Goal: Task Accomplishment & Management: Manage account settings

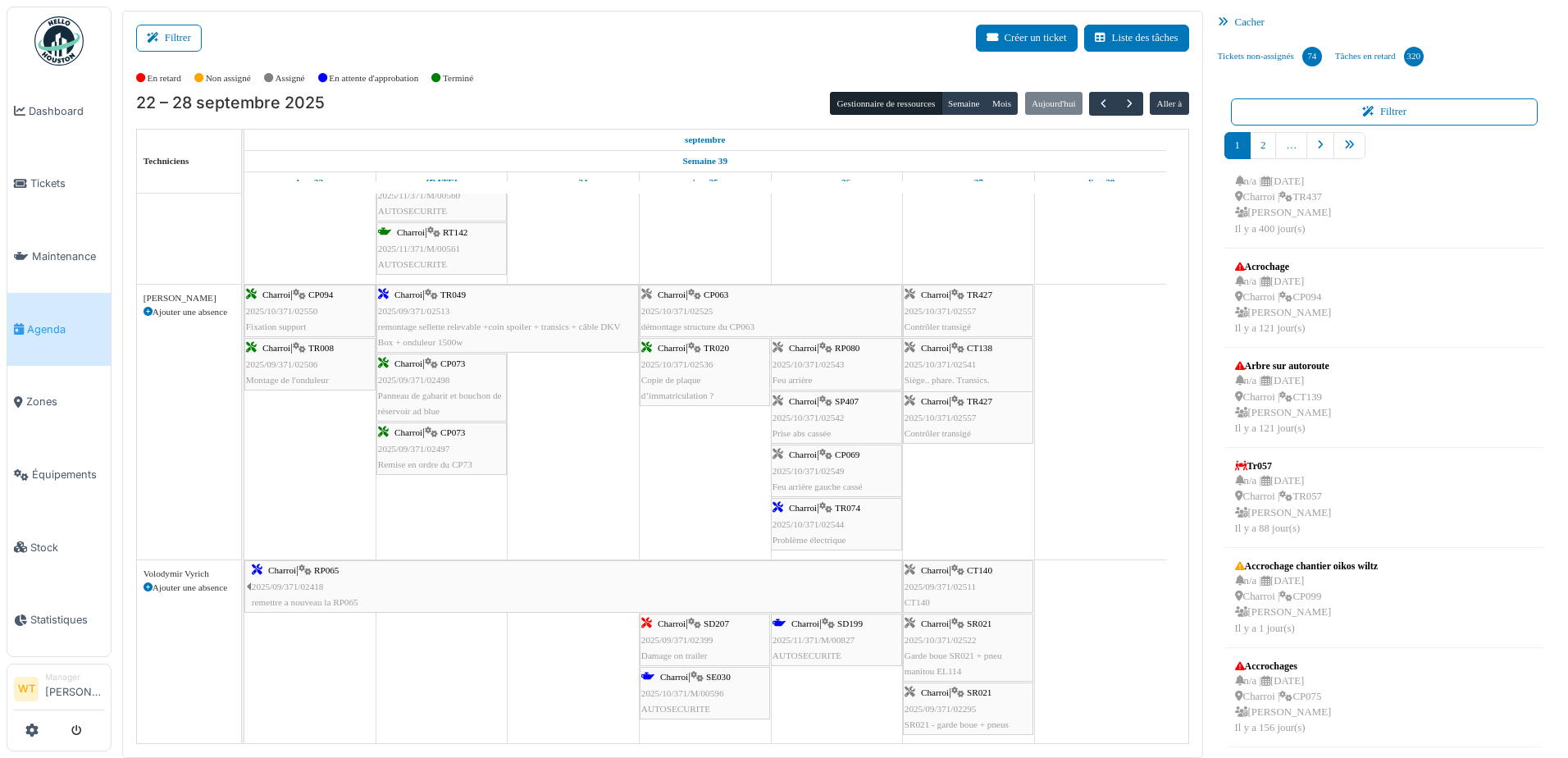
scroll to position [1311, 0]
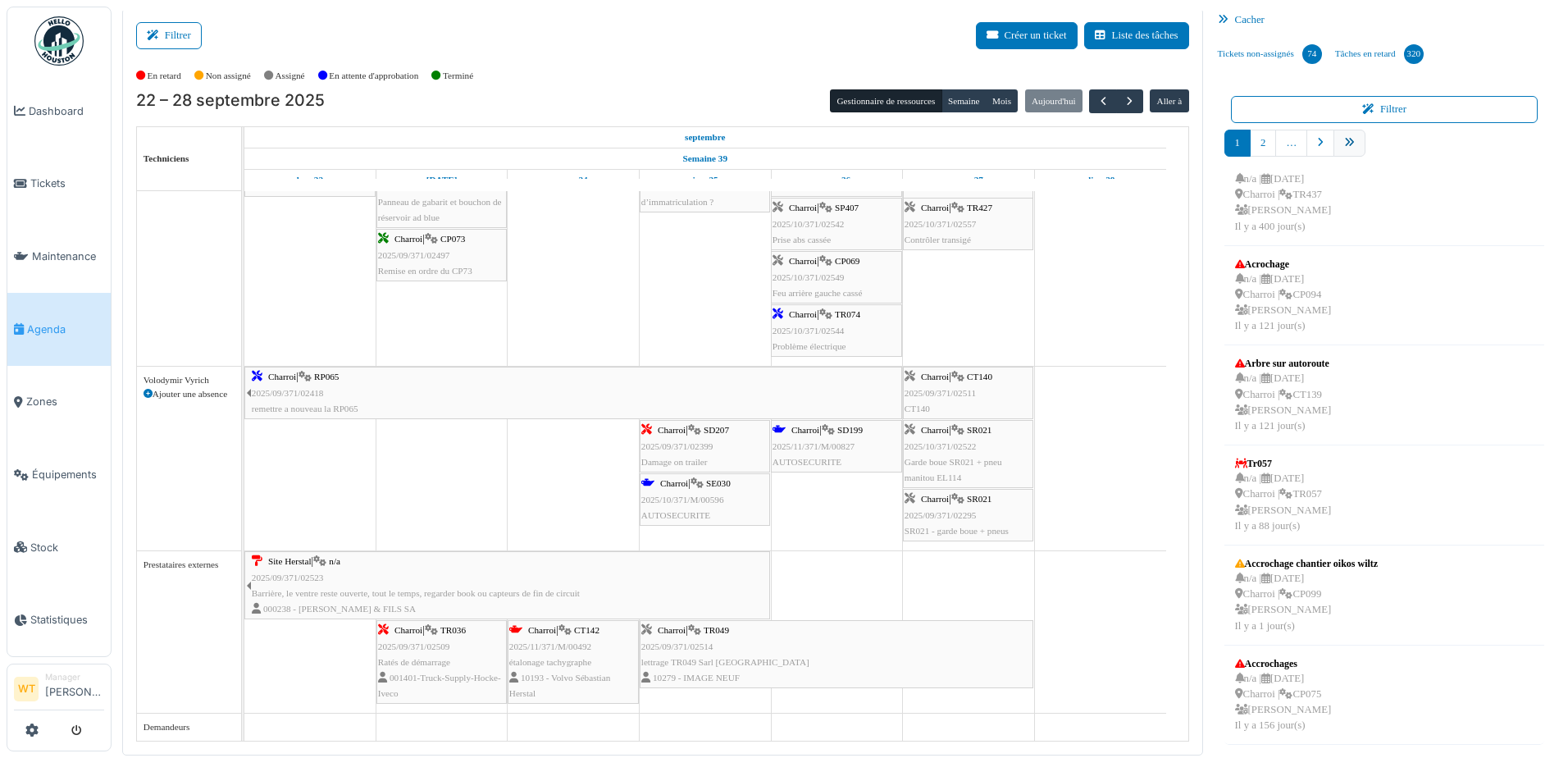
click at [1343, 143] on icon "pager" at bounding box center [1348, 143] width 10 height 10
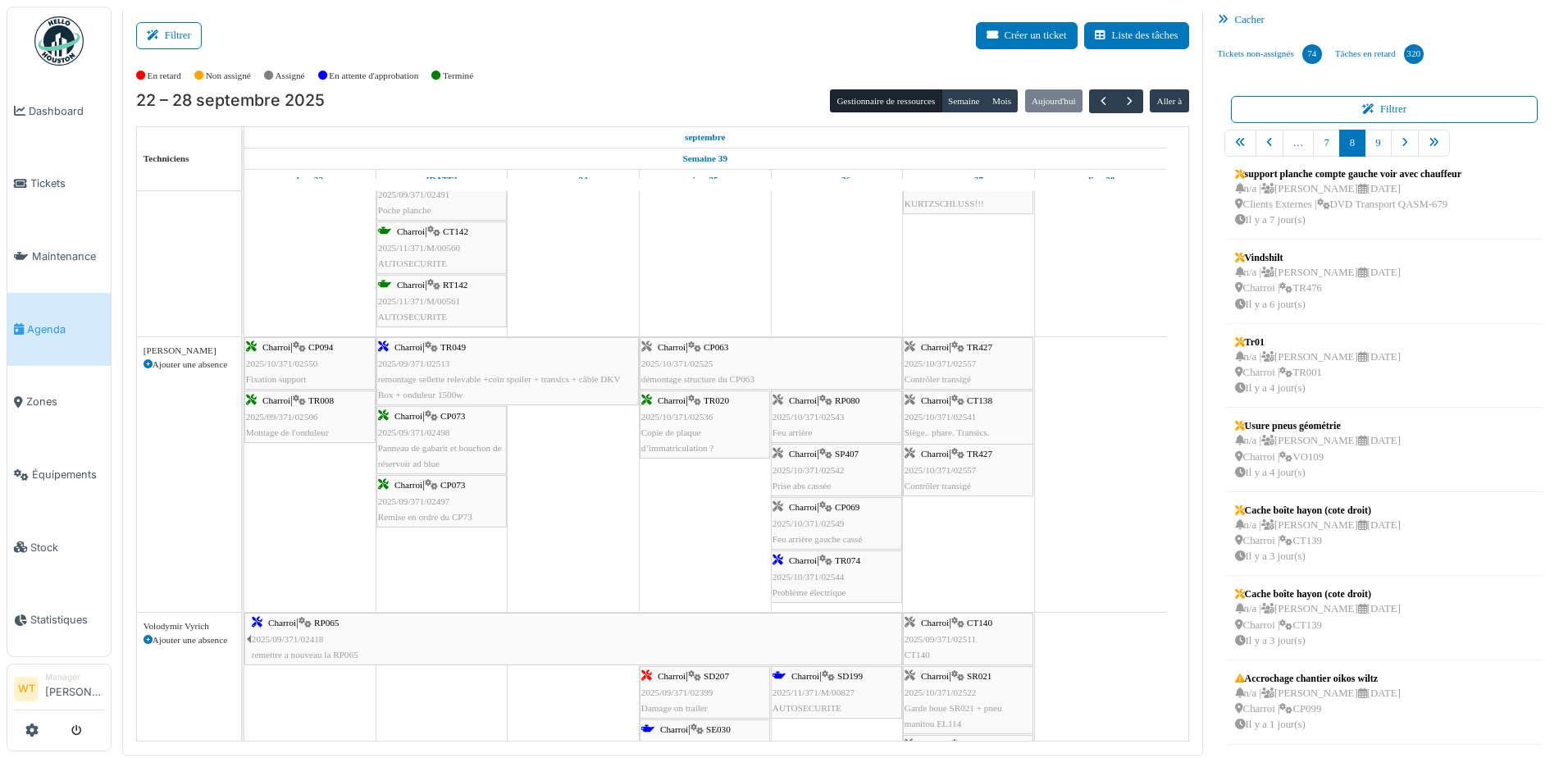
click at [849, 473] on div "Charroi | SP407 2025/10/371/02542 Prise abs cassée" at bounding box center [837, 470] width 128 height 47
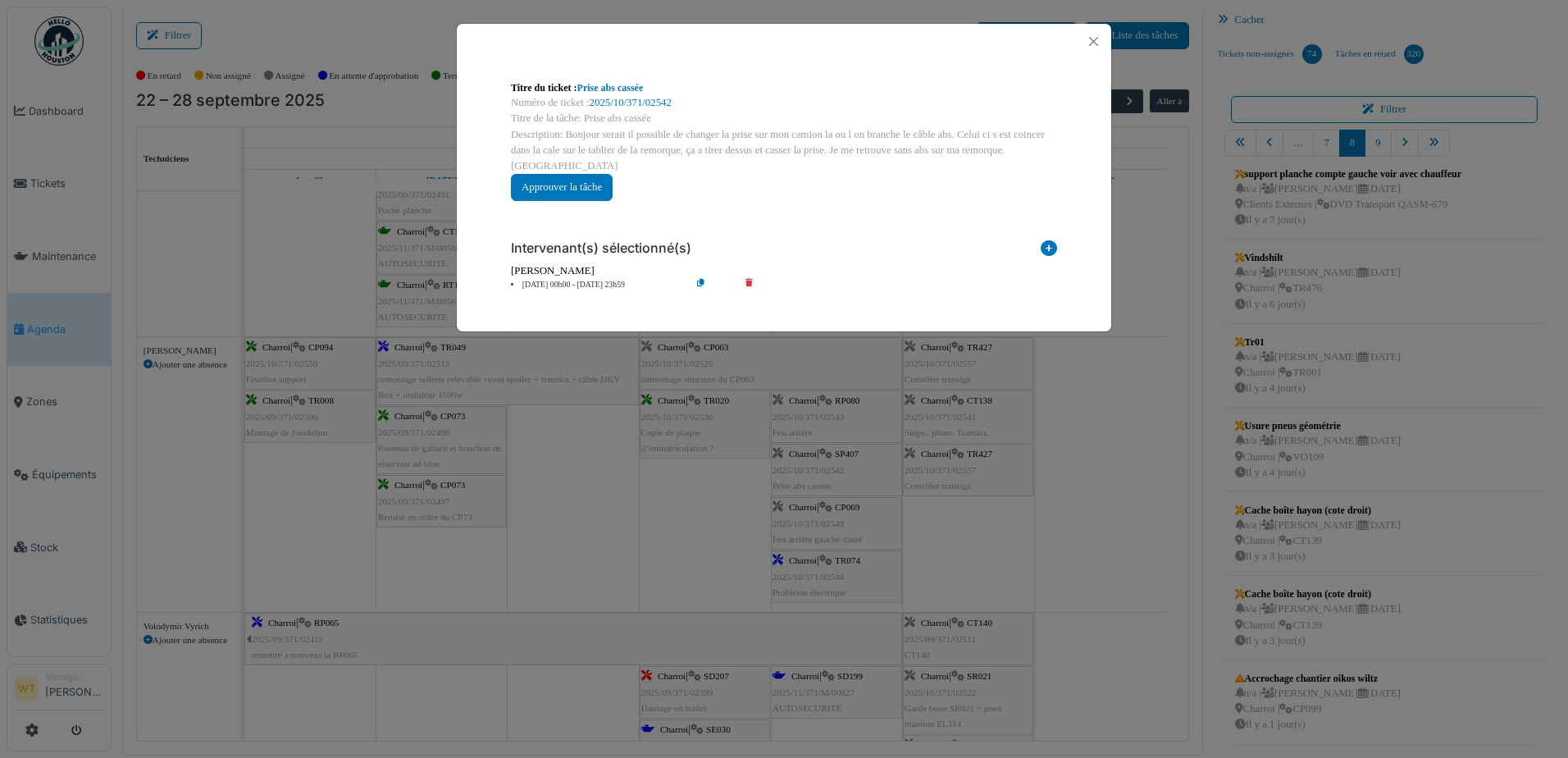
click at [632, 94] on div "Titre du ticket : Prise abs cassée" at bounding box center [783, 88] width 546 height 15
click at [631, 99] on link "2025/10/371/02542" at bounding box center [630, 103] width 82 height 11
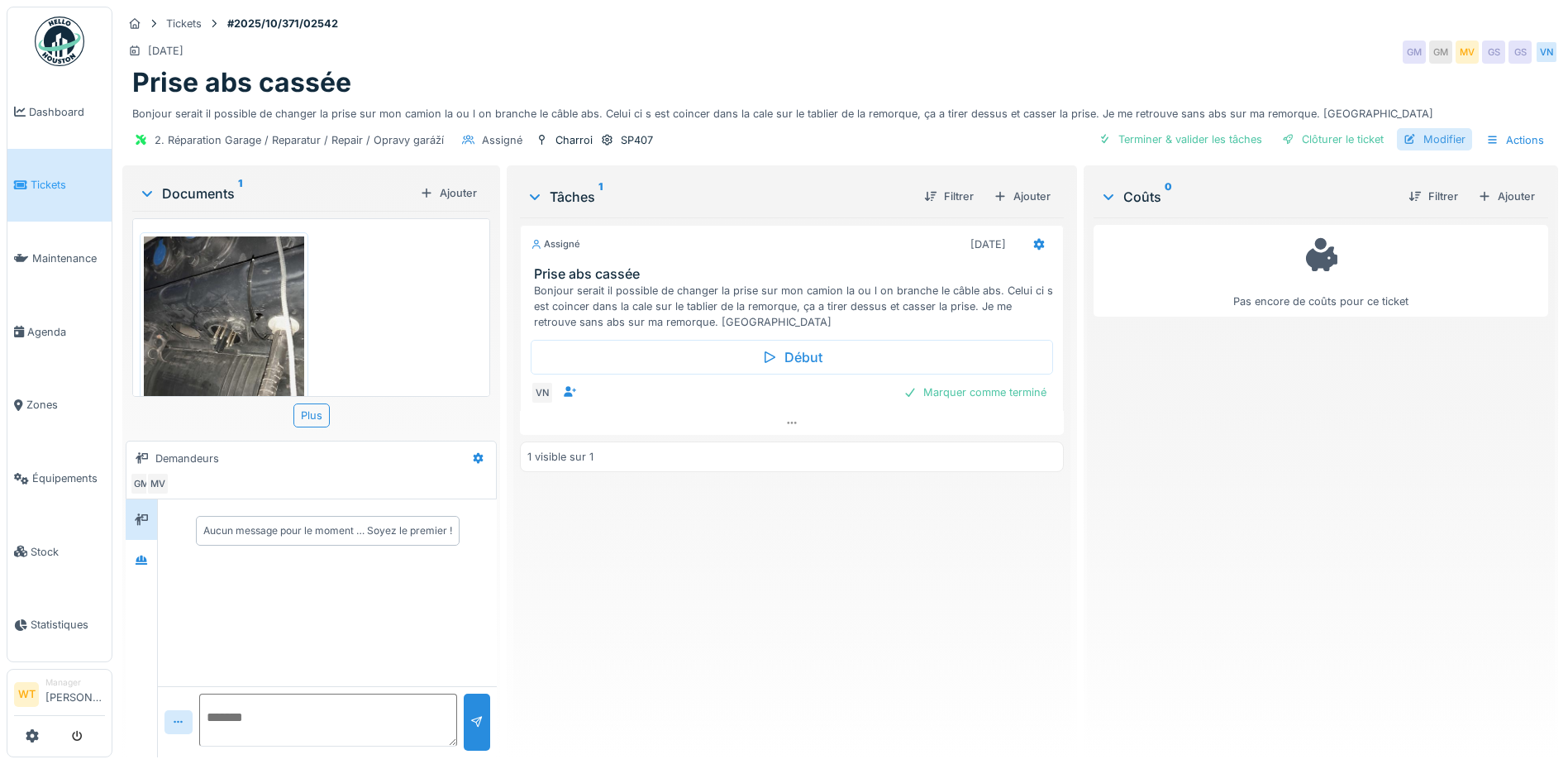
click at [1417, 142] on div "Modifier" at bounding box center [1434, 139] width 75 height 22
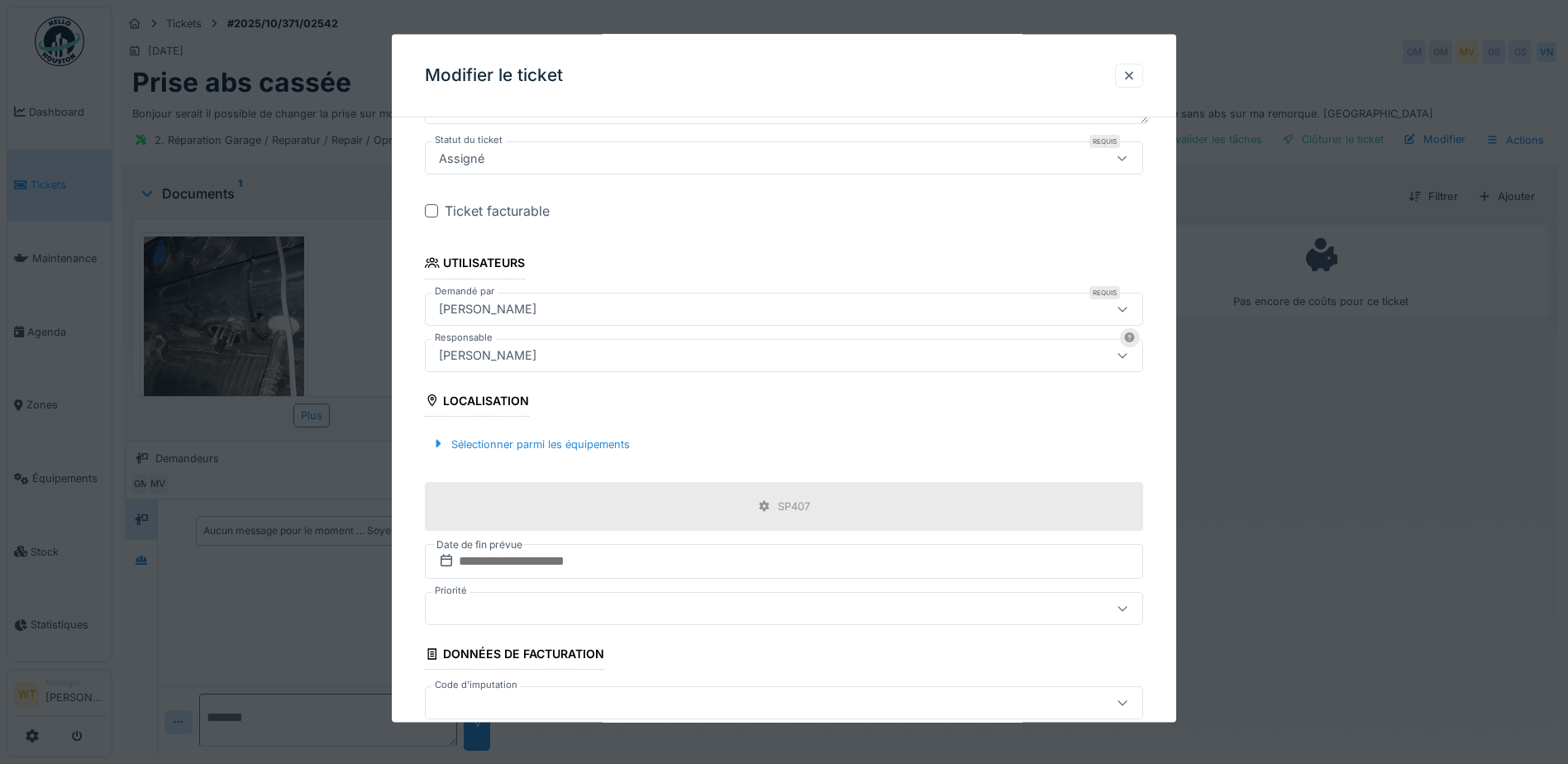
scroll to position [331, 0]
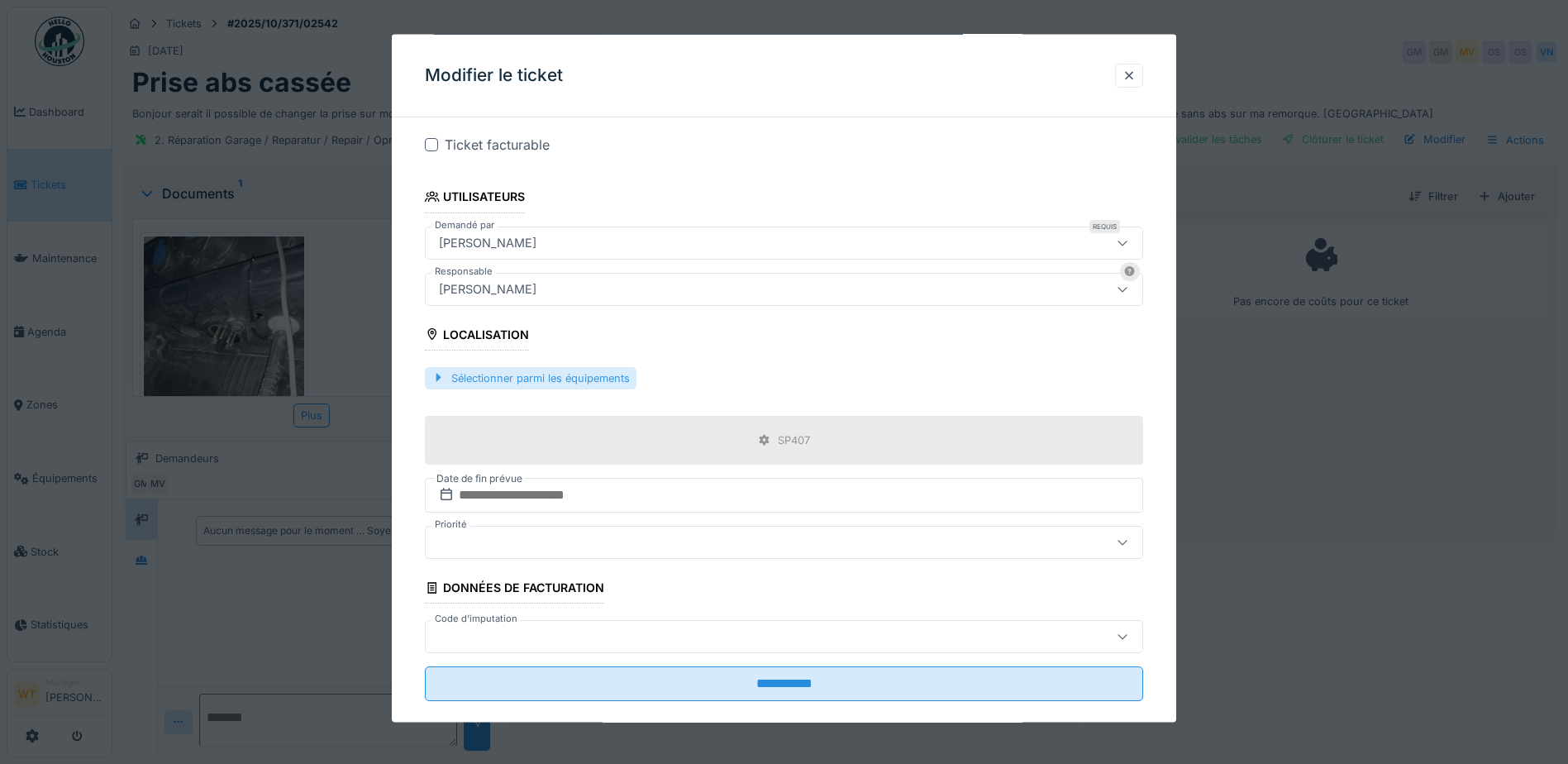
click at [620, 376] on div "Sélectionner parmi les équipements" at bounding box center [531, 377] width 211 height 22
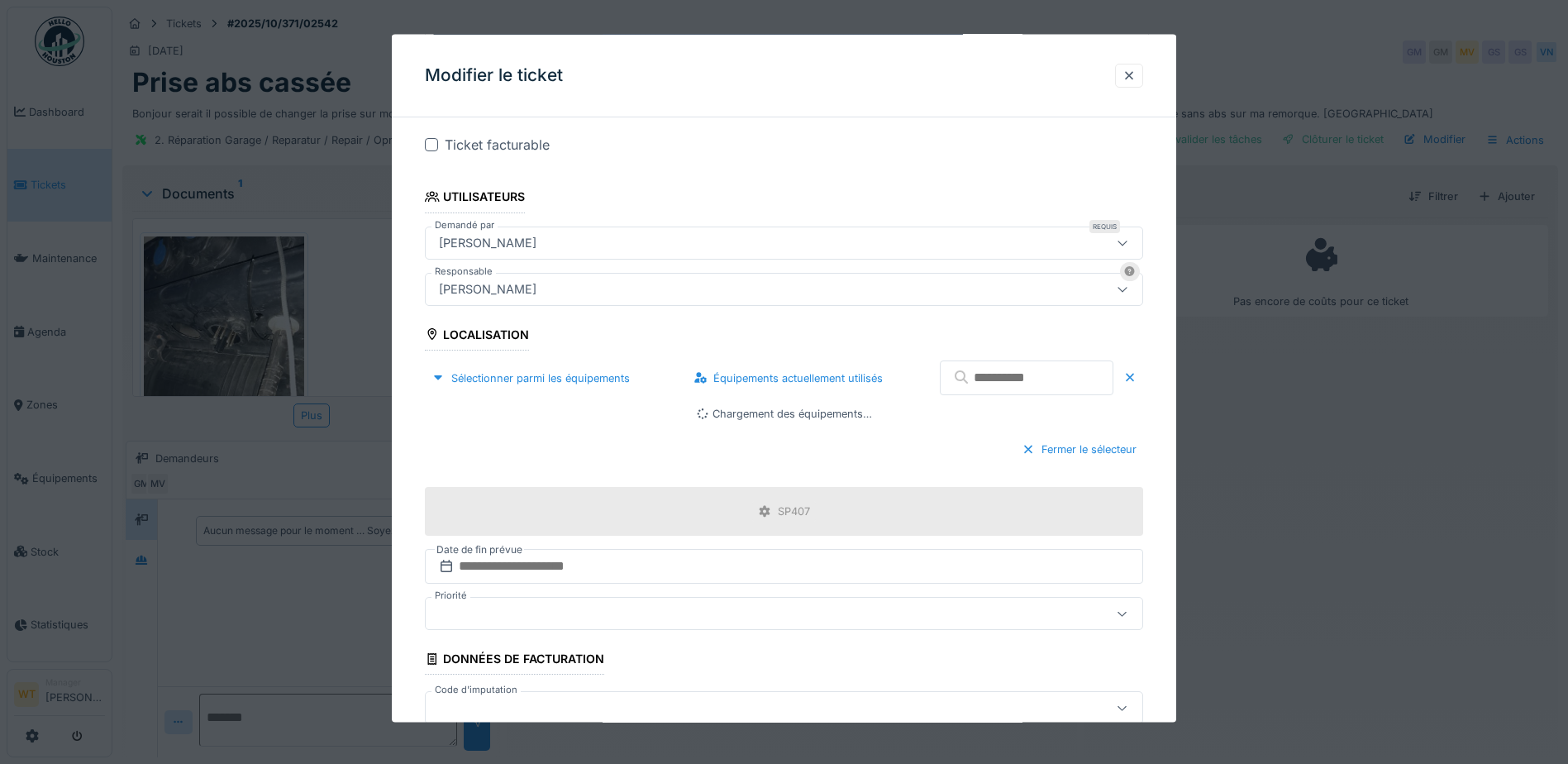
click at [1021, 377] on input "text" at bounding box center [1026, 378] width 174 height 35
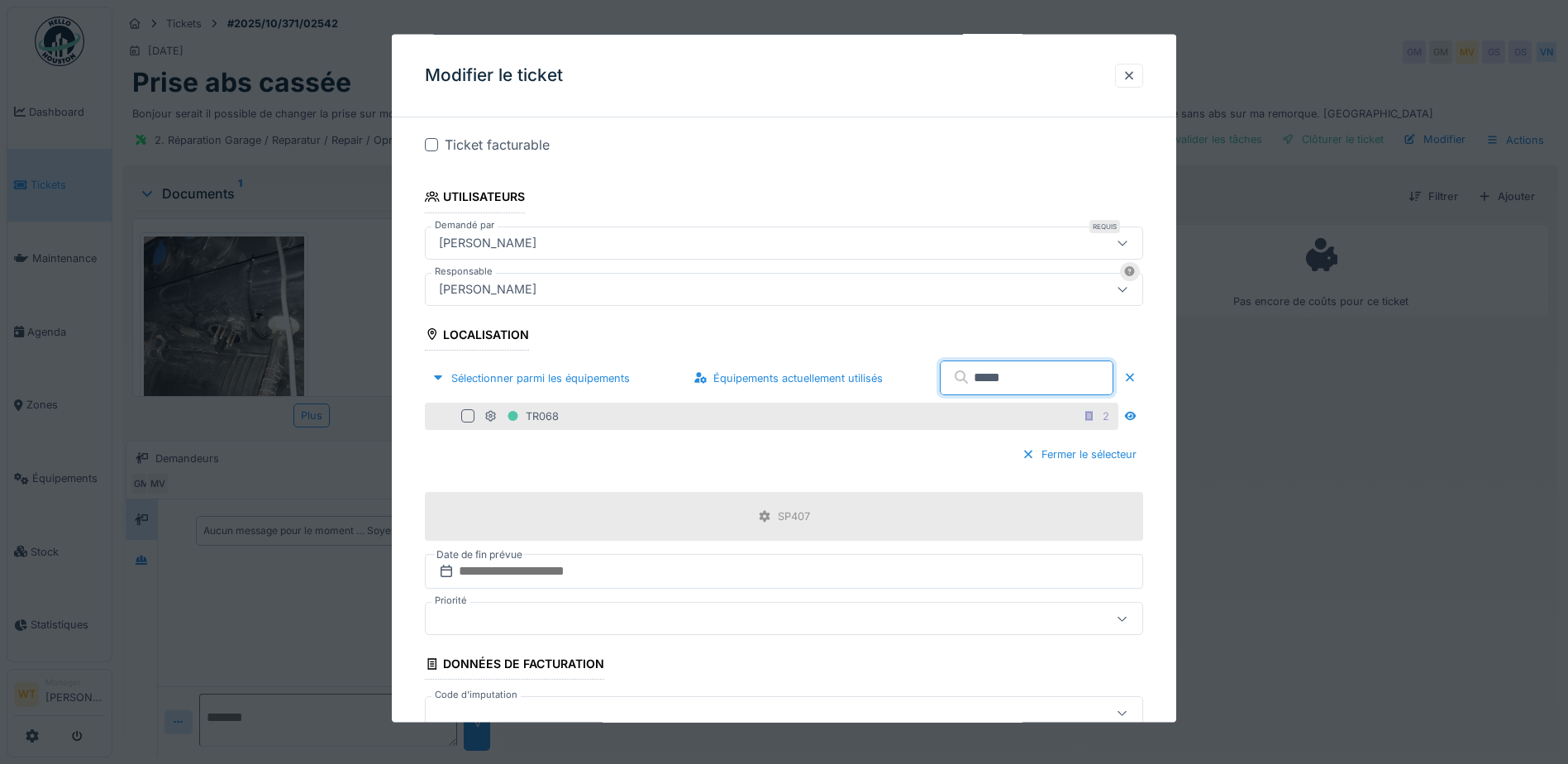
type input "*****"
click at [594, 418] on div "TR068 2" at bounding box center [799, 416] width 630 height 21
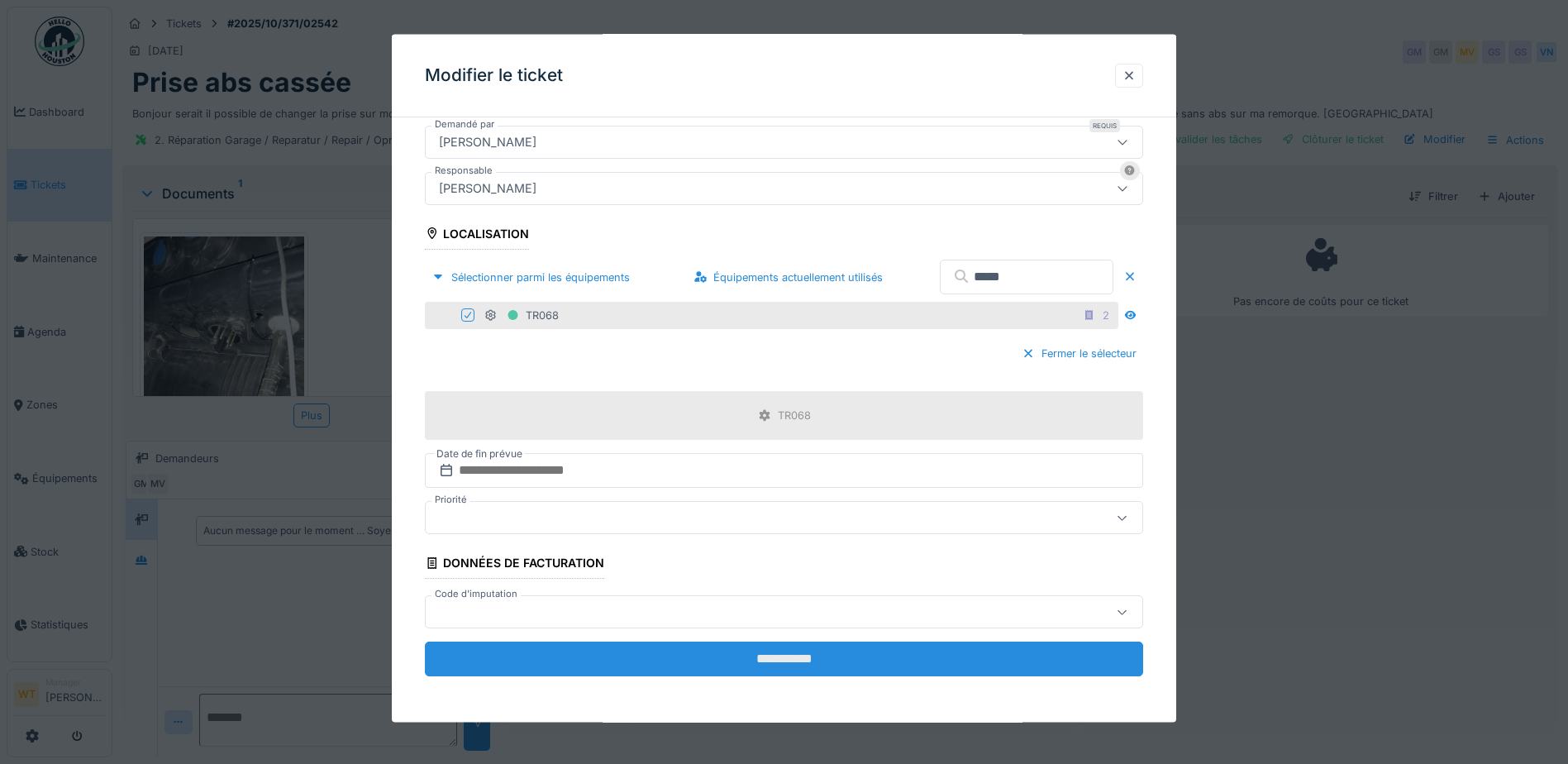
scroll to position [12, 0]
click at [726, 658] on input "**********" at bounding box center [784, 658] width 718 height 35
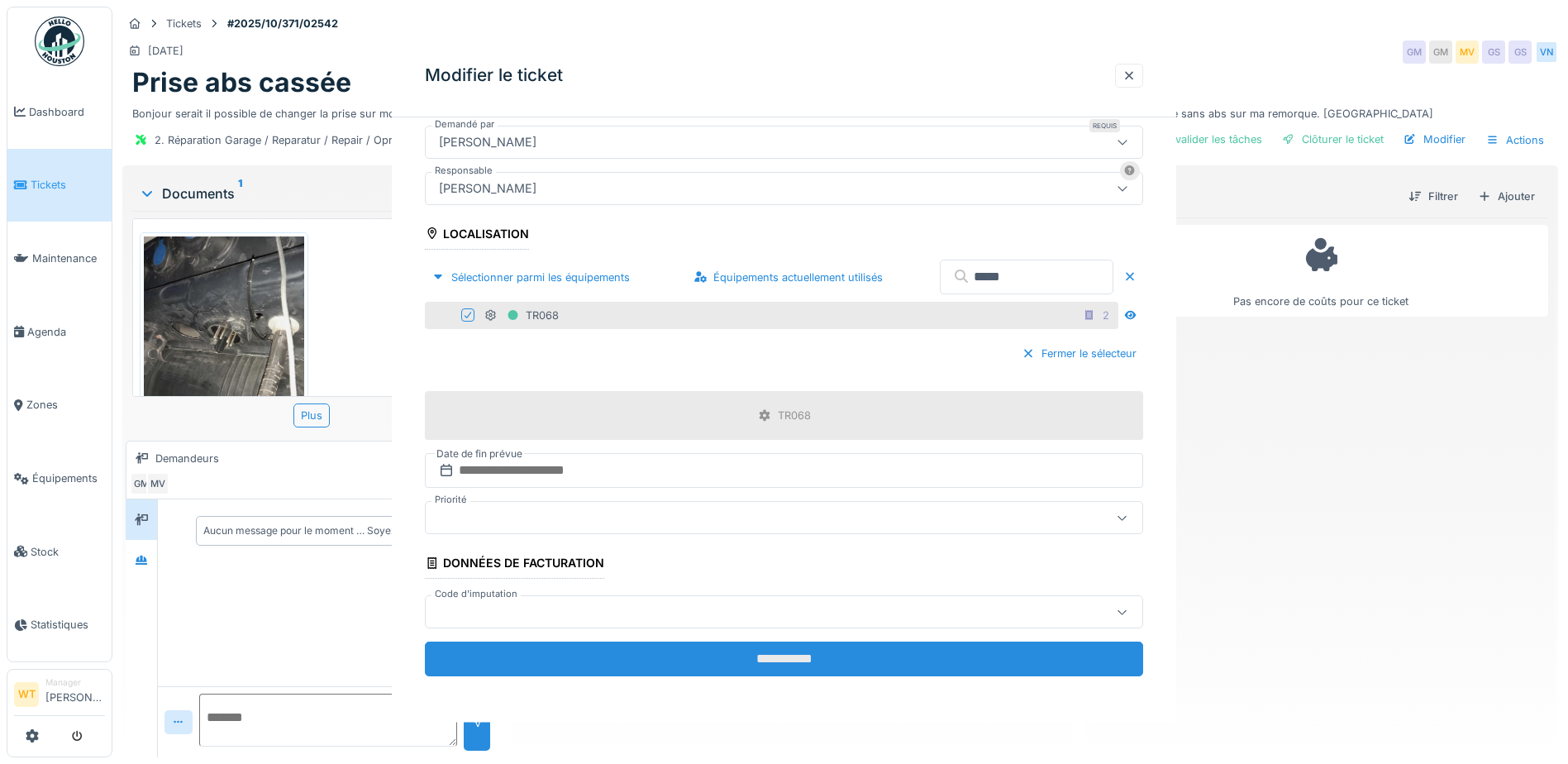
scroll to position [0, 0]
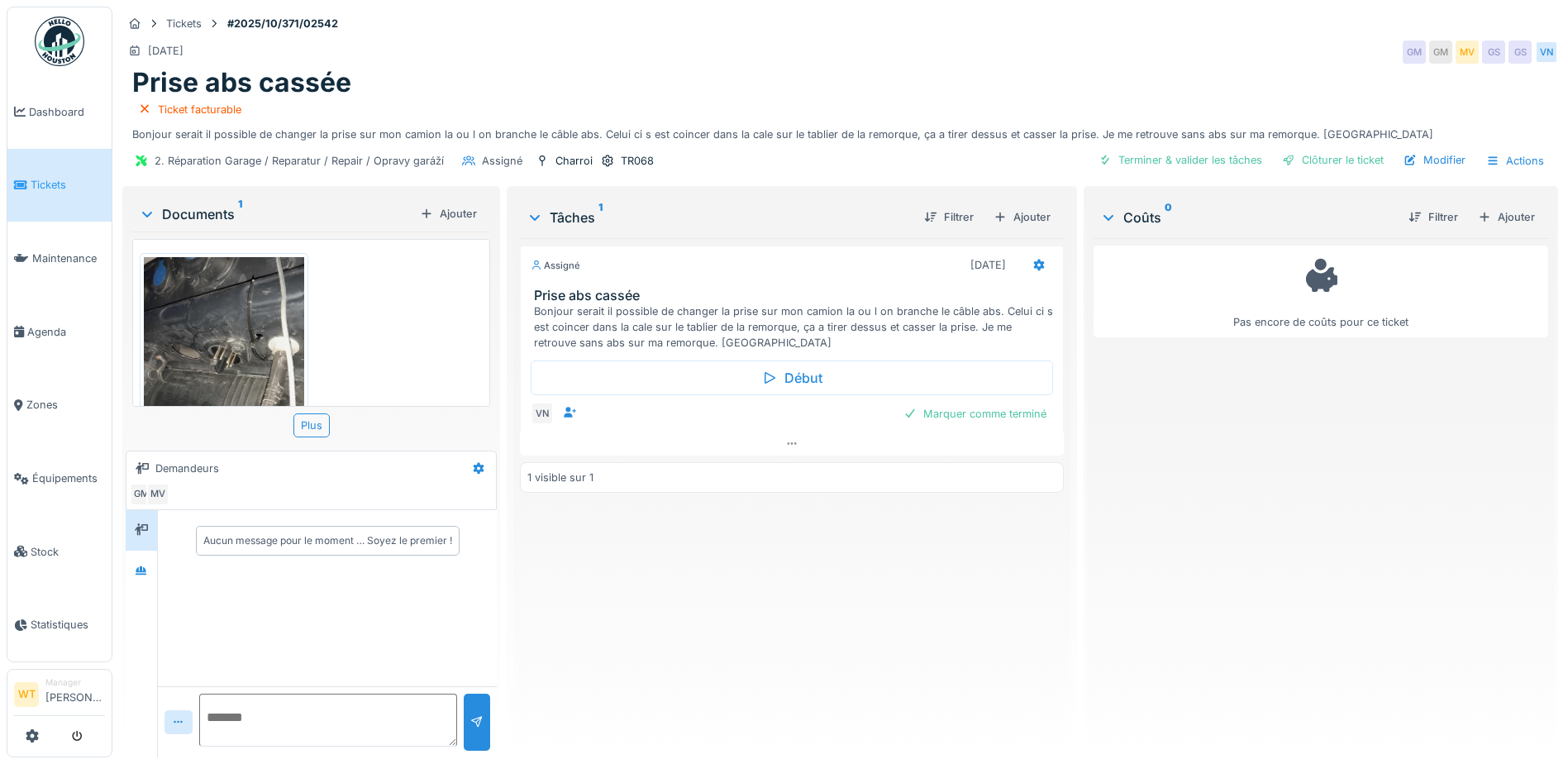
click at [198, 312] on img at bounding box center [223, 363] width 161 height 213
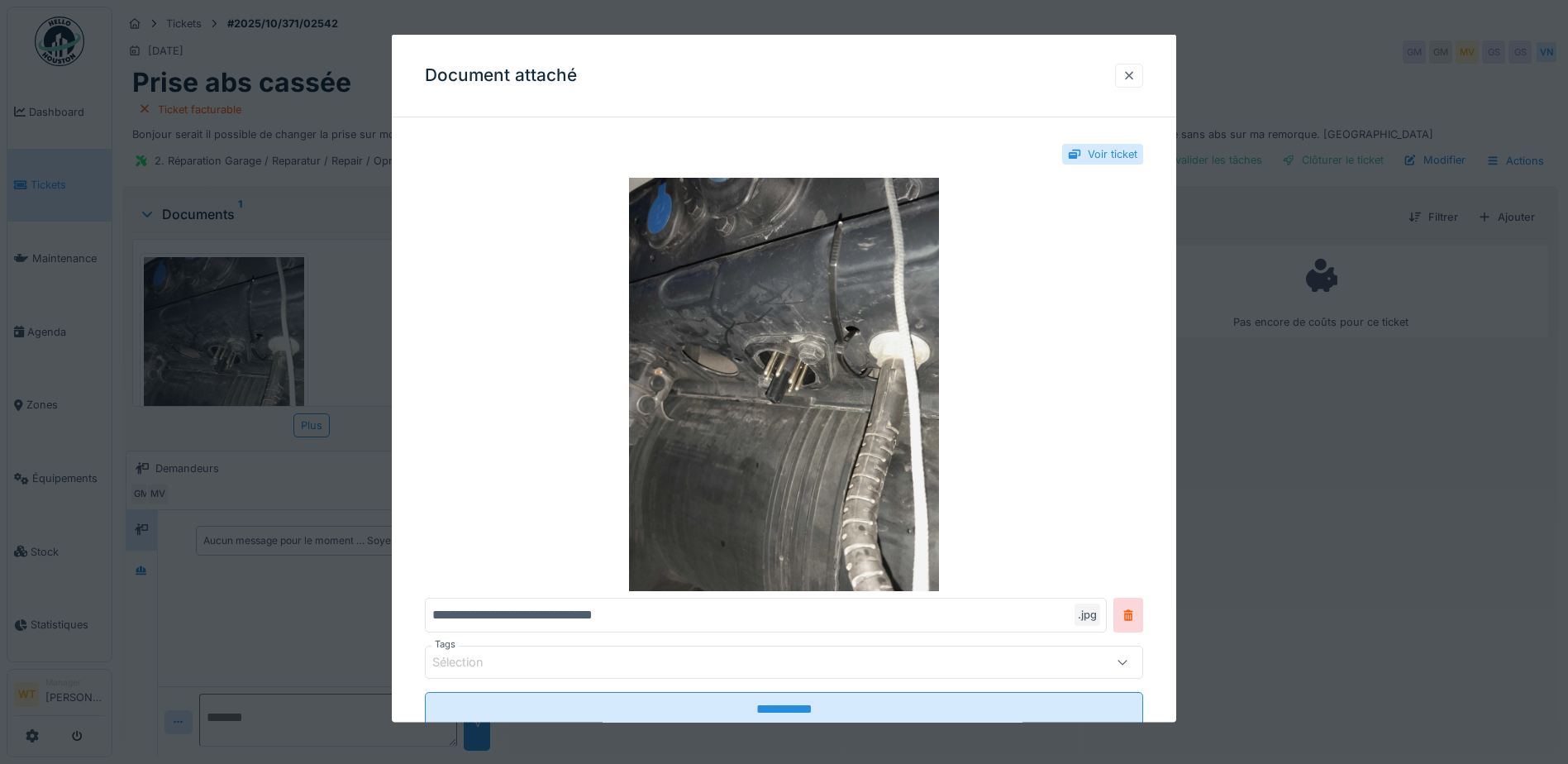
click at [1133, 75] on div at bounding box center [1129, 74] width 13 height 16
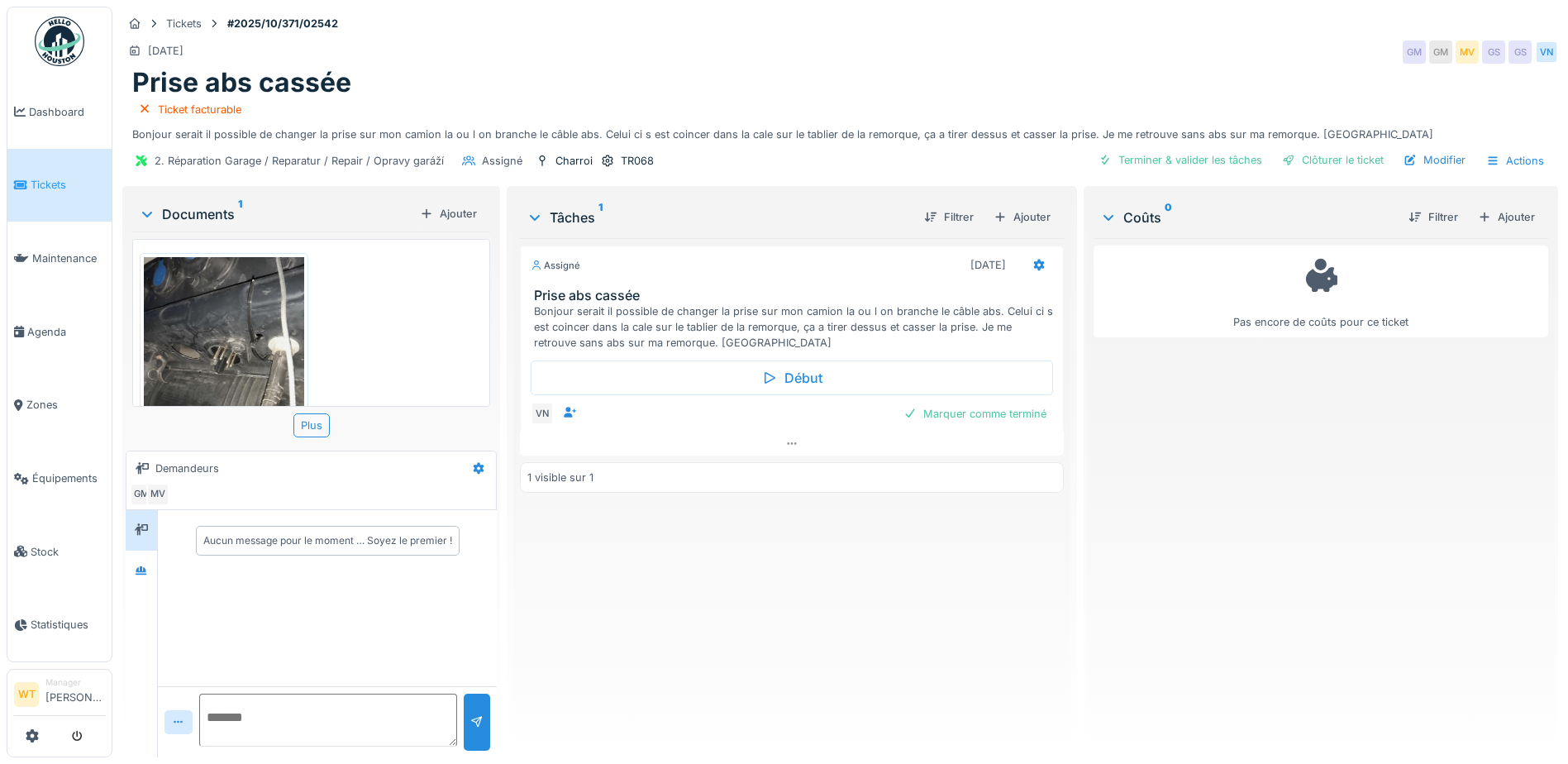
click at [256, 350] on img at bounding box center [223, 363] width 161 height 213
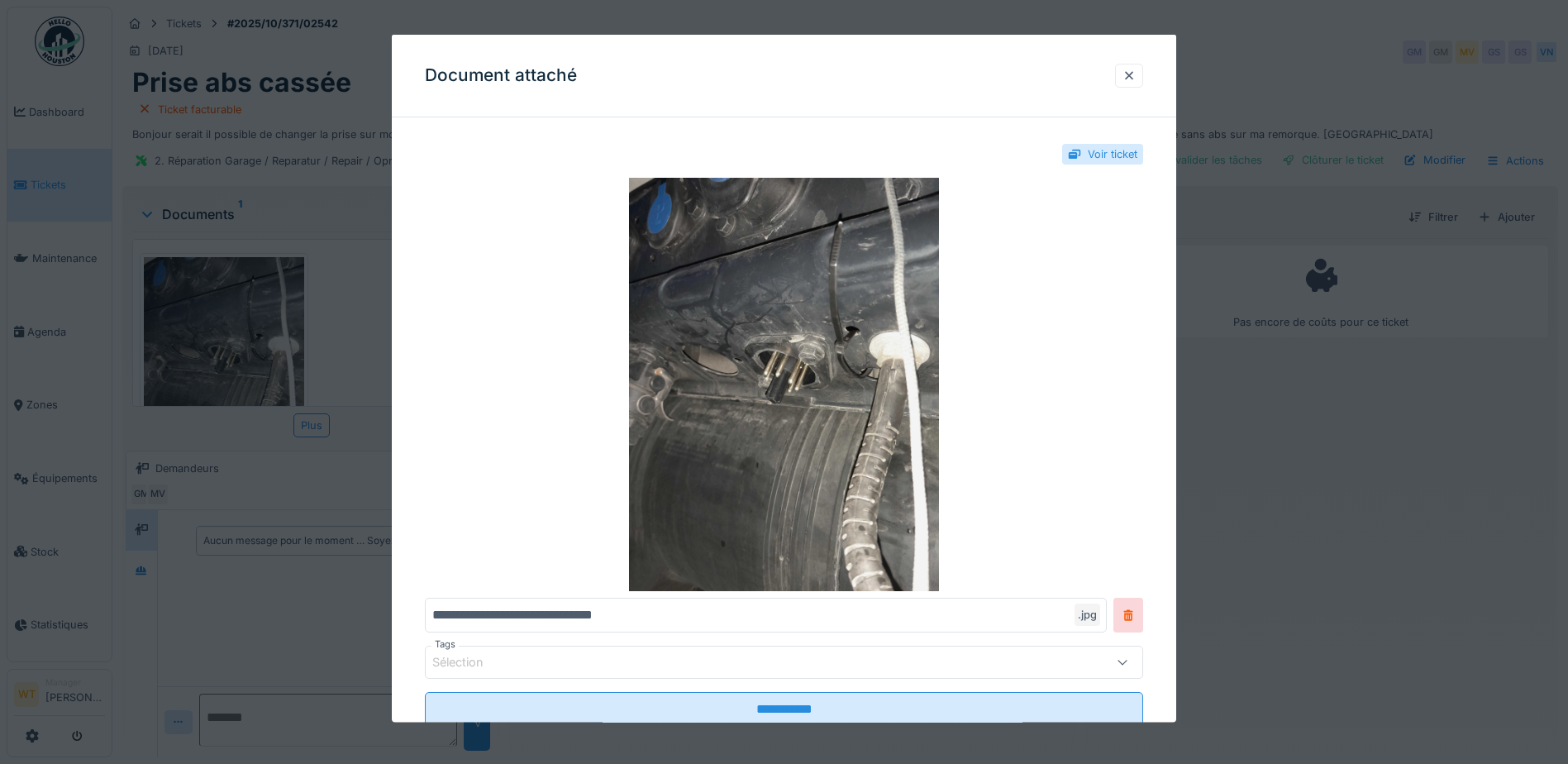
click at [1043, 17] on div at bounding box center [784, 382] width 1568 height 764
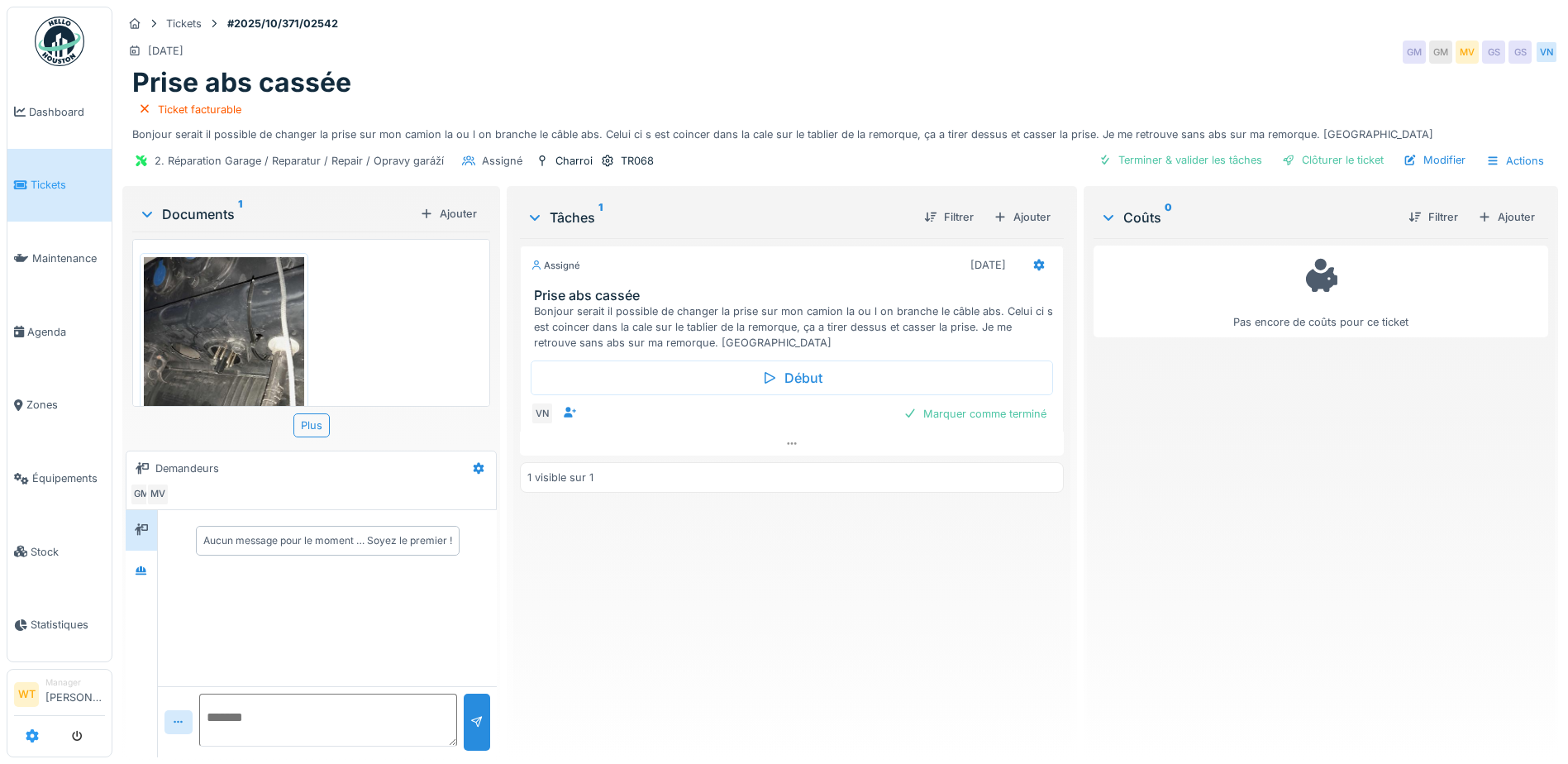
click at [37, 730] on icon at bounding box center [32, 736] width 13 height 13
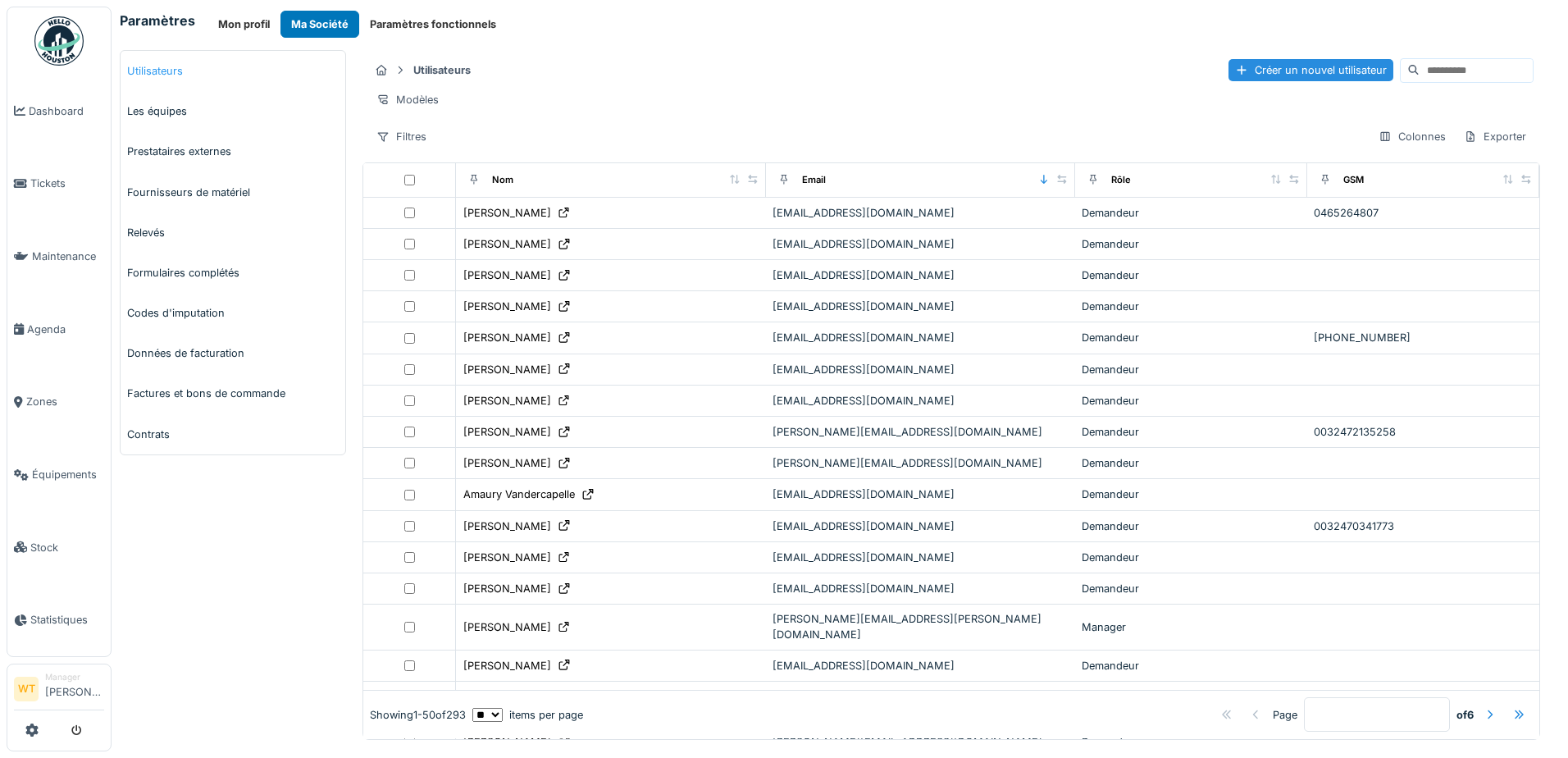
click at [175, 73] on link "Utilisateurs" at bounding box center [233, 71] width 225 height 41
click at [1228, 71] on div "Créer un nouvel utilisateur" at bounding box center [1310, 70] width 165 height 22
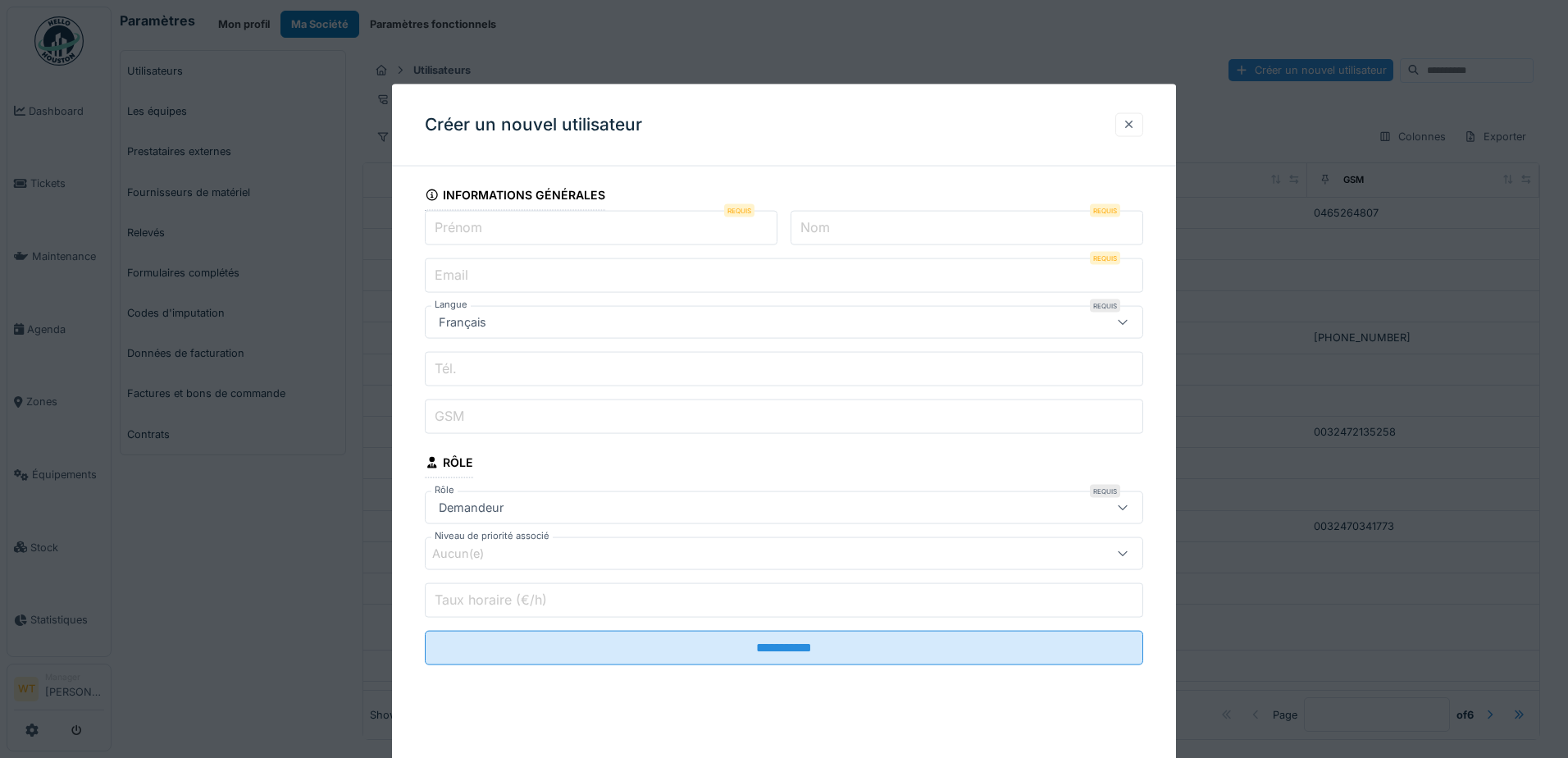
click at [1137, 119] on div at bounding box center [1129, 124] width 28 height 24
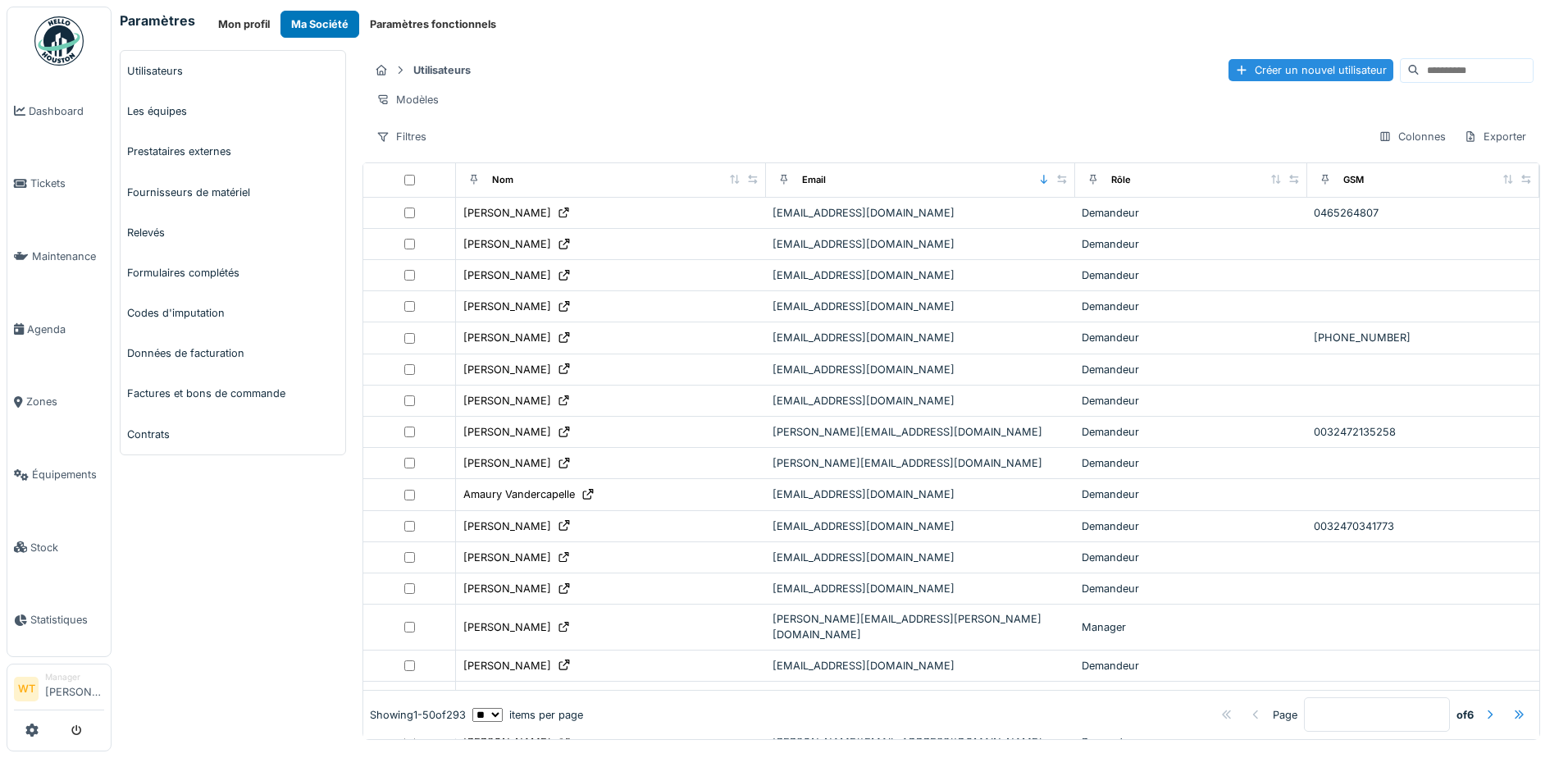
click at [39, 731] on div at bounding box center [59, 731] width 91 height 27
click at [182, 74] on link "Utilisateurs" at bounding box center [233, 71] width 225 height 41
click at [1250, 72] on div "Créer un nouvel utilisateur" at bounding box center [1310, 70] width 165 height 22
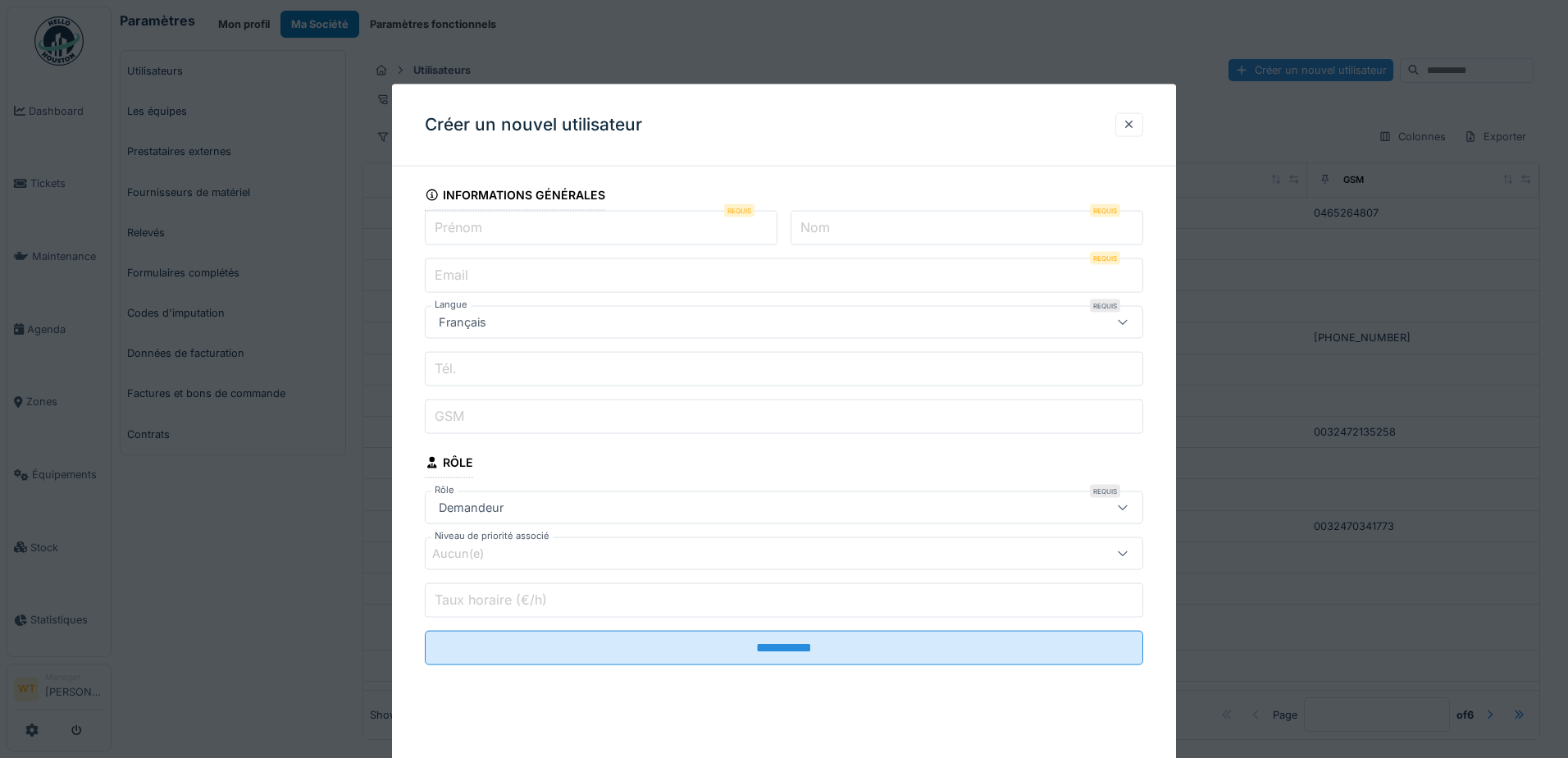
click at [648, 217] on input "Prénom" at bounding box center [601, 227] width 353 height 35
type input "********"
click at [881, 232] on input "Nom" at bounding box center [967, 227] width 353 height 35
type input "******"
click at [778, 278] on input "Email" at bounding box center [783, 276] width 718 height 35
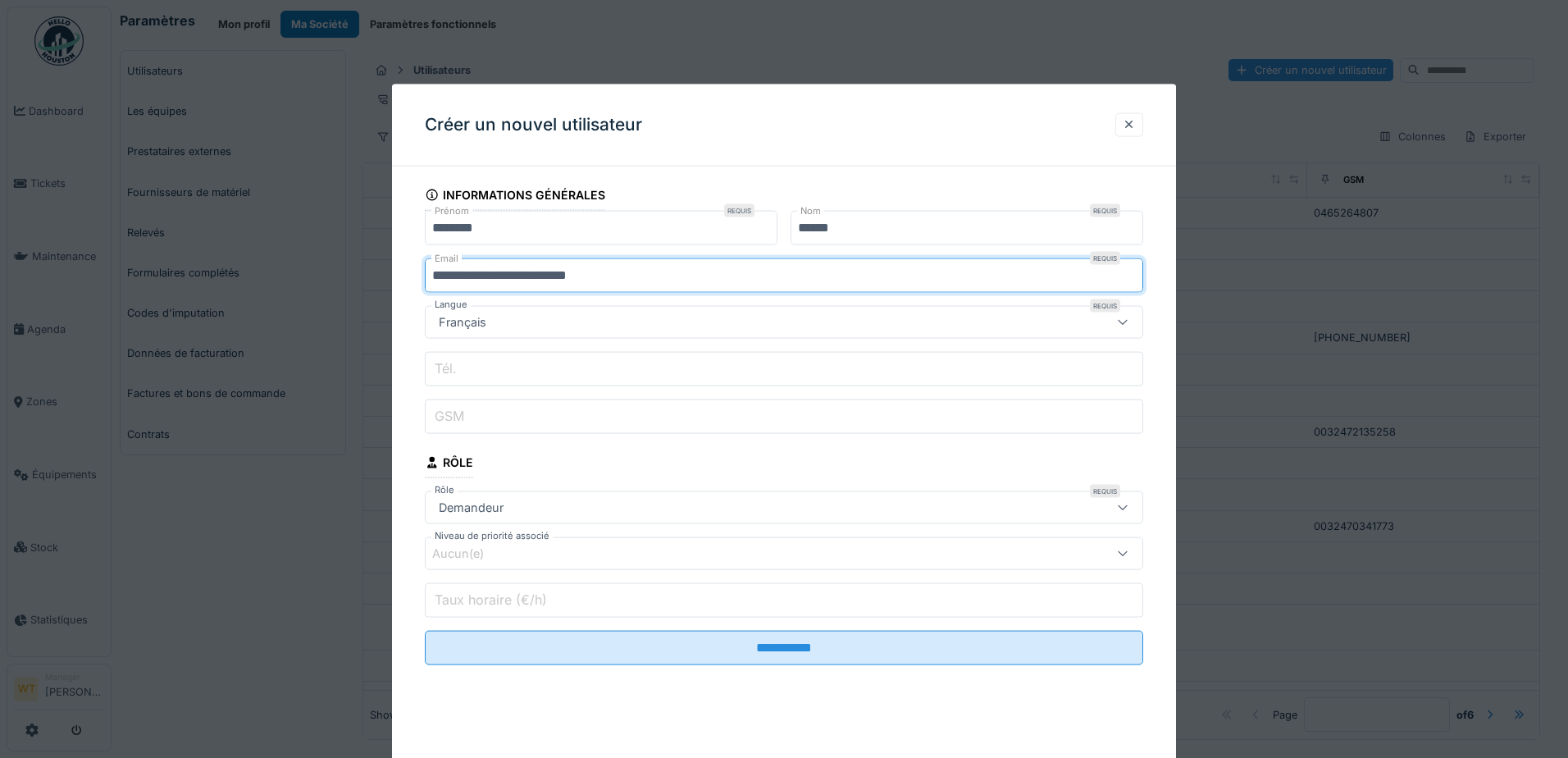
type input "**********"
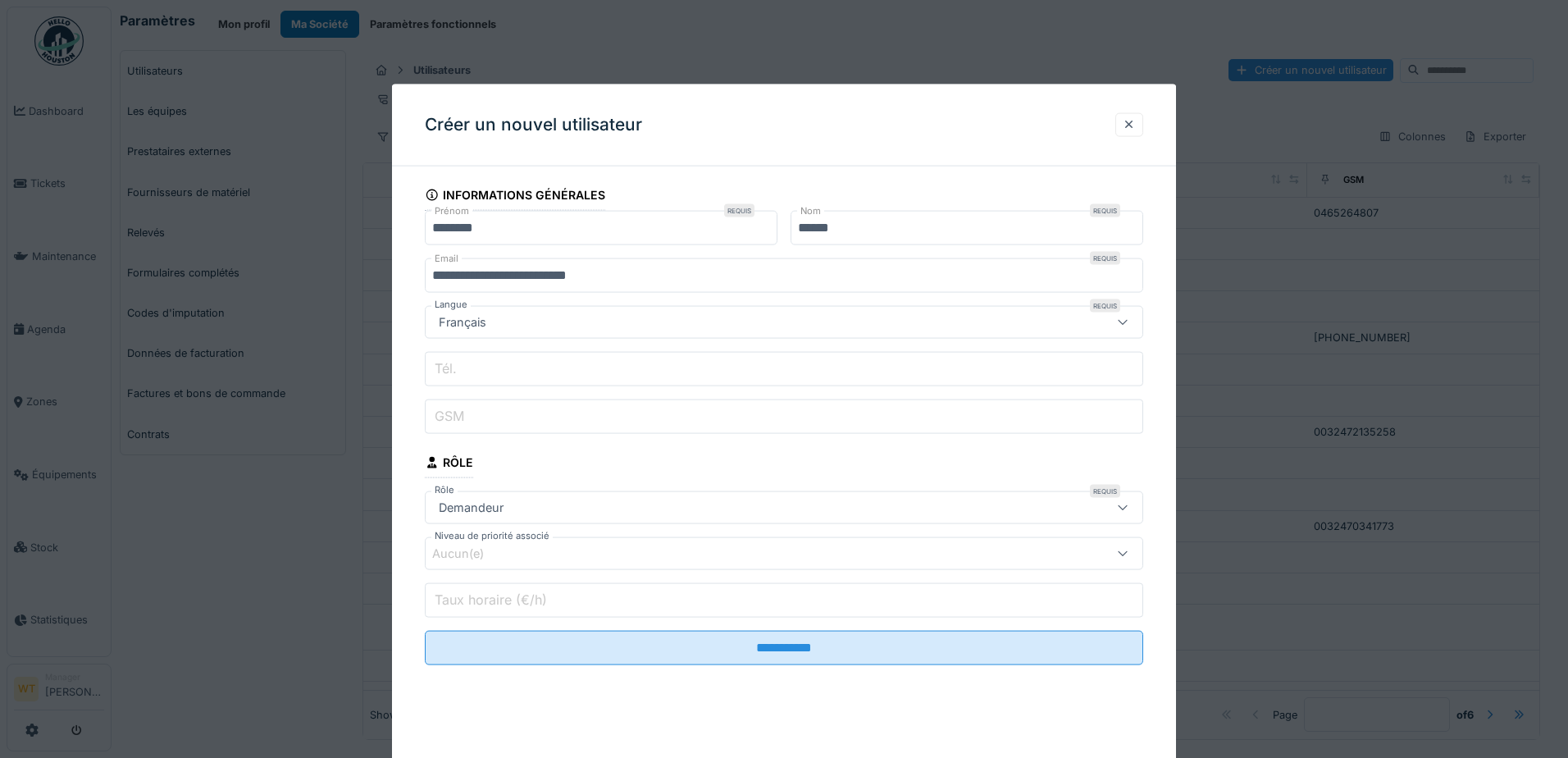
click at [576, 416] on input "GSM" at bounding box center [783, 416] width 718 height 35
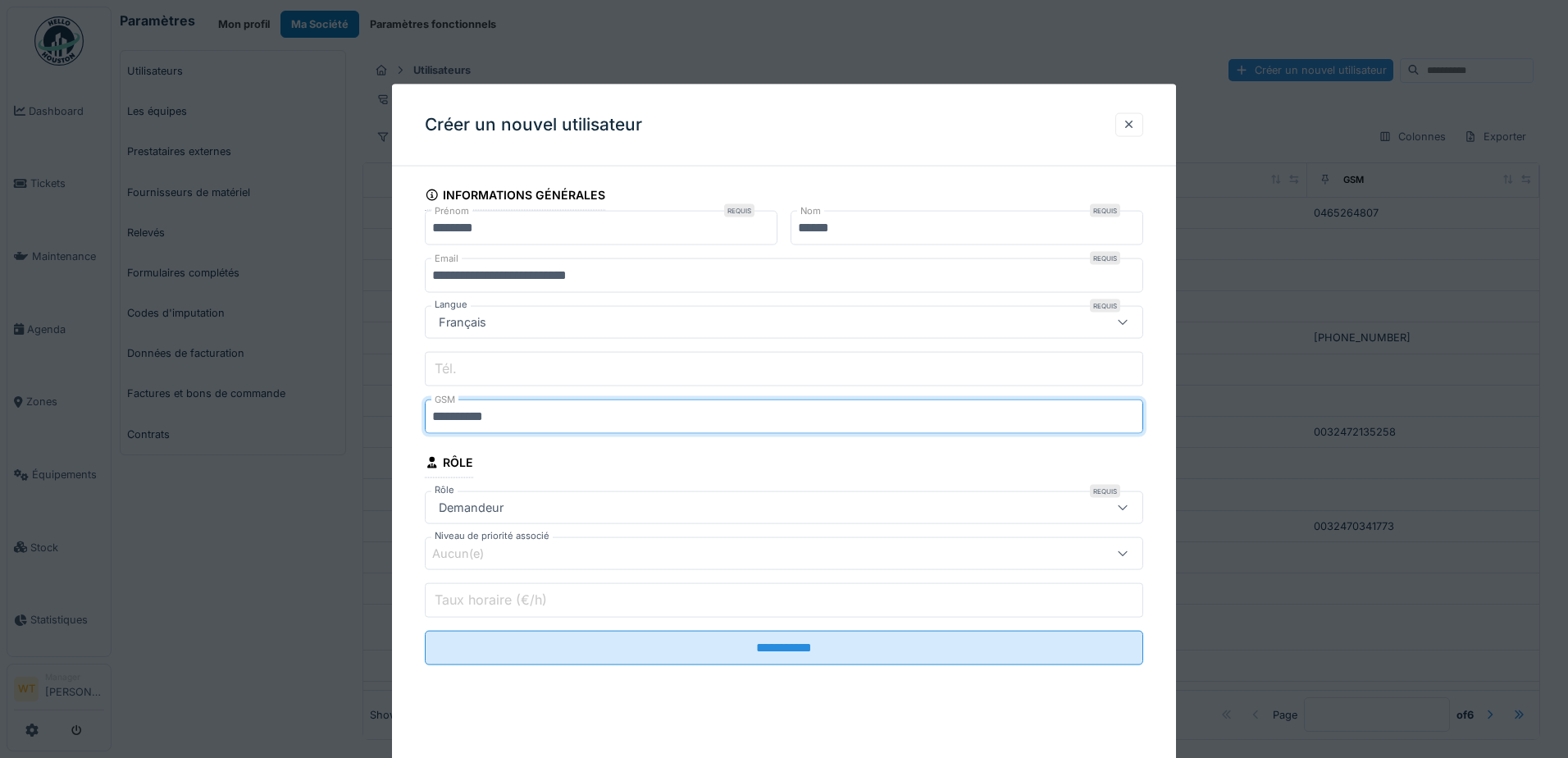
type input "**********"
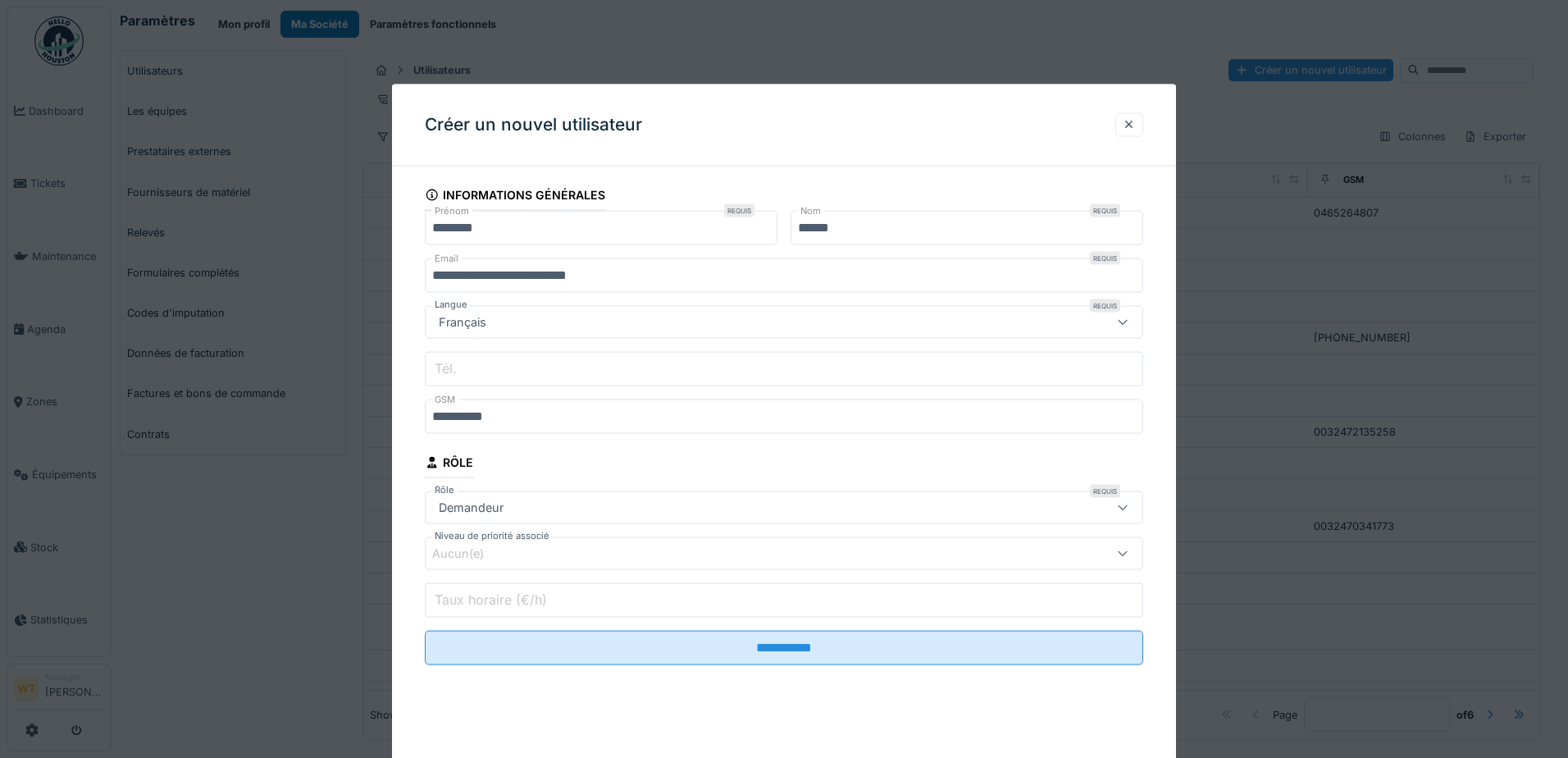
click at [529, 515] on div "Demandeur" at bounding box center [742, 507] width 620 height 18
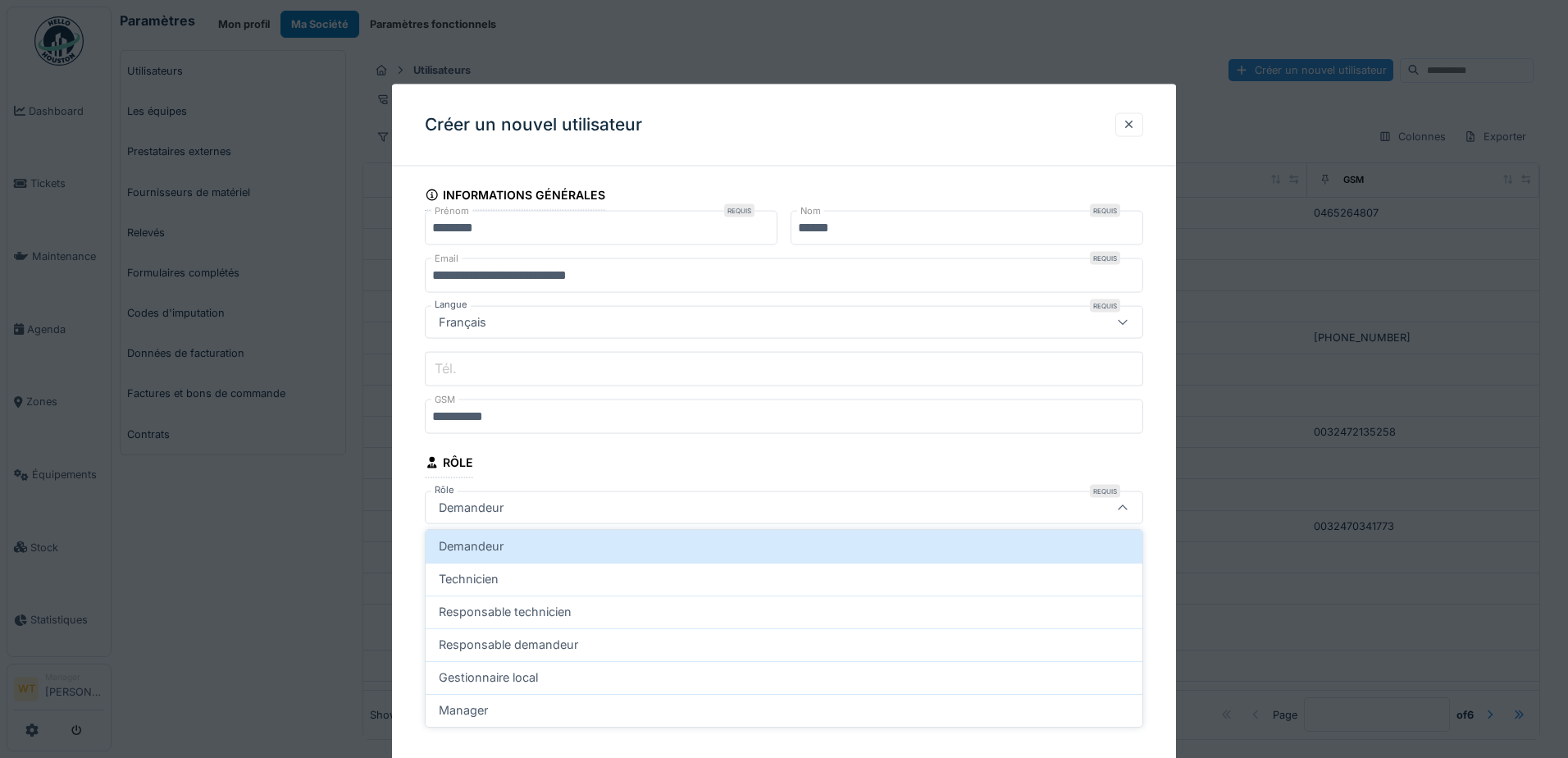
click at [558, 465] on fieldset "**********" at bounding box center [783, 429] width 718 height 498
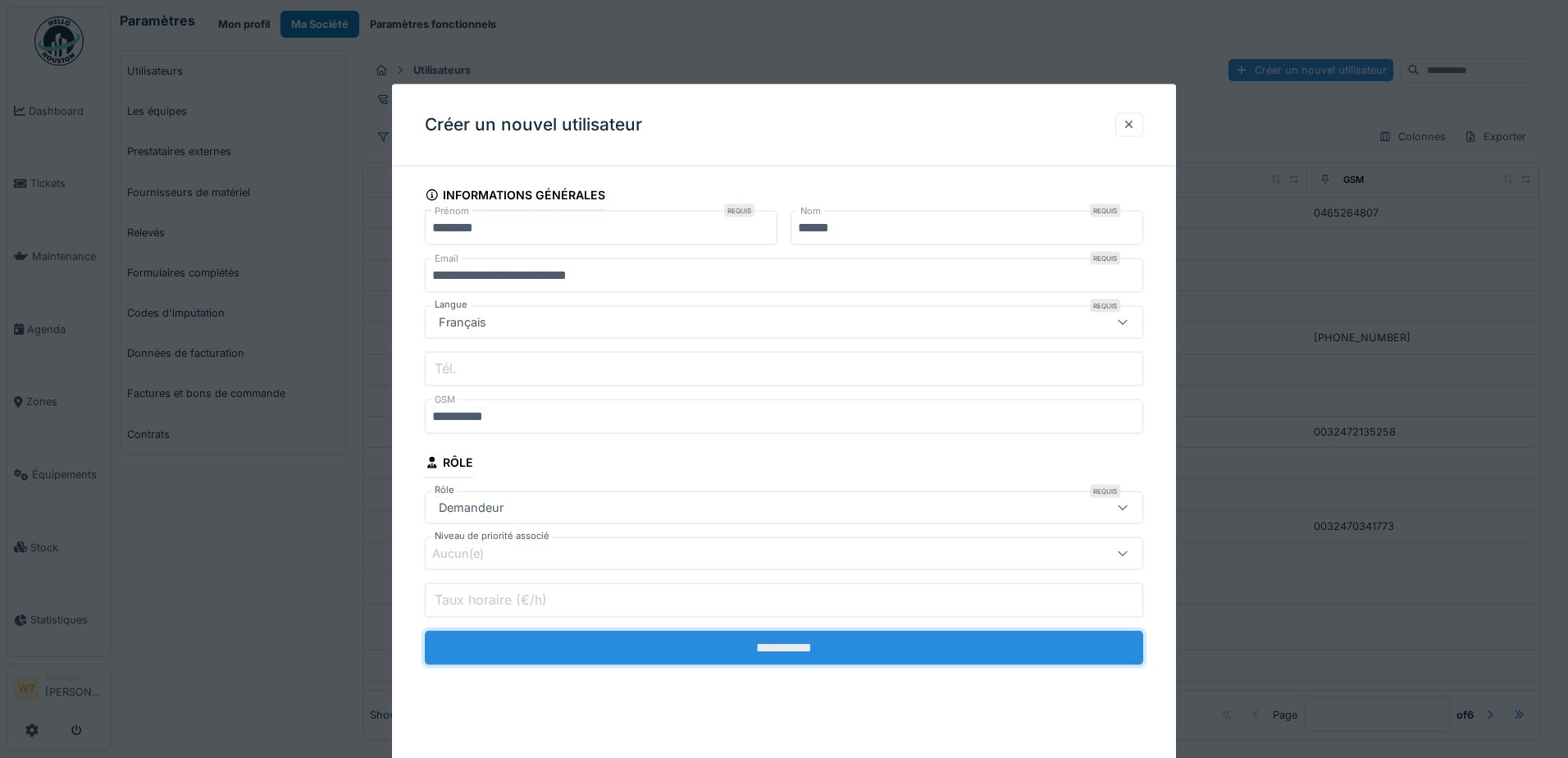
click at [724, 649] on input "**********" at bounding box center [783, 648] width 718 height 35
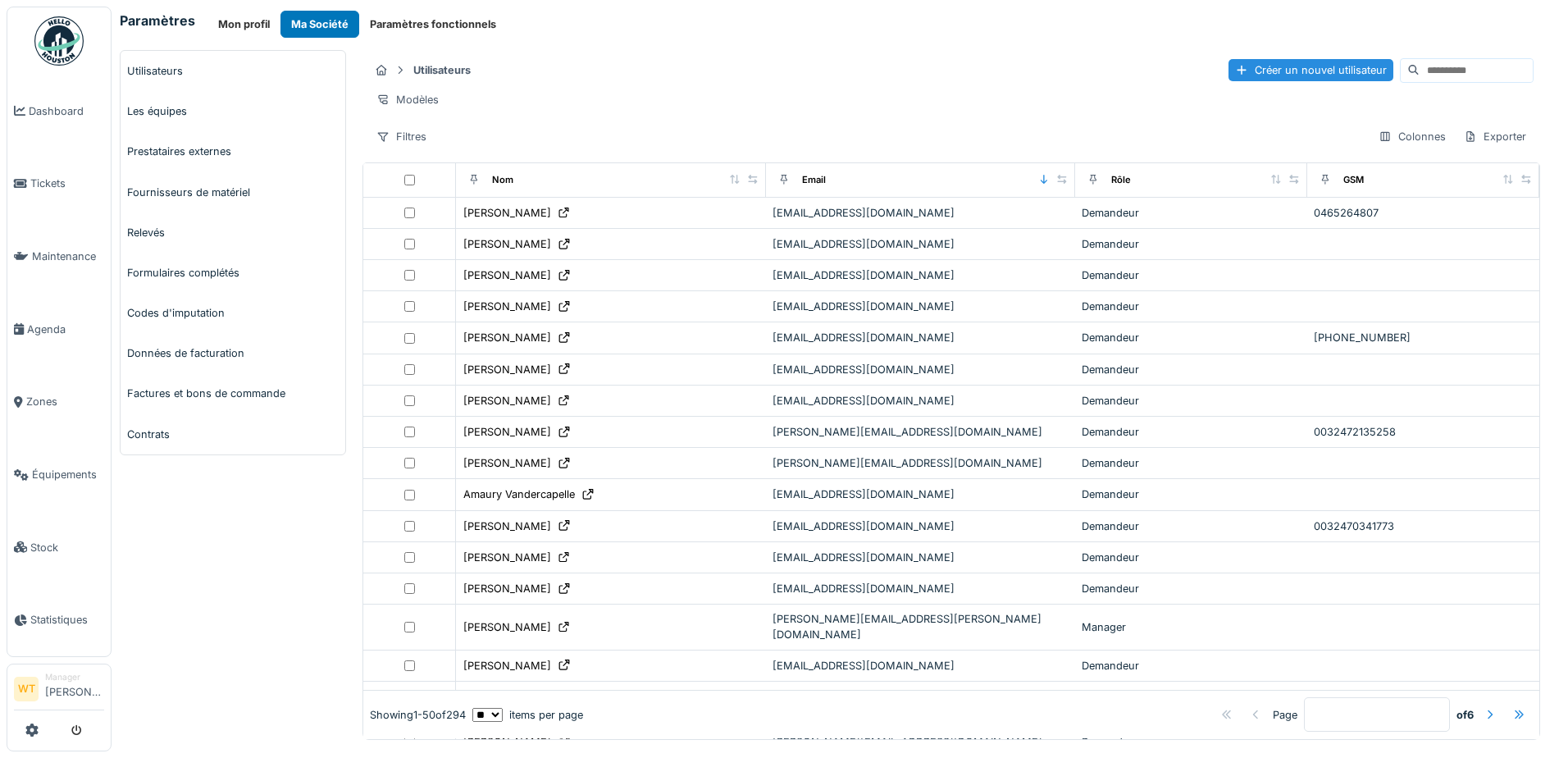
click at [1438, 75] on input at bounding box center [1476, 71] width 113 height 23
type input "******"
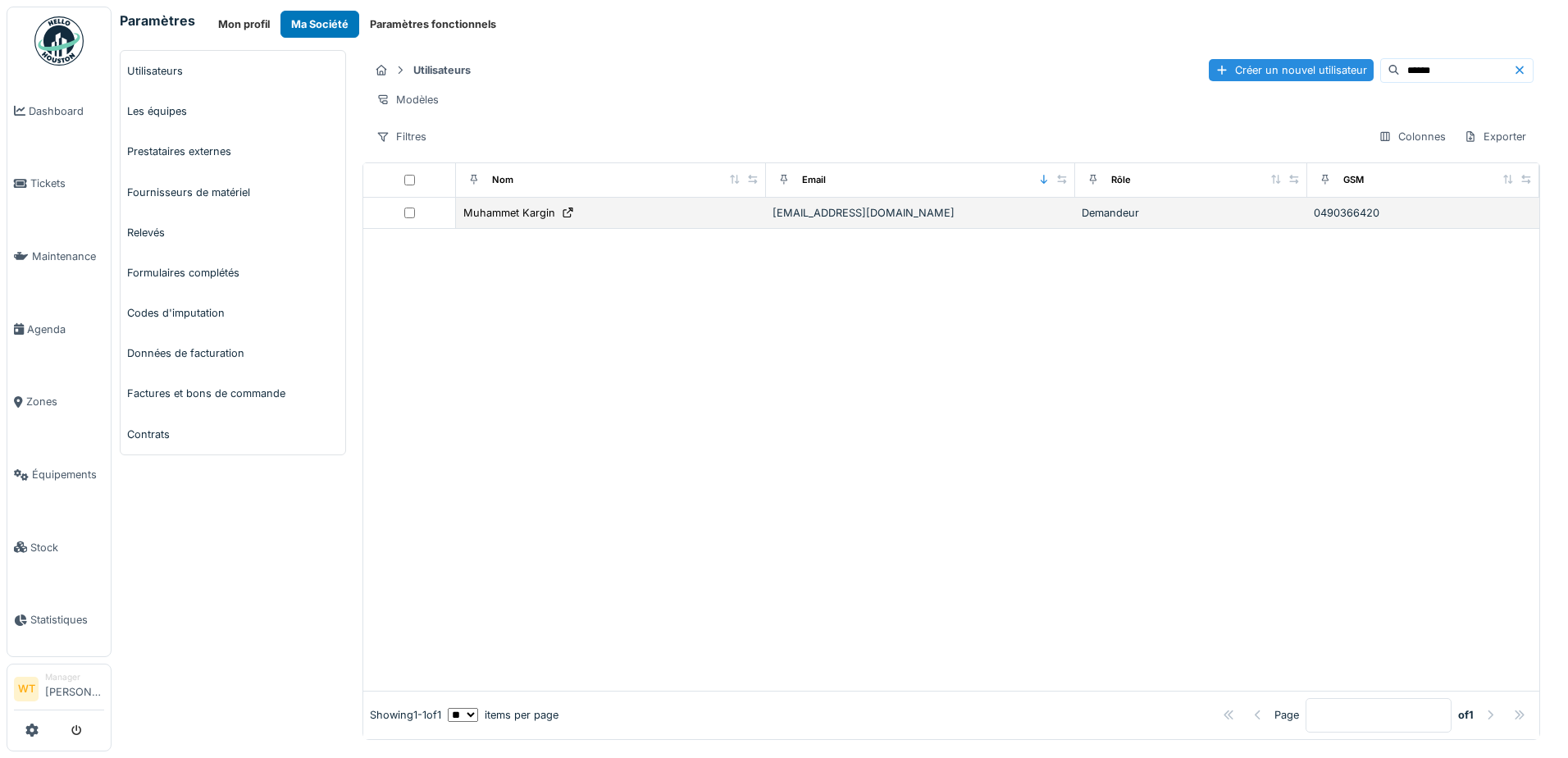
click at [1022, 228] on td "karginmuhammet350@gmail.com" at bounding box center [921, 212] width 309 height 31
click at [1075, 228] on td "Demandeur" at bounding box center [1191, 212] width 232 height 31
click at [828, 221] on div "karginmuhammet350@gmail.com" at bounding box center [921, 212] width 296 height 16
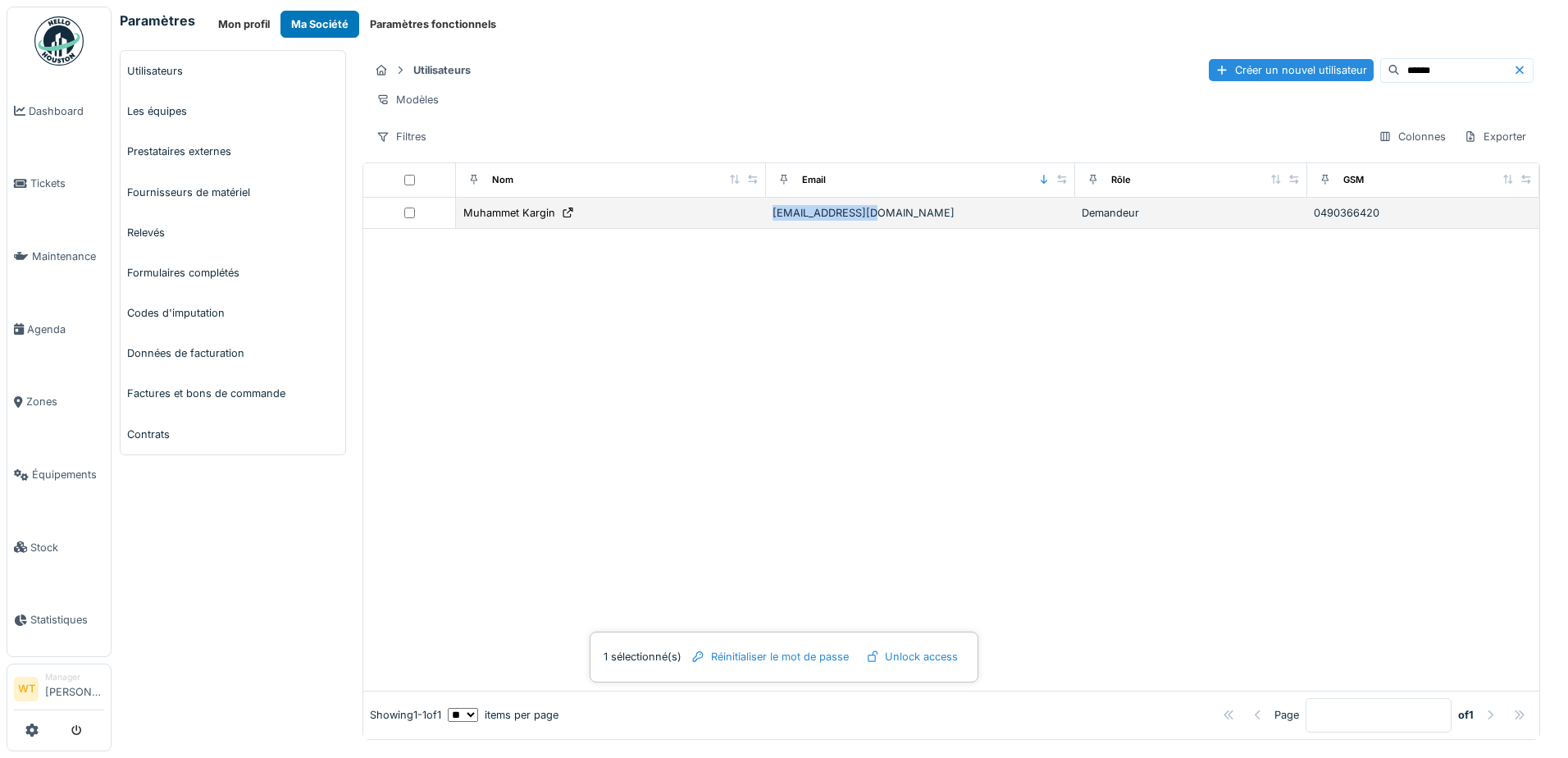
drag, startPoint x: 828, startPoint y: 228, endPoint x: 845, endPoint y: 229, distance: 17.0
click at [845, 221] on div "karginmuhammet350@gmail.com" at bounding box center [921, 212] width 296 height 16
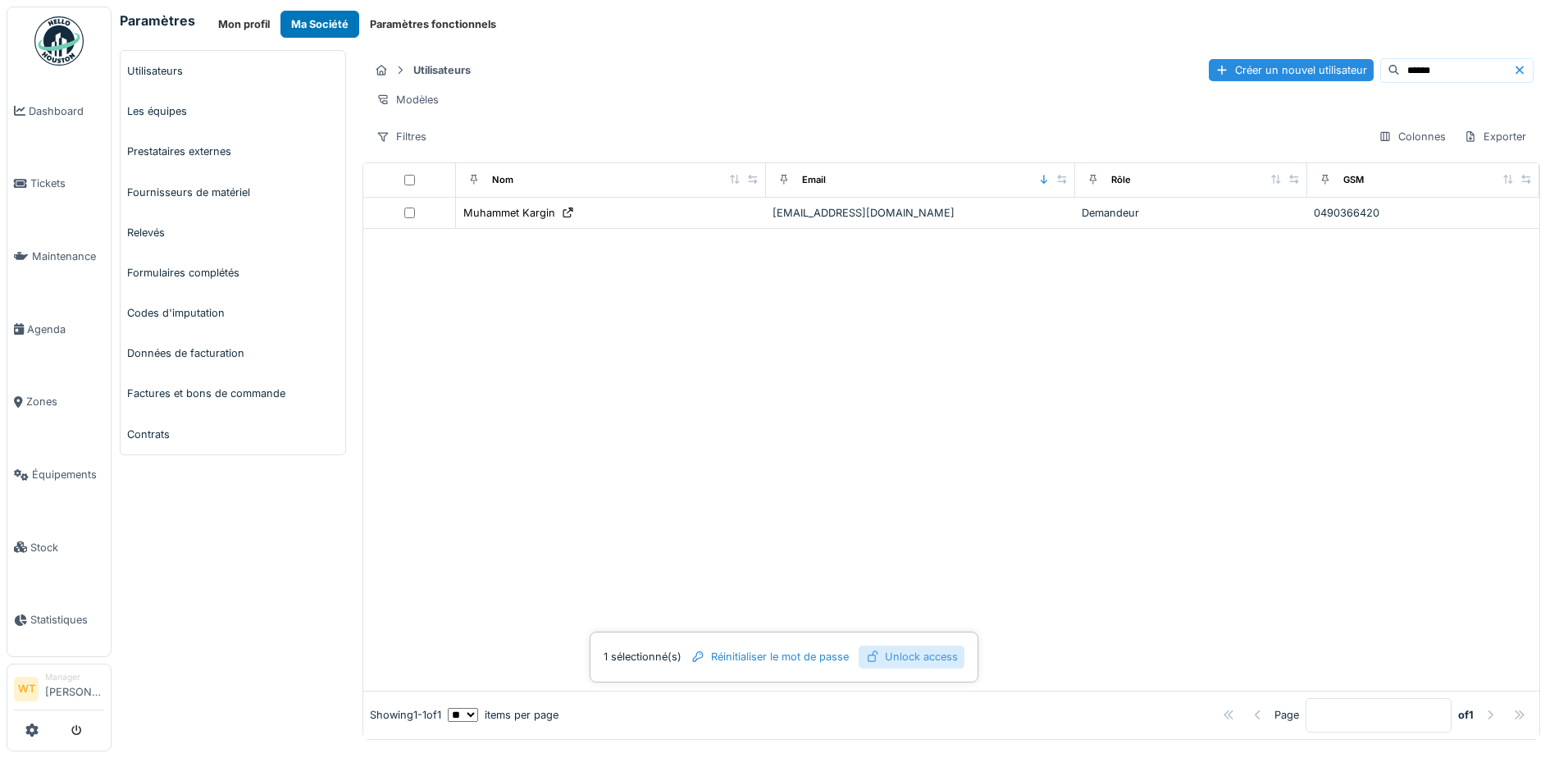
click at [908, 661] on div "Unlock access" at bounding box center [911, 656] width 106 height 22
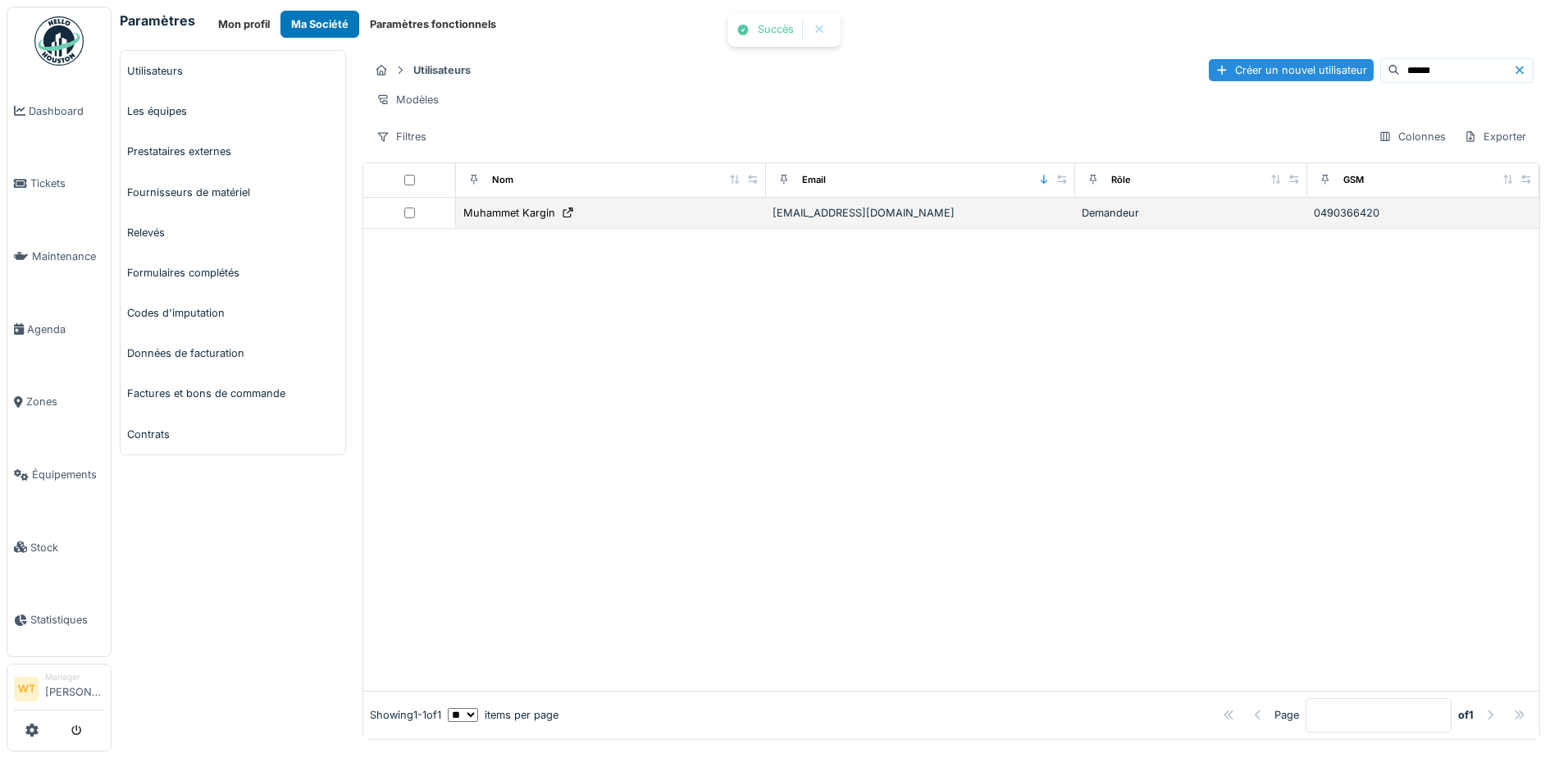
click at [839, 228] on td "karginmuhammet350@gmail.com" at bounding box center [921, 212] width 309 height 31
click at [839, 221] on div "karginmuhammet350@gmail.com" at bounding box center [921, 212] width 296 height 16
click at [712, 222] on div "Muhammet Kargin" at bounding box center [610, 212] width 296 height 17
drag, startPoint x: 595, startPoint y: 230, endPoint x: 398, endPoint y: 227, distance: 197.0
click at [398, 218] on div at bounding box center [409, 212] width 78 height 10
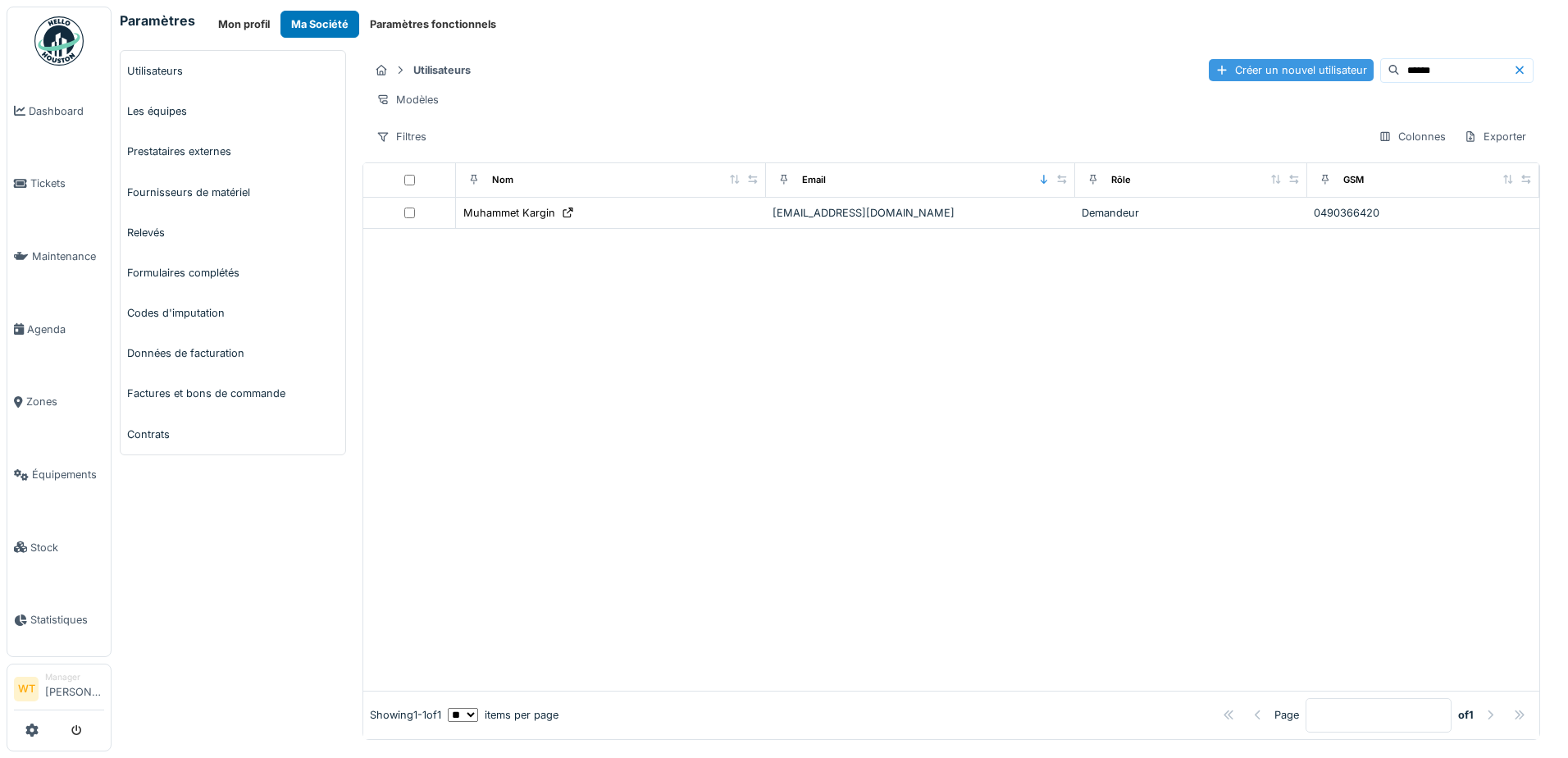
click at [1209, 75] on div "Créer un nouvel utilisateur" at bounding box center [1291, 70] width 165 height 22
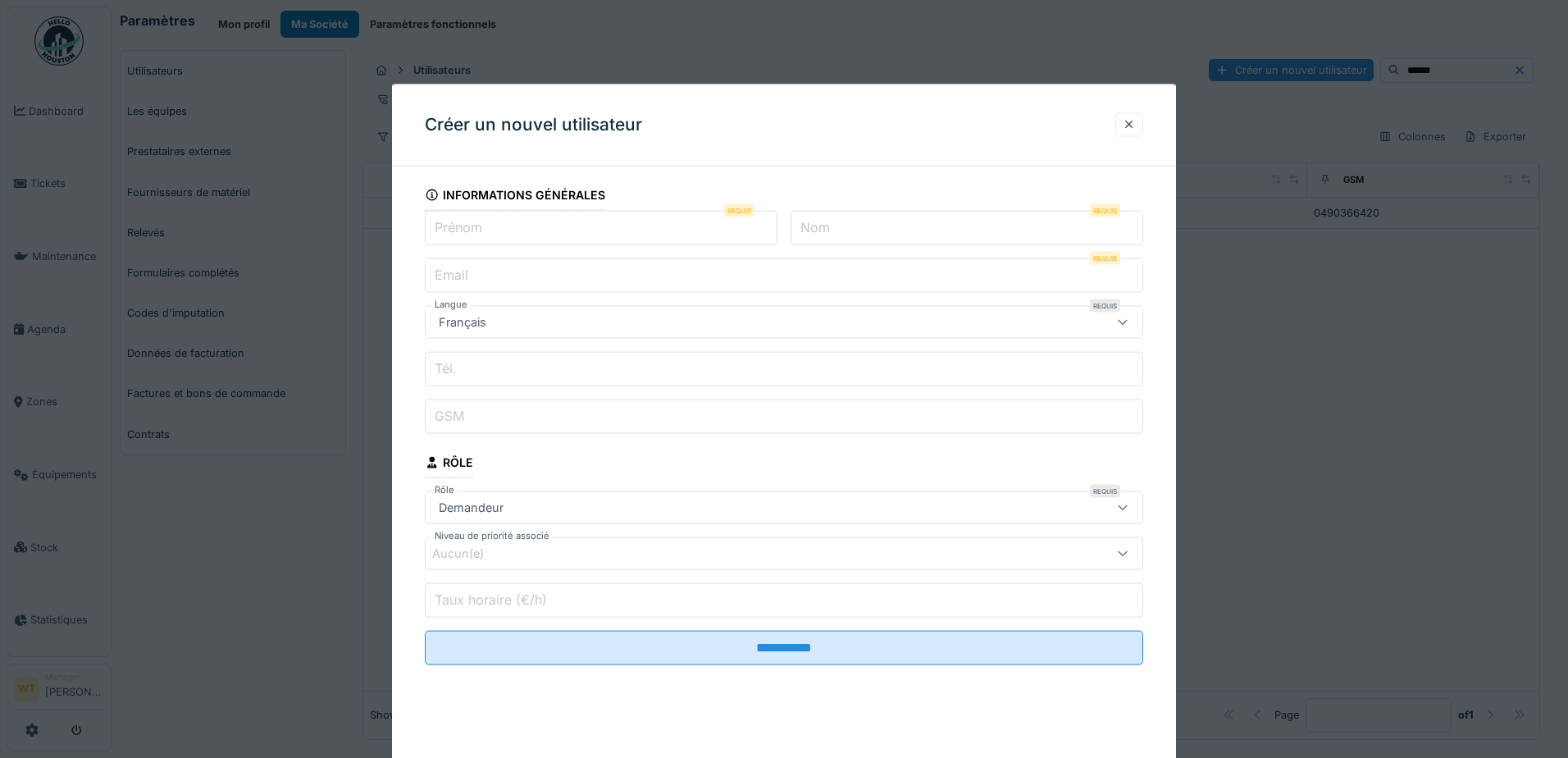
click at [593, 239] on input "Prénom" at bounding box center [601, 227] width 353 height 35
type input "********"
type input "******"
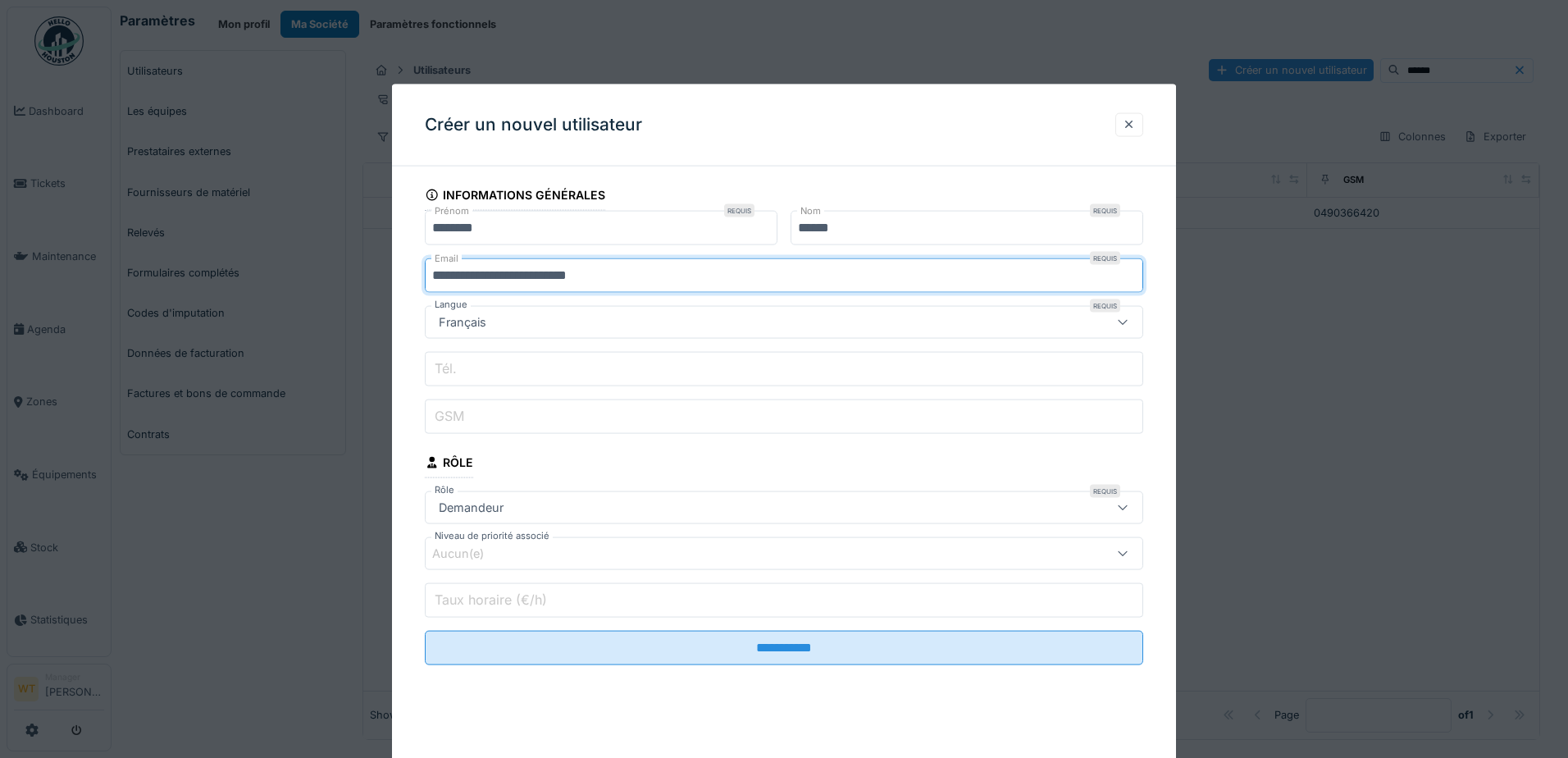
click at [566, 278] on input "**********" at bounding box center [783, 276] width 718 height 35
type input "**********"
click at [551, 423] on input "GSM" at bounding box center [783, 416] width 718 height 35
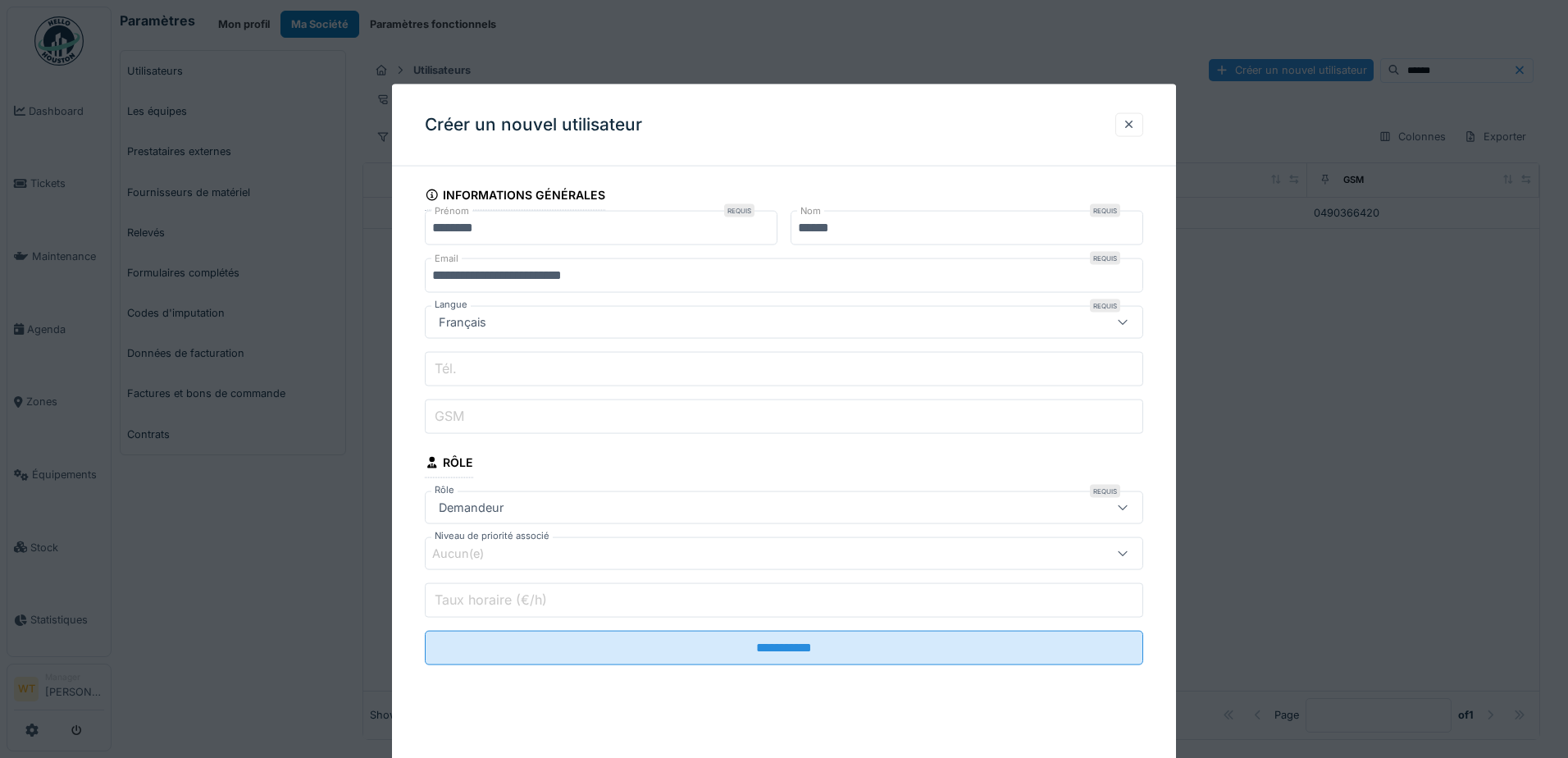
type input "**********"
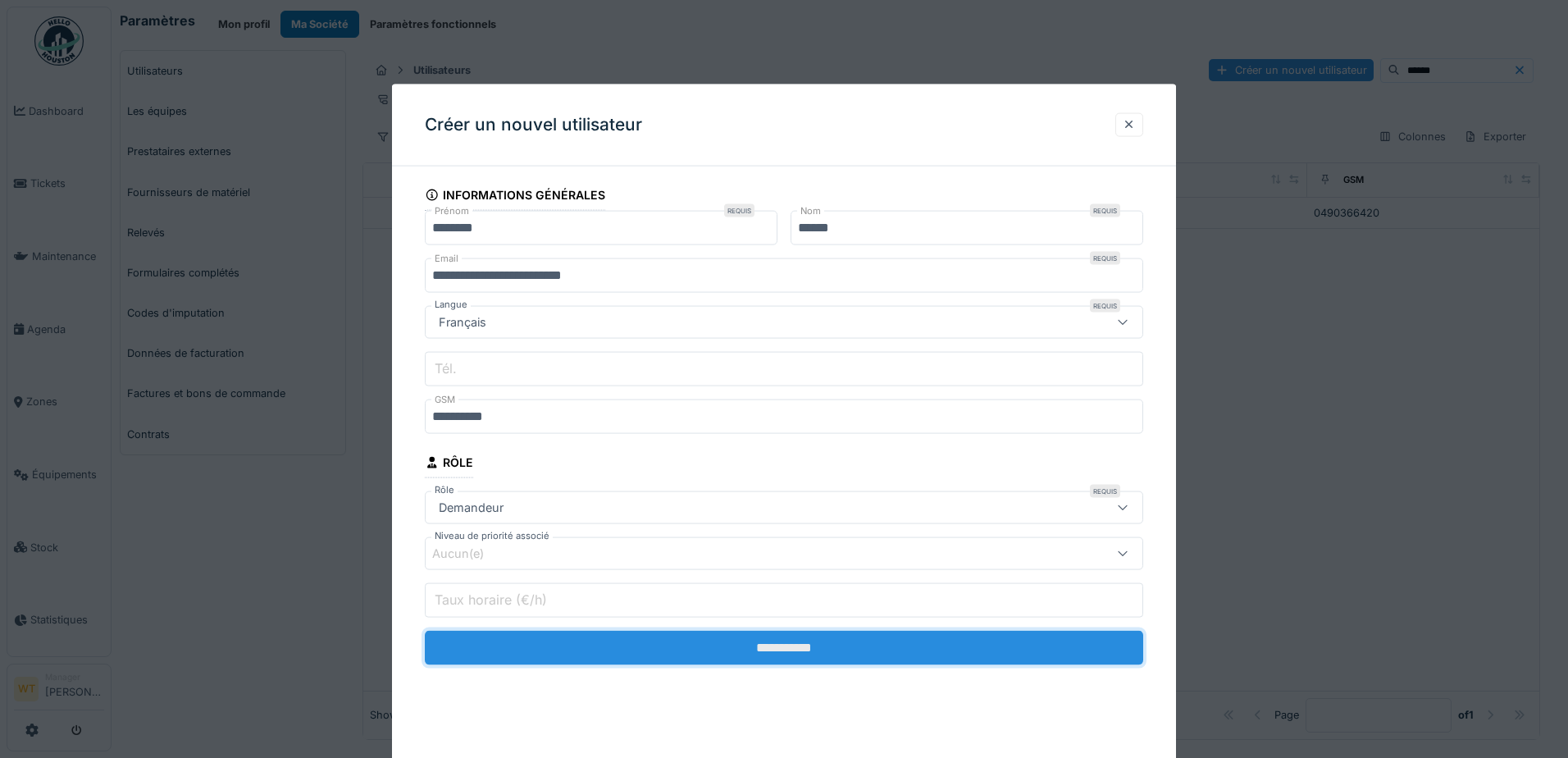
click at [654, 653] on input "**********" at bounding box center [783, 648] width 718 height 35
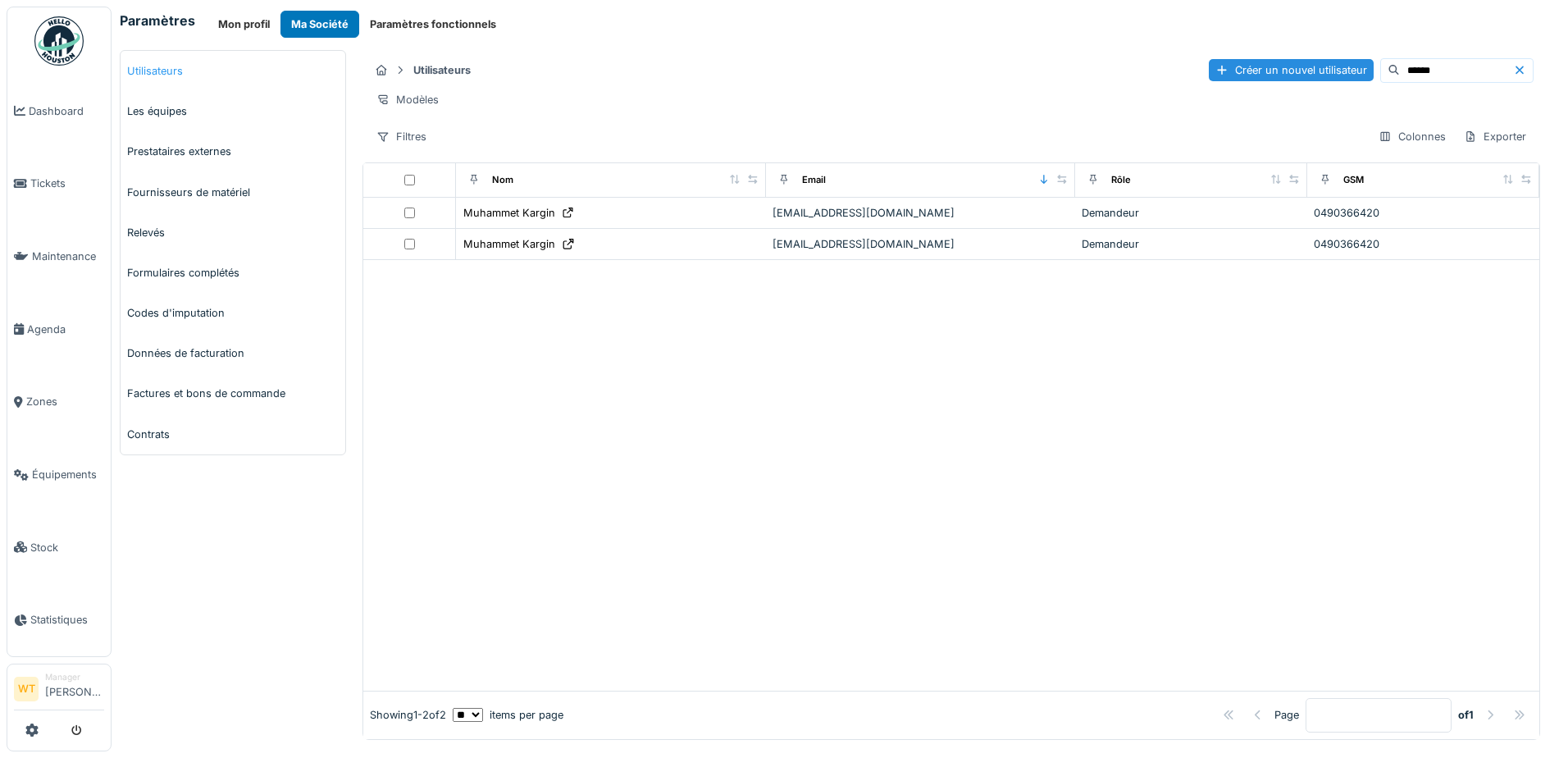
click at [167, 62] on link "Utilisateurs" at bounding box center [233, 71] width 225 height 41
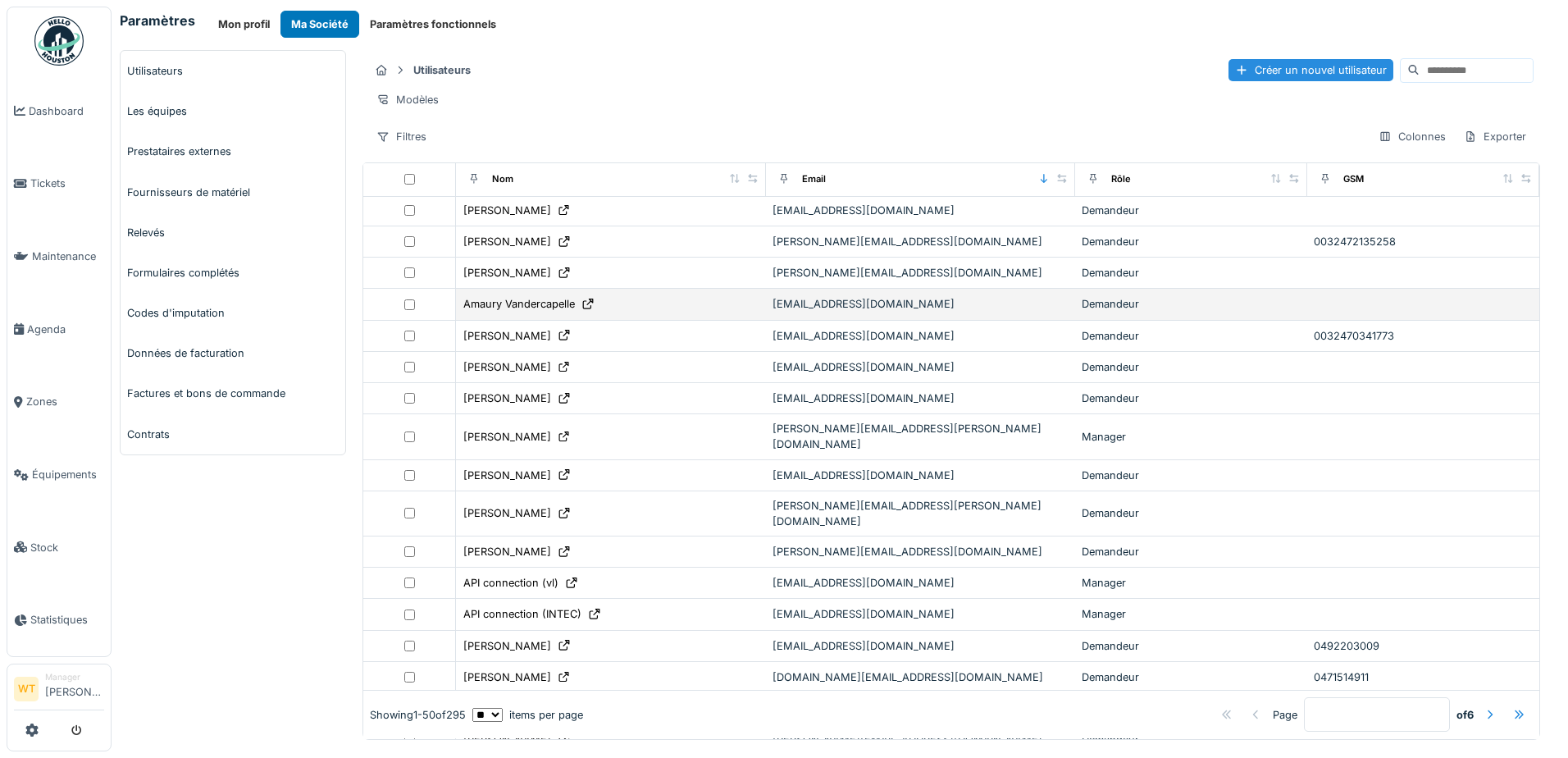
scroll to position [246, 0]
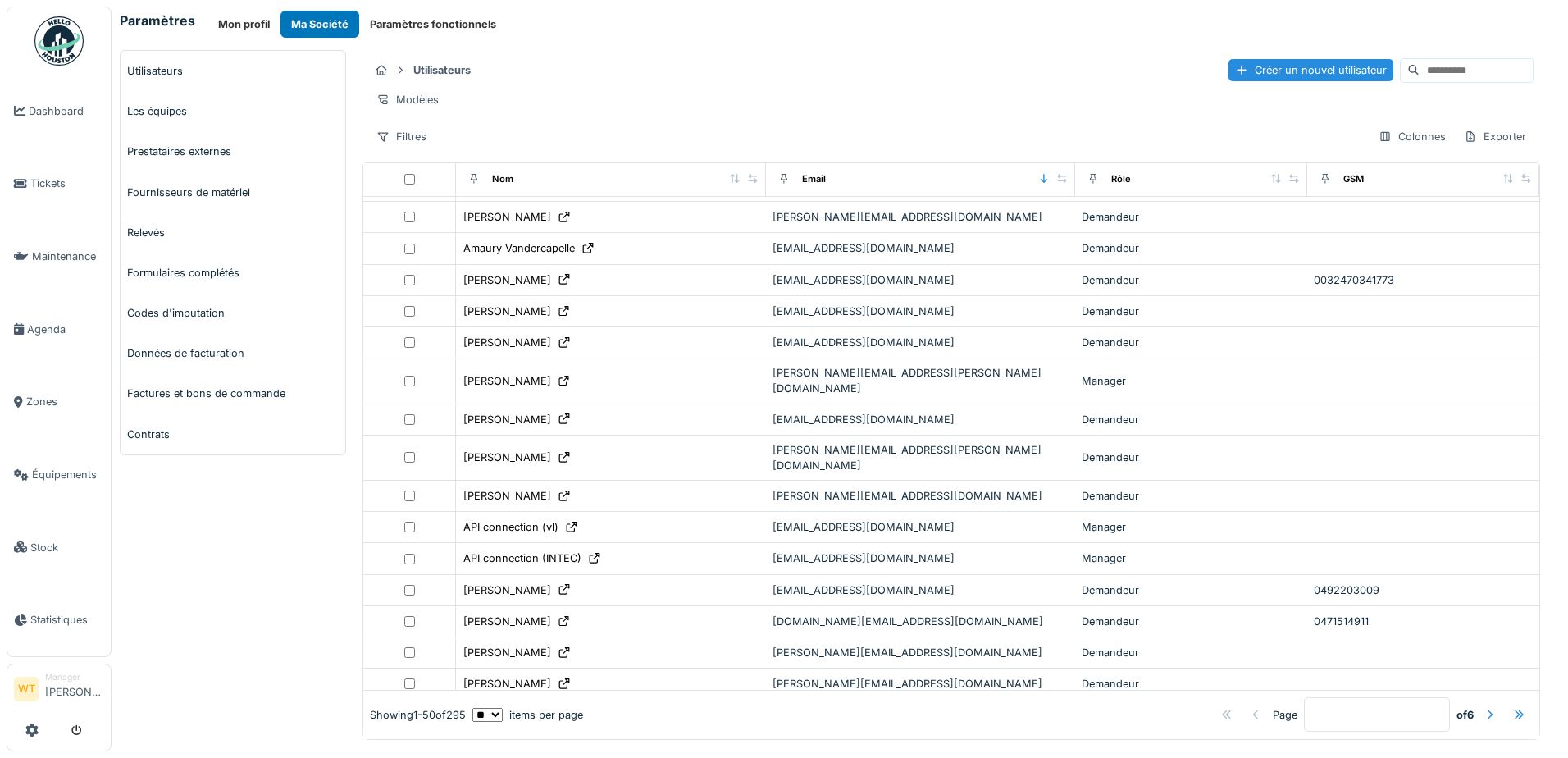
click at [1419, 60] on input at bounding box center [1476, 71] width 113 height 23
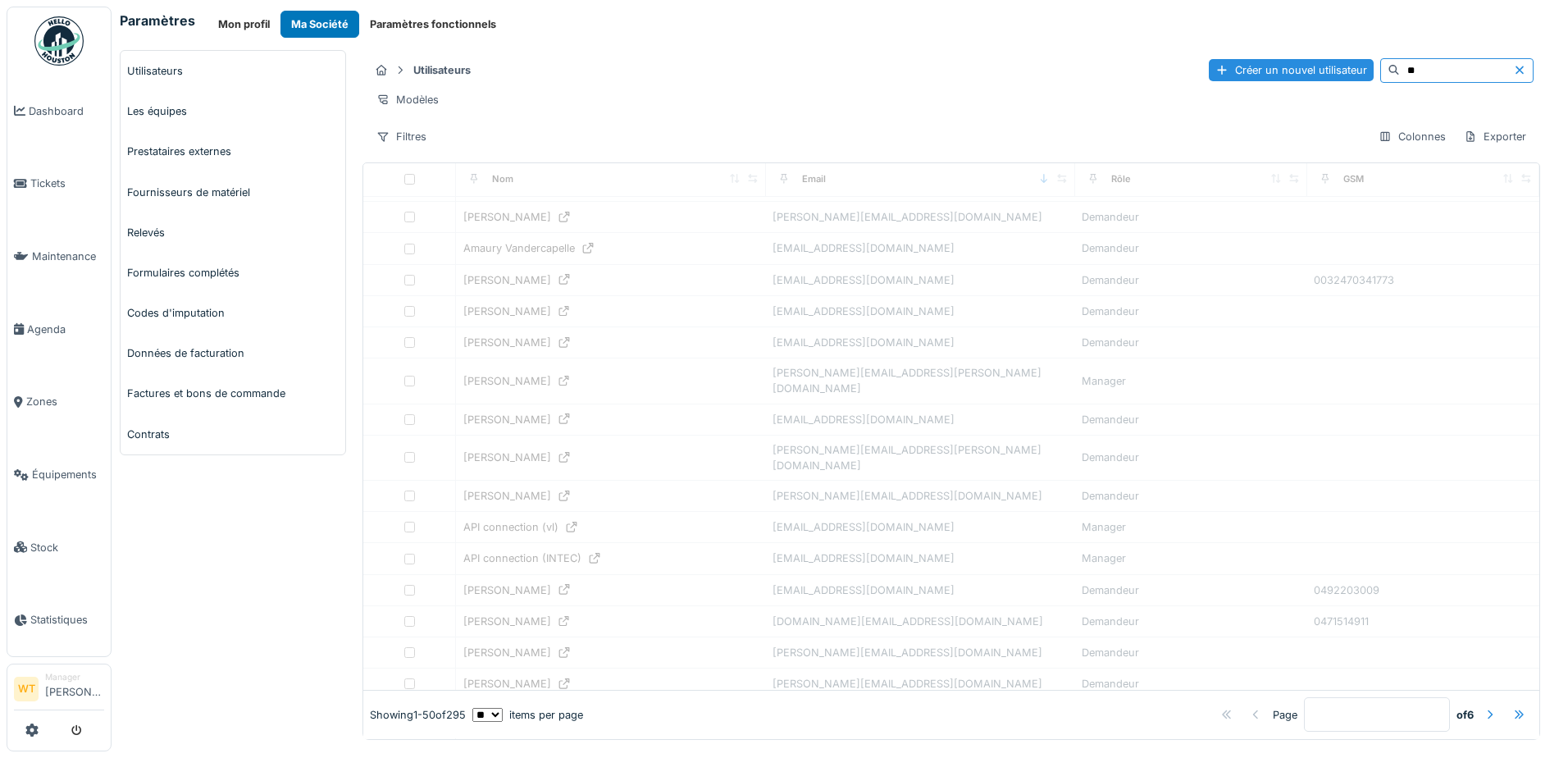
scroll to position [0, 0]
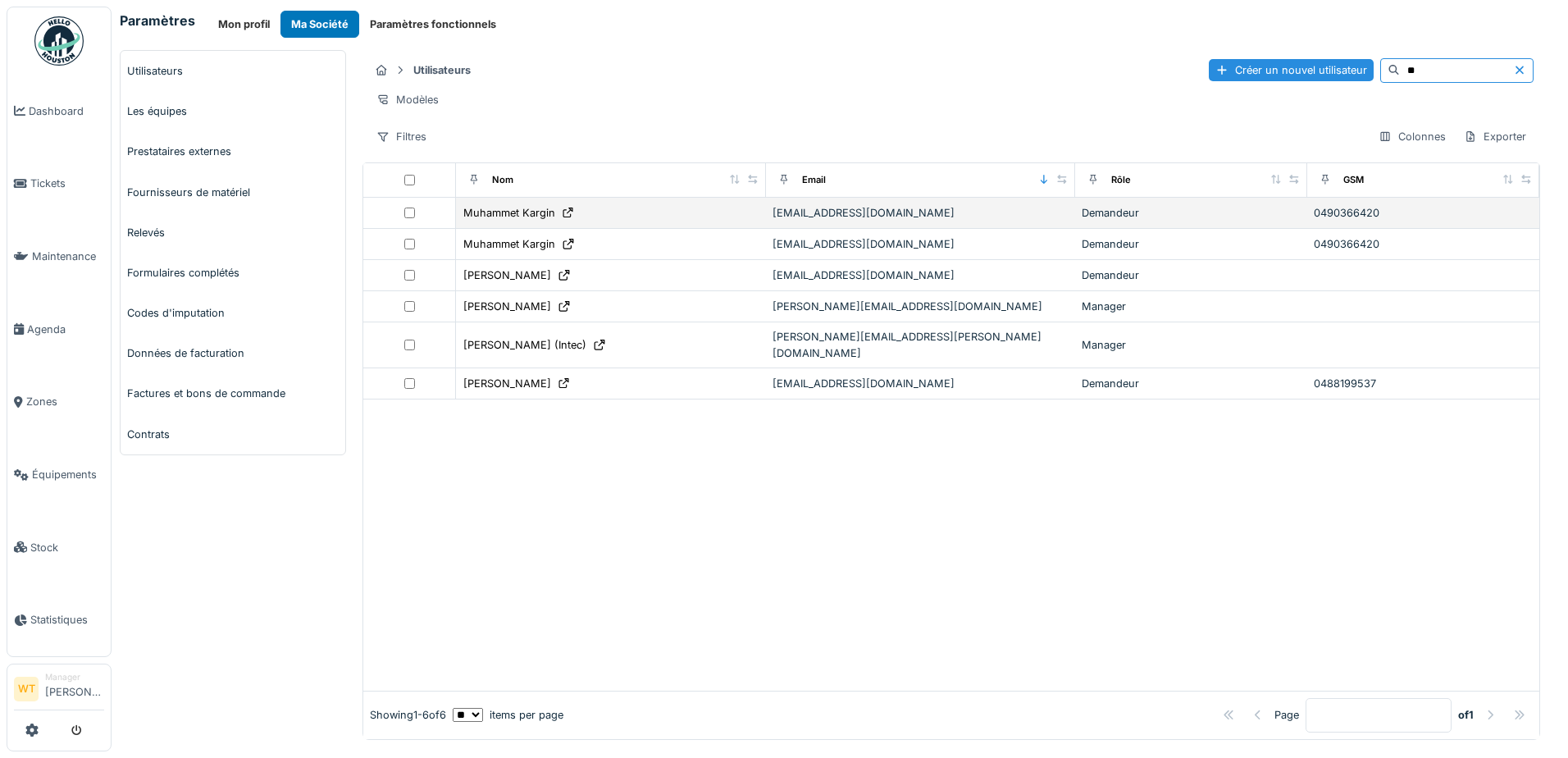
type input "**"
click at [398, 218] on div at bounding box center [409, 212] width 78 height 10
drag, startPoint x: 410, startPoint y: 225, endPoint x: 1060, endPoint y: 232, distance: 650.0
click at [1081, 221] on div "Demandeur" at bounding box center [1191, 212] width 219 height 16
click at [1037, 221] on div "[EMAIL_ADDRESS][DOMAIN_NAME]" at bounding box center [921, 212] width 296 height 16
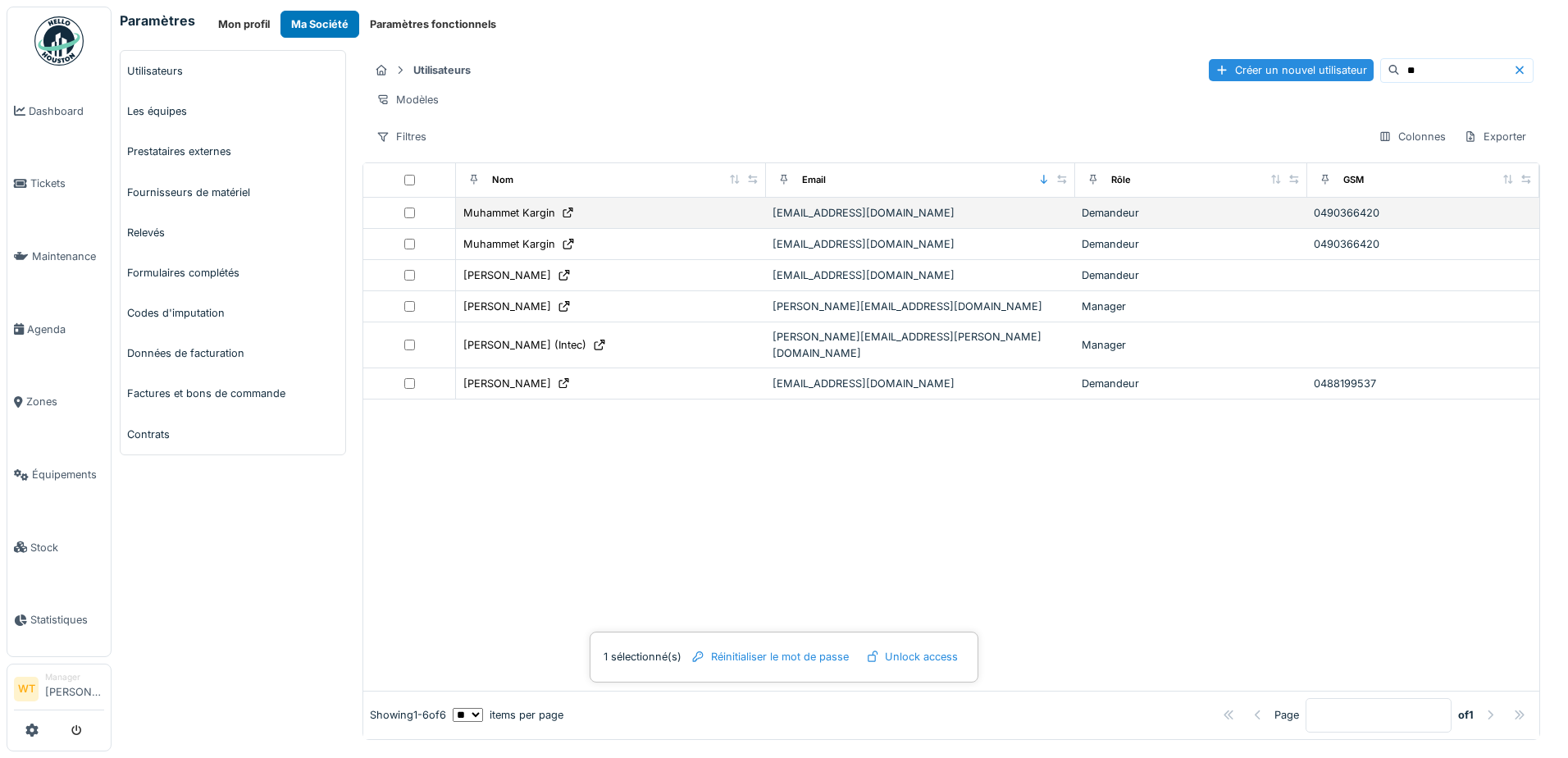
click at [886, 221] on div "[EMAIL_ADDRESS][DOMAIN_NAME]" at bounding box center [921, 212] width 296 height 16
click at [885, 221] on div "[EMAIL_ADDRESS][DOMAIN_NAME]" at bounding box center [921, 212] width 296 height 16
drag, startPoint x: 885, startPoint y: 228, endPoint x: 736, endPoint y: 227, distance: 149.0
click at [736, 222] on div "Muhammet Kargin" at bounding box center [610, 212] width 296 height 17
click at [561, 218] on icon at bounding box center [568, 212] width 13 height 10
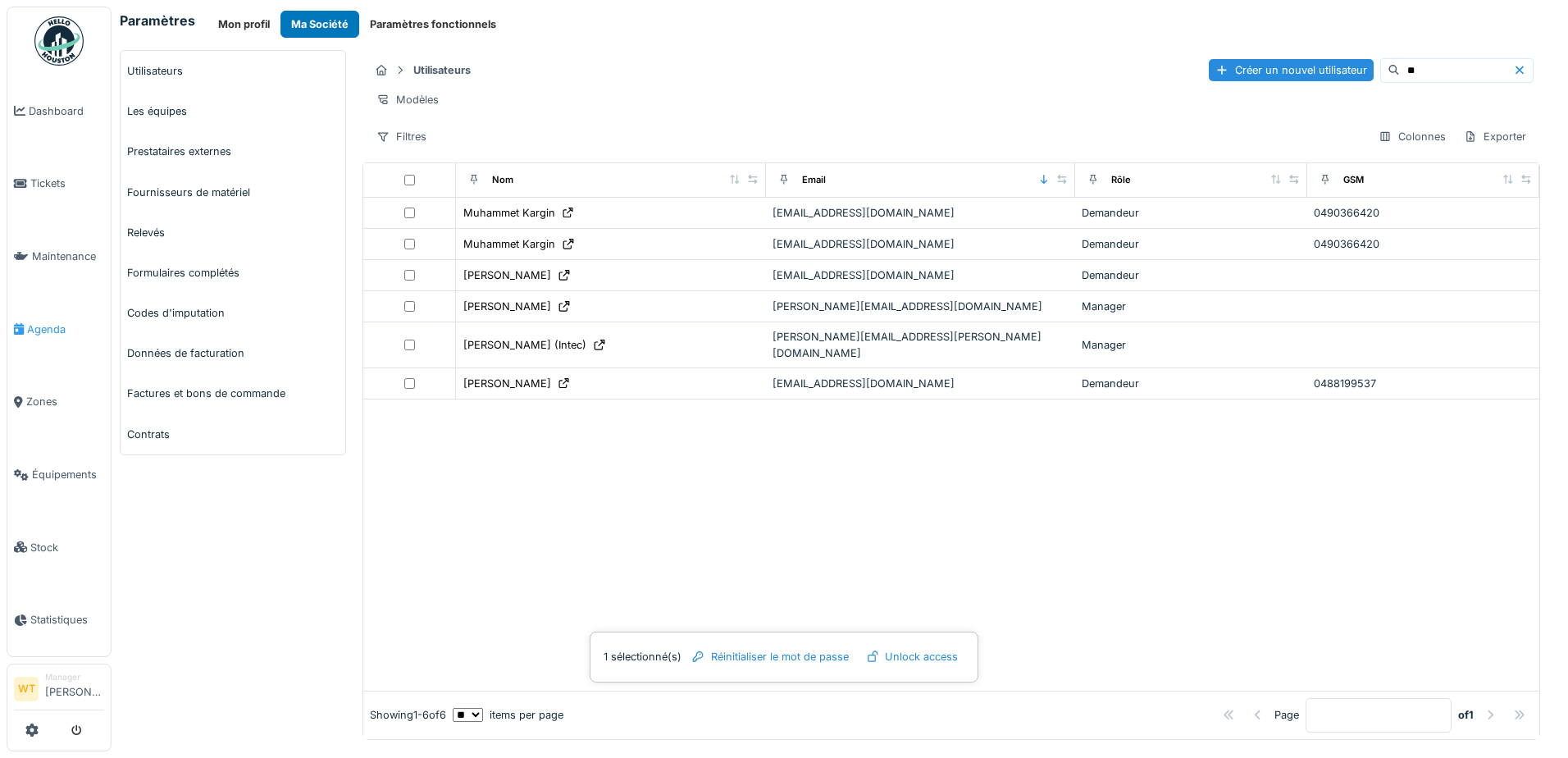
click at [45, 328] on span "Agenda" at bounding box center [66, 329] width 77 height 16
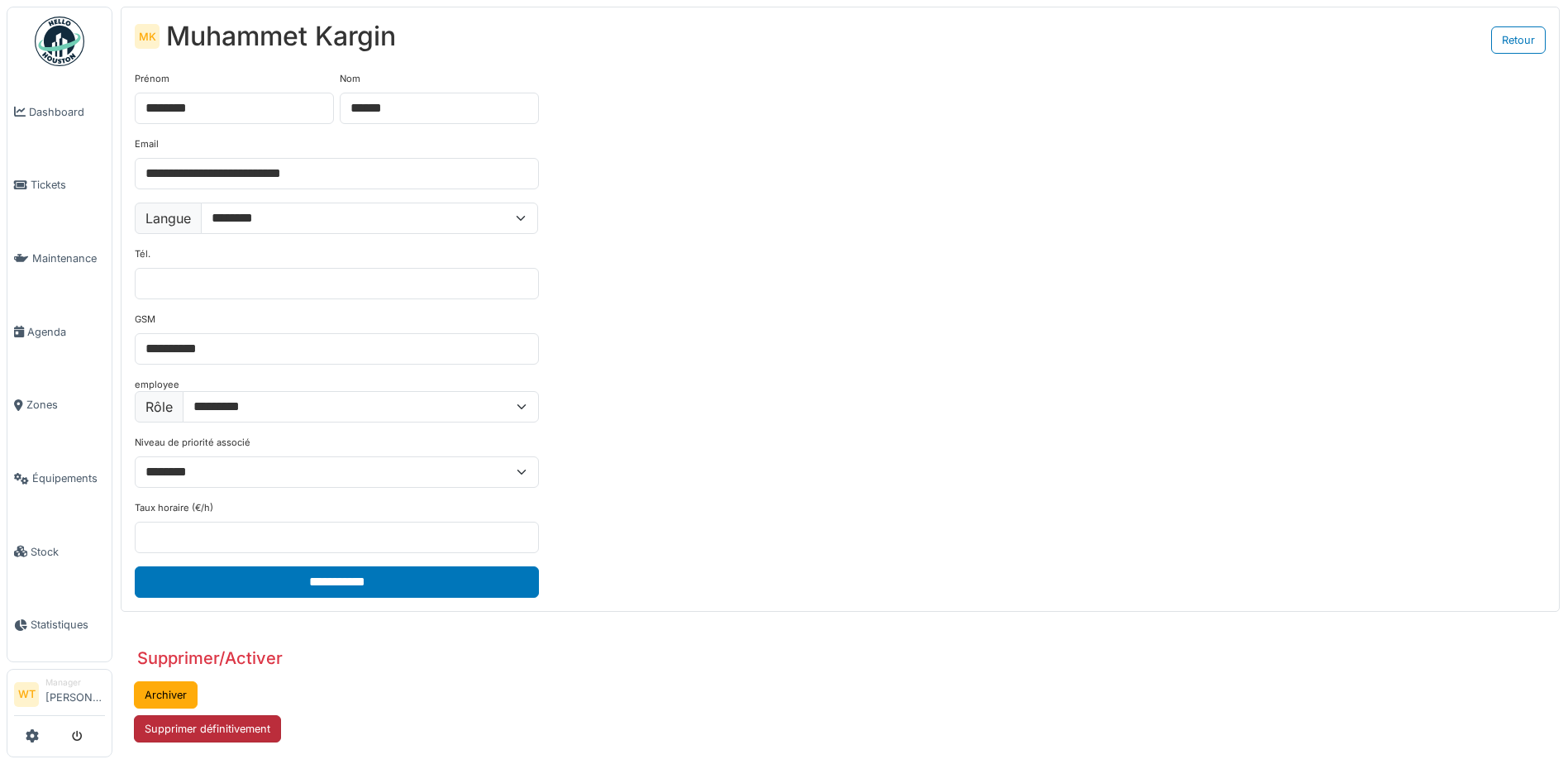
click at [224, 729] on button "Supprimer définitivement" at bounding box center [207, 729] width 147 height 28
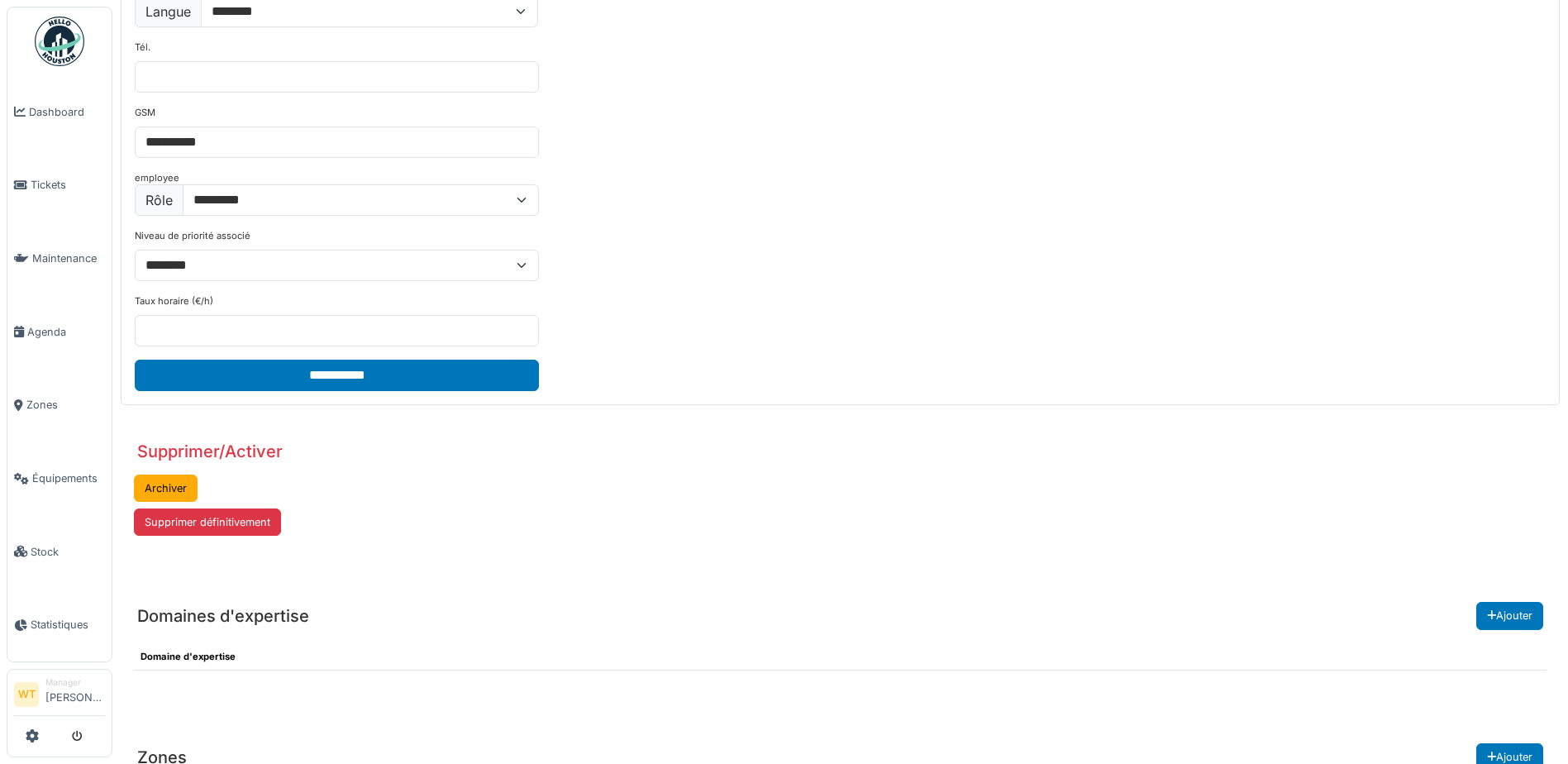
scroll to position [248, 0]
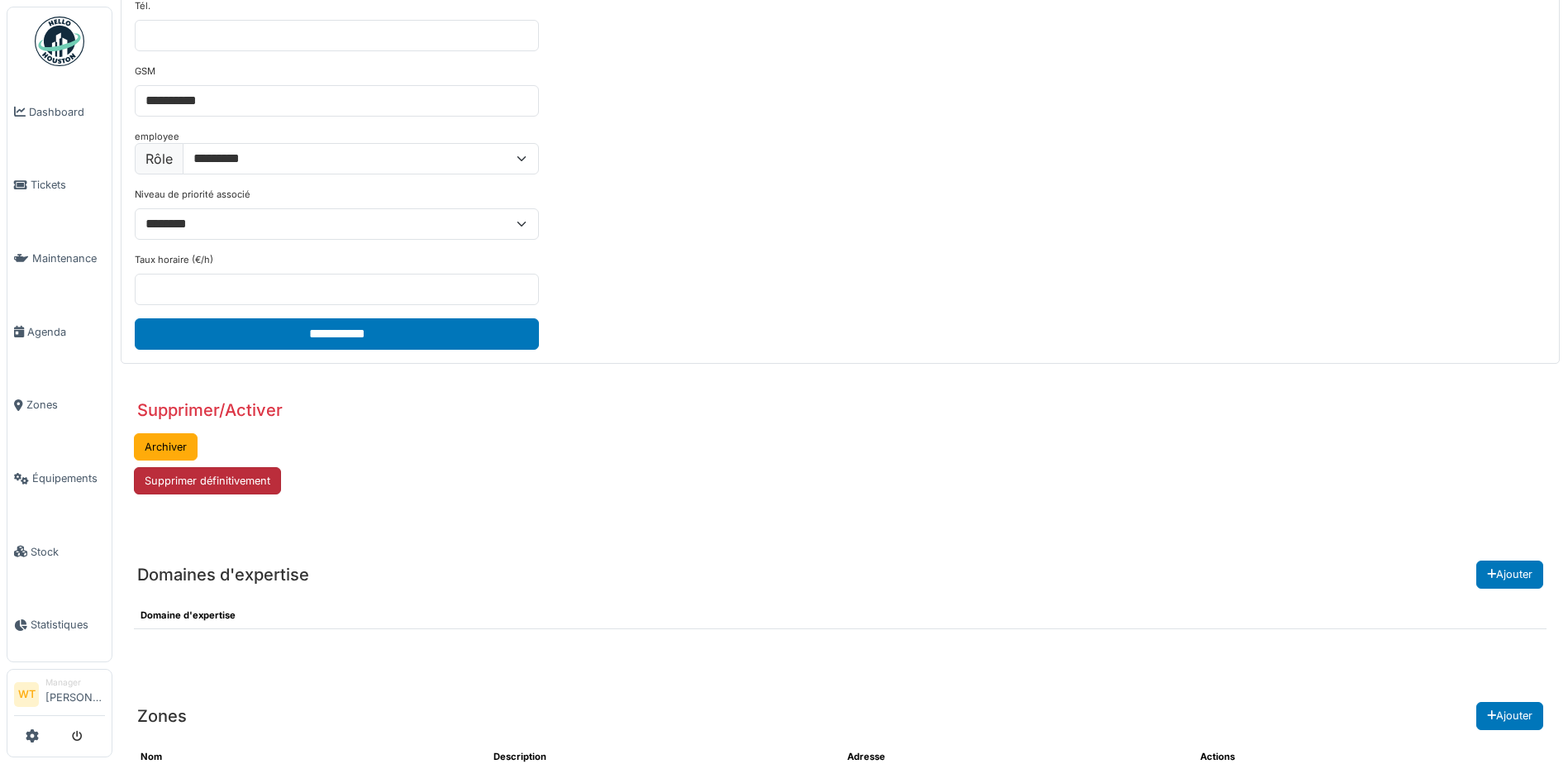
click at [199, 480] on button "Supprimer définitivement" at bounding box center [207, 480] width 147 height 28
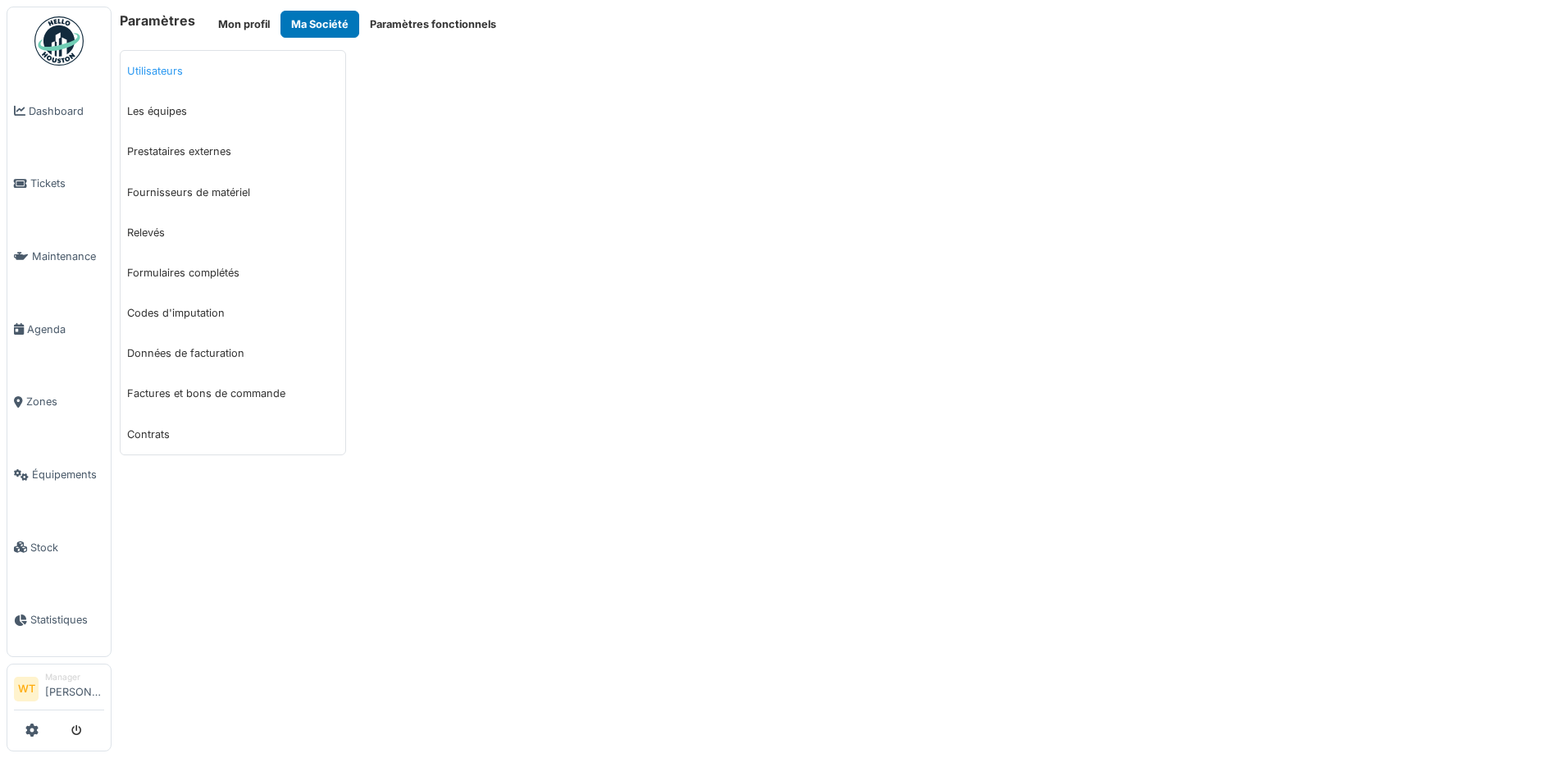
click at [175, 85] on link "Utilisateurs" at bounding box center [233, 71] width 225 height 41
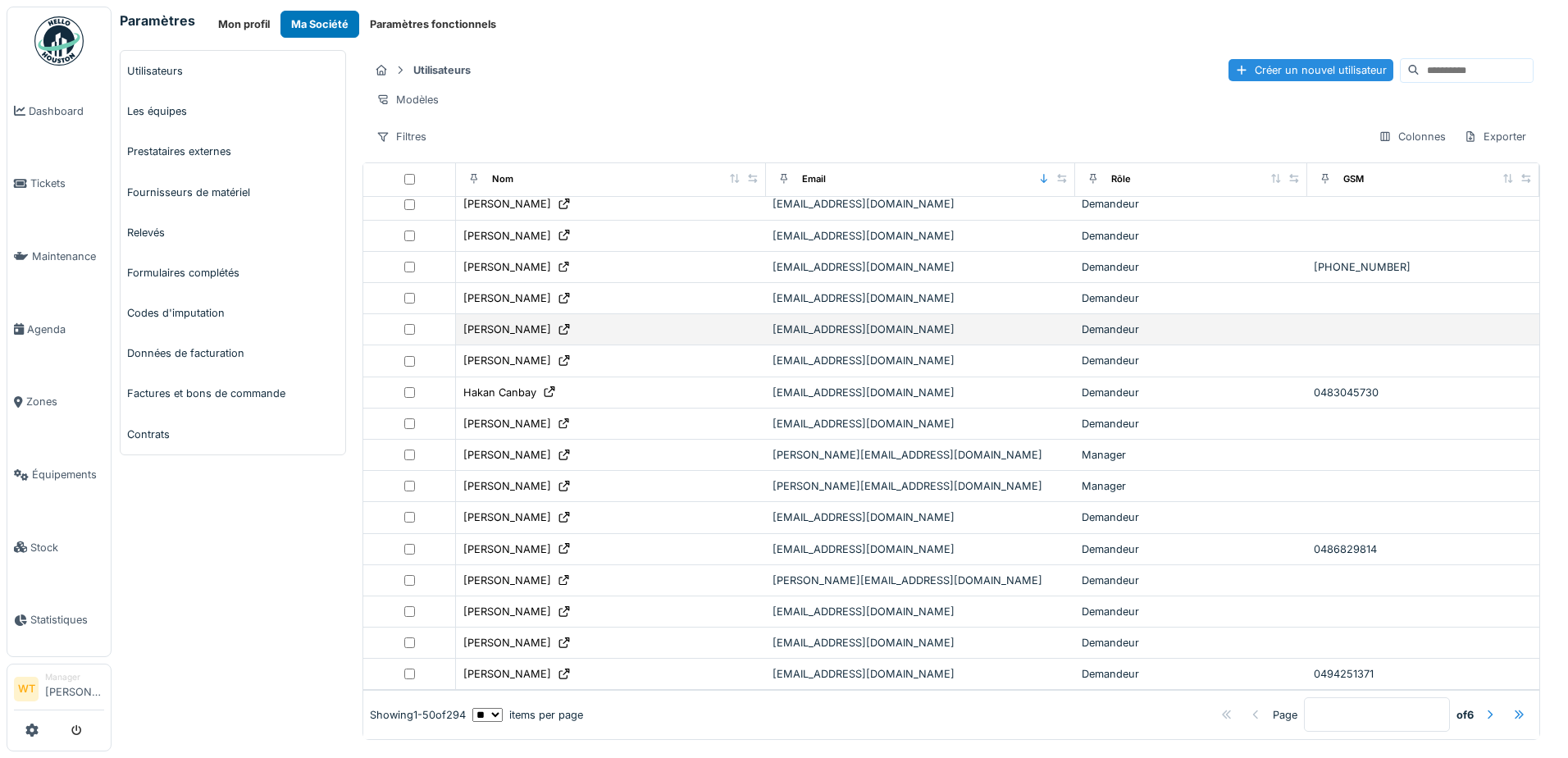
scroll to position [1110, 0]
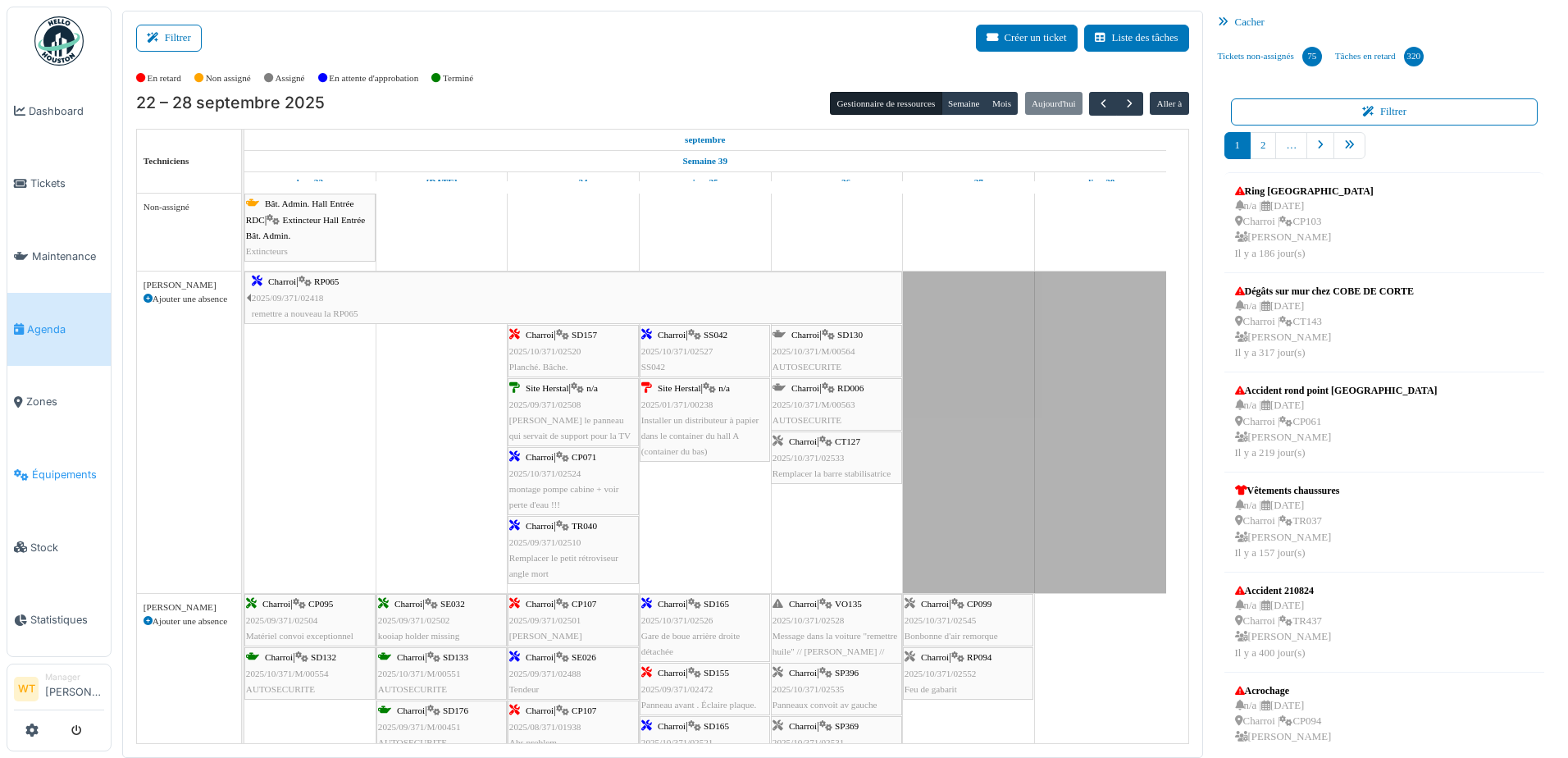
click at [63, 467] on span "Équipements" at bounding box center [68, 475] width 72 height 16
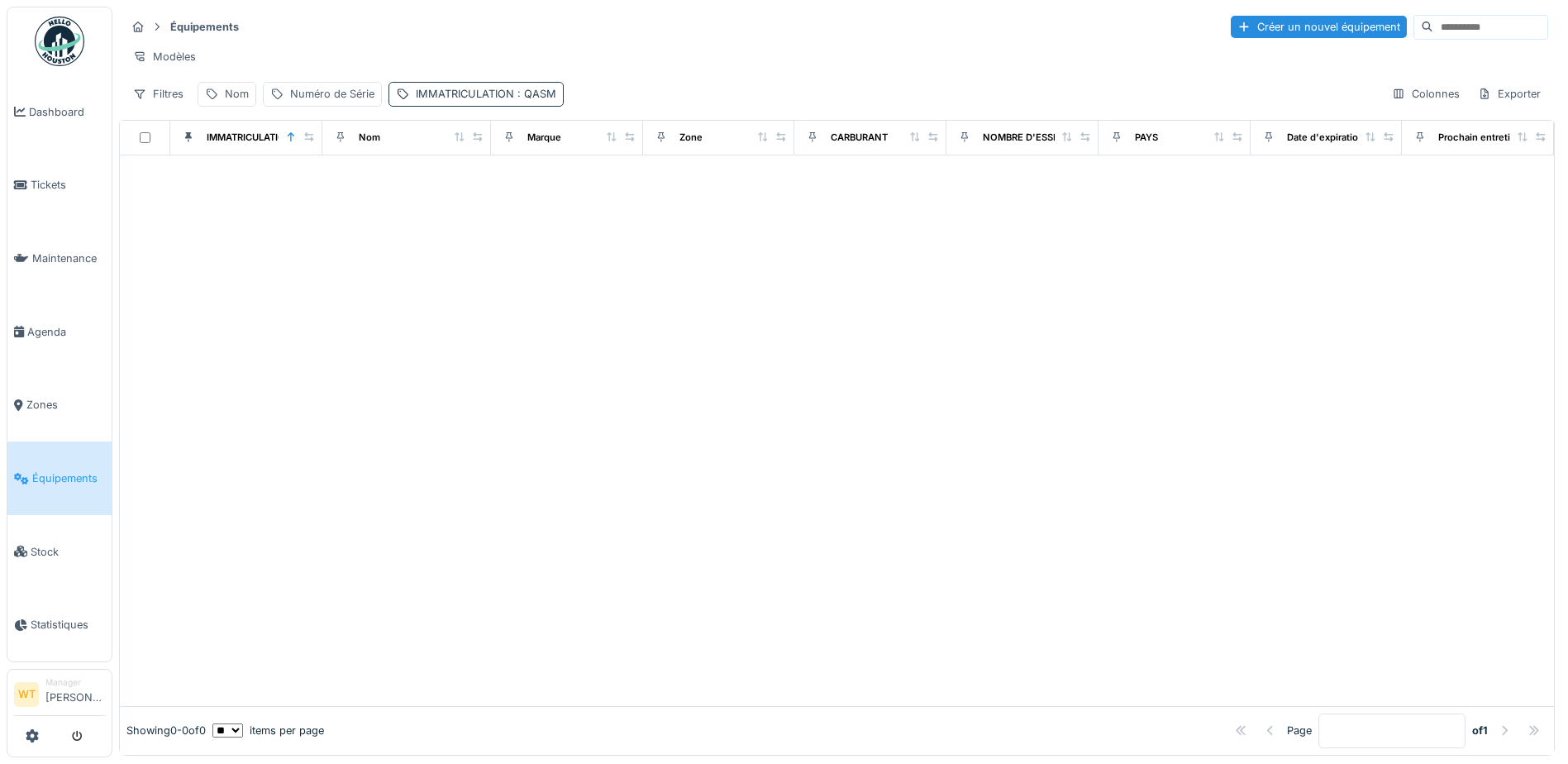
click at [474, 99] on div "IMMATRICULATION : QASM" at bounding box center [486, 93] width 141 height 16
click at [613, 186] on icon at bounding box center [618, 185] width 13 height 10
click at [508, 186] on label "IMMATRICULATION" at bounding box center [465, 185] width 128 height 20
click at [508, 186] on input "IMMATRICULATION" at bounding box center [516, 186] width 243 height 35
drag, startPoint x: 234, startPoint y: 106, endPoint x: 256, endPoint y: 121, distance: 26.6
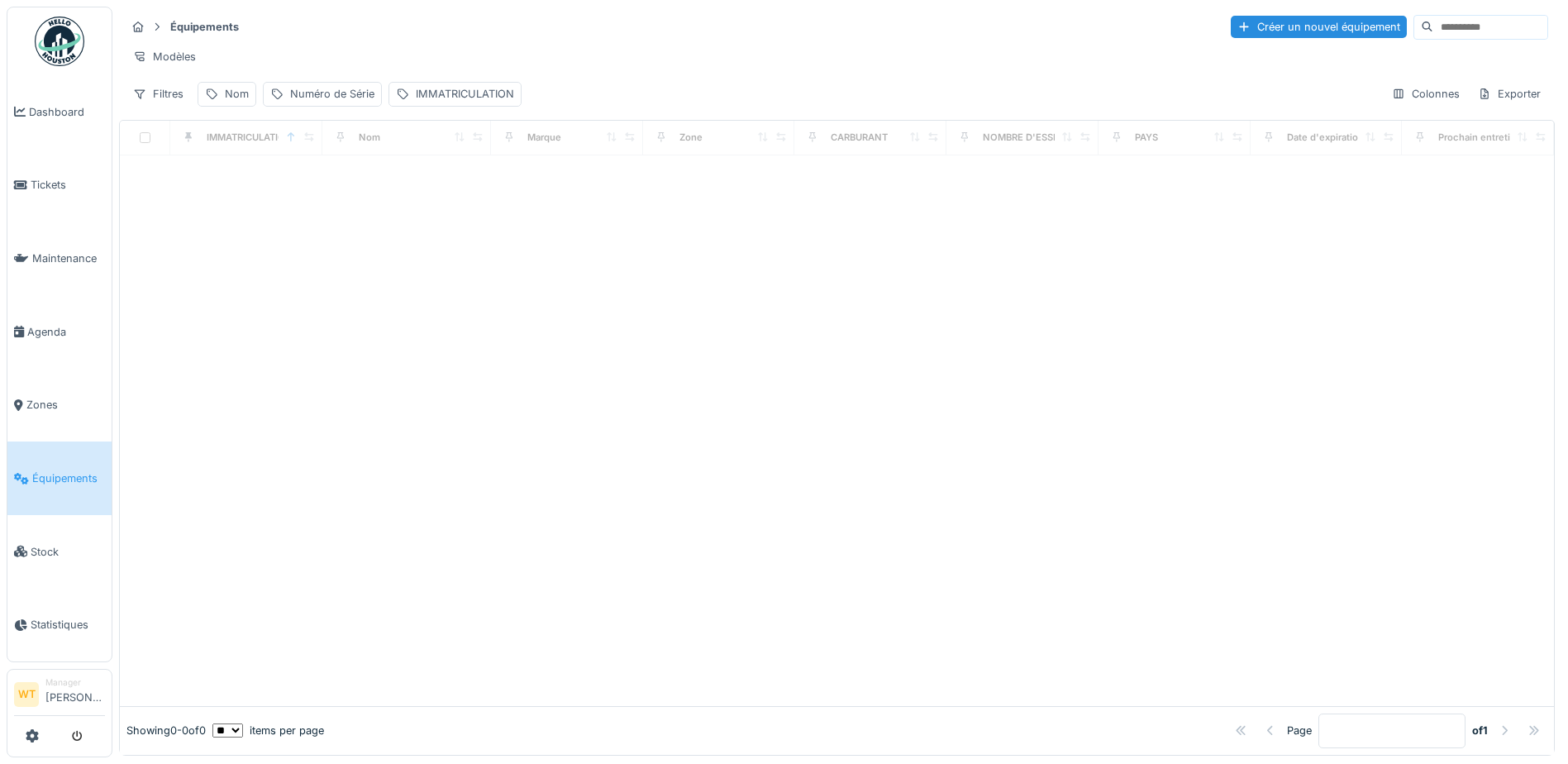
click at [234, 102] on div "Nom" at bounding box center [236, 93] width 24 height 16
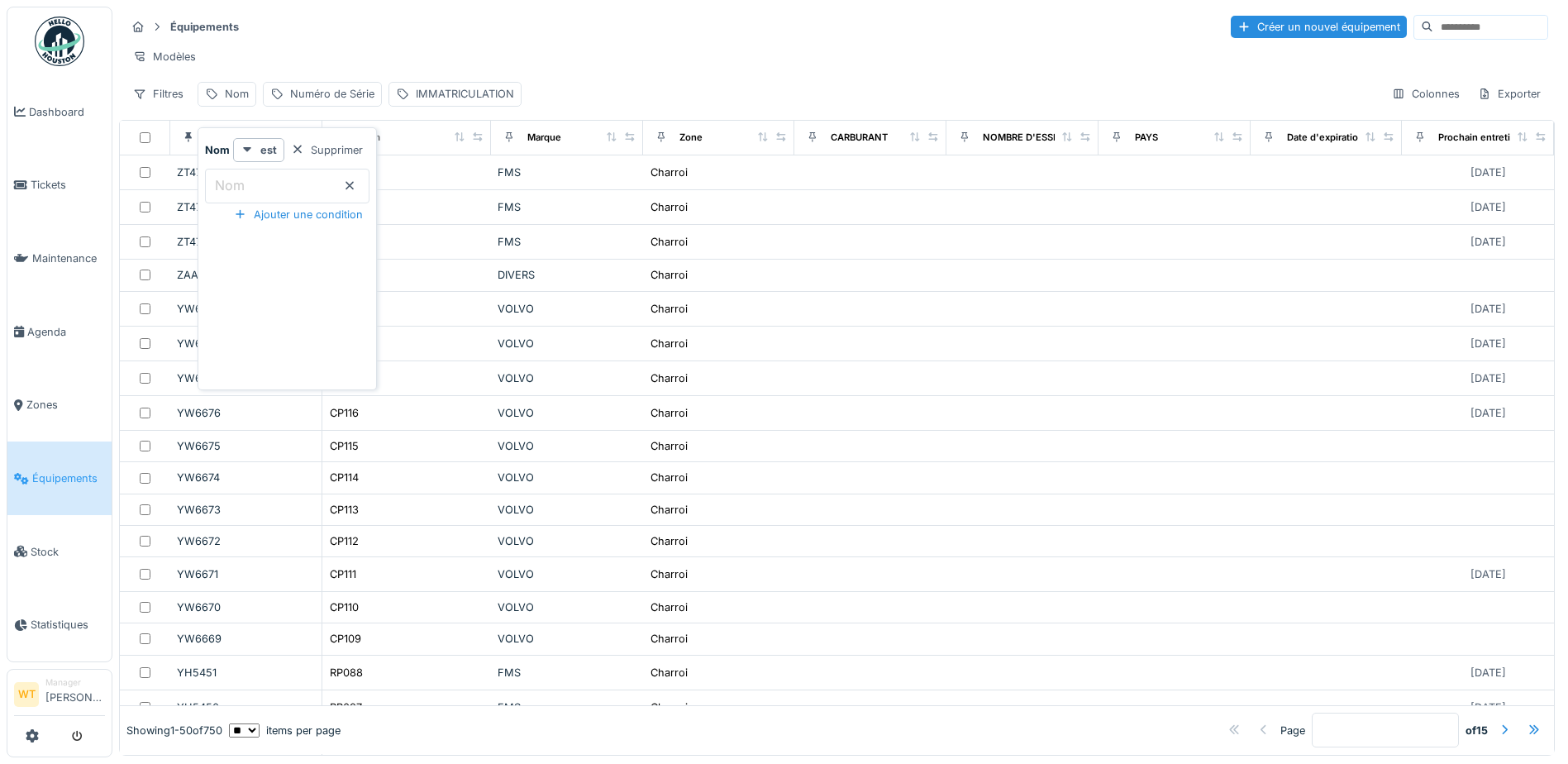
click at [313, 170] on input "Nom" at bounding box center [287, 186] width 165 height 35
type input "**"
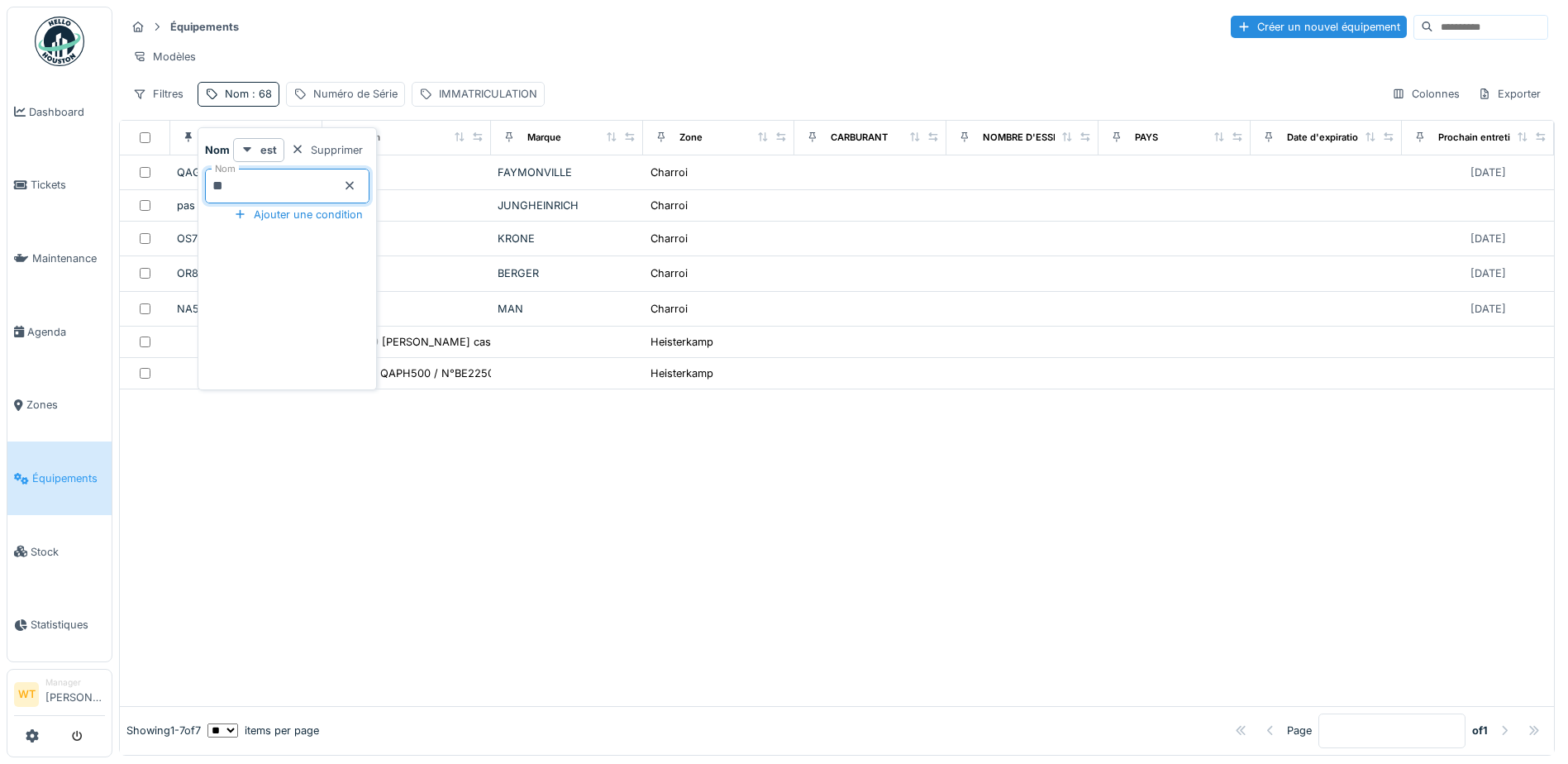
scroll to position [10, 0]
click at [844, 554] on div at bounding box center [837, 547] width 1434 height 316
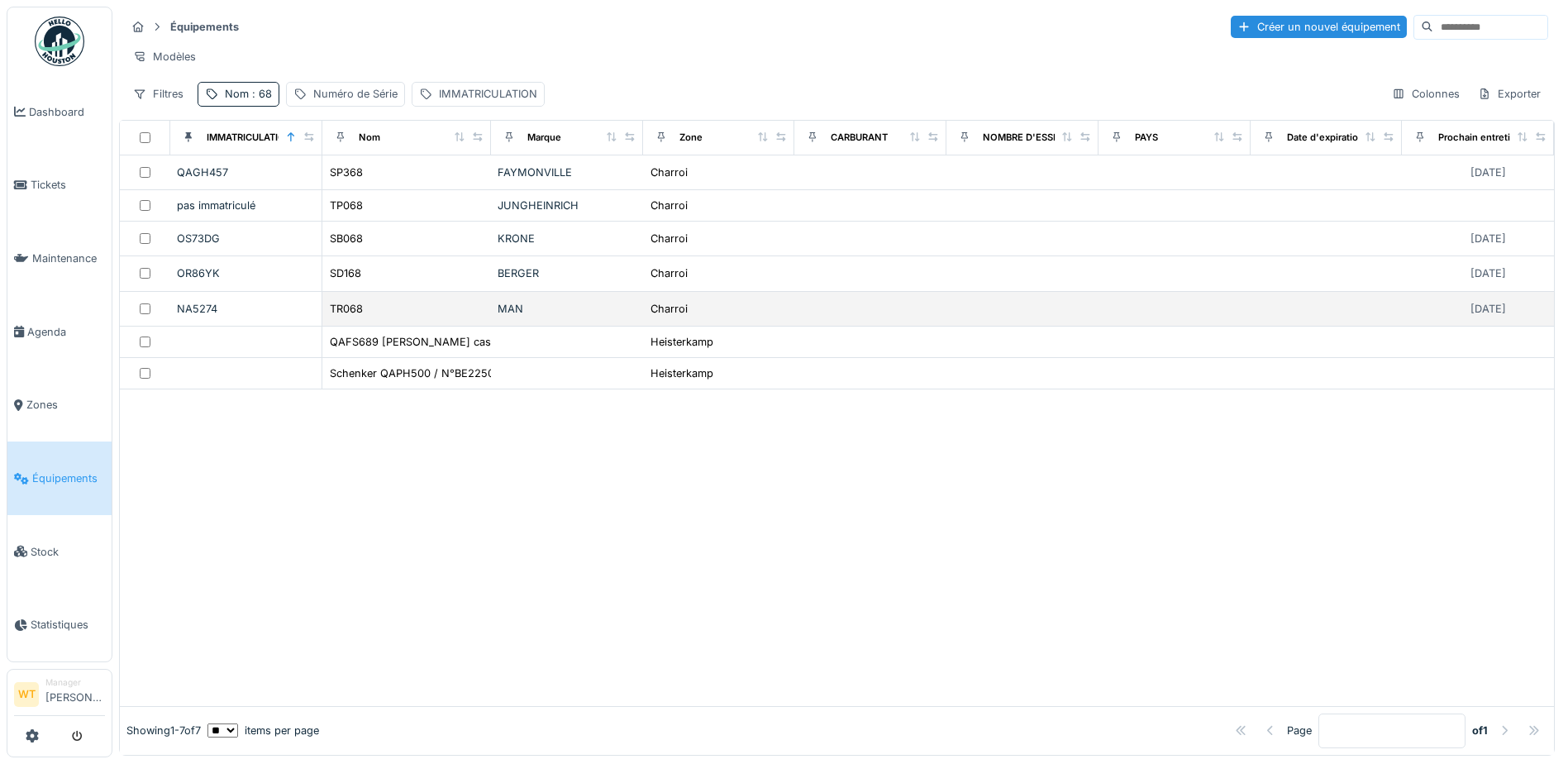
click at [438, 312] on div "TR068" at bounding box center [406, 308] width 155 height 17
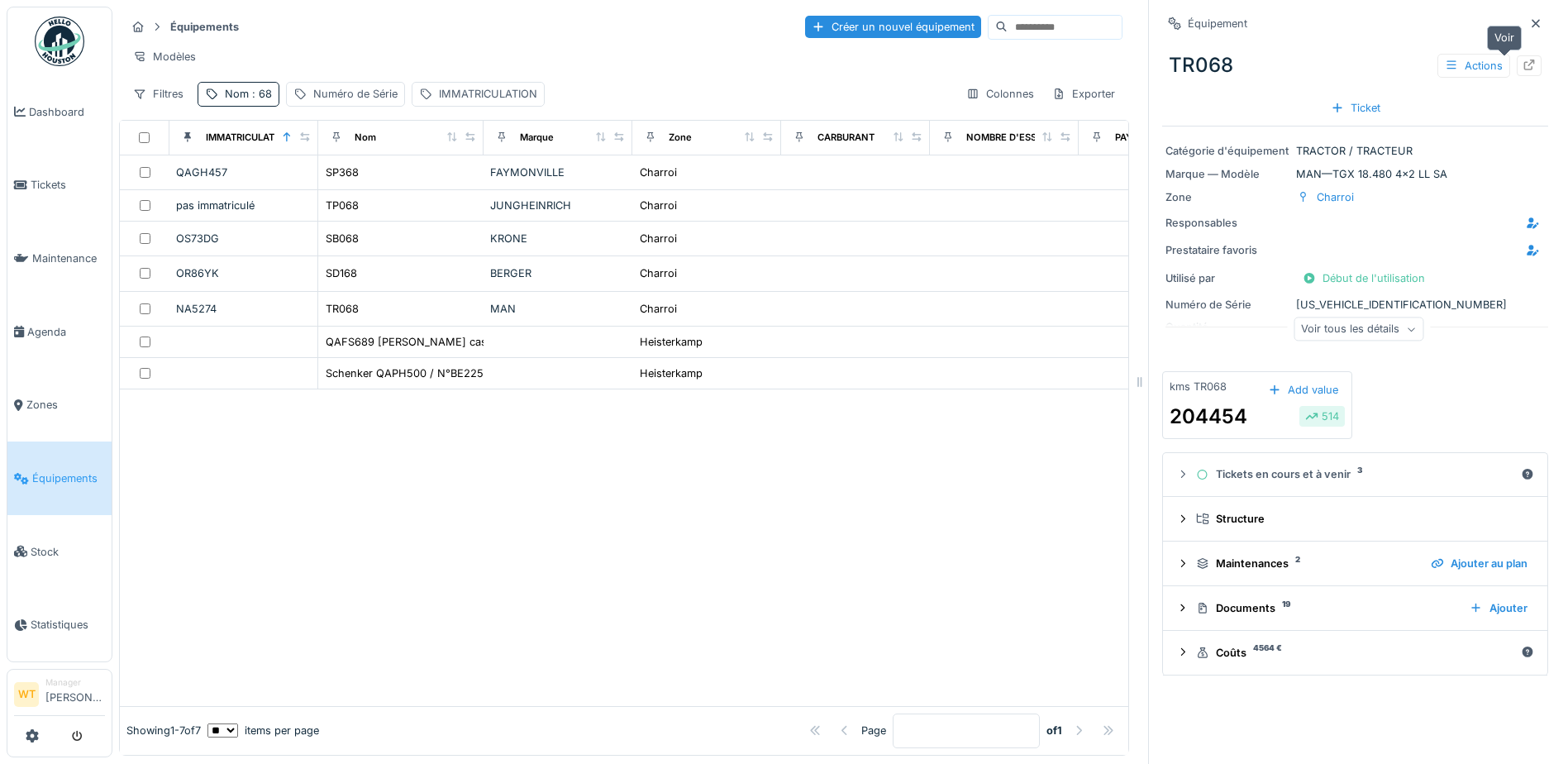
click at [1522, 60] on icon at bounding box center [1529, 65] width 13 height 10
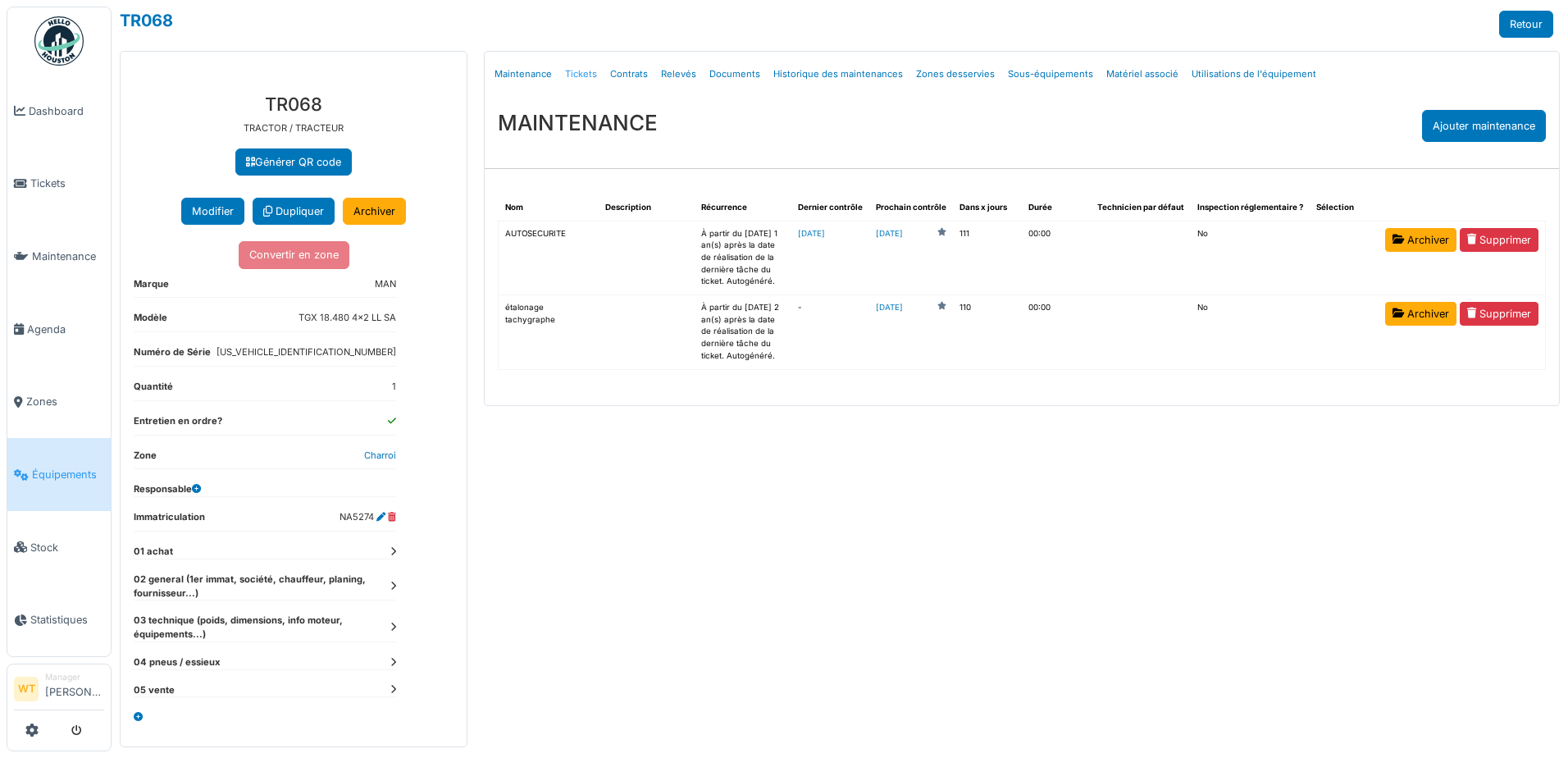
click at [586, 72] on link "Tickets" at bounding box center [581, 74] width 45 height 39
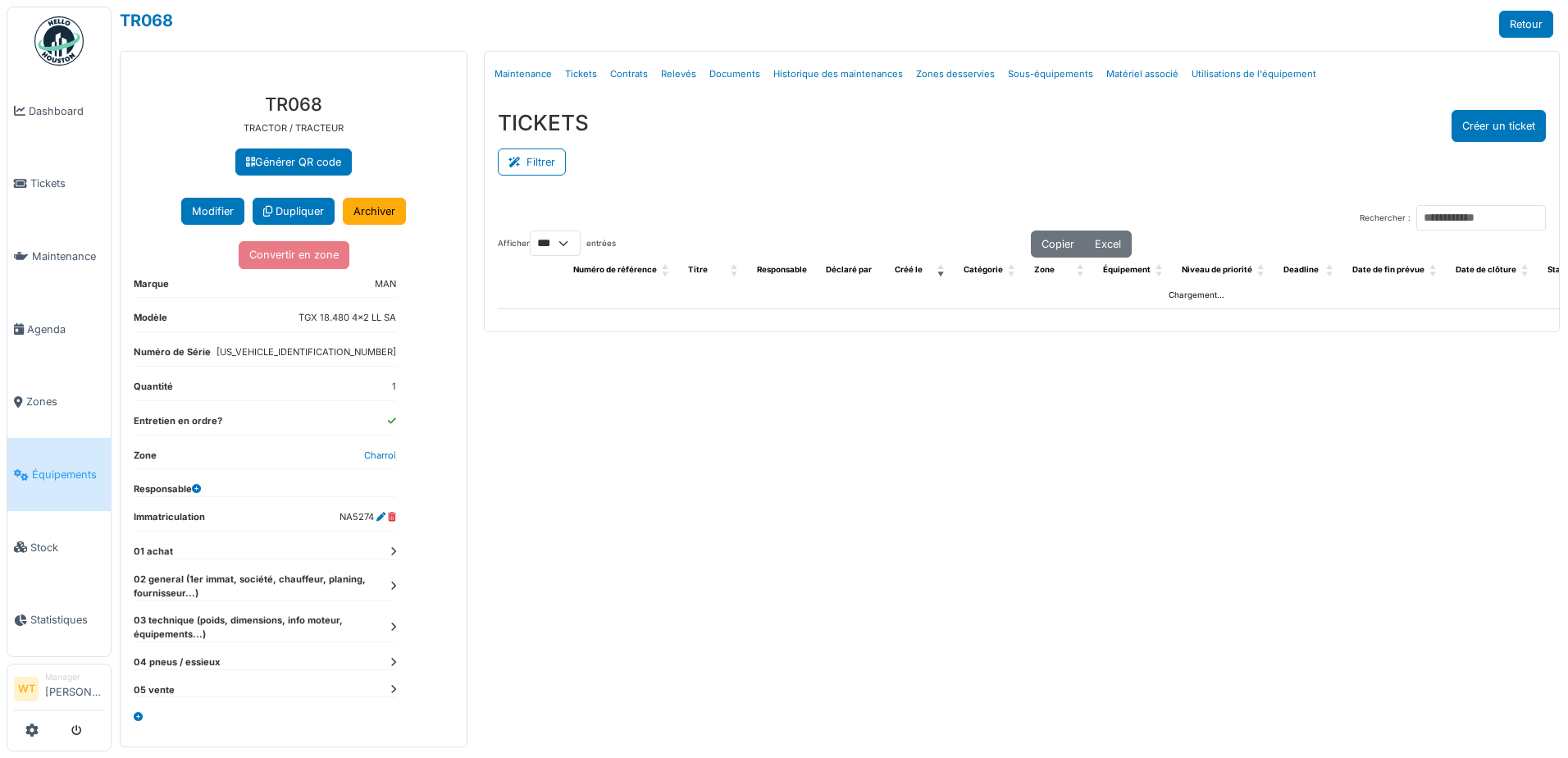
select select "***"
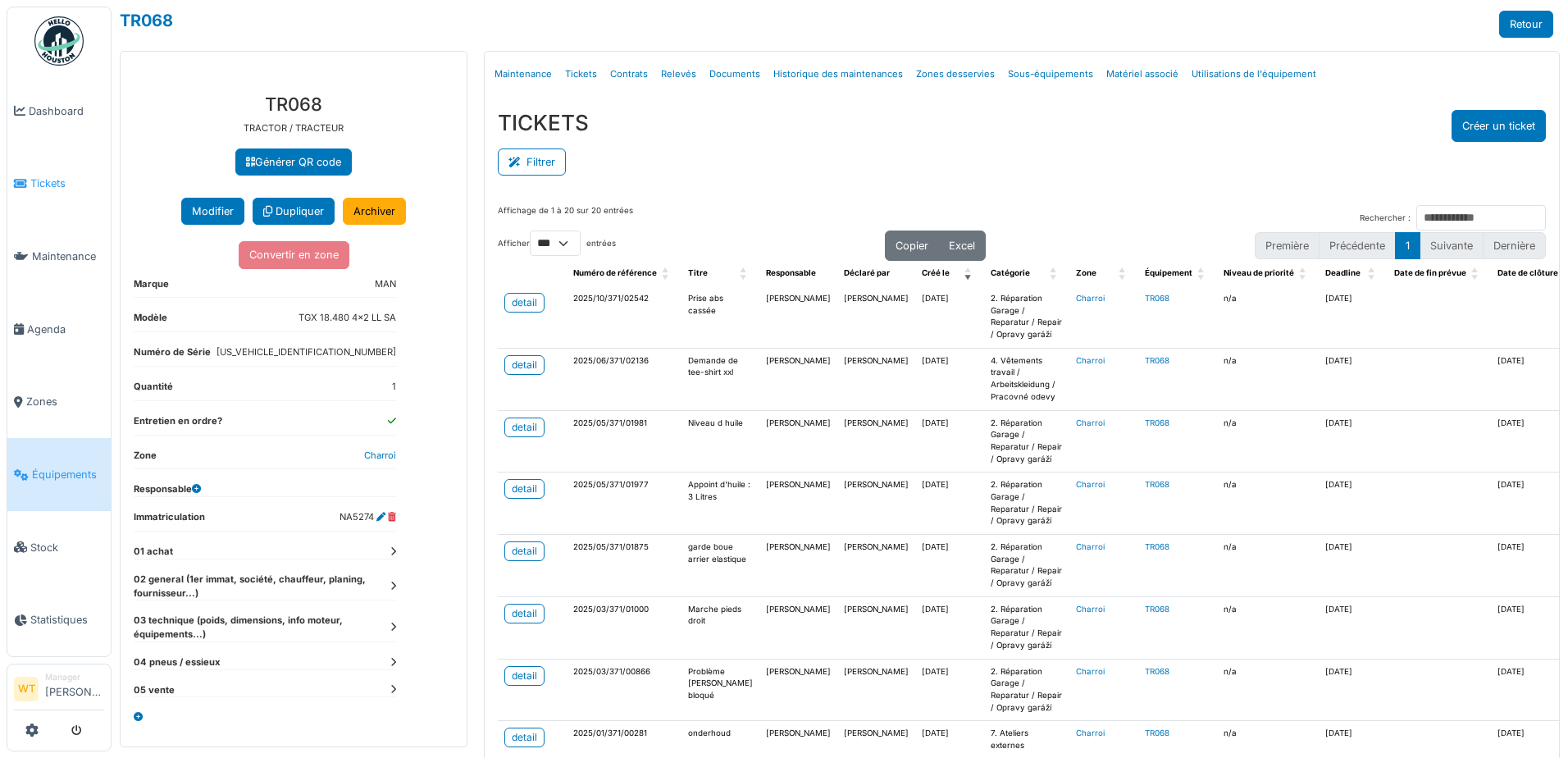
click at [45, 182] on span "Tickets" at bounding box center [67, 183] width 74 height 16
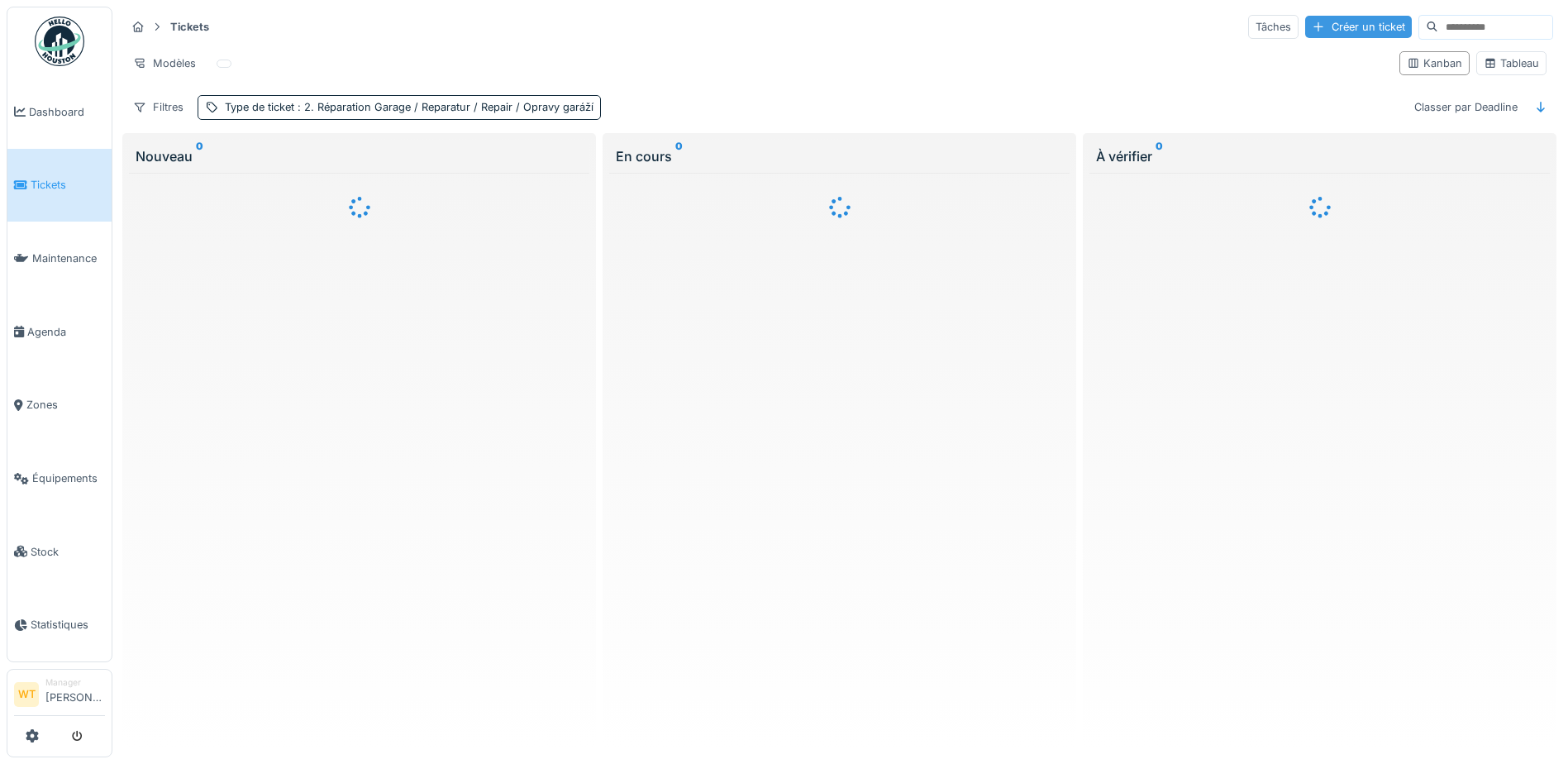
click at [1305, 29] on div "Créer un ticket" at bounding box center [1358, 27] width 106 height 22
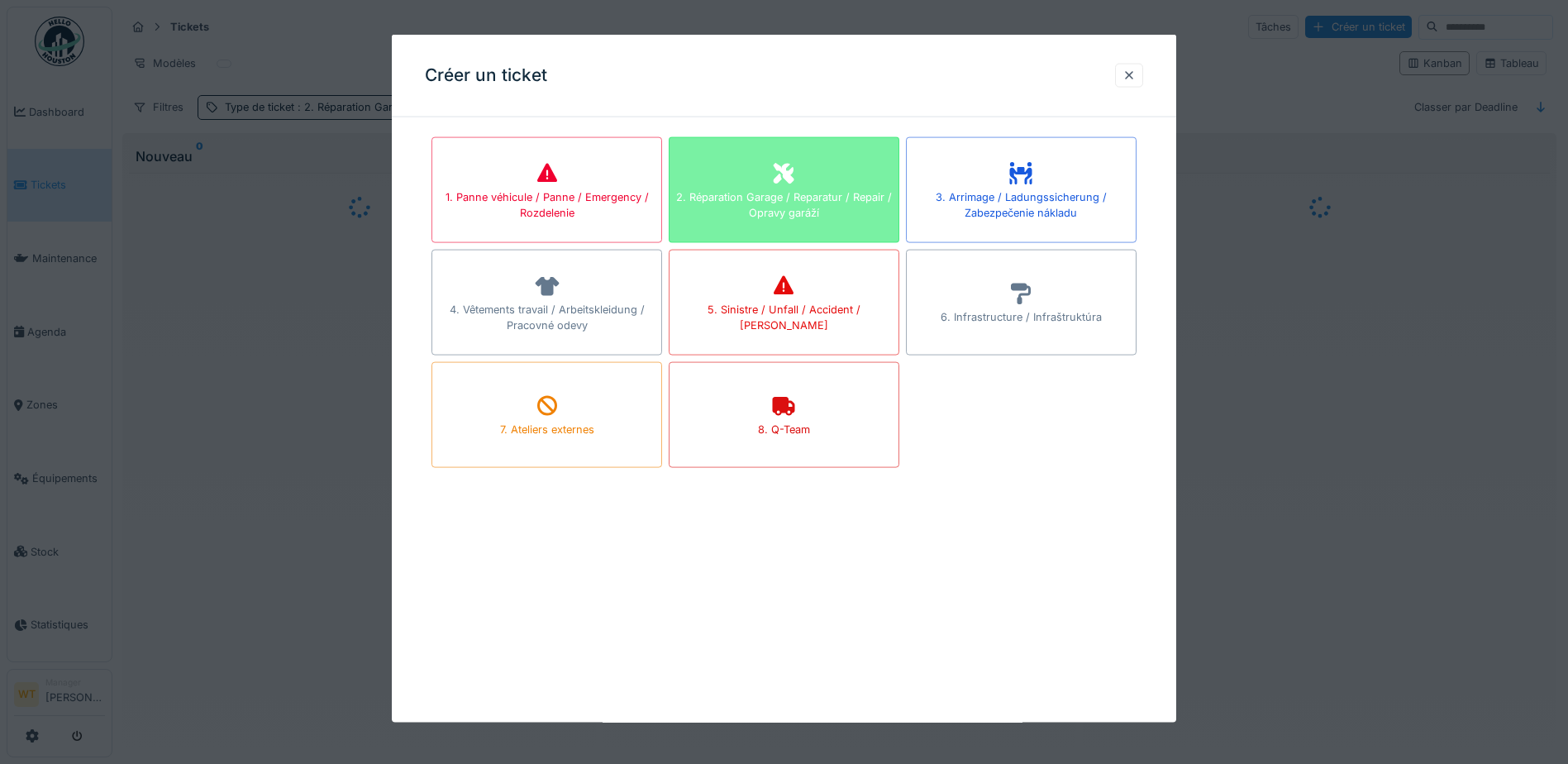
click at [823, 162] on div "2. Réparation Garage / Reparatur / Repair / Opravy garáží" at bounding box center [784, 189] width 230 height 106
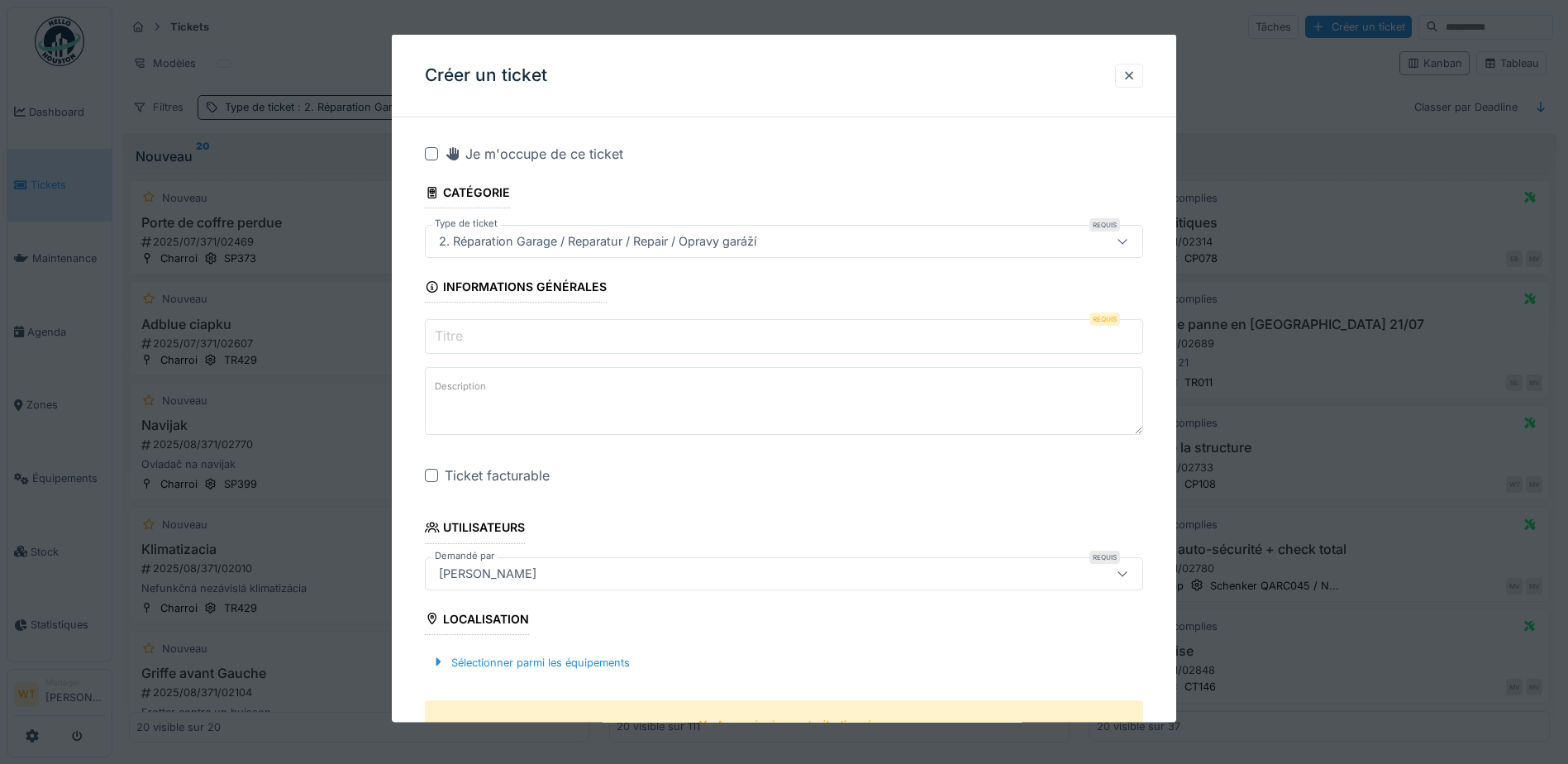
click at [564, 330] on input "Titre" at bounding box center [784, 336] width 718 height 35
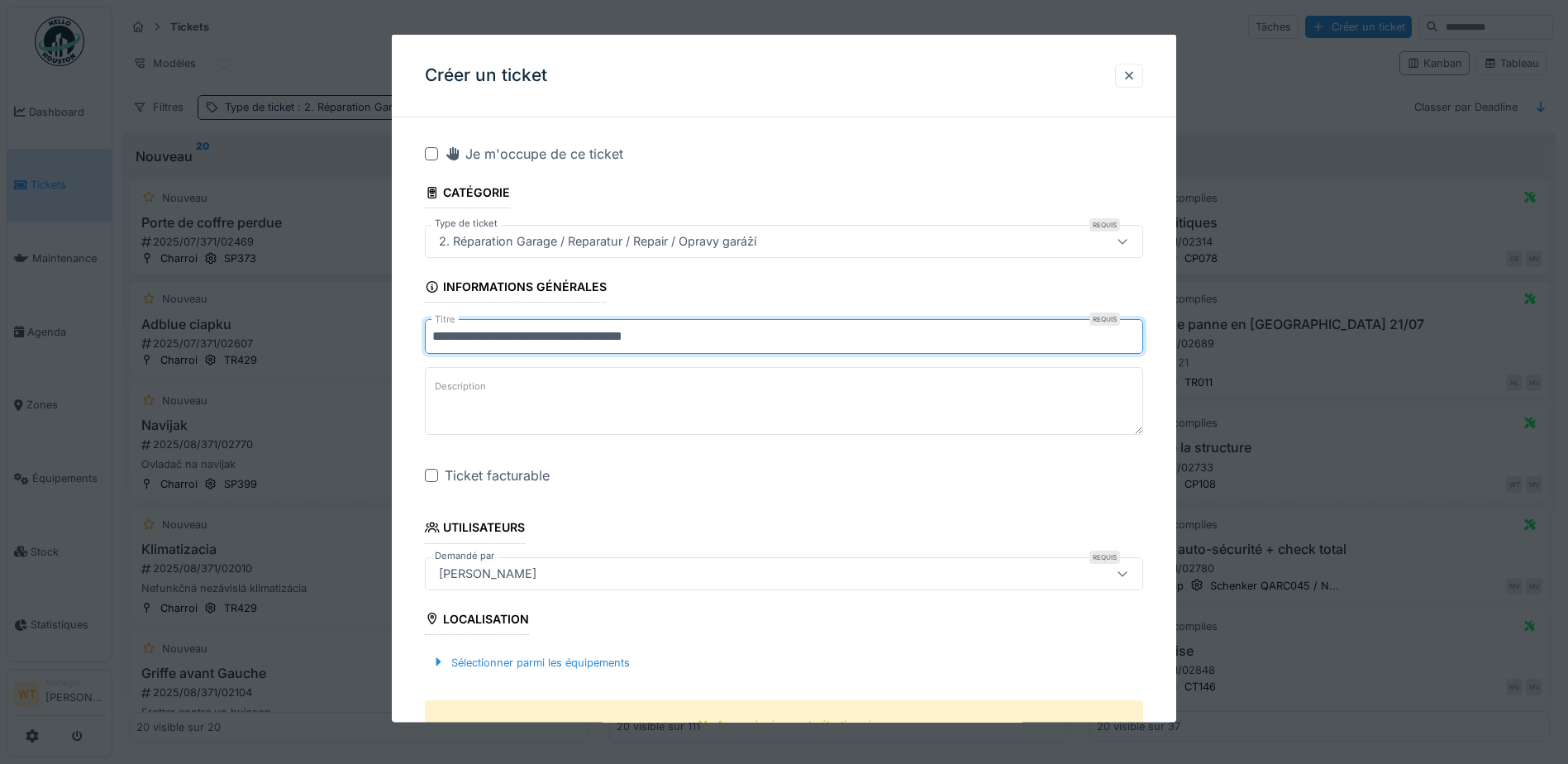
type input "**********"
click at [431, 476] on div at bounding box center [432, 476] width 13 height 13
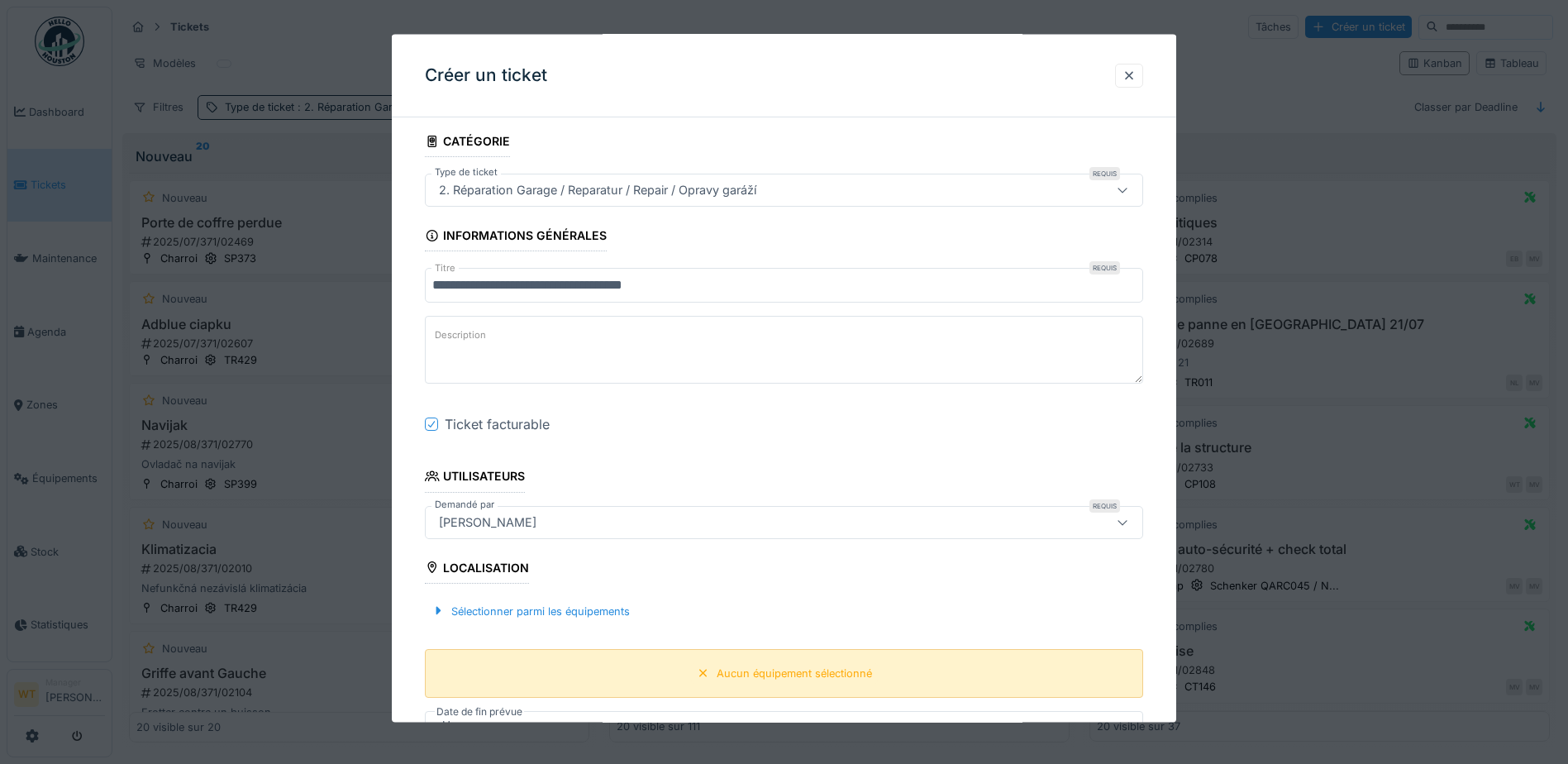
scroll to position [248, 0]
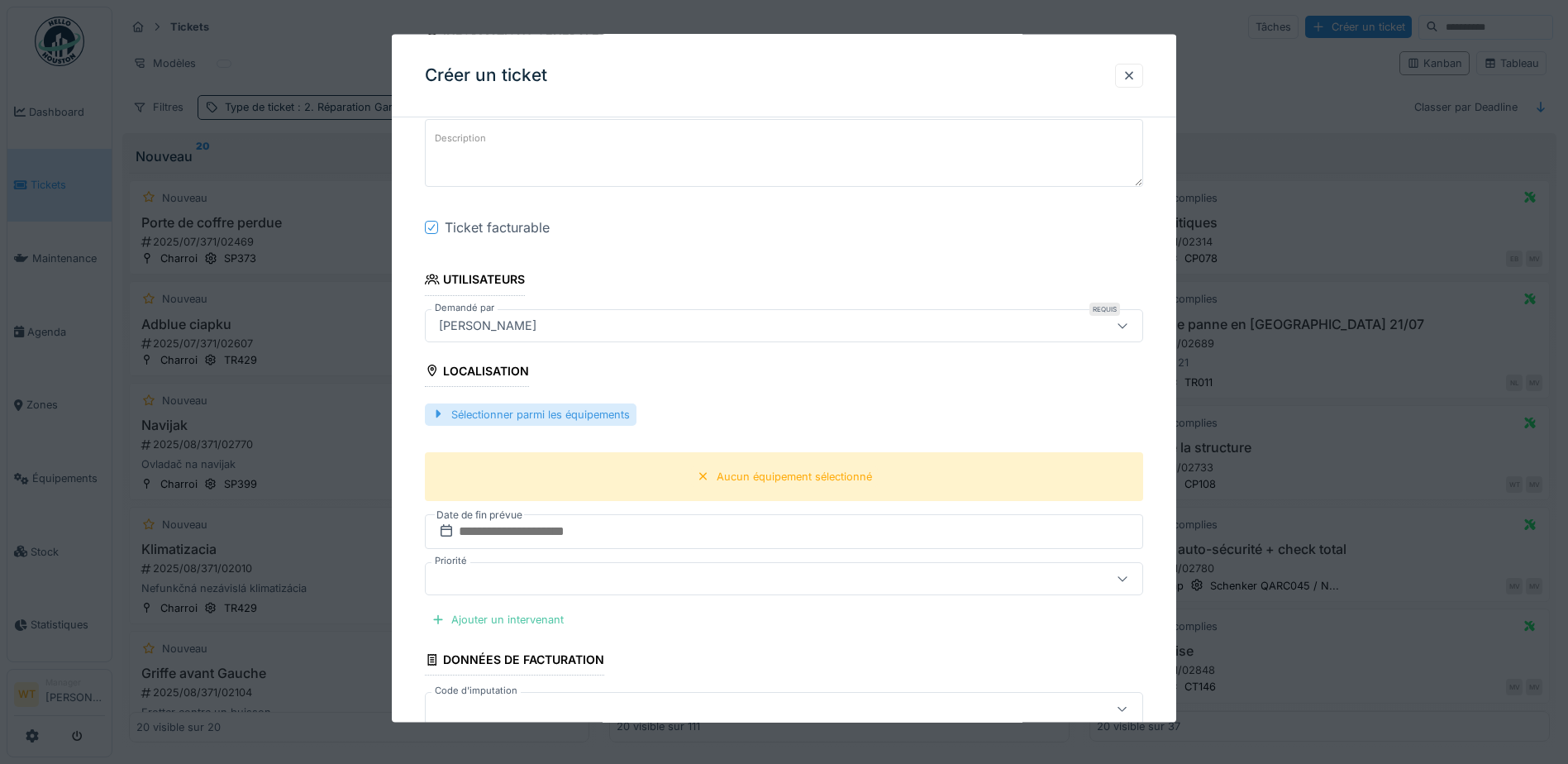
click at [548, 415] on div "Sélectionner parmi les équipements" at bounding box center [531, 413] width 211 height 22
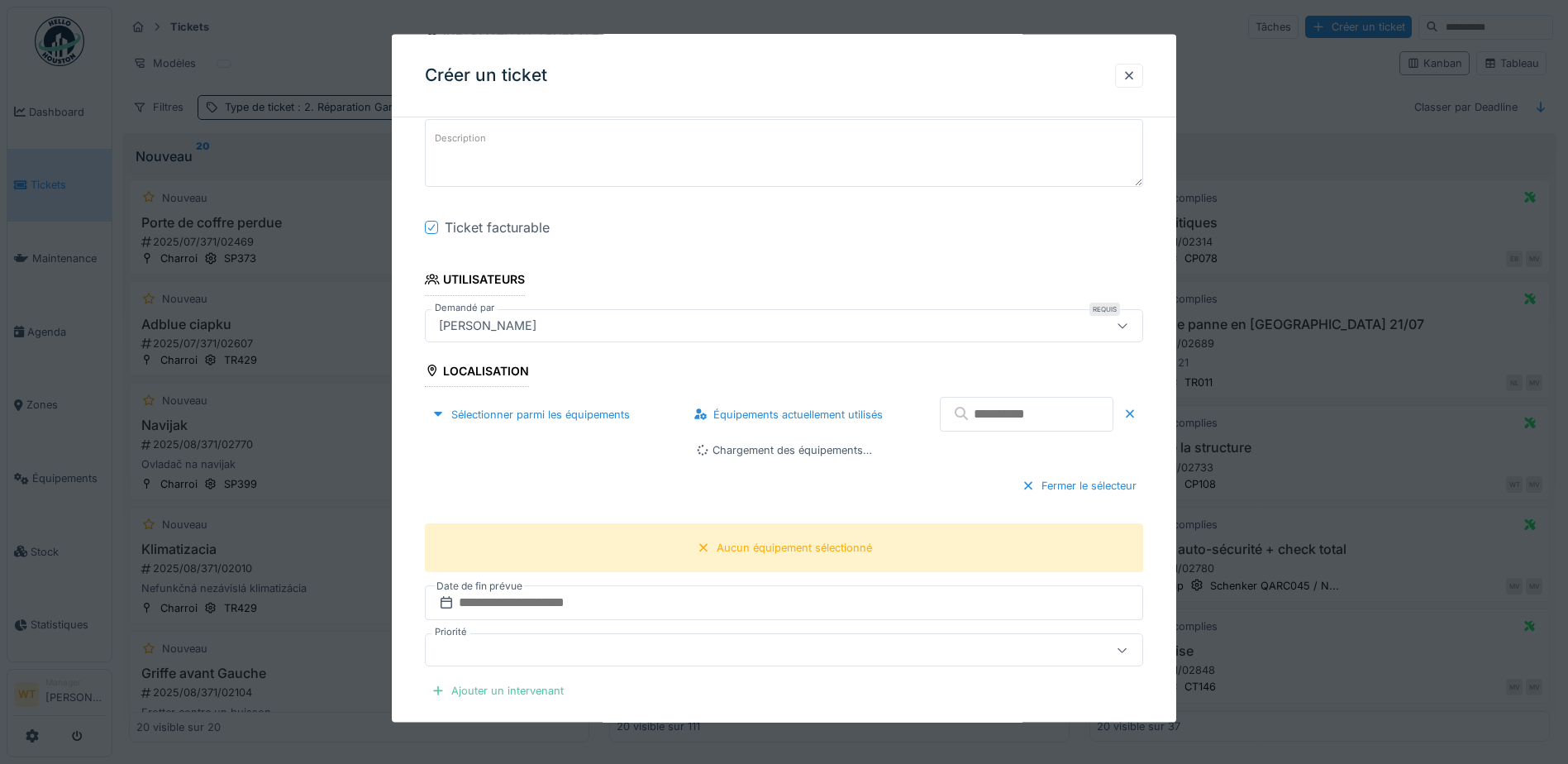
click at [974, 421] on input "text" at bounding box center [1026, 414] width 174 height 35
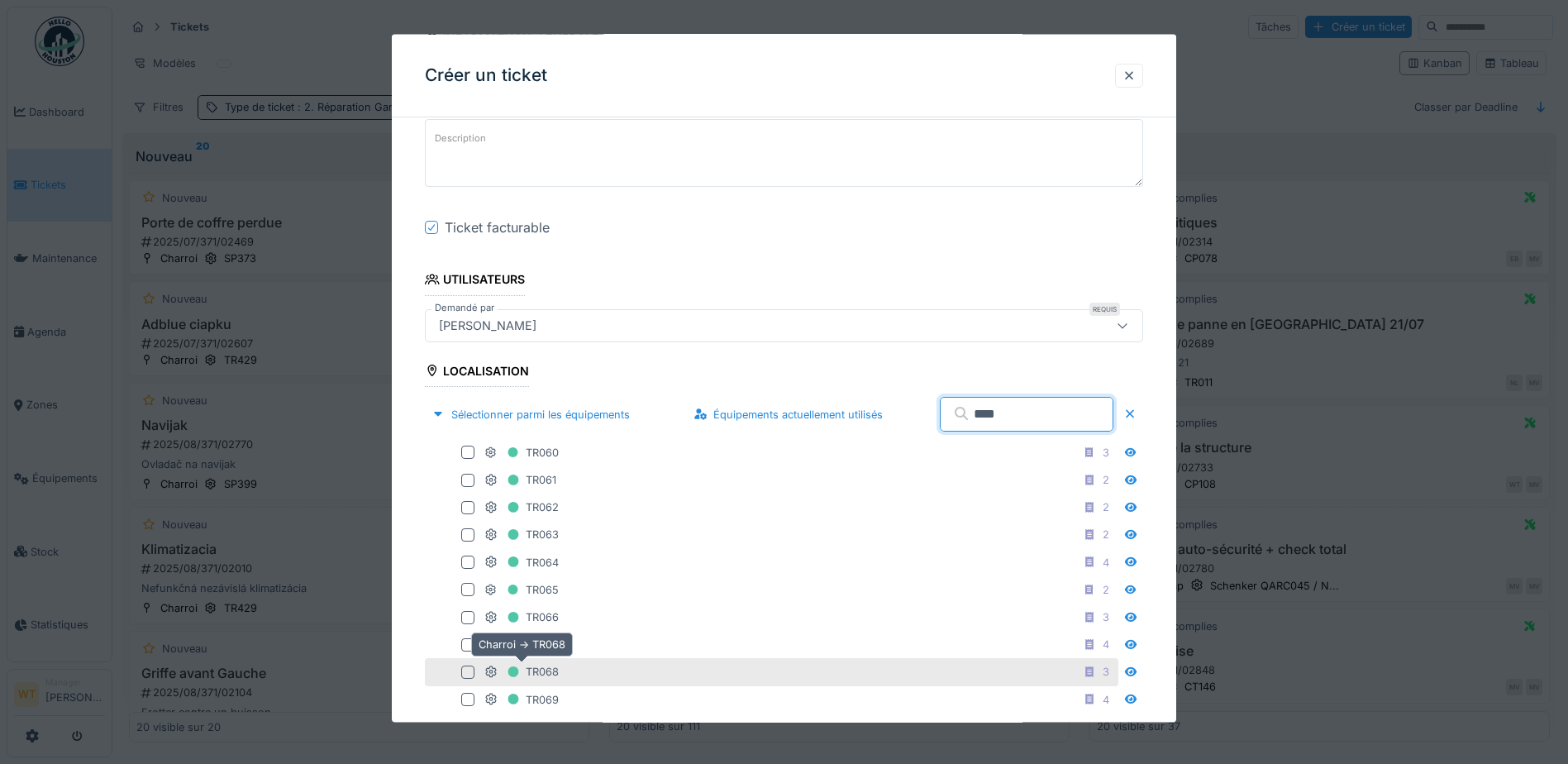
type input "****"
click at [543, 663] on div "TR068" at bounding box center [521, 672] width 74 height 21
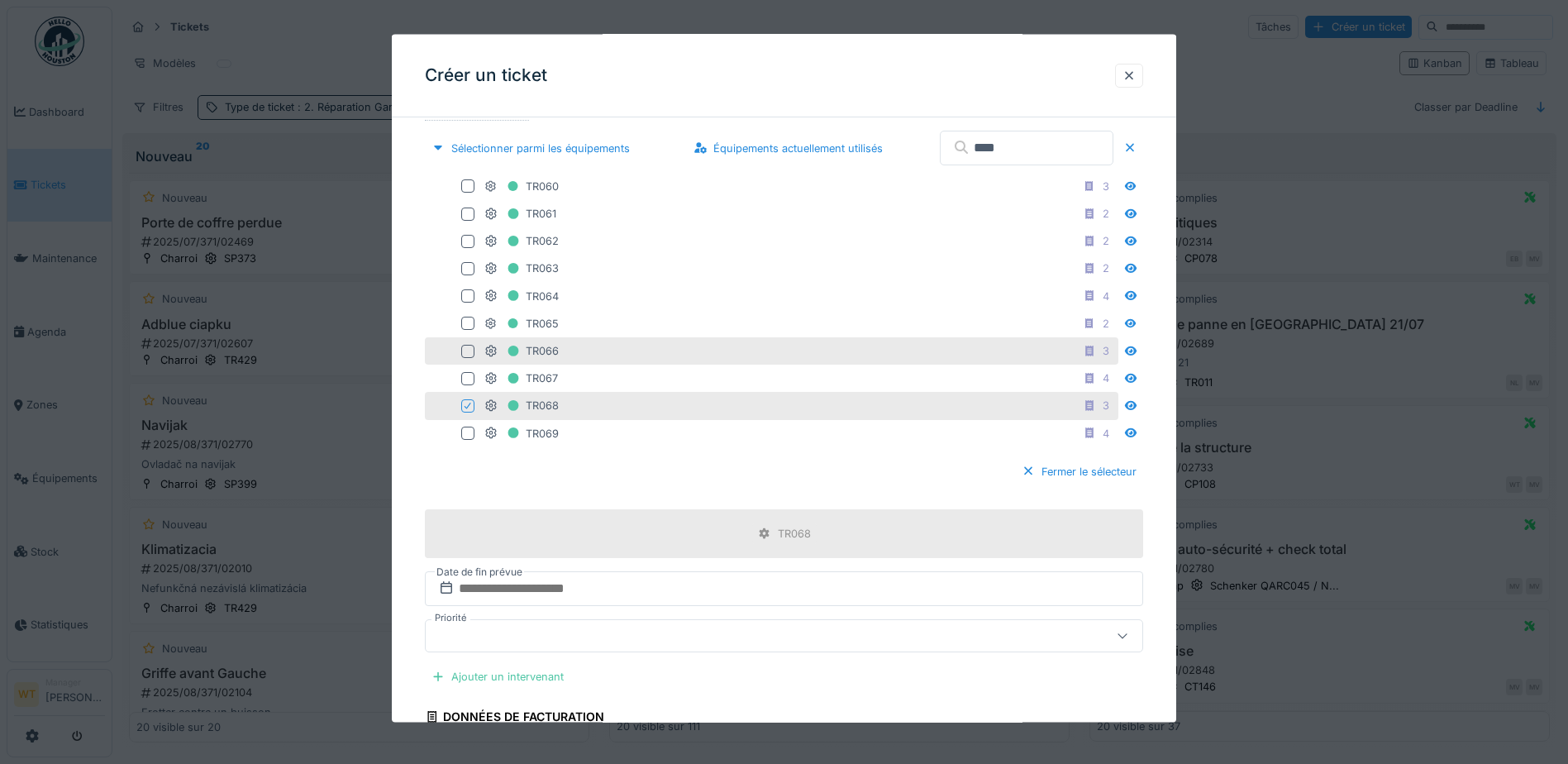
scroll to position [578, 0]
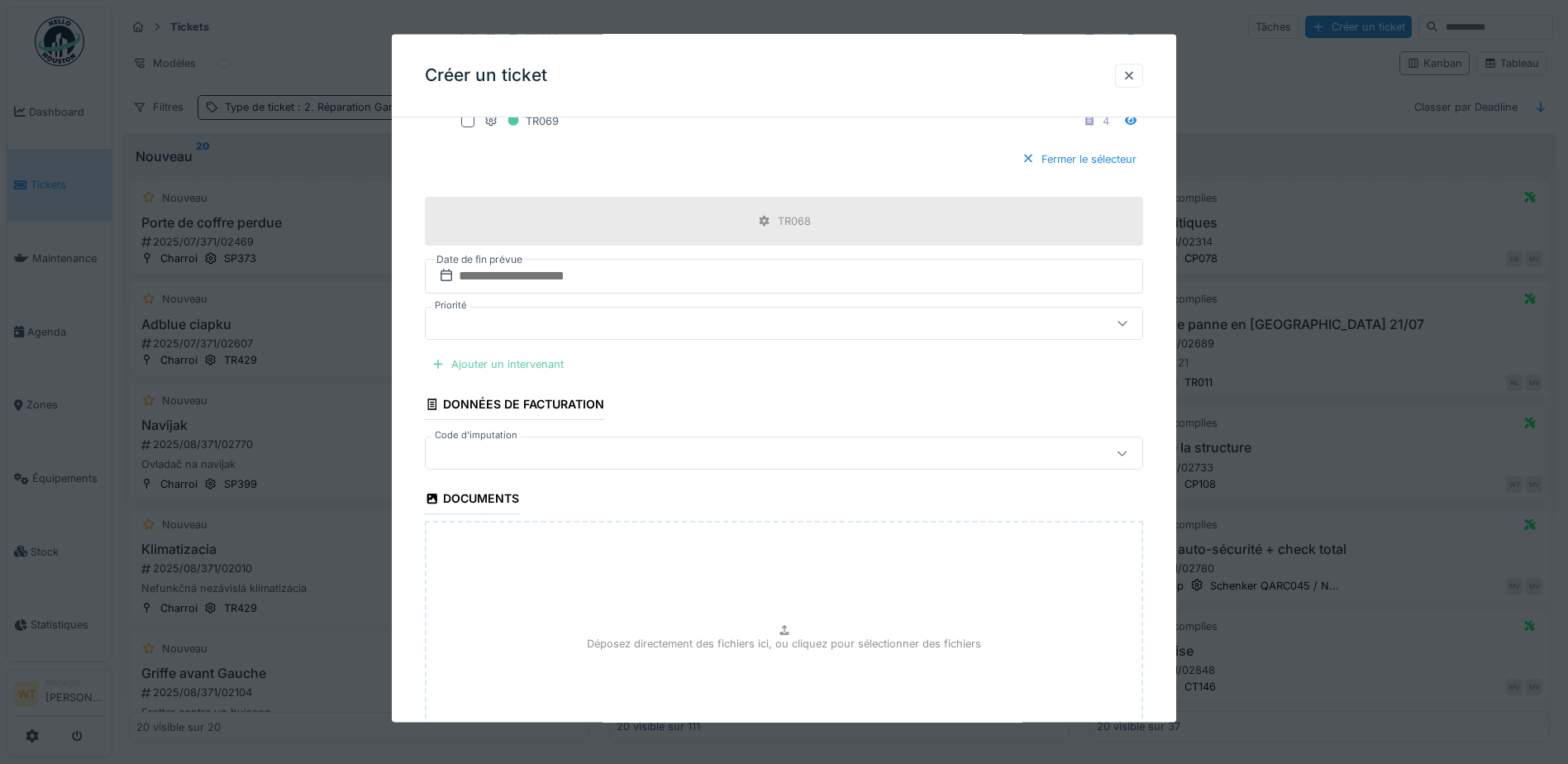
click at [550, 362] on div "Ajouter un intervenant" at bounding box center [497, 363] width 145 height 22
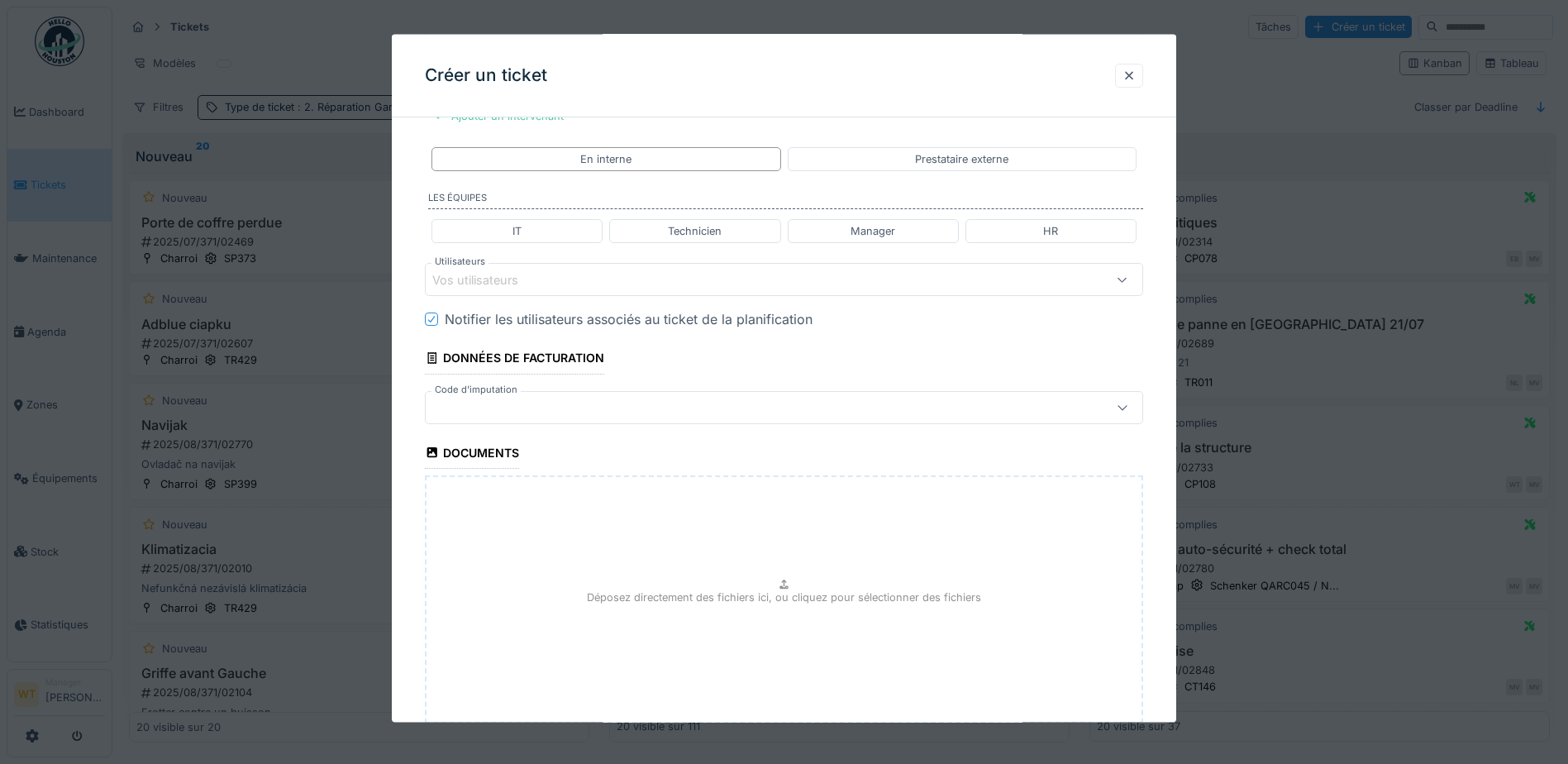
click at [581, 281] on div "Vos utilisateurs" at bounding box center [742, 279] width 619 height 18
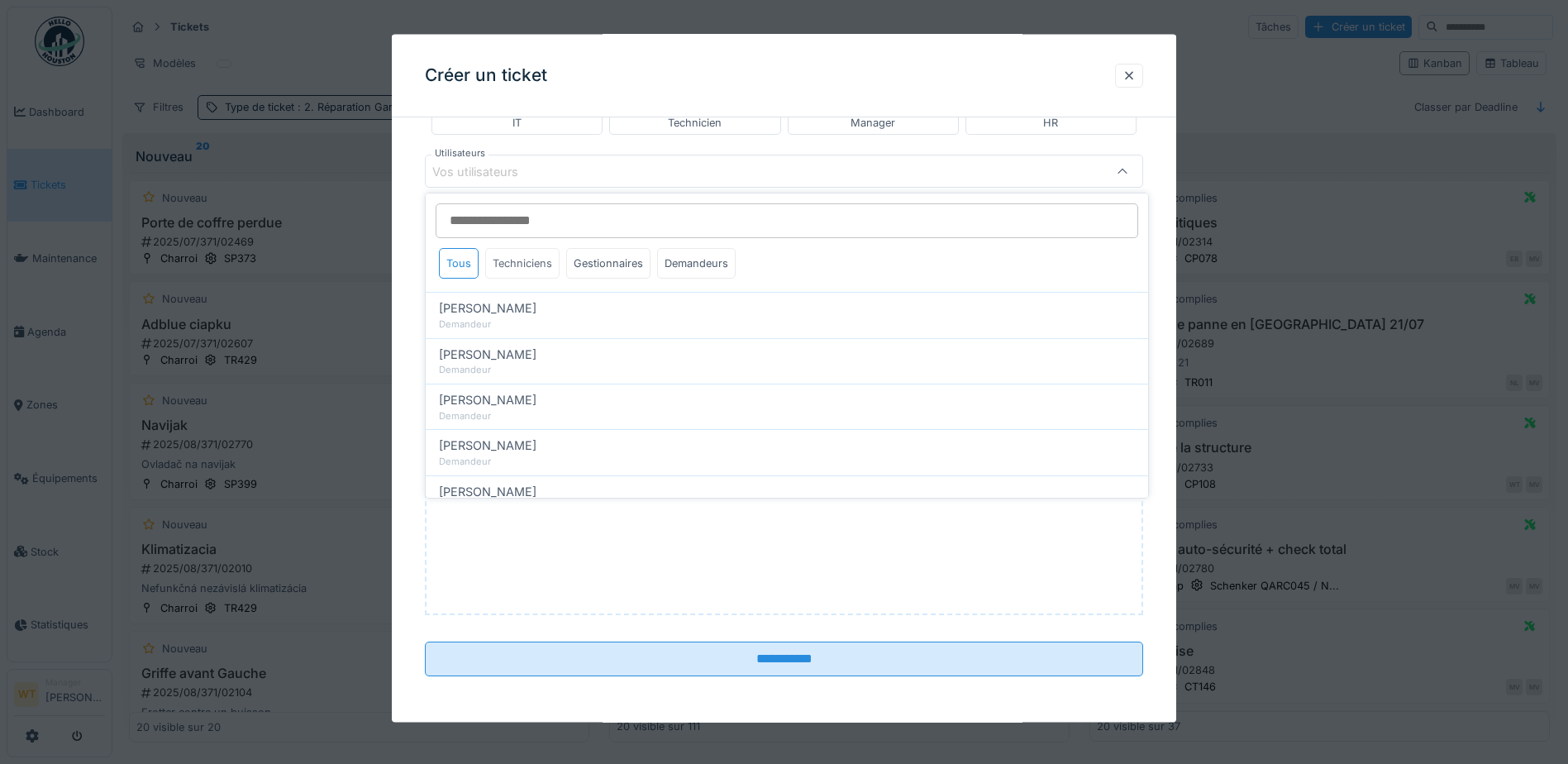
click at [531, 264] on div "Techniciens" at bounding box center [522, 264] width 74 height 30
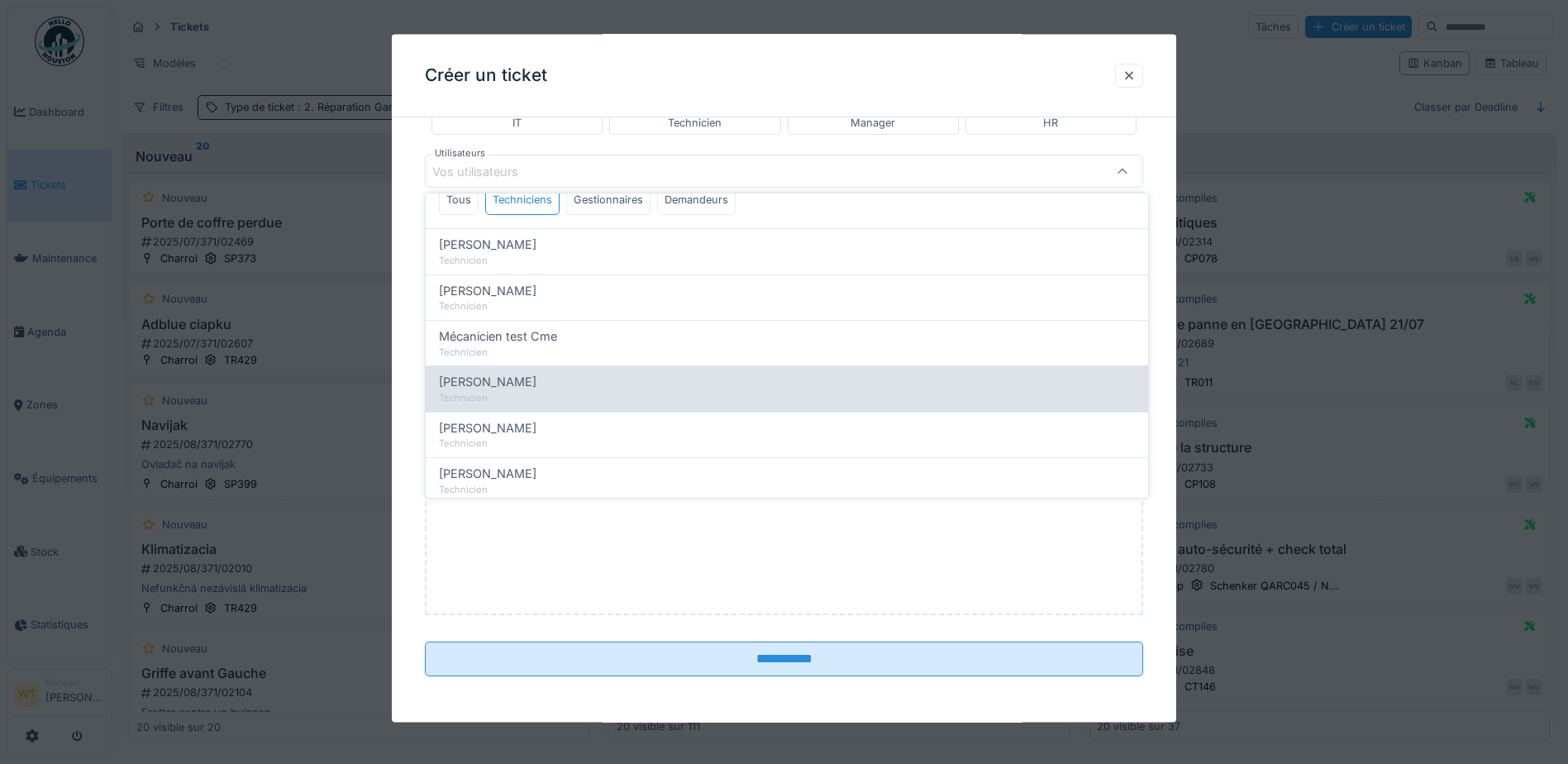
scroll to position [282, 0]
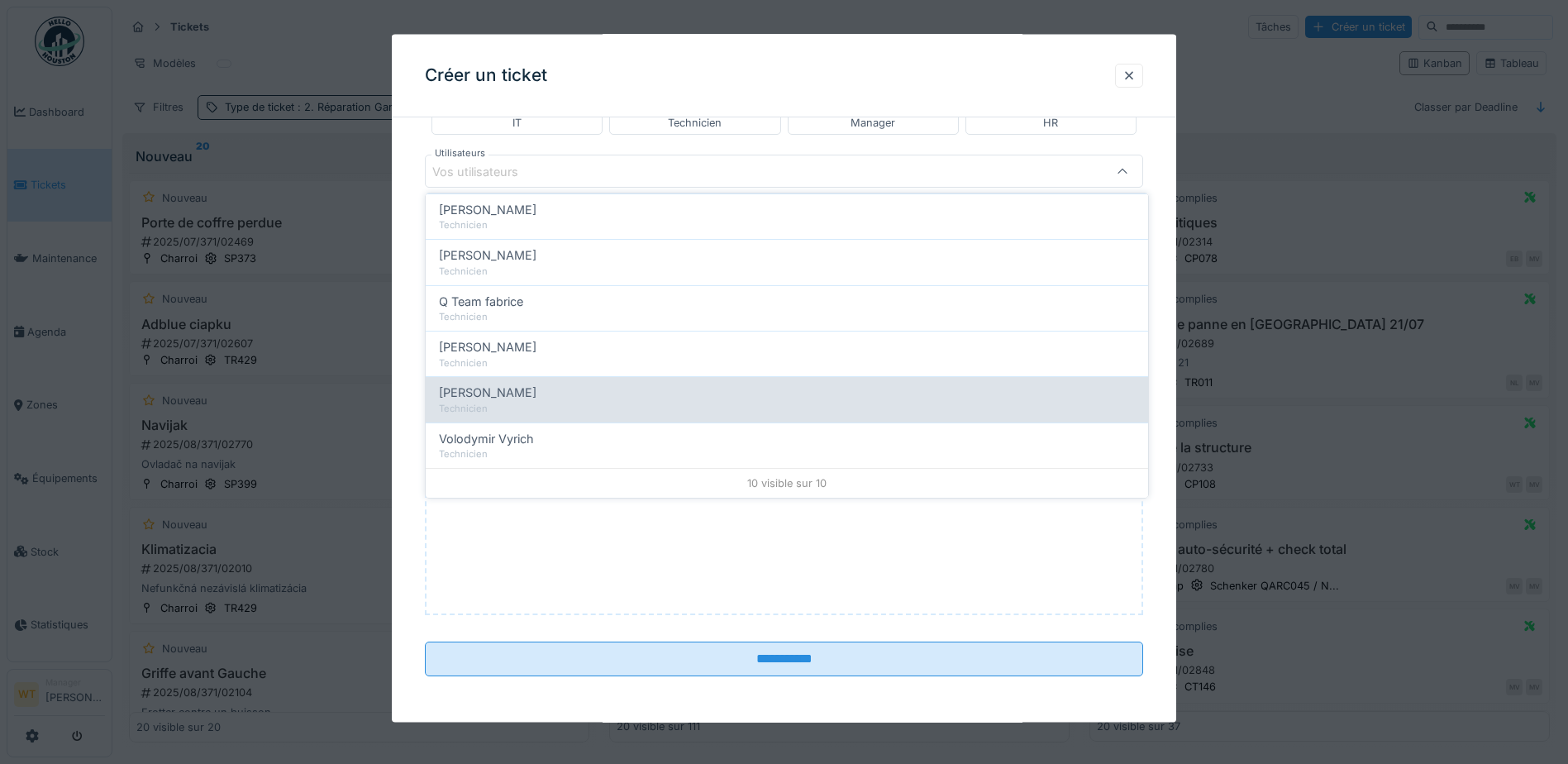
click at [539, 402] on div "Technicien" at bounding box center [786, 408] width 696 height 14
type input "****"
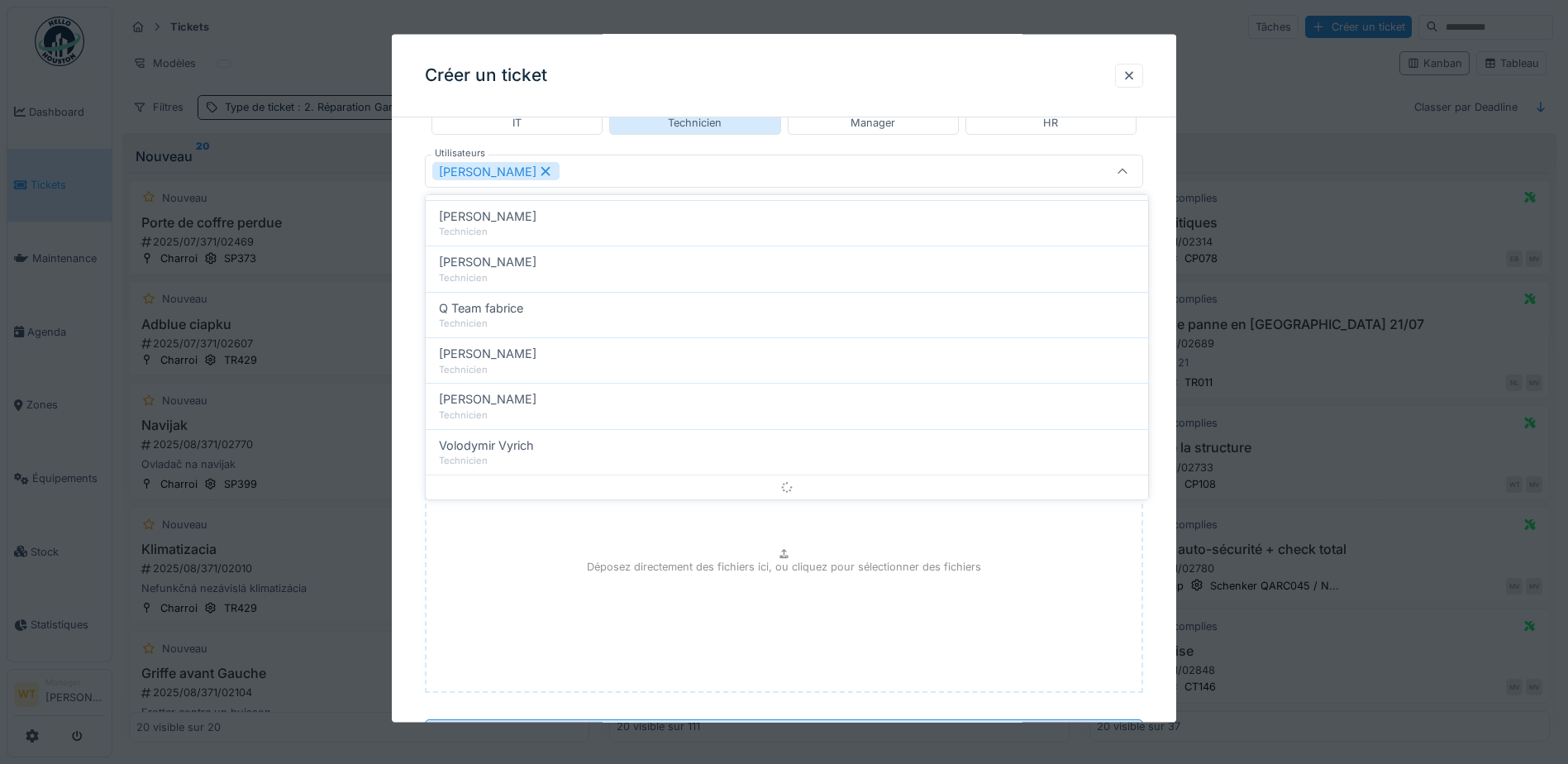
scroll to position [0, 0]
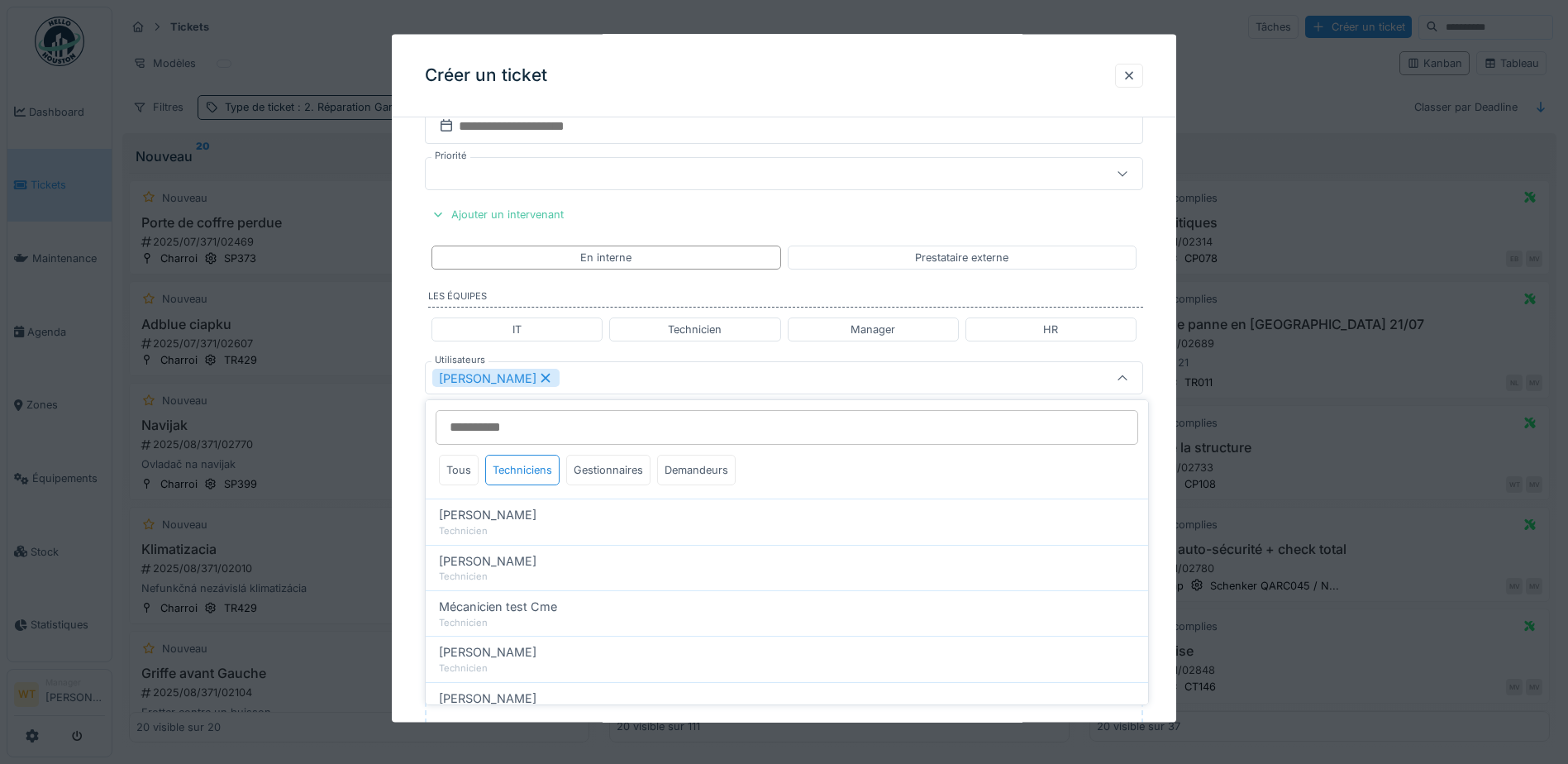
click at [609, 374] on div "[PERSON_NAME]" at bounding box center [742, 378] width 619 height 18
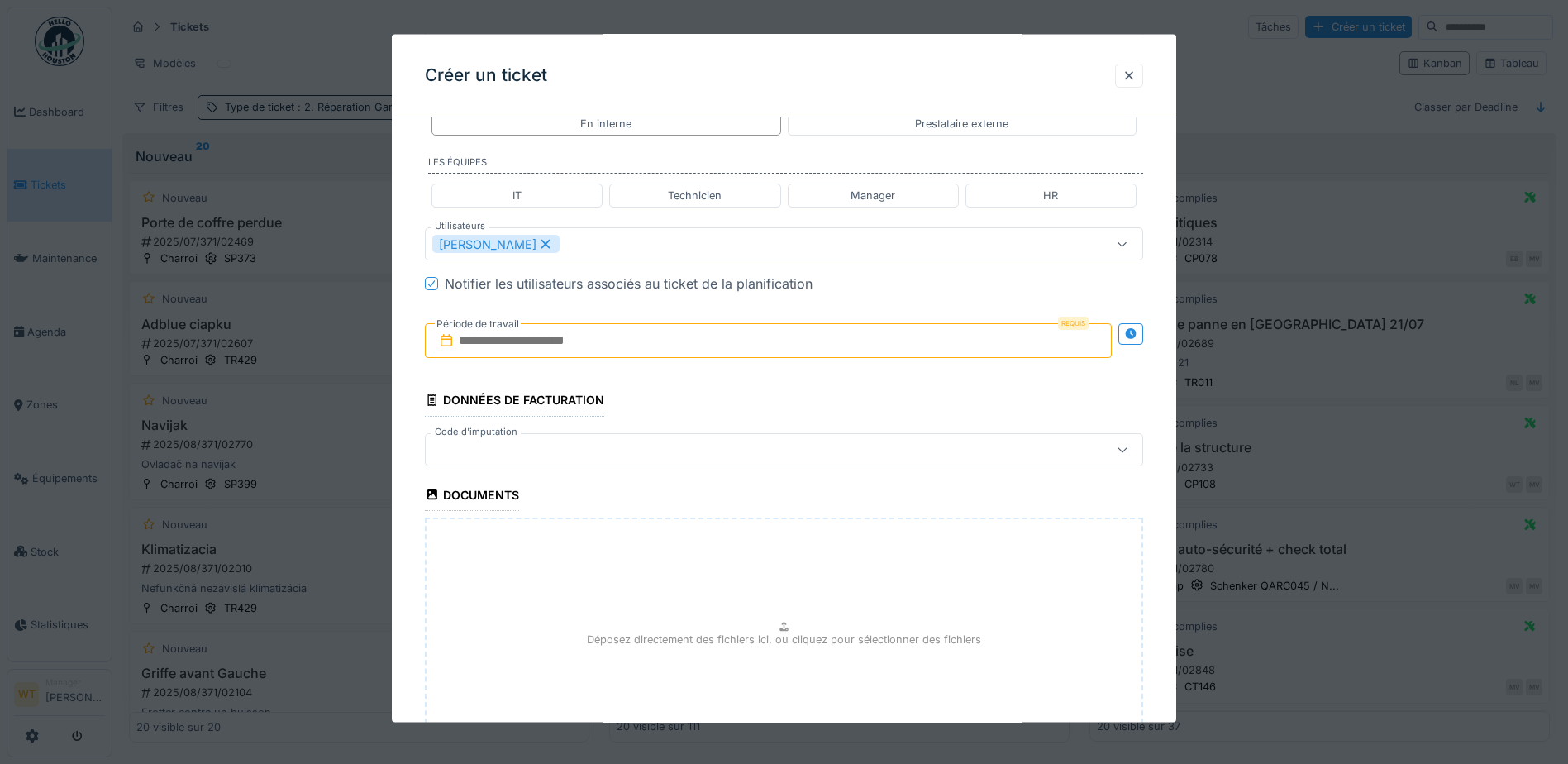
scroll to position [1261, 0]
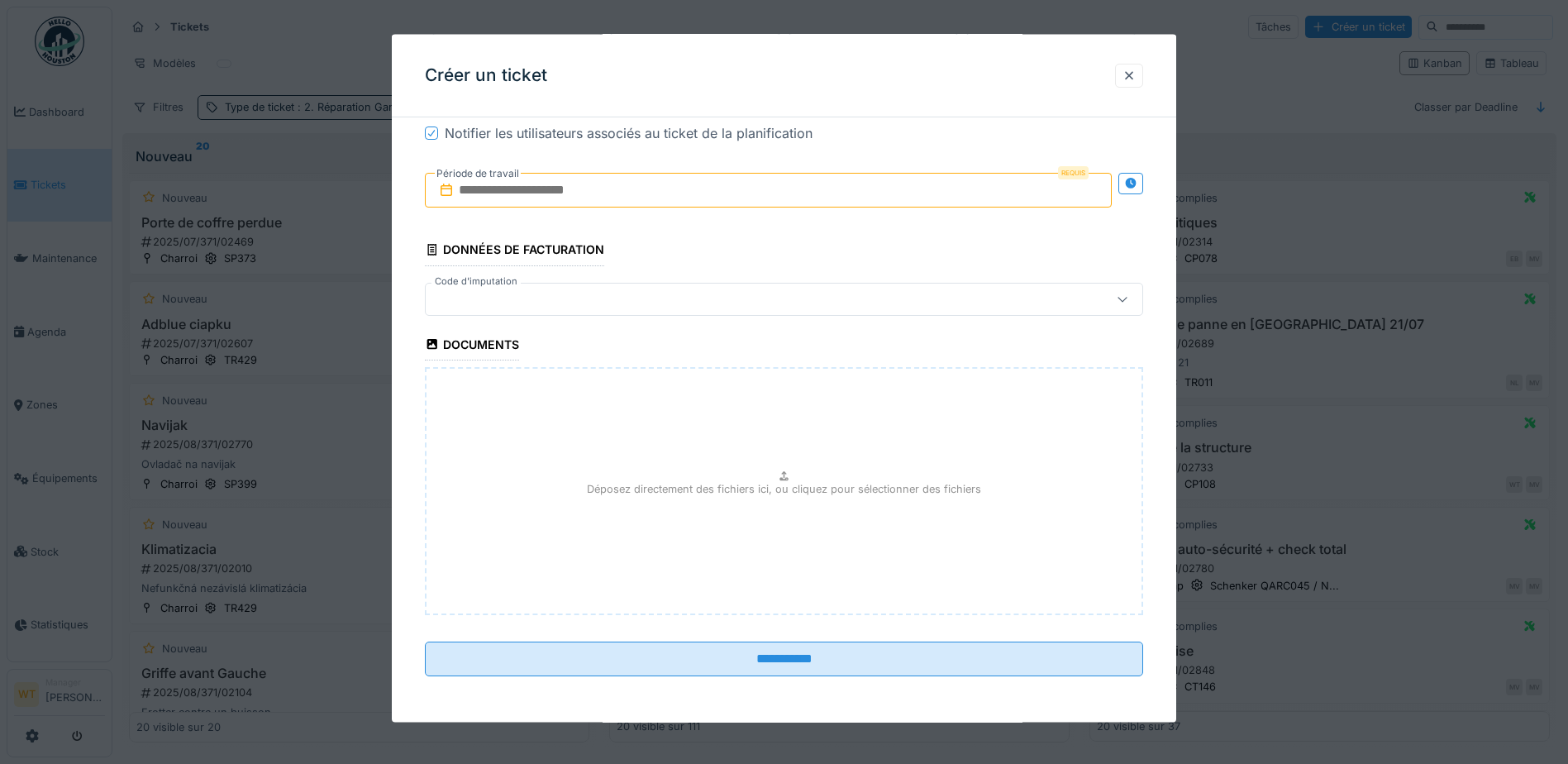
drag, startPoint x: 600, startPoint y: 179, endPoint x: 596, endPoint y: 192, distance: 13.6
click at [600, 179] on input "text" at bounding box center [768, 190] width 687 height 35
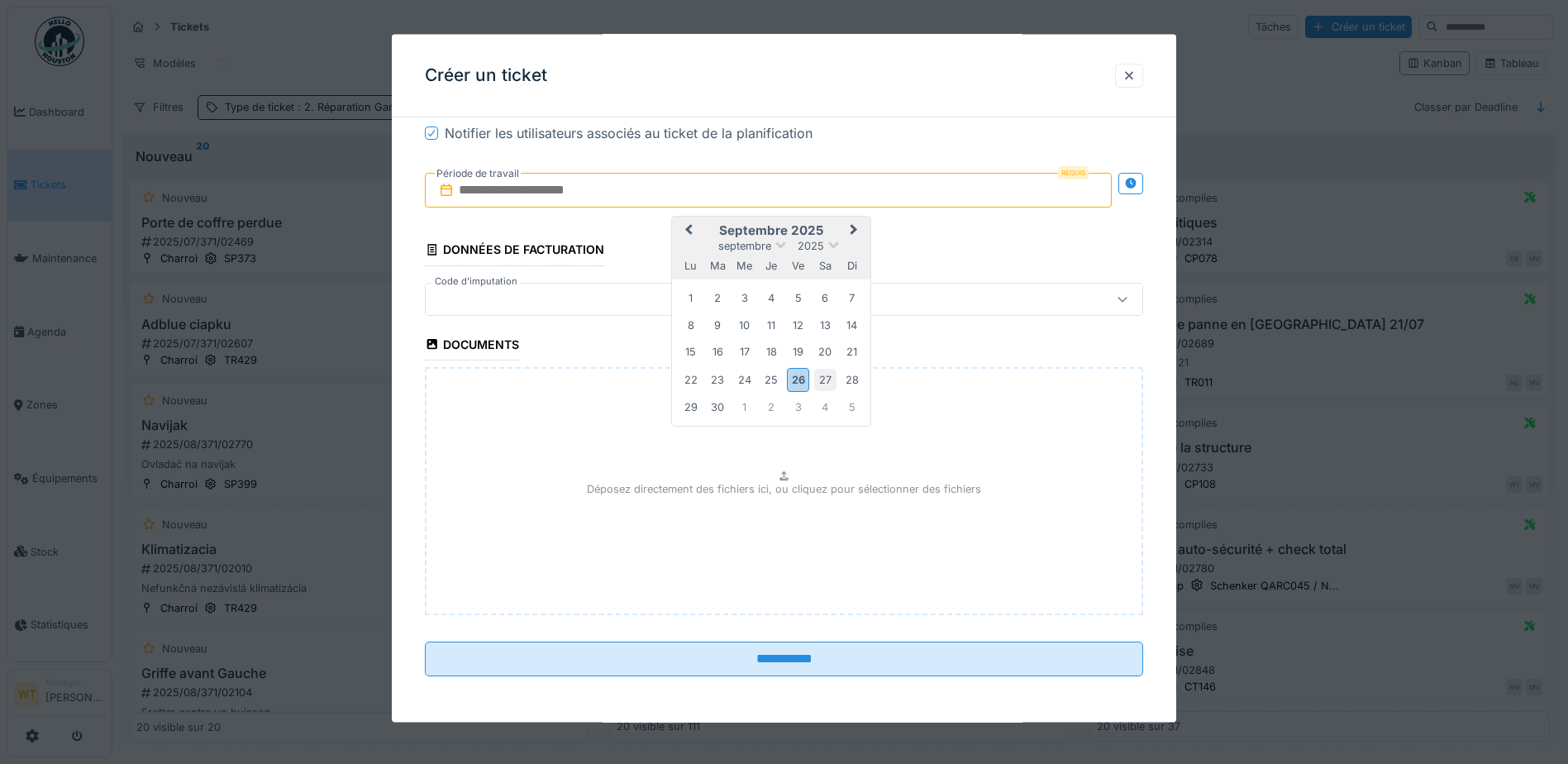
click at [830, 382] on div "27" at bounding box center [824, 379] width 22 height 22
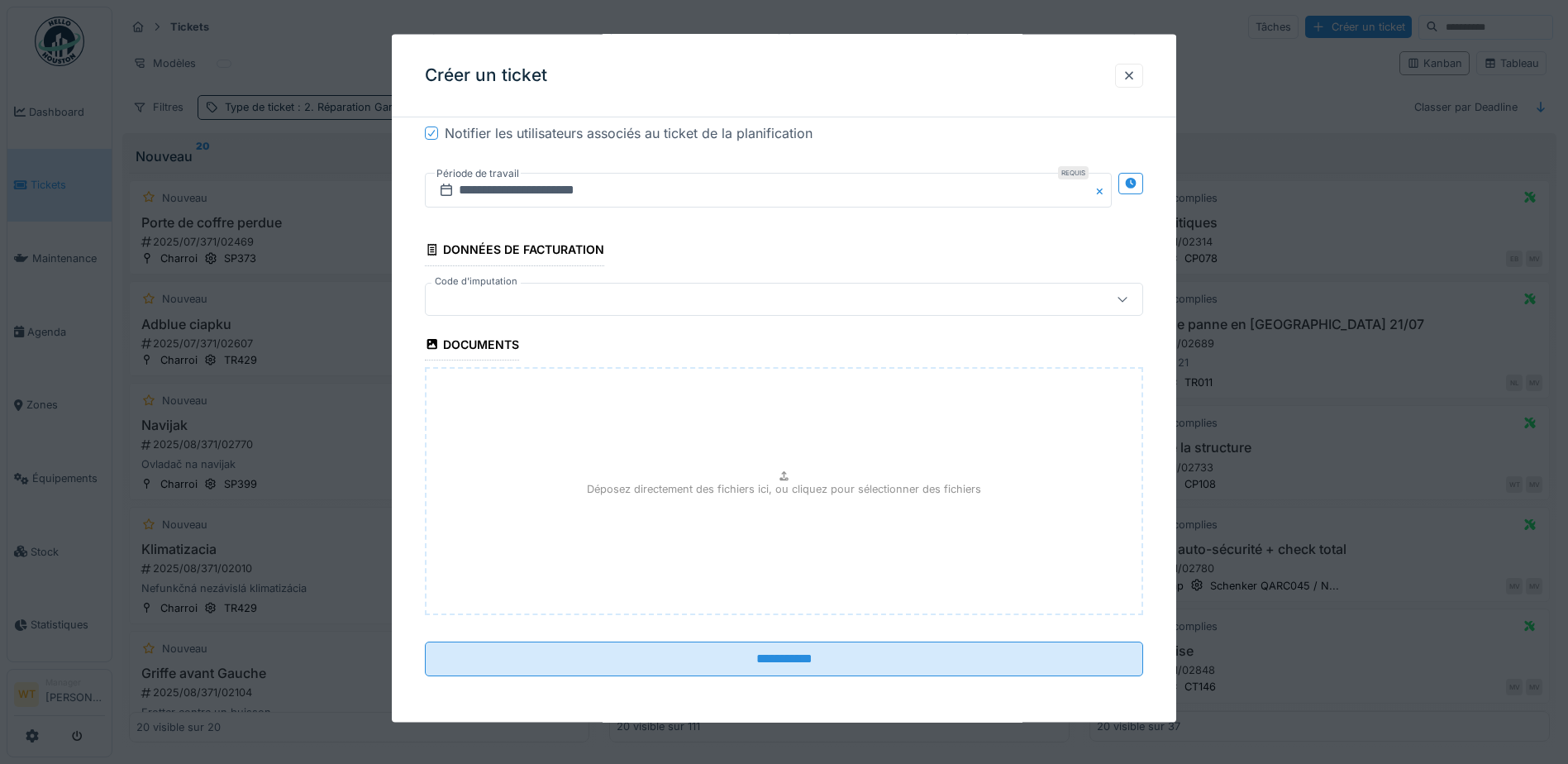
click at [646, 290] on div at bounding box center [742, 298] width 619 height 18
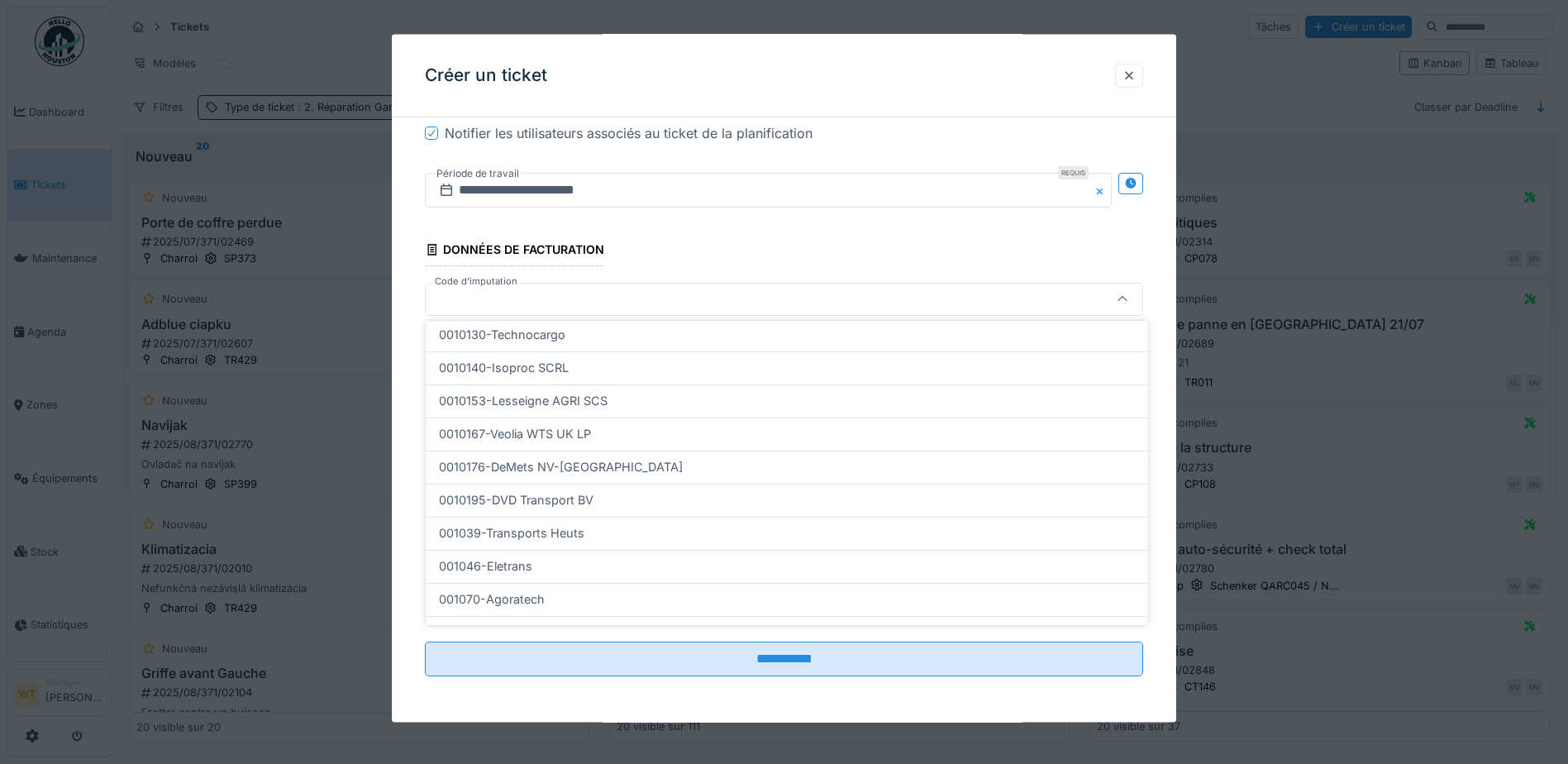
scroll to position [527, 0]
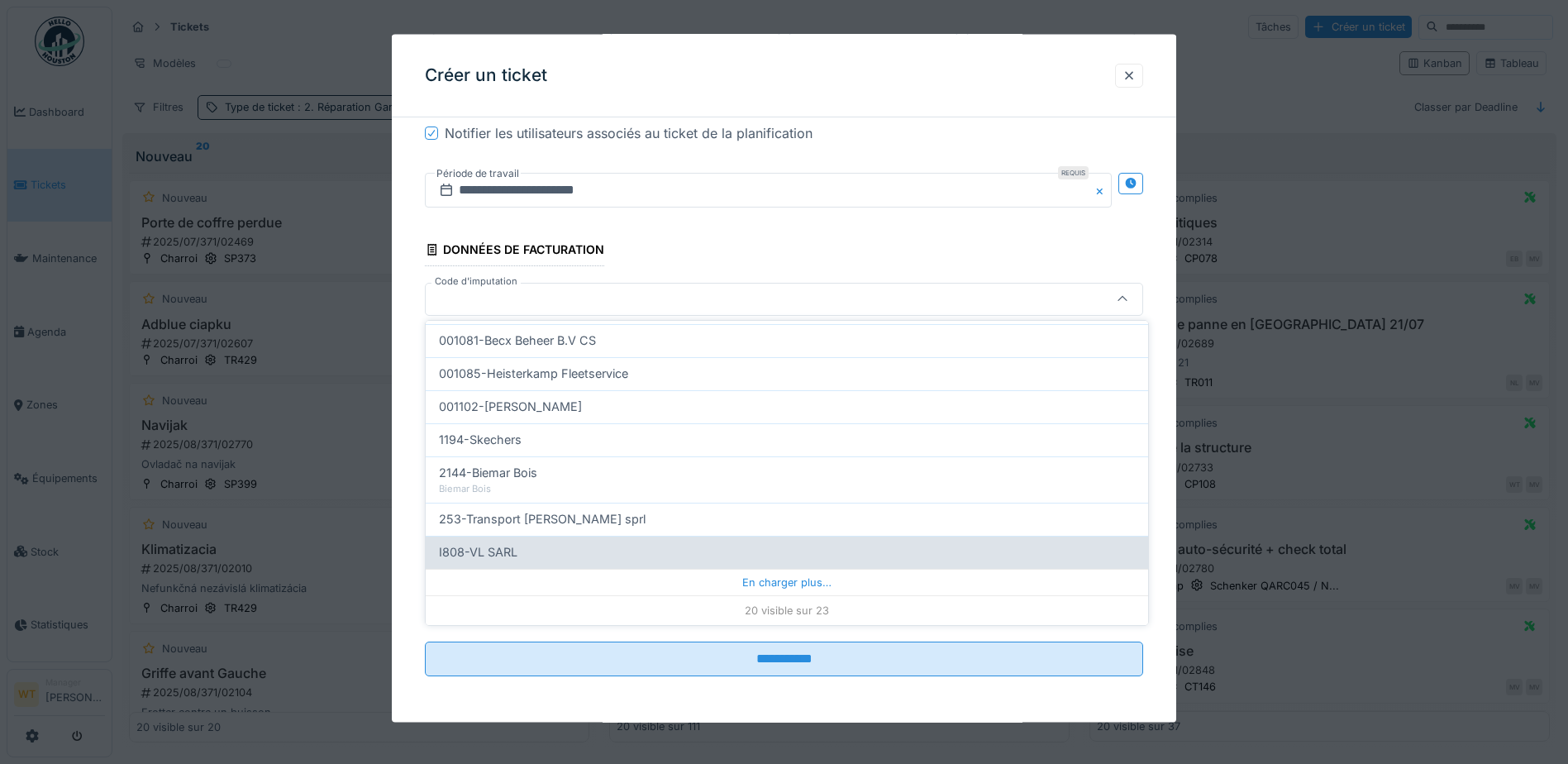
click at [534, 552] on div "I808-VL SARL" at bounding box center [786, 552] width 696 height 18
type input "***"
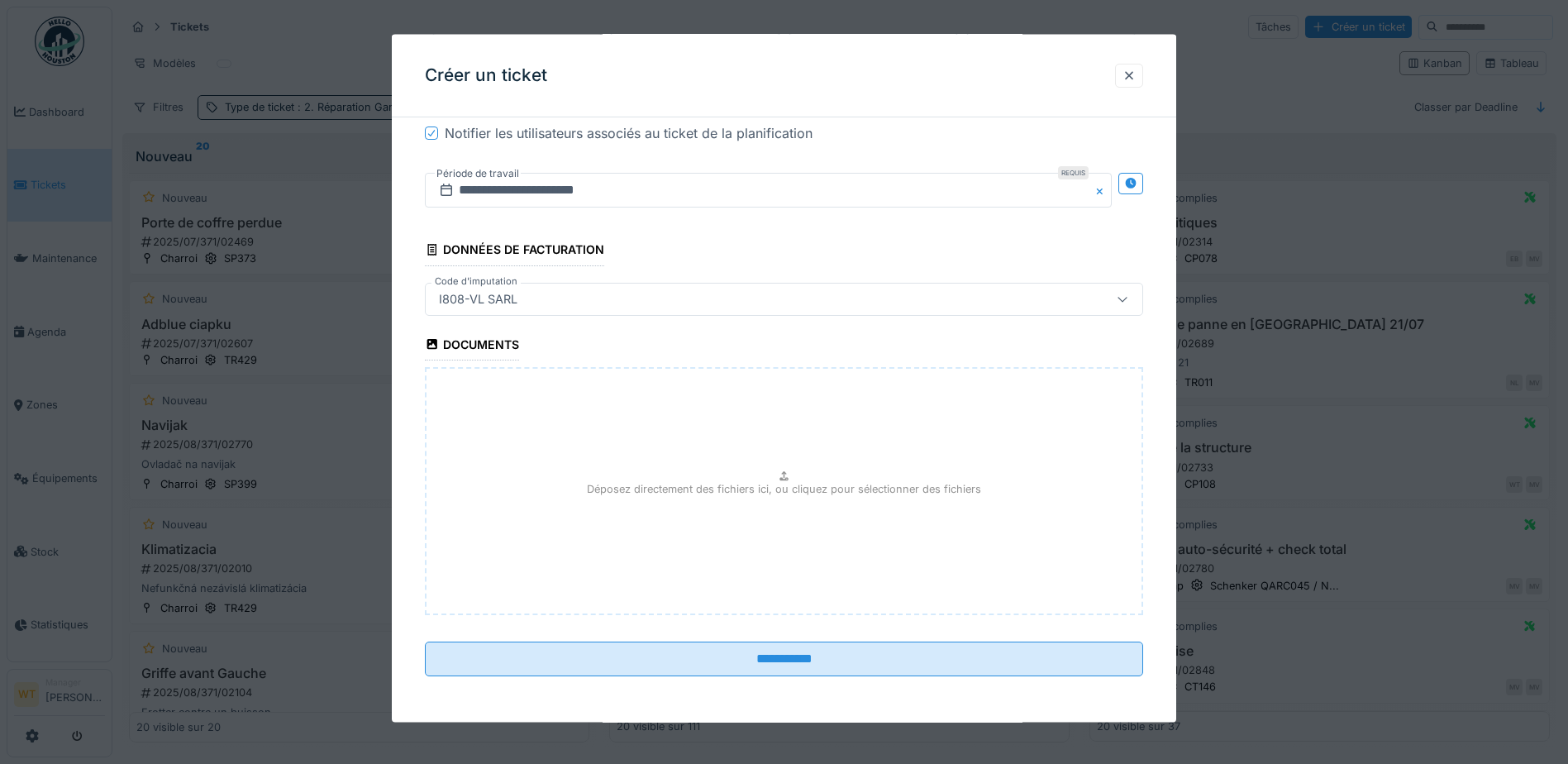
scroll to position [10, 0]
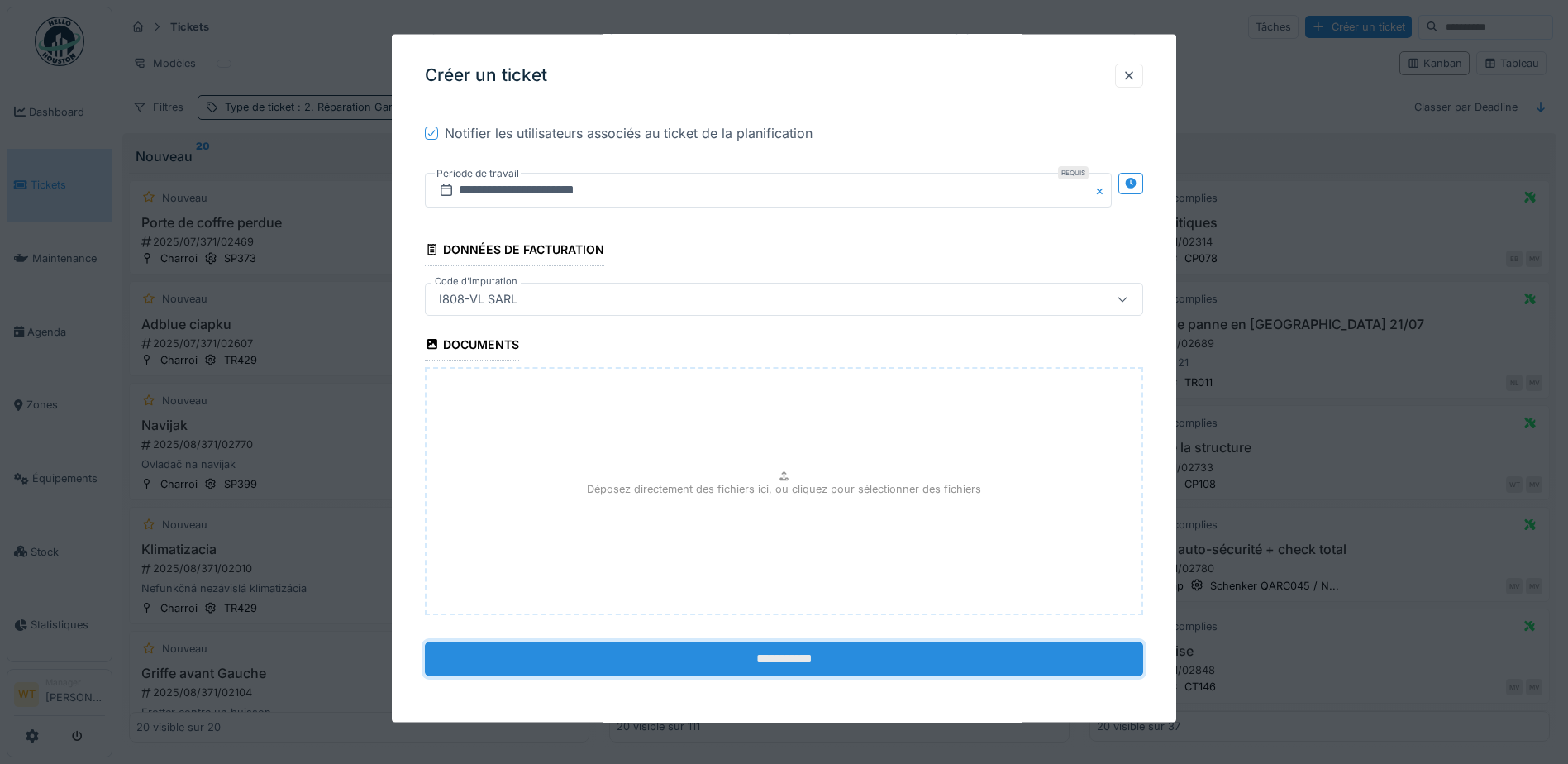
click at [584, 664] on input "**********" at bounding box center [784, 658] width 718 height 35
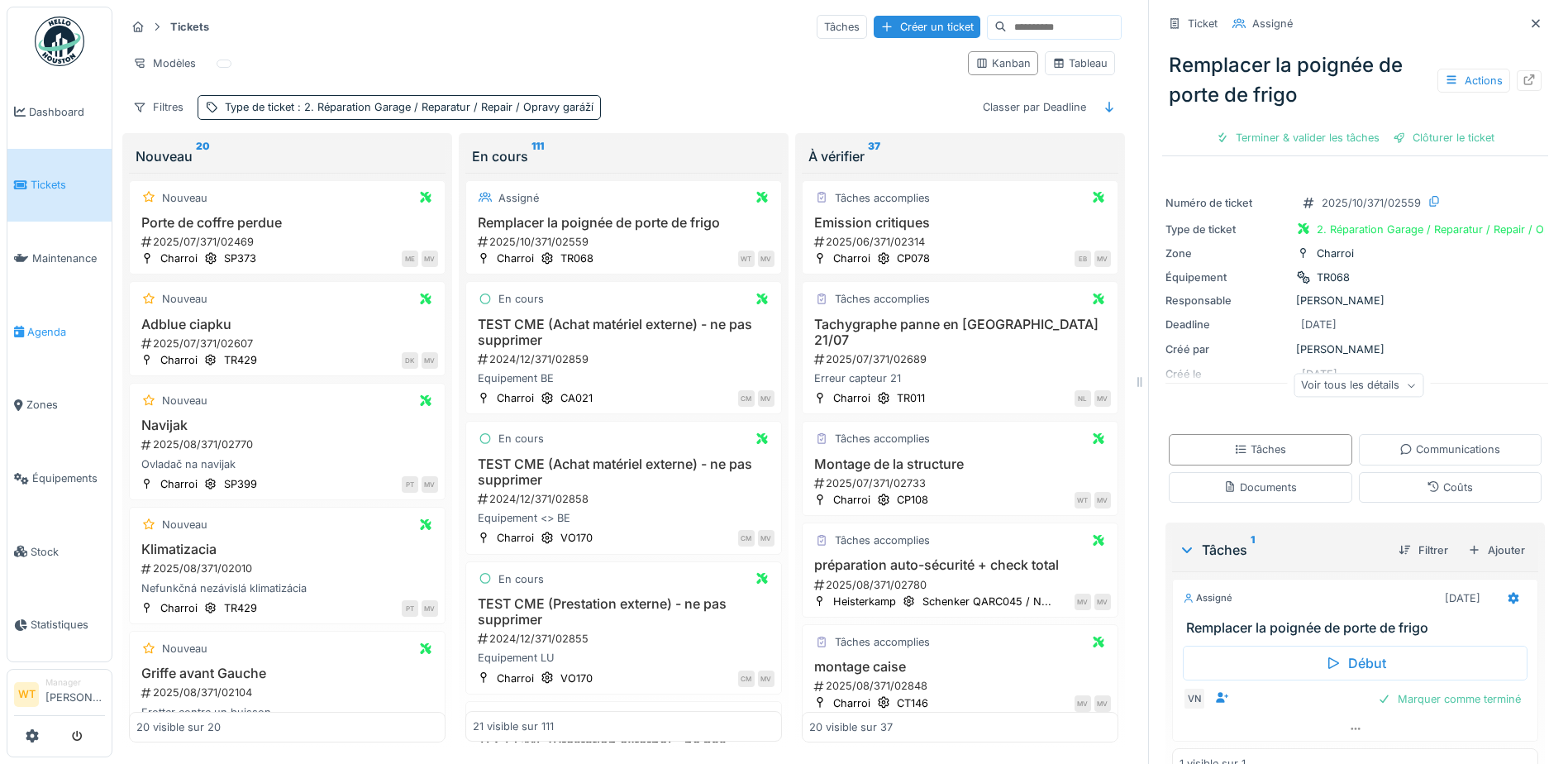
click at [44, 343] on link "Agenda" at bounding box center [60, 331] width 105 height 73
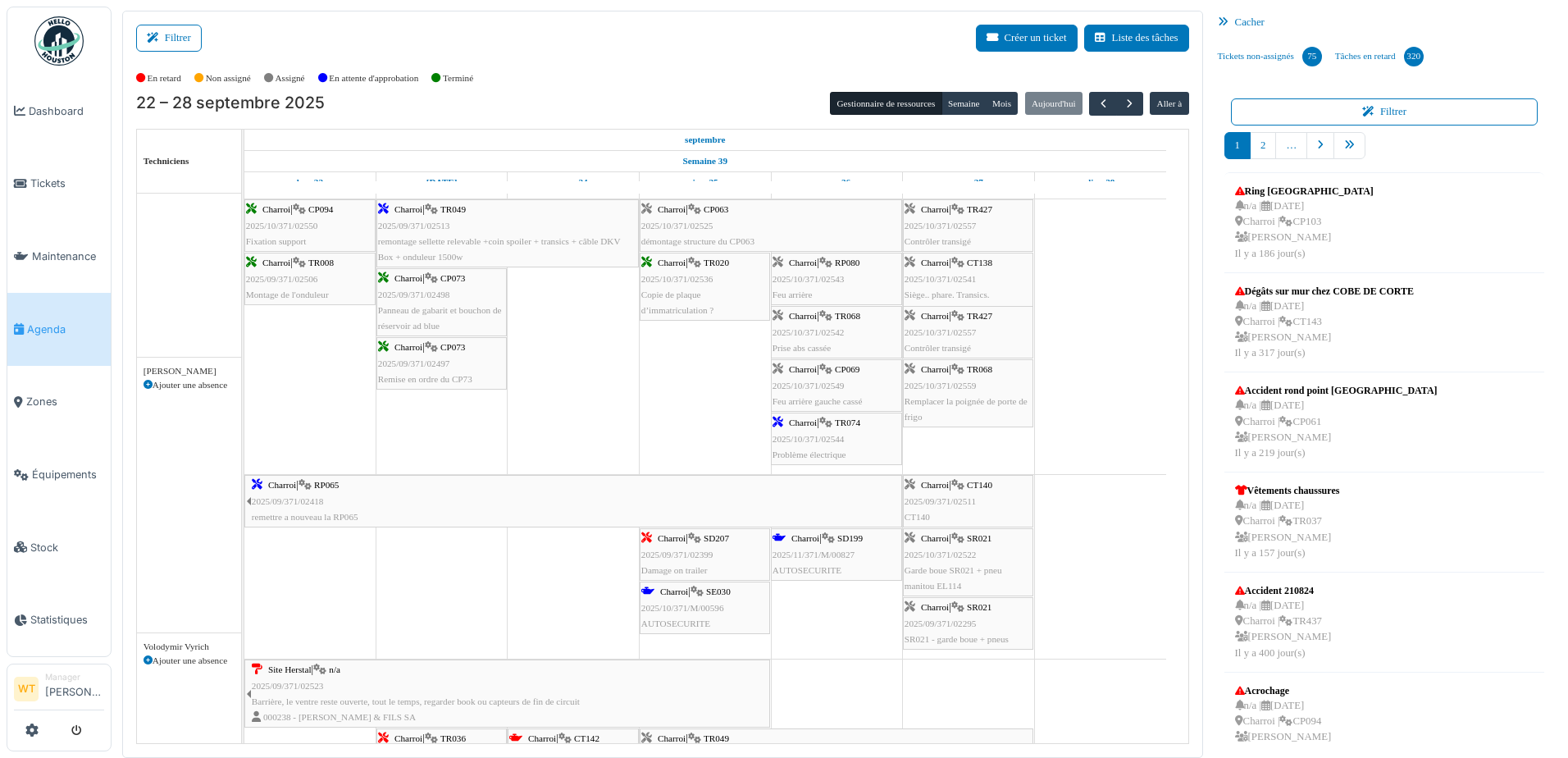
scroll to position [1313, 0]
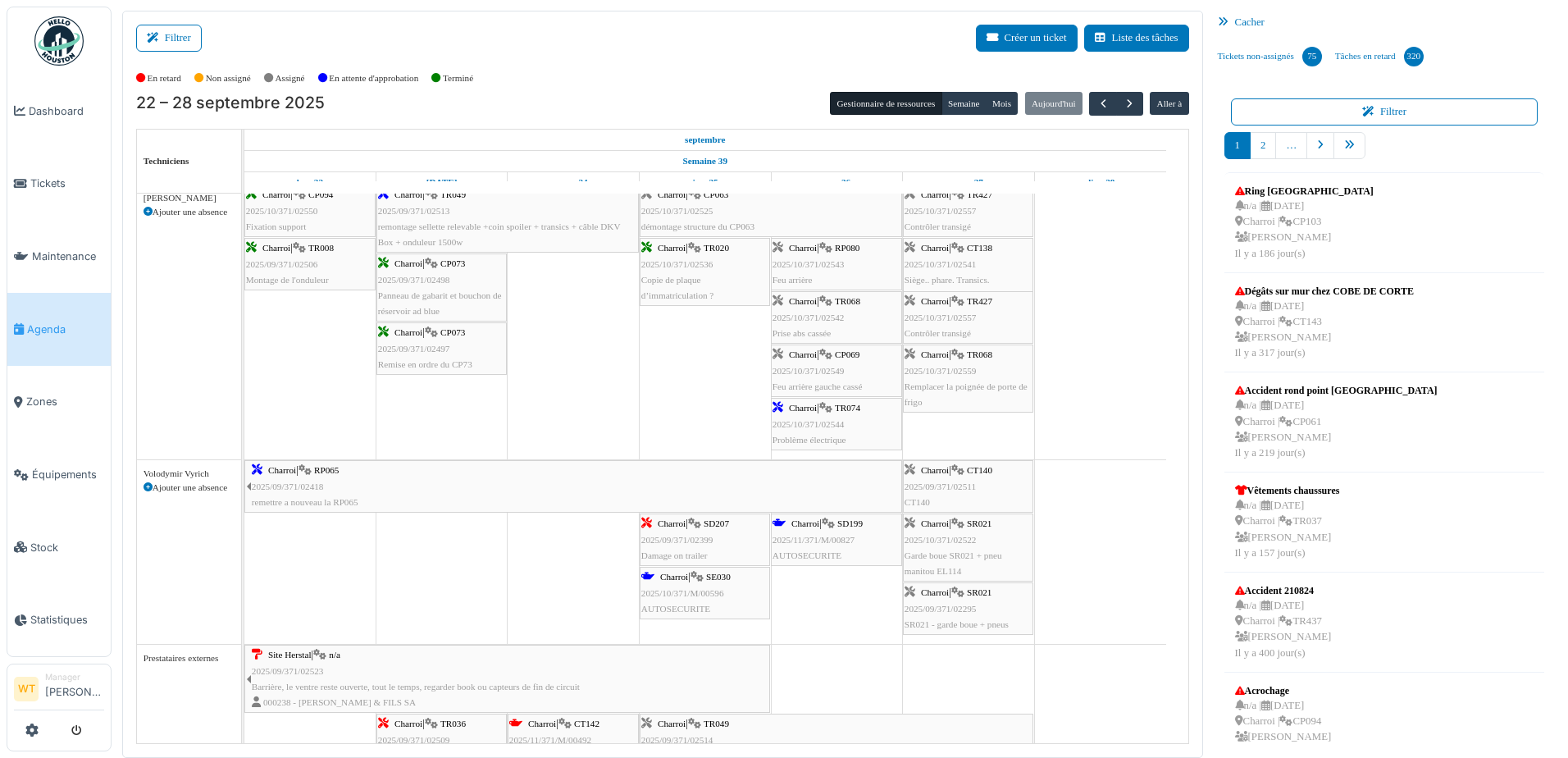
click at [811, 550] on span "AUTOSECURITE" at bounding box center [807, 555] width 69 height 9
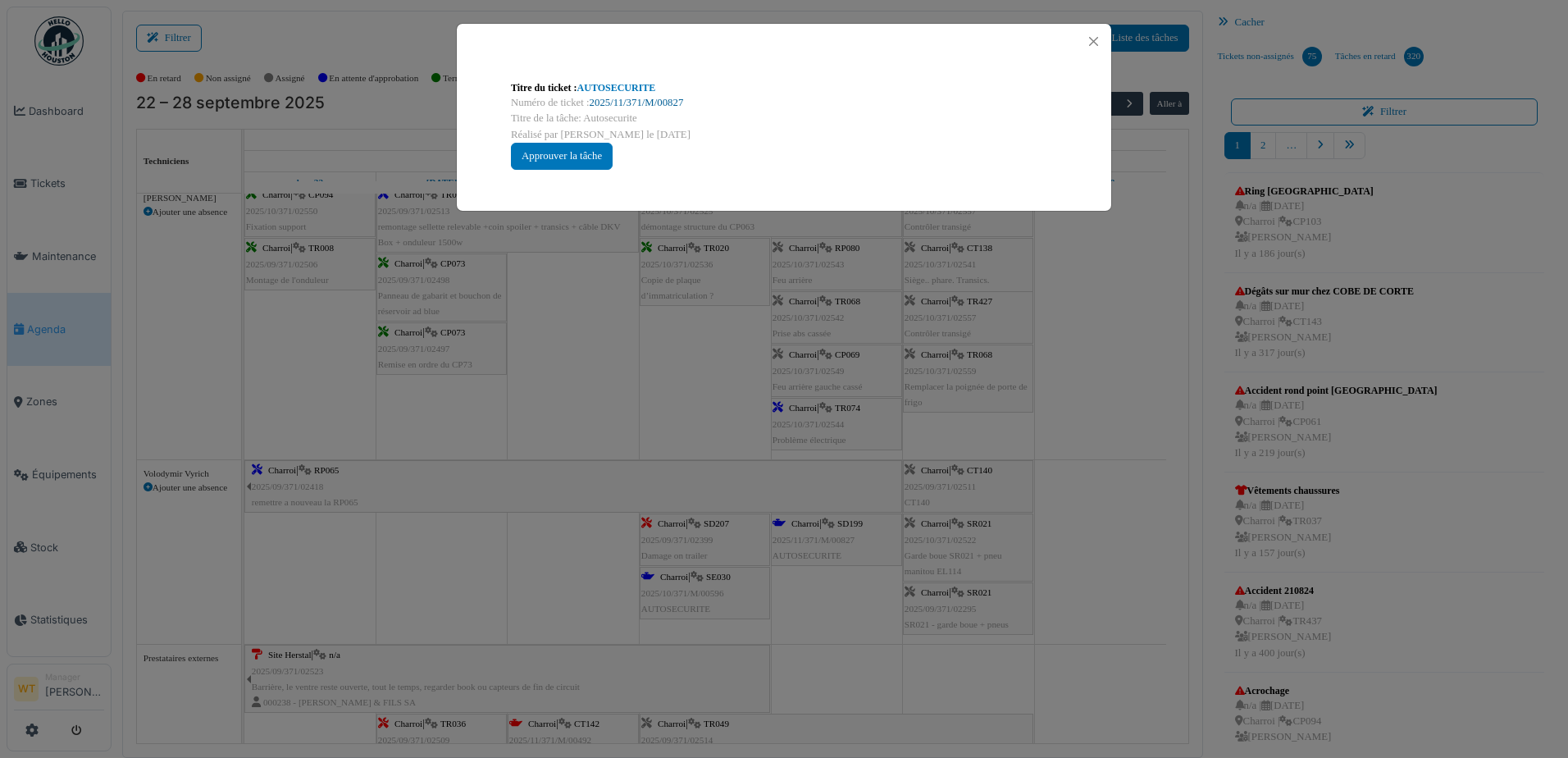
click at [606, 98] on link "2025/11/371/M/00827" at bounding box center [637, 103] width 94 height 11
click at [1084, 38] on button "Close" at bounding box center [1093, 41] width 22 height 22
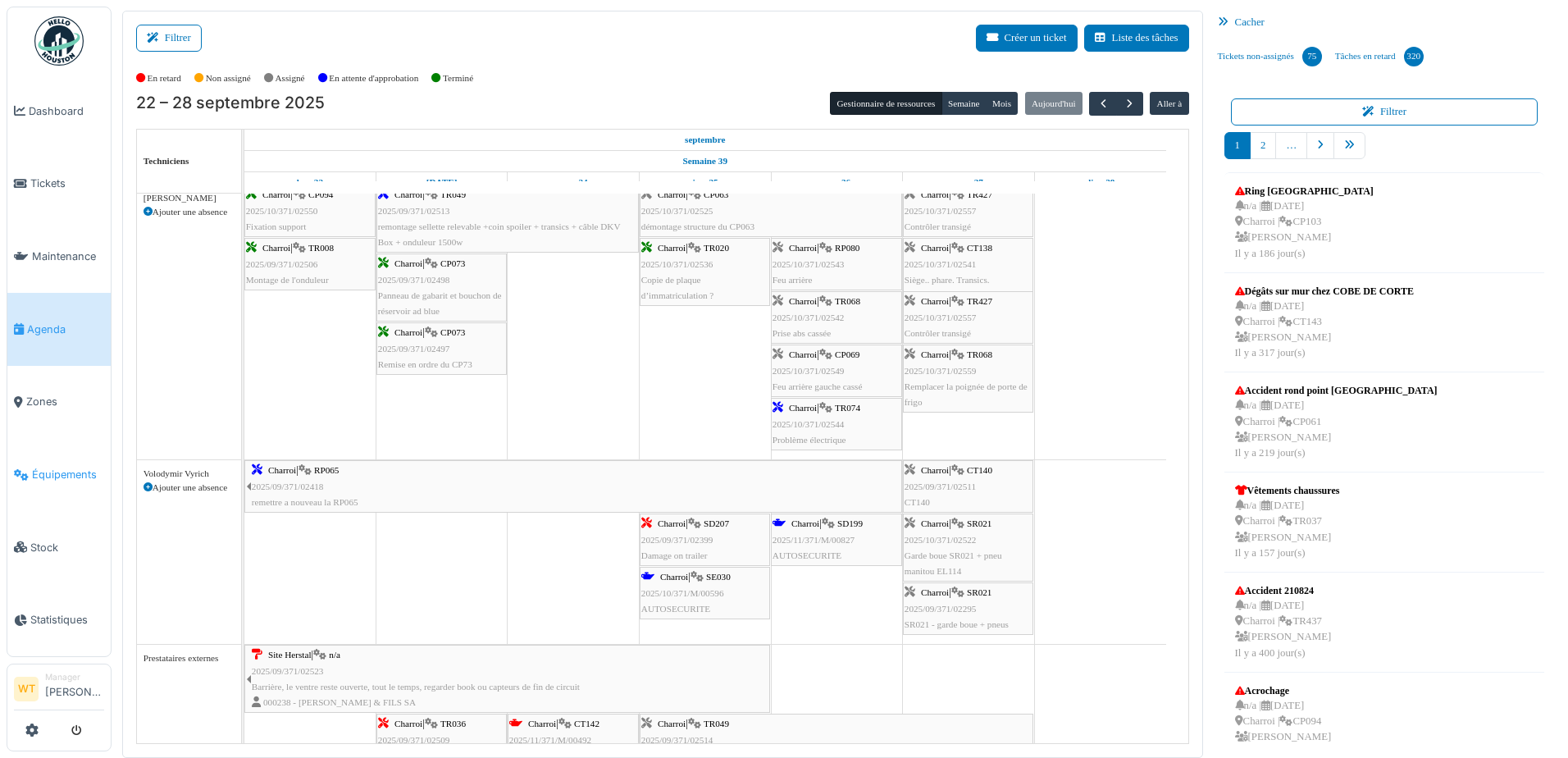
click at [56, 467] on span "Équipements" at bounding box center [68, 475] width 72 height 16
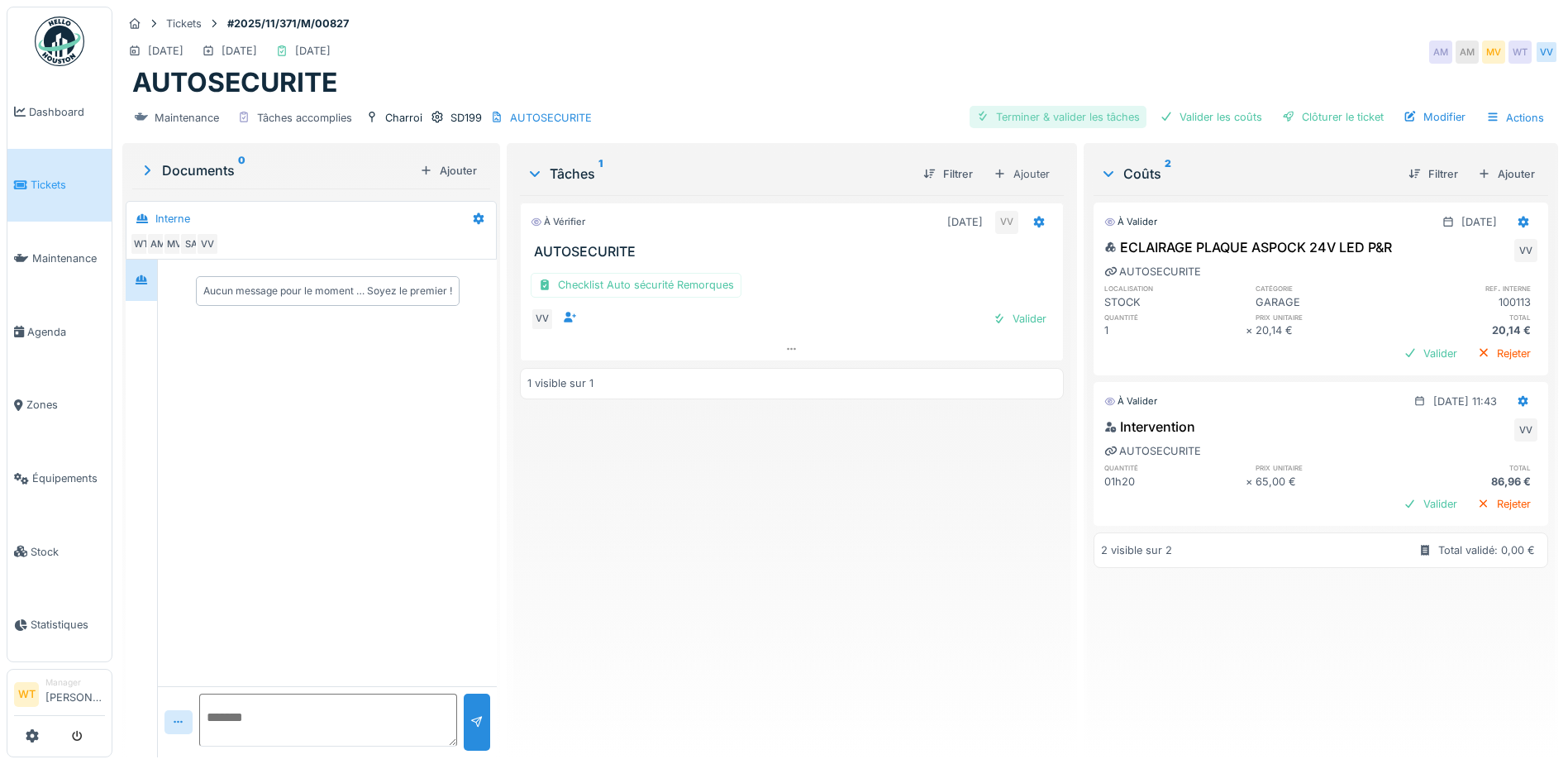
click at [1037, 114] on div "Terminer & valider les tâches" at bounding box center [1057, 116] width 177 height 22
click at [1209, 112] on div "Valider les coûts" at bounding box center [1210, 116] width 116 height 22
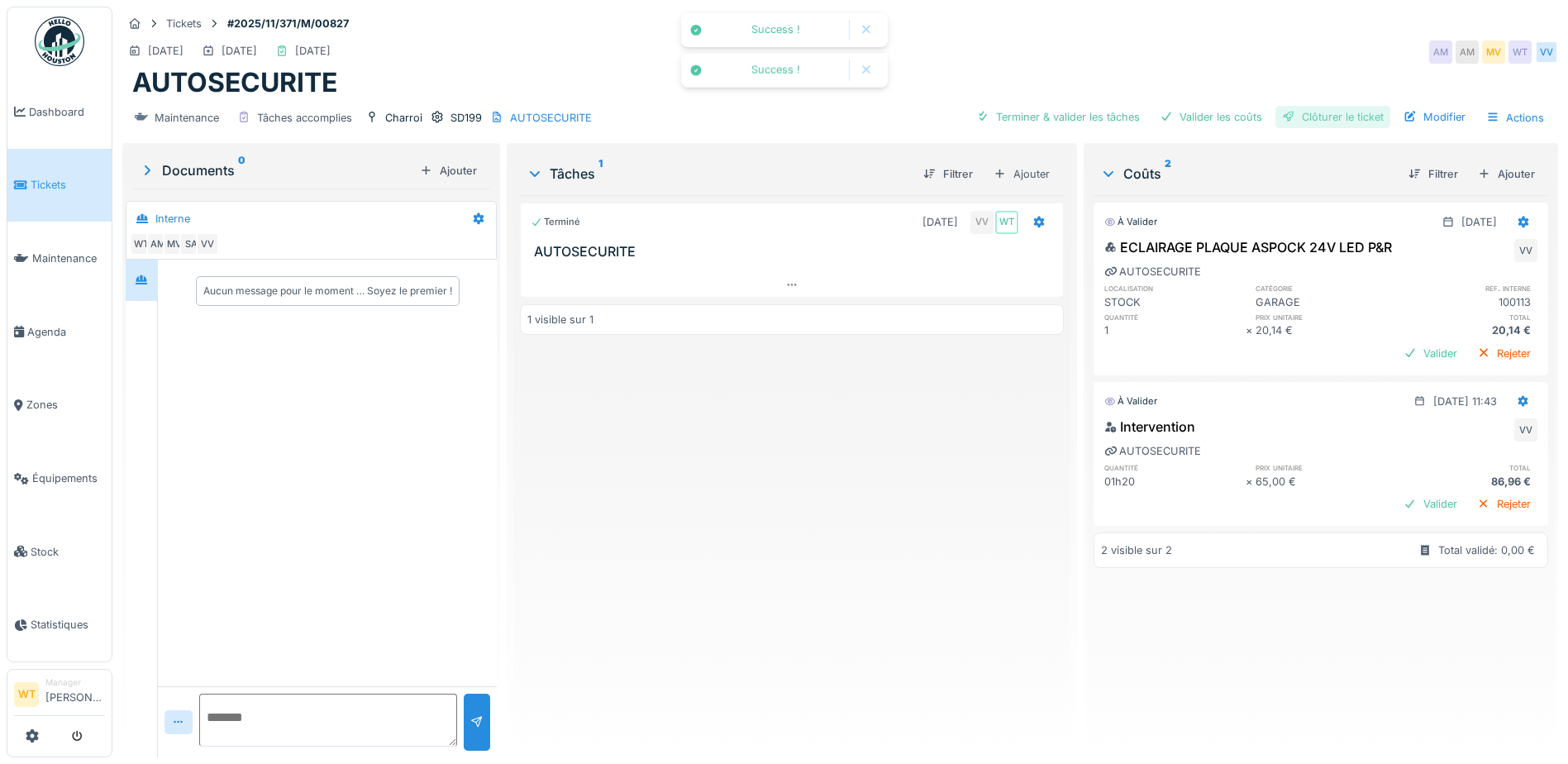
click at [1306, 108] on div "Clôturer le ticket" at bounding box center [1332, 116] width 115 height 22
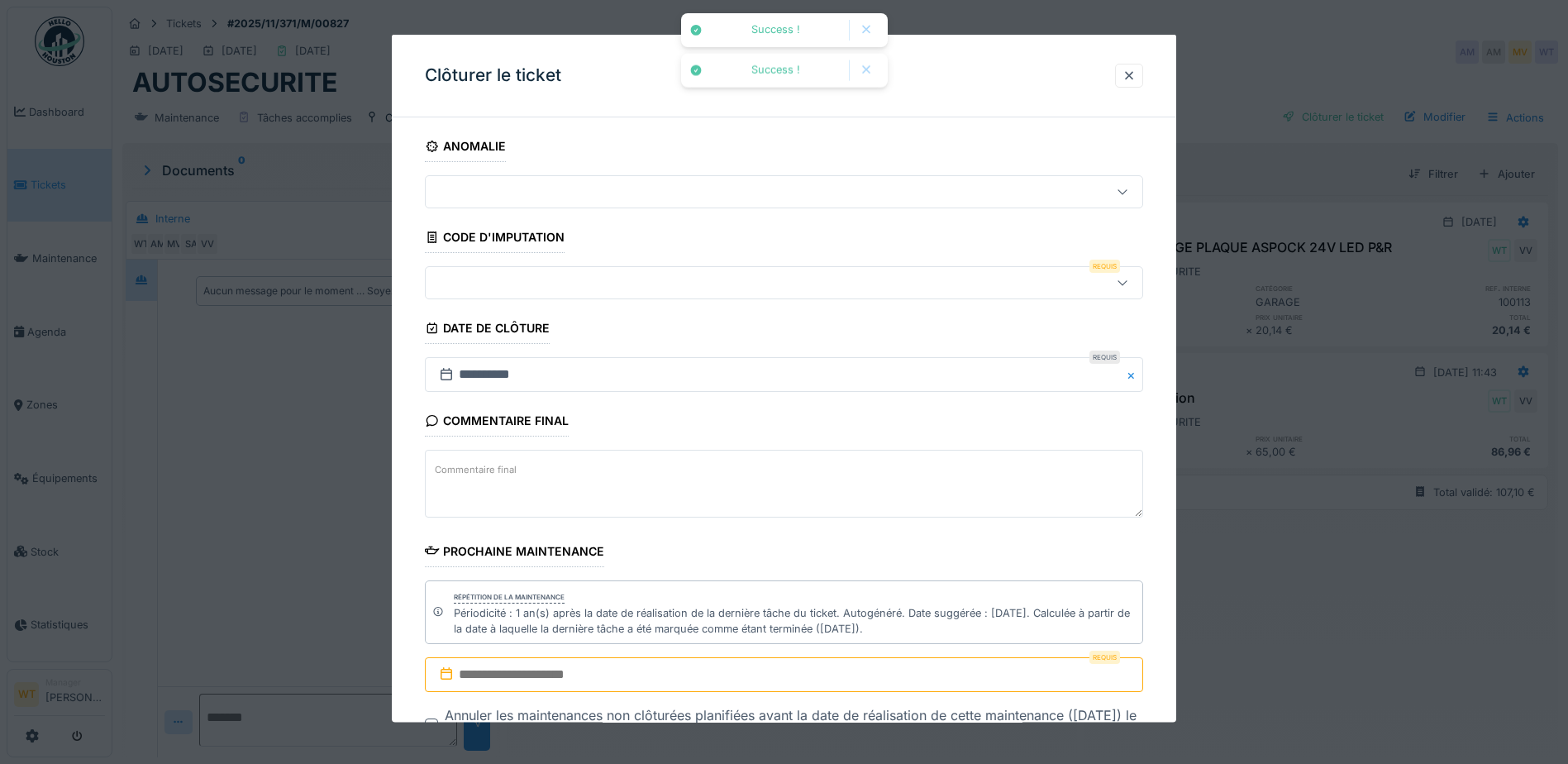
click at [540, 300] on fieldset "**********" at bounding box center [784, 471] width 718 height 682
click at [544, 288] on div at bounding box center [742, 283] width 619 height 18
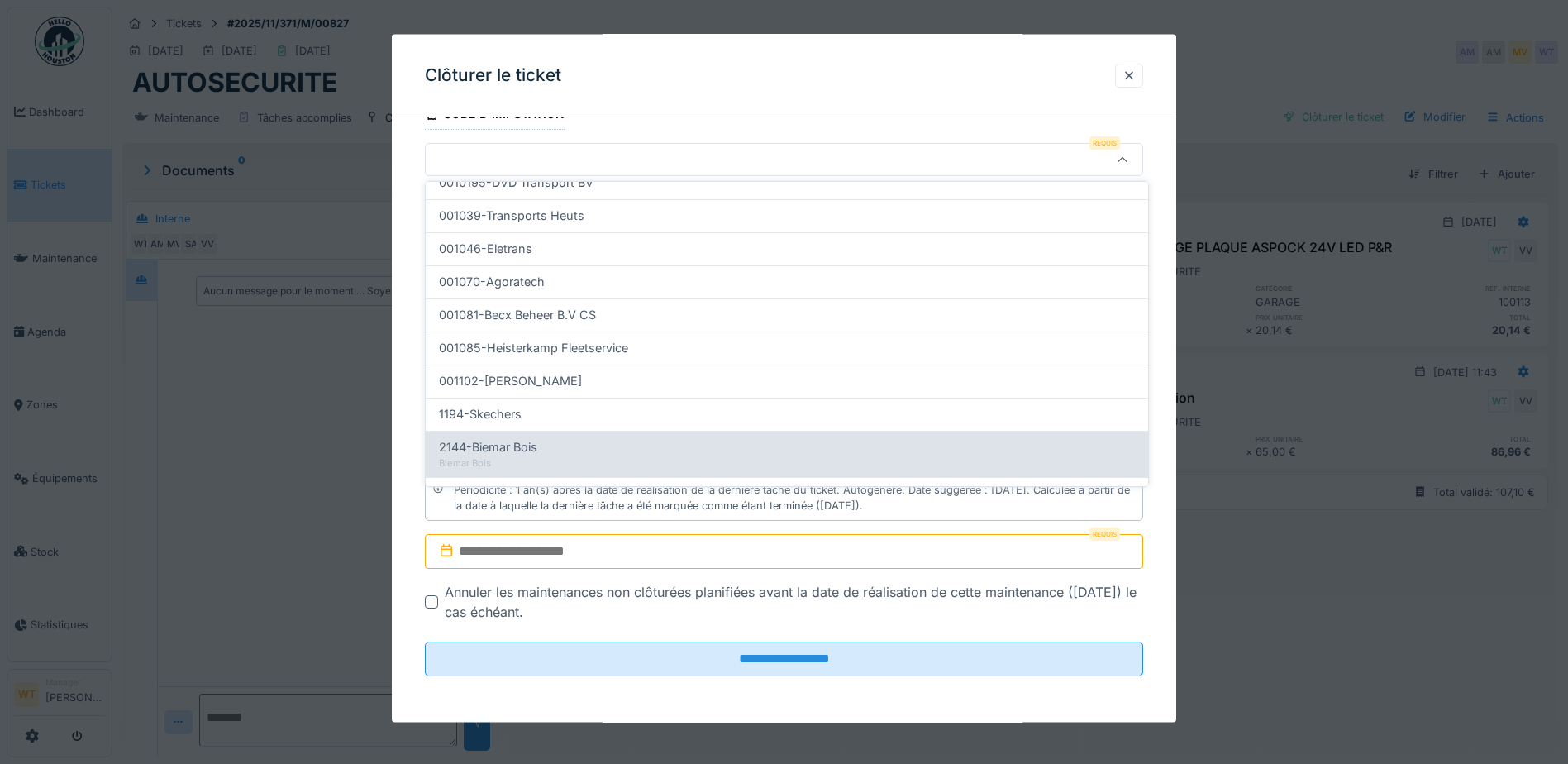
scroll to position [527, 0]
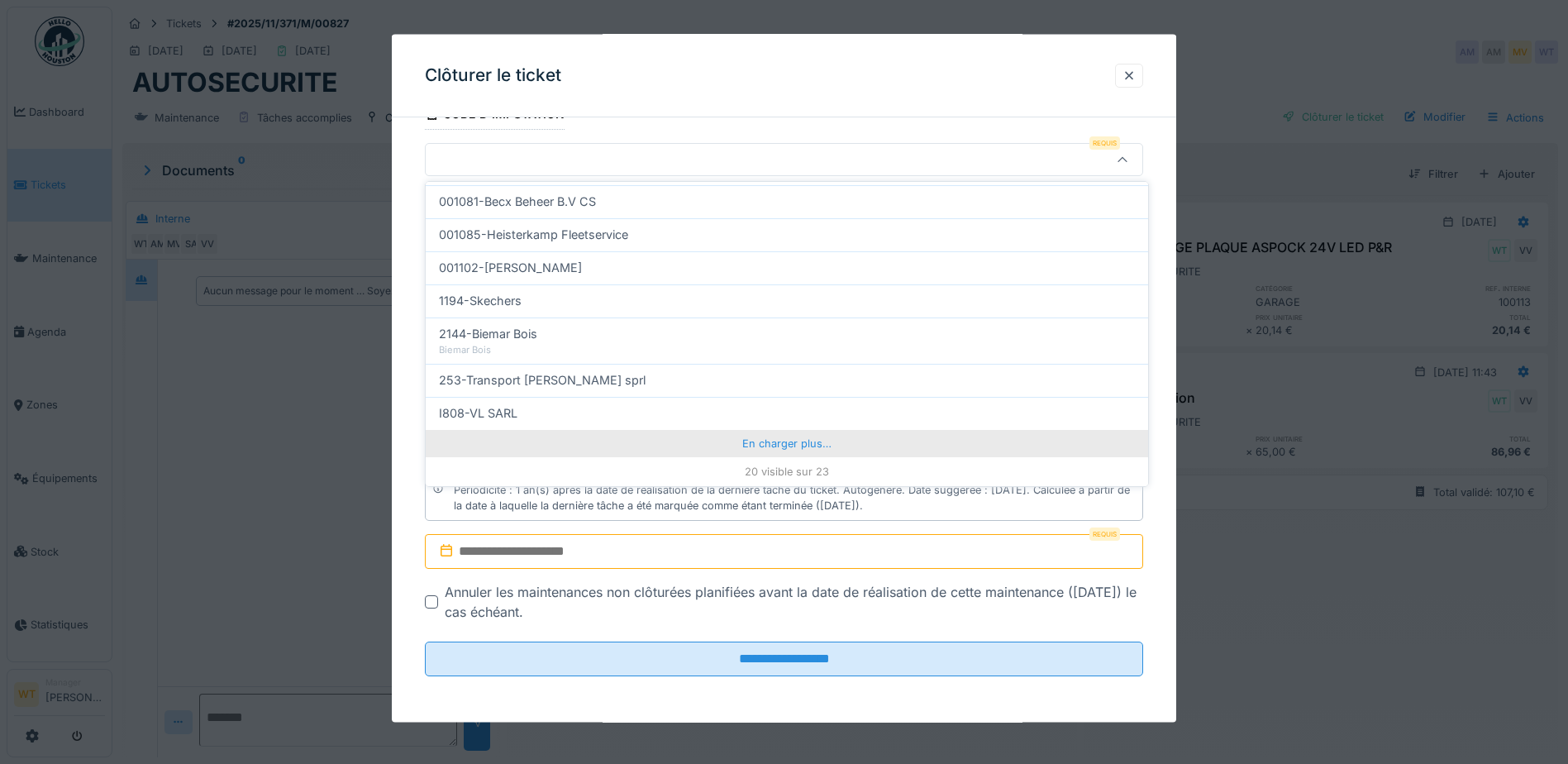
click at [702, 445] on div "En charger plus…" at bounding box center [787, 443] width 723 height 27
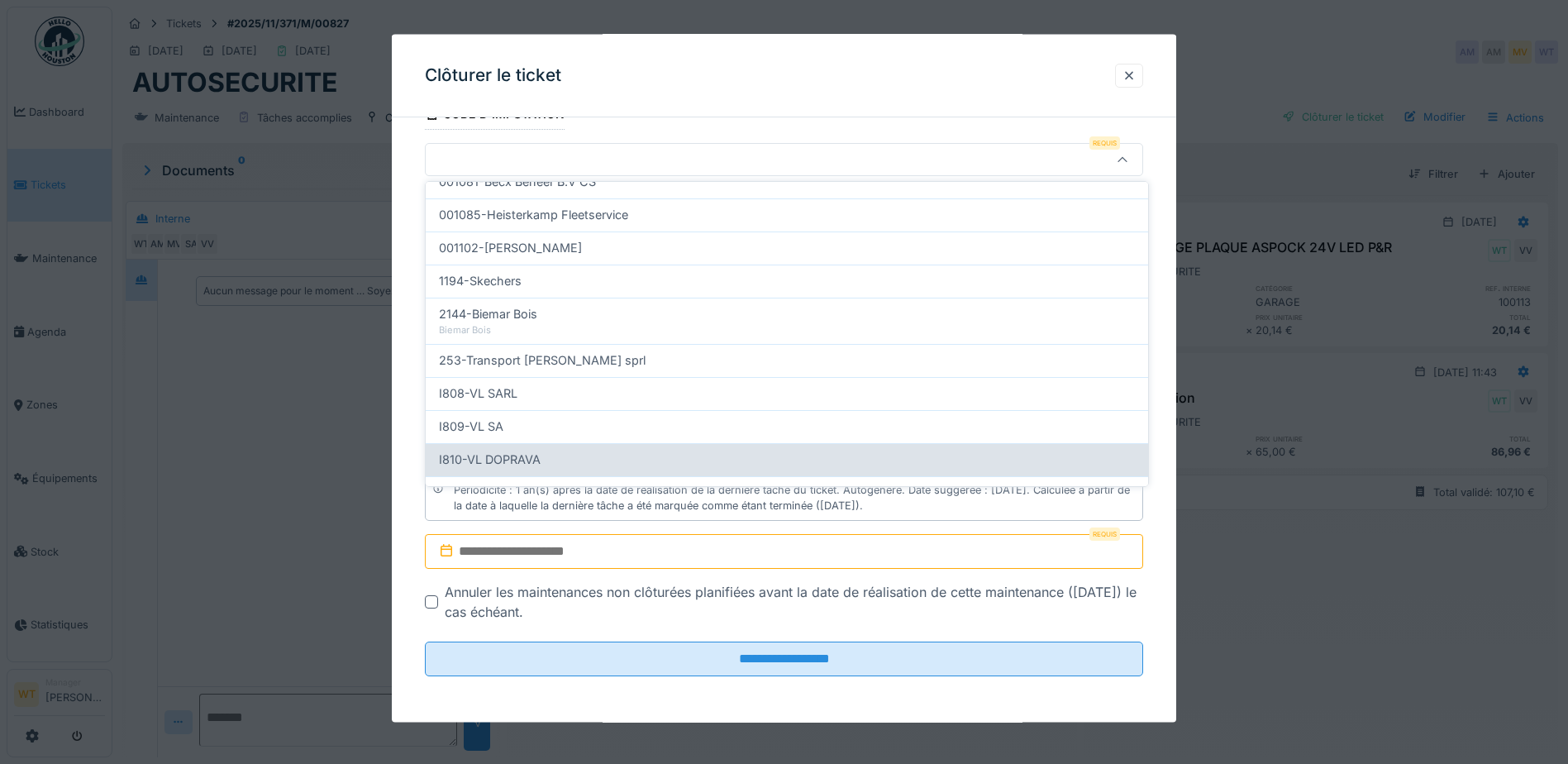
scroll to position [599, 0]
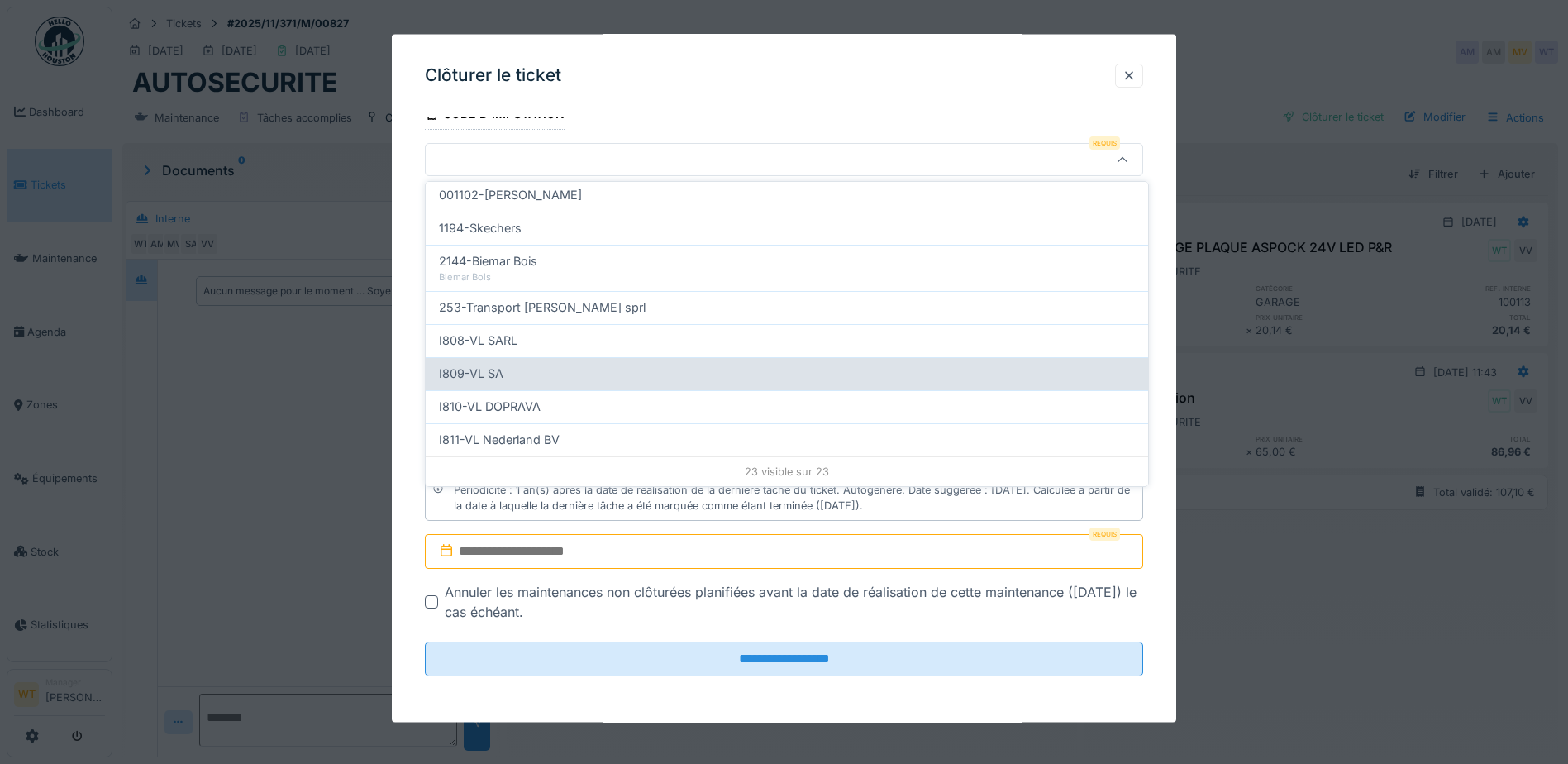
click at [563, 369] on div "I809-VL SA" at bounding box center [786, 373] width 696 height 18
type input "***"
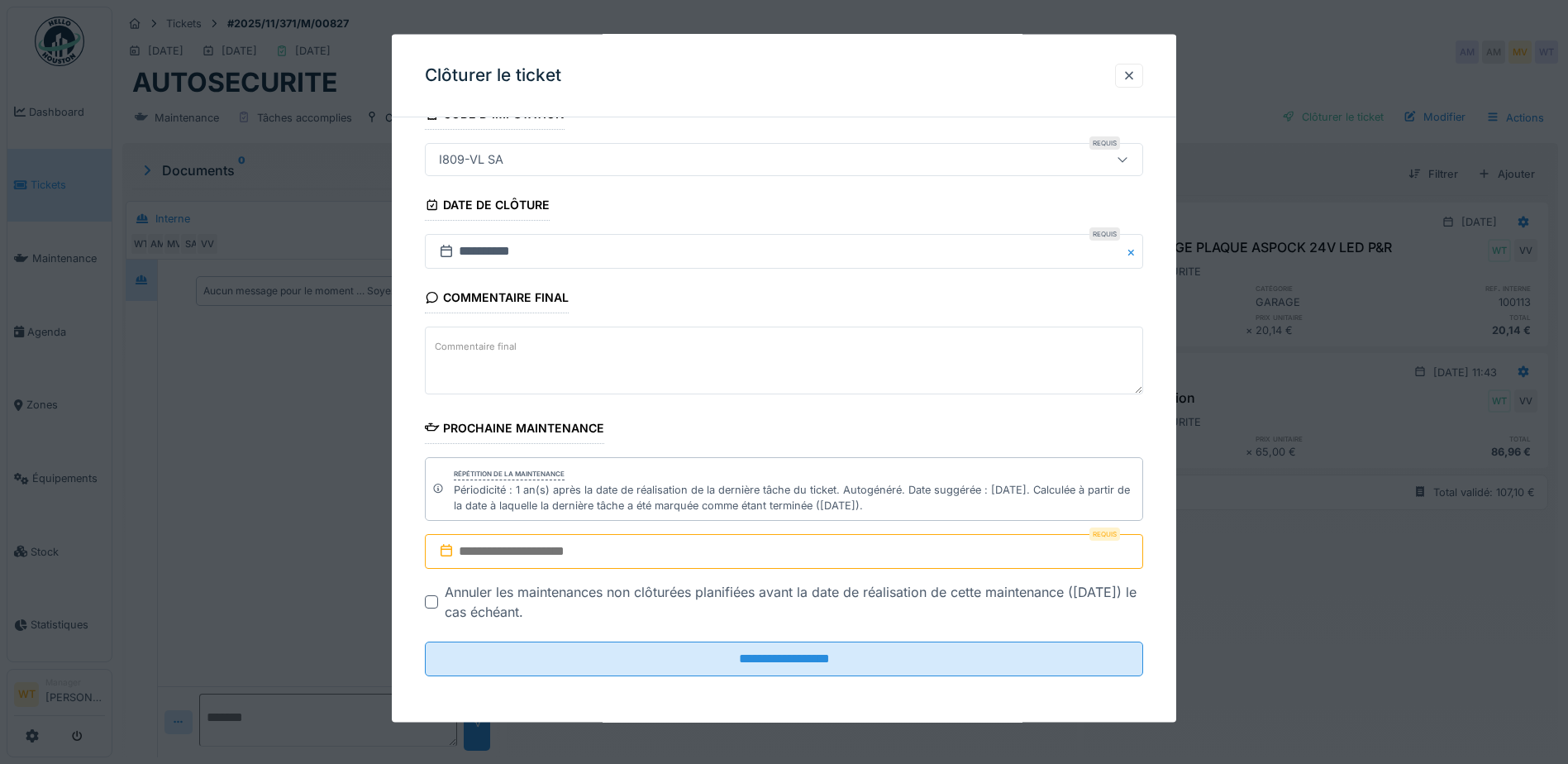
scroll to position [12, 0]
click at [705, 537] on input "text" at bounding box center [784, 551] width 718 height 35
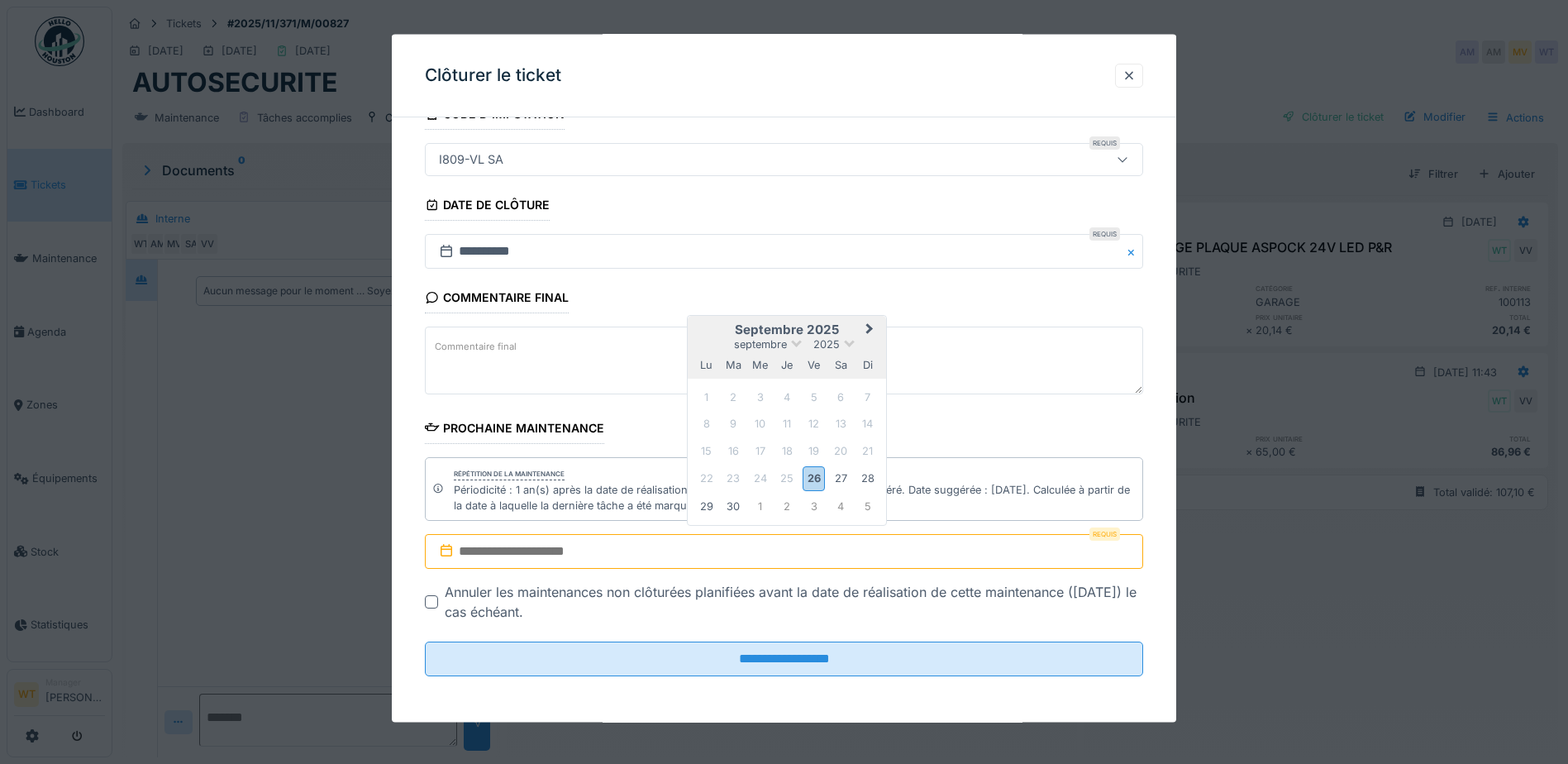
click at [842, 340] on div "septembre 2025" at bounding box center [786, 344] width 199 height 14
click at [848, 345] on span at bounding box center [848, 342] width 10 height 10
click at [807, 438] on div "2026" at bounding box center [786, 439] width 98 height 16
click at [869, 333] on span "Next Month" at bounding box center [869, 331] width 0 height 20
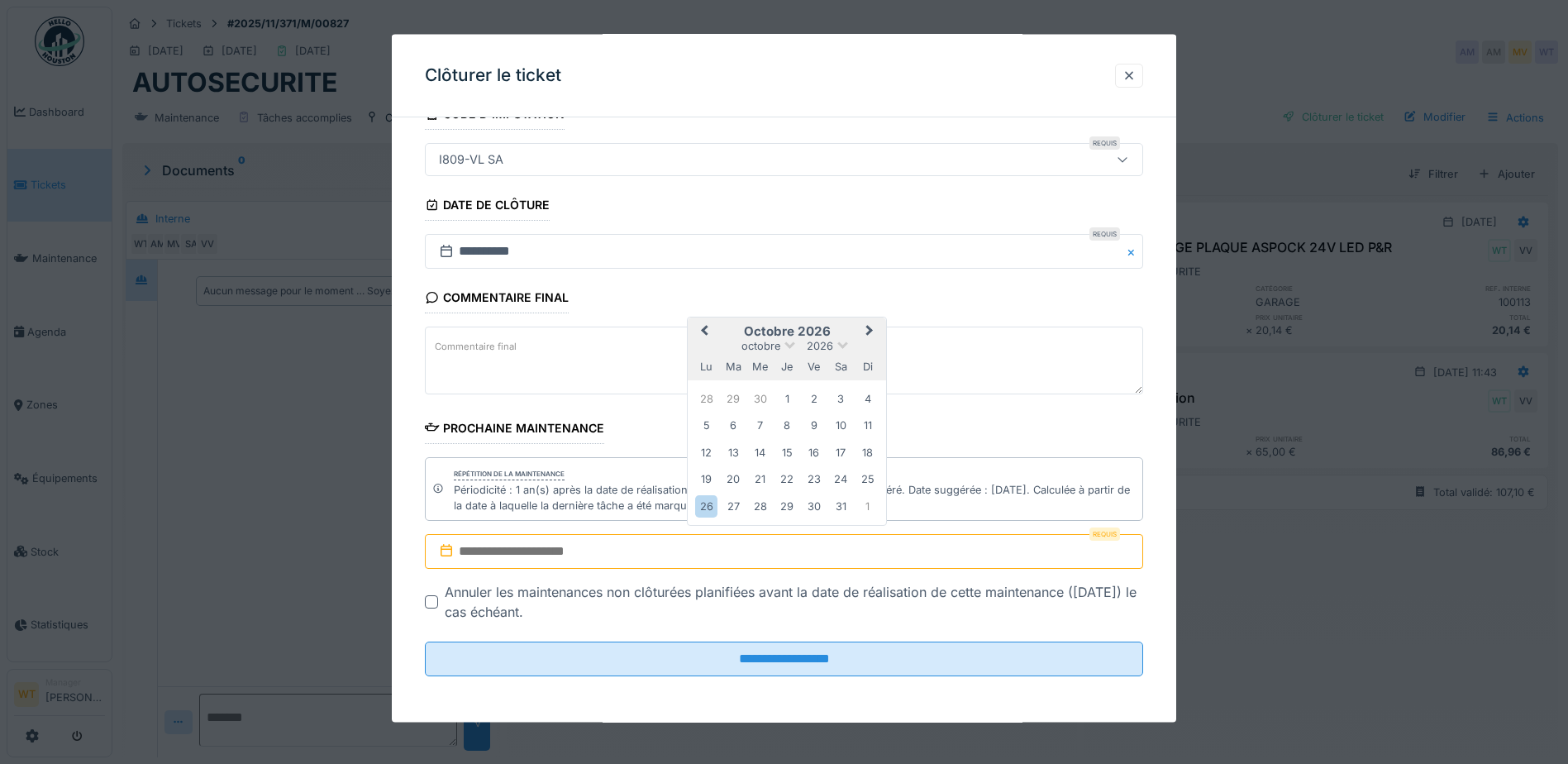
click at [869, 333] on span "Next Month" at bounding box center [869, 331] width 0 height 20
click at [758, 448] on div "18" at bounding box center [759, 452] width 22 height 22
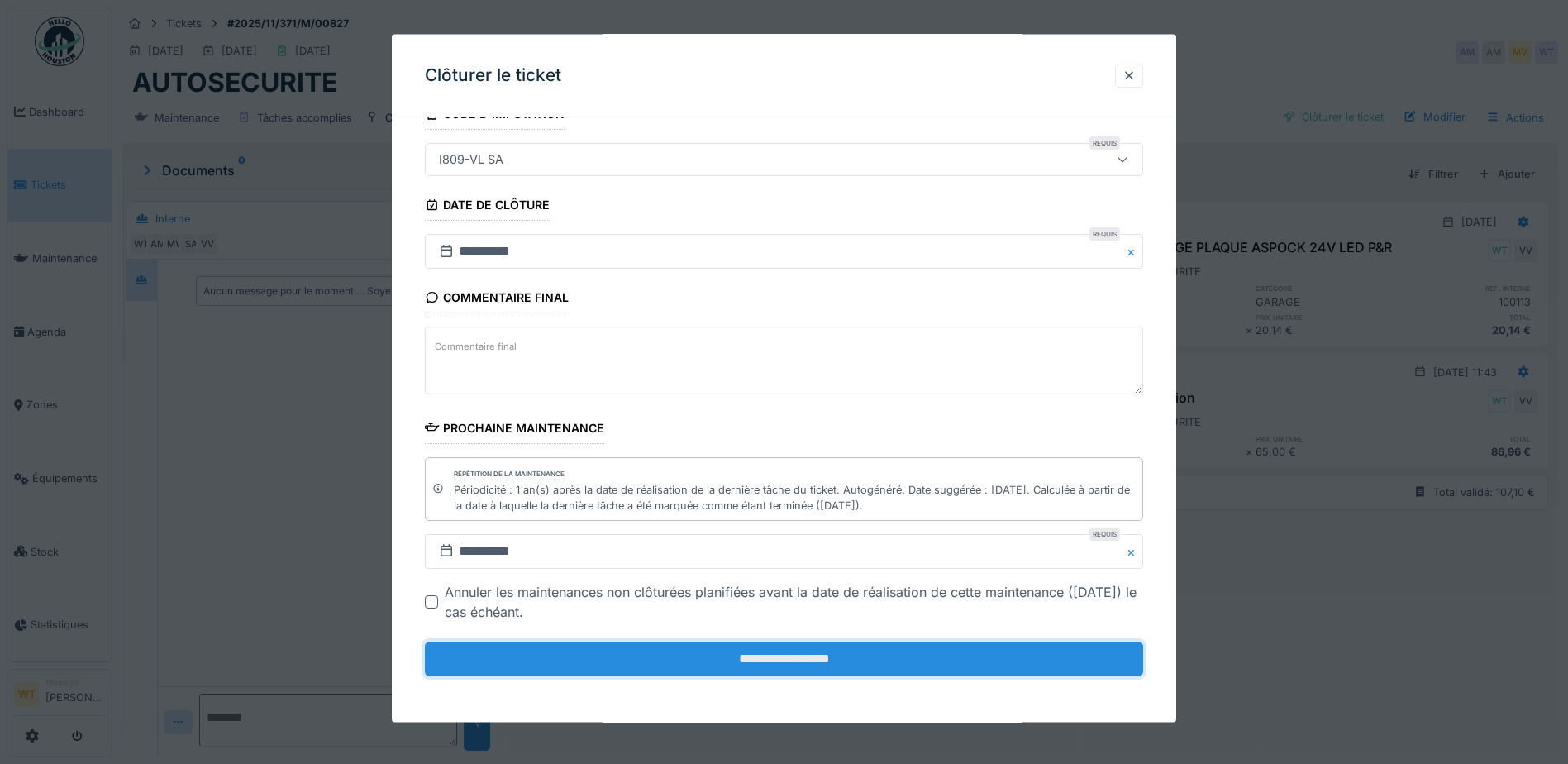
click at [773, 656] on input "**********" at bounding box center [784, 658] width 718 height 35
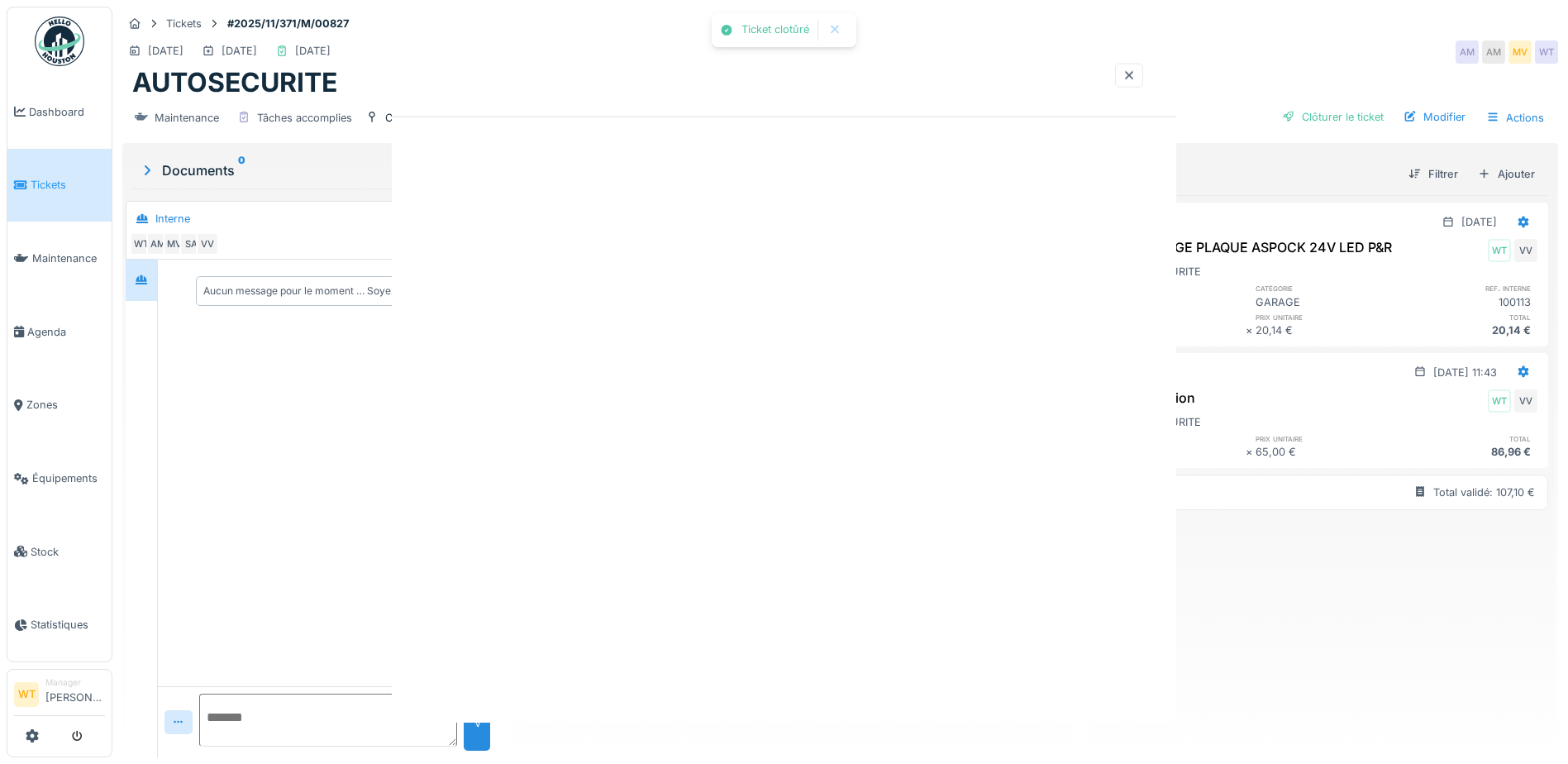
scroll to position [0, 0]
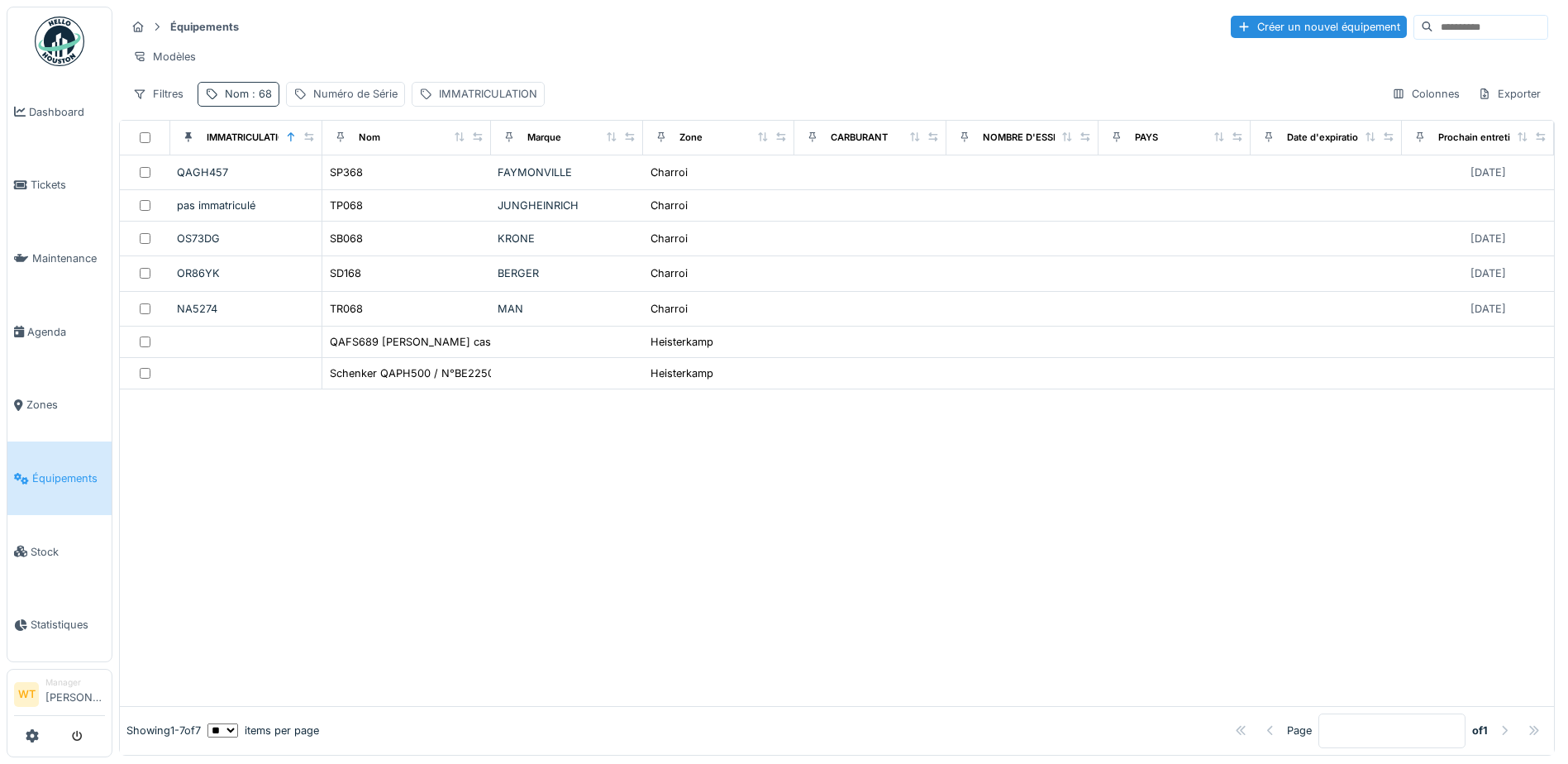
click at [234, 102] on div "Nom : 68" at bounding box center [248, 93] width 48 height 16
click at [357, 186] on icon at bounding box center [350, 185] width 13 height 10
click at [312, 192] on input "Nom" at bounding box center [287, 186] width 165 height 35
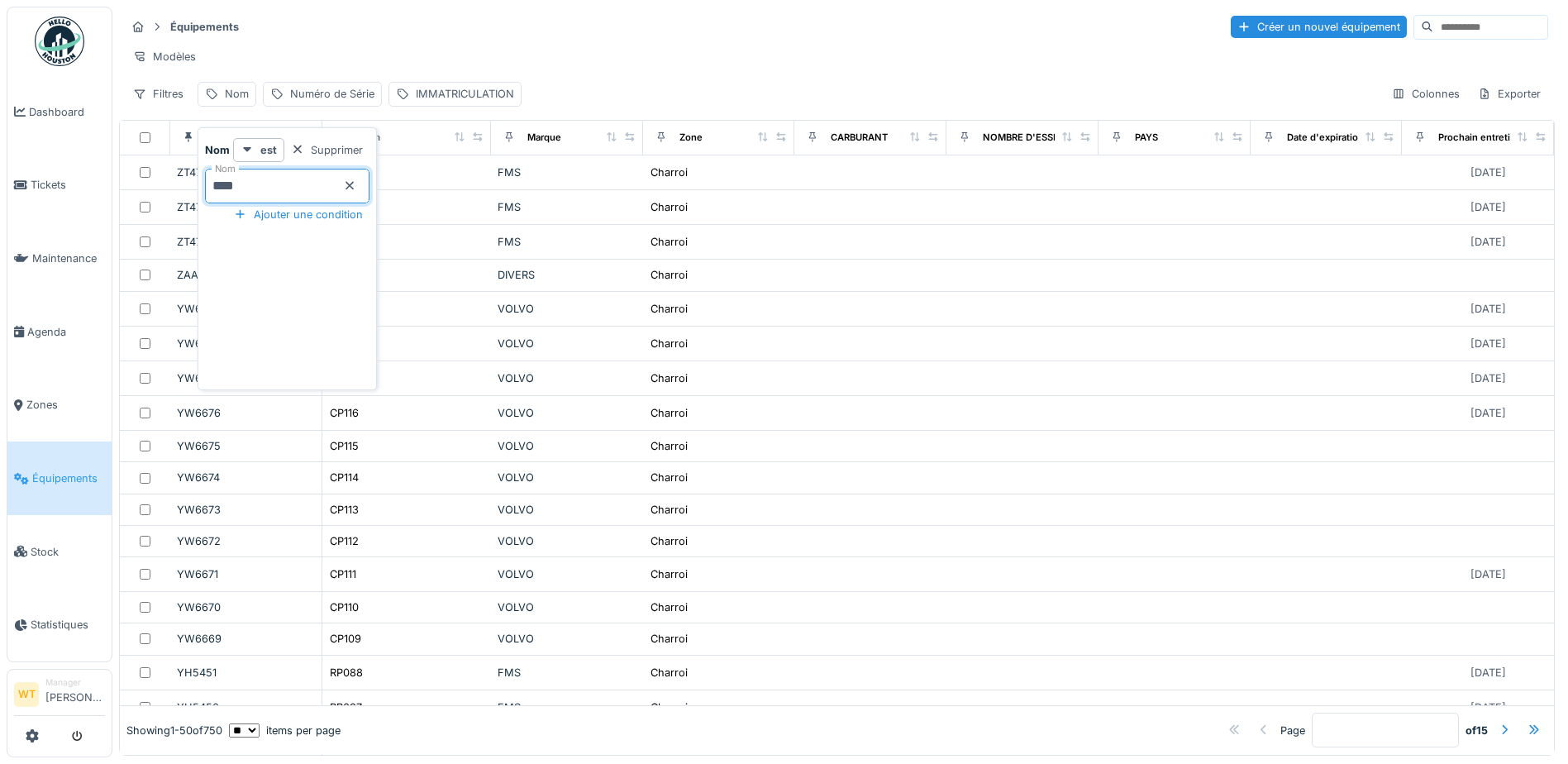
type input "*****"
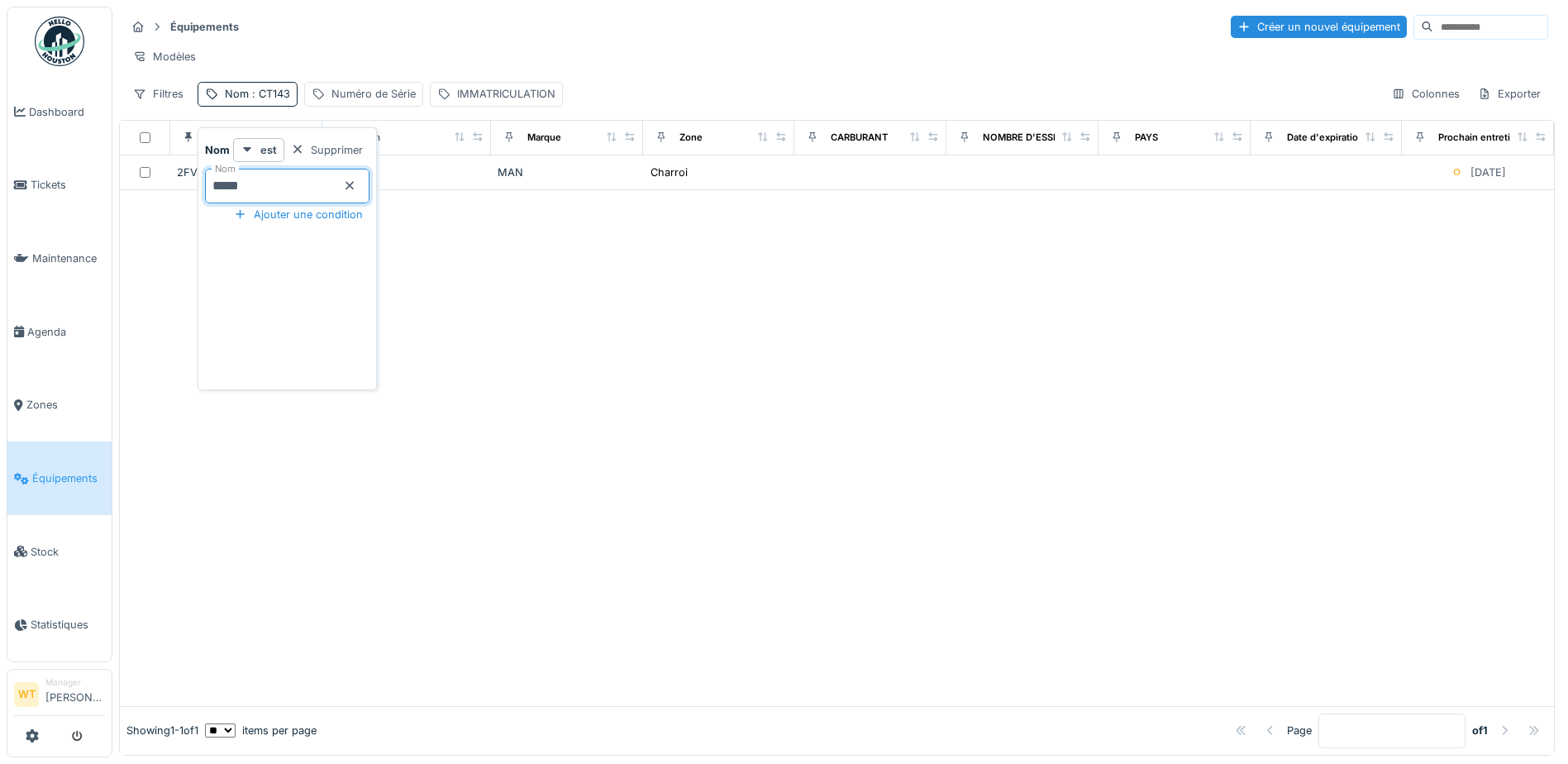
click at [287, 41] on div "Équipements Créer un nouvel équipement Modèles Filtres Nom : CT143 Numéro de Sé…" at bounding box center [837, 60] width 1436 height 107
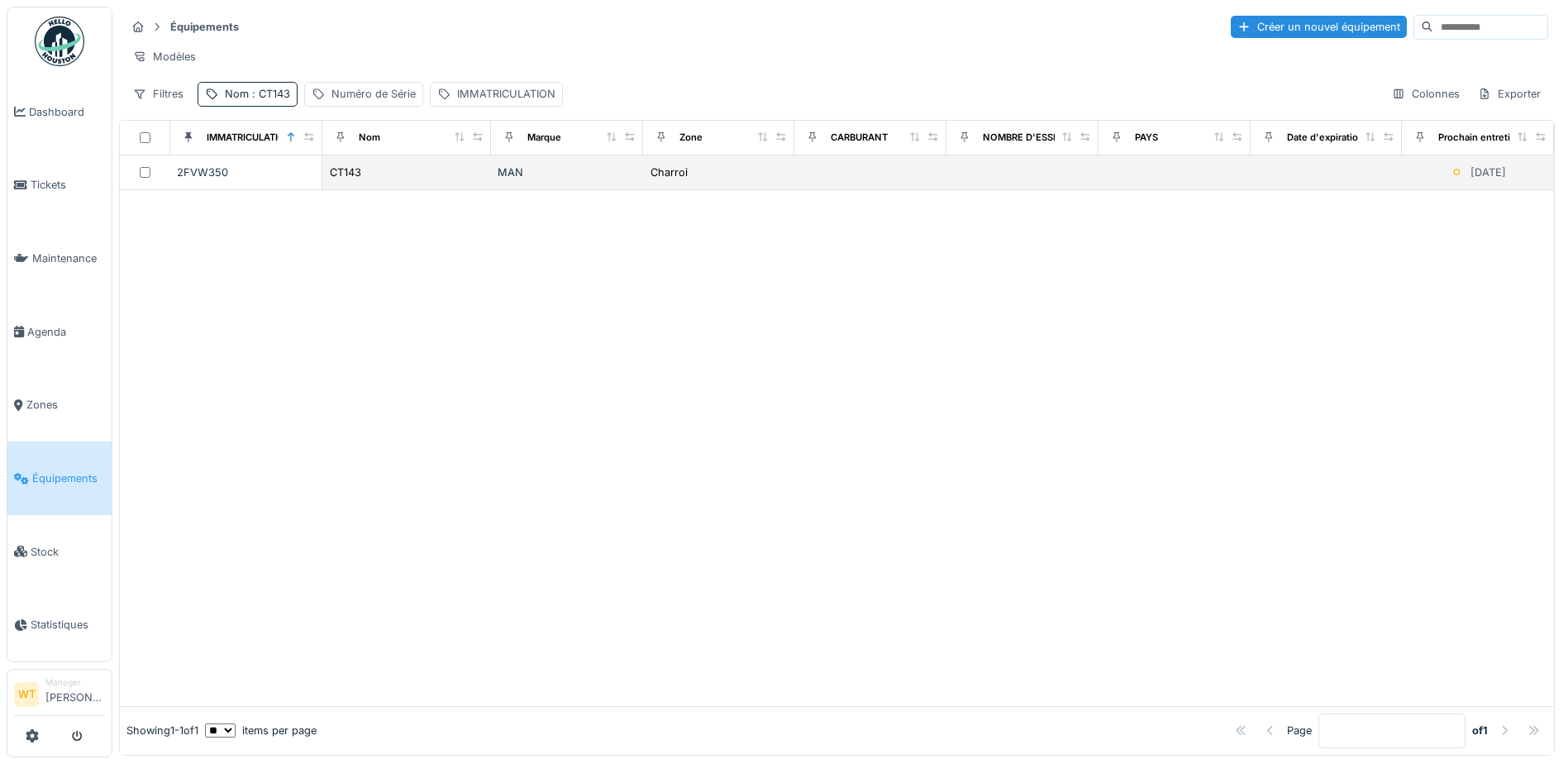
drag, startPoint x: 287, startPoint y: 41, endPoint x: 466, endPoint y: 183, distance: 228.5
click at [464, 181] on div "CT143" at bounding box center [406, 172] width 155 height 17
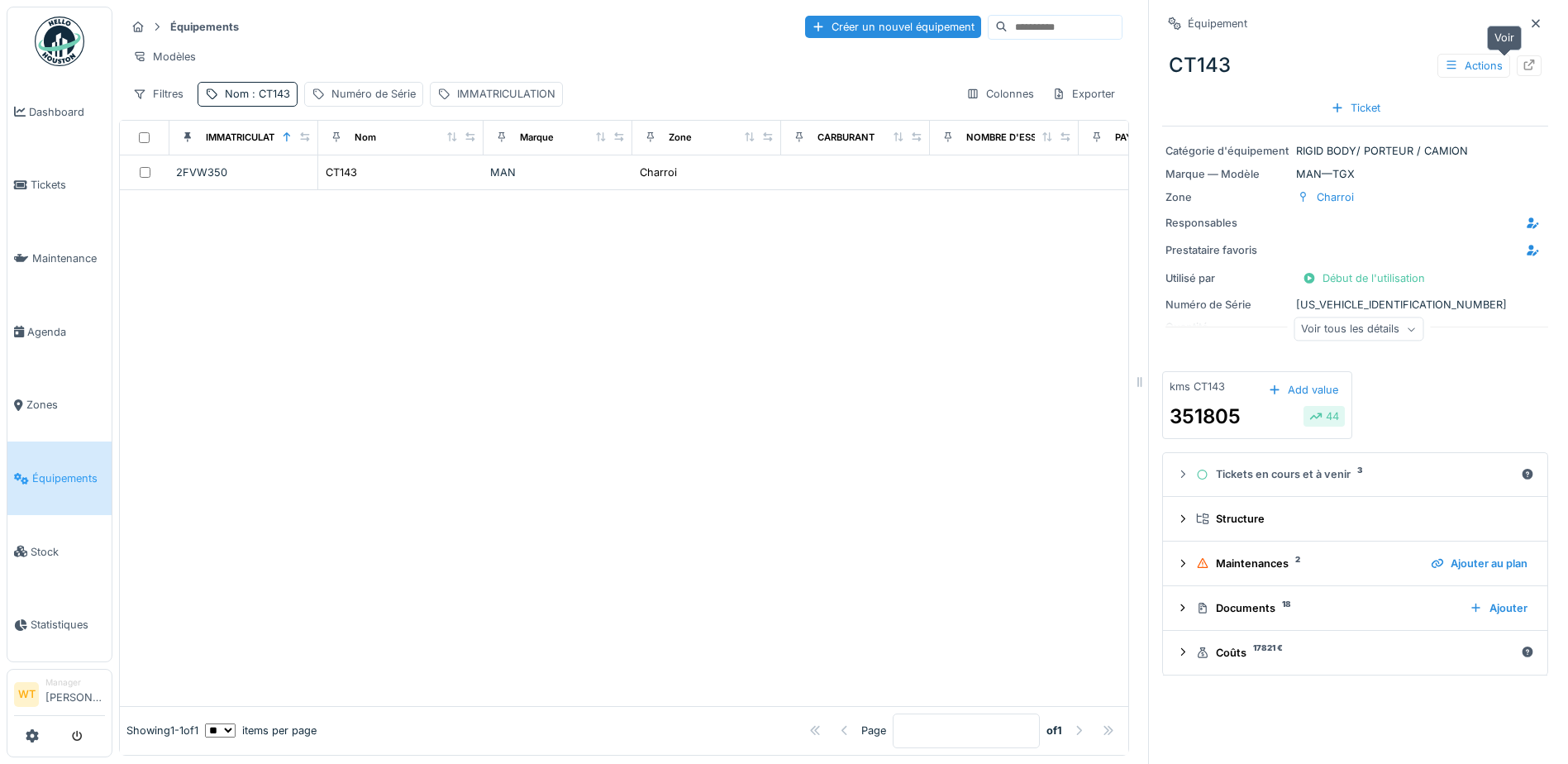
click at [1524, 65] on icon at bounding box center [1529, 65] width 10 height 10
click at [250, 100] on span ": CT143" at bounding box center [269, 93] width 41 height 12
click at [229, 180] on input "*****" at bounding box center [287, 186] width 165 height 35
click at [221, 186] on input "*****" at bounding box center [287, 186] width 165 height 35
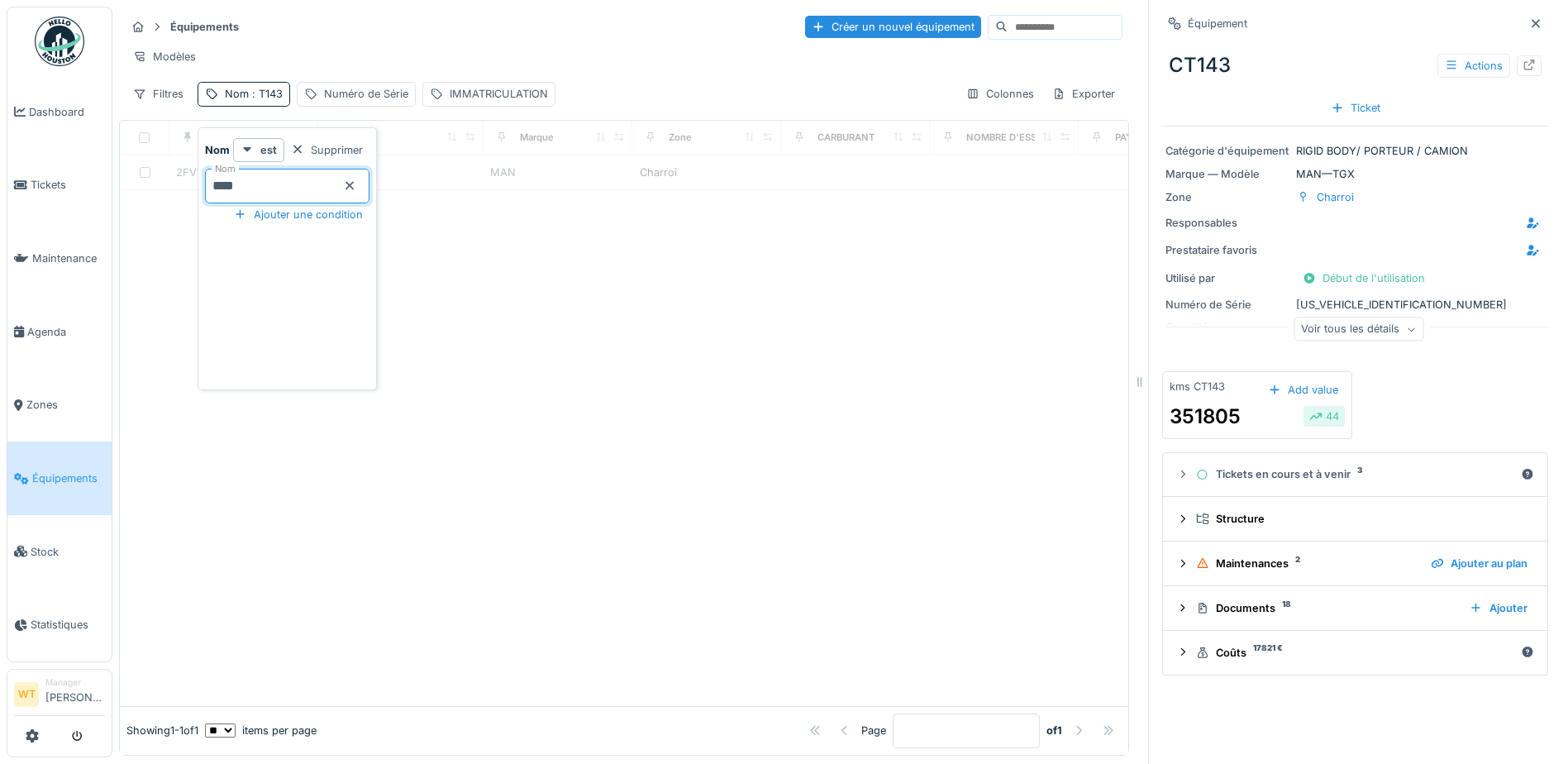
type input "*****"
click at [374, 54] on div "Modèles" at bounding box center [624, 56] width 997 height 24
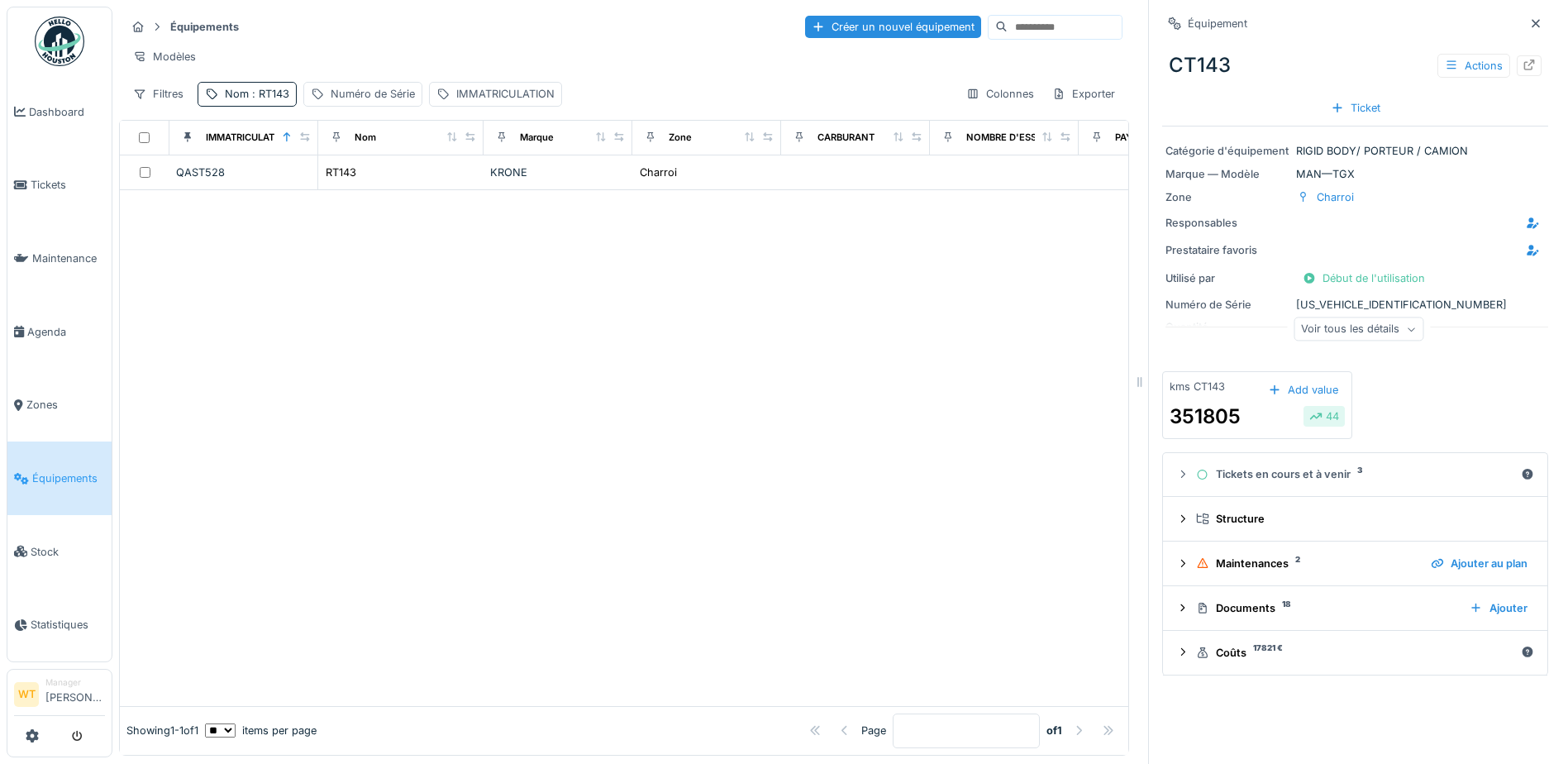
click at [474, 203] on div at bounding box center [624, 448] width 1008 height 516
click at [480, 189] on td "RT143" at bounding box center [401, 172] width 165 height 35
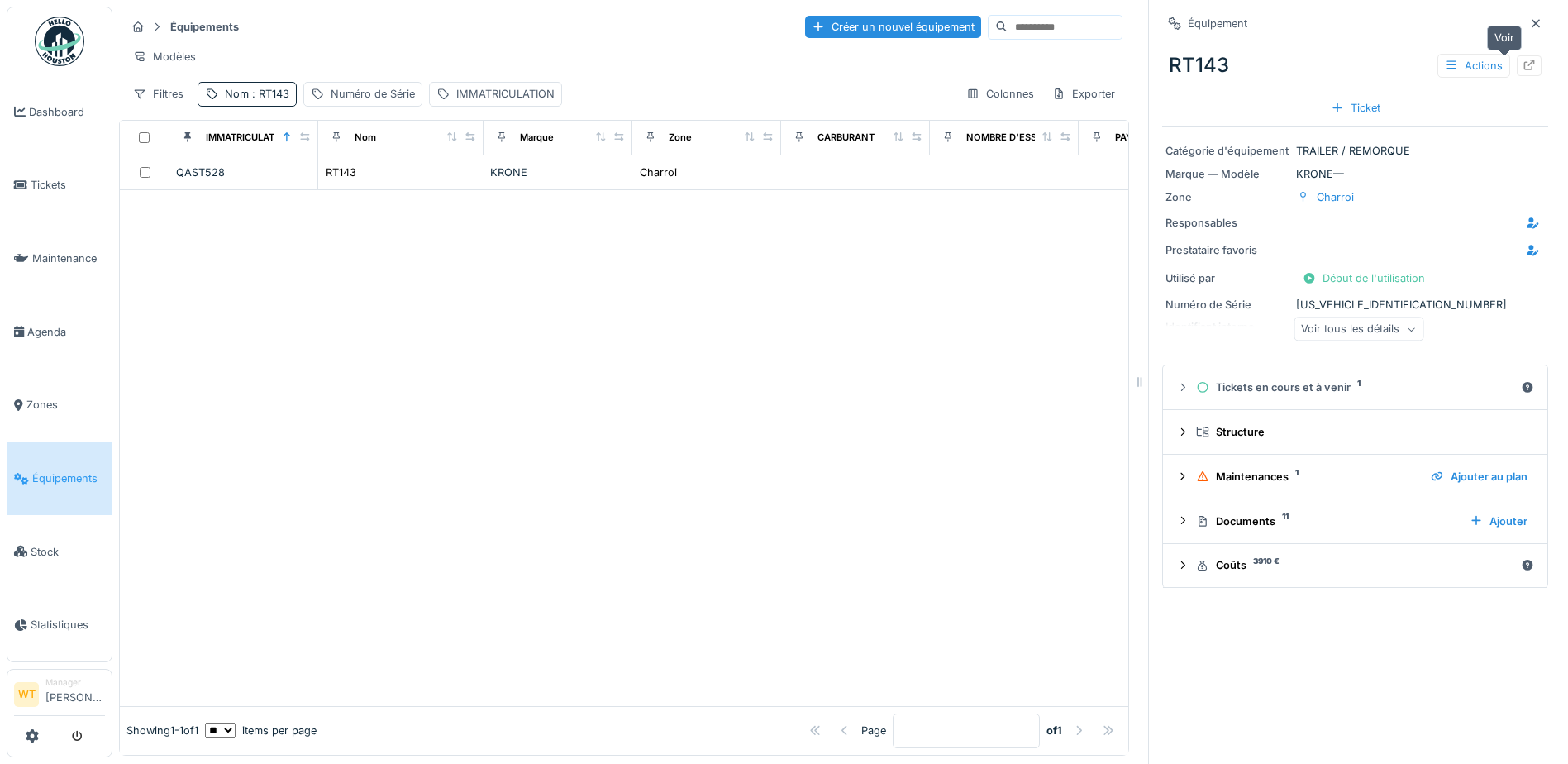
click at [1522, 64] on icon at bounding box center [1529, 65] width 13 height 10
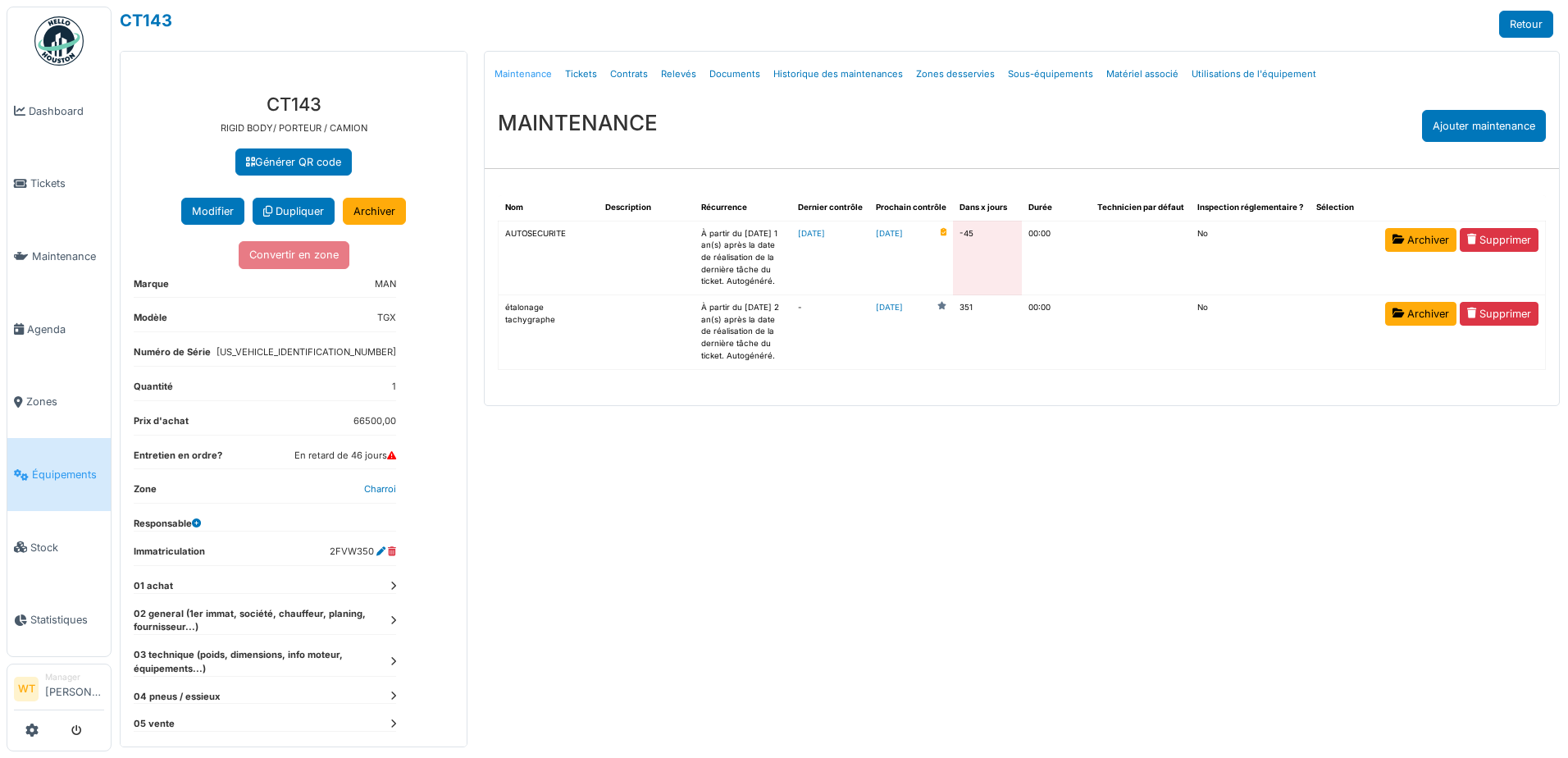
click at [536, 76] on link "Maintenance" at bounding box center [523, 74] width 71 height 39
click at [903, 235] on link "[DATE]" at bounding box center [889, 234] width 27 height 12
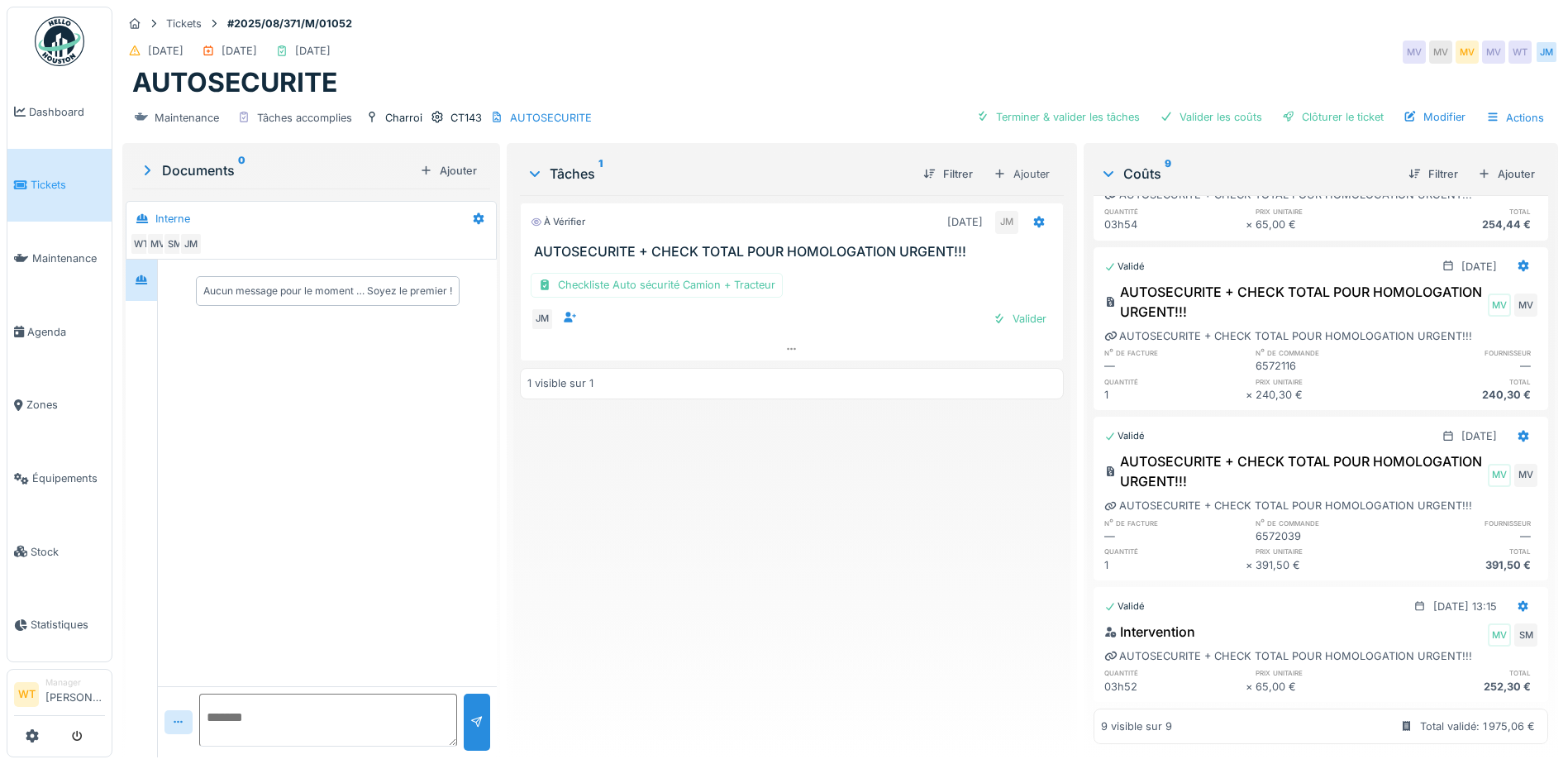
scroll to position [912, 0]
click at [1074, 127] on div "Terminer & valider les tâches" at bounding box center [1057, 116] width 177 height 22
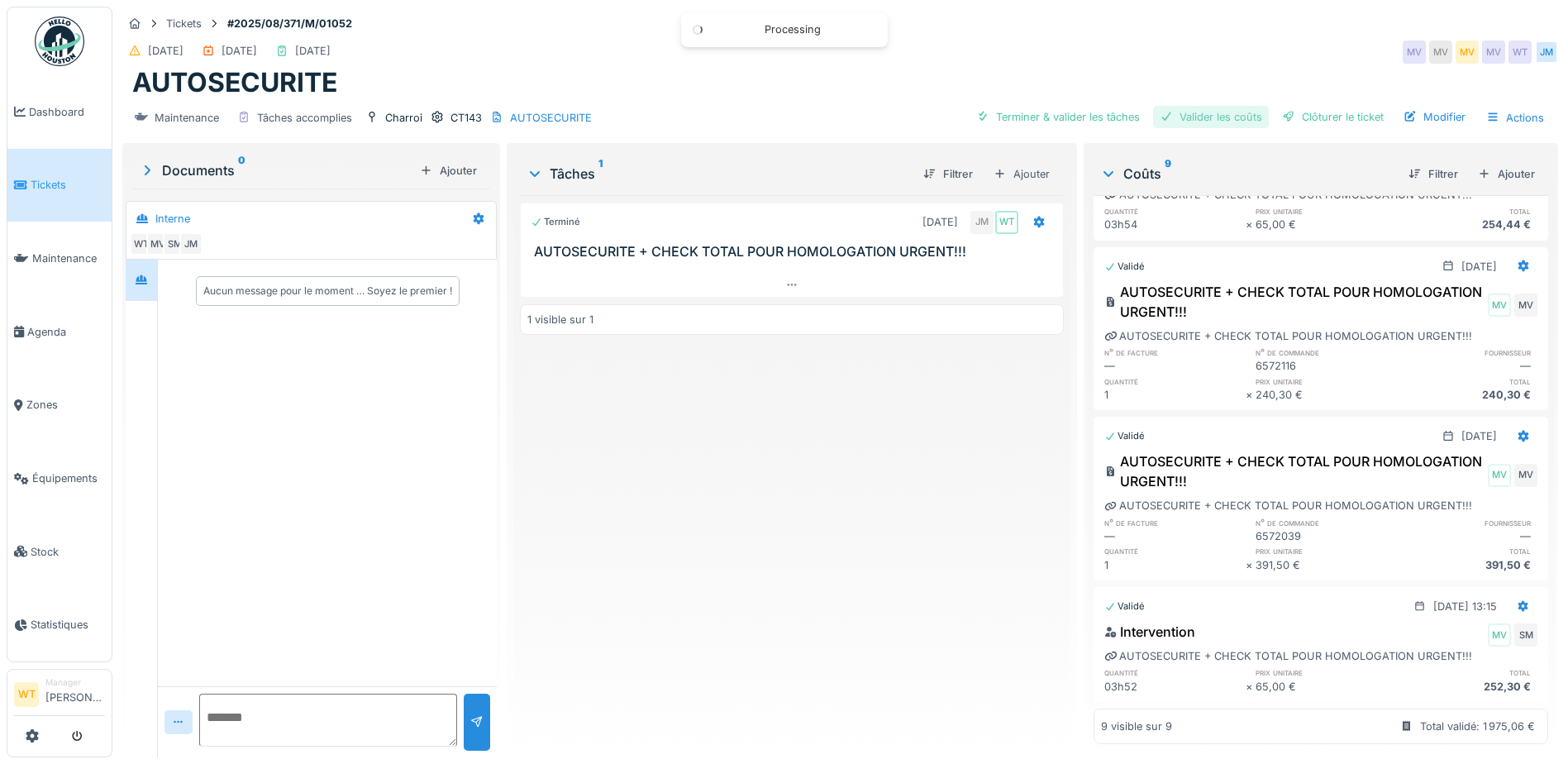
click at [1193, 118] on div "Valider les coûts" at bounding box center [1210, 116] width 116 height 22
click at [1282, 116] on div at bounding box center [1288, 117] width 13 height 16
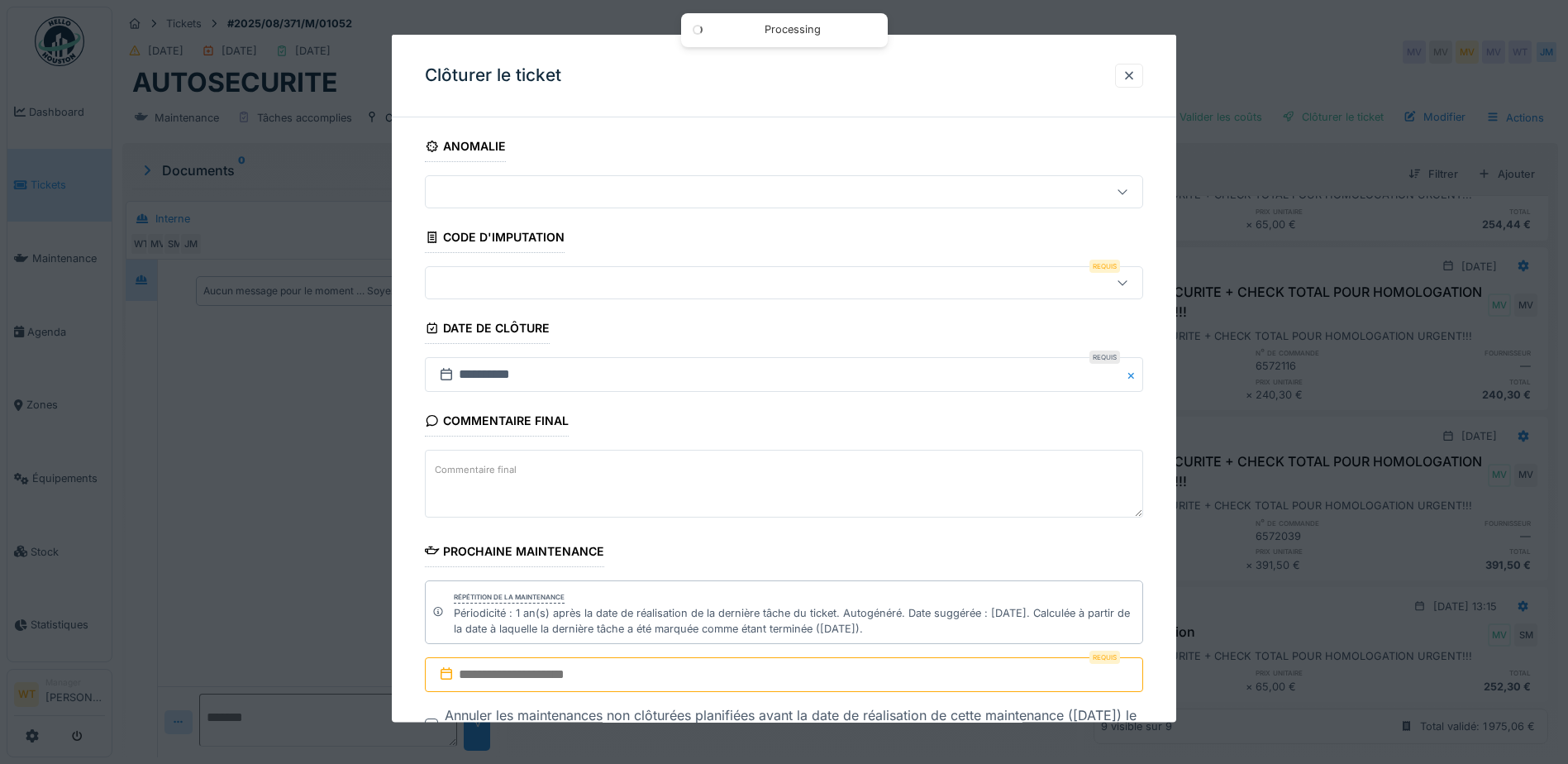
click at [673, 281] on div at bounding box center [742, 283] width 619 height 18
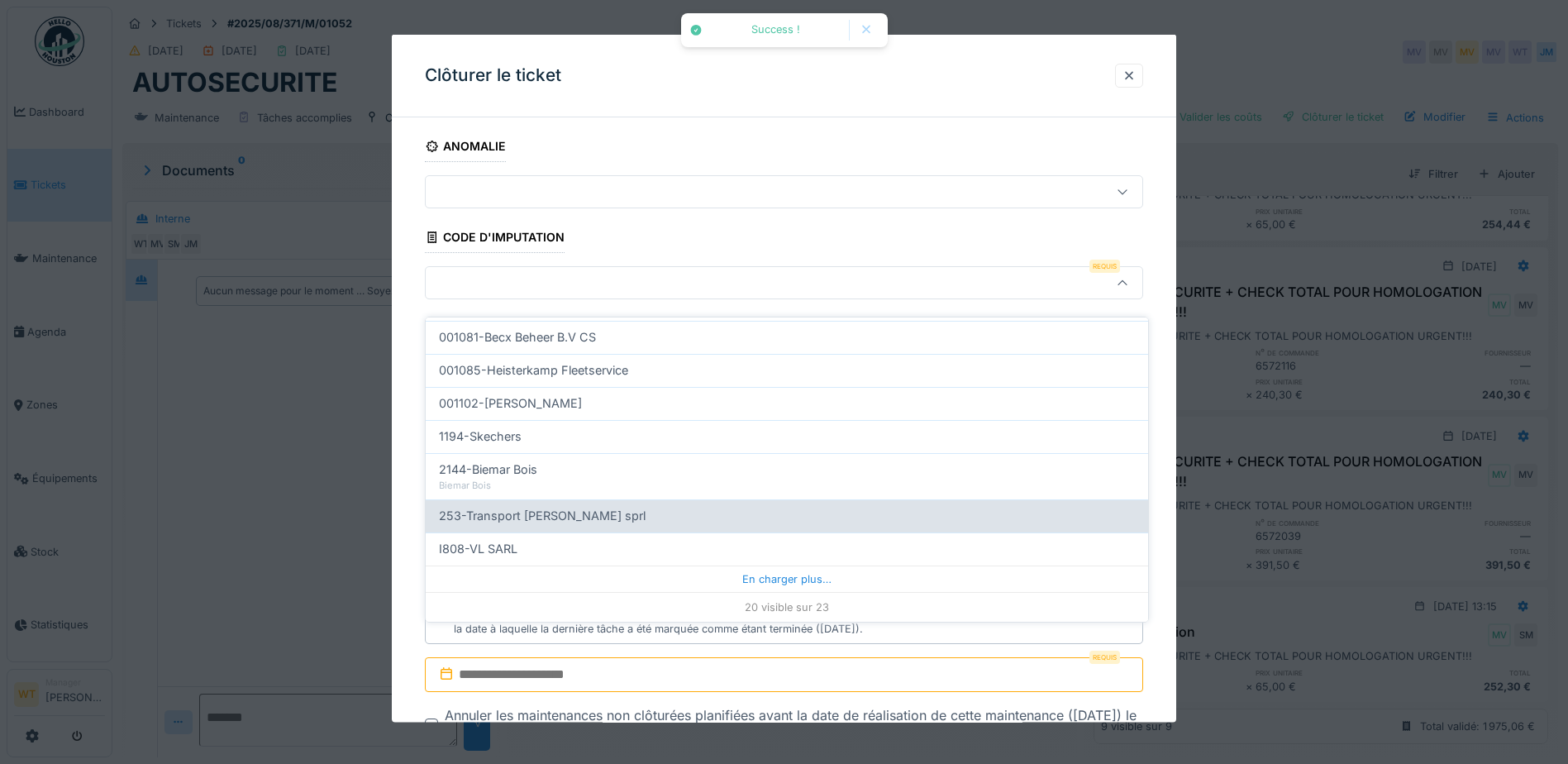
scroll to position [12, 0]
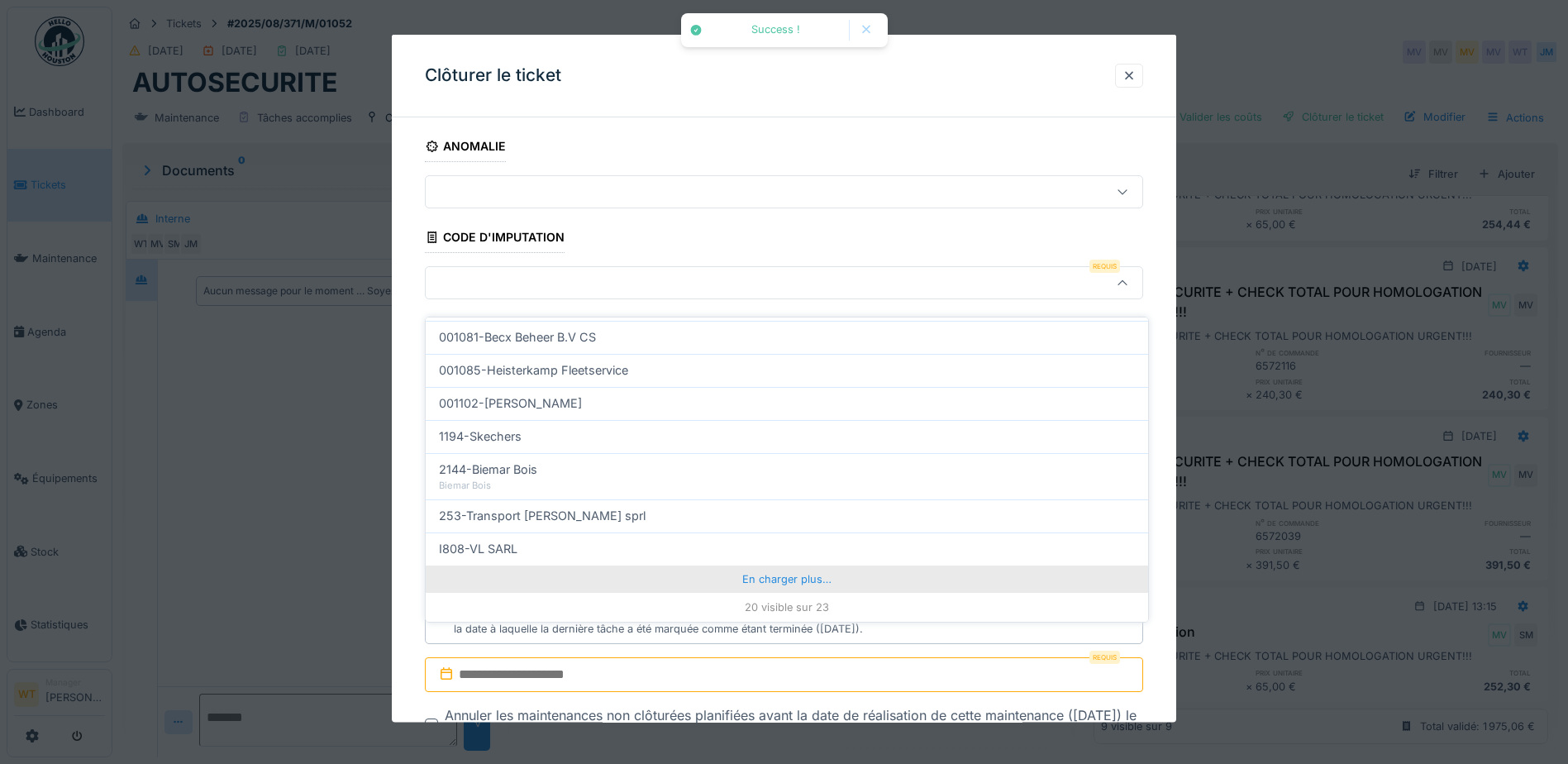
click at [710, 567] on div "En charger plus…" at bounding box center [787, 578] width 723 height 27
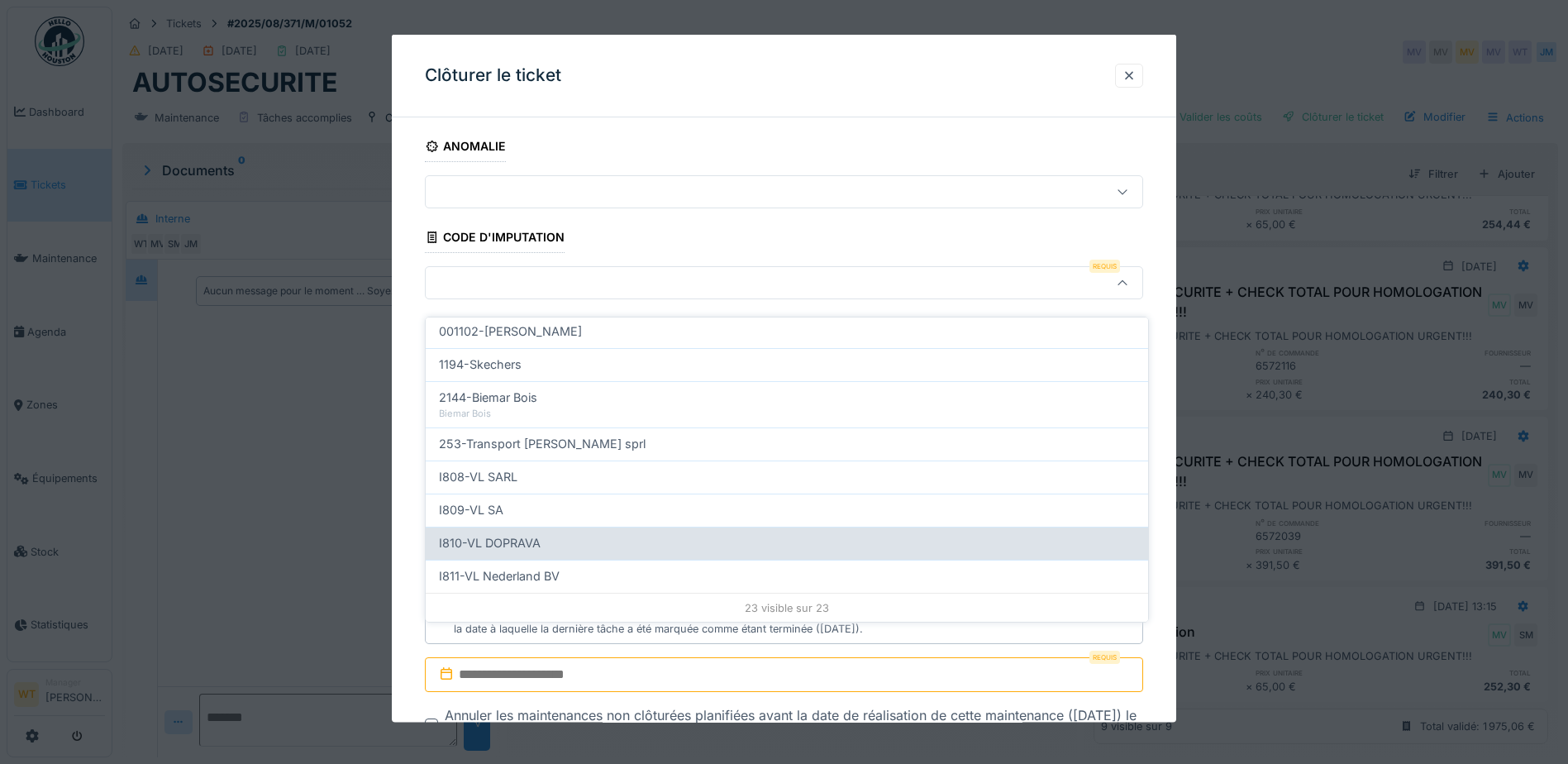
scroll to position [884, 0]
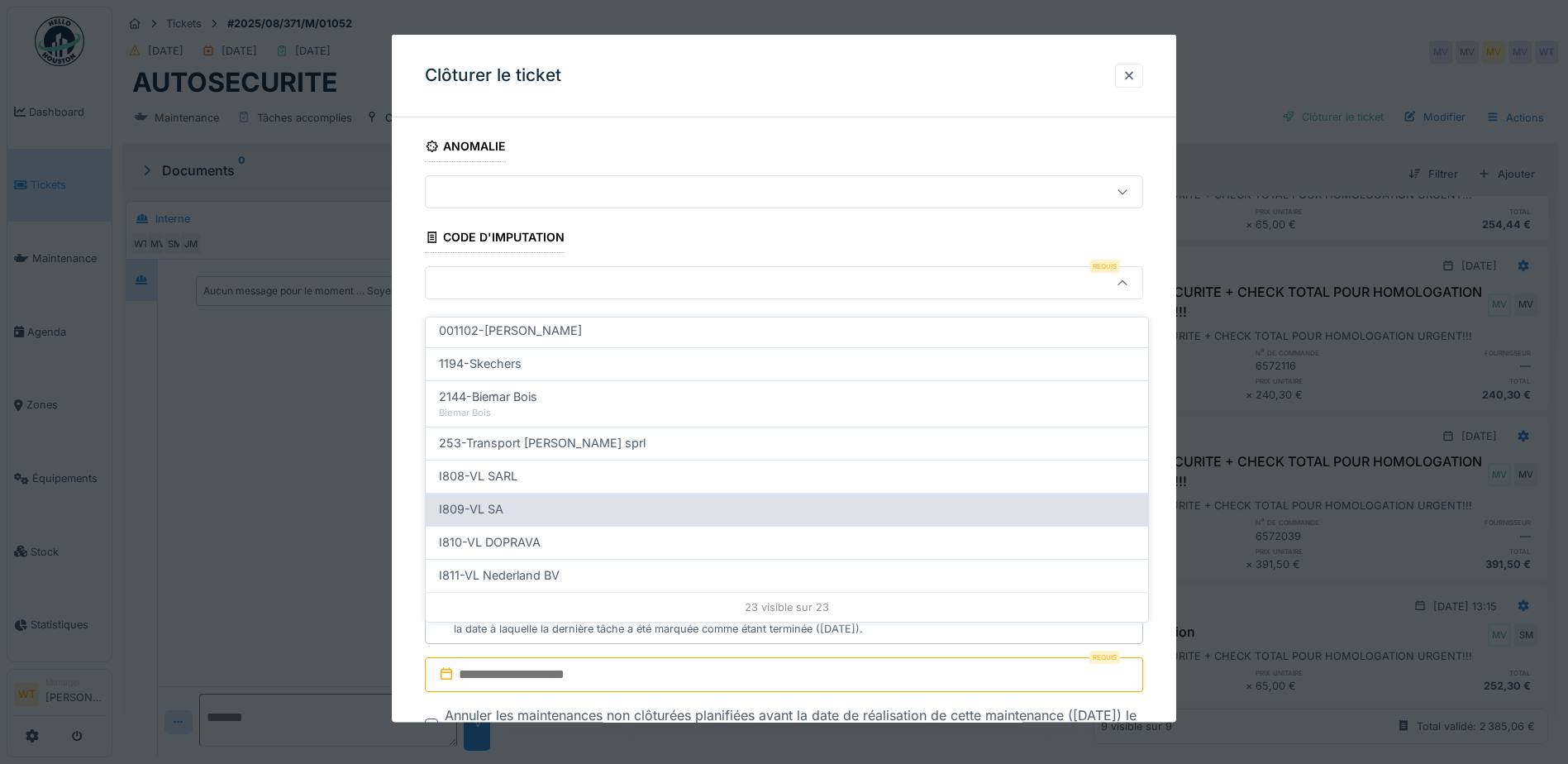
click at [532, 500] on div "I809-VL SA" at bounding box center [786, 509] width 696 height 18
type input "***"
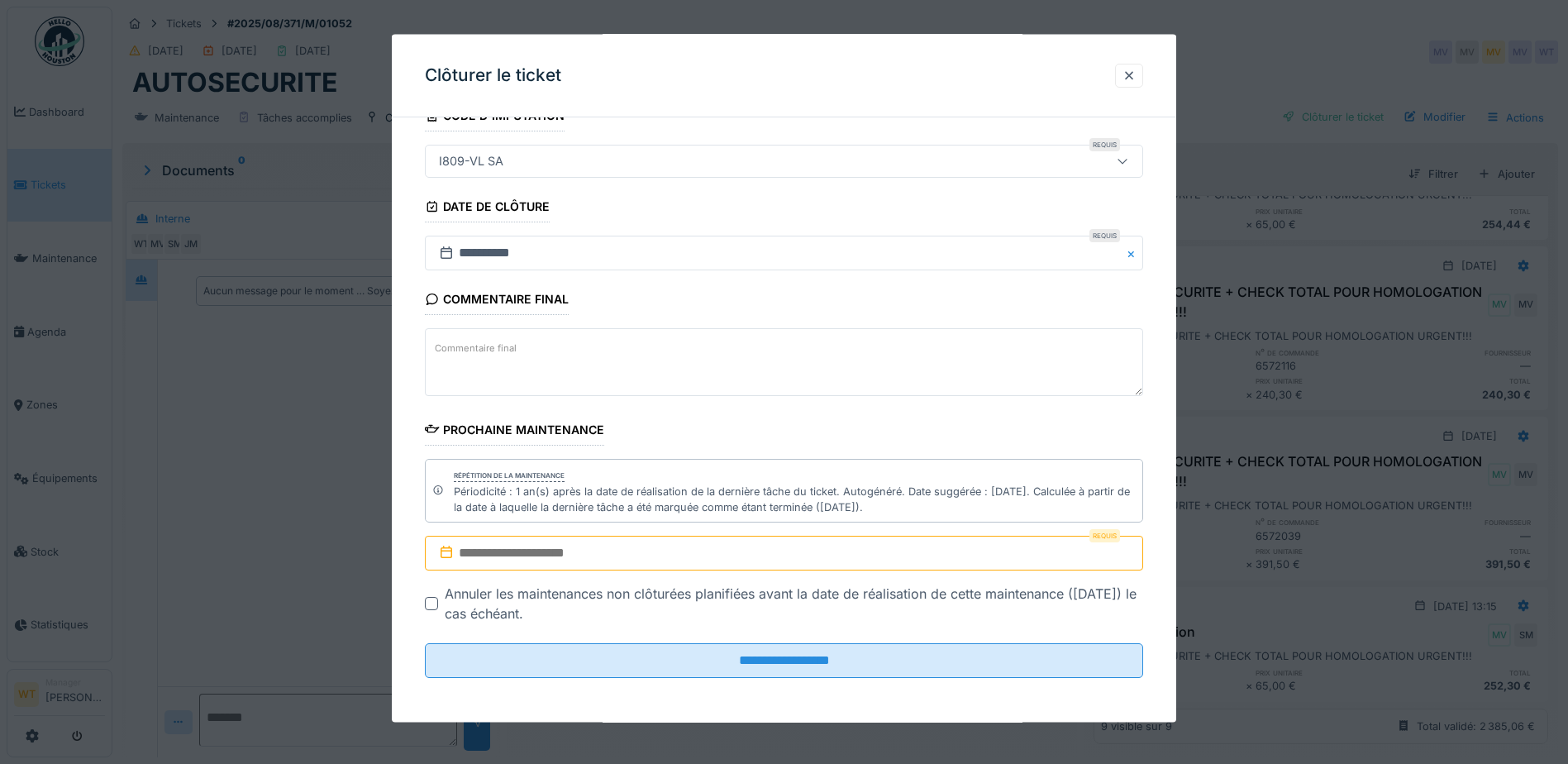
scroll to position [123, 0]
click at [638, 551] on input "text" at bounding box center [784, 551] width 718 height 35
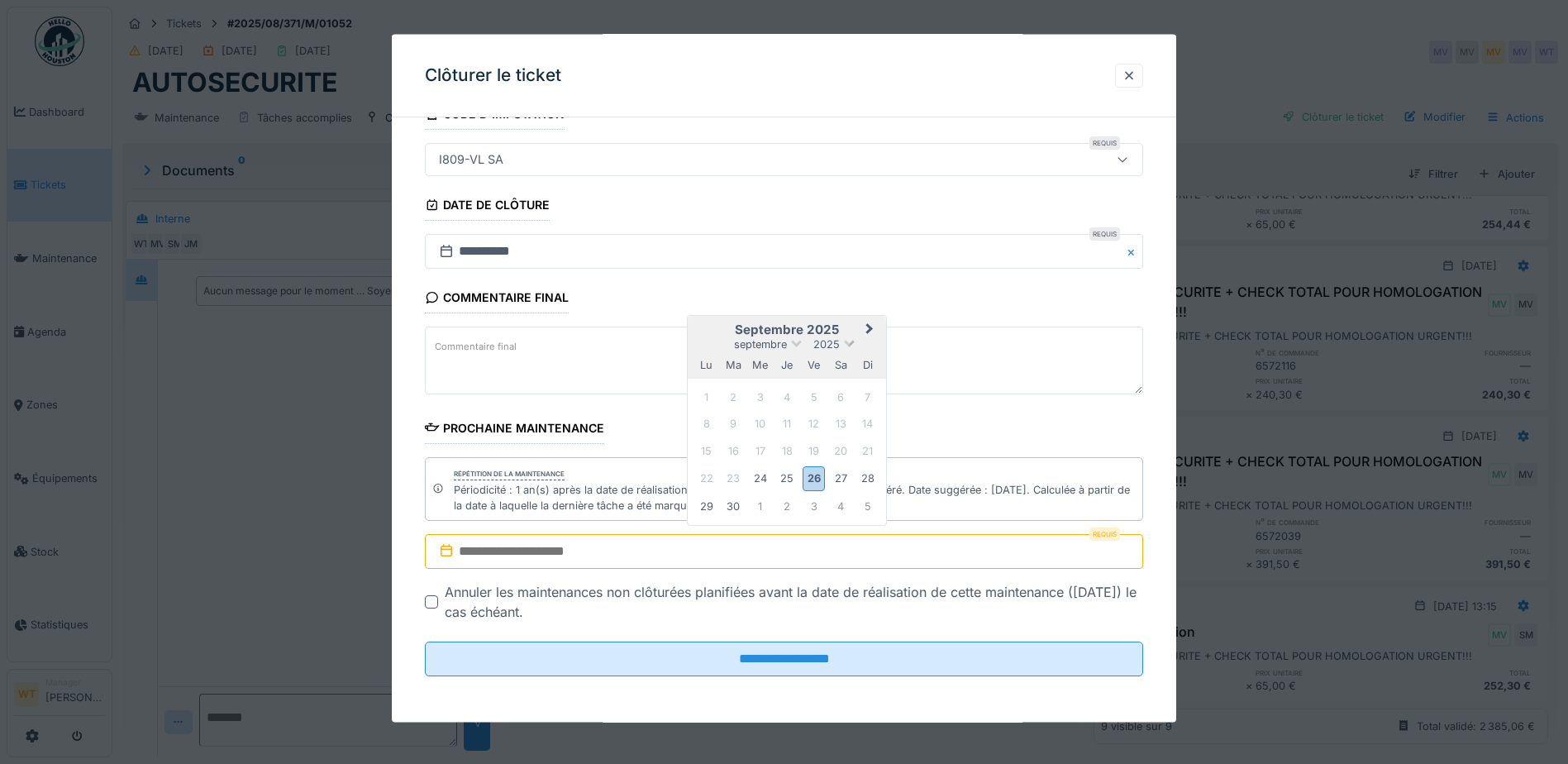
click at [853, 343] on span at bounding box center [848, 342] width 10 height 10
click at [794, 440] on div "2026" at bounding box center [786, 439] width 98 height 16
click at [873, 425] on div "13" at bounding box center [866, 424] width 22 height 22
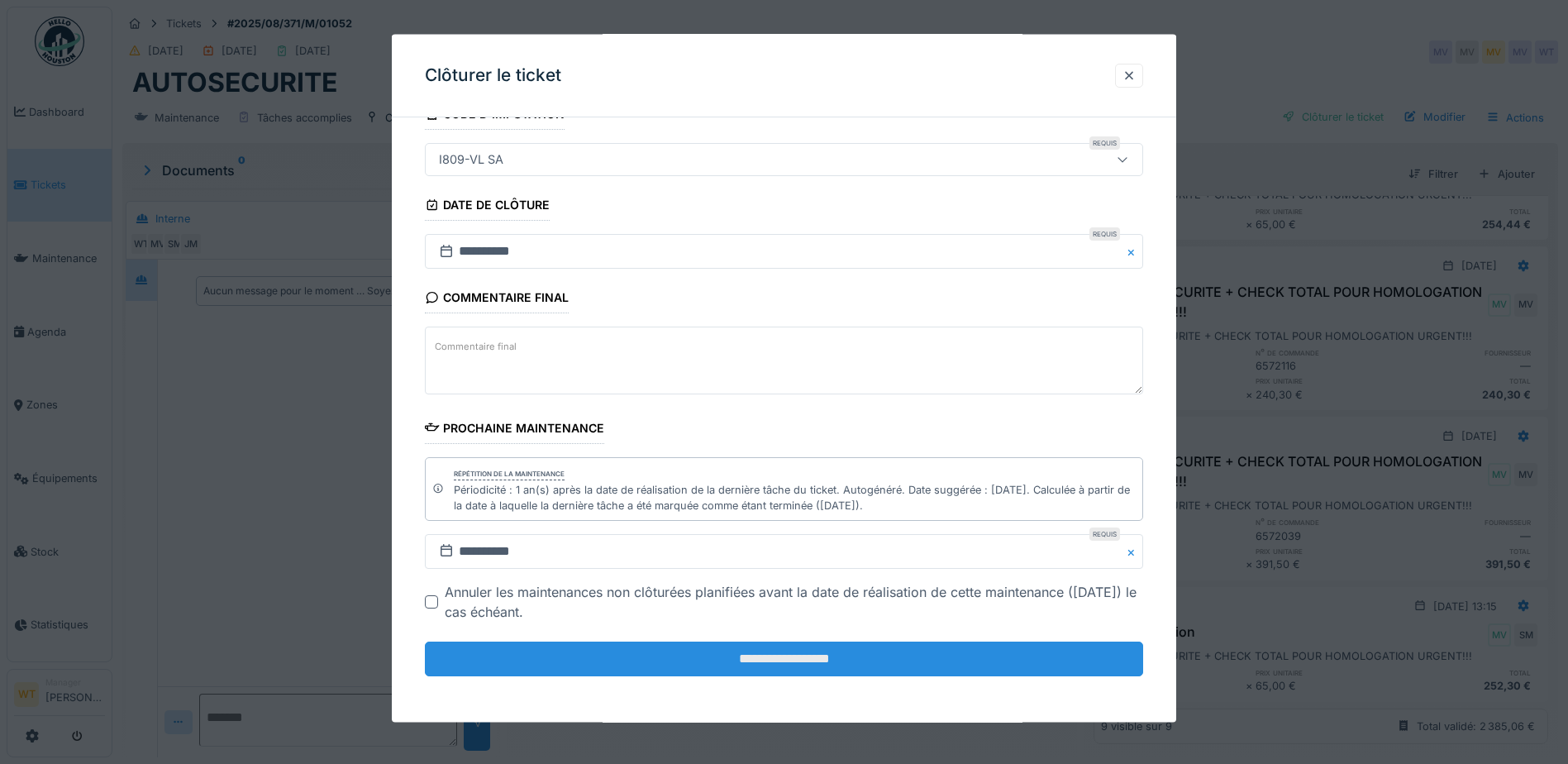
click at [687, 643] on input "**********" at bounding box center [784, 658] width 718 height 35
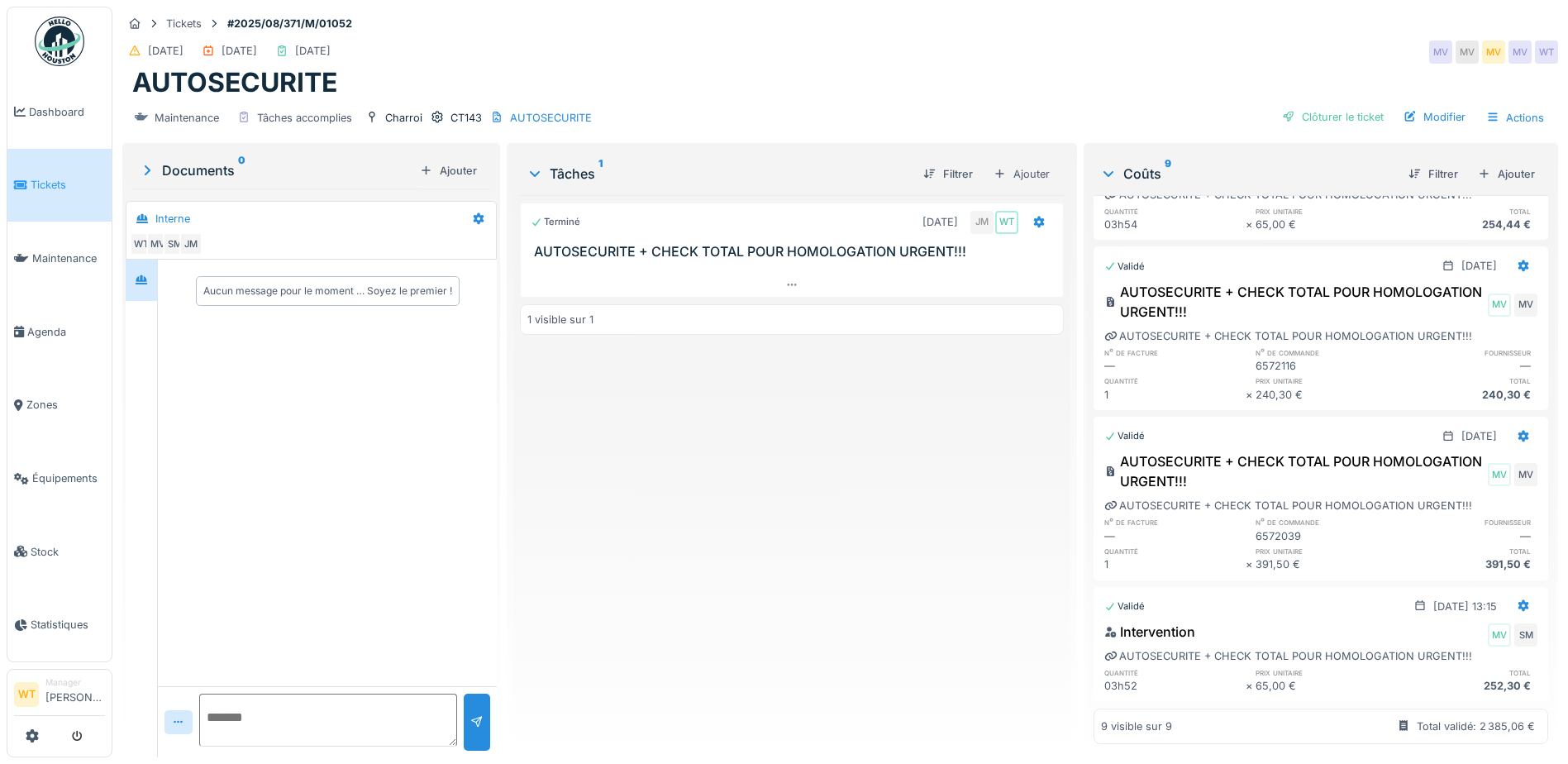
scroll to position [864, 0]
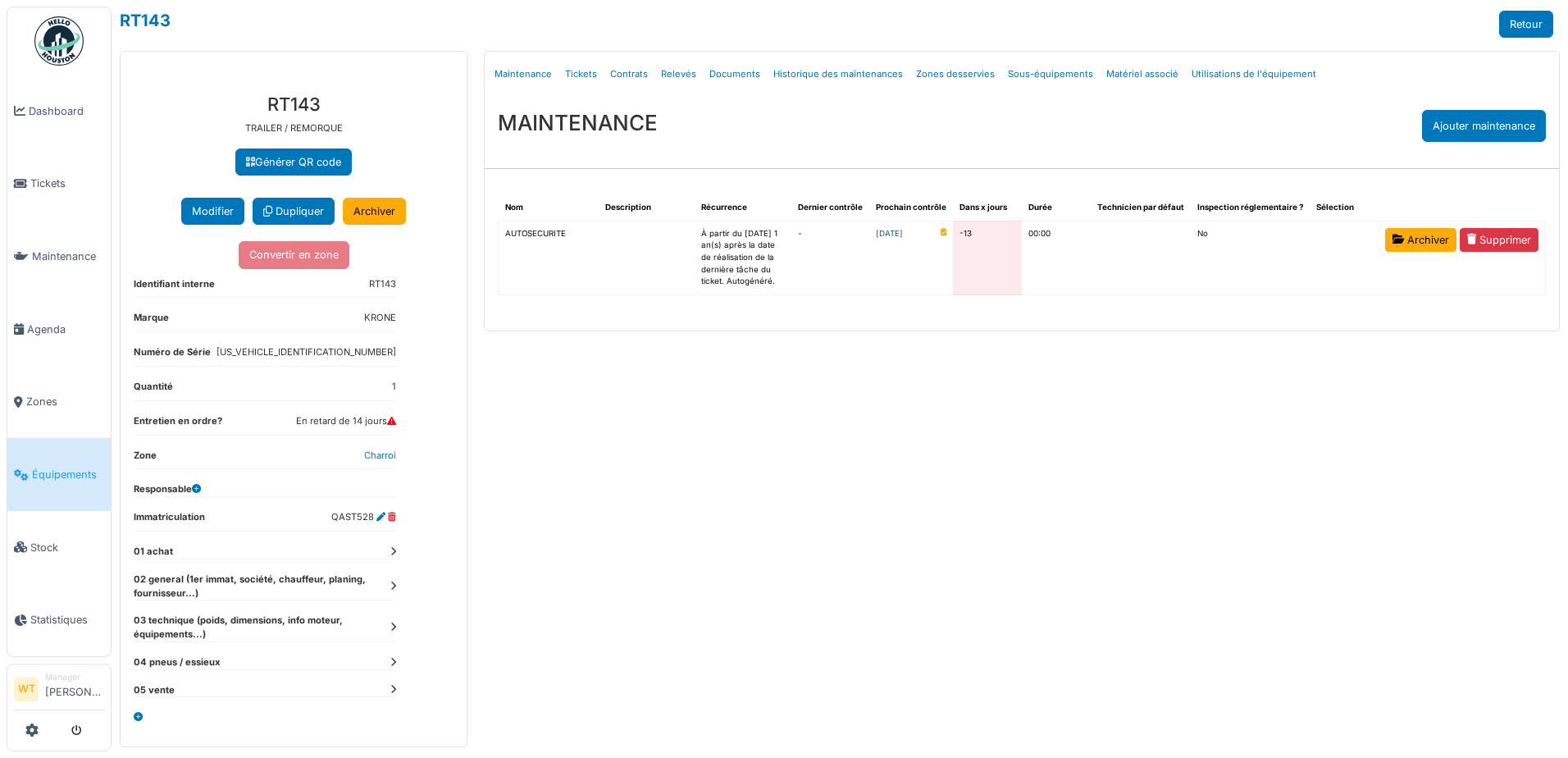
click at [903, 235] on link "[DATE]" at bounding box center [889, 234] width 27 height 12
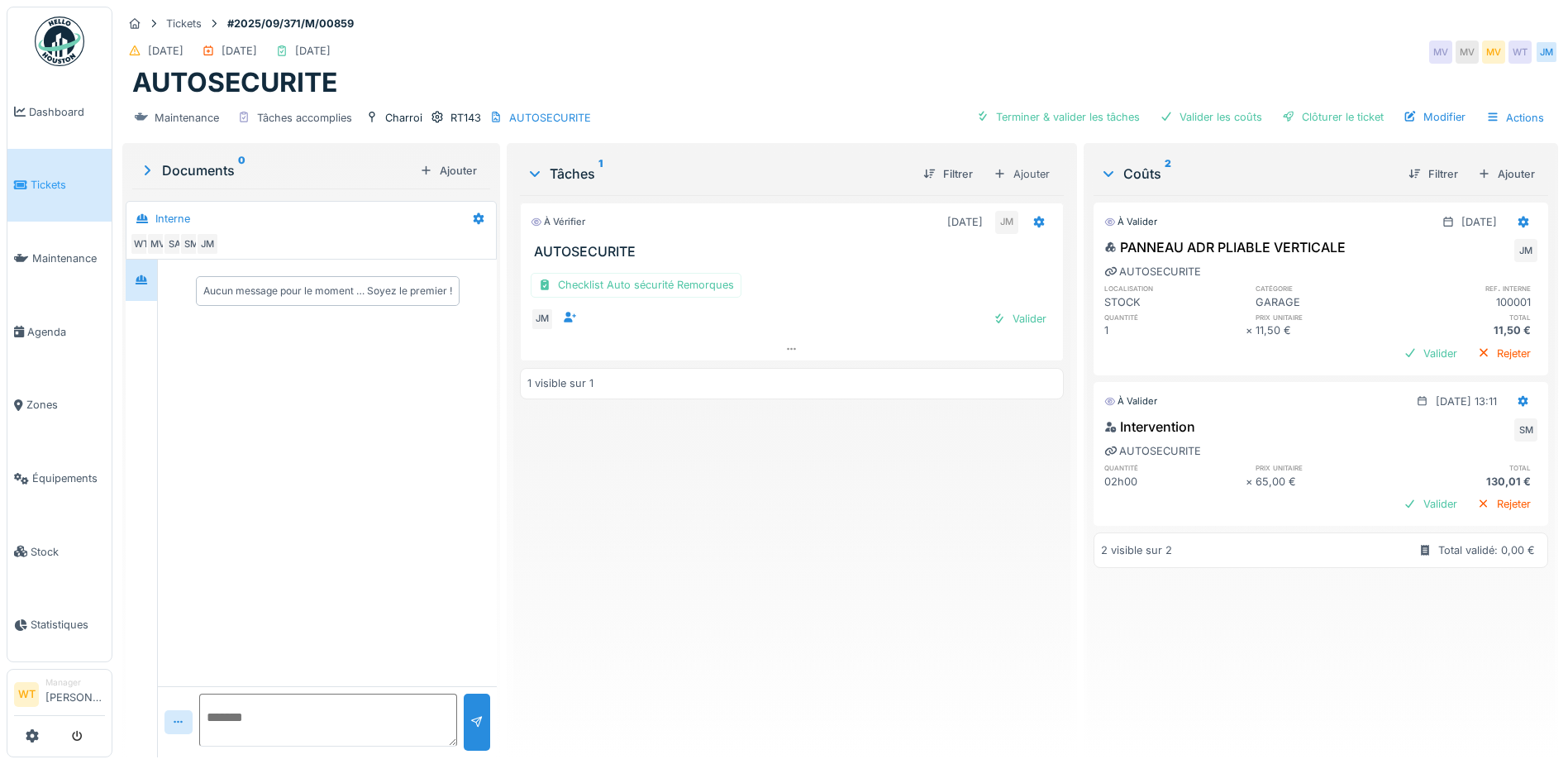
scroll to position [12, 0]
click at [1049, 112] on div "Terminer & valider les tâches" at bounding box center [1057, 116] width 177 height 22
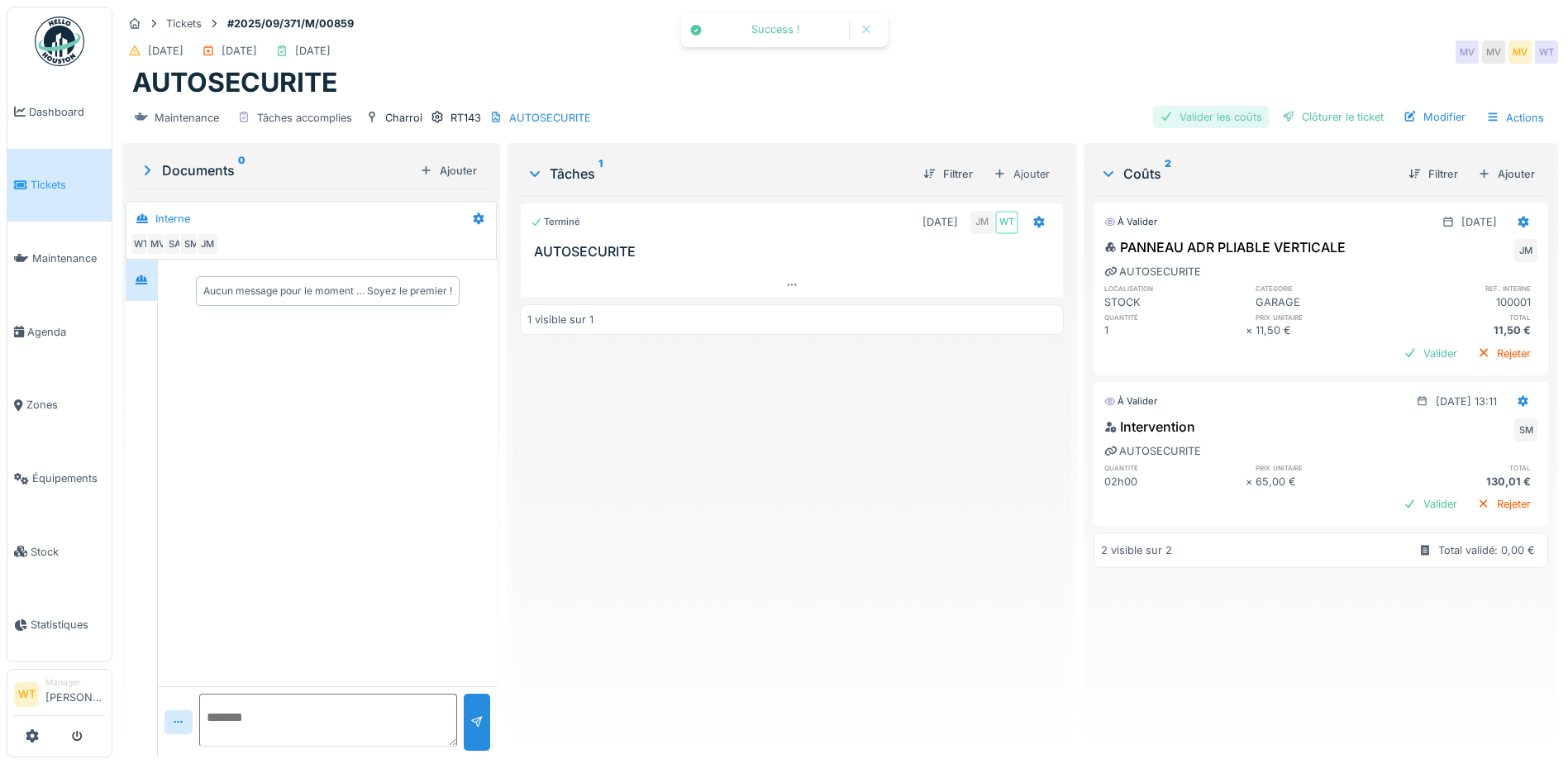
click at [1204, 106] on div "Valider les coûts" at bounding box center [1210, 116] width 116 height 22
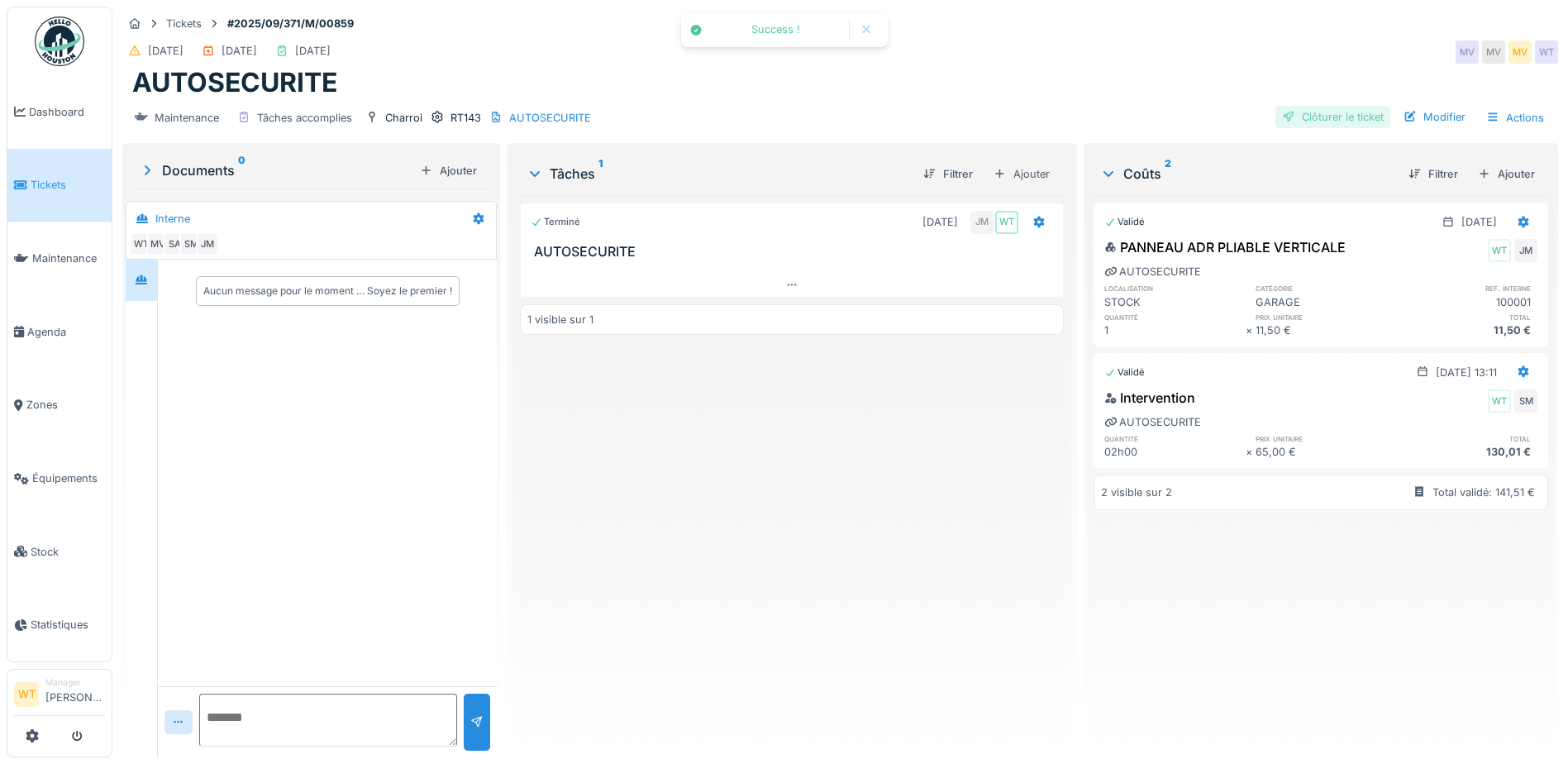
click at [1317, 107] on div "Clôturer le ticket" at bounding box center [1332, 116] width 115 height 22
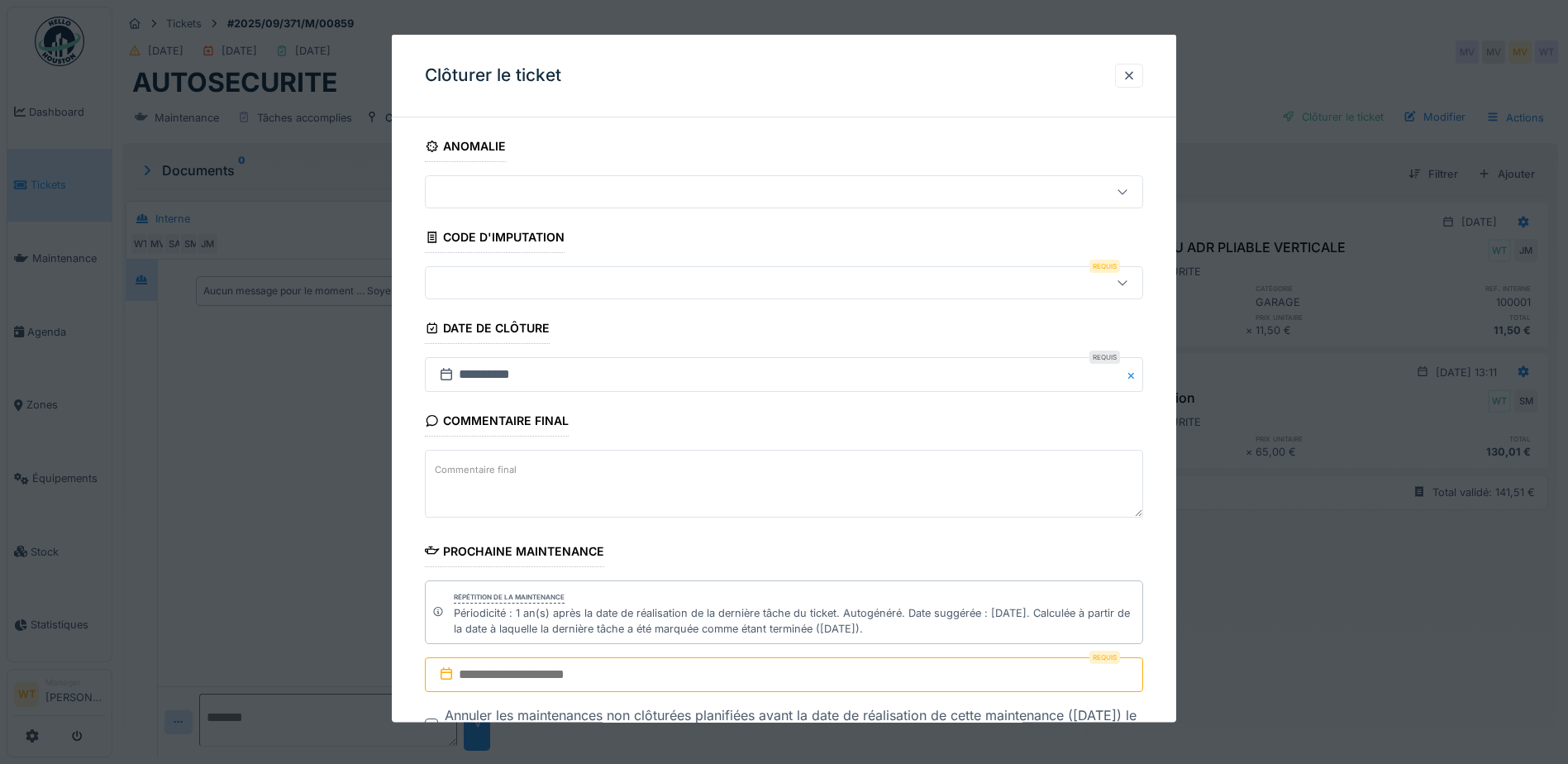
click at [627, 289] on div at bounding box center [742, 283] width 619 height 18
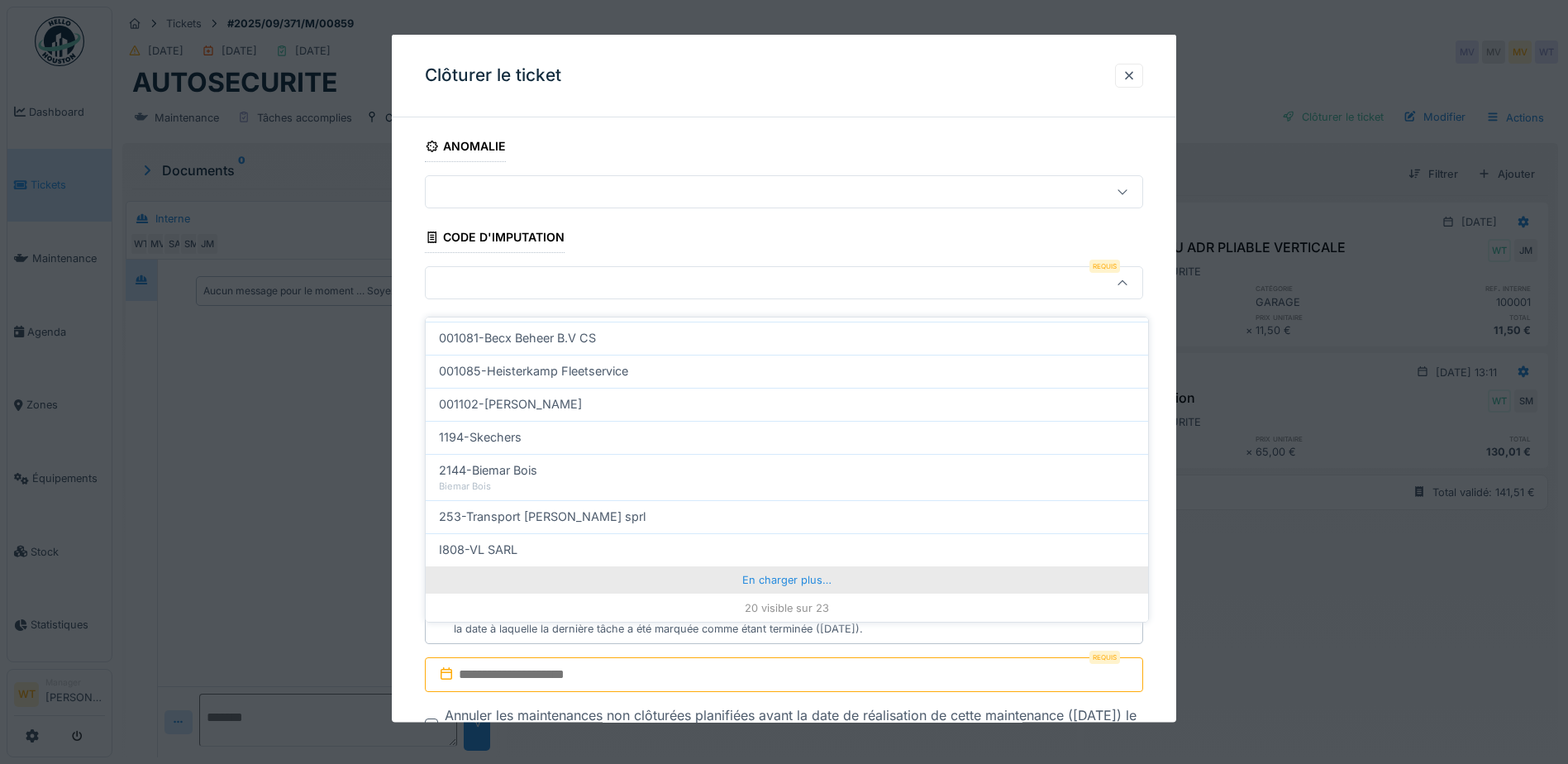
scroll to position [527, 0]
click at [729, 565] on div "En charger plus…" at bounding box center [787, 578] width 723 height 27
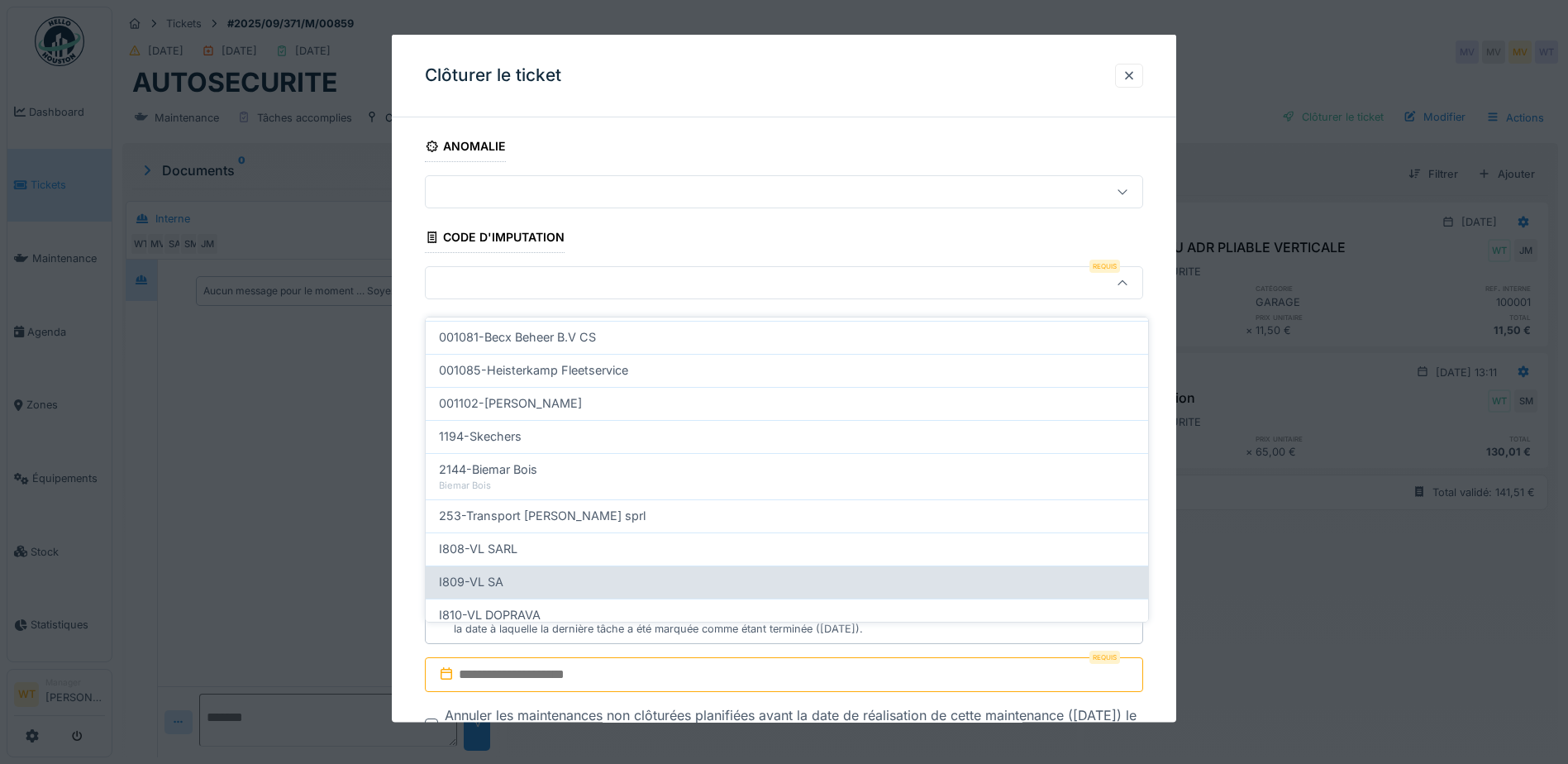
click at [552, 573] on div "I809-VL SA" at bounding box center [786, 581] width 696 height 18
type input "***"
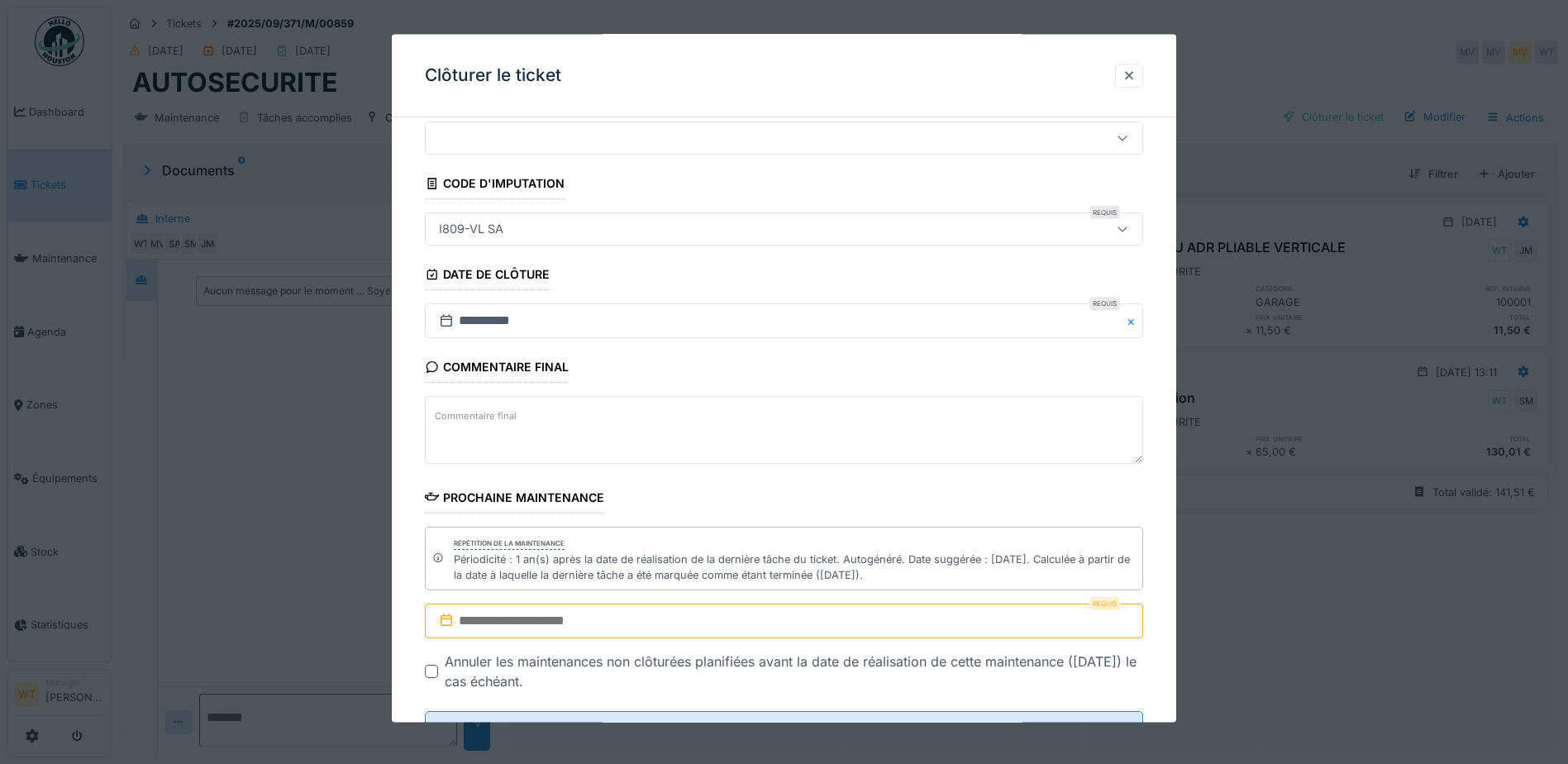
scroll to position [123, 0]
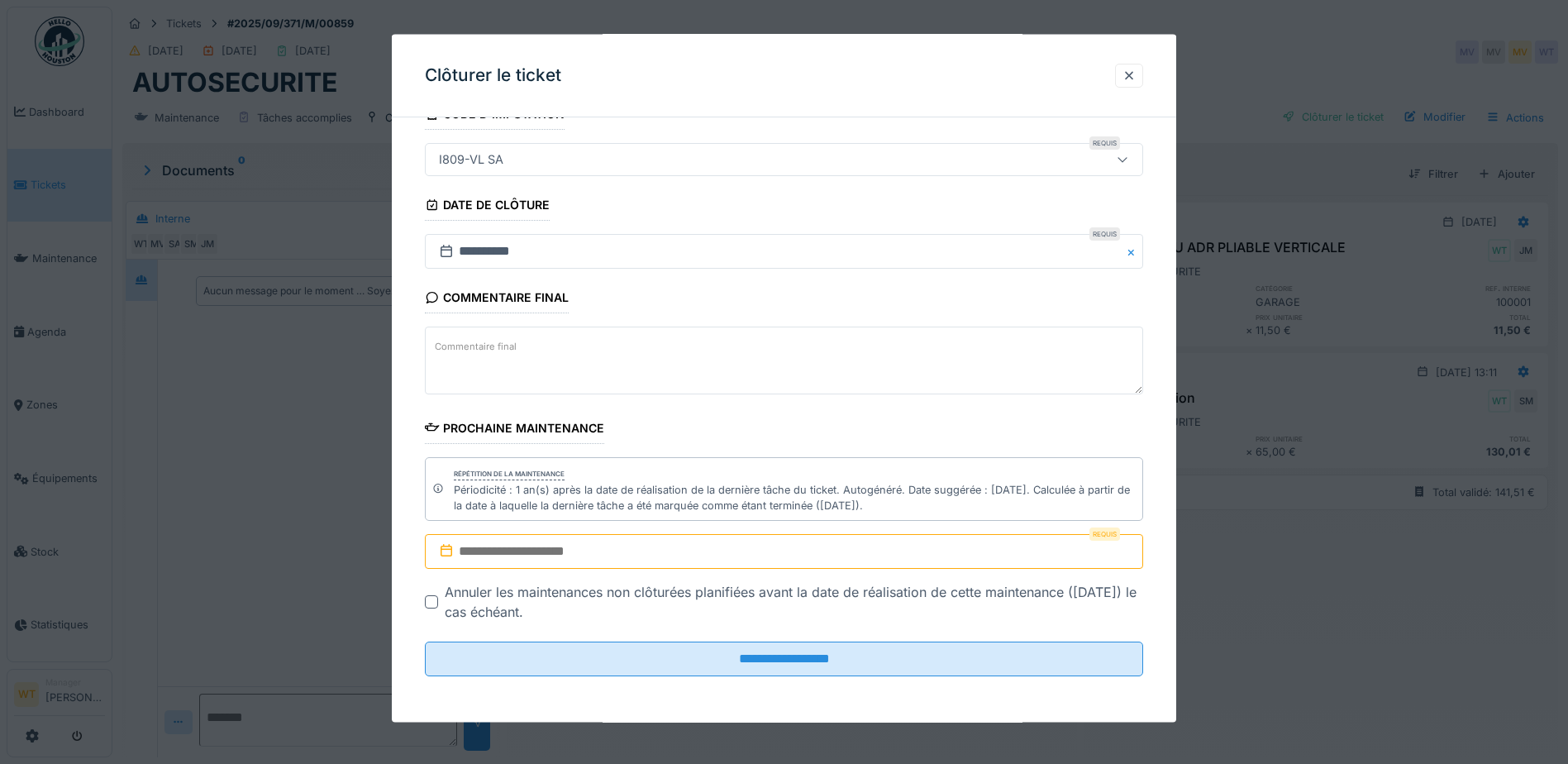
click at [634, 559] on input "text" at bounding box center [784, 551] width 718 height 35
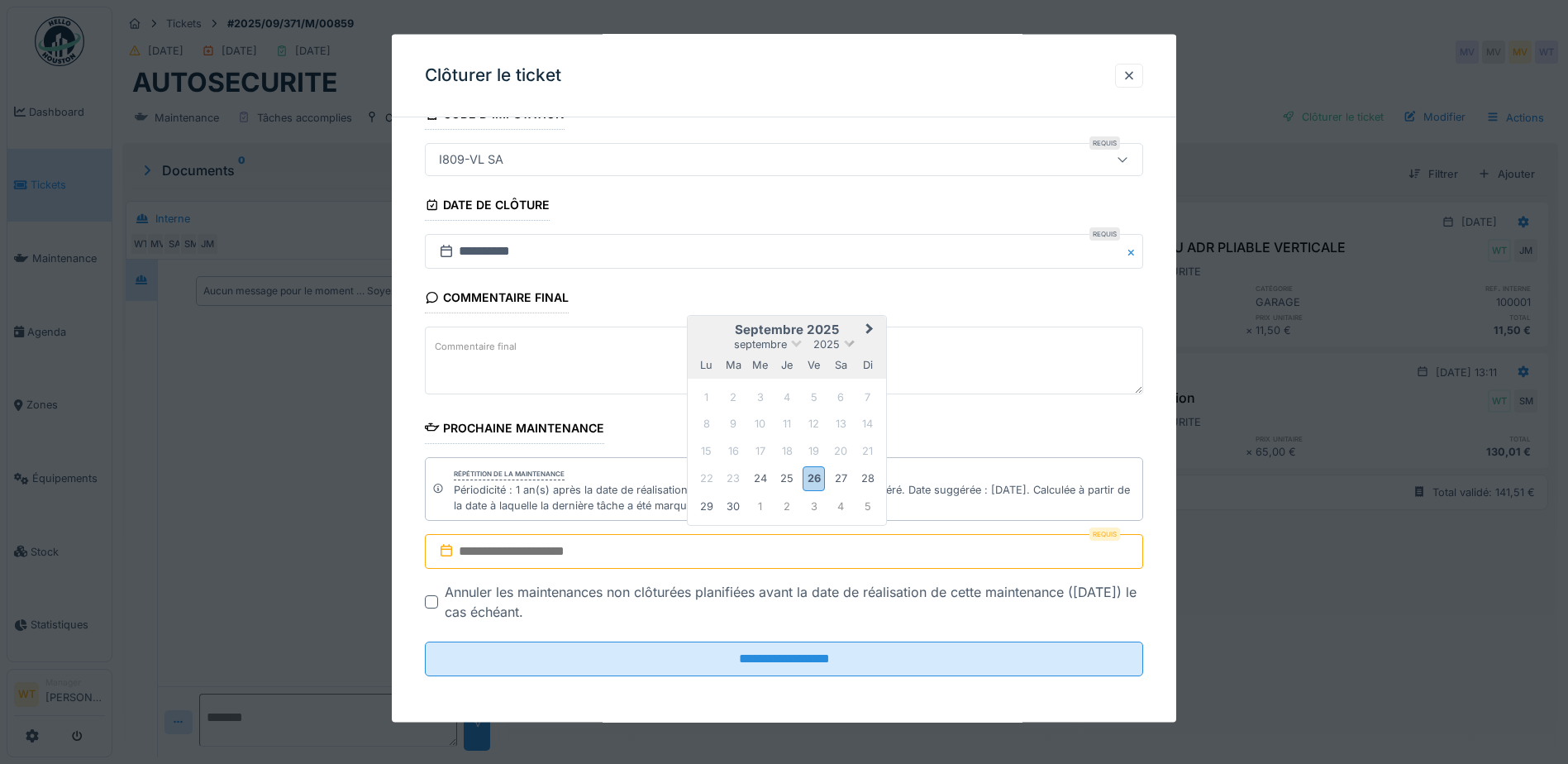
click at [844, 343] on span at bounding box center [848, 342] width 10 height 10
click at [792, 435] on div "2026" at bounding box center [786, 439] width 98 height 16
click at [861, 426] on div "13" at bounding box center [866, 424] width 22 height 22
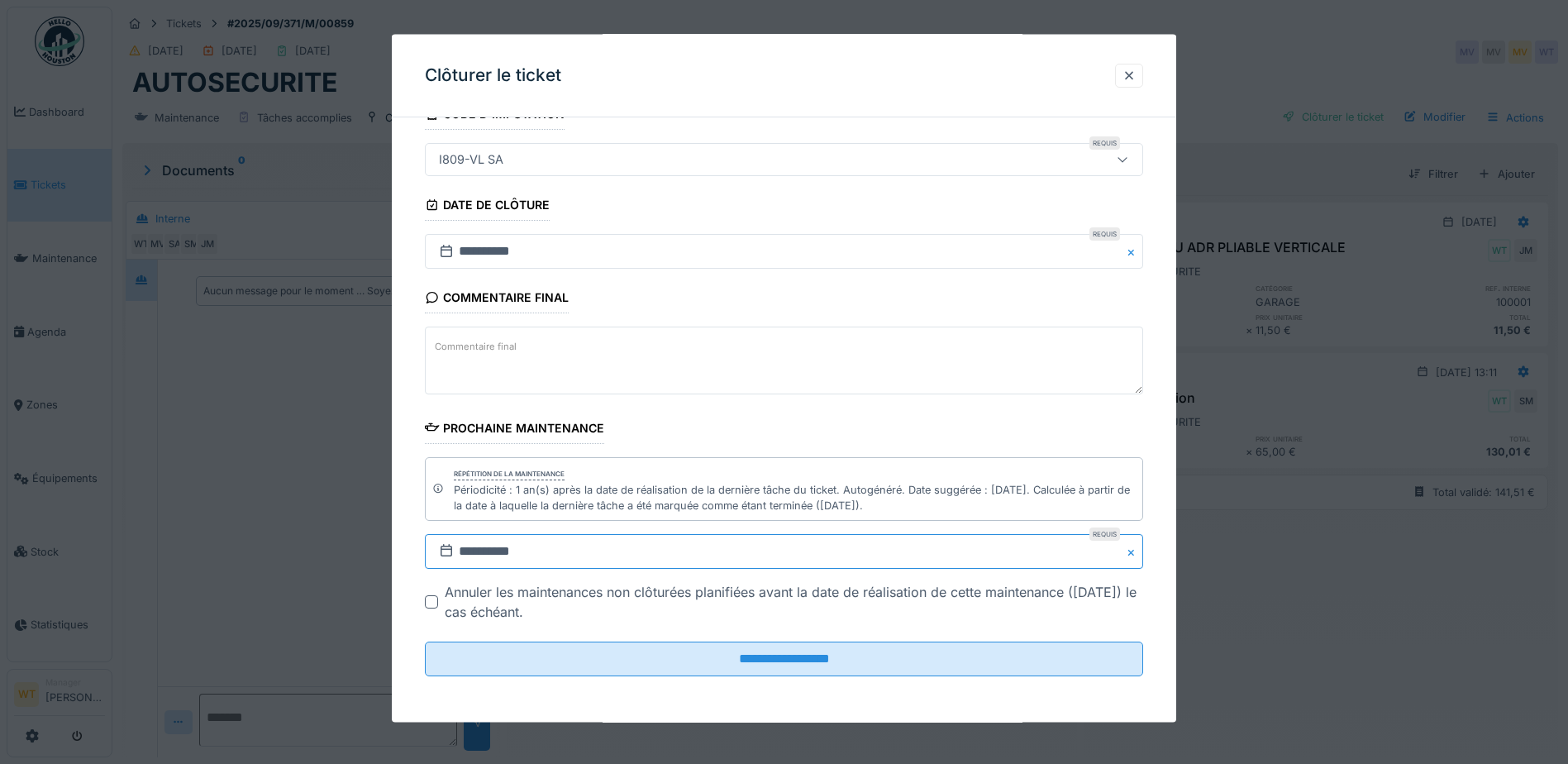
click at [671, 554] on input "**********" at bounding box center [784, 551] width 718 height 35
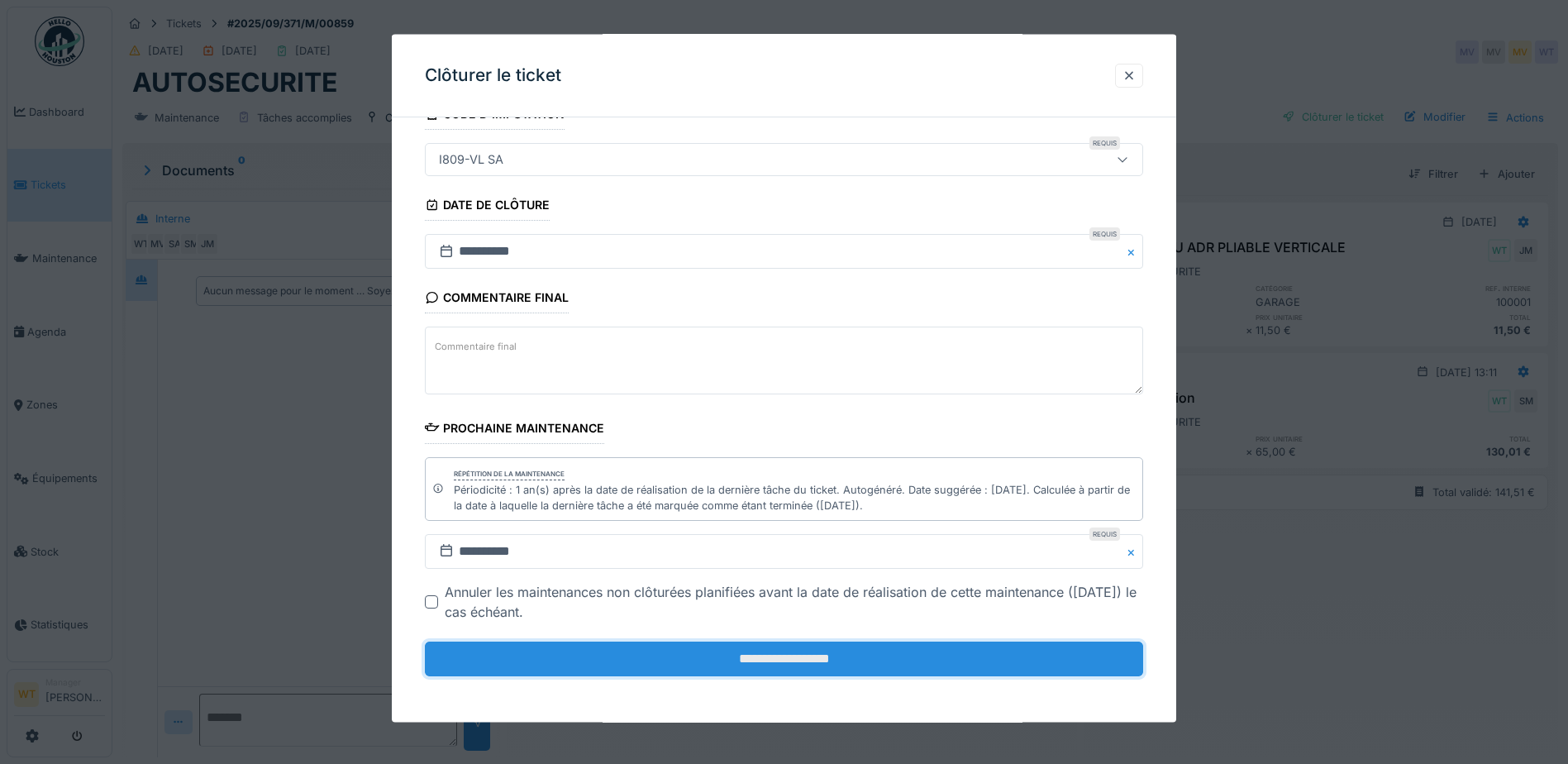
click at [672, 660] on input "**********" at bounding box center [784, 658] width 718 height 35
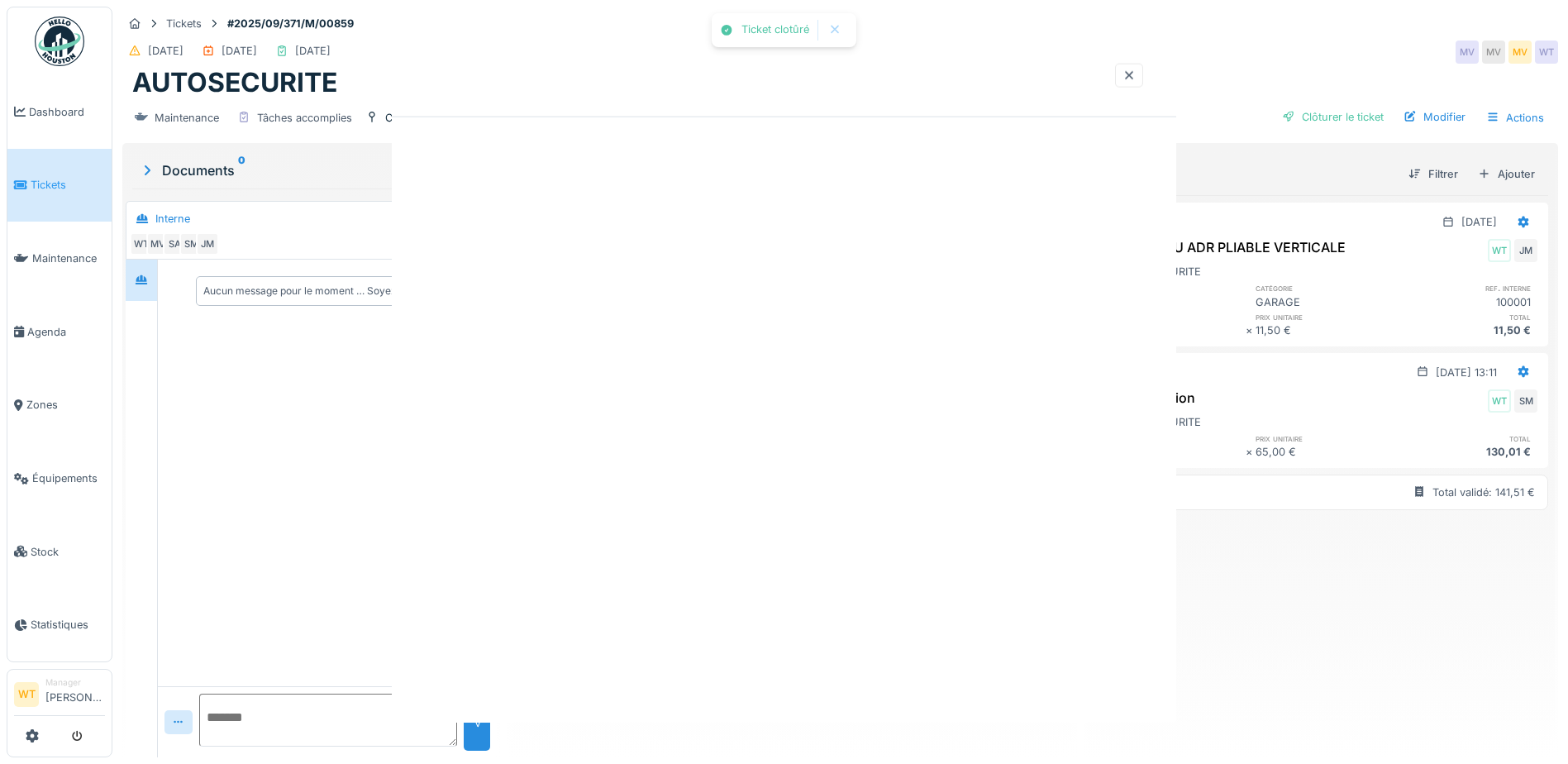
scroll to position [0, 0]
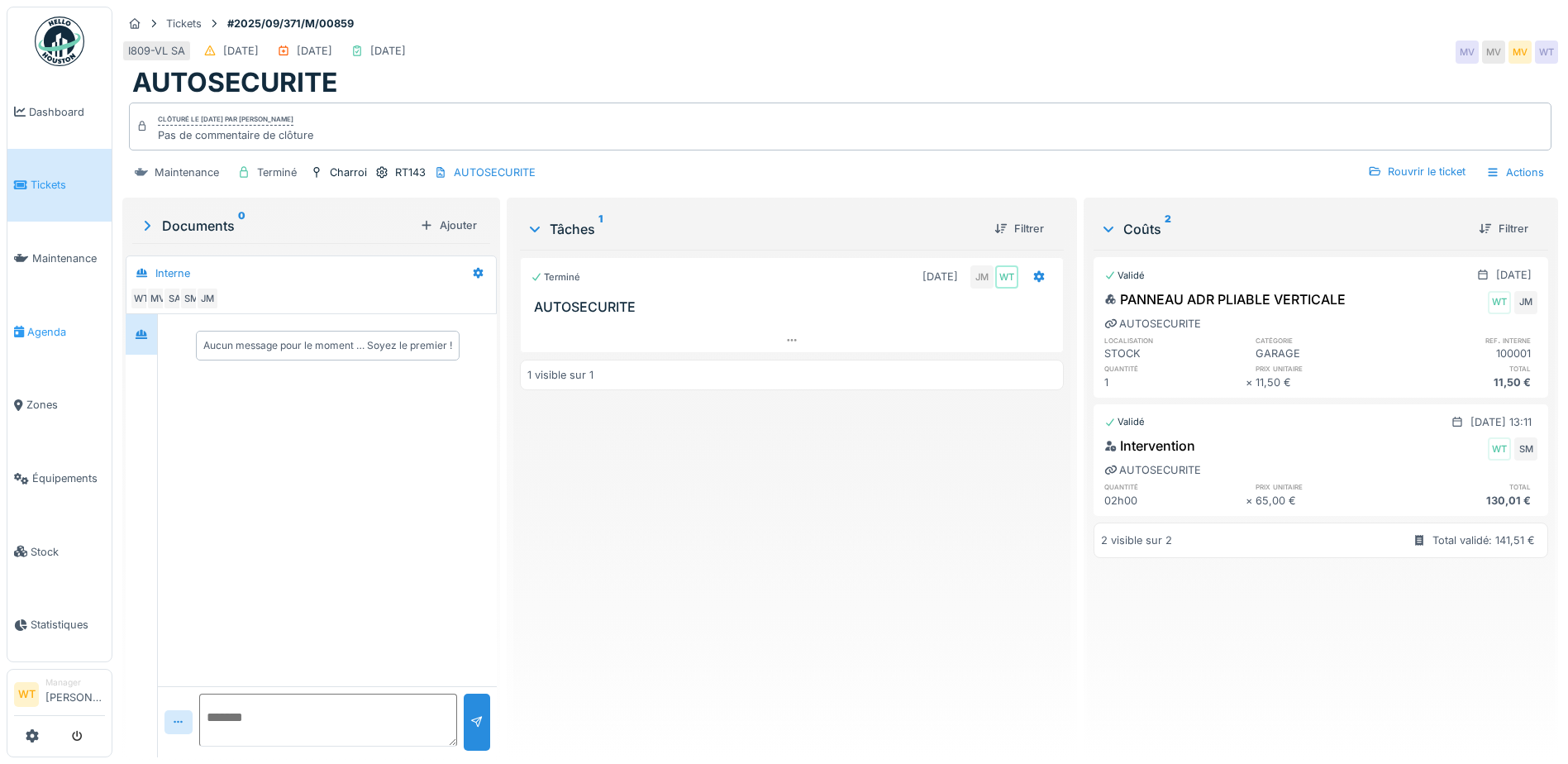
click at [55, 324] on span "Agenda" at bounding box center [67, 332] width 78 height 16
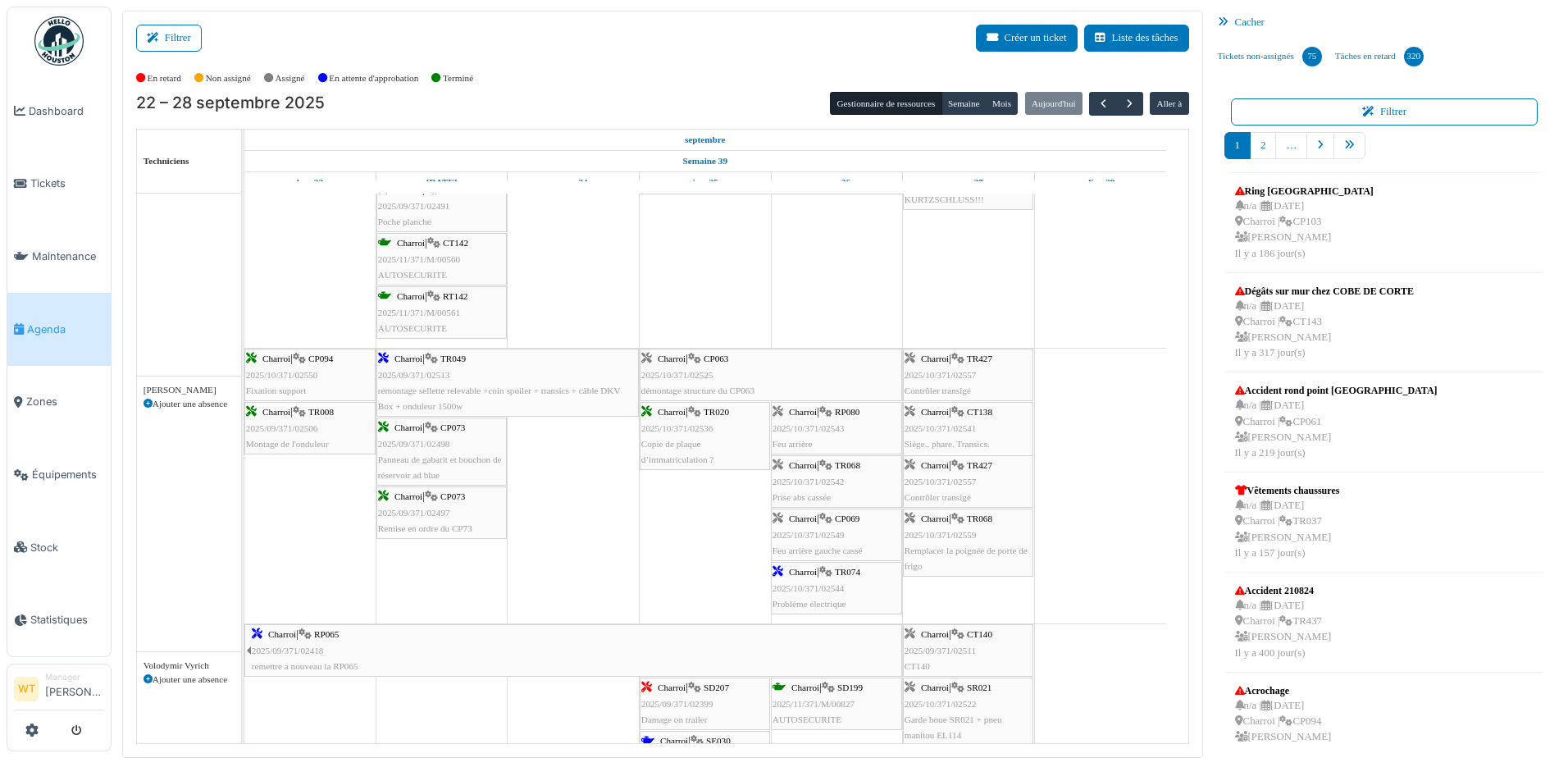
scroll to position [1149, 0]
drag, startPoint x: 858, startPoint y: 480, endPoint x: 959, endPoint y: 508, distance: 104.8
click at [244, 508] on div "Charroi | CP094 2025/10/371/02550 Fixation support Charroi | TR049 2025/09/371/…" at bounding box center [244, 485] width 0 height 275
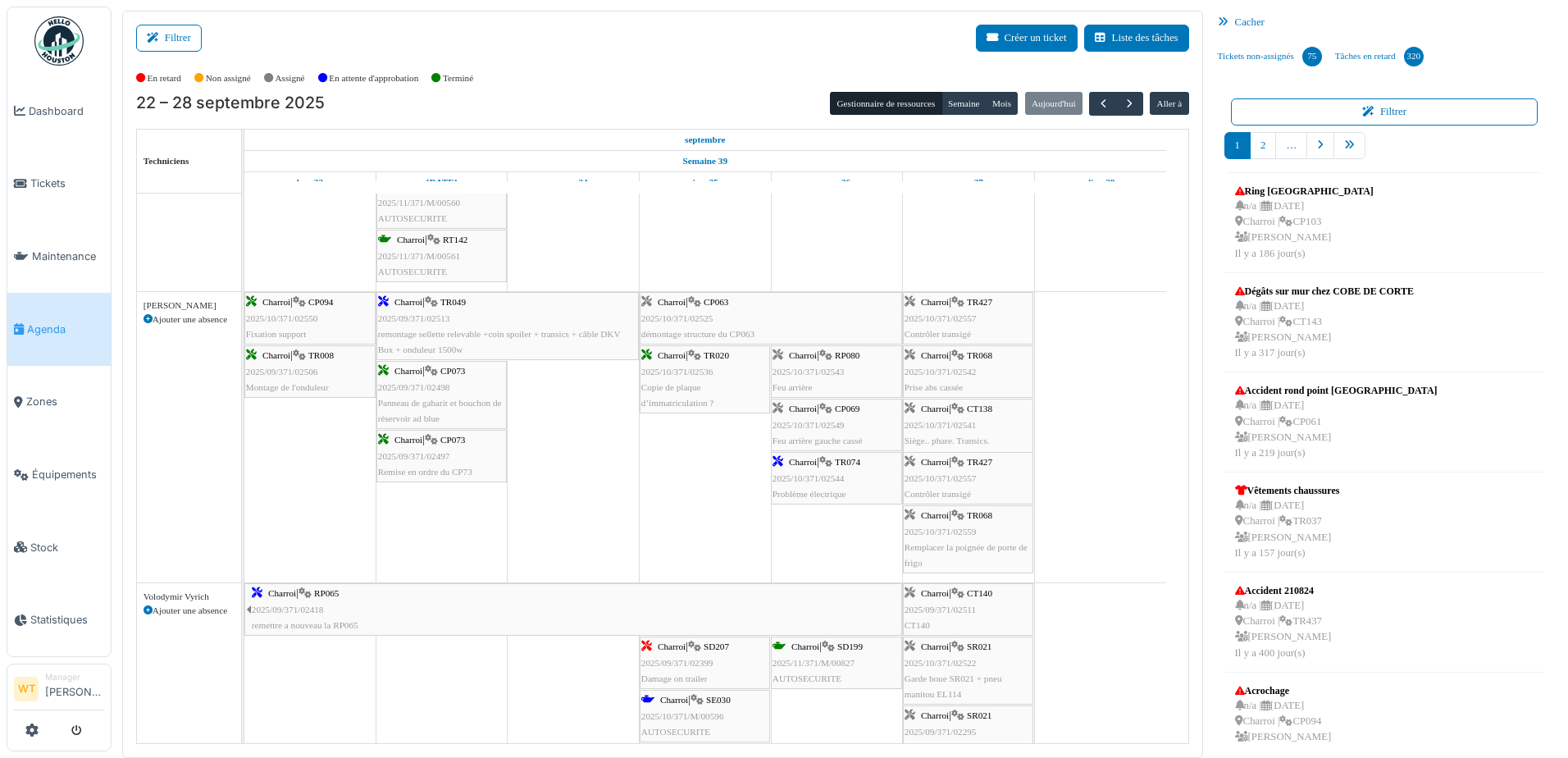
scroll to position [0, 0]
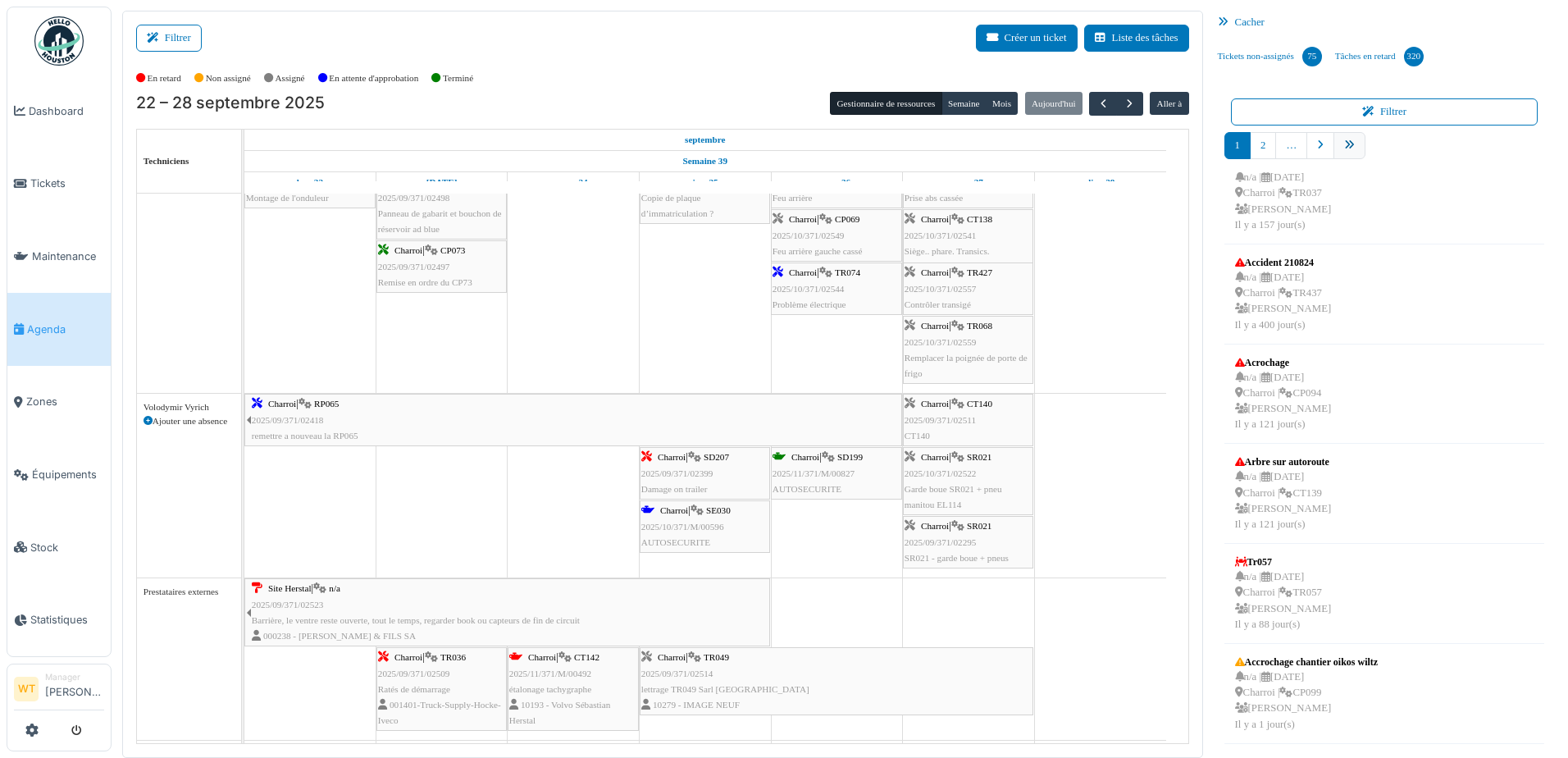
click at [1350, 147] on link "pager" at bounding box center [1349, 145] width 32 height 27
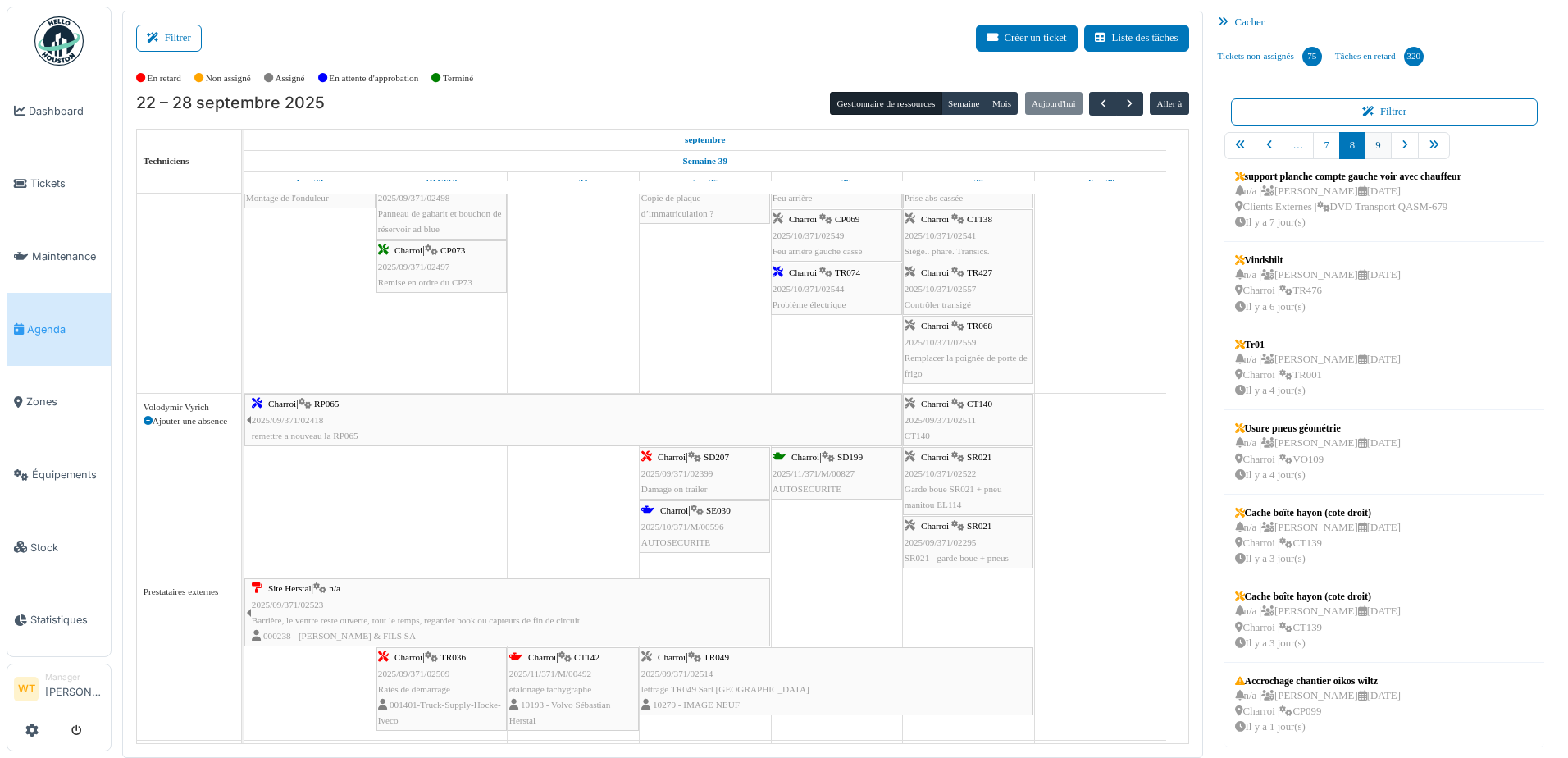
click at [1375, 147] on link "9" at bounding box center [1377, 145] width 26 height 27
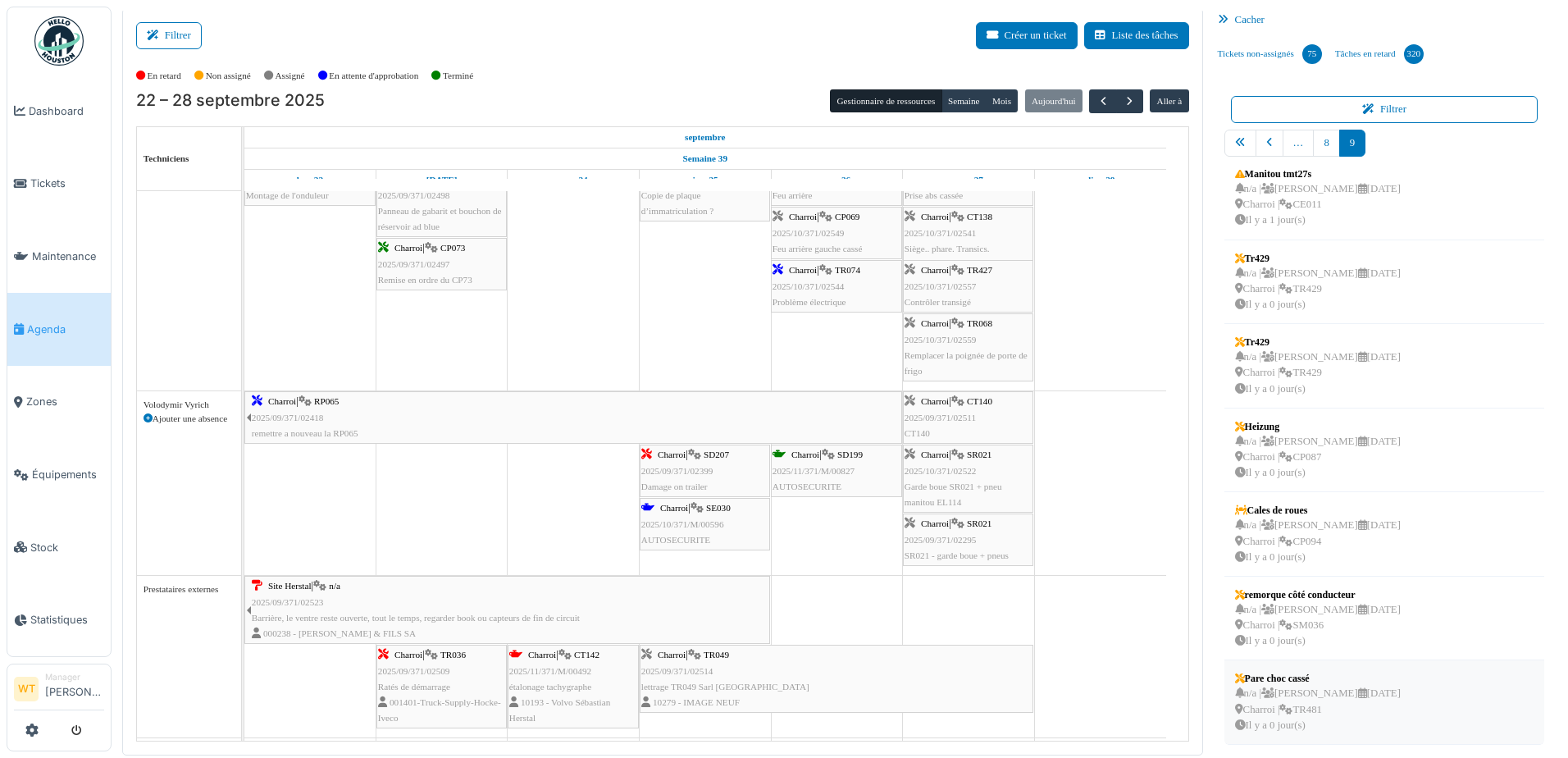
click at [1338, 715] on div "n/a | Marc Vasen 03/10/2025 Charroi | TR481 Il y a 0 jour(s)" at bounding box center [1318, 710] width 166 height 47
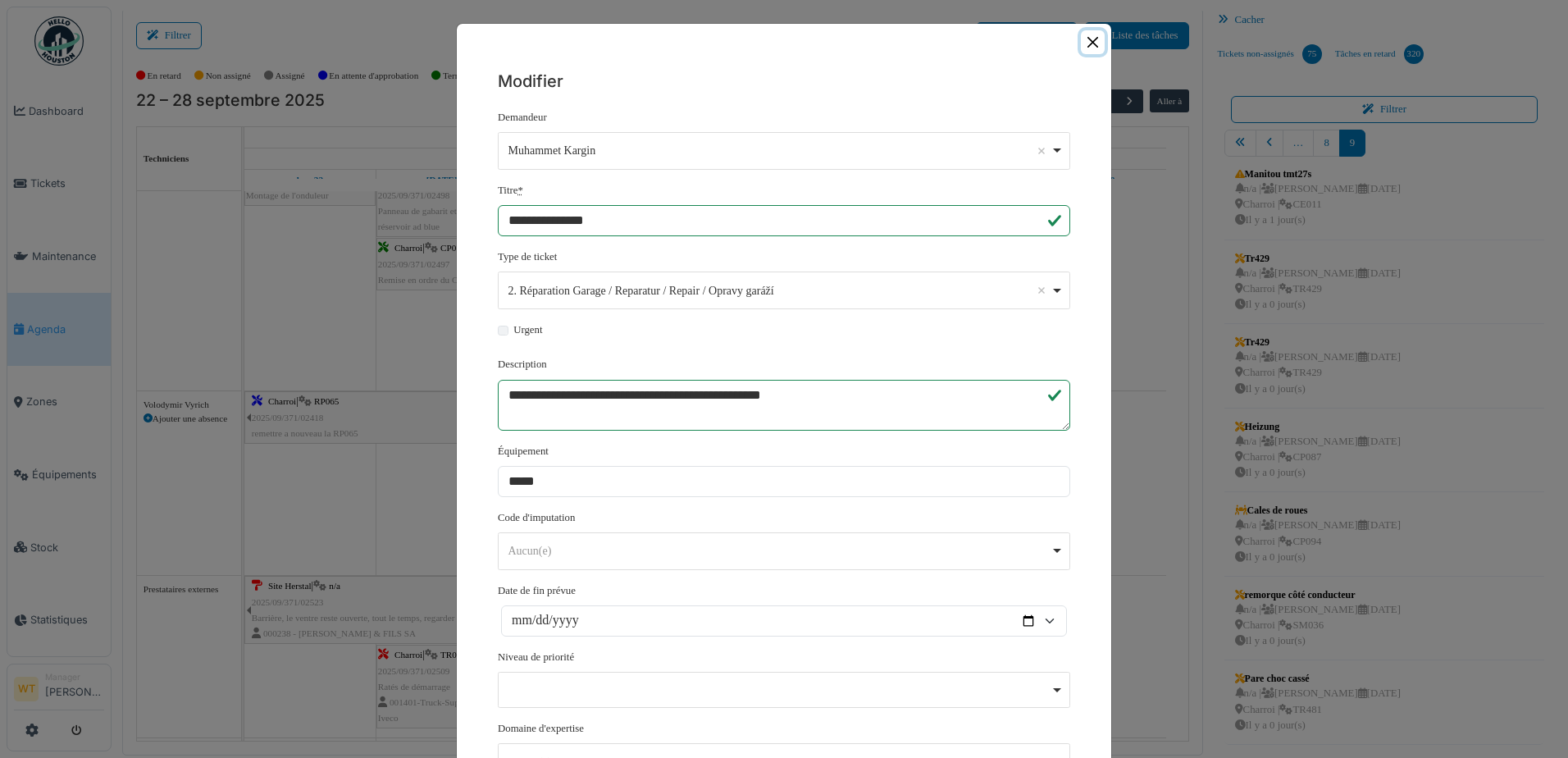
click at [1087, 44] on button "Close" at bounding box center [1092, 42] width 24 height 24
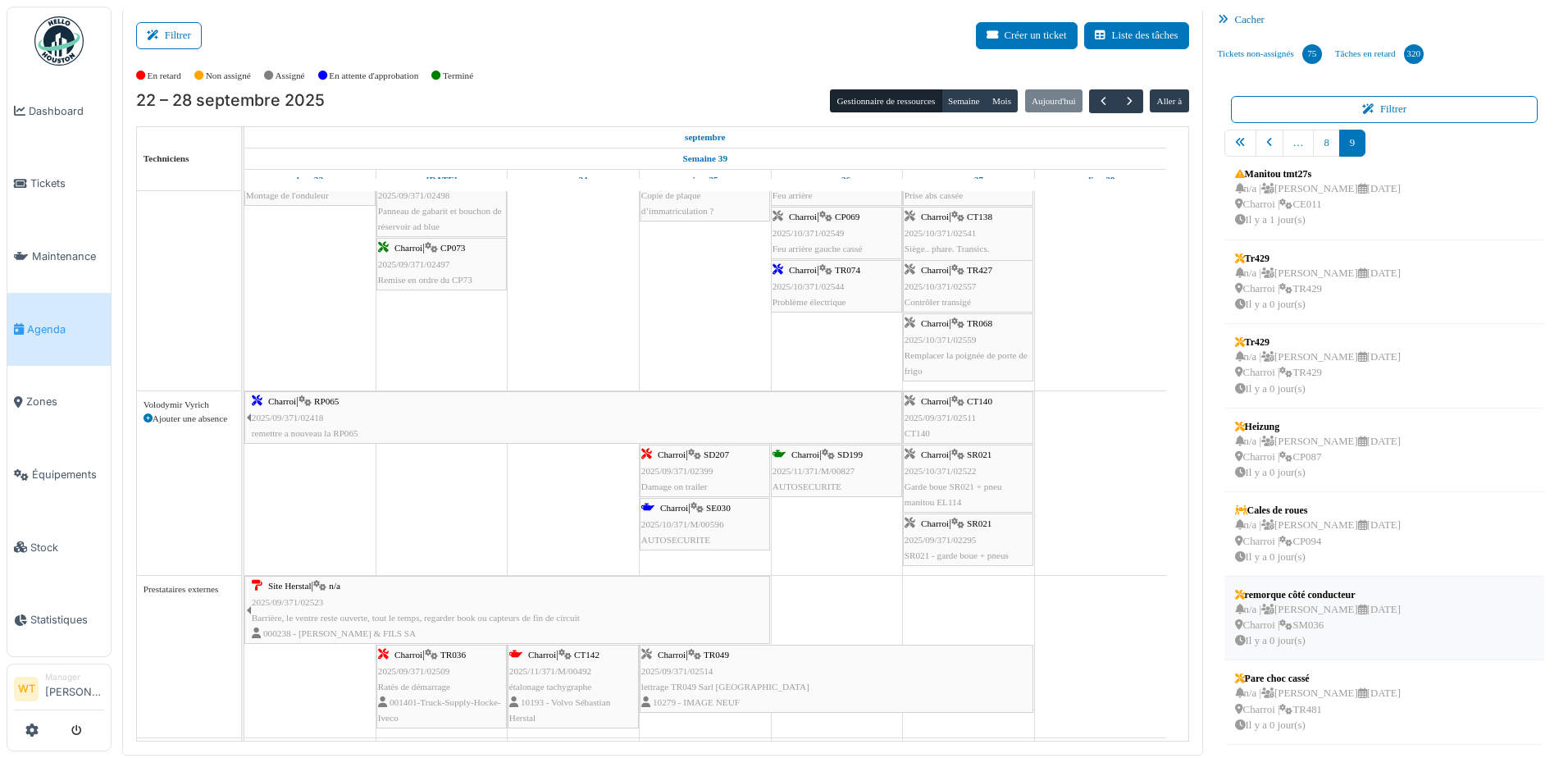
click at [1331, 624] on div "n/a | Marc Vasen 03/10/2025 Charroi | SM036 Il y a 0 jour(s)" at bounding box center [1318, 626] width 166 height 47
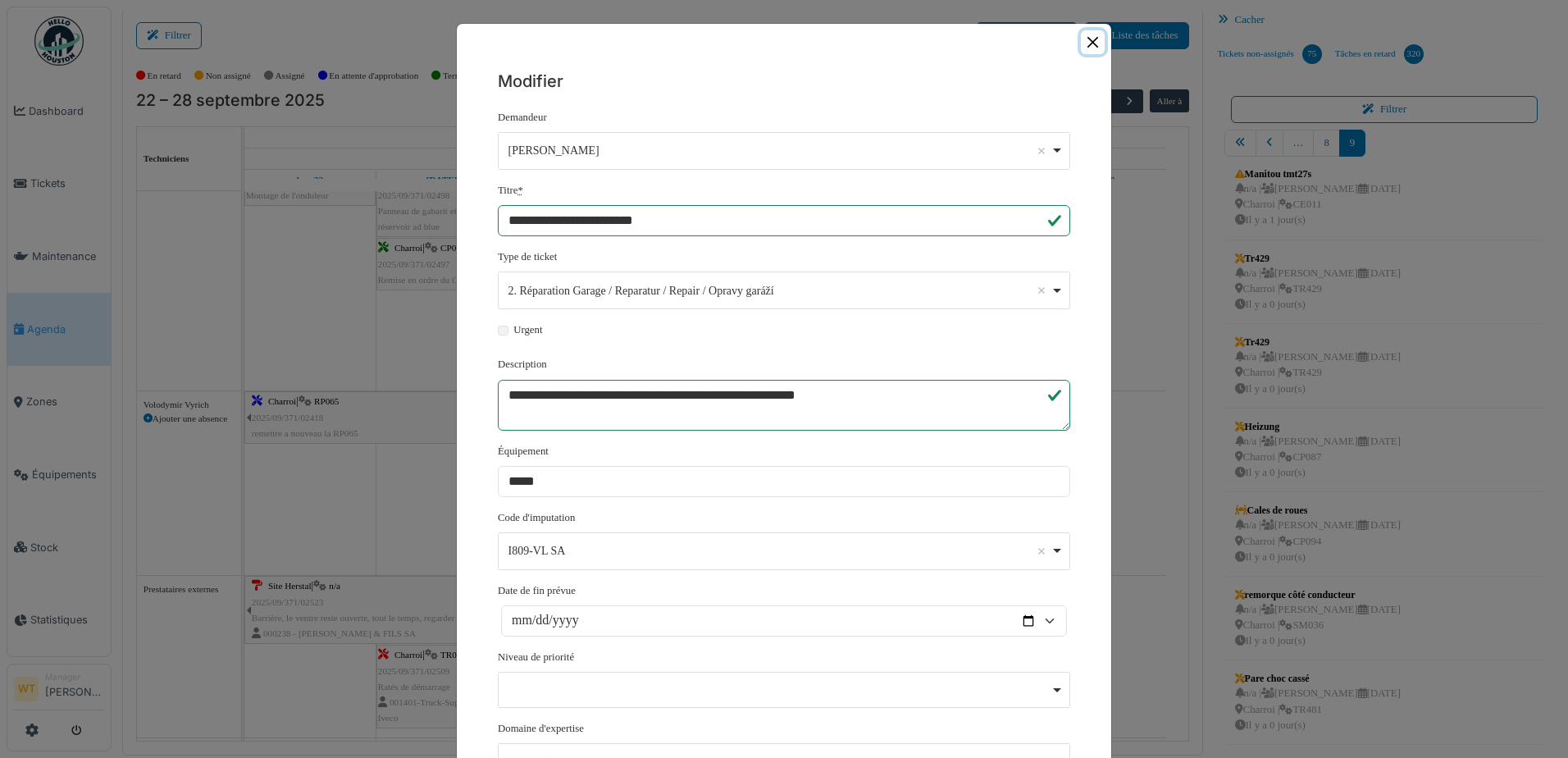
click at [1093, 51] on button "Close" at bounding box center [1092, 42] width 24 height 24
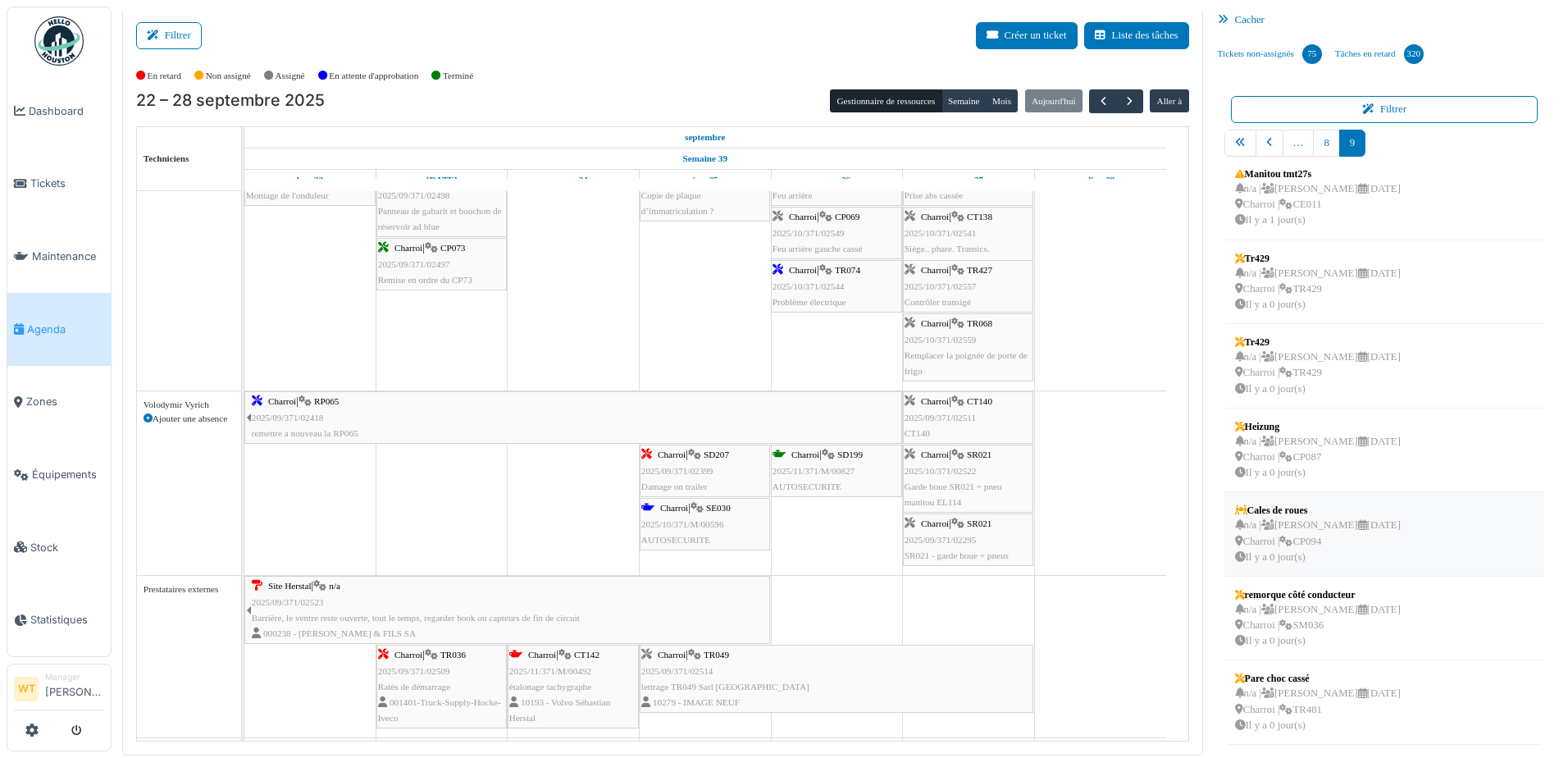
click at [1286, 522] on div "n/a | Walter Tombou 03/10/2025 Charroi | CP094 Il y a 0 jour(s)" at bounding box center [1318, 541] width 166 height 47
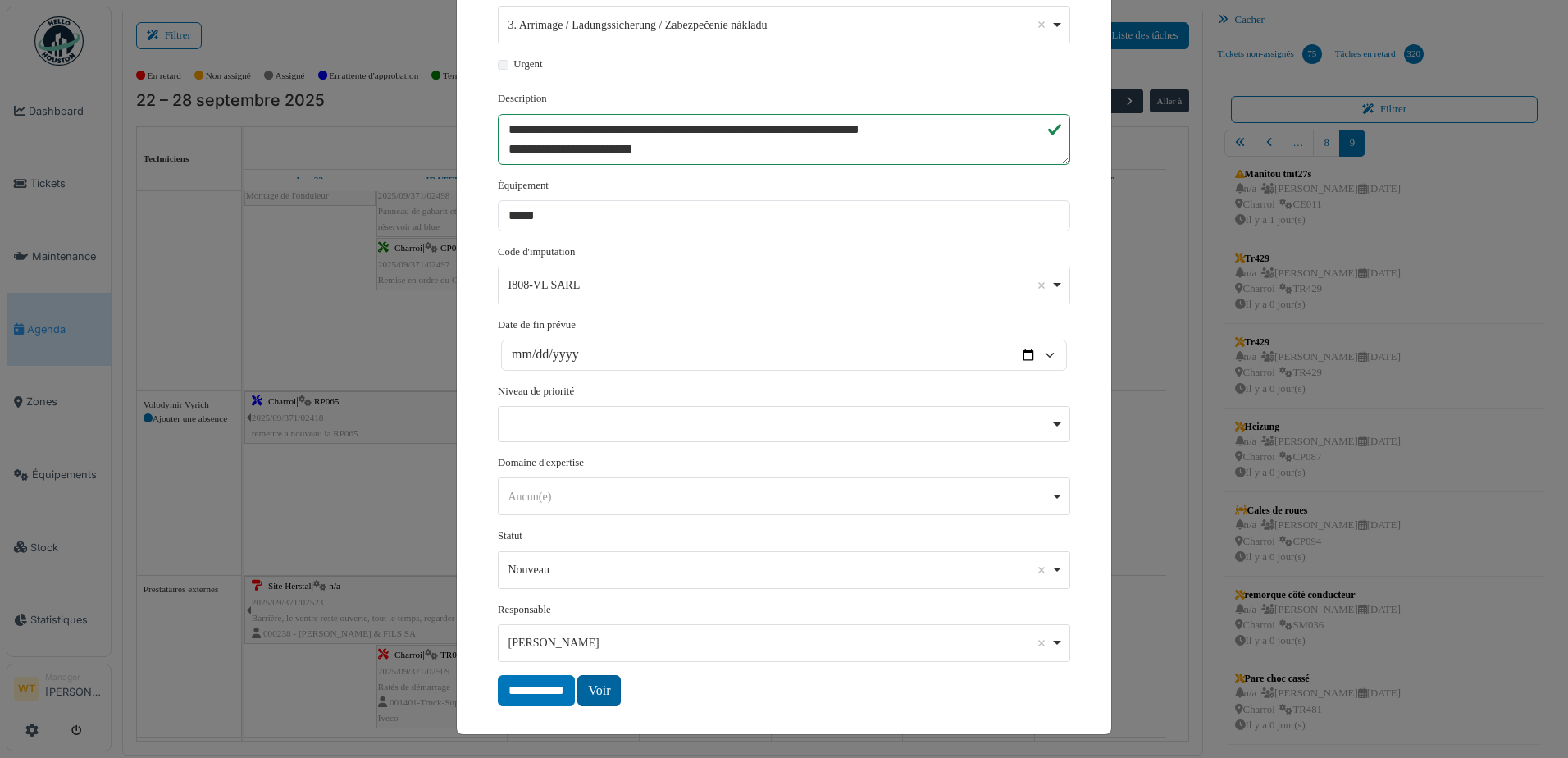
click at [589, 695] on link "Voir" at bounding box center [599, 690] width 43 height 31
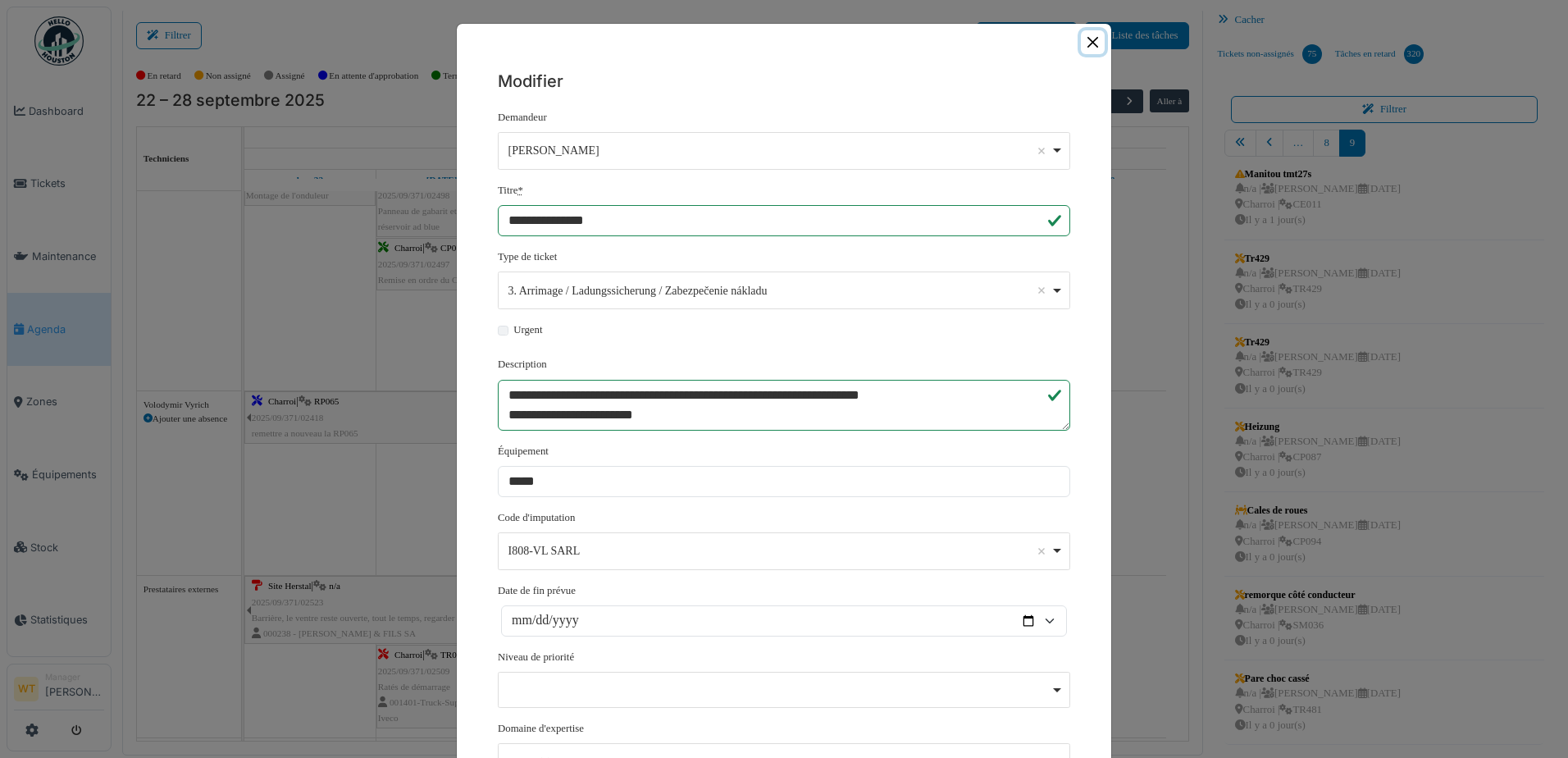
click at [1088, 38] on button "Close" at bounding box center [1092, 42] width 24 height 24
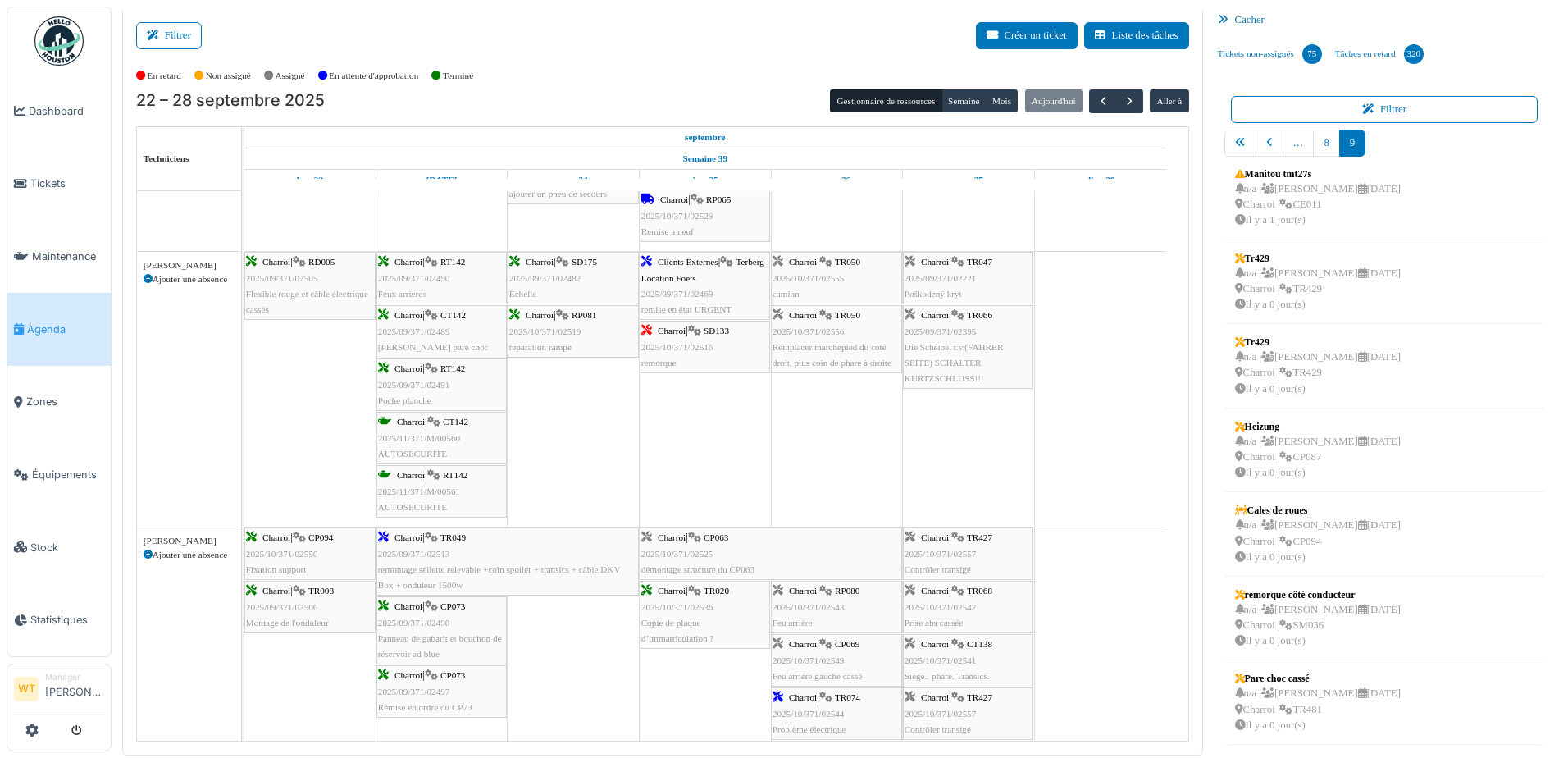
scroll to position [1067, 0]
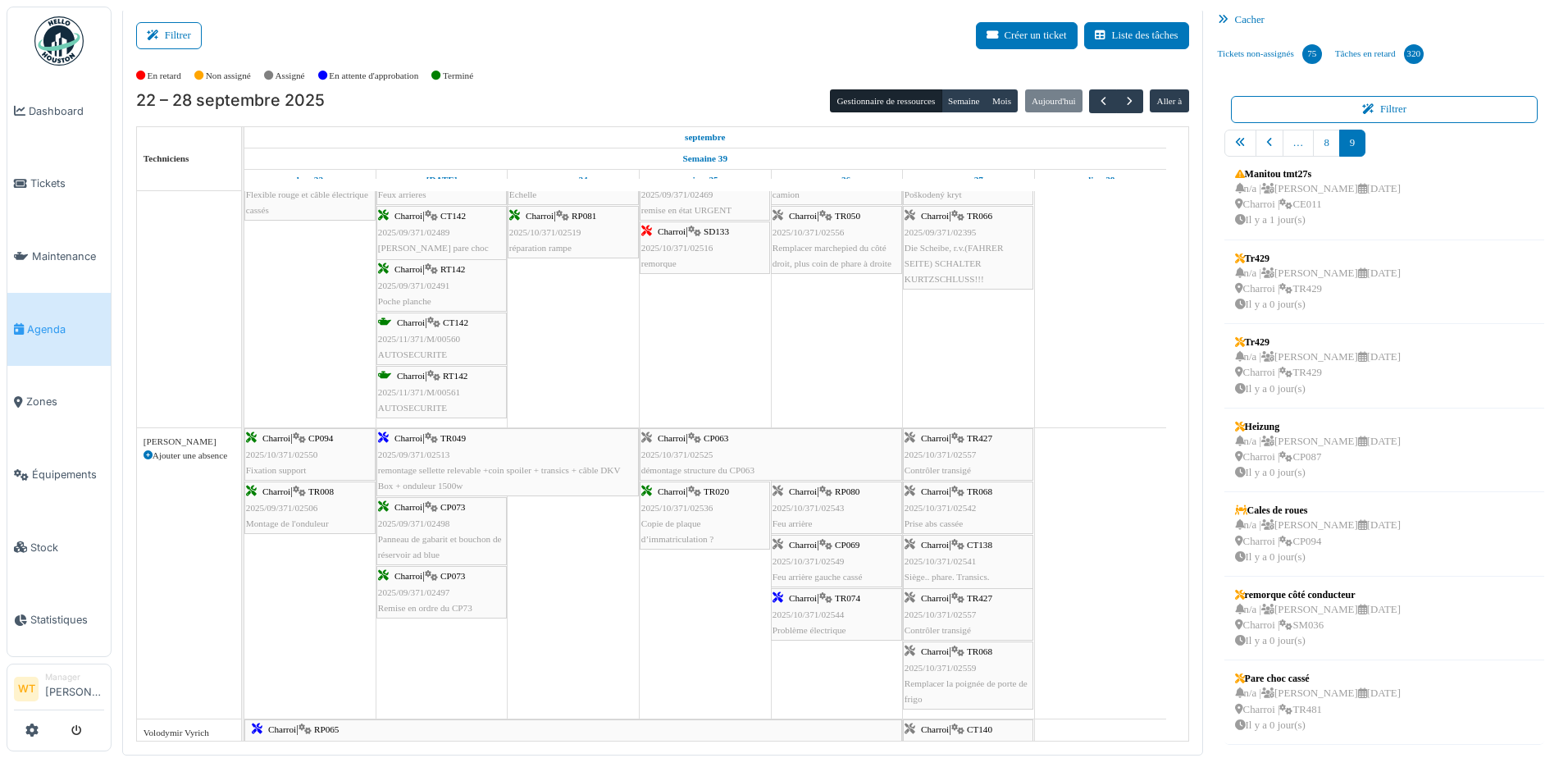
click at [853, 573] on span "Feu arrière gauche cassé" at bounding box center [818, 577] width 91 height 9
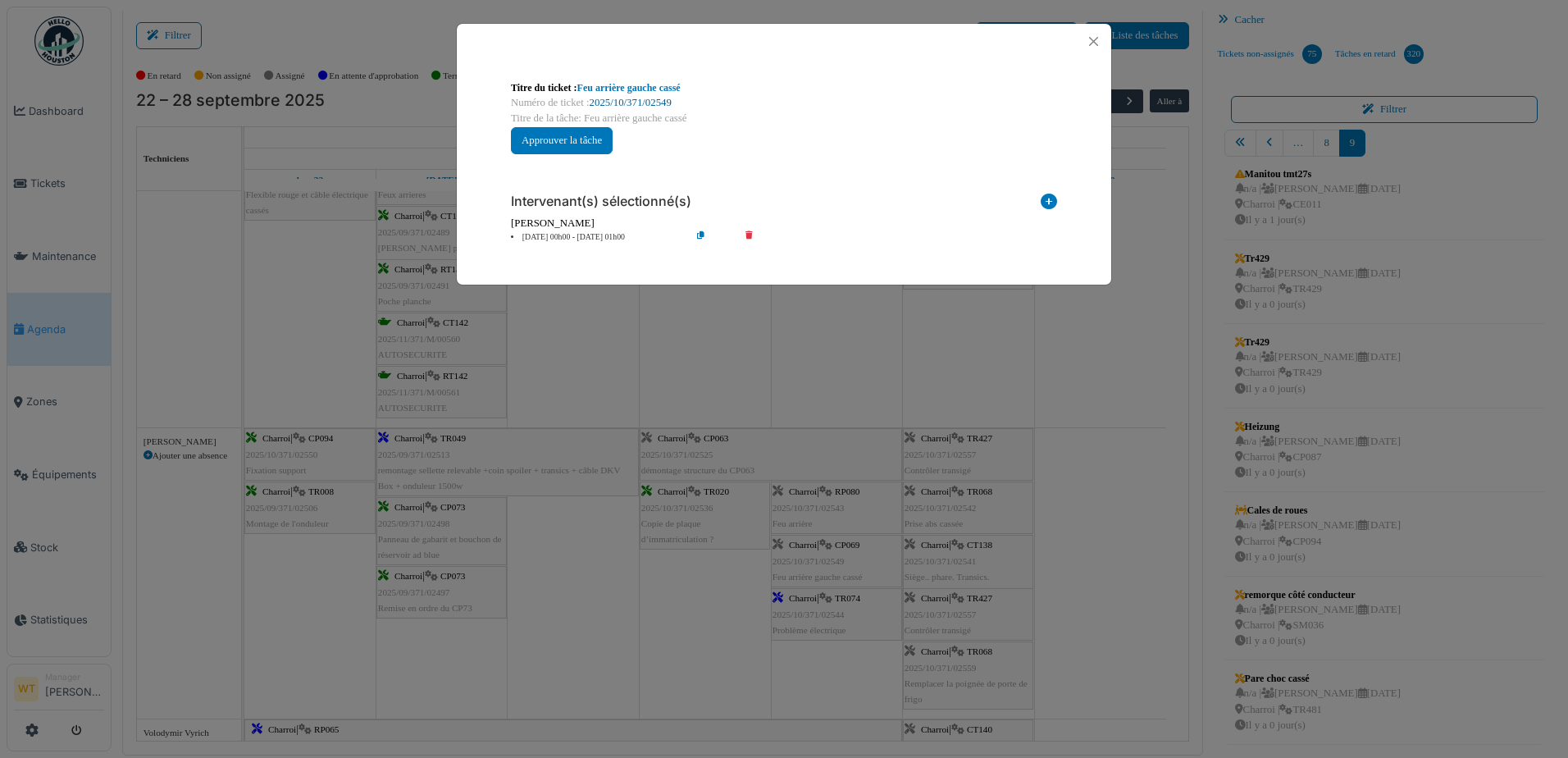
click at [657, 108] on link "2025/10/371/02549" at bounding box center [630, 103] width 82 height 11
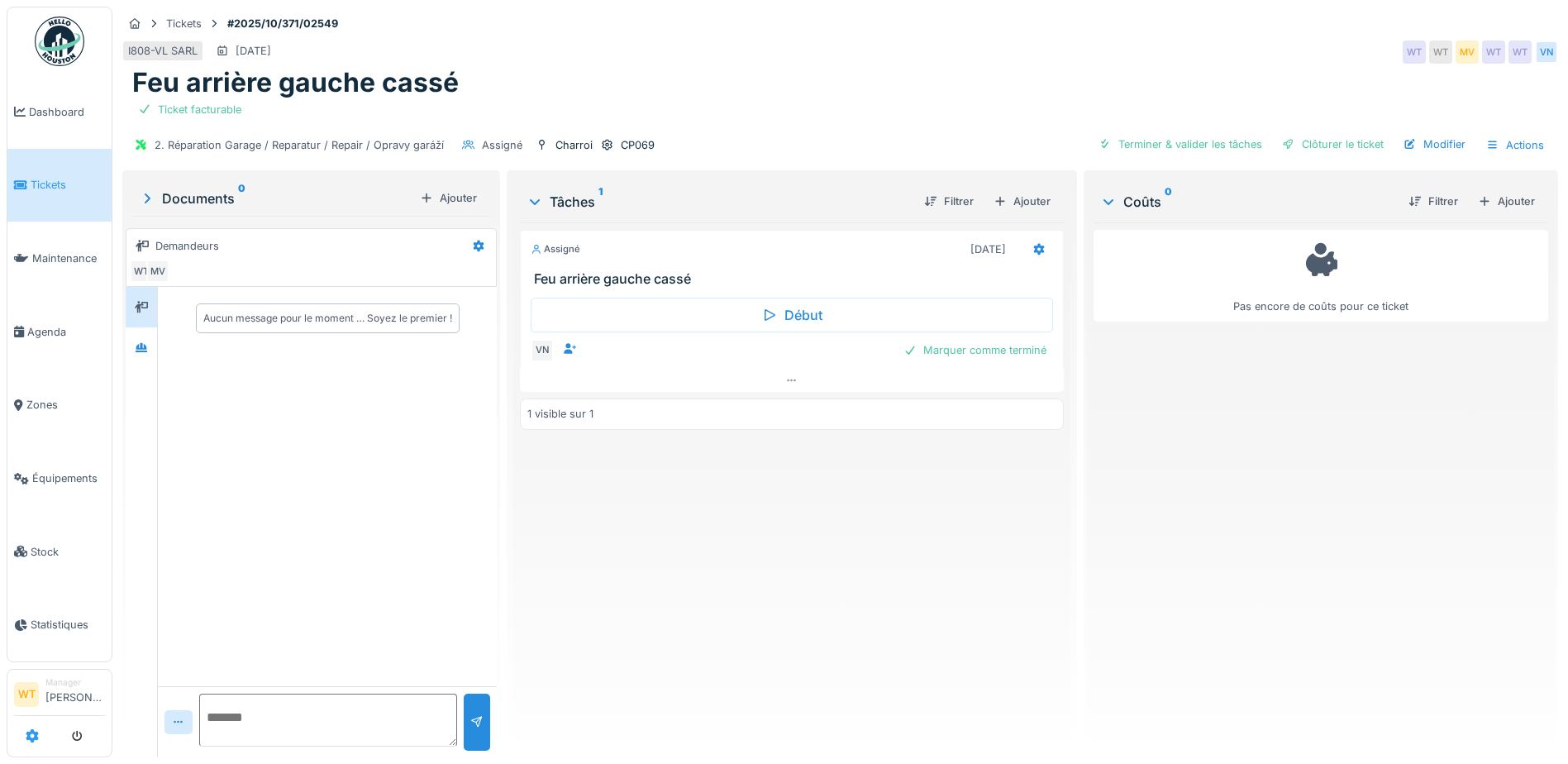
click at [29, 730] on icon at bounding box center [32, 736] width 13 height 13
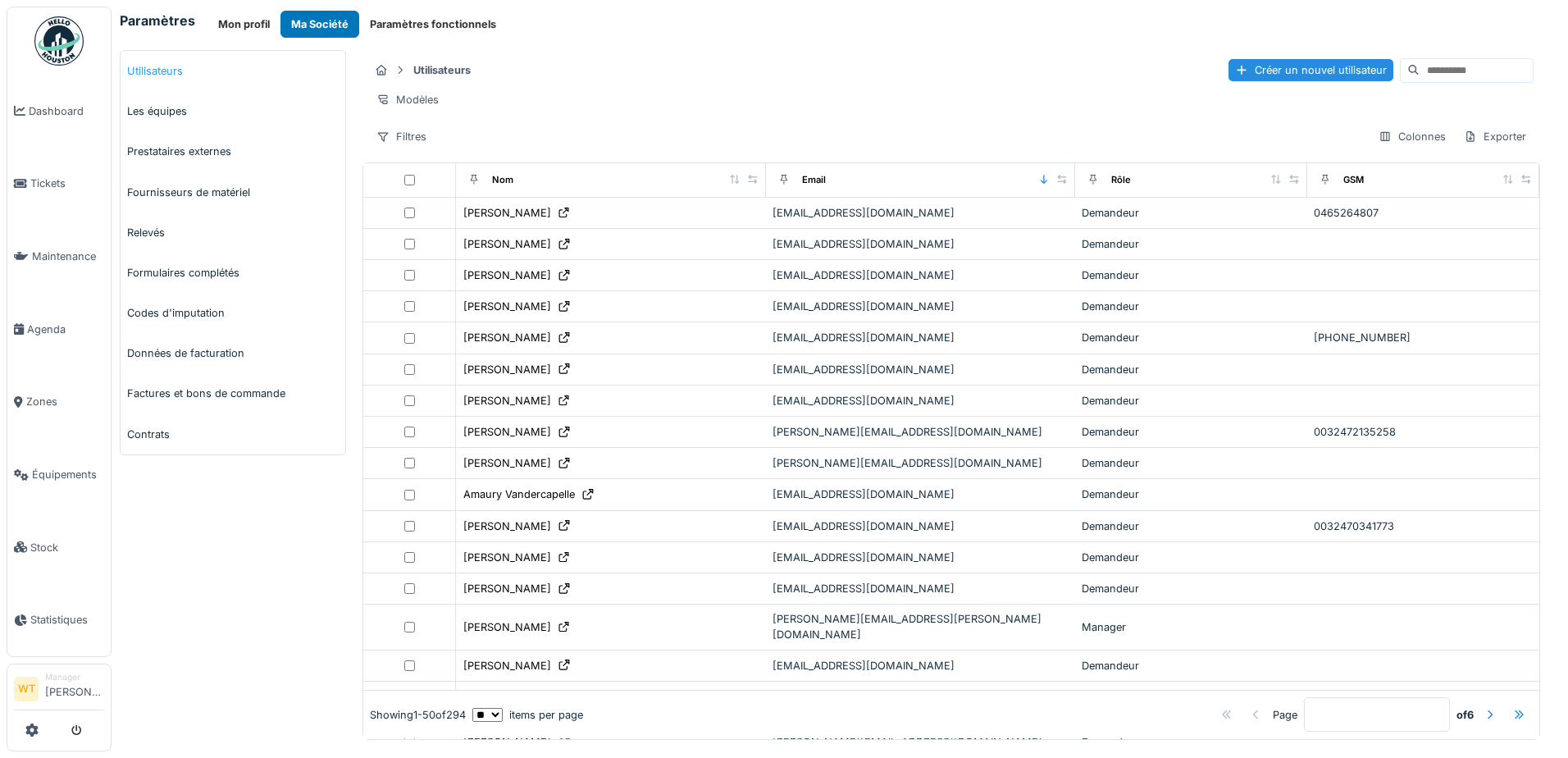
click at [177, 71] on link "Utilisateurs" at bounding box center [233, 71] width 225 height 41
click at [1228, 76] on div "Créer un nouvel utilisateur" at bounding box center [1310, 70] width 165 height 22
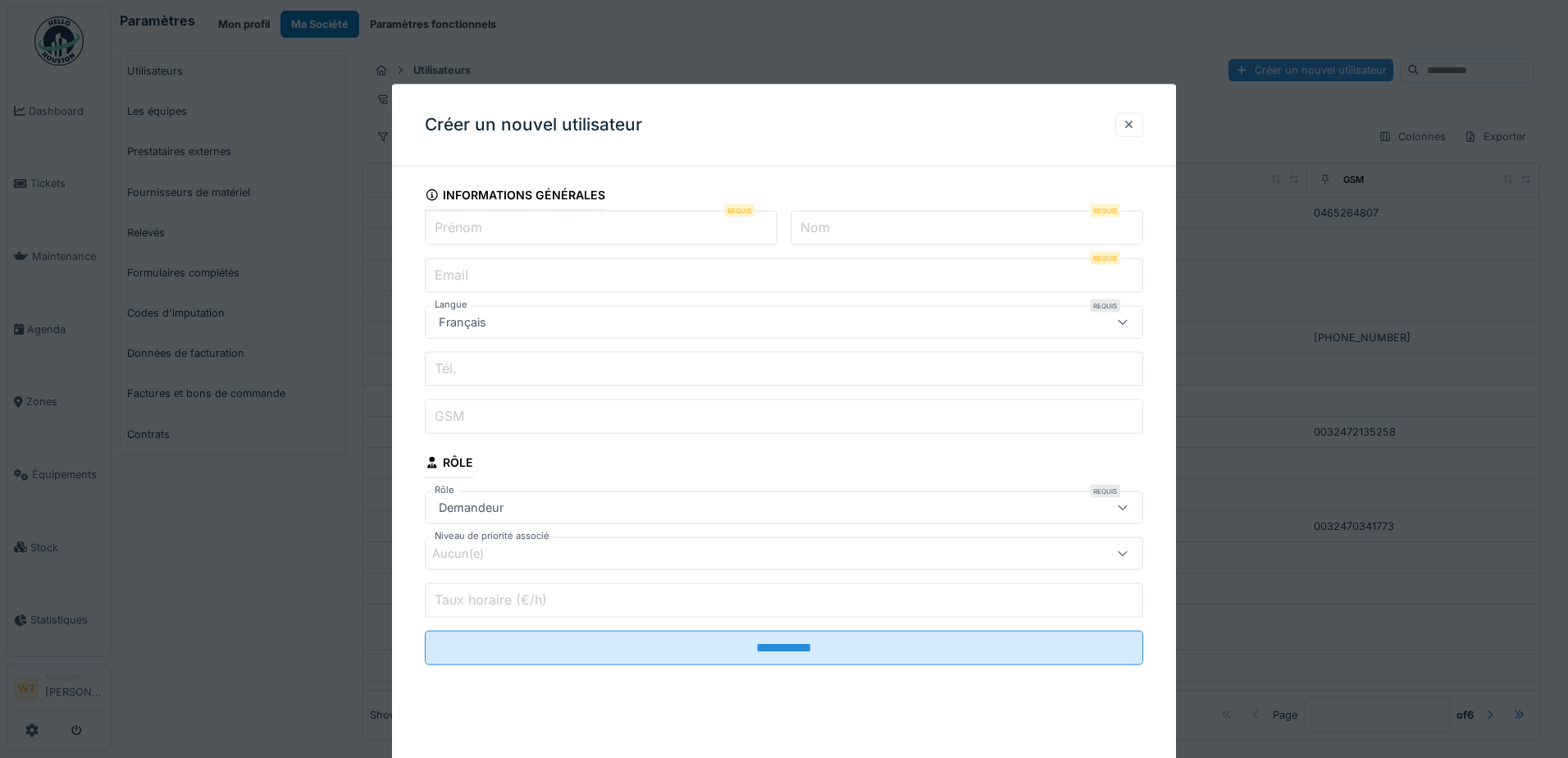
click at [536, 222] on input "Prénom" at bounding box center [601, 227] width 353 height 35
click at [551, 225] on input "Prénom" at bounding box center [601, 227] width 353 height 35
type input "*******"
click at [926, 225] on input "Nom" at bounding box center [967, 227] width 353 height 35
type input "*****"
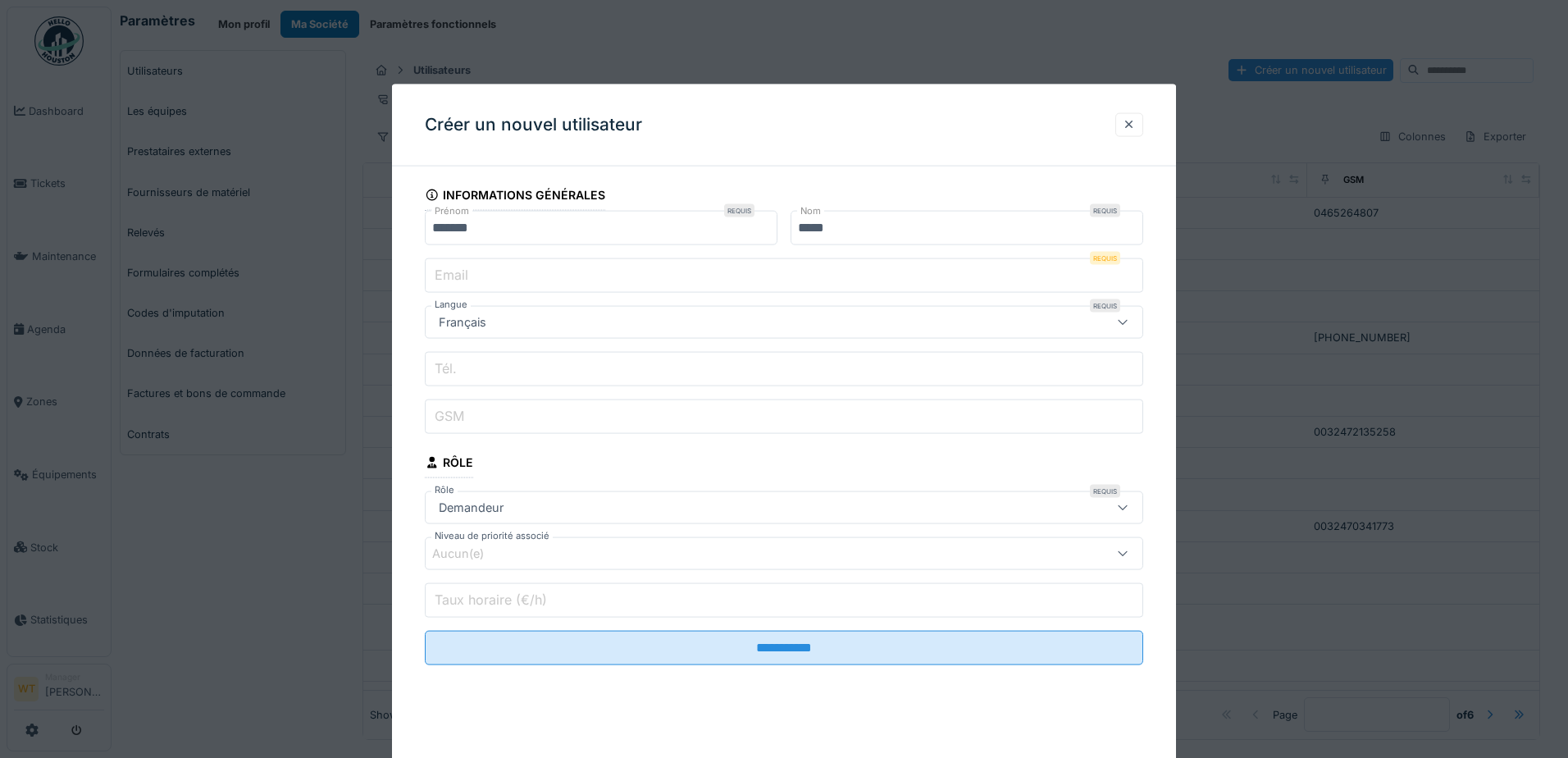
click at [695, 266] on input "Email" at bounding box center [783, 276] width 718 height 35
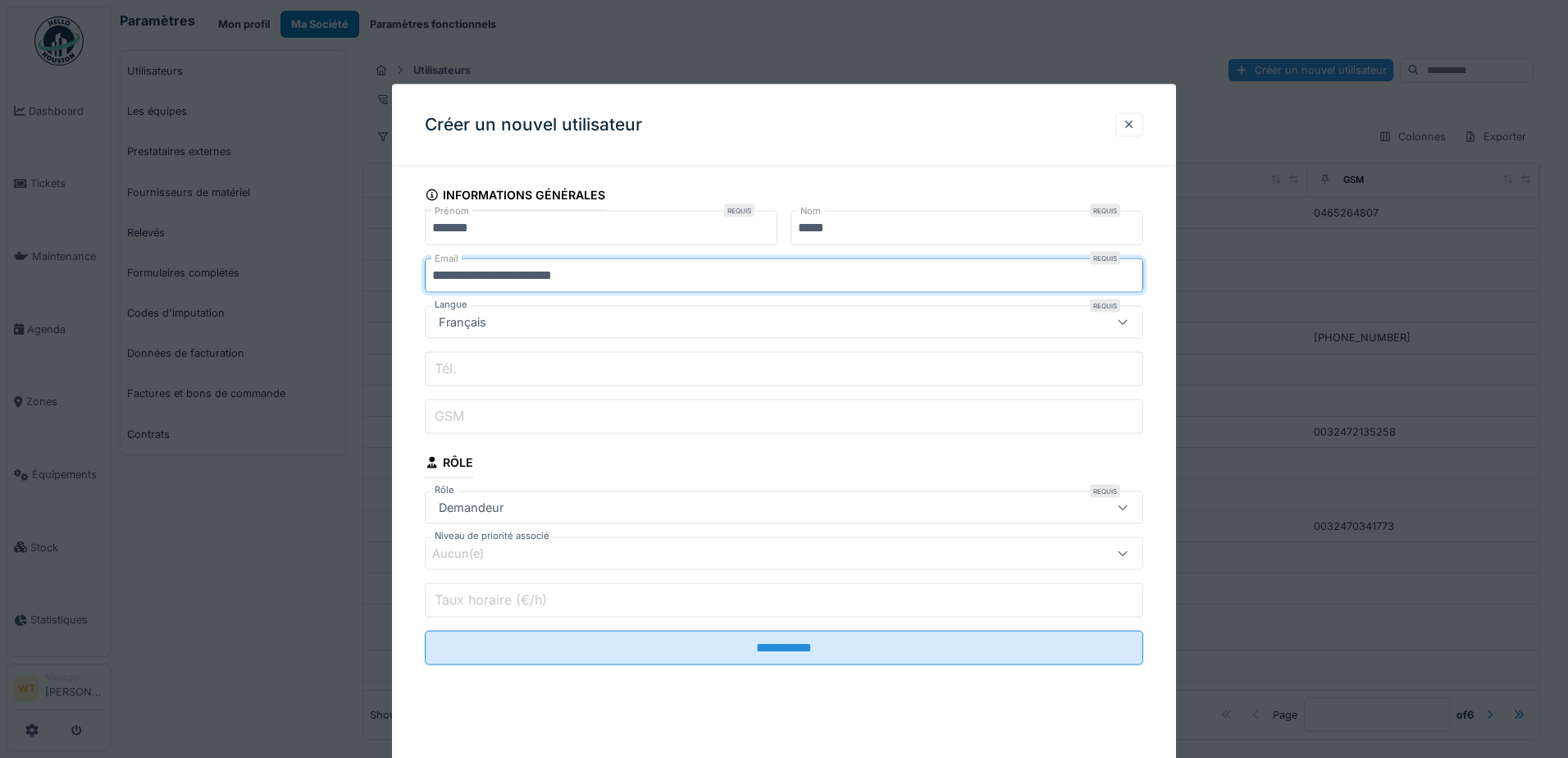
type input "**********"
click at [505, 361] on input "Tél." at bounding box center [783, 369] width 718 height 35
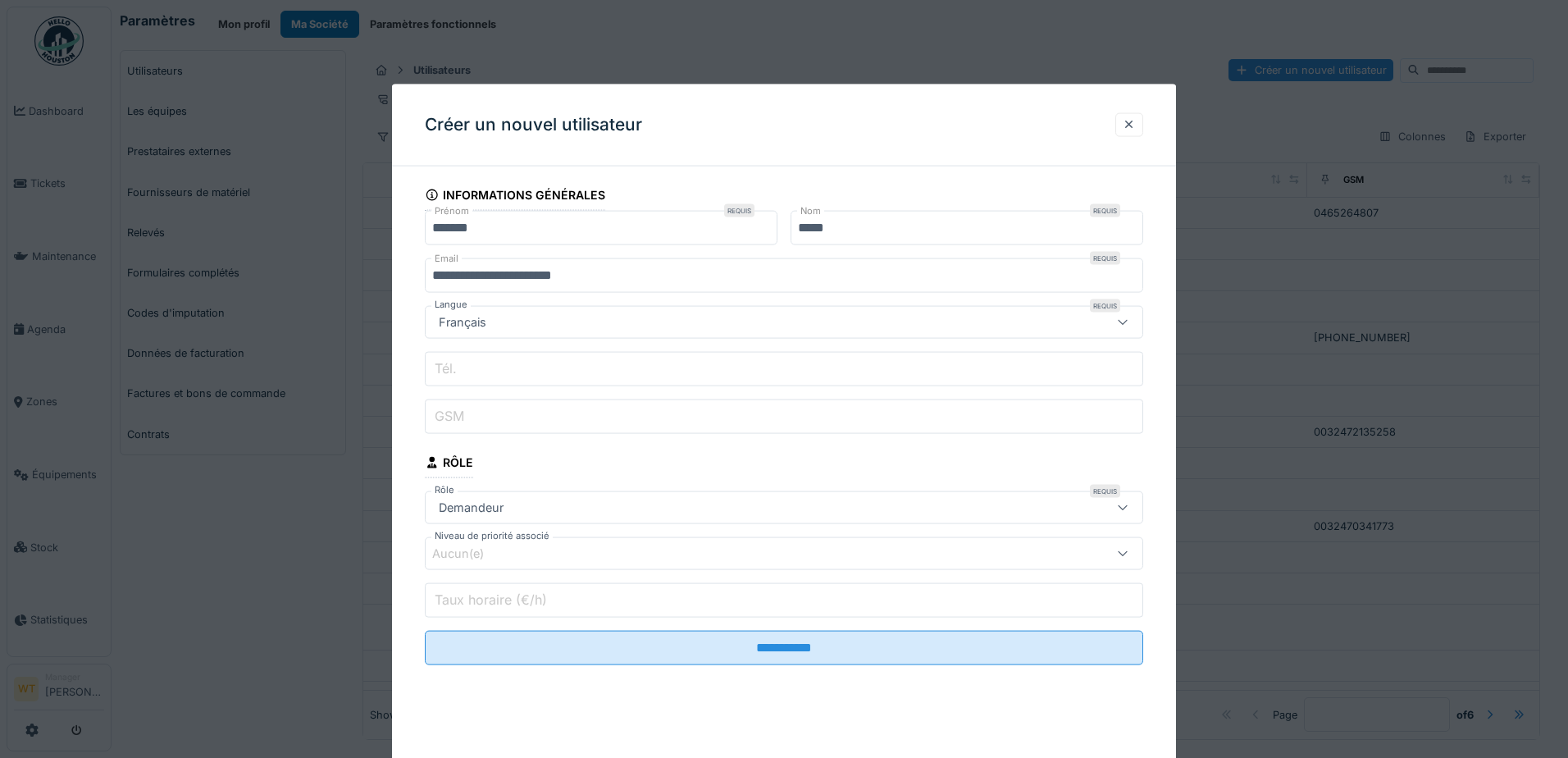
click at [449, 413] on label "GSM" at bounding box center [449, 415] width 36 height 20
click at [449, 413] on input "GSM" at bounding box center [783, 416] width 718 height 35
type input "*"
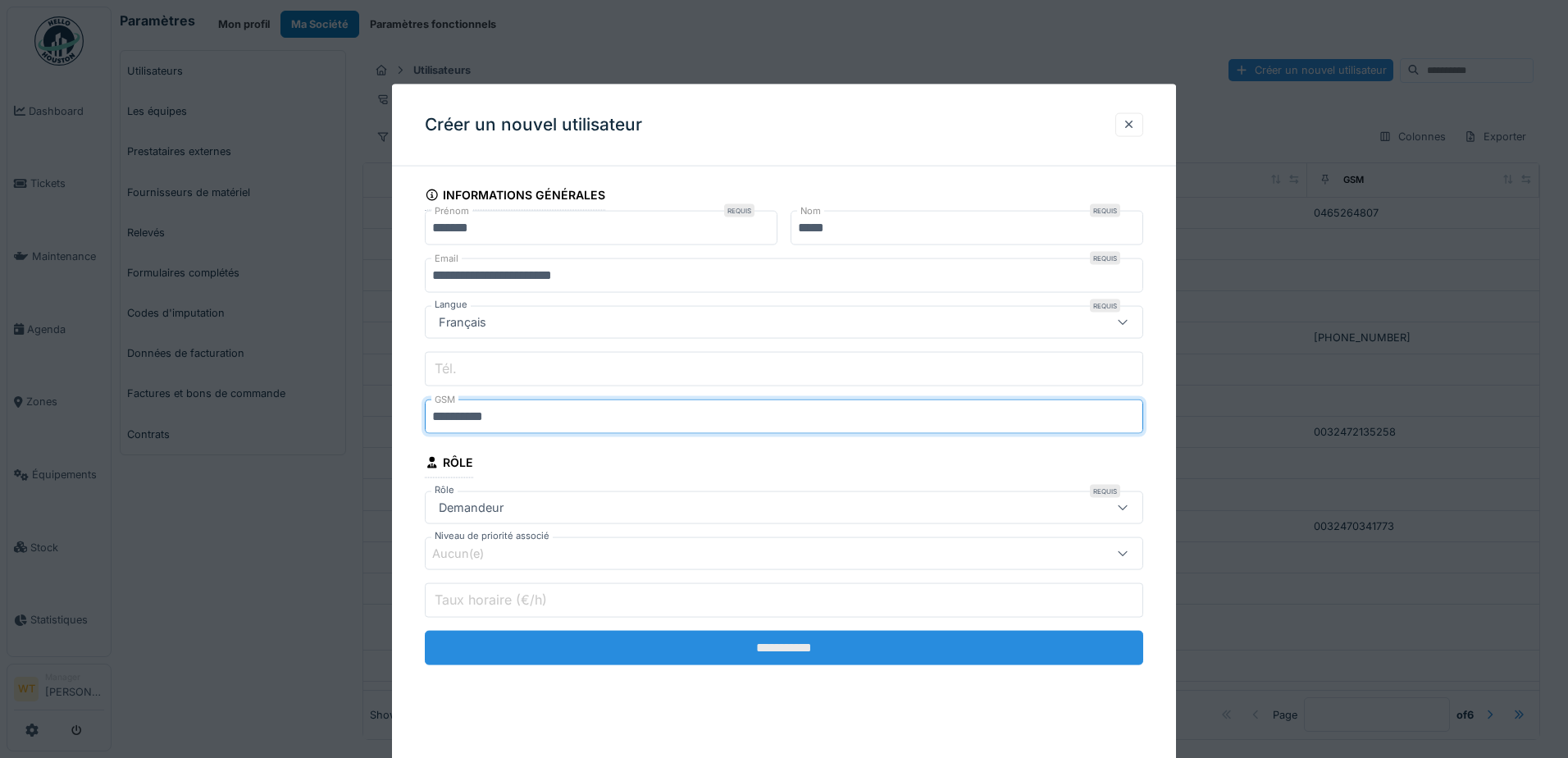
type input "**********"
click at [727, 649] on input "**********" at bounding box center [783, 648] width 718 height 35
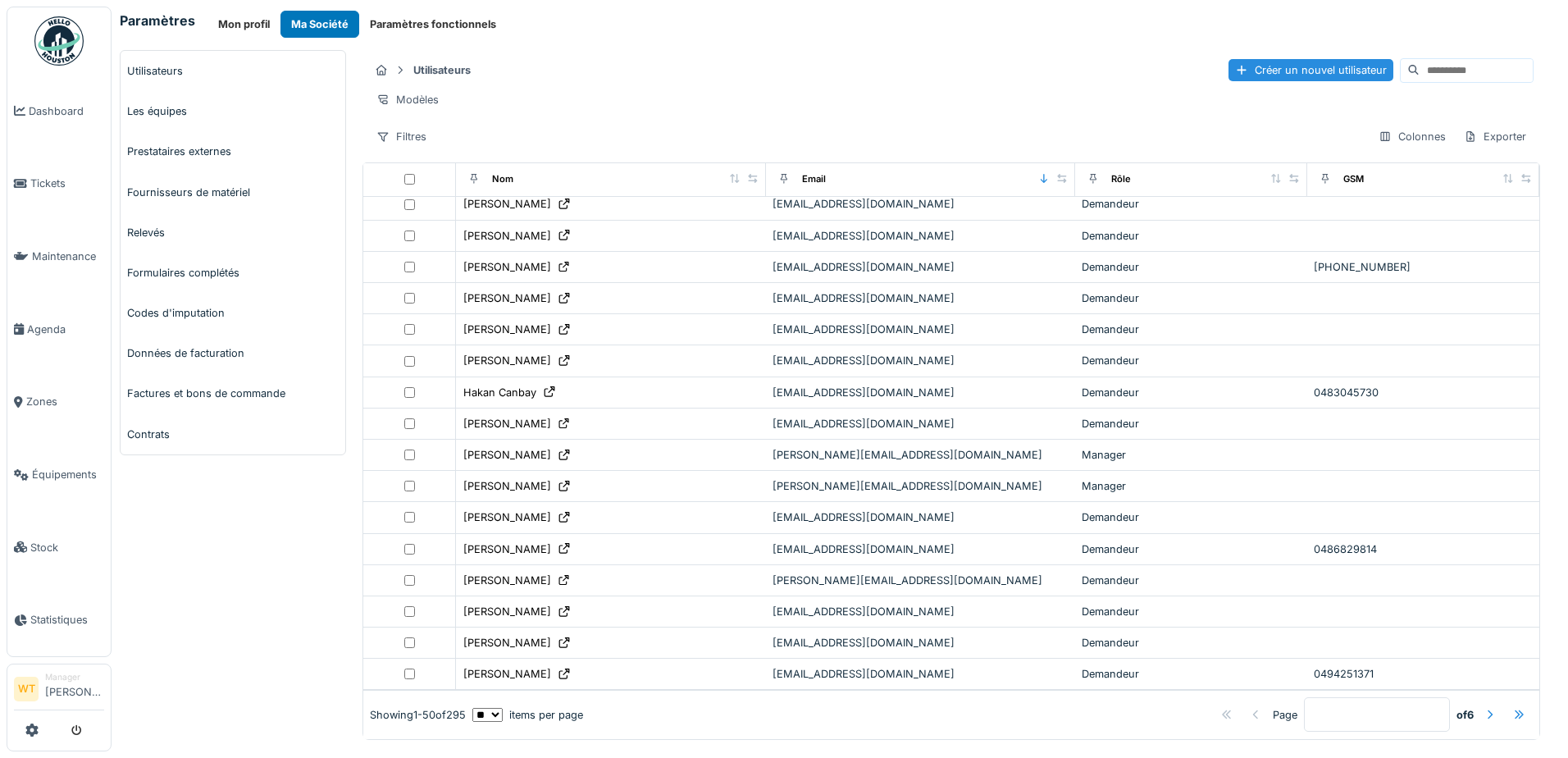
scroll to position [5, 0]
click at [1419, 69] on input at bounding box center [1476, 71] width 113 height 23
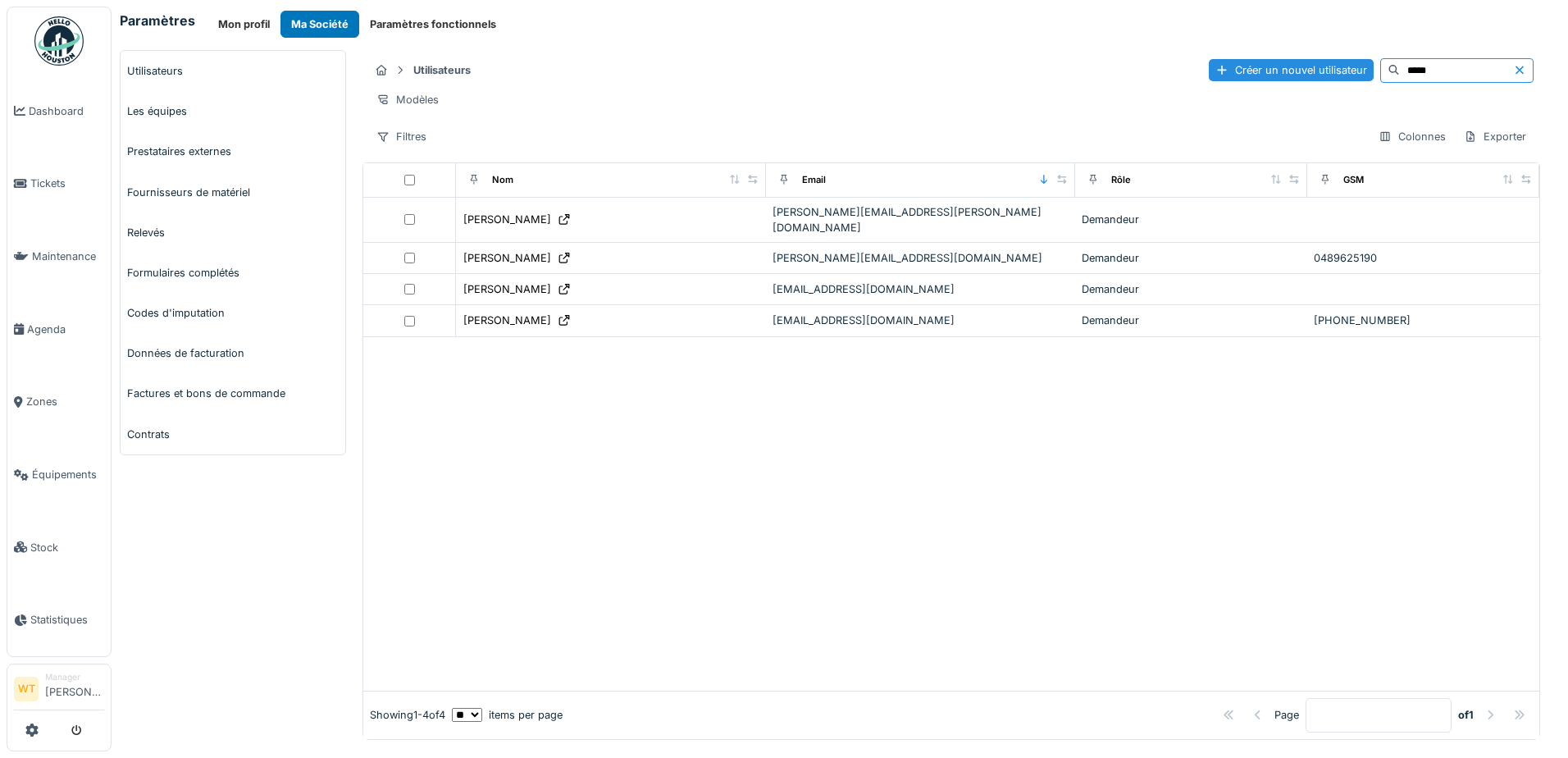
scroll to position [0, 0]
type input "*****"
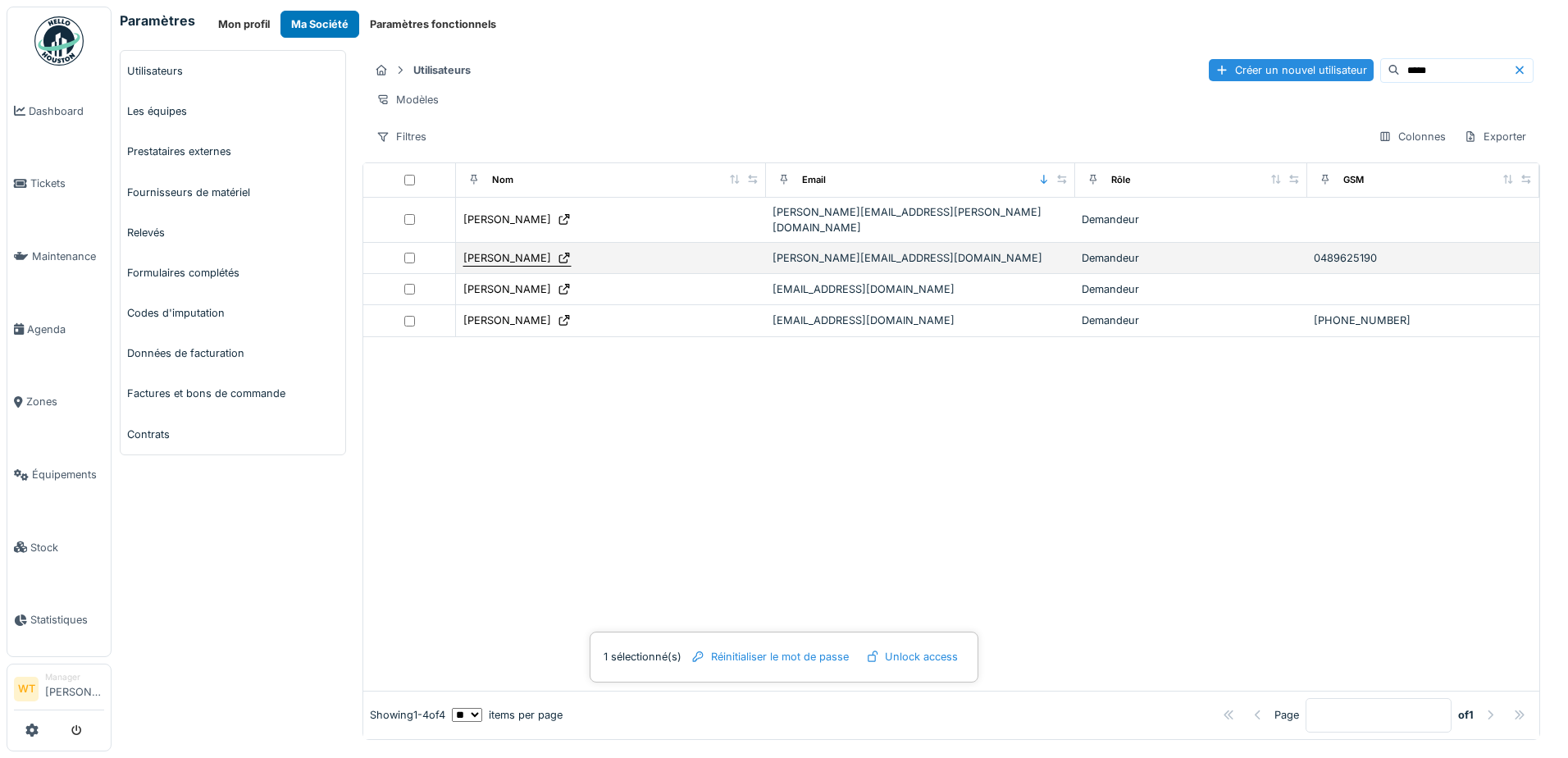
click at [559, 253] on icon at bounding box center [564, 258] width 10 height 10
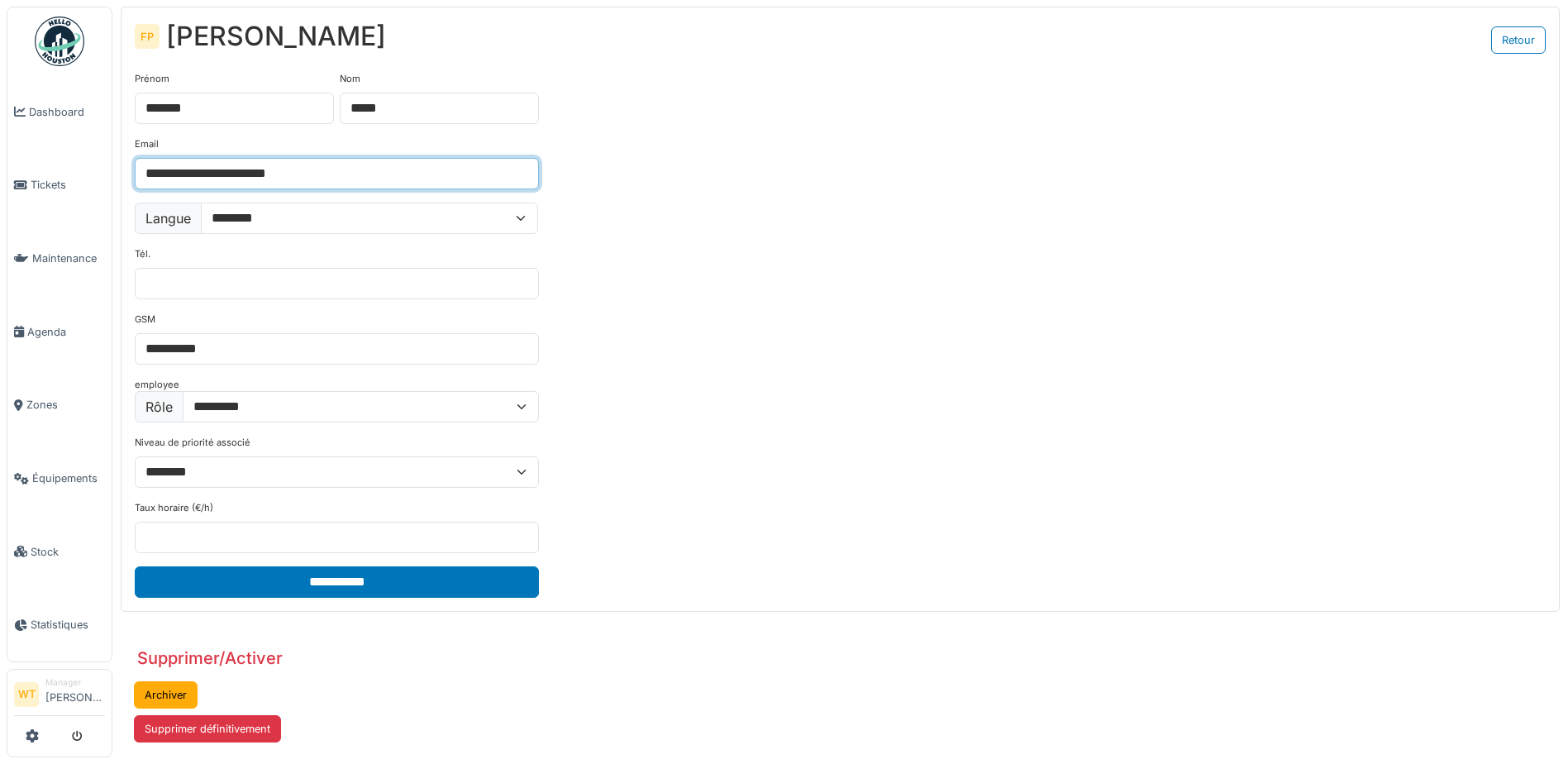
click at [256, 171] on input "**********" at bounding box center [337, 173] width 404 height 31
type input "**********"
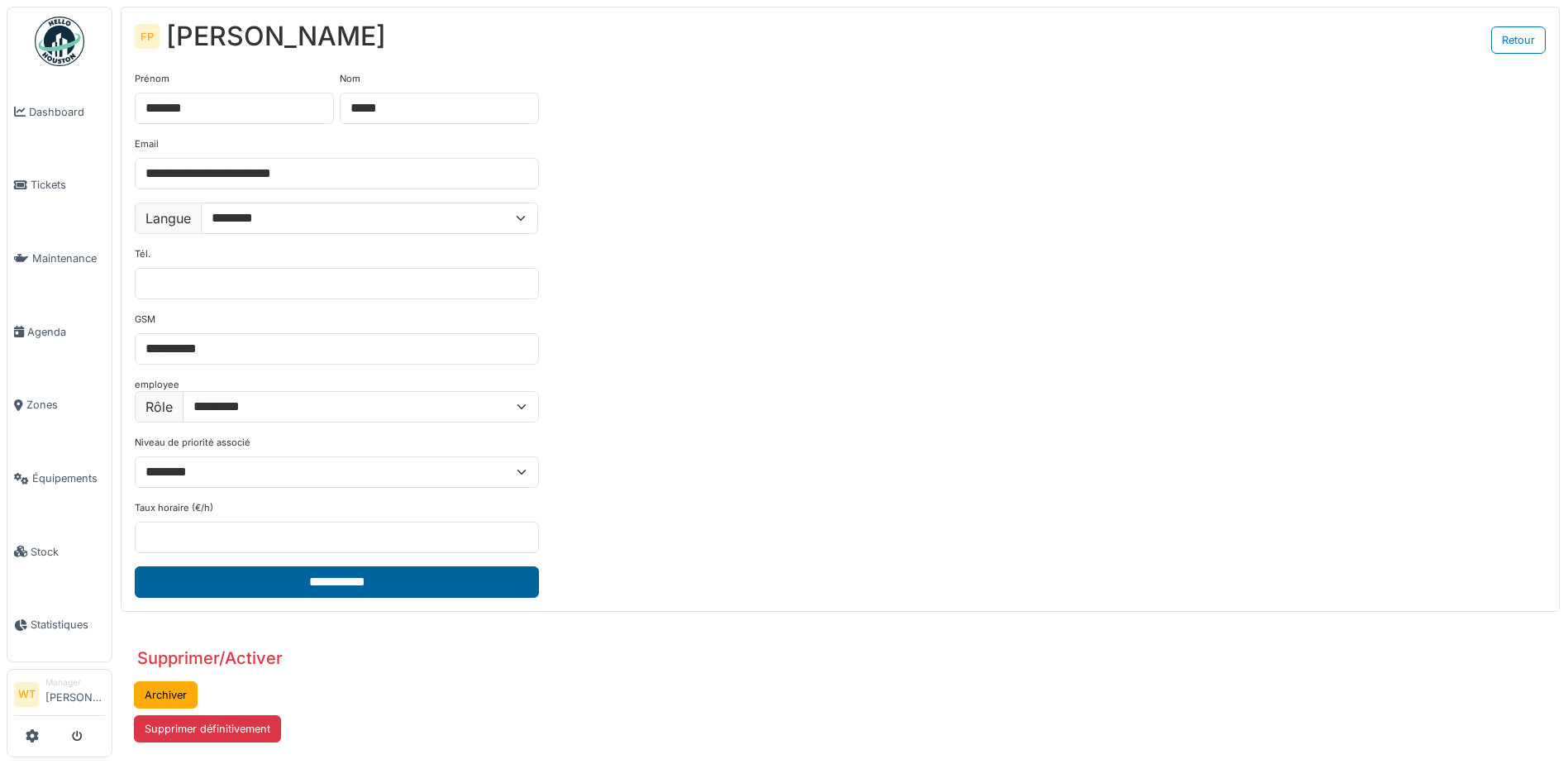
click at [286, 579] on input "**********" at bounding box center [337, 581] width 404 height 31
click at [351, 582] on input "**********" at bounding box center [337, 581] width 404 height 31
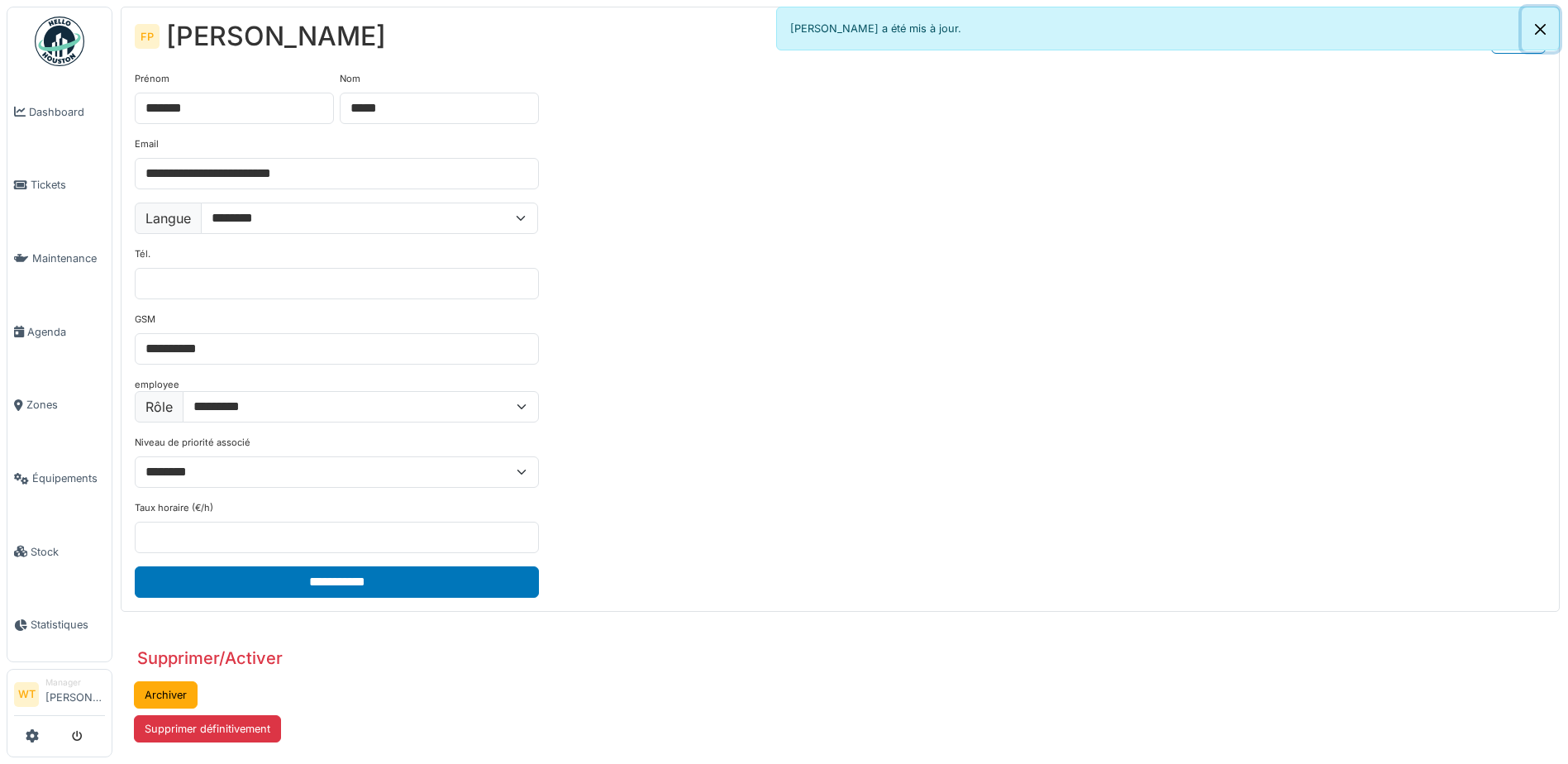
click at [1545, 29] on button "Close" at bounding box center [1539, 29] width 37 height 44
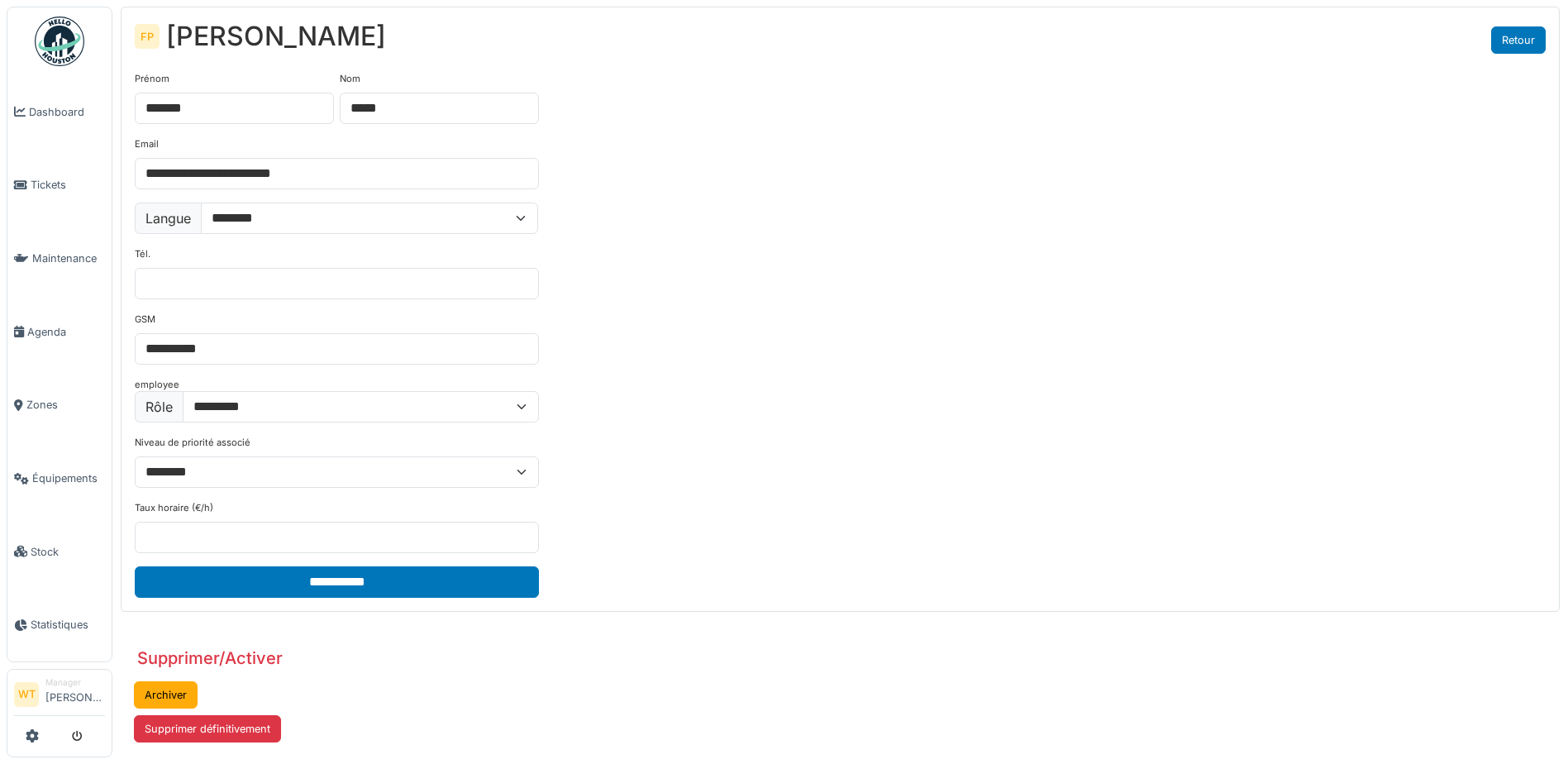
click at [1531, 42] on link "Retour" at bounding box center [1518, 40] width 54 height 28
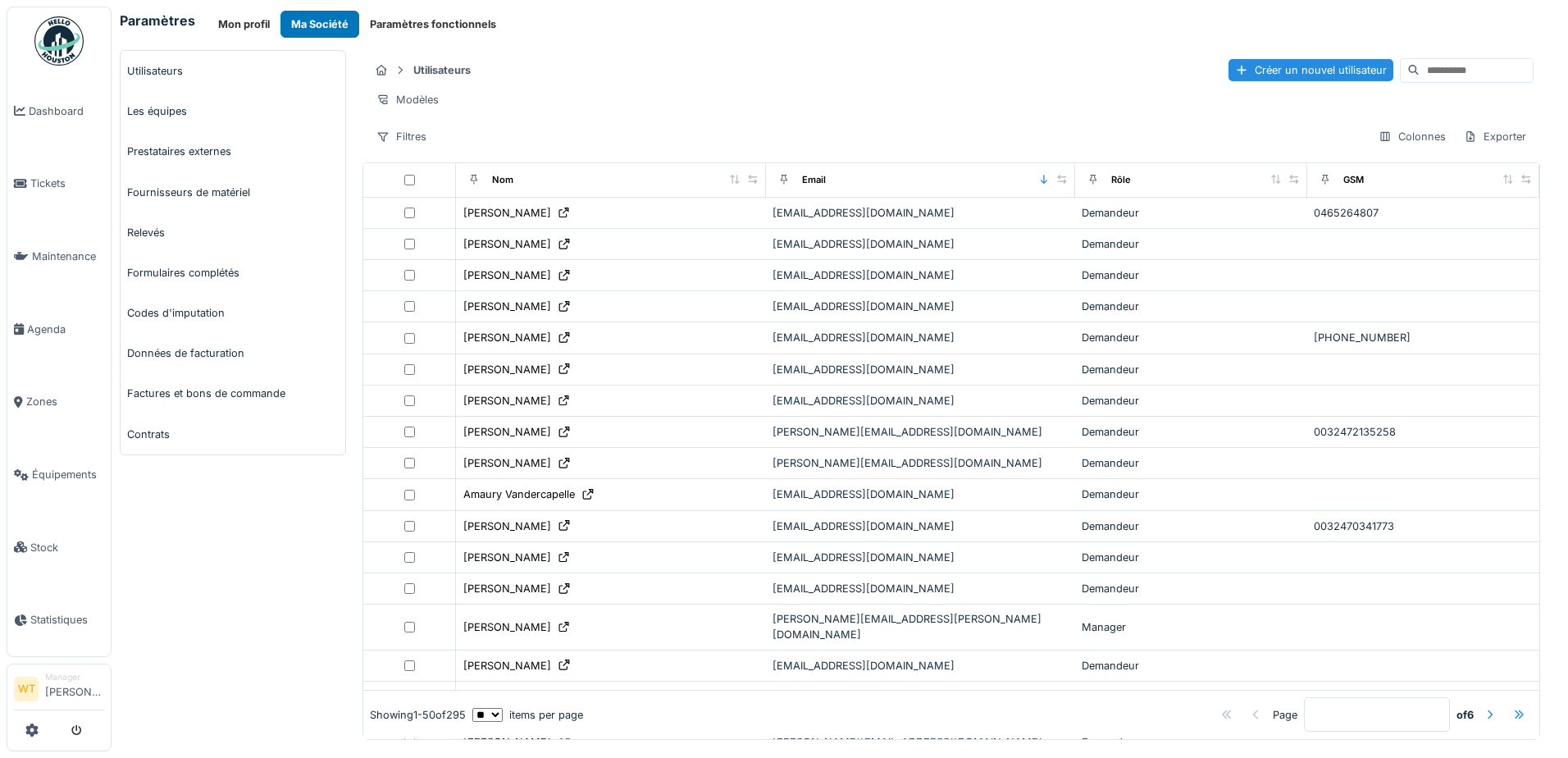
click at [1419, 69] on input at bounding box center [1476, 71] width 113 height 23
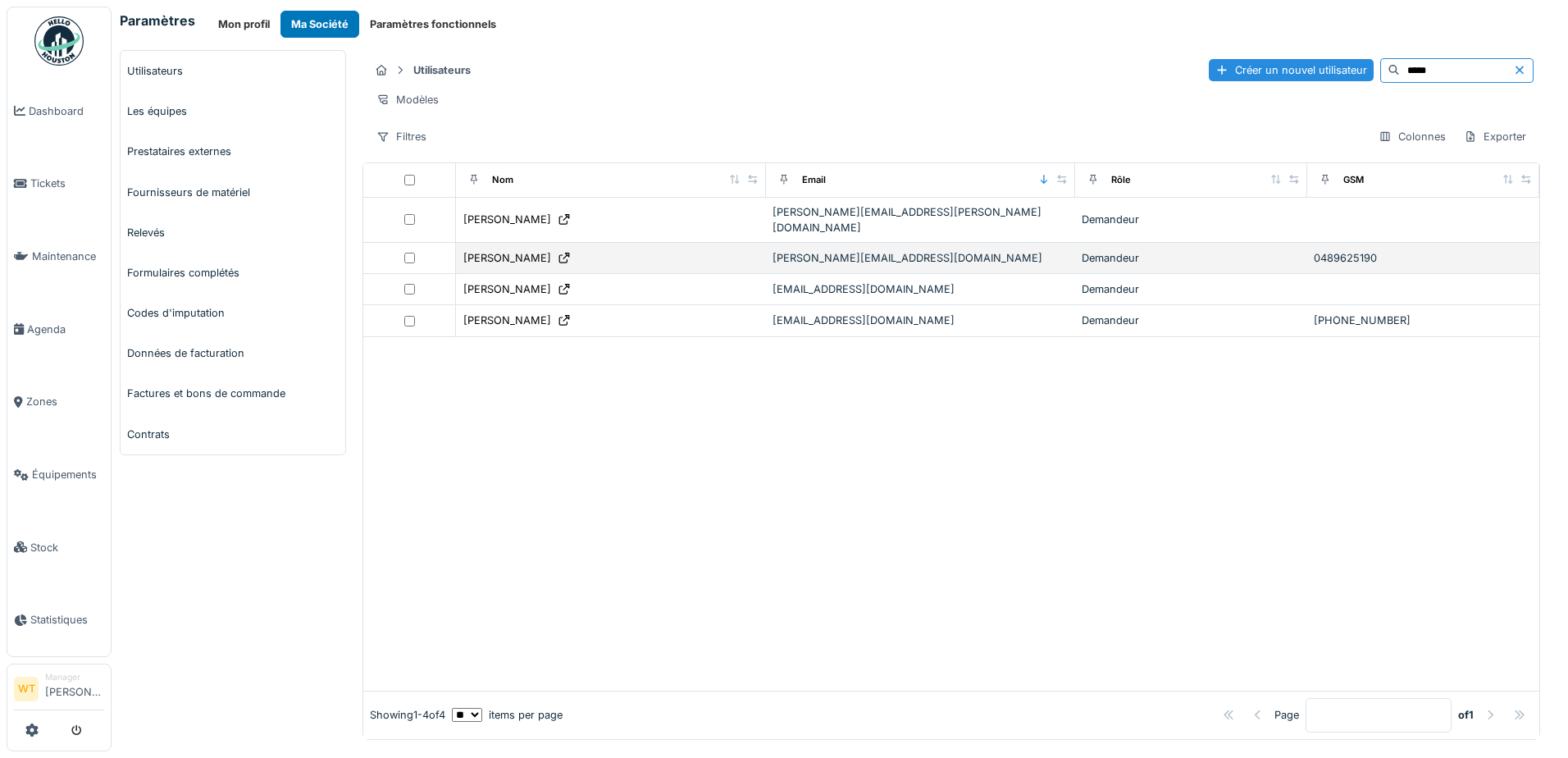
type input "*****"
drag, startPoint x: 638, startPoint y: 254, endPoint x: 586, endPoint y: 260, distance: 52.3
click at [586, 260] on div "[PERSON_NAME]" at bounding box center [610, 258] width 296 height 17
click at [558, 259] on icon at bounding box center [564, 258] width 13 height 10
drag, startPoint x: 623, startPoint y: 260, endPoint x: 841, endPoint y: 247, distance: 218.4
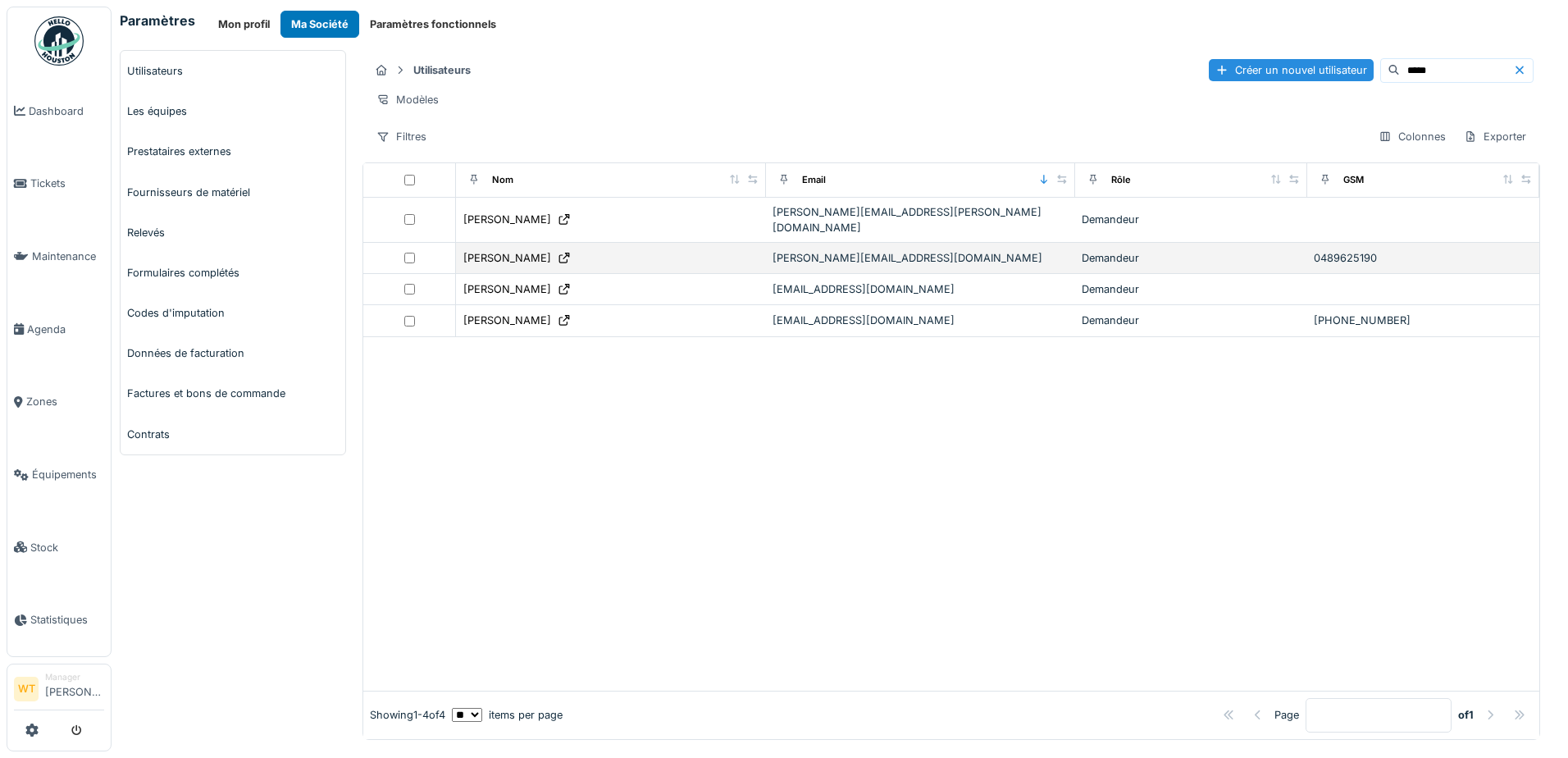
click at [841, 250] on div "[PERSON_NAME][EMAIL_ADDRESS][DOMAIN_NAME]" at bounding box center [921, 258] width 296 height 16
click at [837, 254] on div "[PERSON_NAME][EMAIL_ADDRESS][DOMAIN_NAME]" at bounding box center [921, 258] width 296 height 16
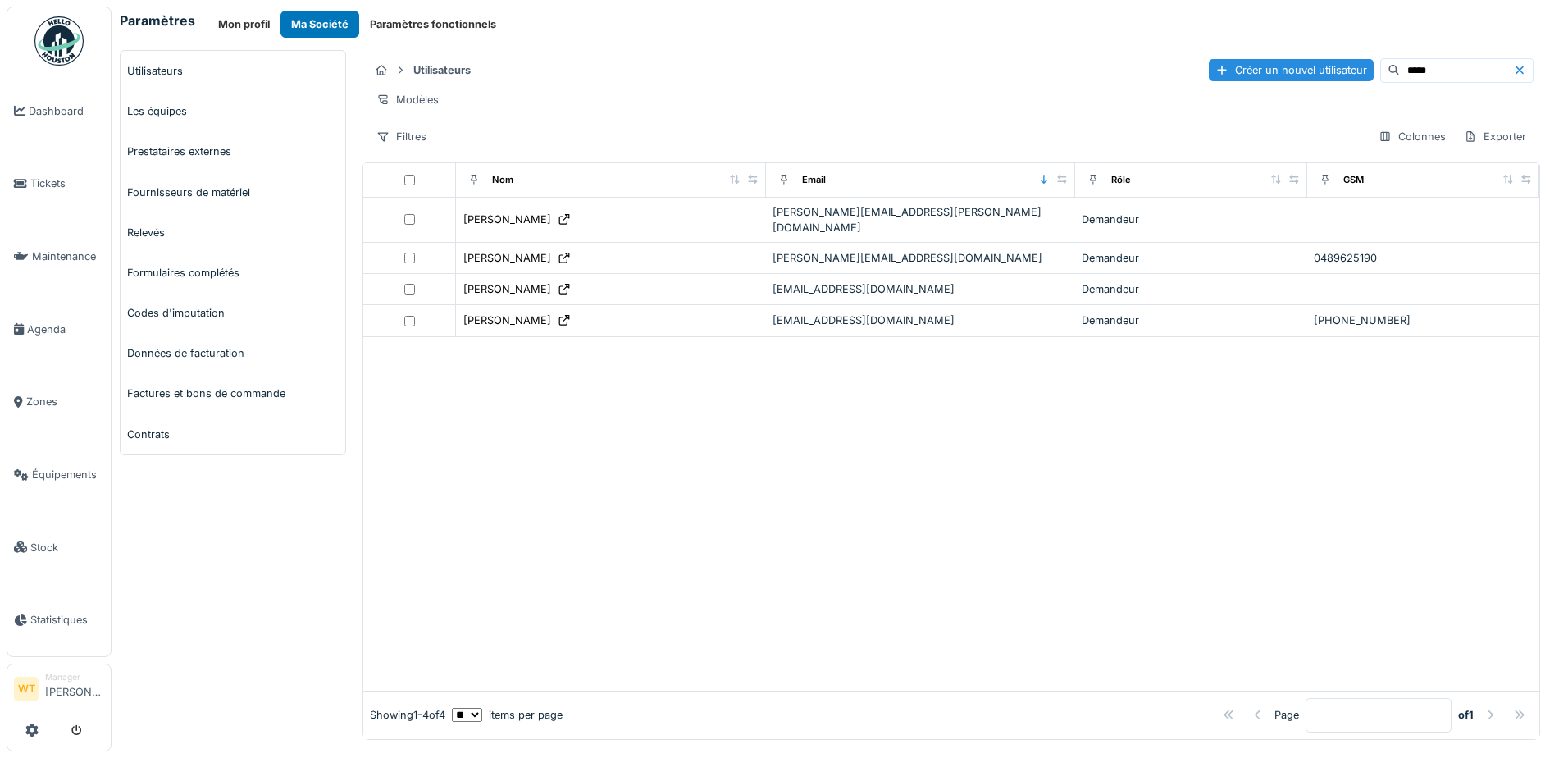
drag, startPoint x: 837, startPoint y: 254, endPoint x: 678, endPoint y: 427, distance: 235.0
click at [679, 427] on div at bounding box center [951, 514] width 1176 height 354
click at [1515, 71] on icon at bounding box center [1519, 70] width 8 height 8
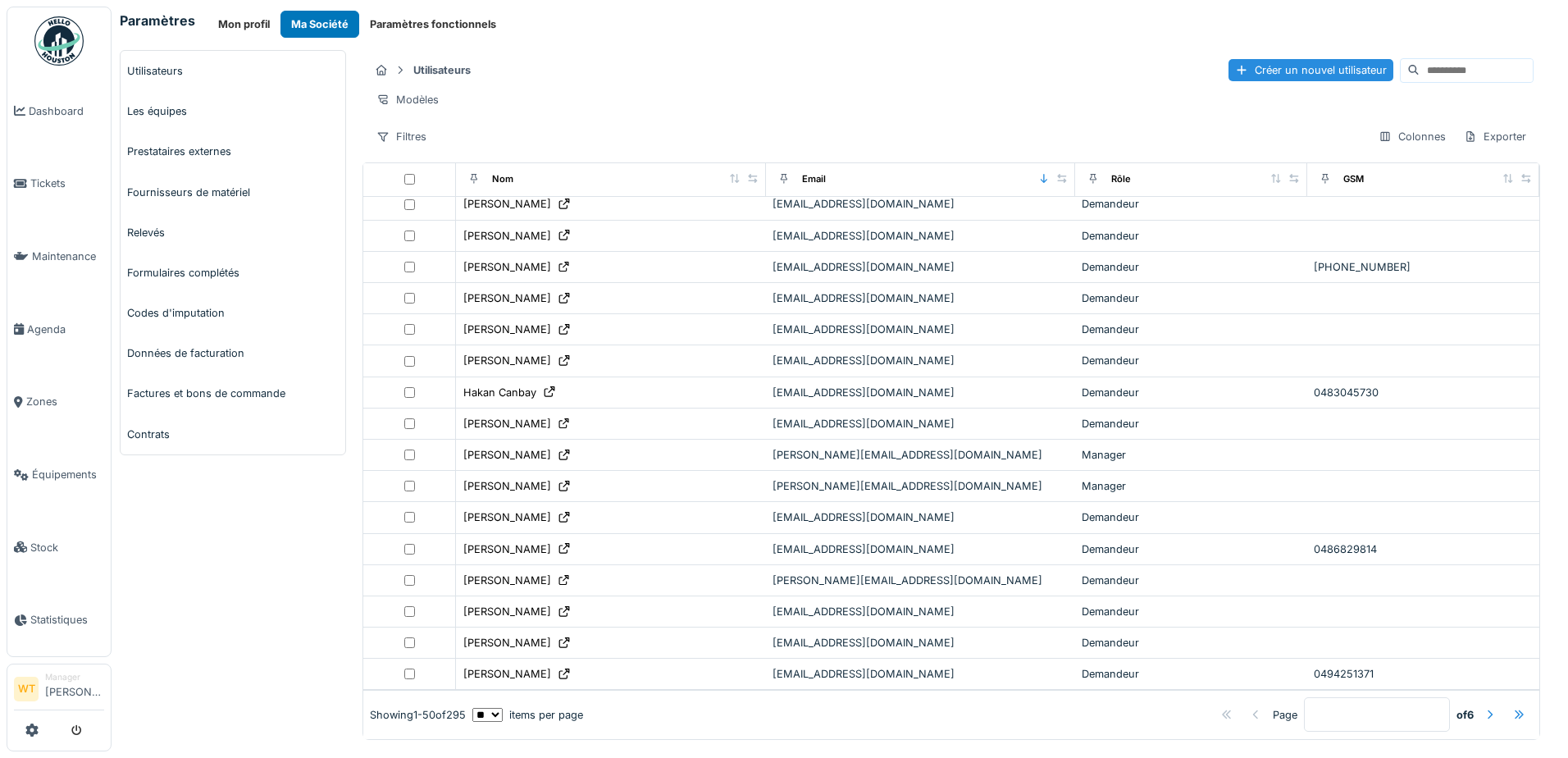
scroll to position [5, 0]
click at [1419, 68] on input at bounding box center [1476, 71] width 113 height 23
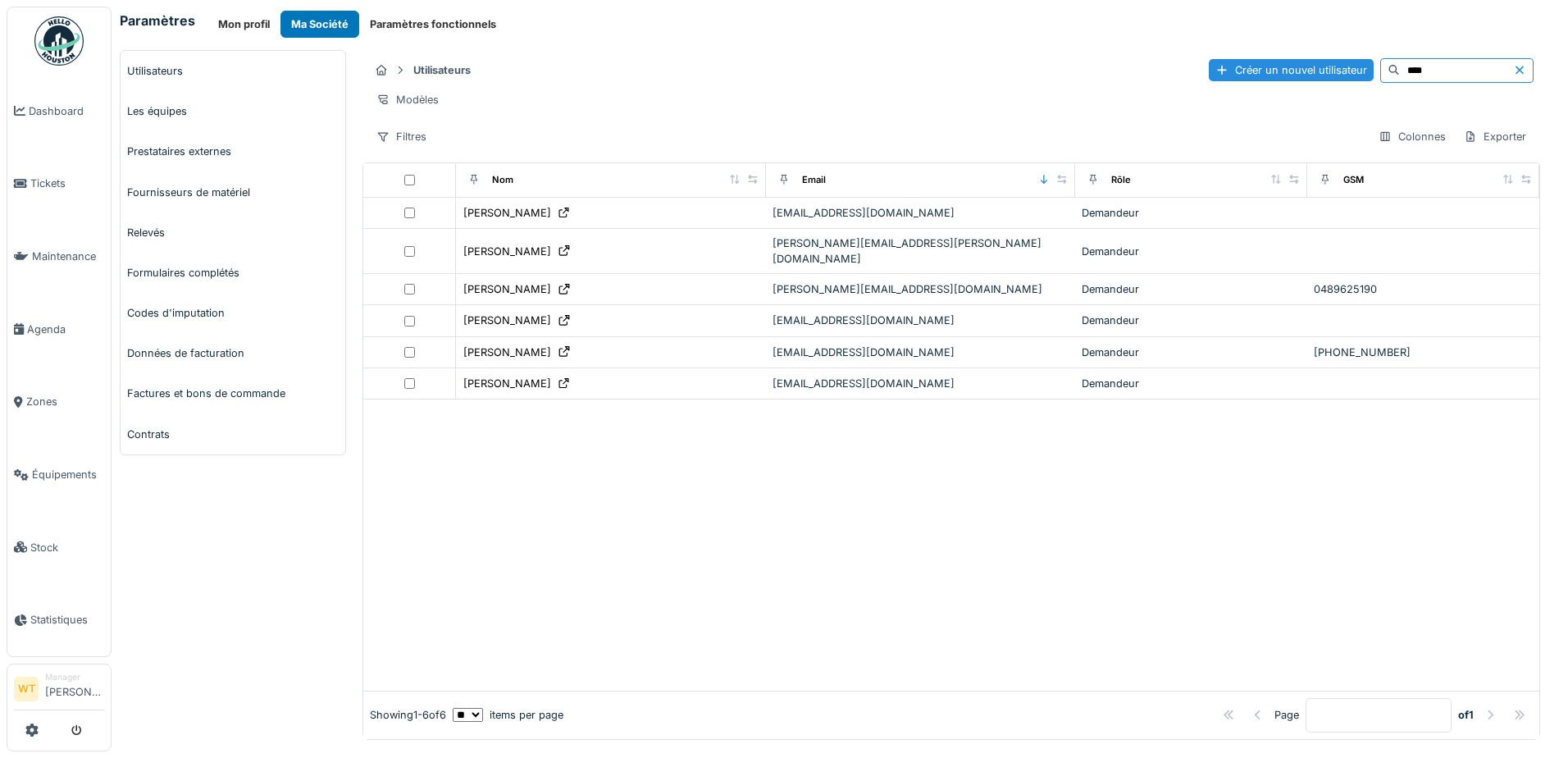
scroll to position [0, 0]
type input "****"
drag, startPoint x: 867, startPoint y: 285, endPoint x: 848, endPoint y: 286, distance: 19.0
click at [848, 286] on div "[PERSON_NAME][EMAIL_ADDRESS][DOMAIN_NAME]" at bounding box center [921, 289] width 296 height 16
click at [847, 286] on div "[PERSON_NAME][EMAIL_ADDRESS][DOMAIN_NAME]" at bounding box center [921, 289] width 296 height 16
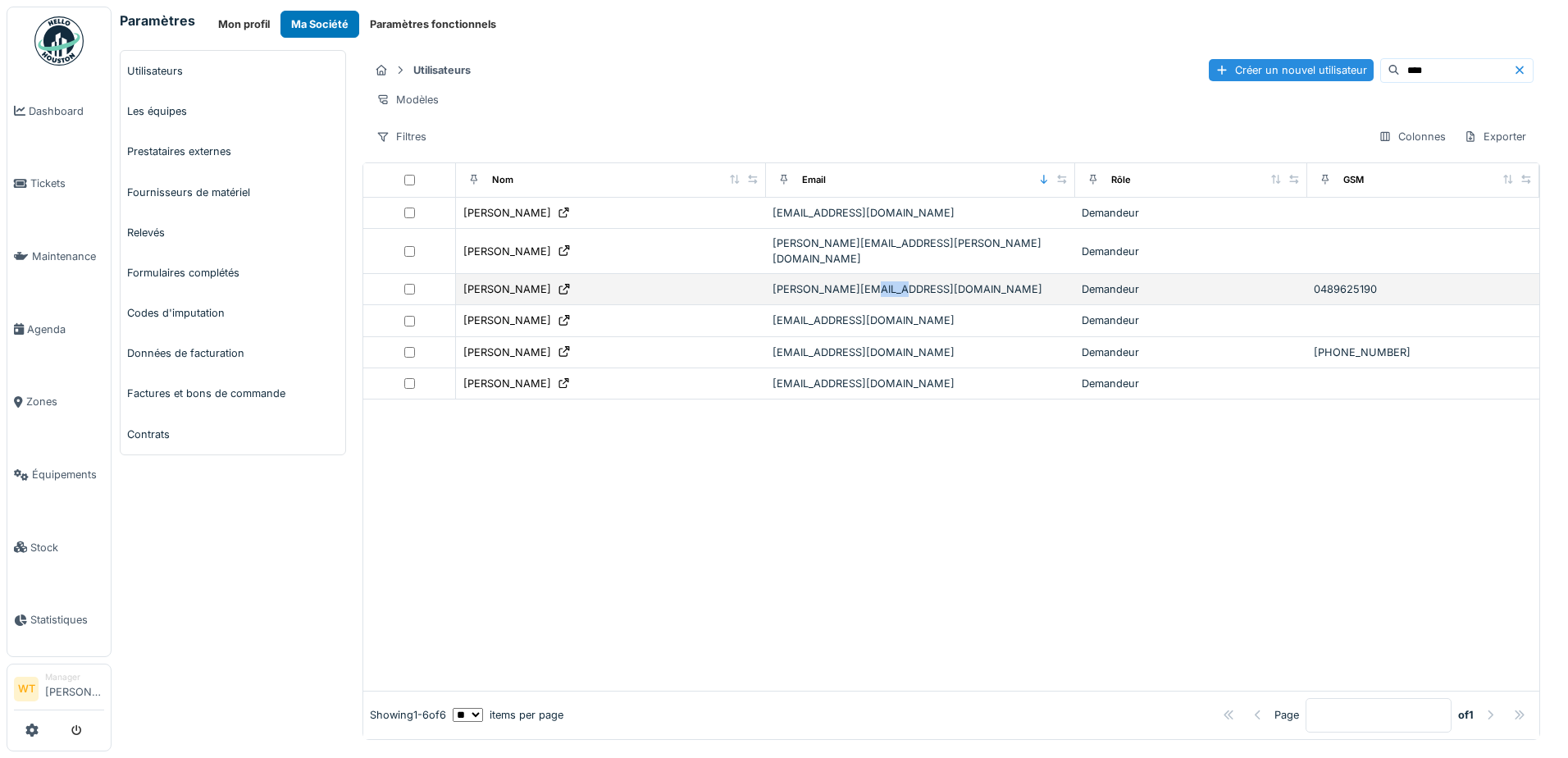
click at [847, 286] on div "[PERSON_NAME][EMAIL_ADDRESS][DOMAIN_NAME]" at bounding box center [921, 289] width 296 height 16
drag, startPoint x: 847, startPoint y: 286, endPoint x: 745, endPoint y: 285, distance: 102.0
click at [829, 287] on div "[PERSON_NAME][EMAIL_ADDRESS][DOMAIN_NAME]" at bounding box center [921, 289] width 296 height 16
click at [559, 284] on icon at bounding box center [564, 289] width 10 height 10
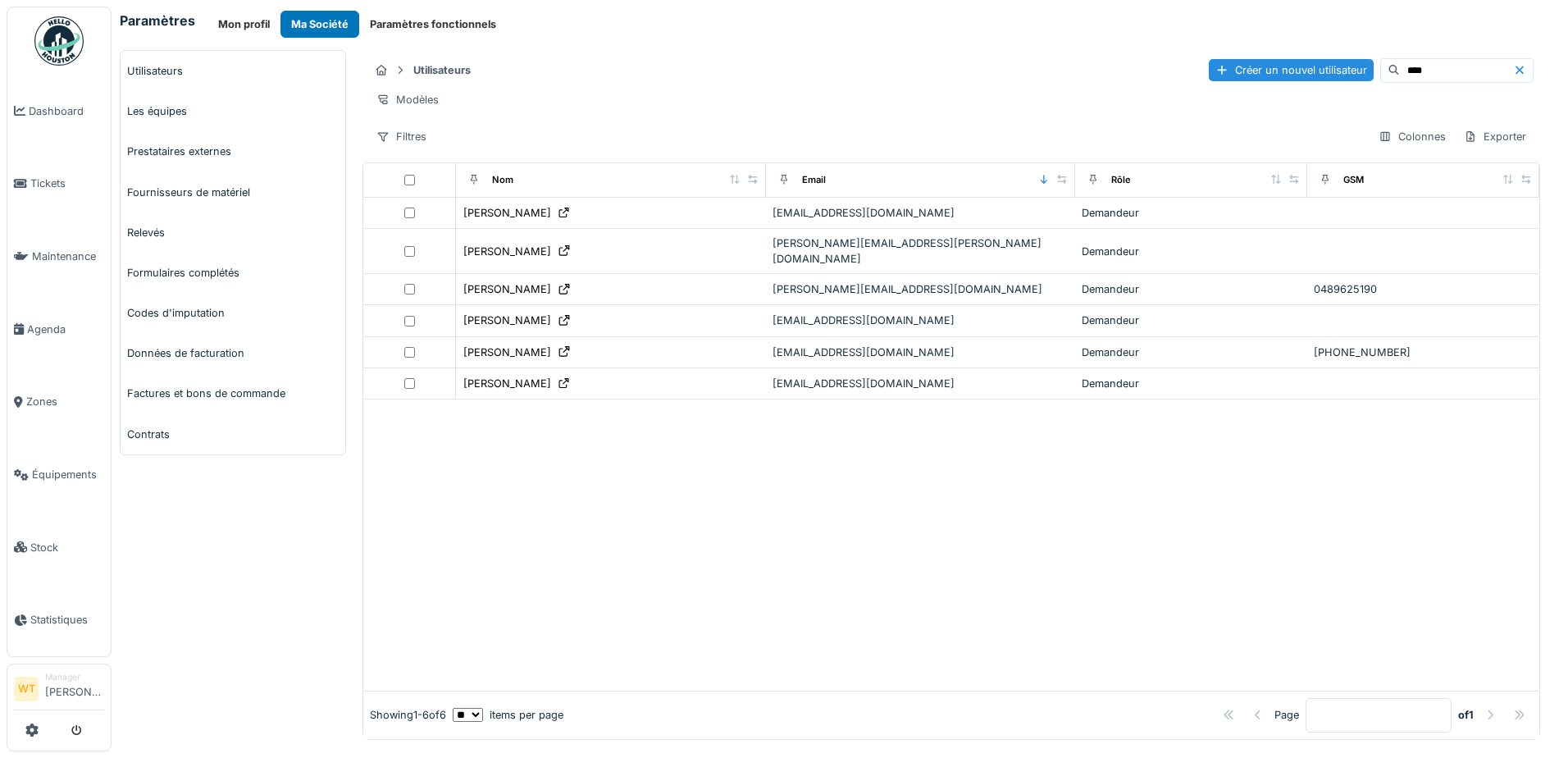
click at [893, 435] on div at bounding box center [951, 545] width 1176 height 292
click at [169, 68] on link "Utilisateurs" at bounding box center [233, 71] width 225 height 41
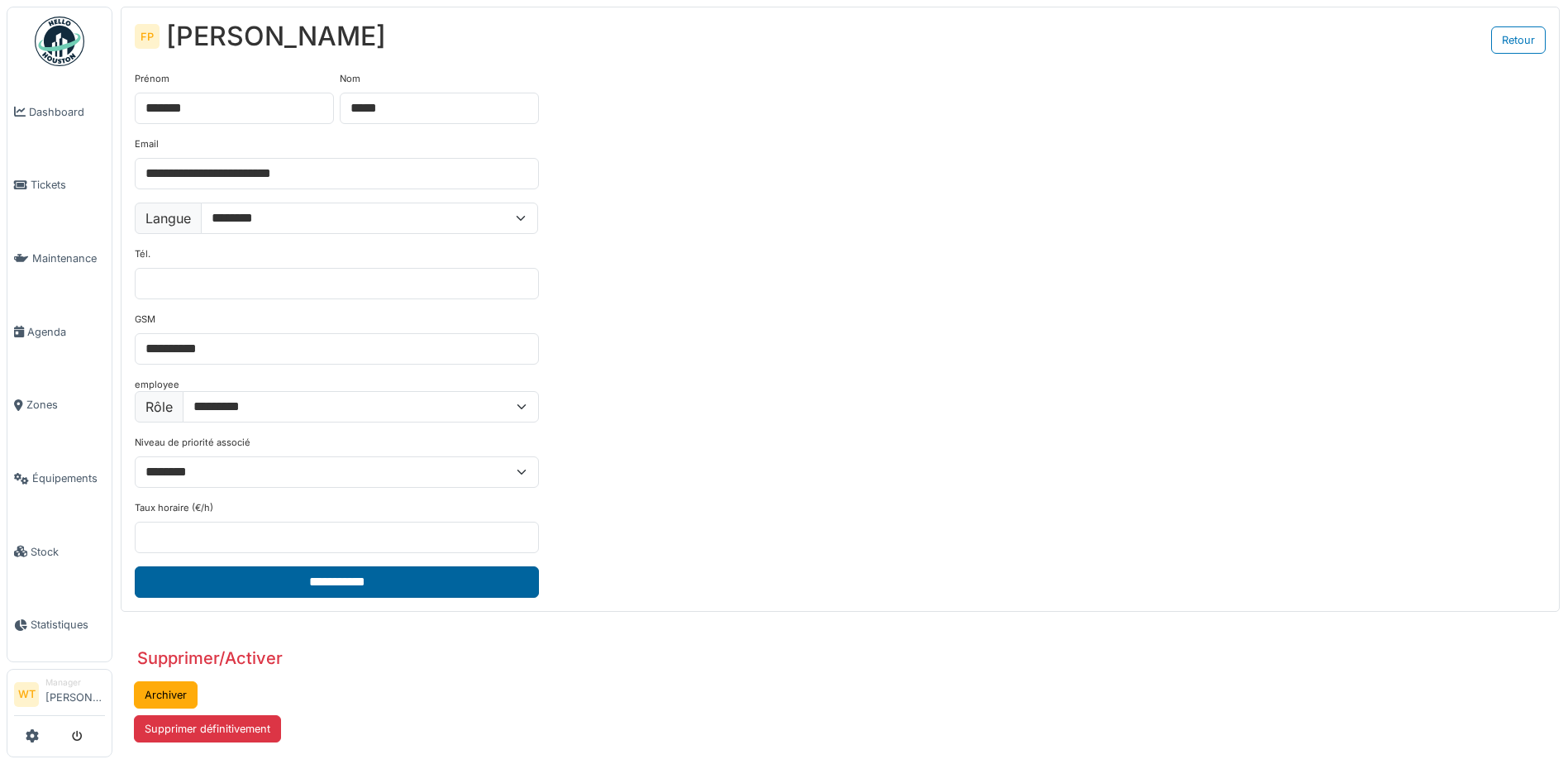
click at [357, 573] on input "**********" at bounding box center [337, 581] width 404 height 31
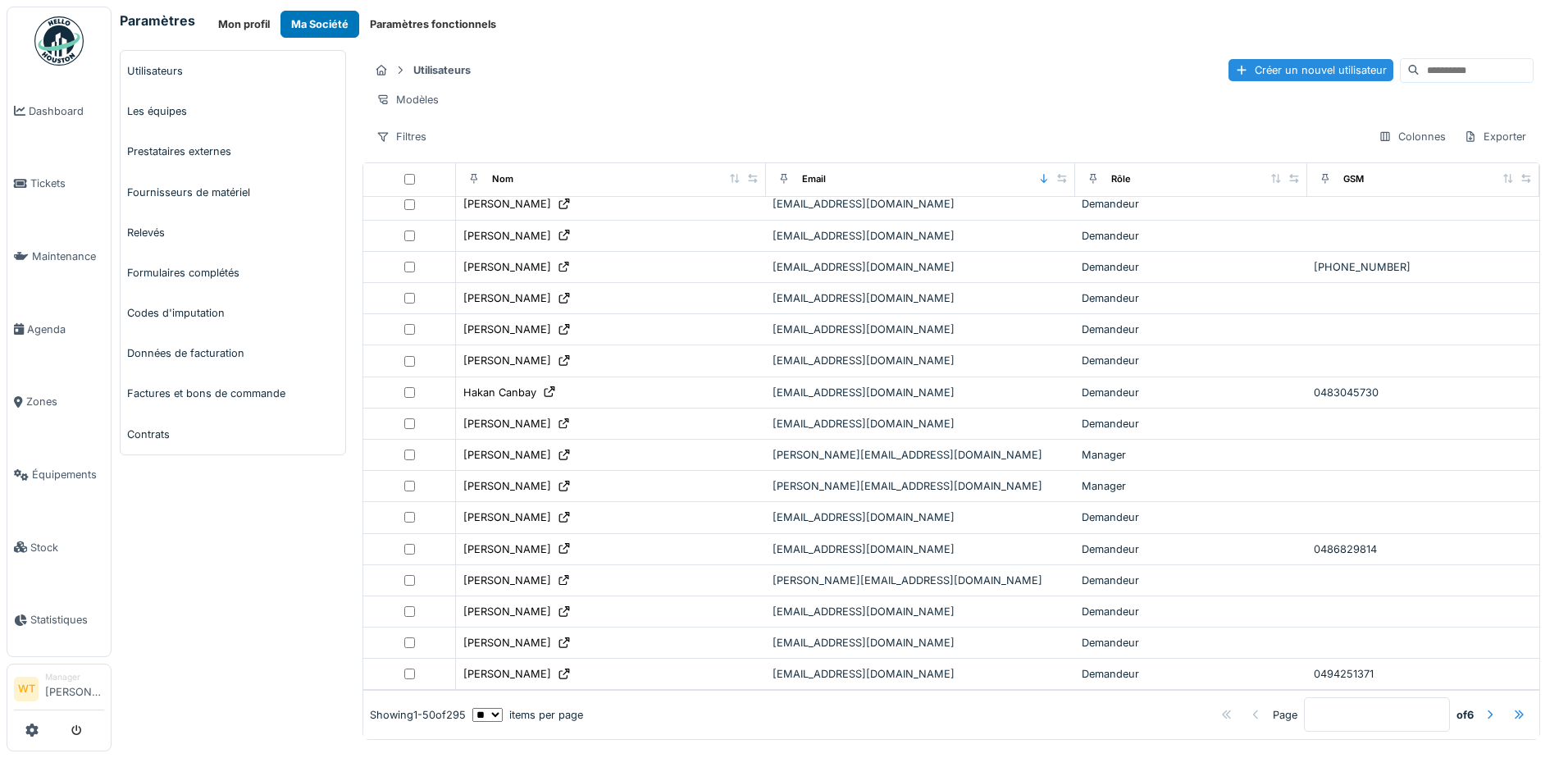
scroll to position [5, 0]
click at [1419, 67] on input at bounding box center [1476, 71] width 113 height 23
type input "*"
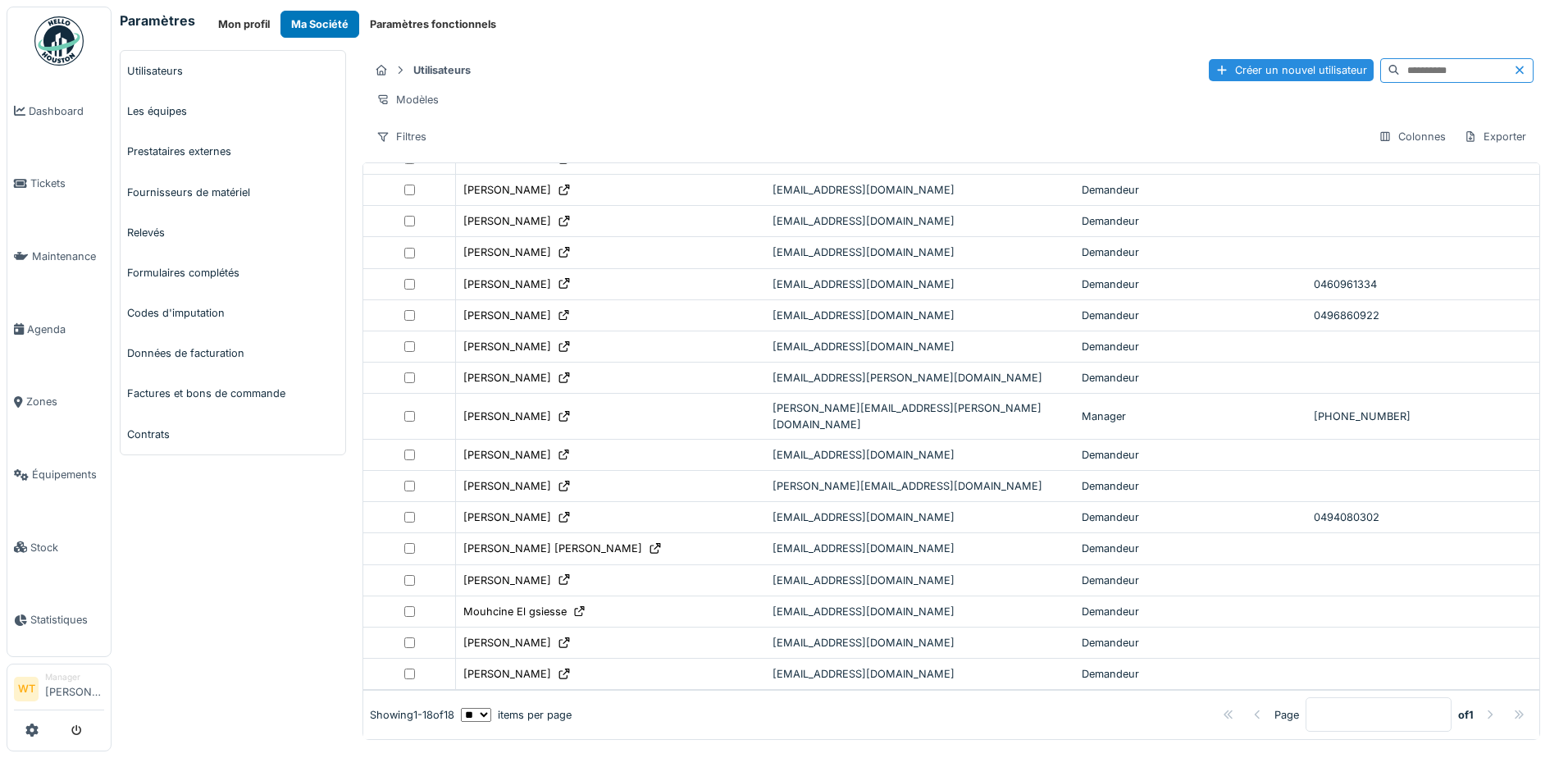
scroll to position [0, 0]
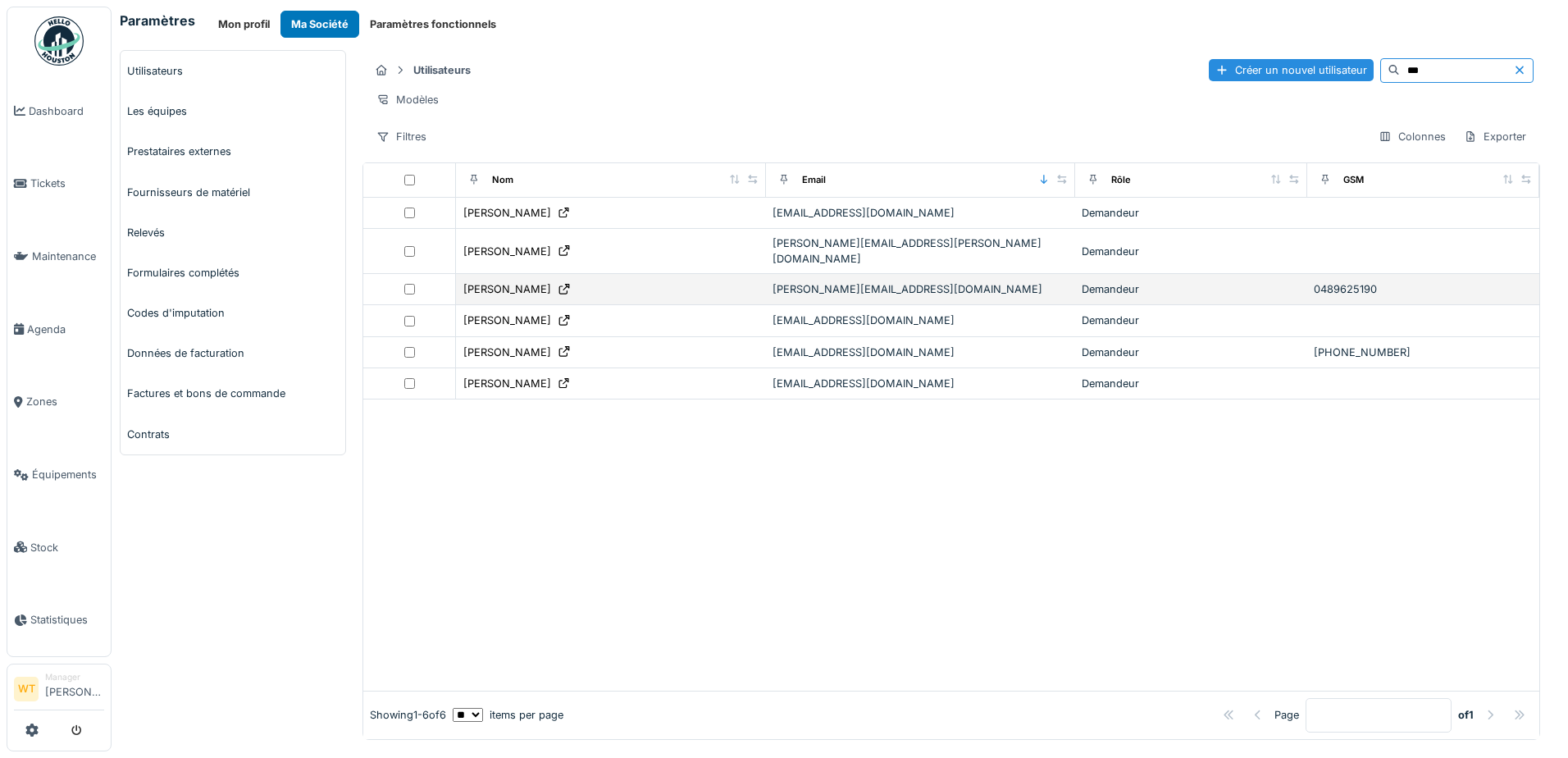
type input "***"
click at [598, 285] on div "Francis PEREZ" at bounding box center [610, 289] width 296 height 17
click at [558, 285] on icon at bounding box center [564, 289] width 13 height 10
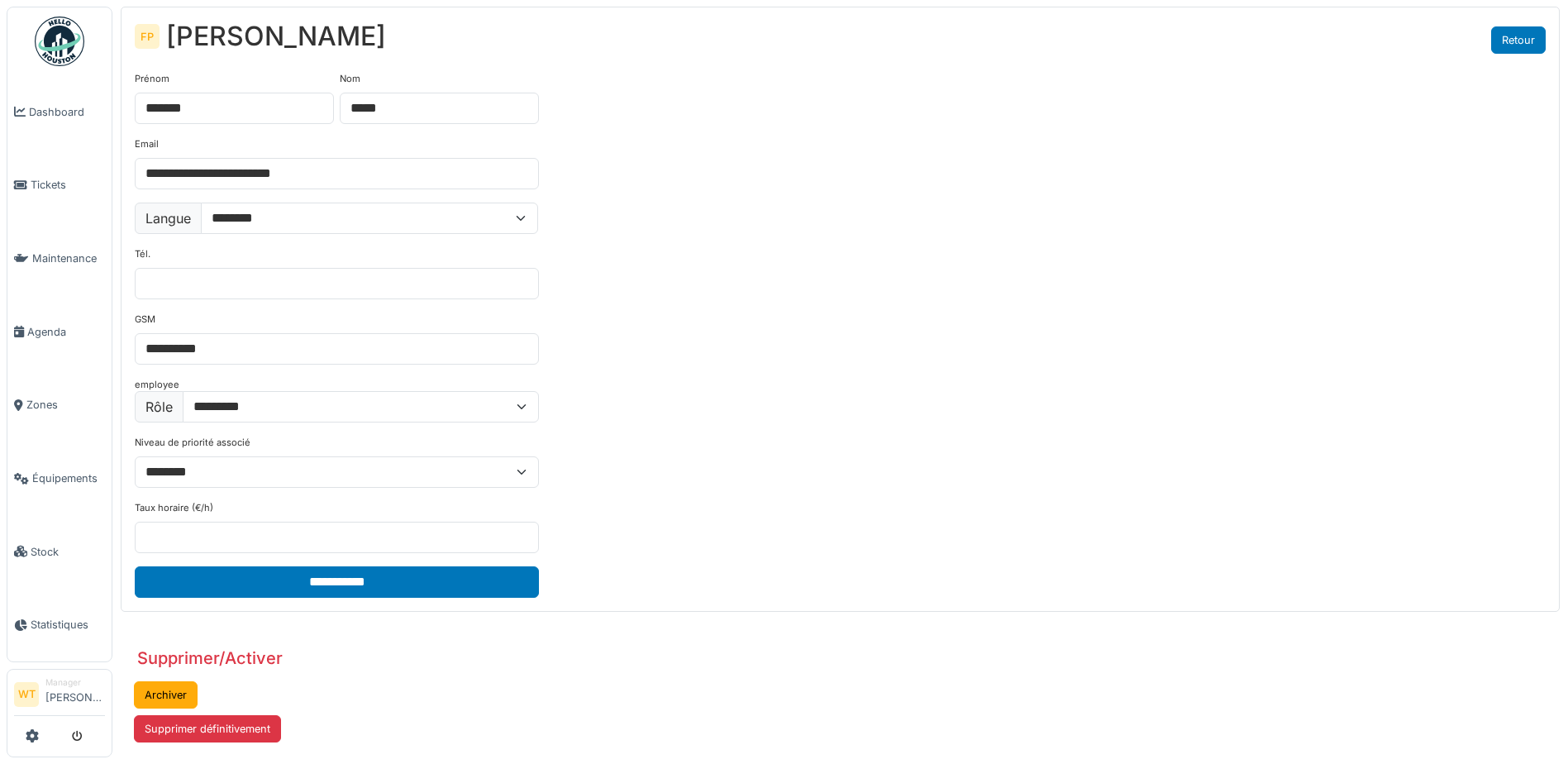
click at [1525, 41] on link "Retour" at bounding box center [1518, 40] width 54 height 28
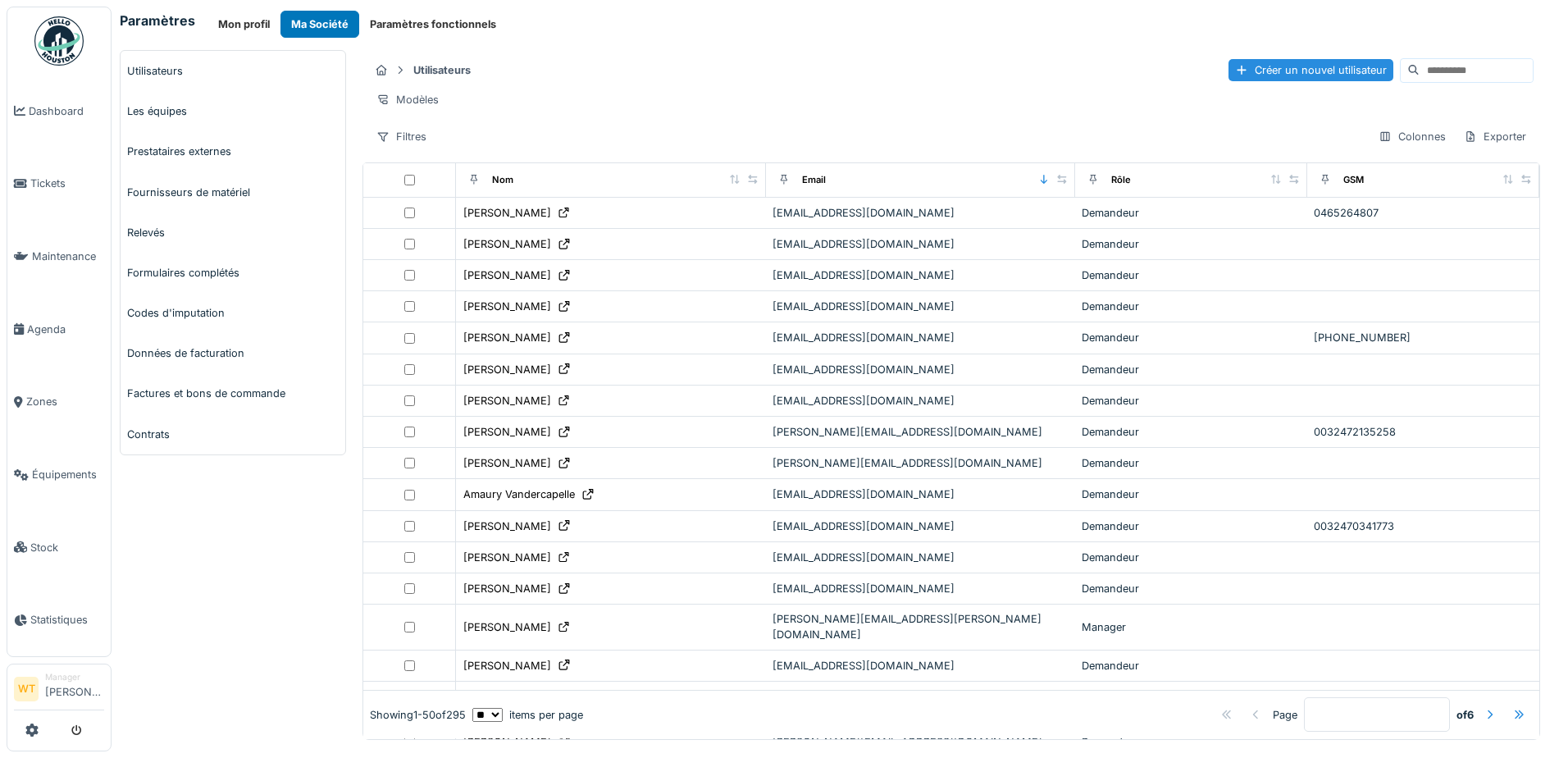
click at [266, 519] on div "Utilisateurs Les équipes Prestataires externes Fournisseurs de matériel Relevés…" at bounding box center [232, 395] width 242 height 690
click at [170, 16] on h6 "Paramètres" at bounding box center [158, 21] width 75 height 16
click at [241, 19] on button "Mon profil" at bounding box center [243, 24] width 73 height 27
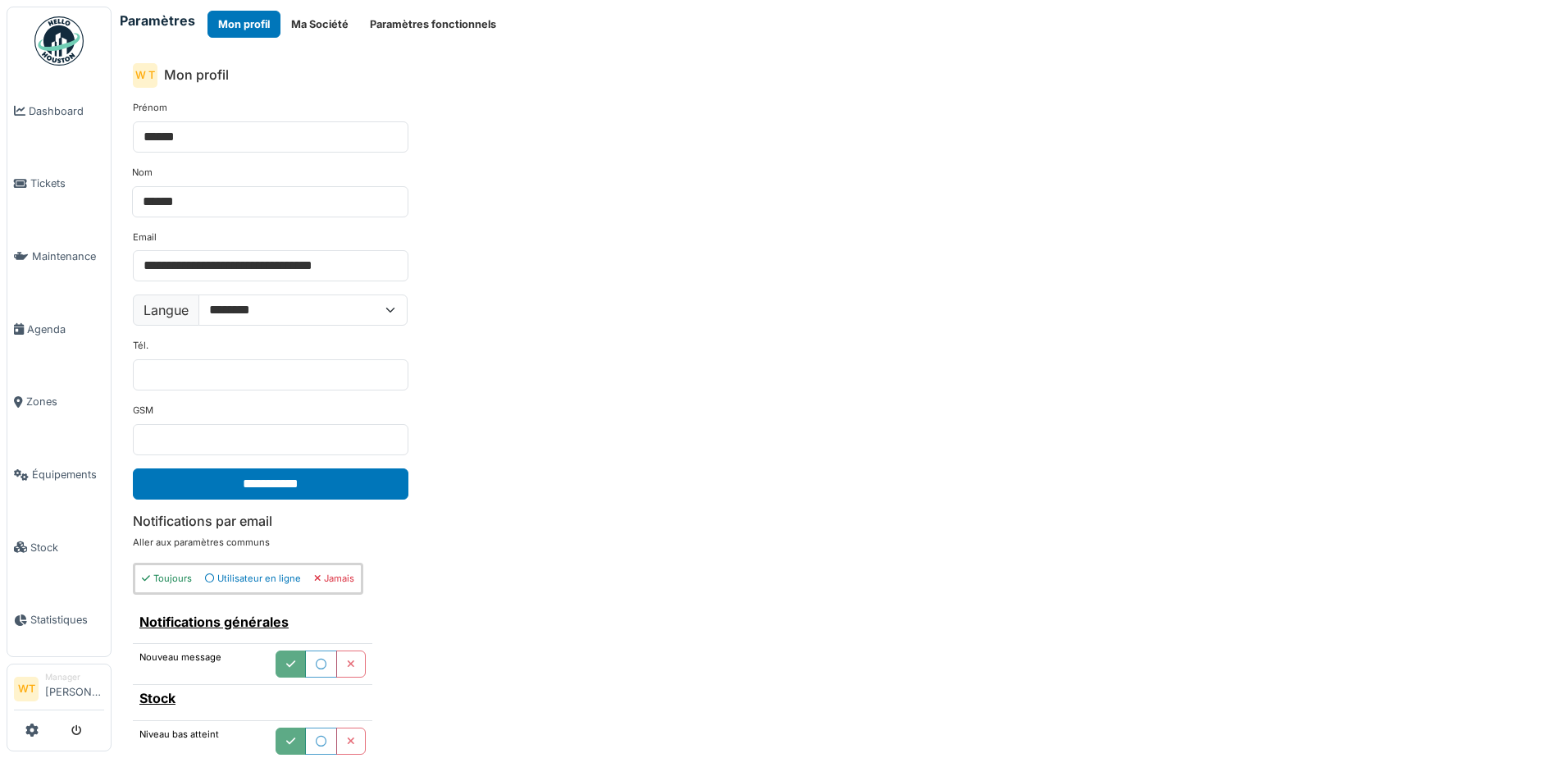
click at [143, 20] on h6 "Paramètres" at bounding box center [158, 21] width 75 height 16
click at [47, 188] on span "Tickets" at bounding box center [67, 183] width 74 height 16
click at [35, 736] on icon at bounding box center [32, 731] width 13 height 13
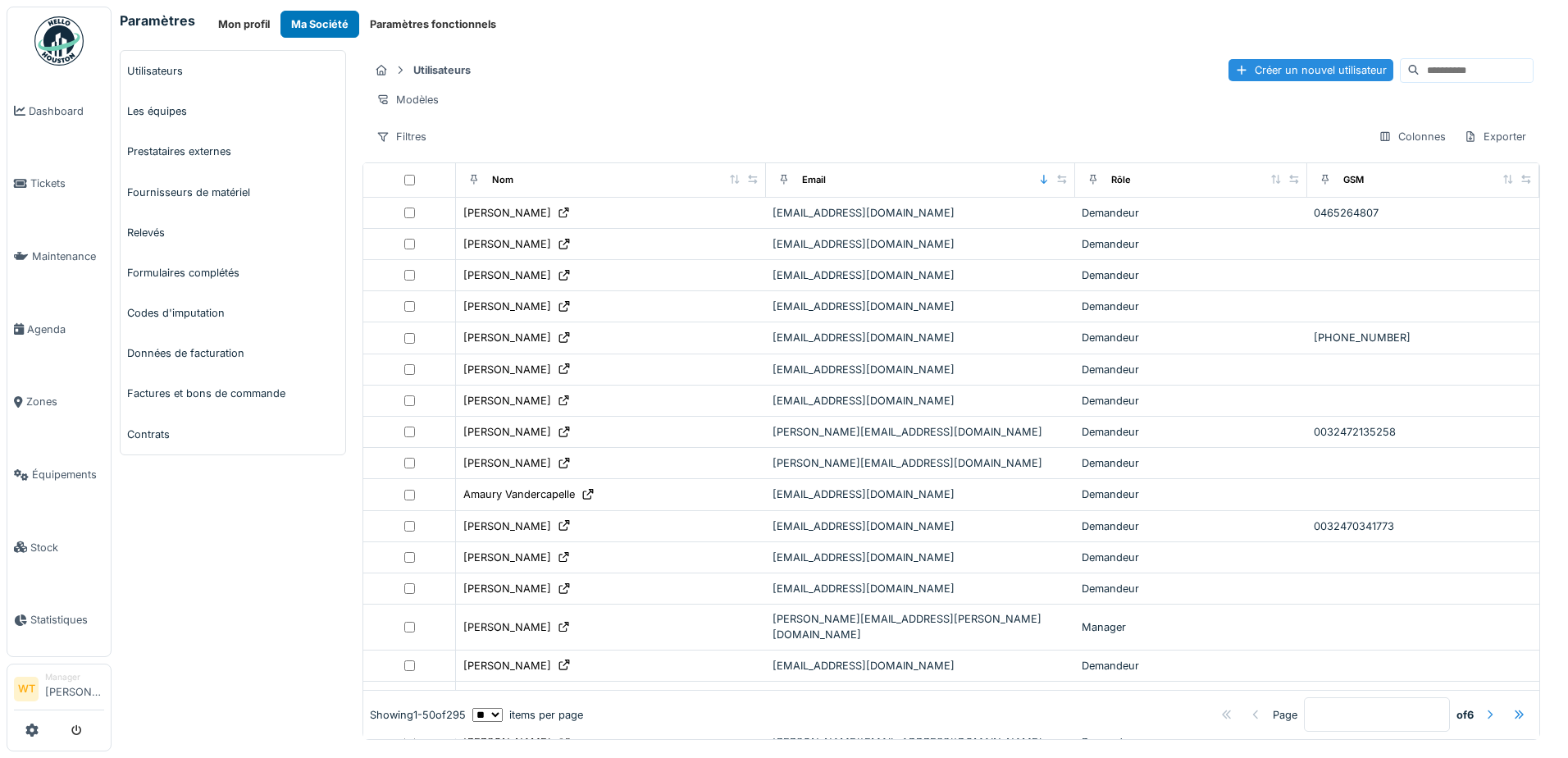
click at [1483, 707] on div at bounding box center [1490, 715] width 13 height 16
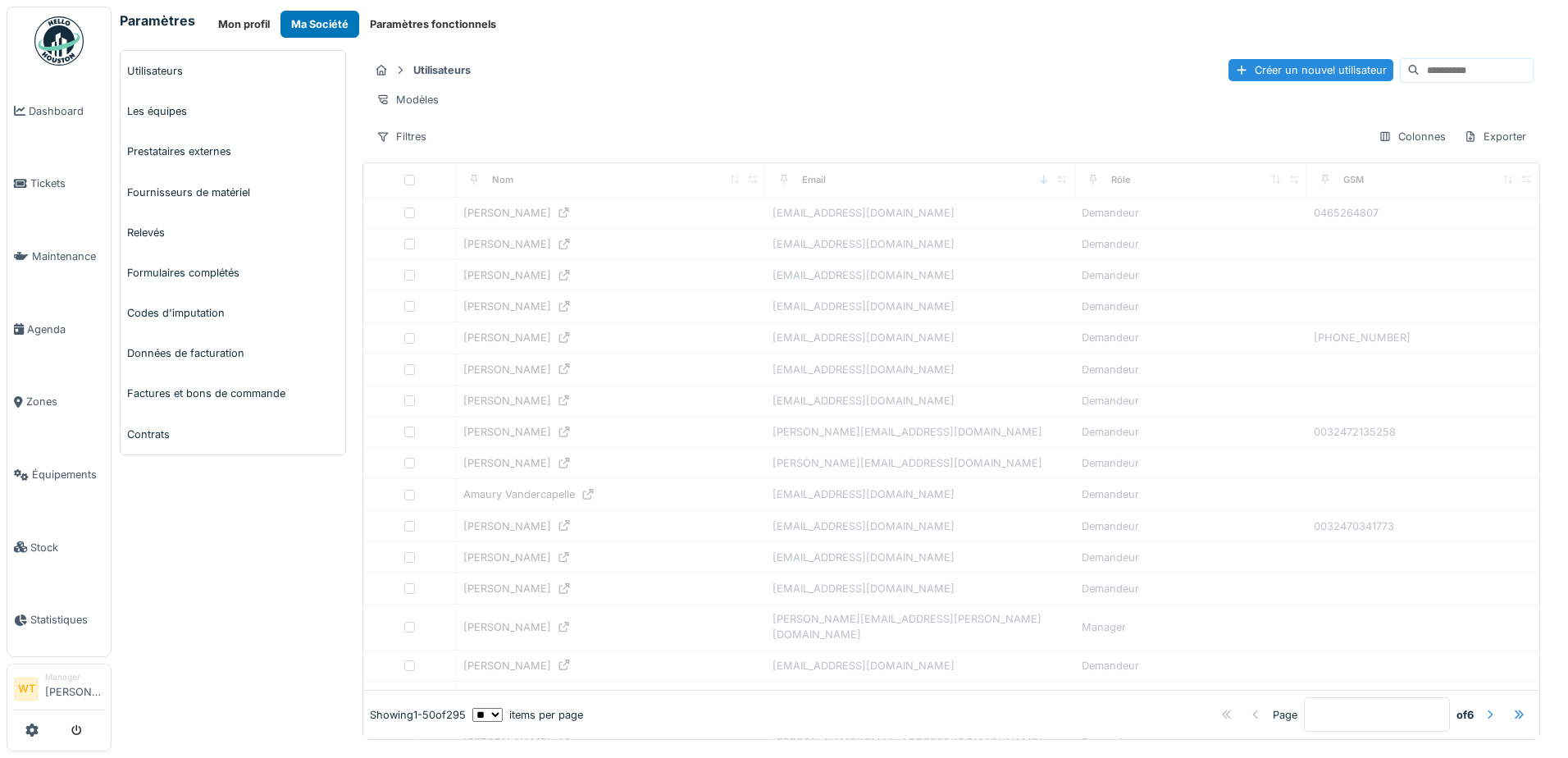
type input "*"
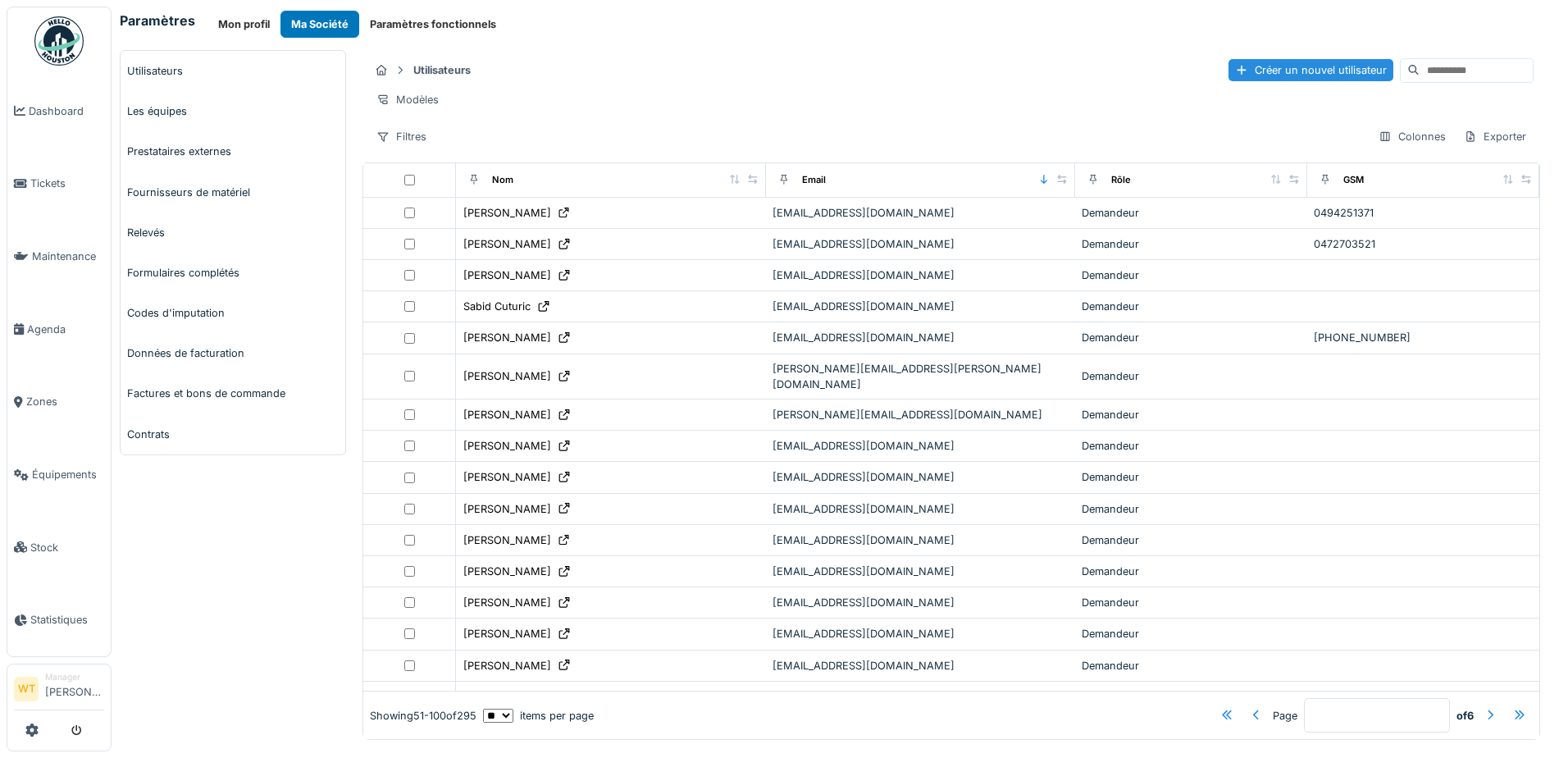
click at [526, 705] on div "Showing 51 - 100 of 295 ** ** ** *** *** *** items per page Page * of 6" at bounding box center [951, 716] width 1176 height 47
click at [526, 706] on div "Showing 51 - 100 of 295 ** ** ** *** *** *** items per page Page * of 6" at bounding box center [951, 716] width 1176 height 47
click at [1396, 85] on hr at bounding box center [951, 85] width 1164 height 1
click at [1419, 72] on input at bounding box center [1476, 71] width 113 height 23
click at [1419, 66] on input at bounding box center [1476, 71] width 113 height 23
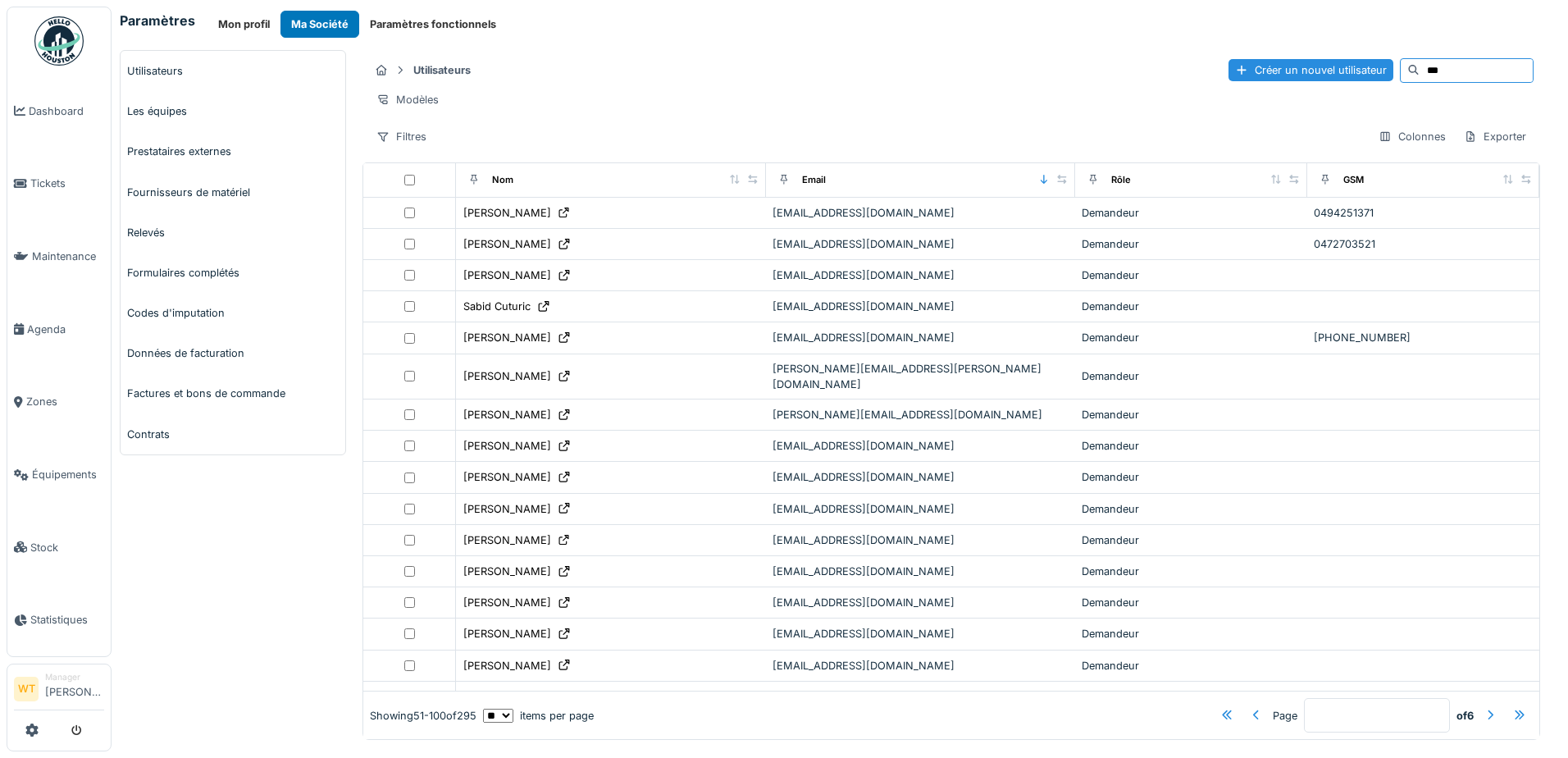
type input "****"
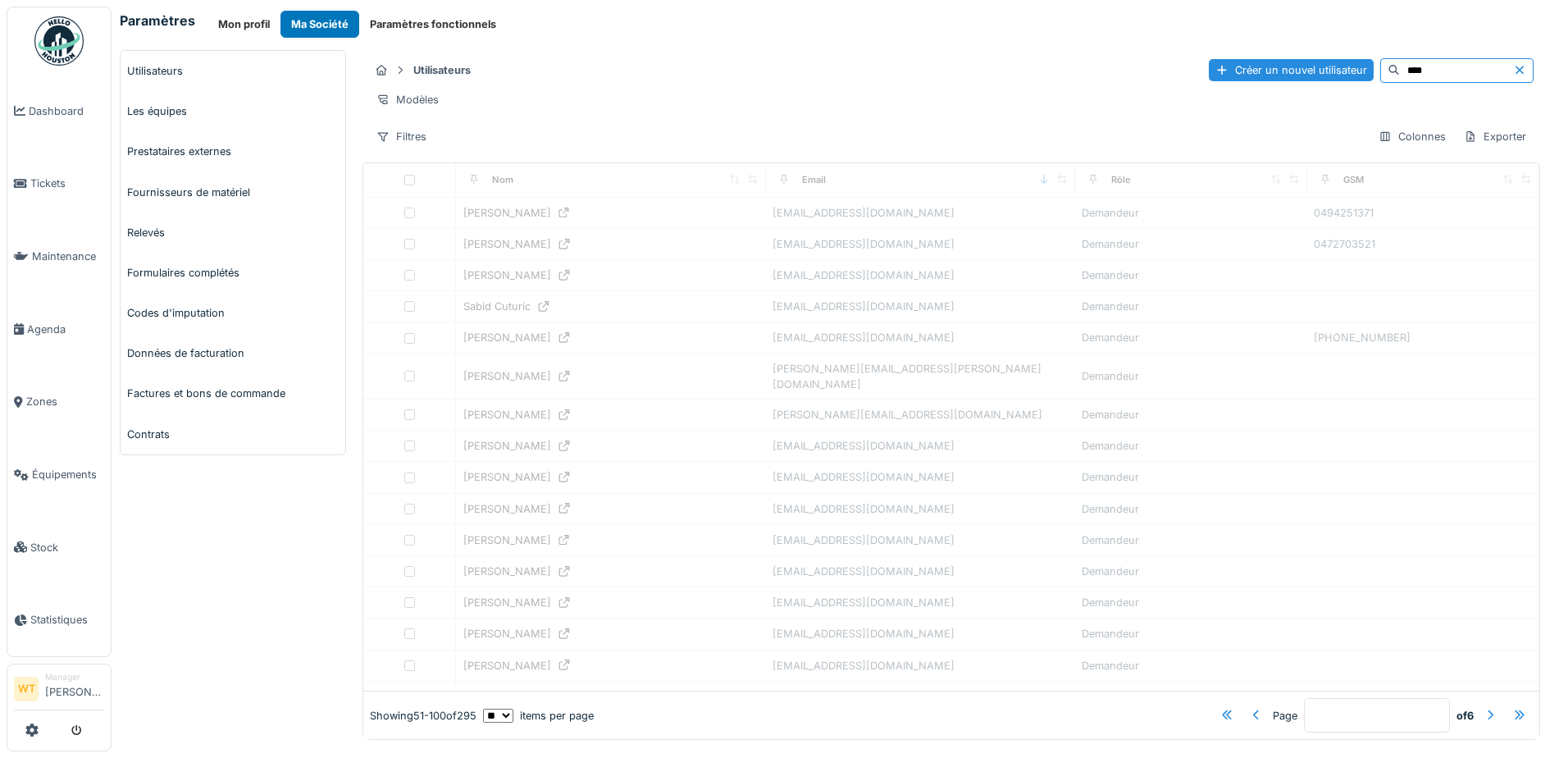
type input "*"
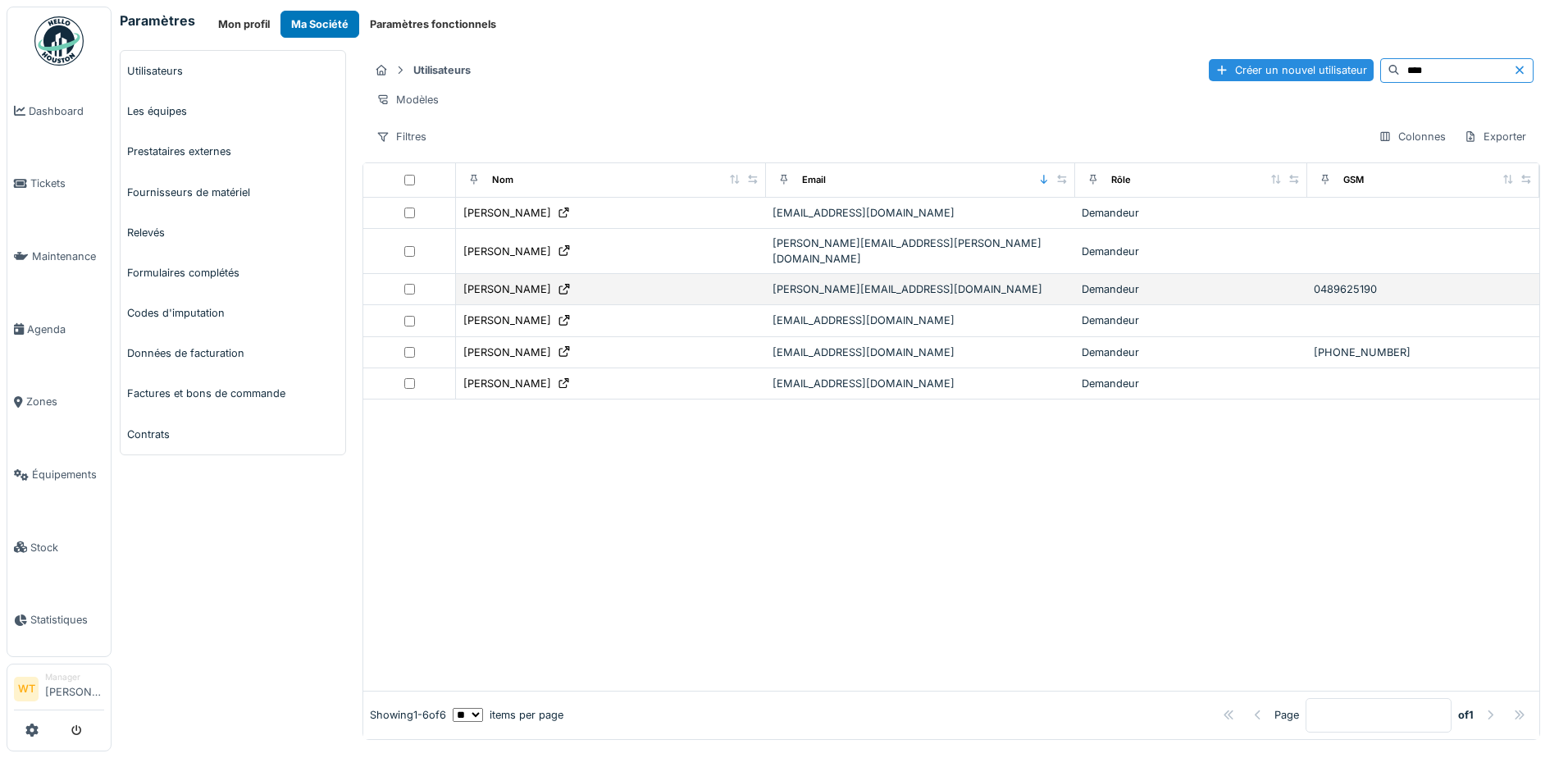
type input "****"
drag, startPoint x: 1170, startPoint y: 295, endPoint x: 1126, endPoint y: 292, distance: 44.1
click at [1126, 292] on div "Demandeur" at bounding box center [1191, 289] width 219 height 16
click at [845, 286] on div "francis.perez67@gmail.com" at bounding box center [921, 289] width 296 height 16
click at [843, 286] on div "francis.perez67@gmail.com" at bounding box center [921, 289] width 296 height 16
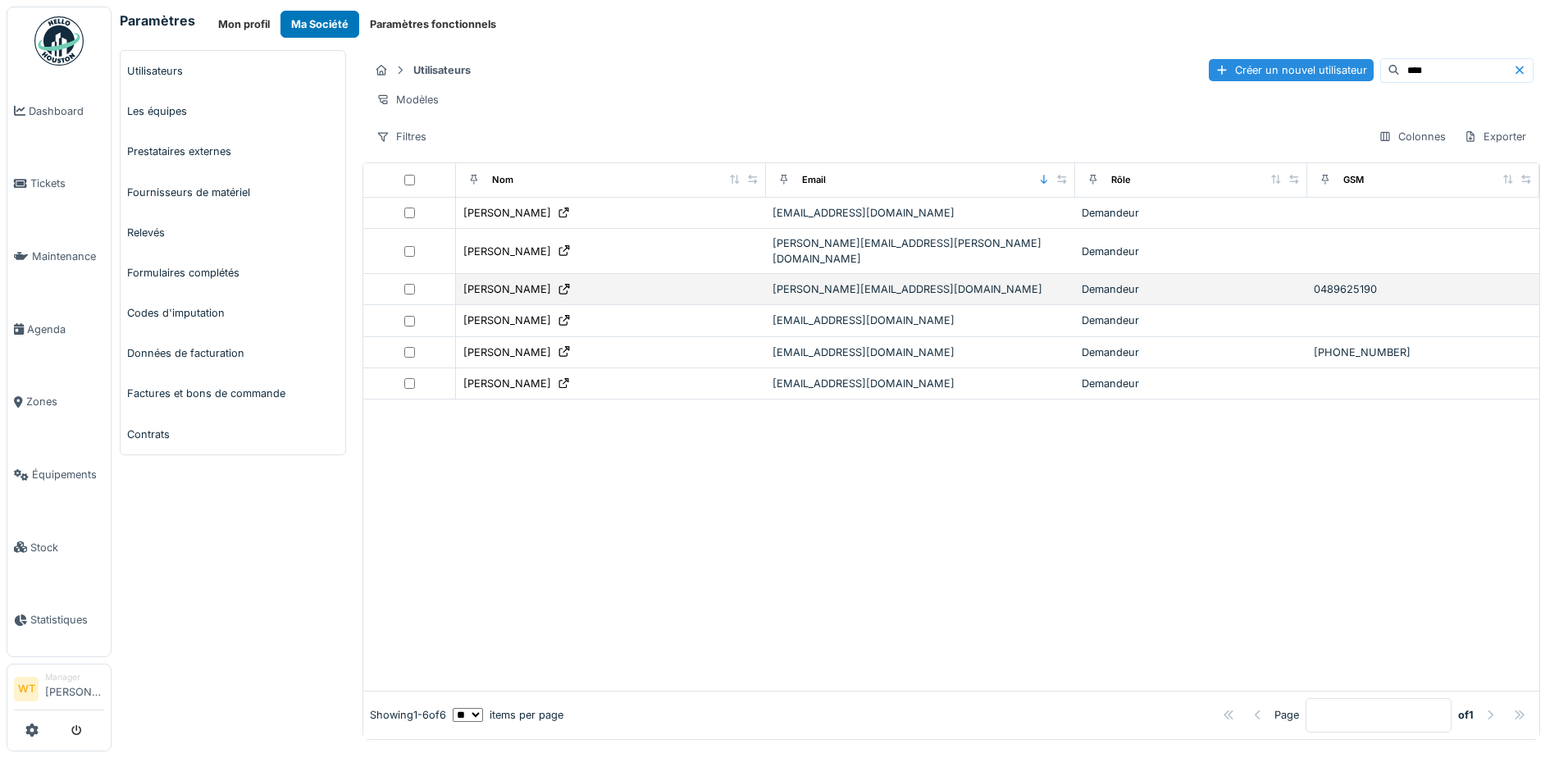
click at [825, 286] on div "francis.perez67@gmail.com" at bounding box center [921, 289] width 296 height 16
click at [511, 285] on div "Francis PEREZ" at bounding box center [507, 289] width 88 height 16
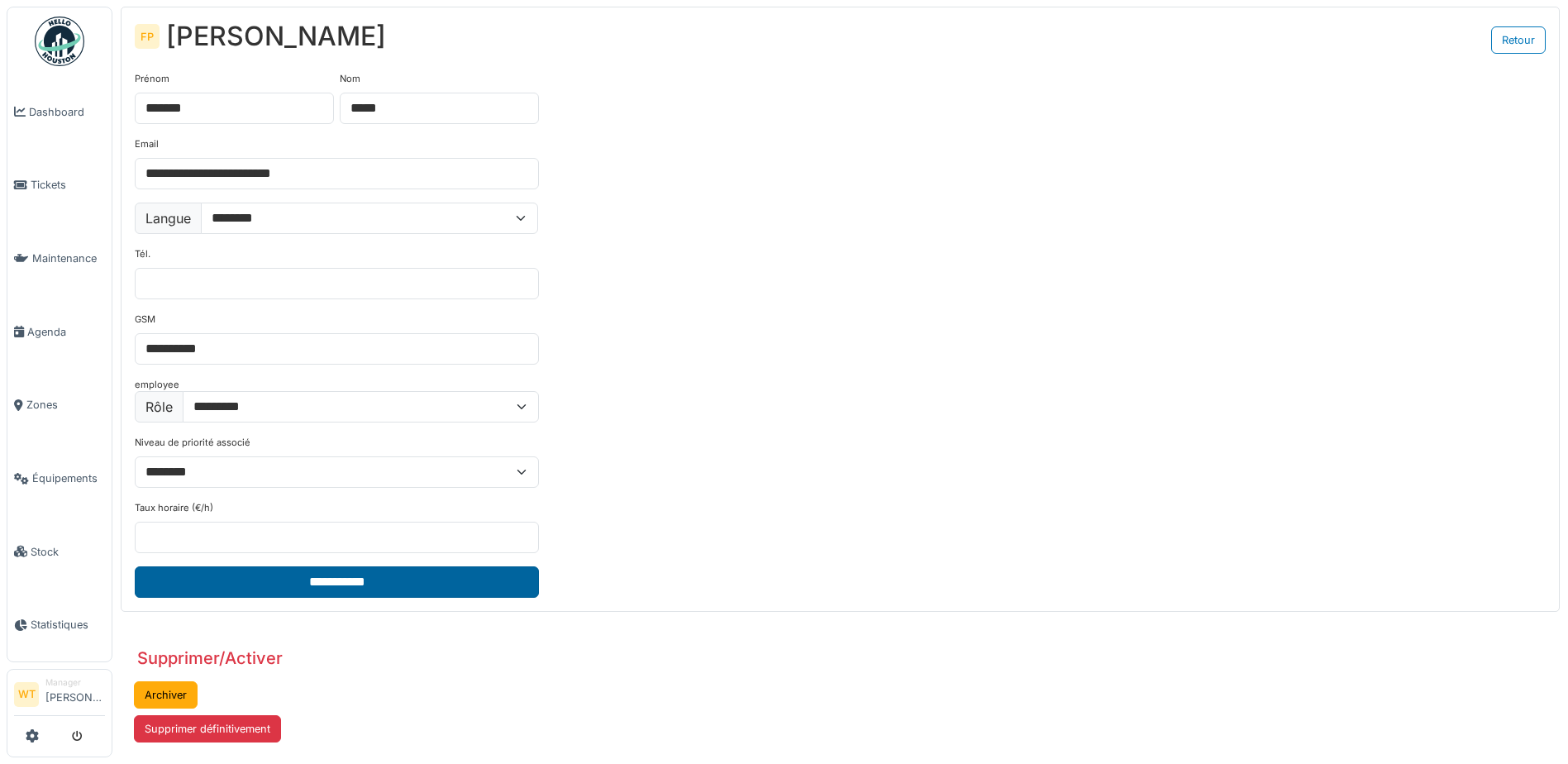
click at [367, 587] on input "**********" at bounding box center [337, 581] width 404 height 31
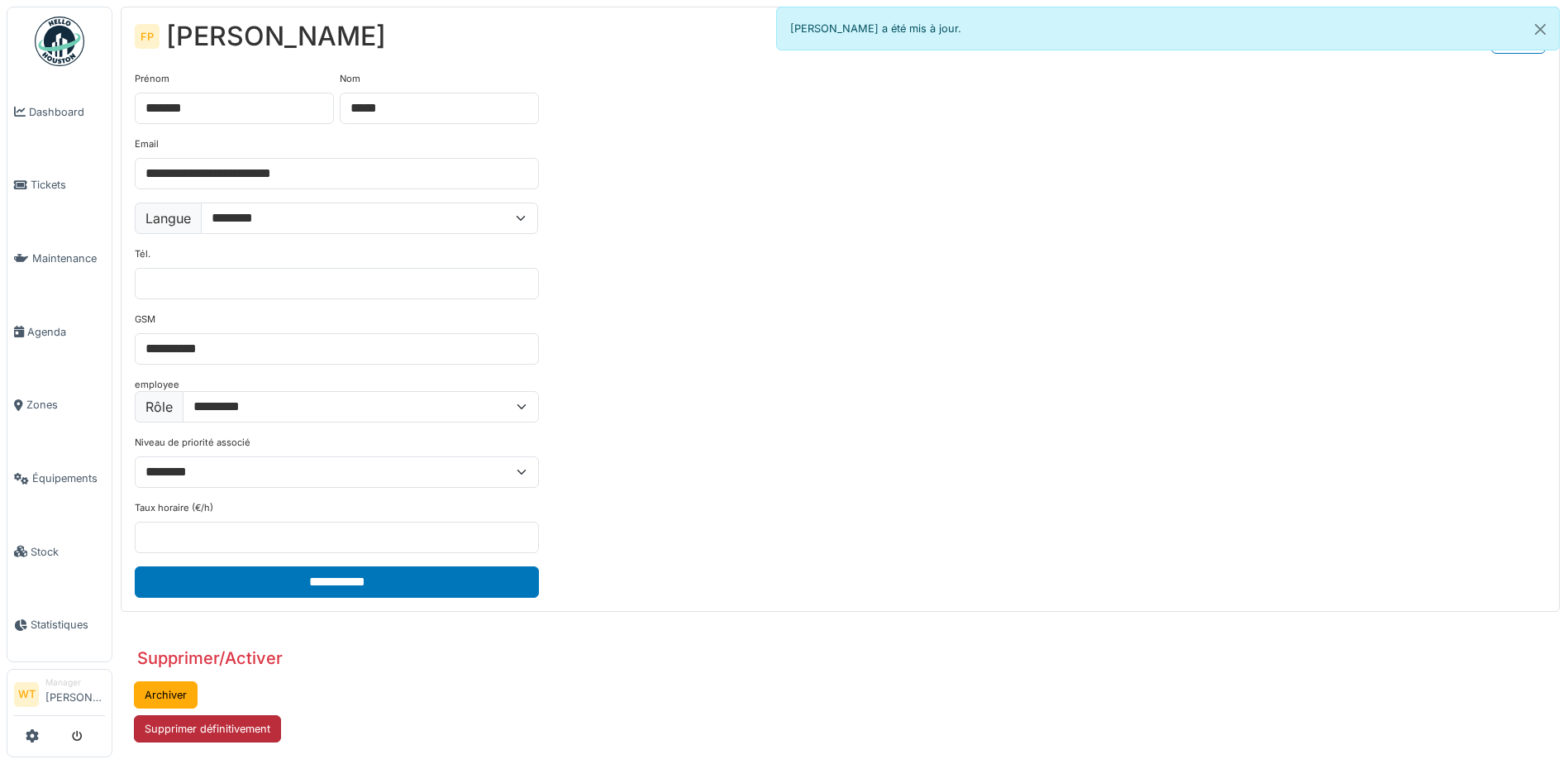
click at [197, 730] on button "Supprimer définitivement" at bounding box center [207, 729] width 147 height 28
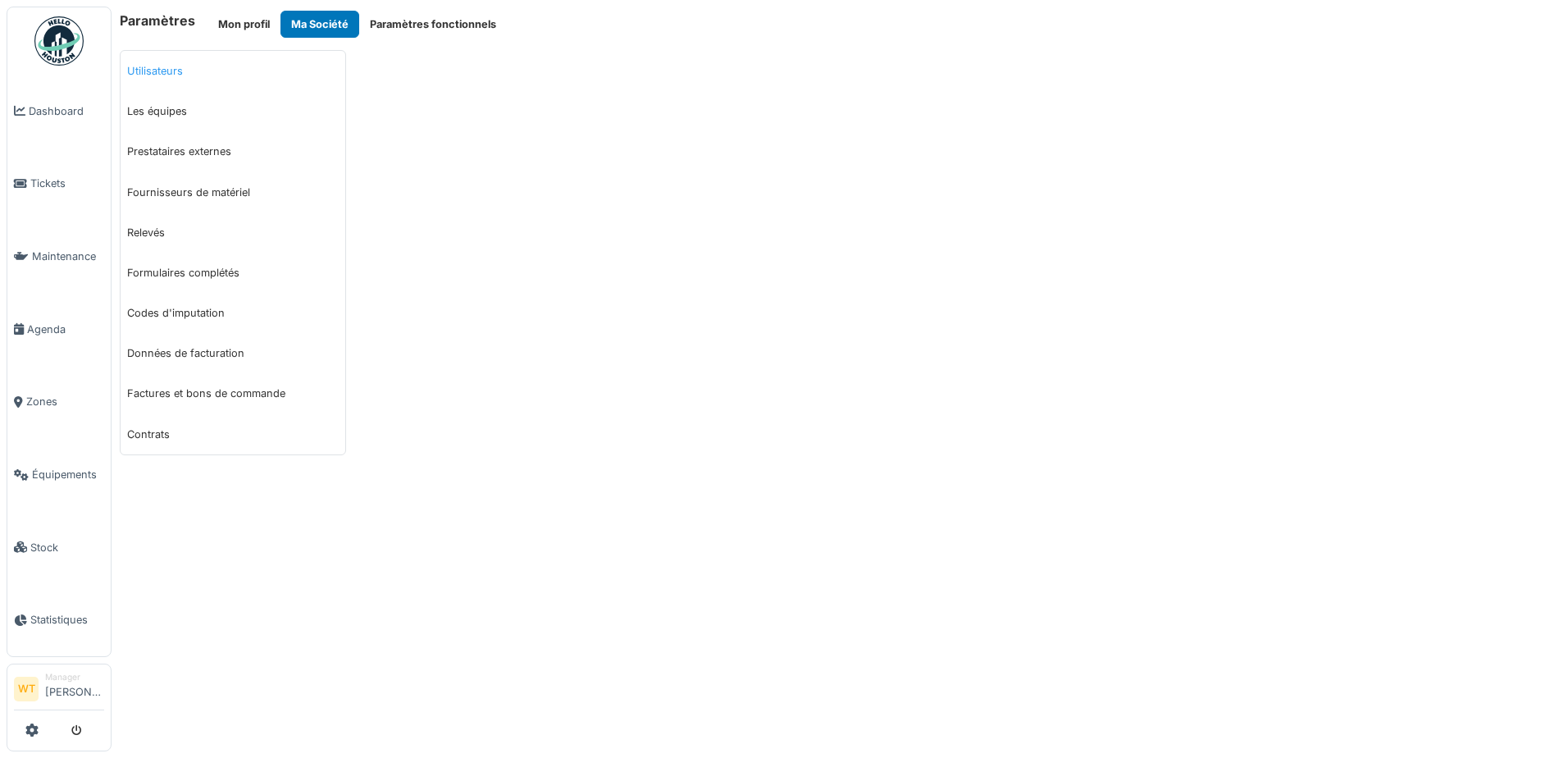
click at [178, 69] on link "Utilisateurs" at bounding box center [233, 71] width 225 height 41
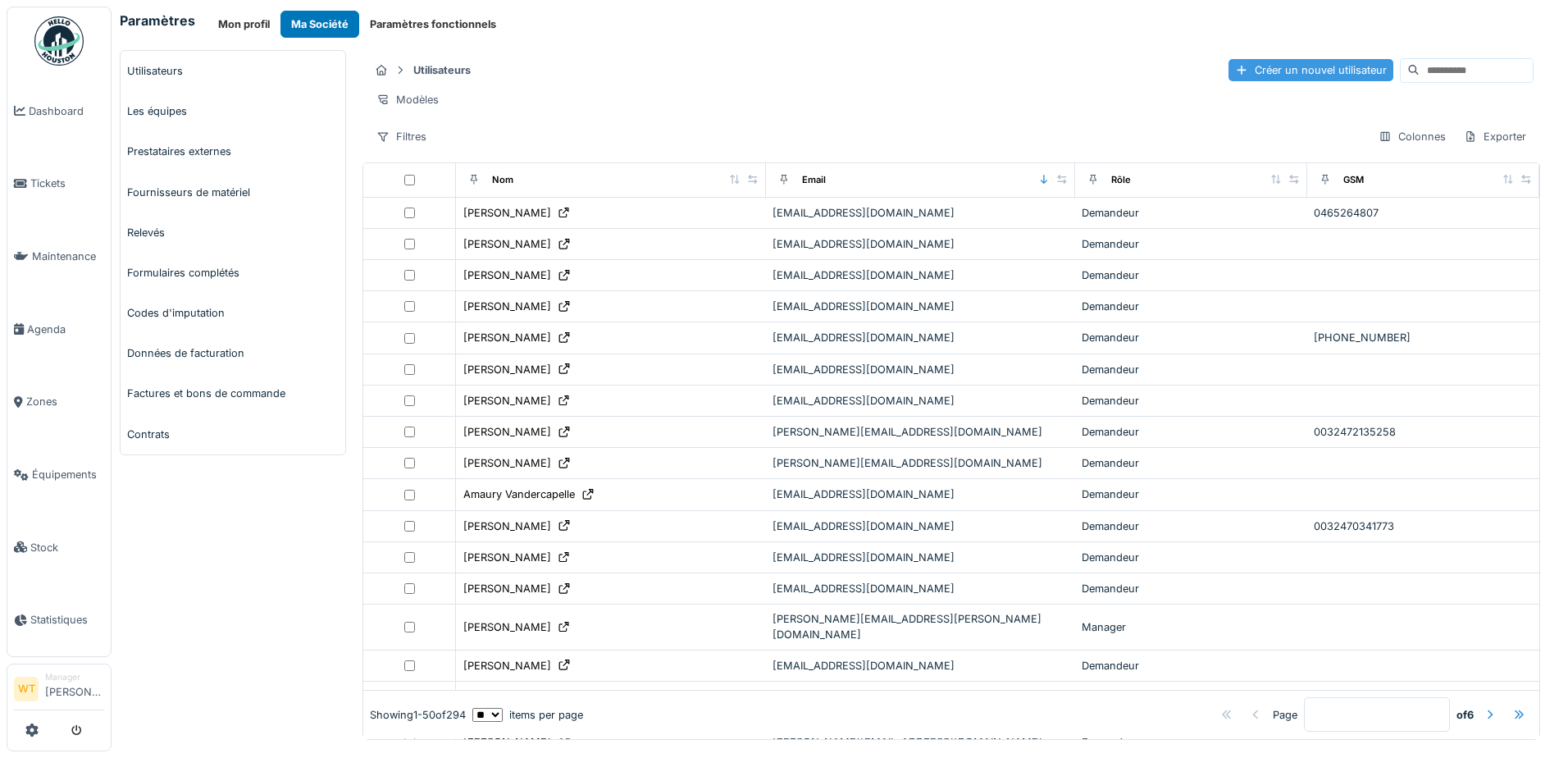
click at [1282, 66] on div "Créer un nouvel utilisateur" at bounding box center [1310, 70] width 165 height 22
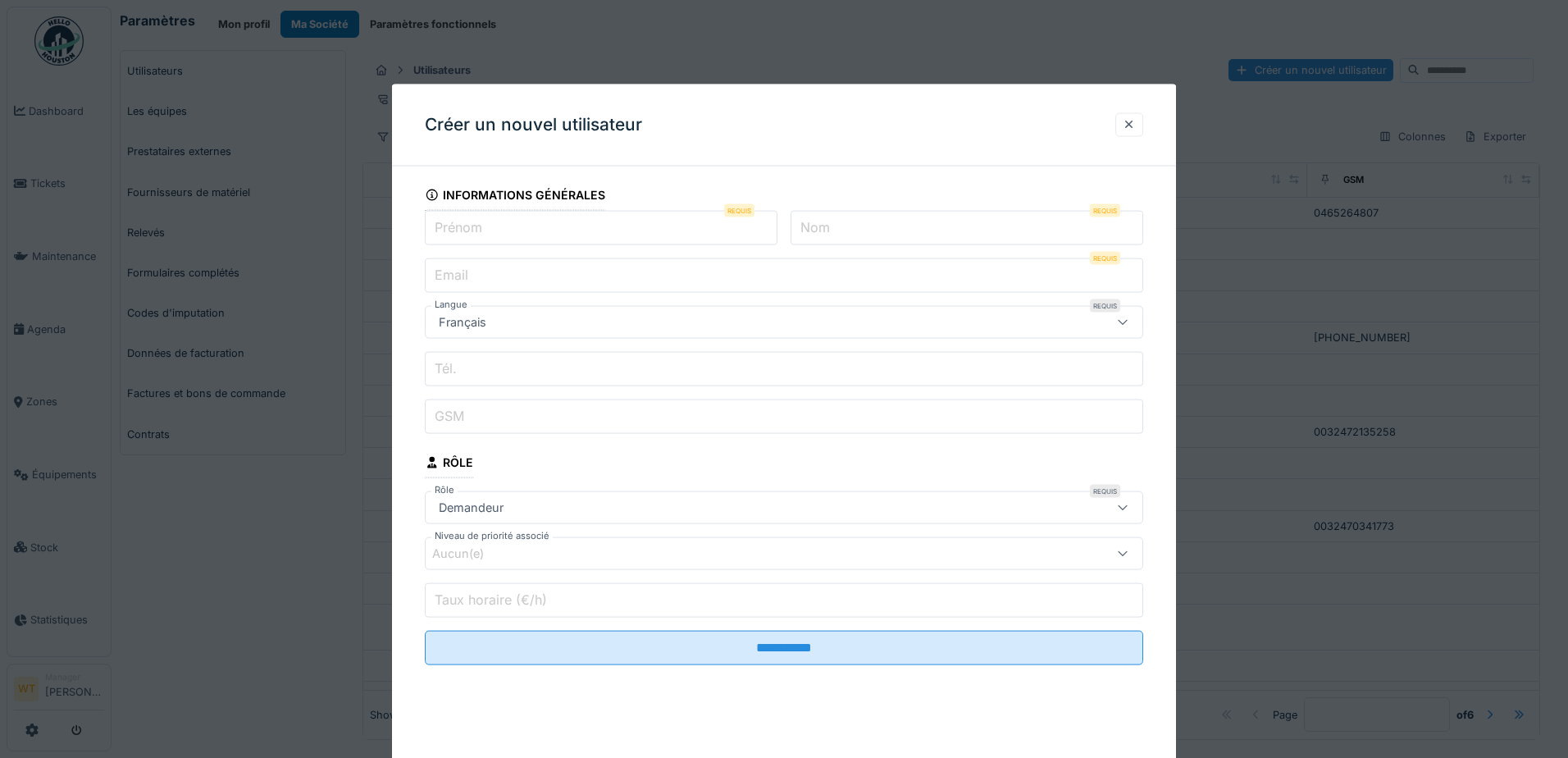
click at [618, 232] on input "Prénom" at bounding box center [601, 227] width 353 height 35
type input "*******"
type input "*****"
type input "**********"
click at [552, 416] on input "GSM" at bounding box center [783, 416] width 718 height 35
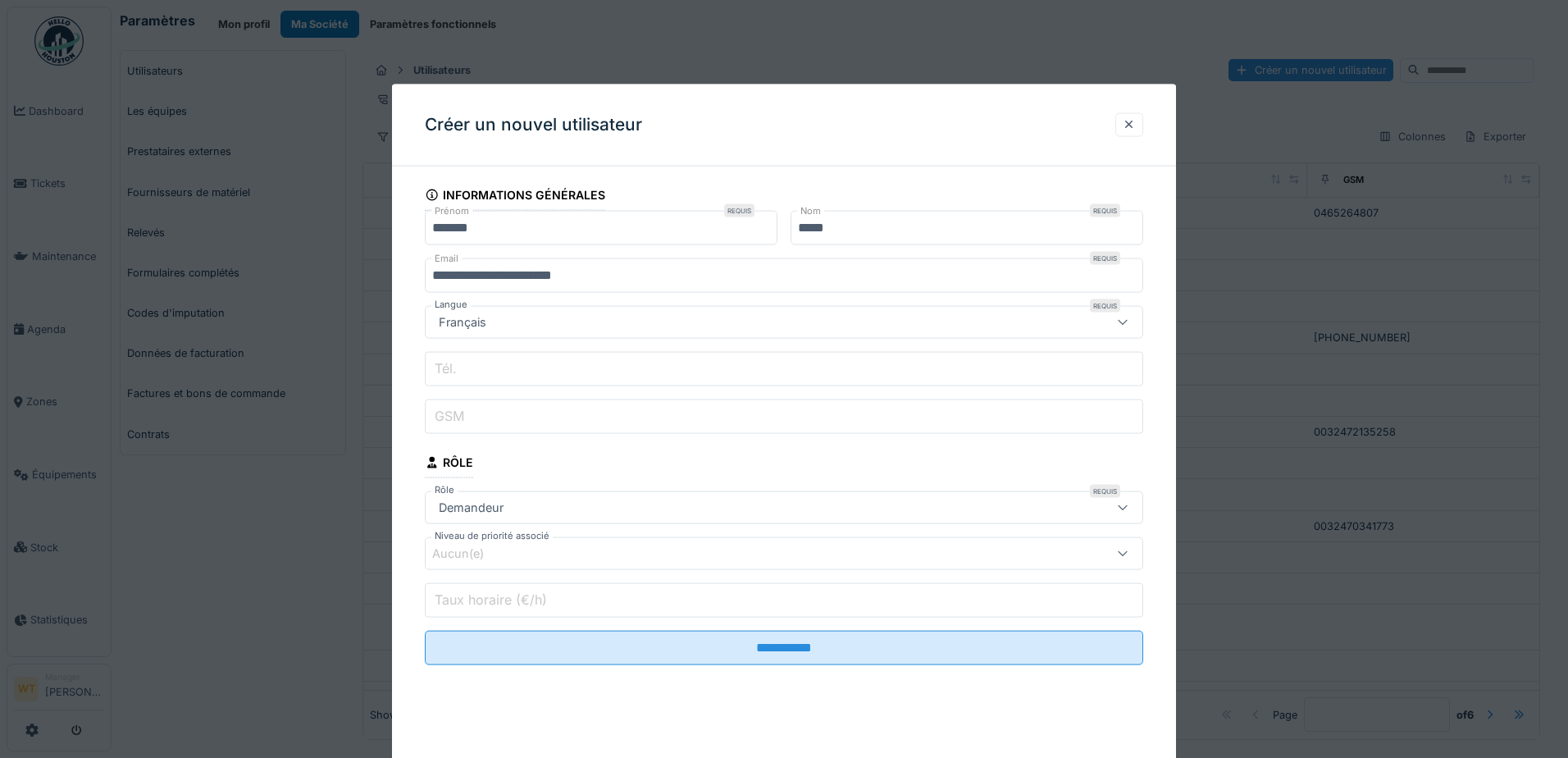
type input "**********"
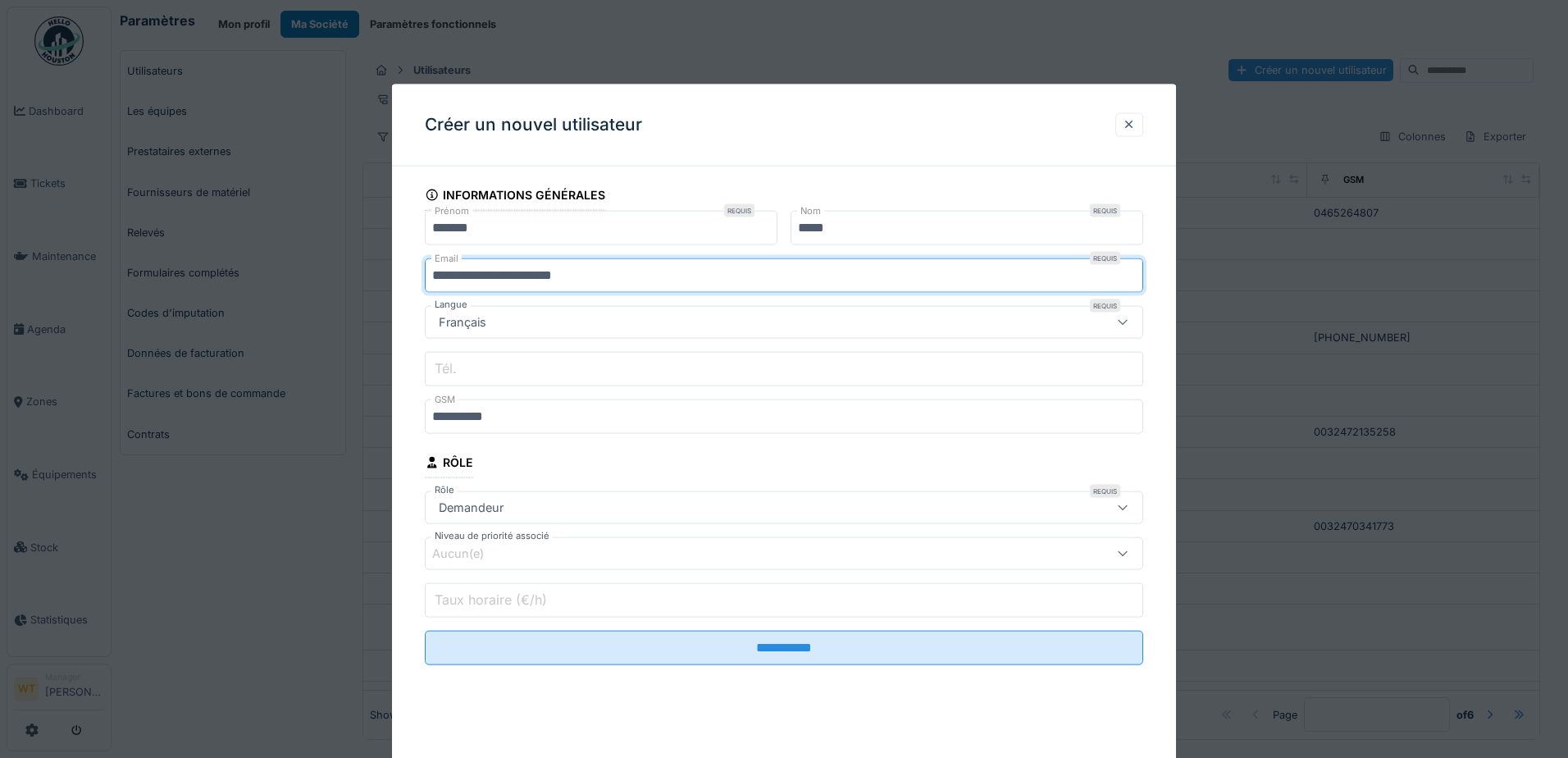
click at [544, 277] on input "**********" at bounding box center [783, 276] width 718 height 35
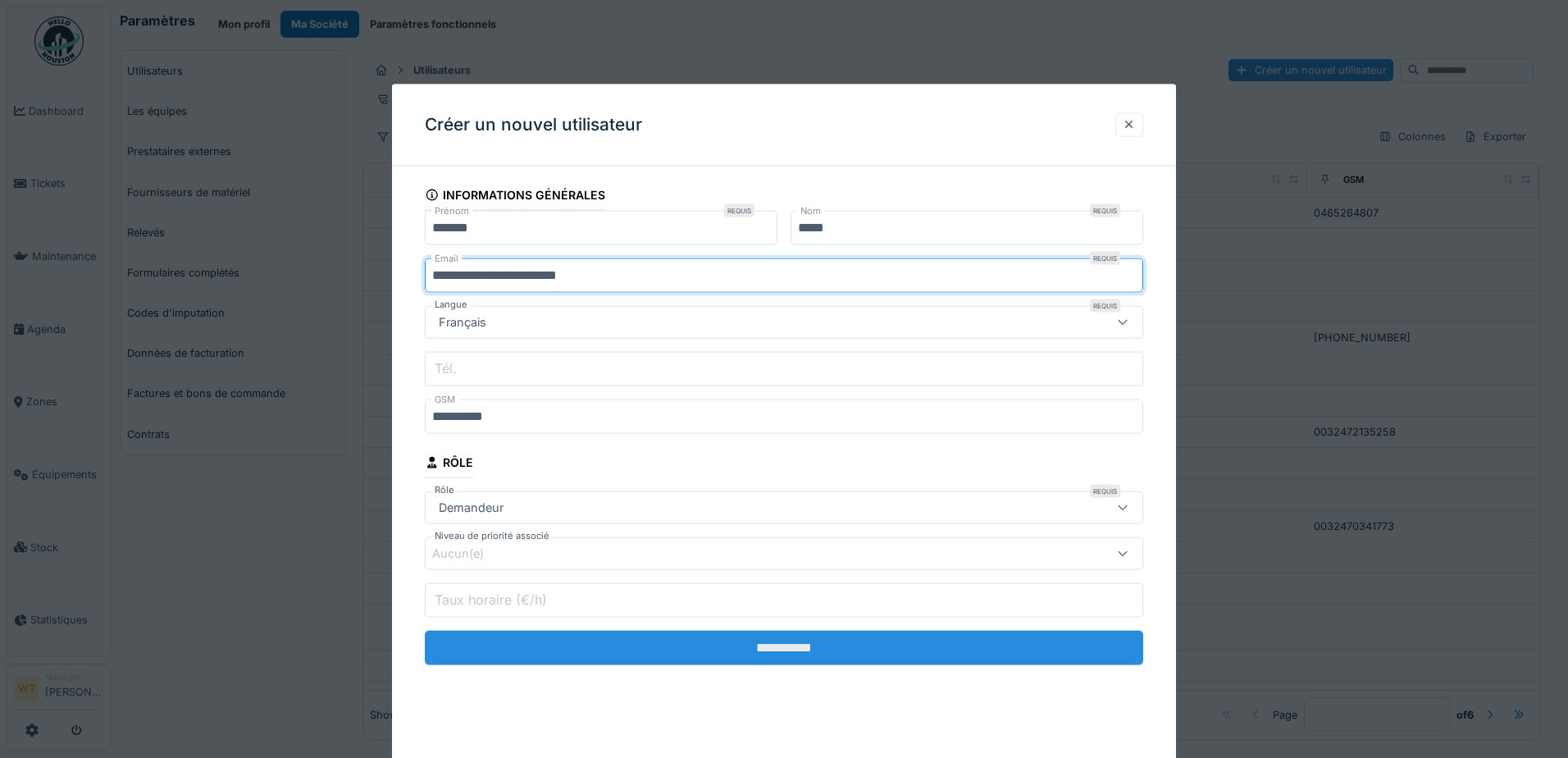
type input "**********"
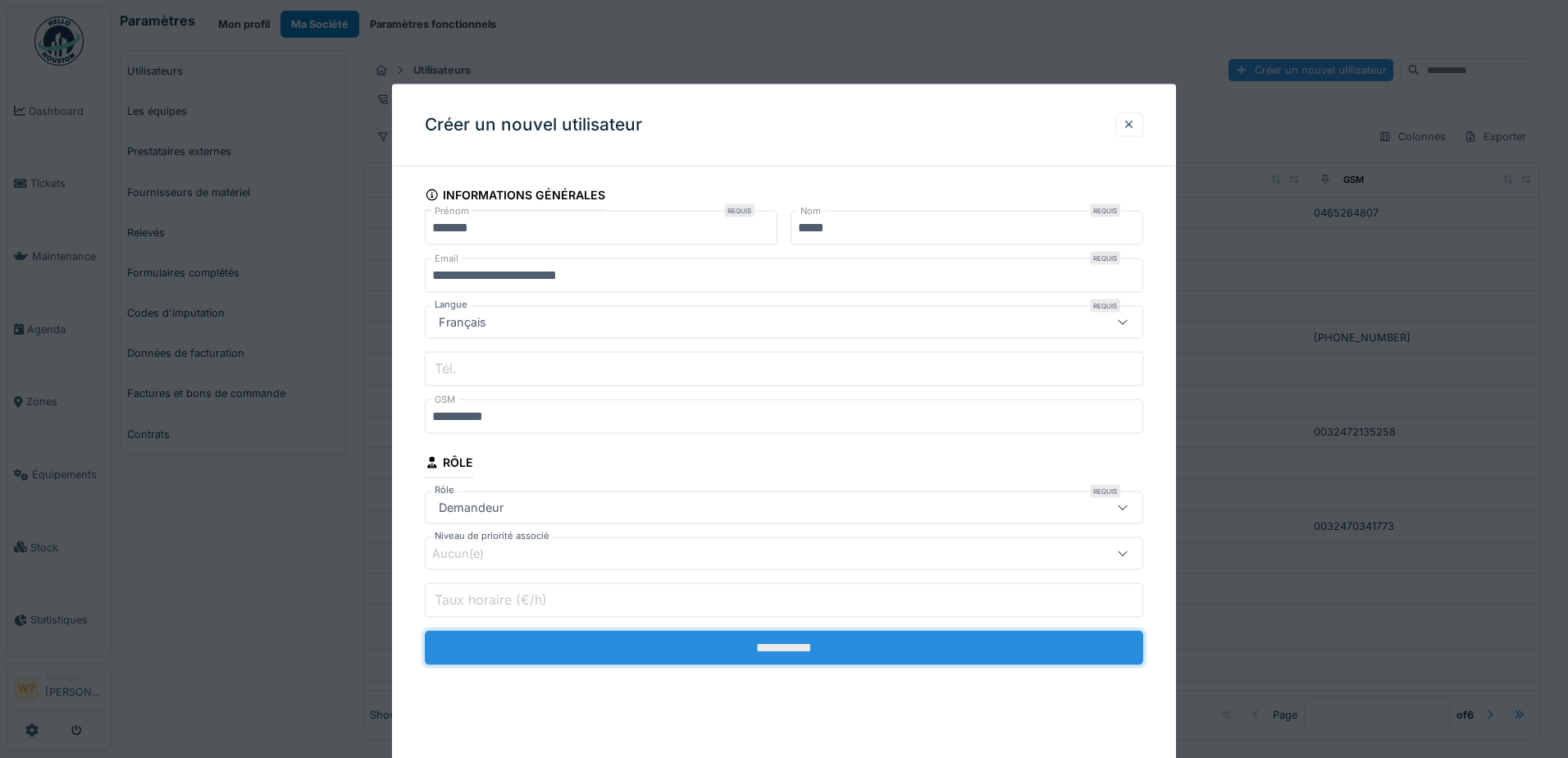
click at [732, 651] on input "**********" at bounding box center [783, 648] width 718 height 35
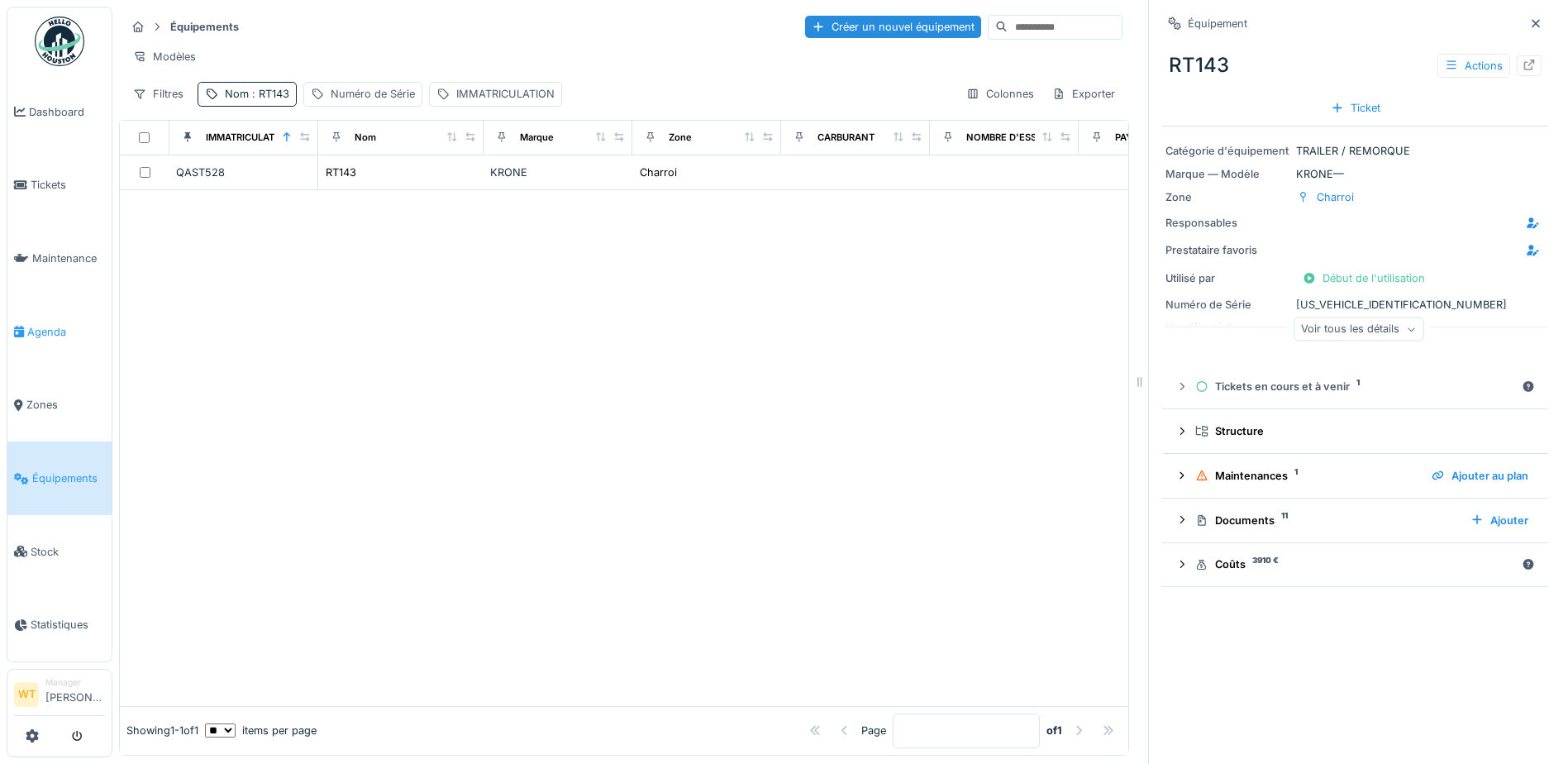
click at [56, 337] on link "Agenda" at bounding box center [60, 331] width 105 height 73
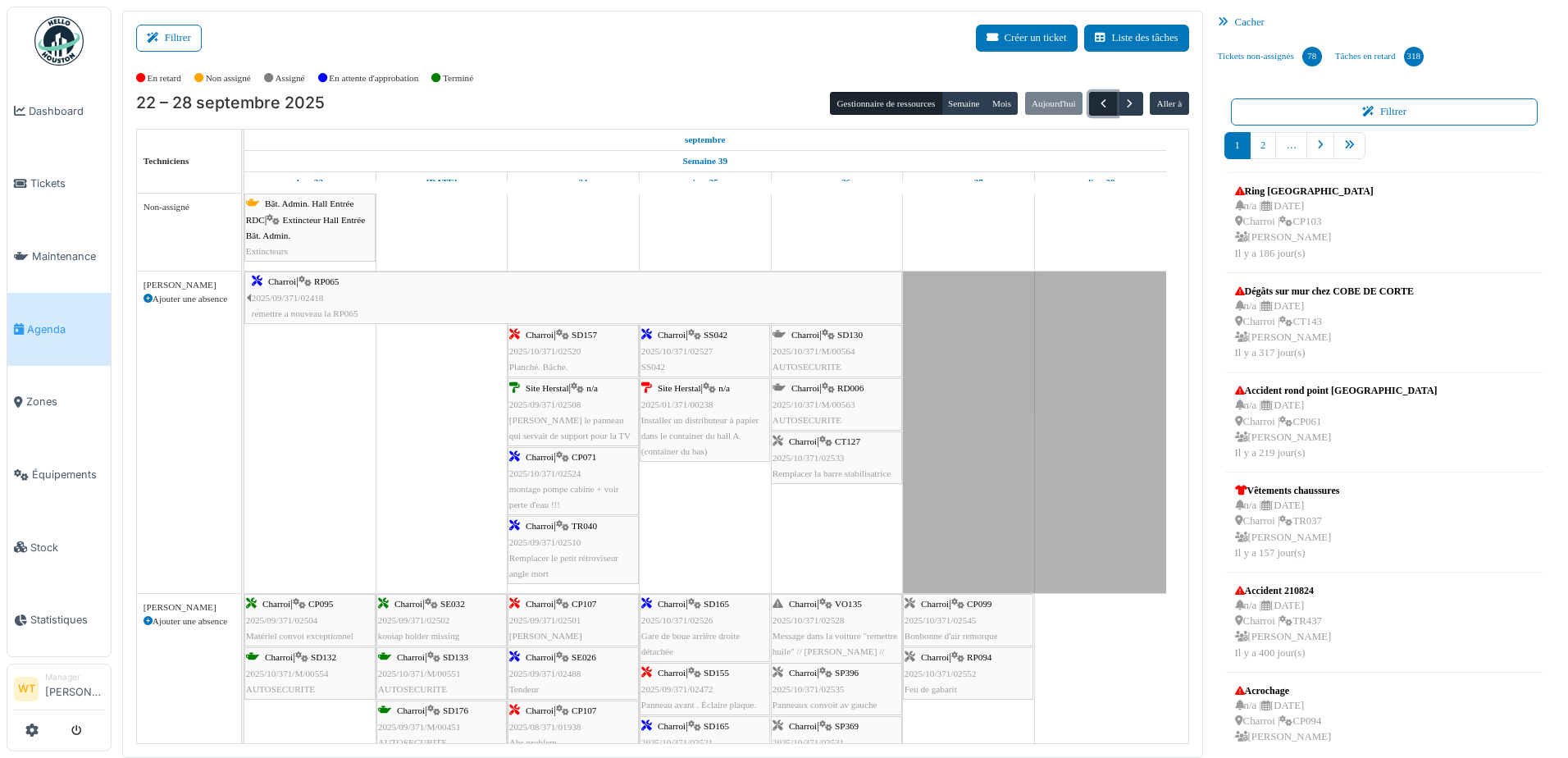
click at [1097, 99] on span "button" at bounding box center [1103, 104] width 14 height 14
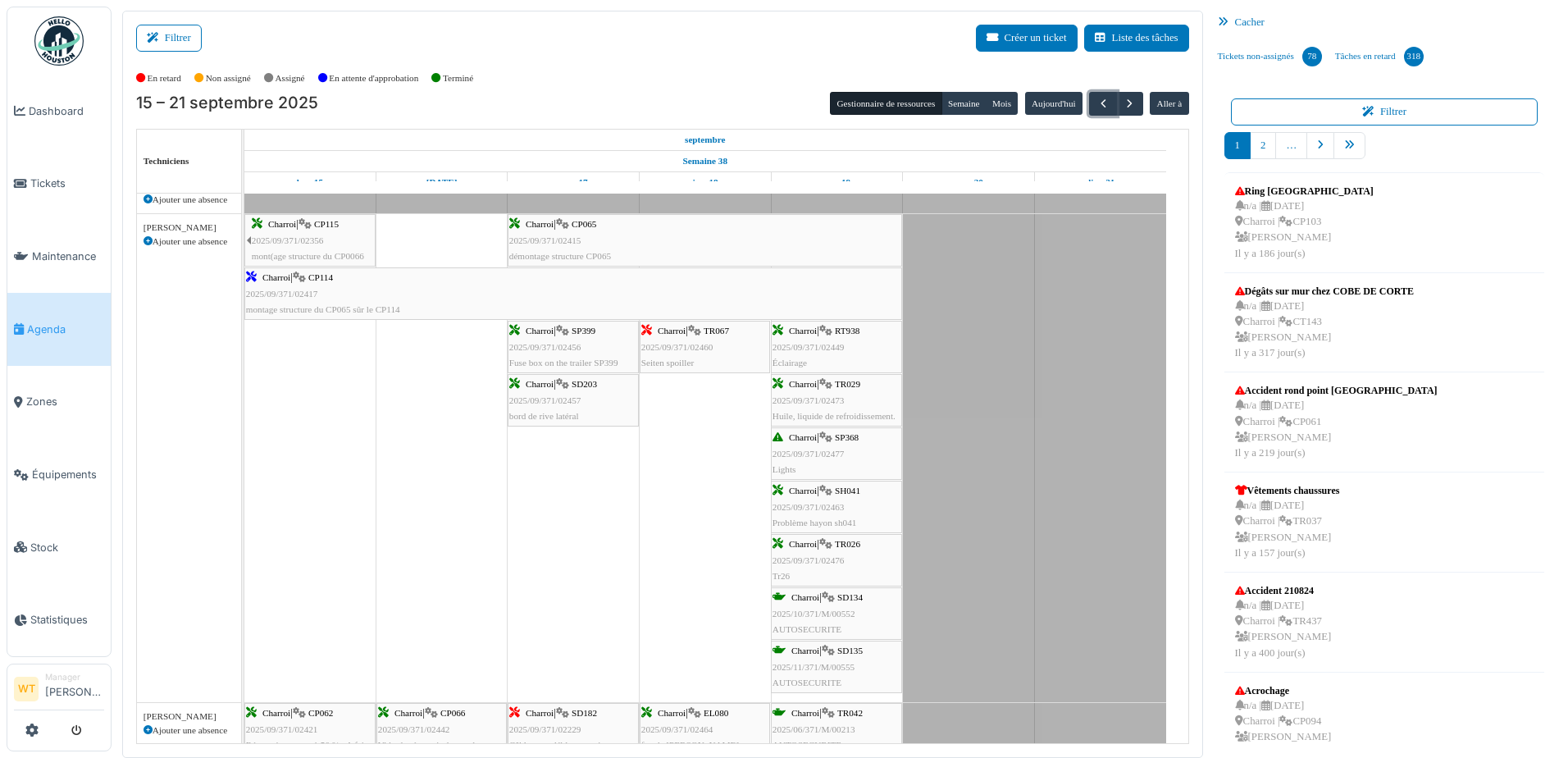
scroll to position [574, 0]
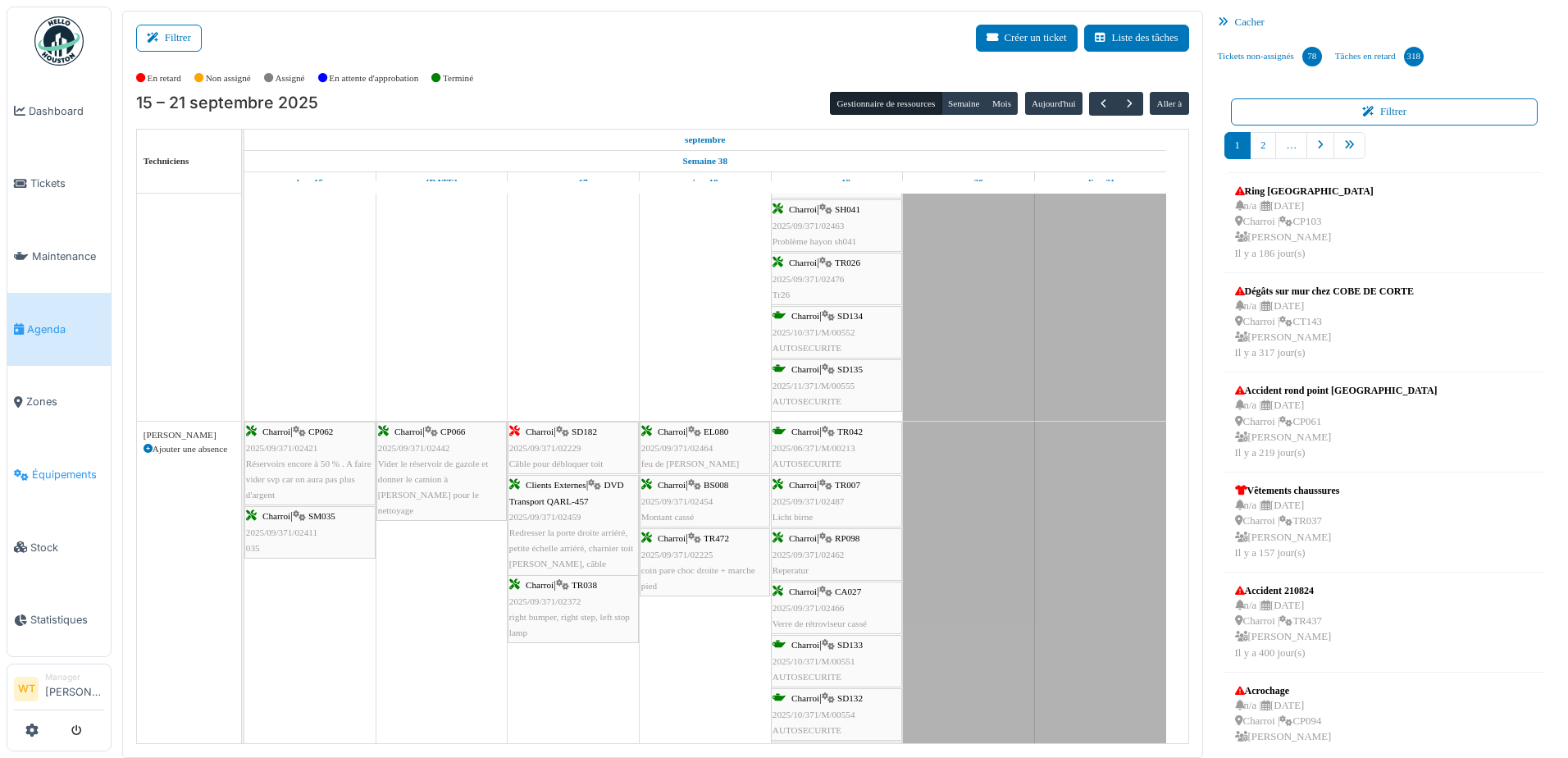
click at [56, 472] on span "Équipements" at bounding box center [68, 475] width 72 height 16
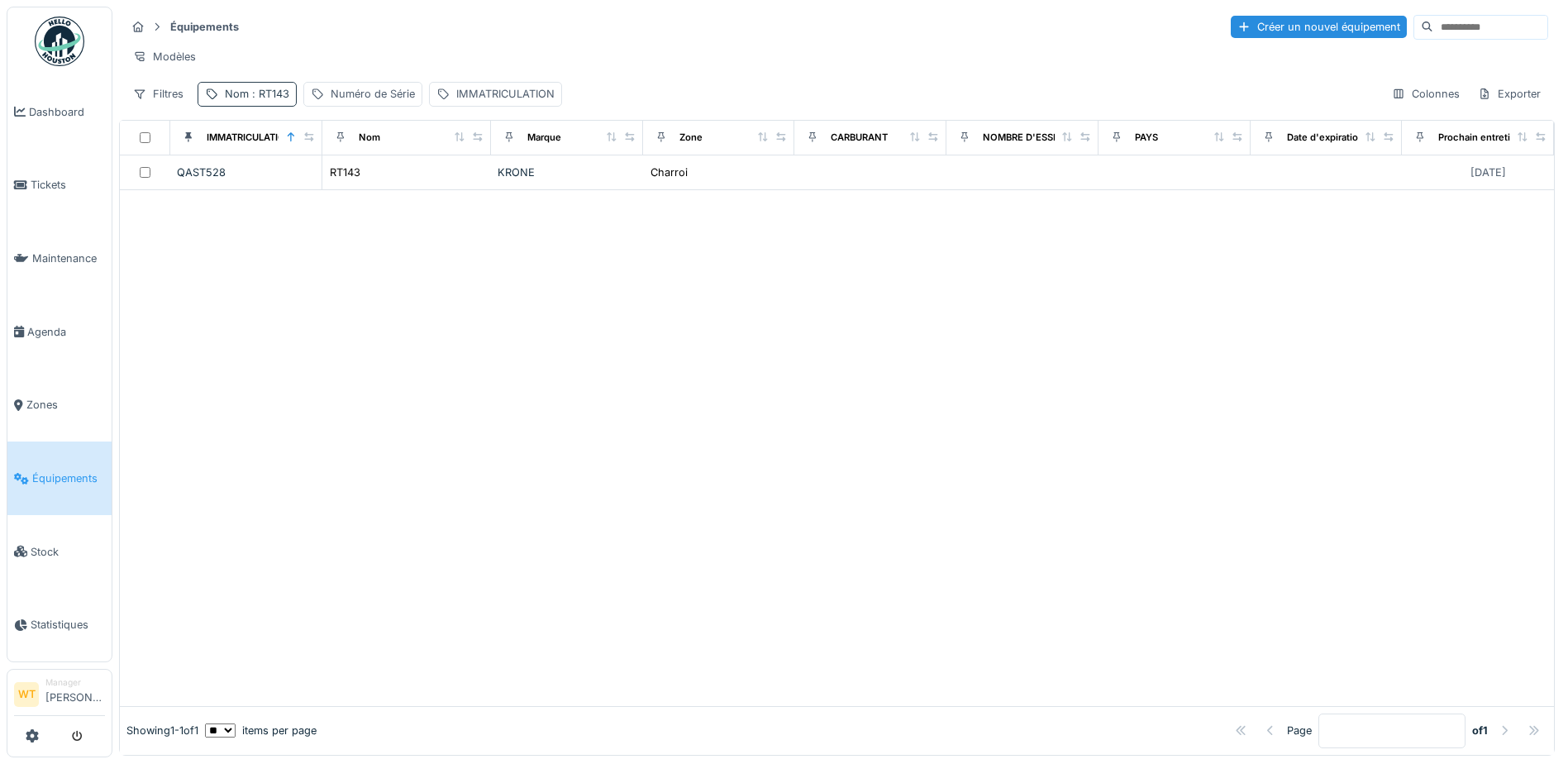
click at [259, 102] on div "Nom : RT143" at bounding box center [257, 93] width 65 height 16
click at [354, 186] on icon at bounding box center [349, 186] width 9 height 9
click at [321, 192] on input "Nom" at bounding box center [287, 186] width 165 height 35
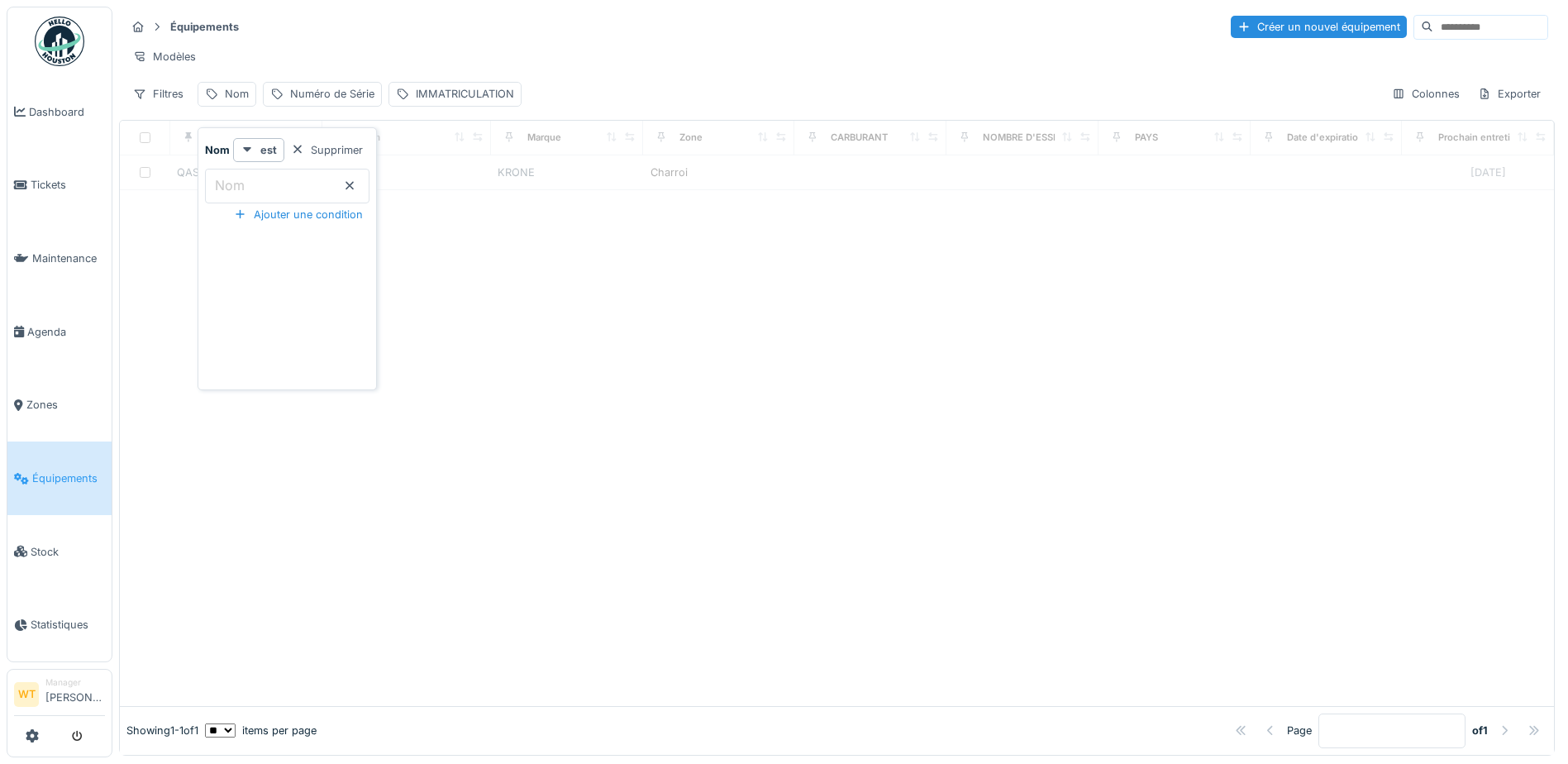
type input "*"
type input "*****"
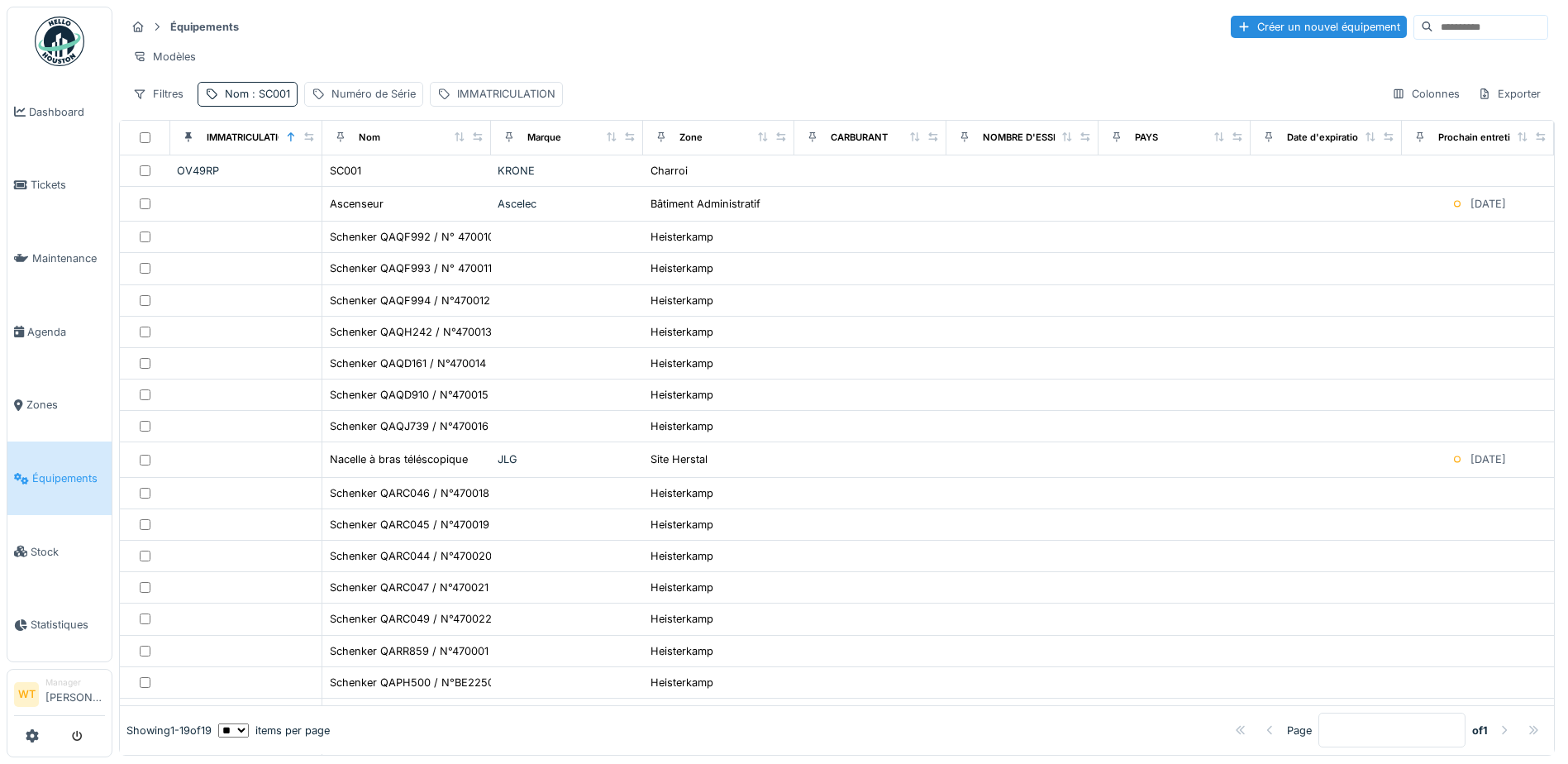
click at [374, 56] on div "Modèles" at bounding box center [837, 56] width 1423 height 24
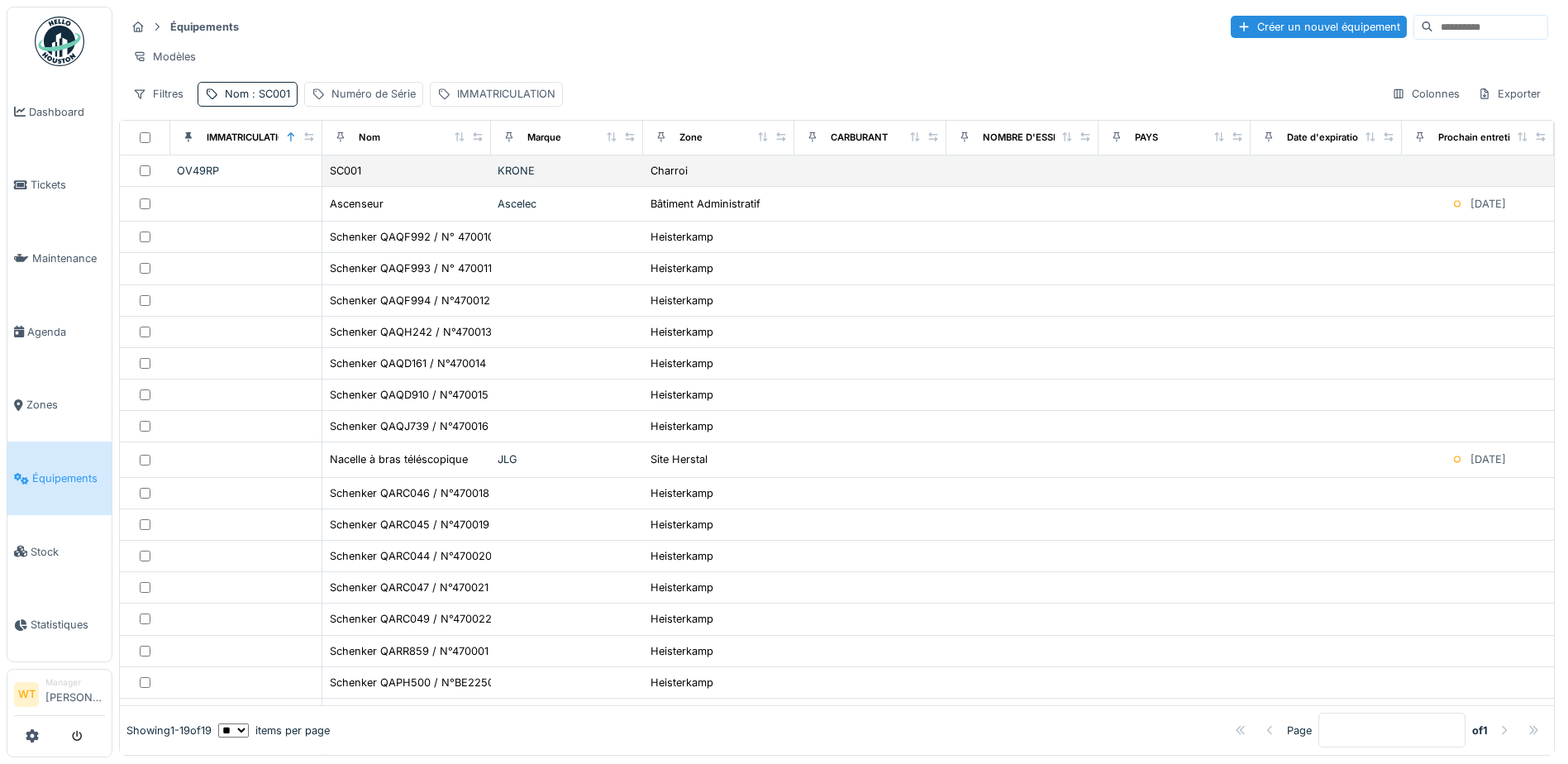
click at [384, 178] on div "SC001" at bounding box center [406, 170] width 155 height 17
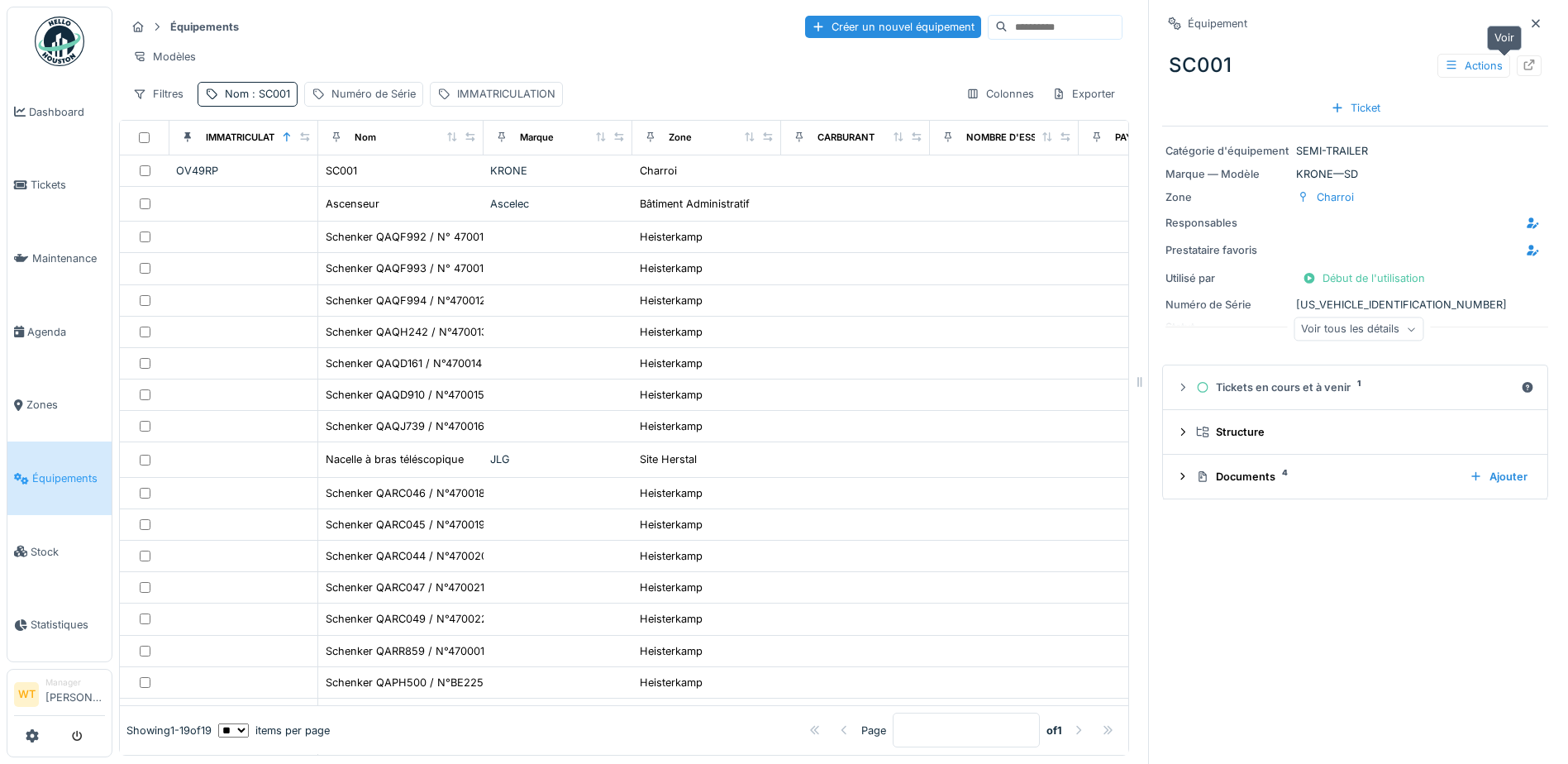
click at [1522, 66] on icon at bounding box center [1529, 65] width 13 height 10
click at [65, 331] on span "Agenda" at bounding box center [67, 332] width 78 height 16
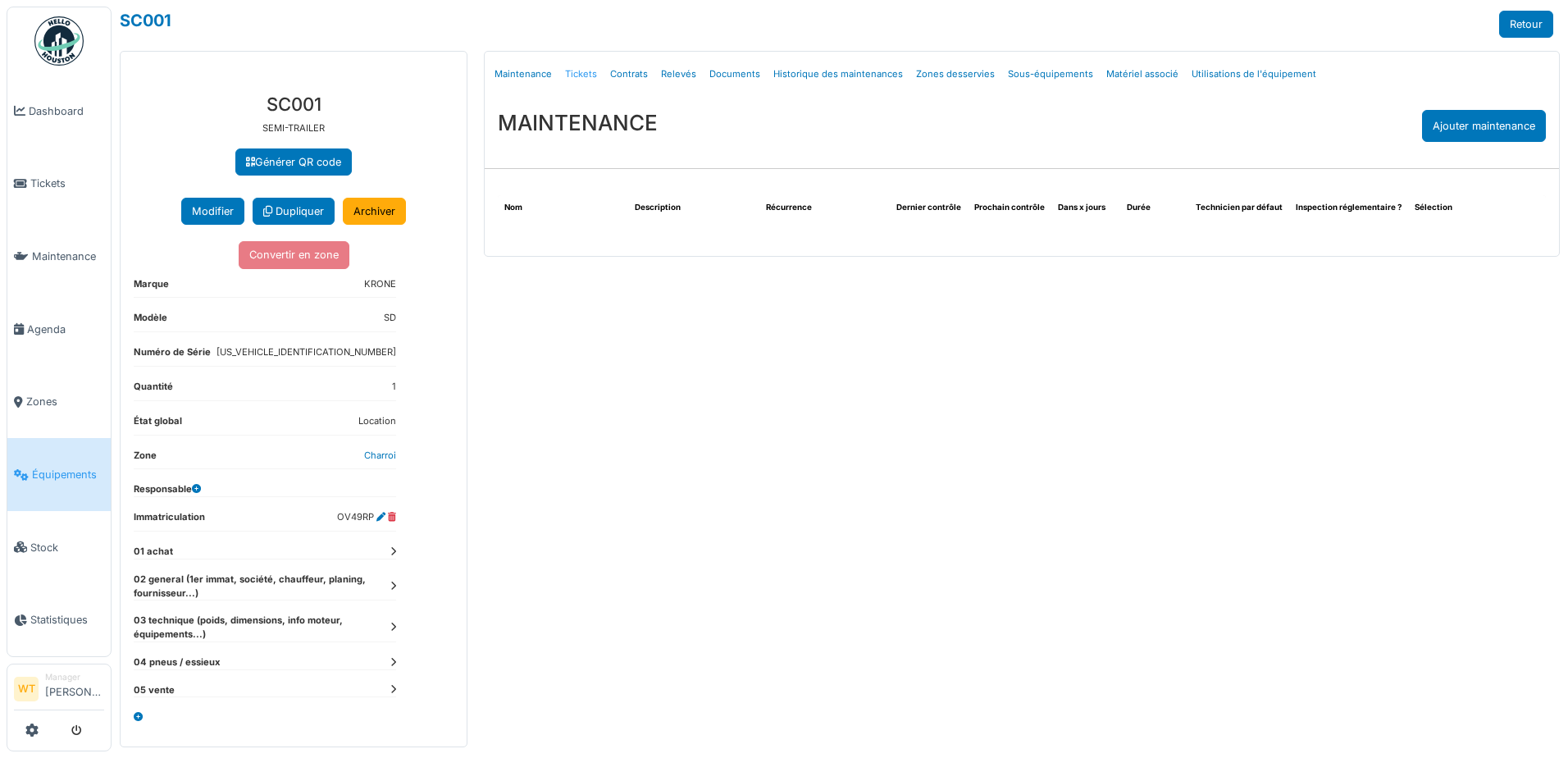
click at [584, 75] on link "Tickets" at bounding box center [581, 74] width 45 height 39
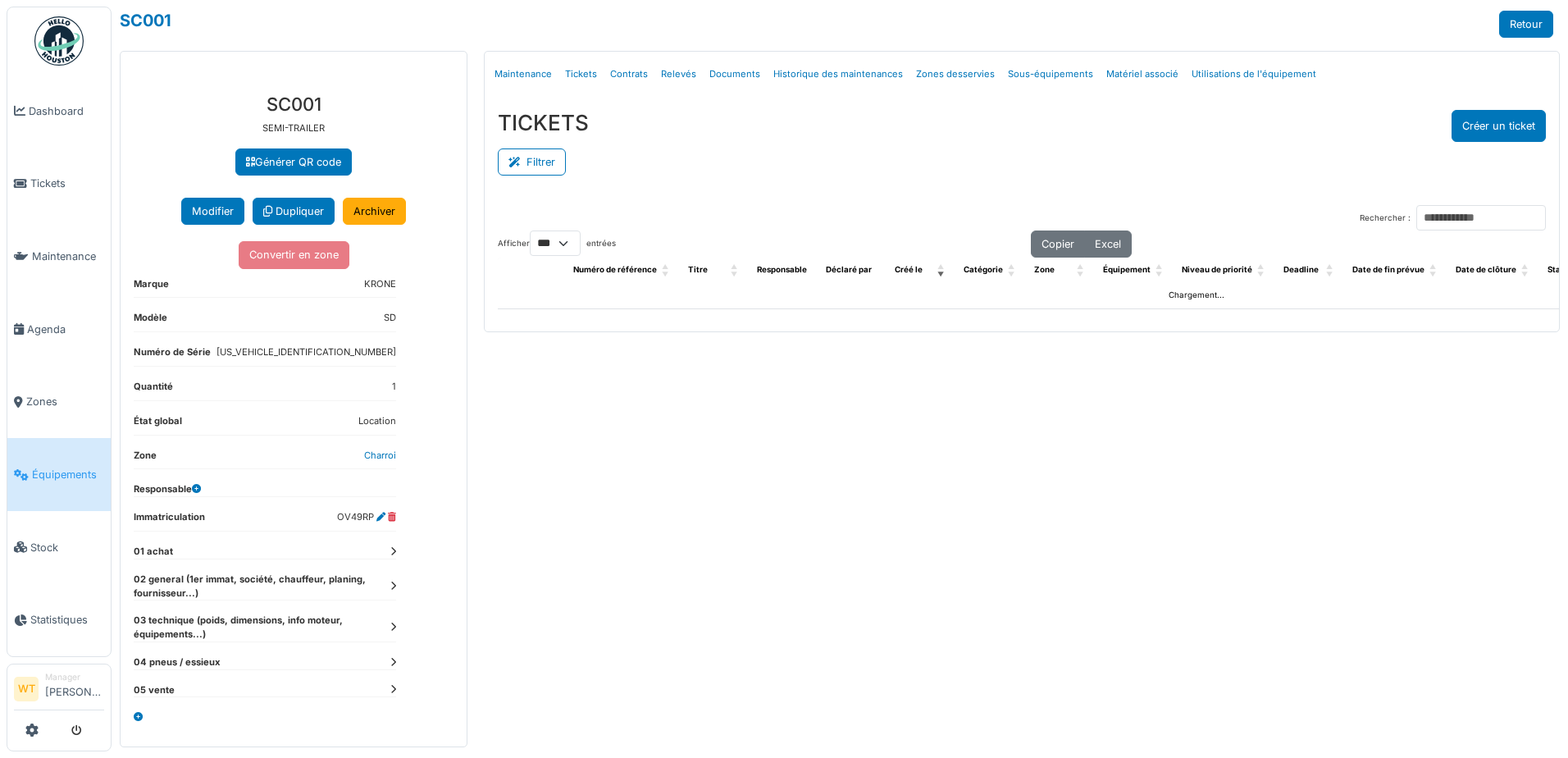
select select "***"
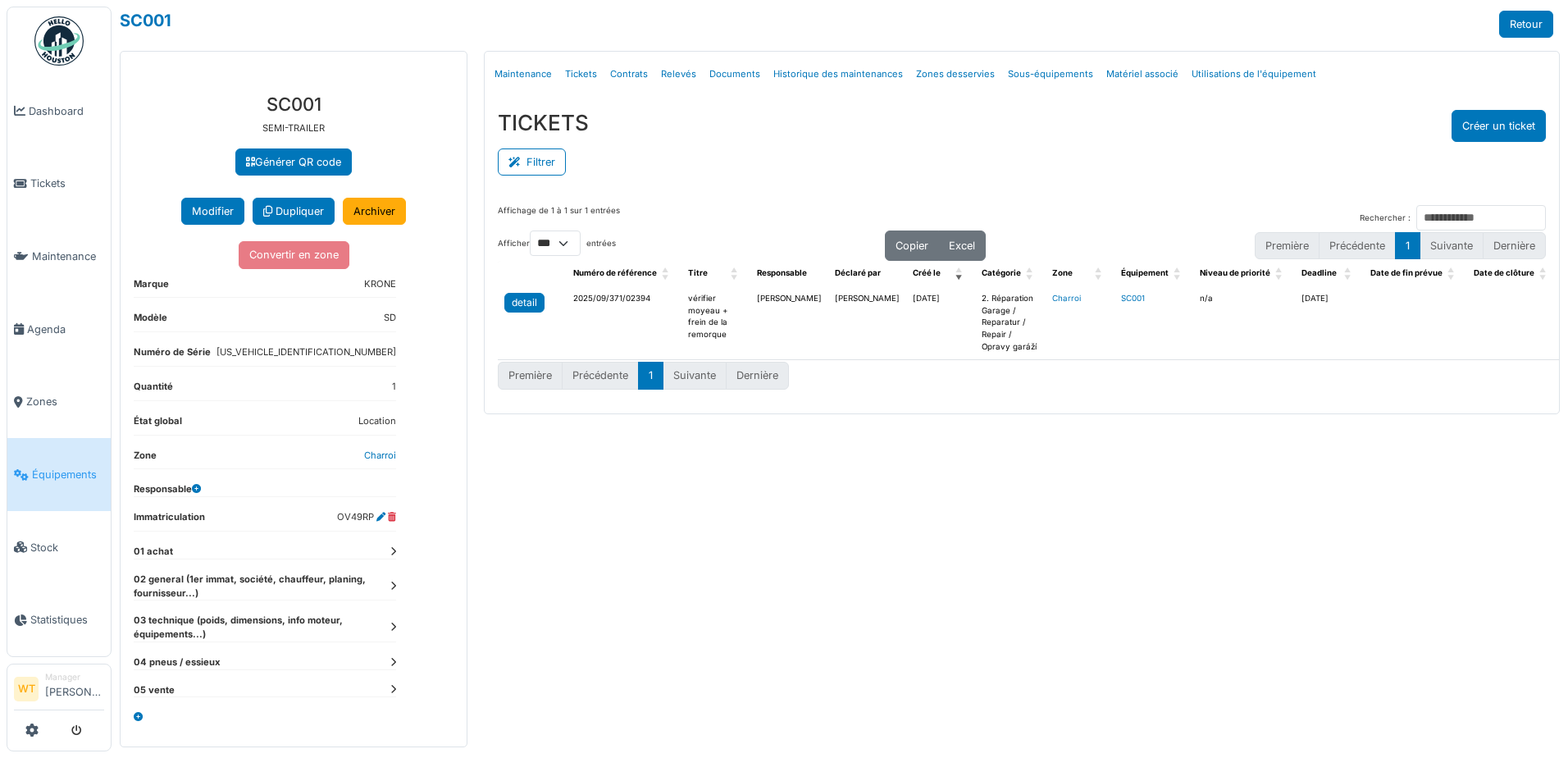
click at [526, 301] on div "detail" at bounding box center [524, 303] width 25 height 15
click at [34, 322] on span "Agenda" at bounding box center [66, 329] width 77 height 16
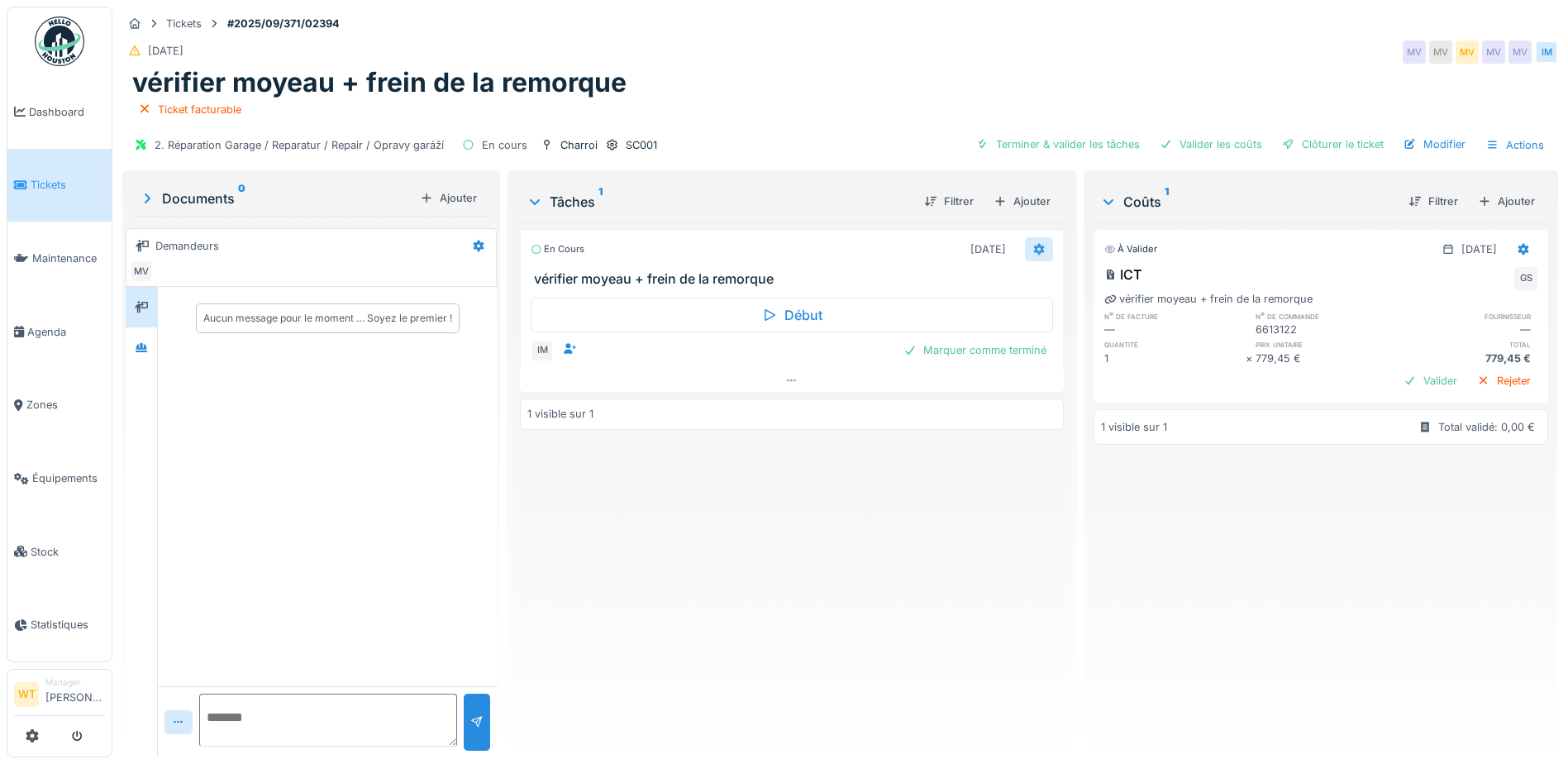
click at [1032, 249] on icon at bounding box center [1038, 248] width 13 height 10
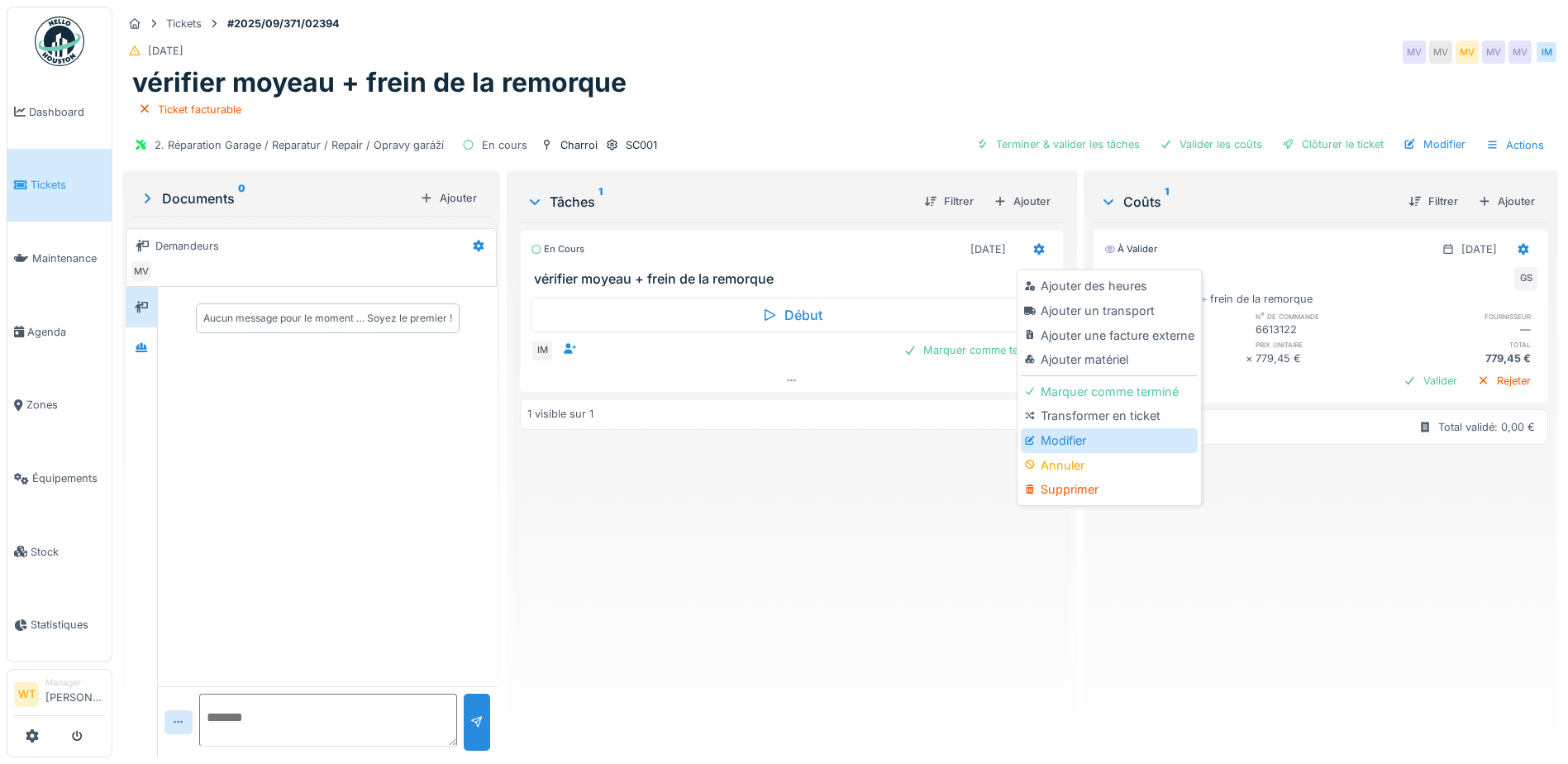
click at [1078, 437] on div "Modifier" at bounding box center [1108, 441] width 176 height 25
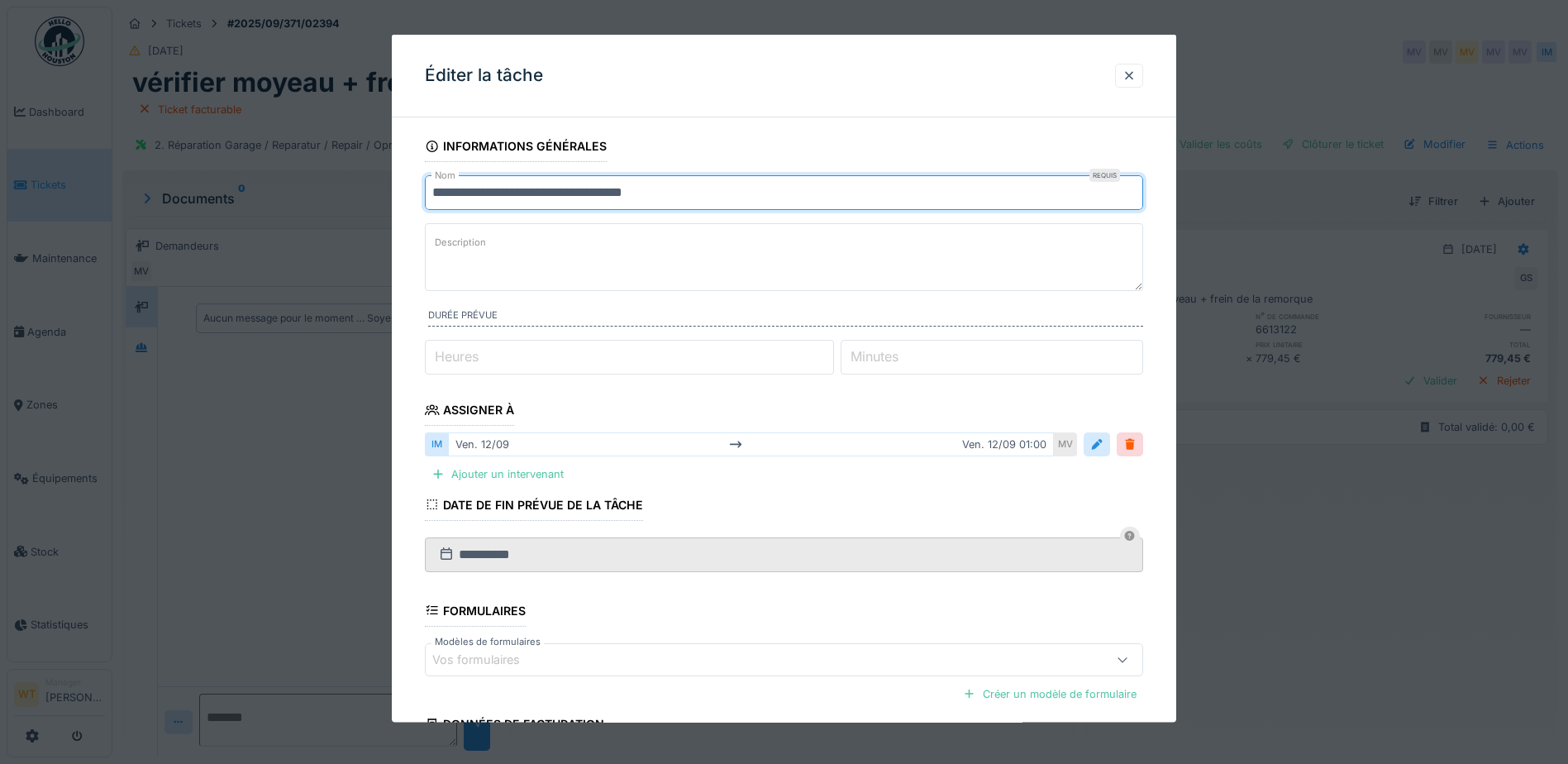
click at [721, 207] on input "**********" at bounding box center [784, 192] width 718 height 35
type input "*"
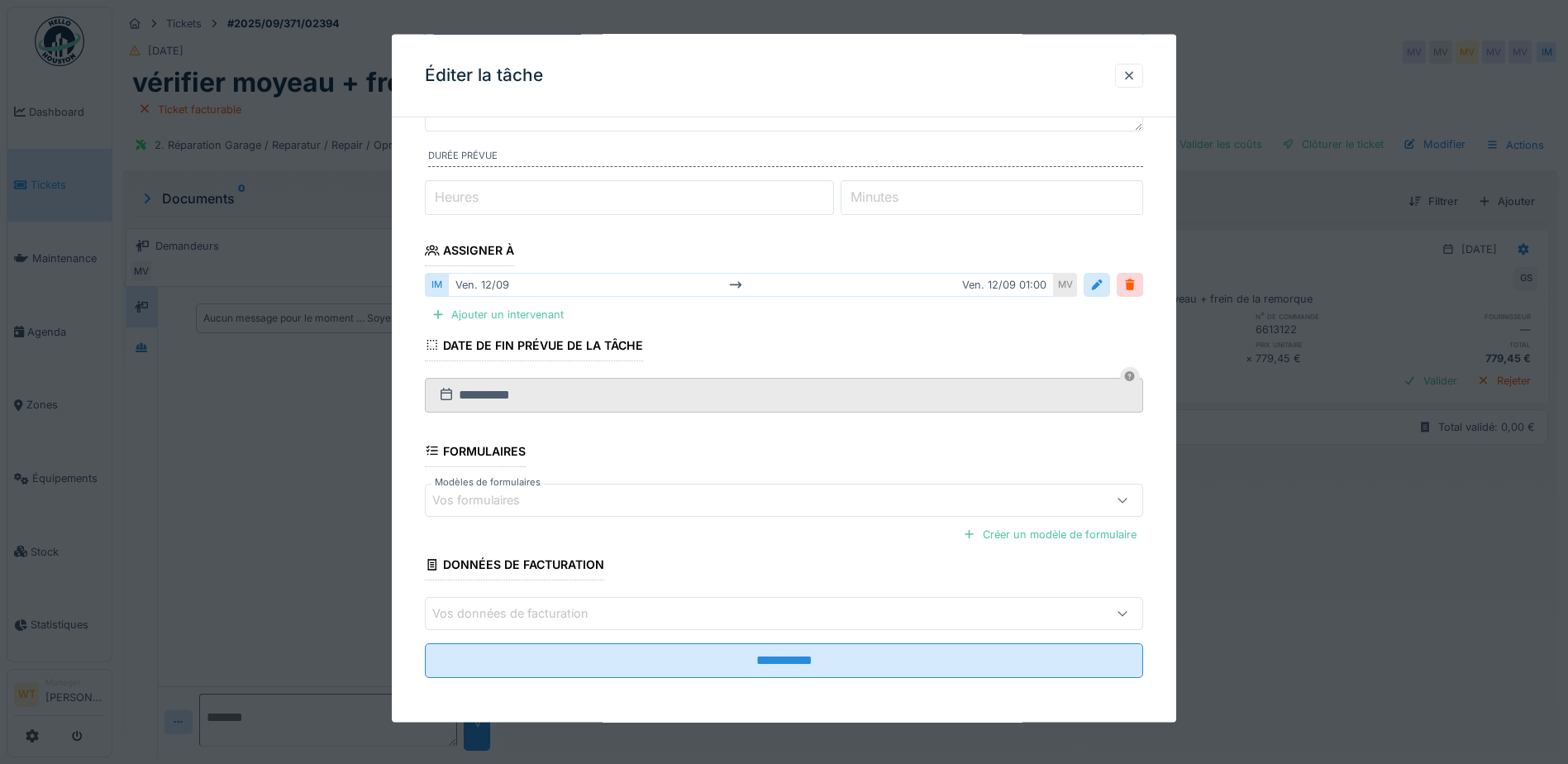
scroll to position [161, 0]
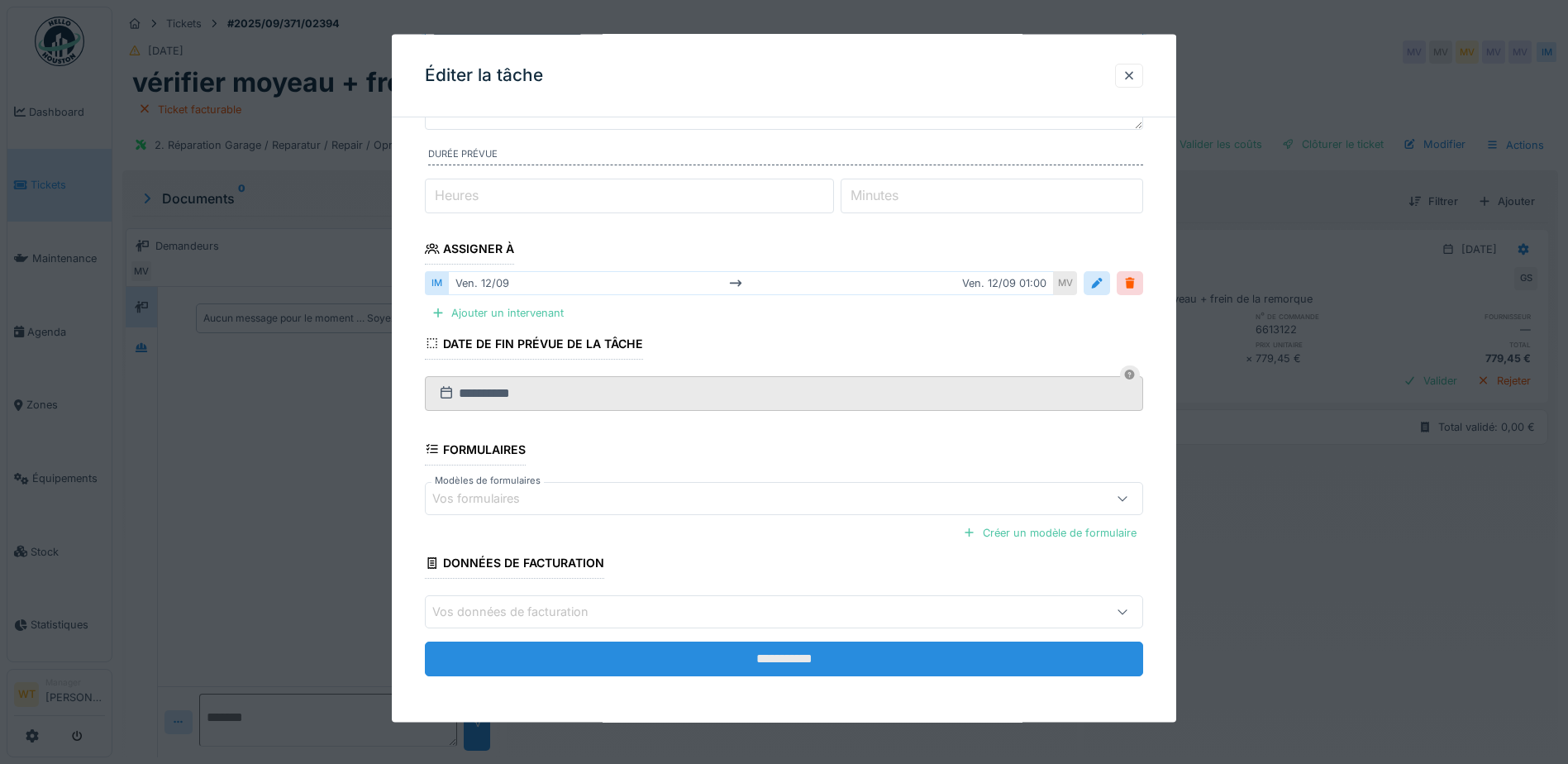
type input "**********"
click at [729, 660] on input "**********" at bounding box center [784, 658] width 718 height 35
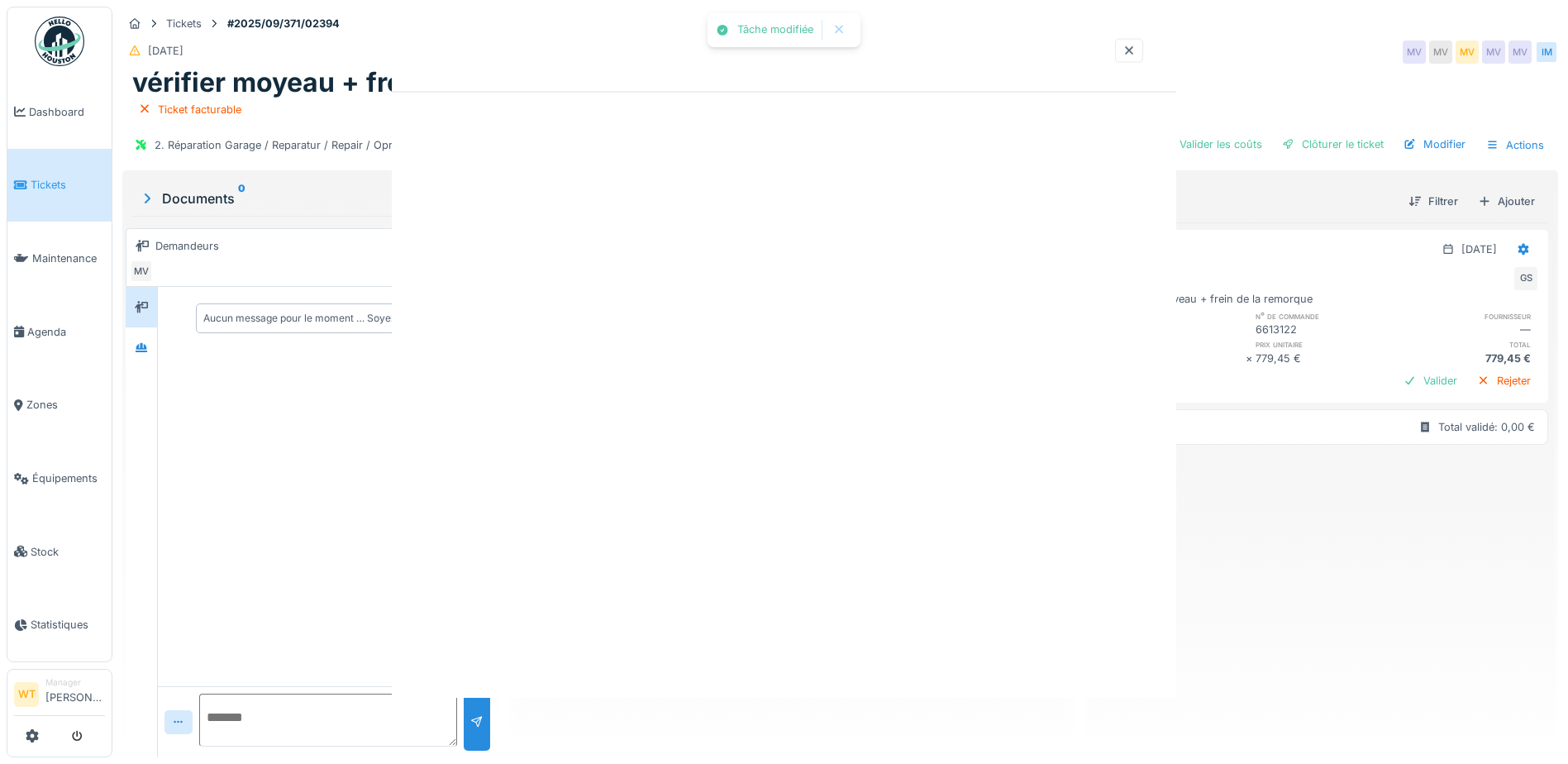
scroll to position [0, 0]
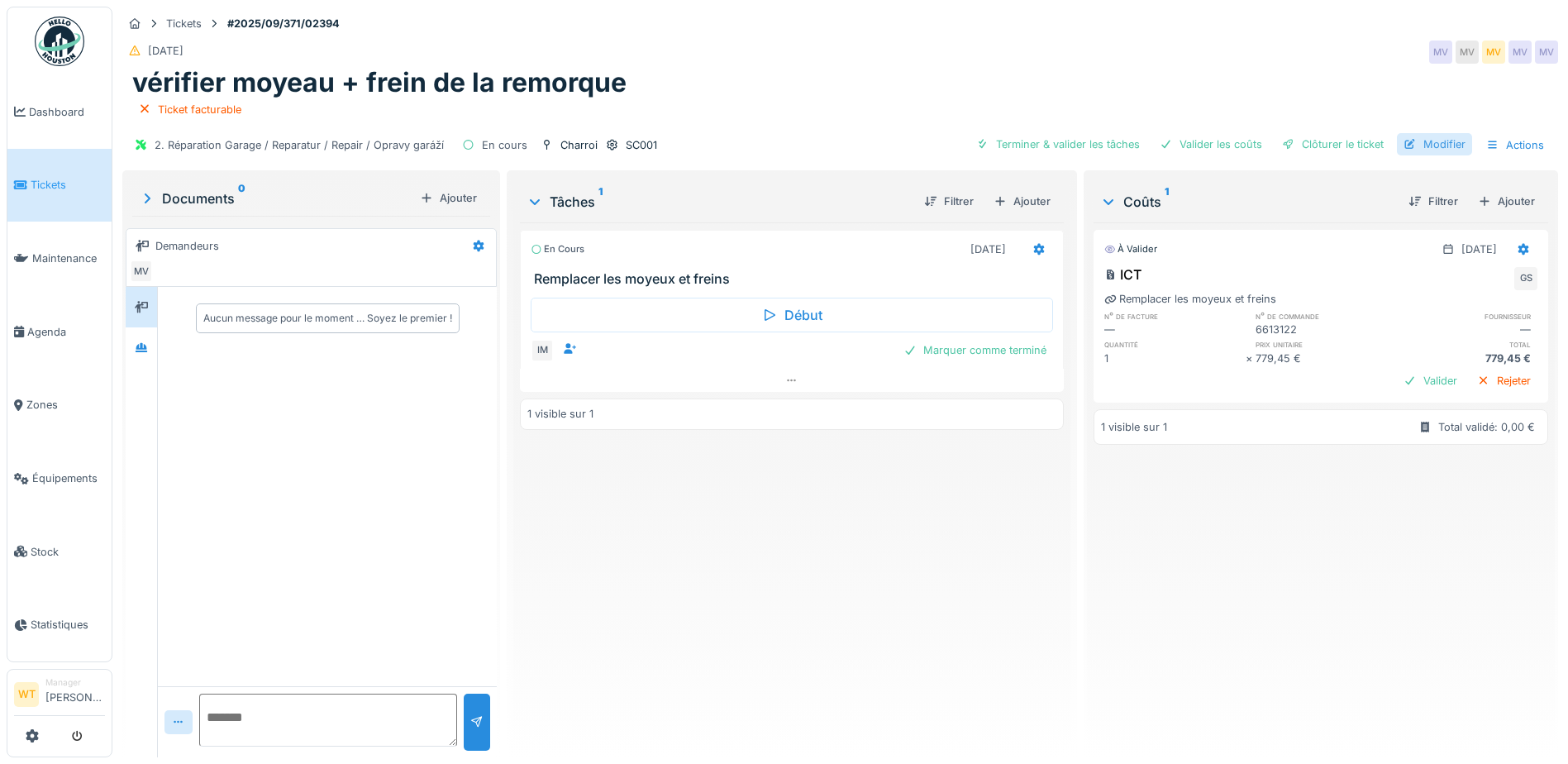
click at [1435, 144] on div "Modifier" at bounding box center [1434, 144] width 75 height 22
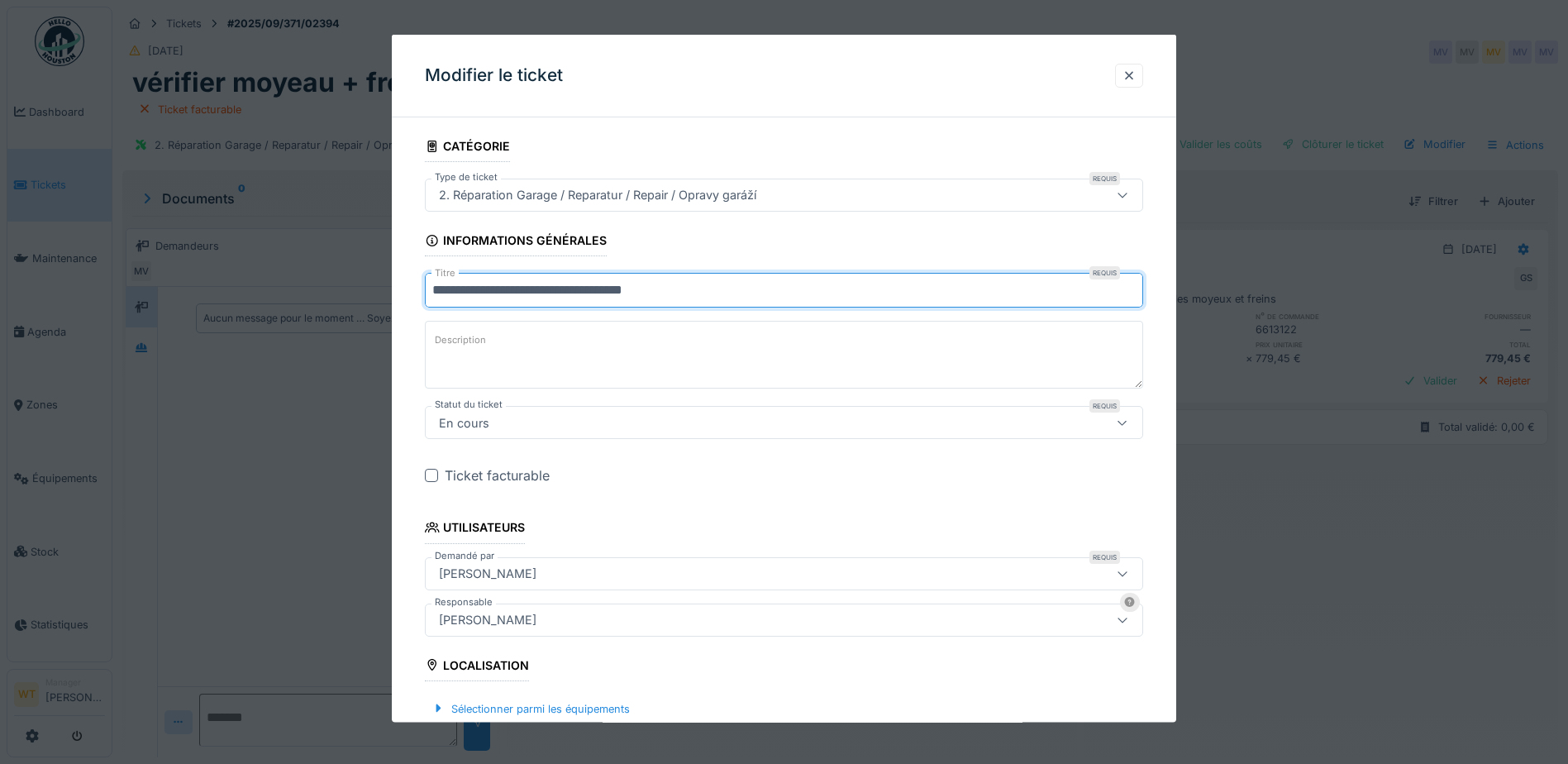
click at [698, 288] on input "**********" at bounding box center [784, 290] width 718 height 35
type input "*"
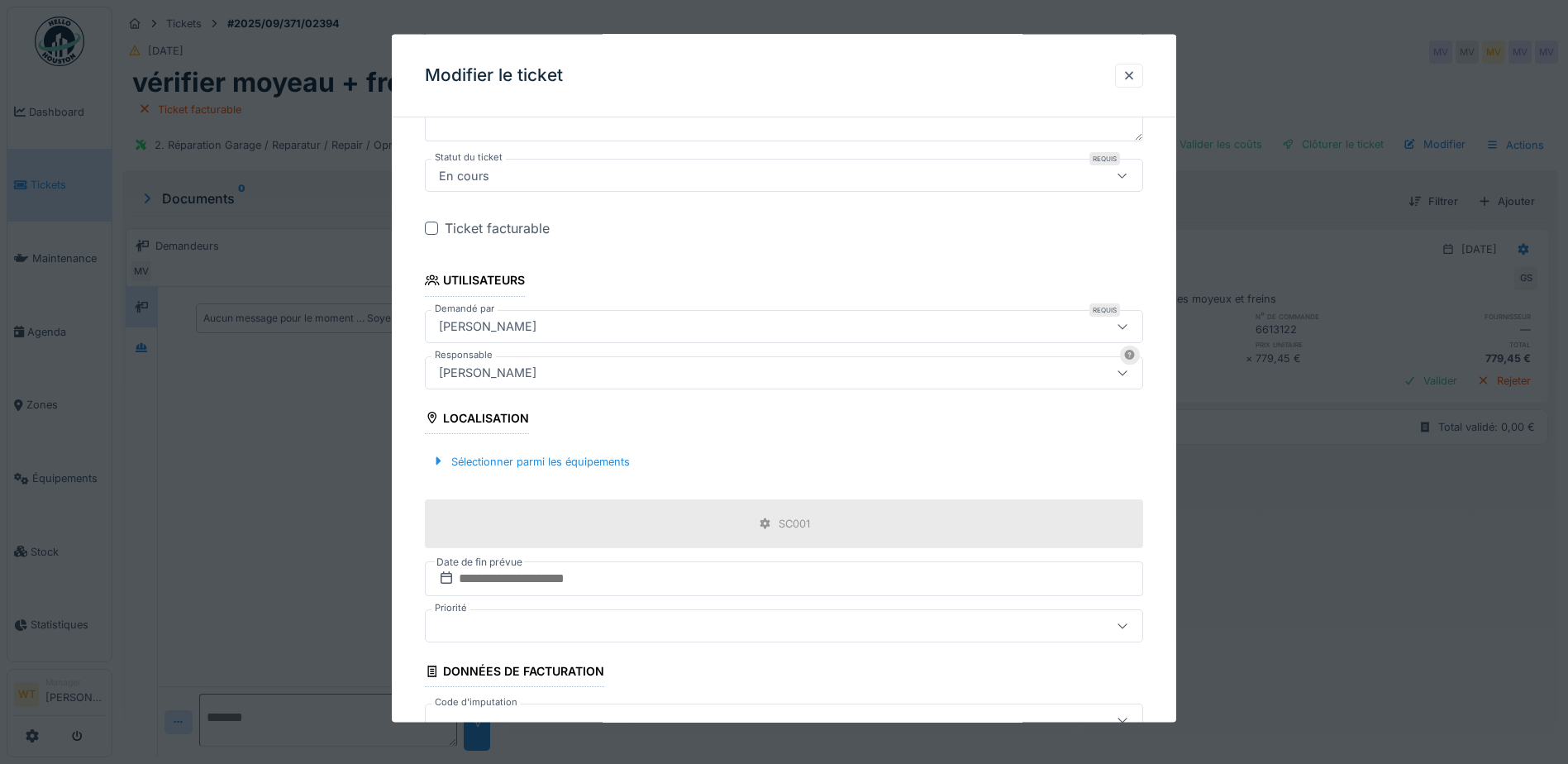
scroll to position [356, 0]
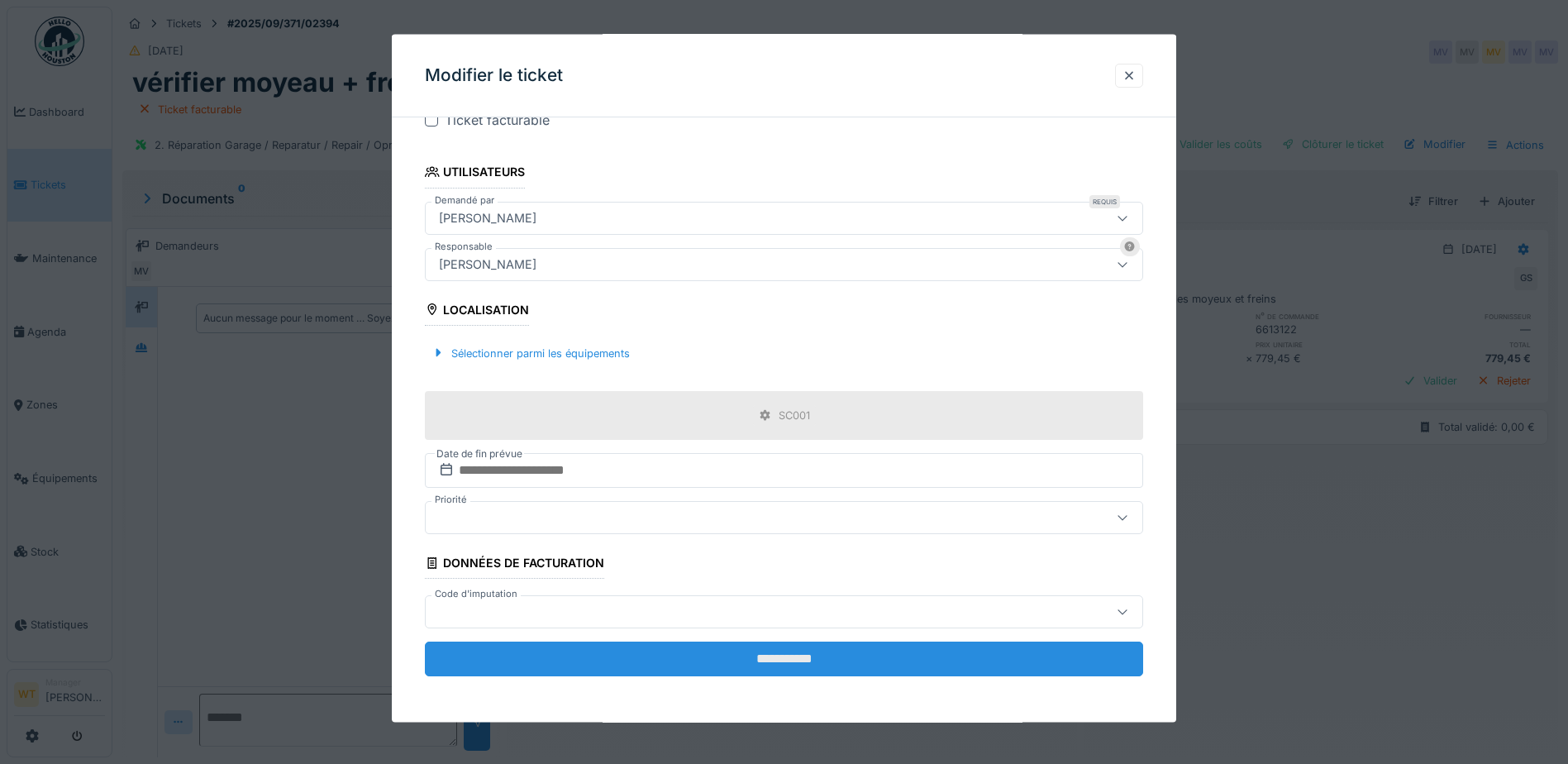
type input "**********"
click at [663, 660] on input "**********" at bounding box center [784, 658] width 718 height 35
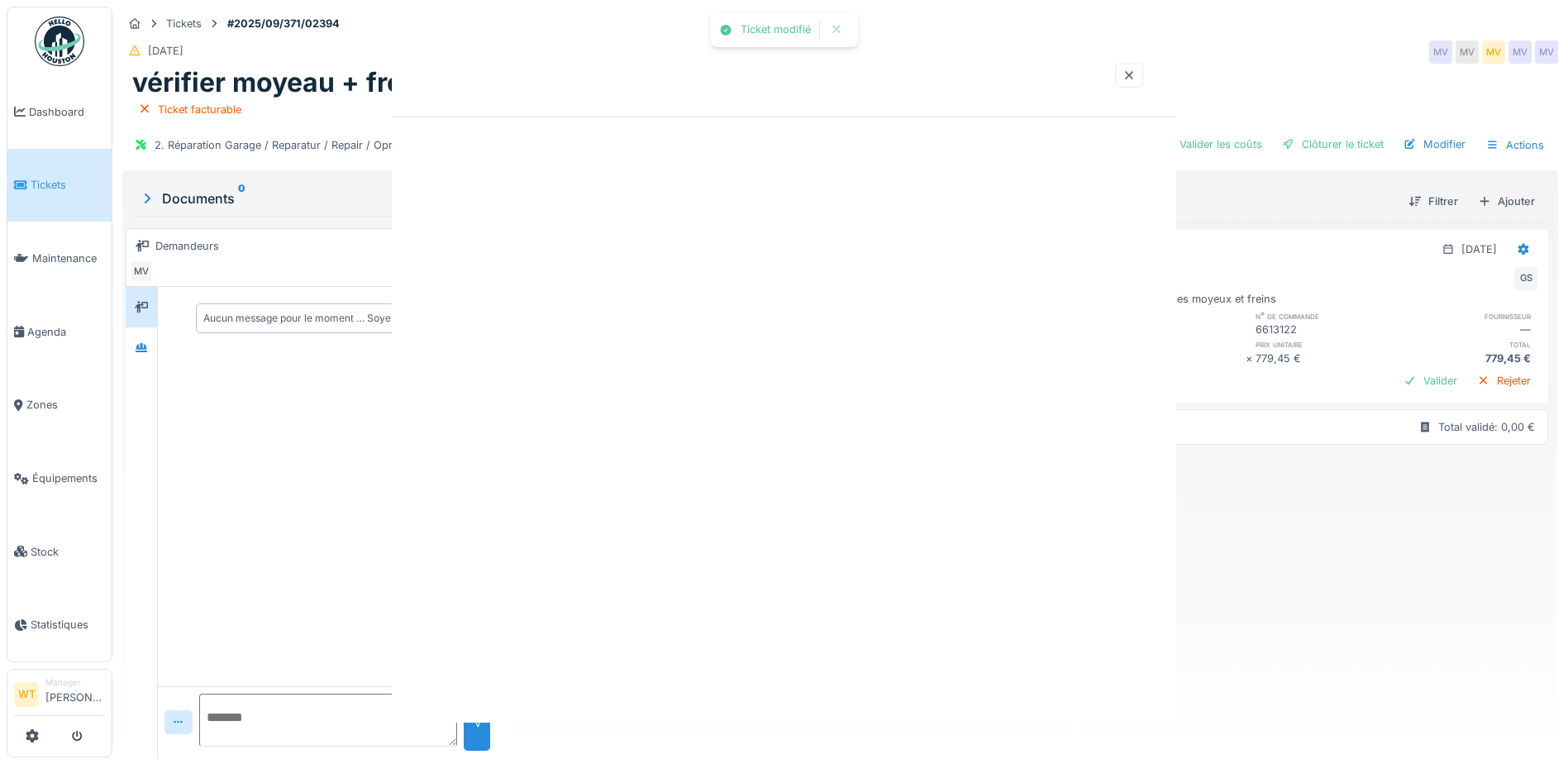
scroll to position [0, 0]
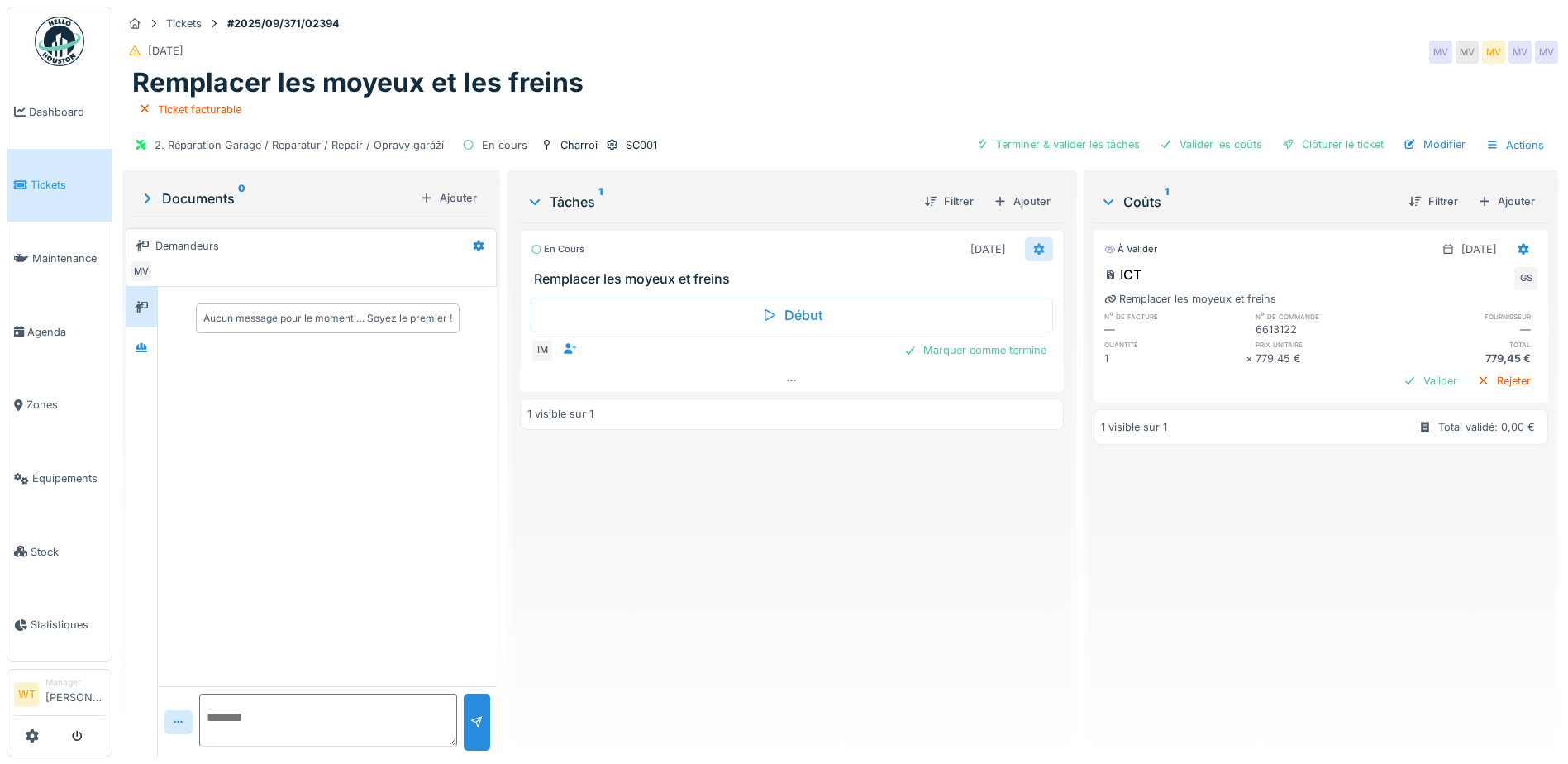
click at [1035, 251] on icon at bounding box center [1038, 249] width 10 height 11
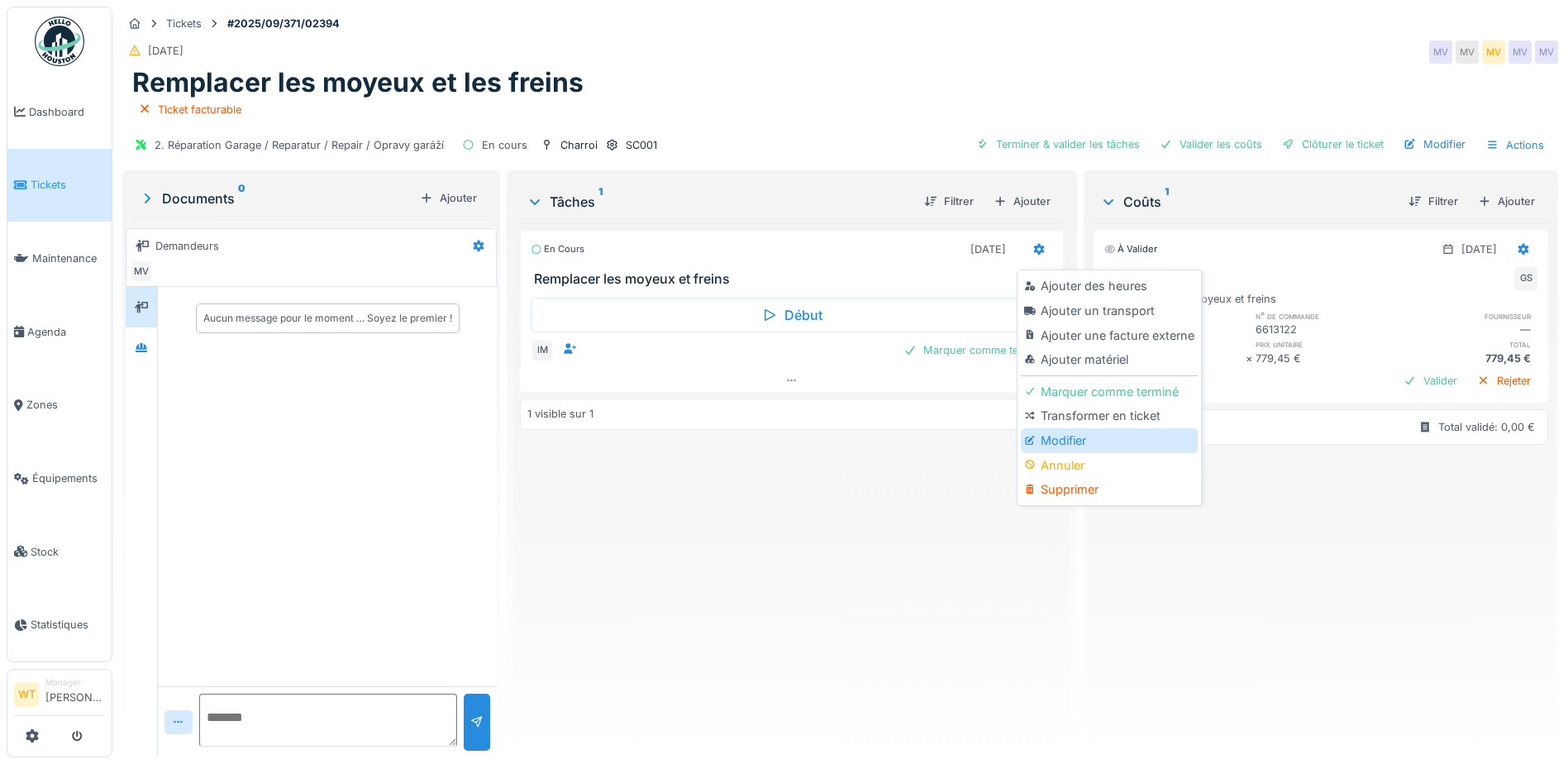
click at [1078, 441] on div "Modifier" at bounding box center [1108, 441] width 176 height 25
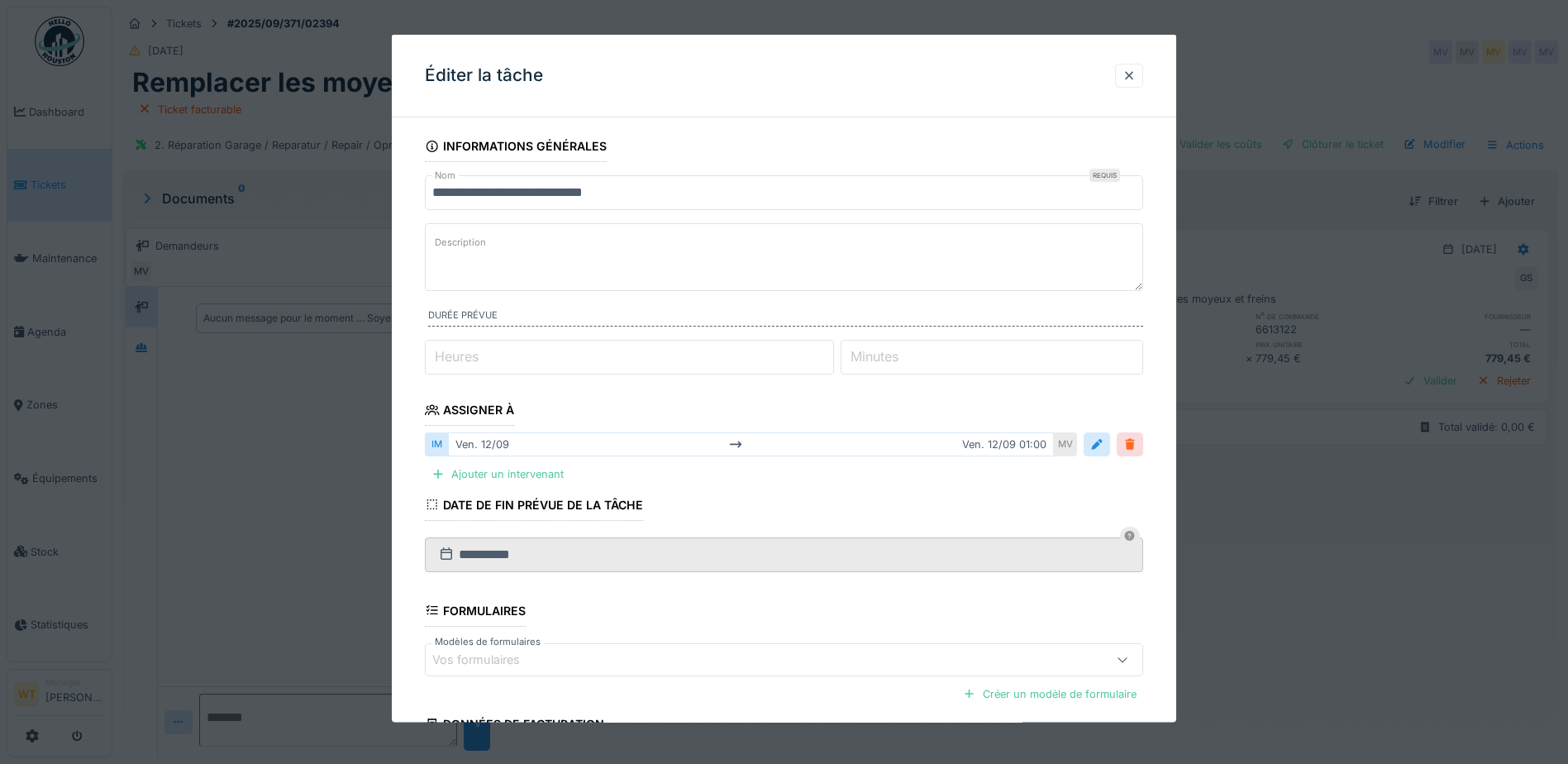
click at [1122, 447] on div at bounding box center [1130, 444] width 27 height 24
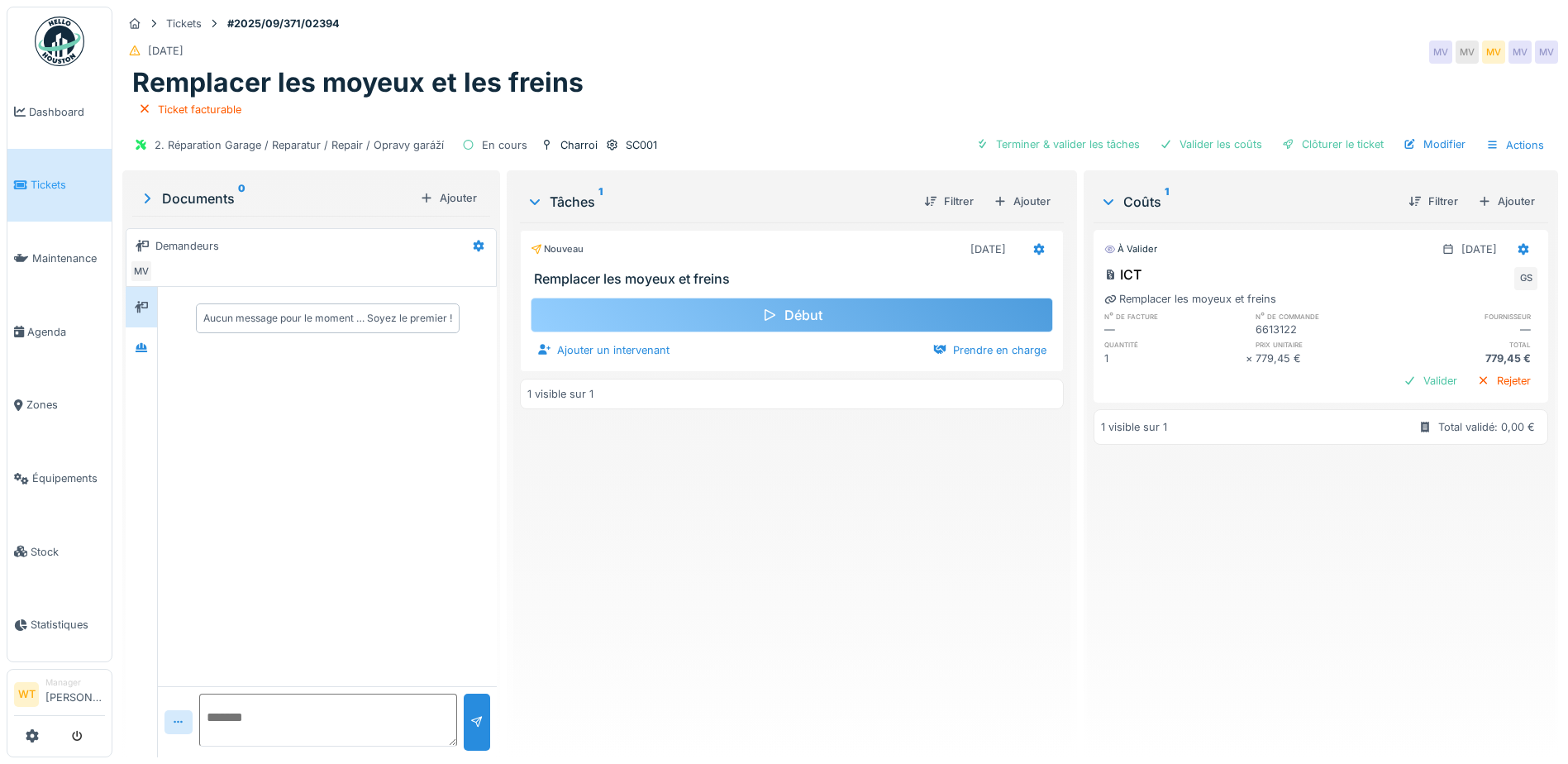
click at [608, 329] on div "Début" at bounding box center [791, 315] width 522 height 35
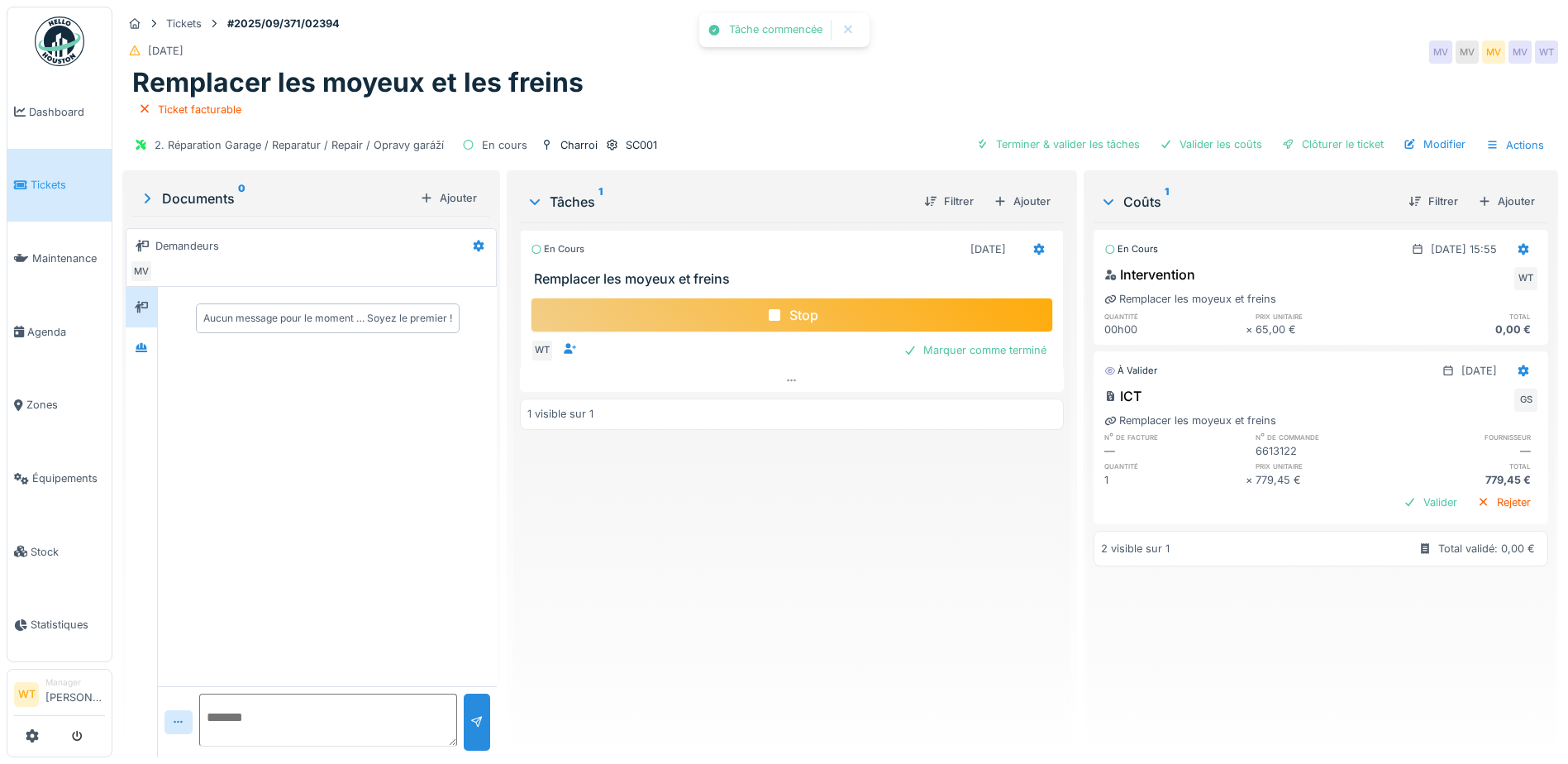
click at [861, 321] on div "Stop" at bounding box center [791, 315] width 522 height 35
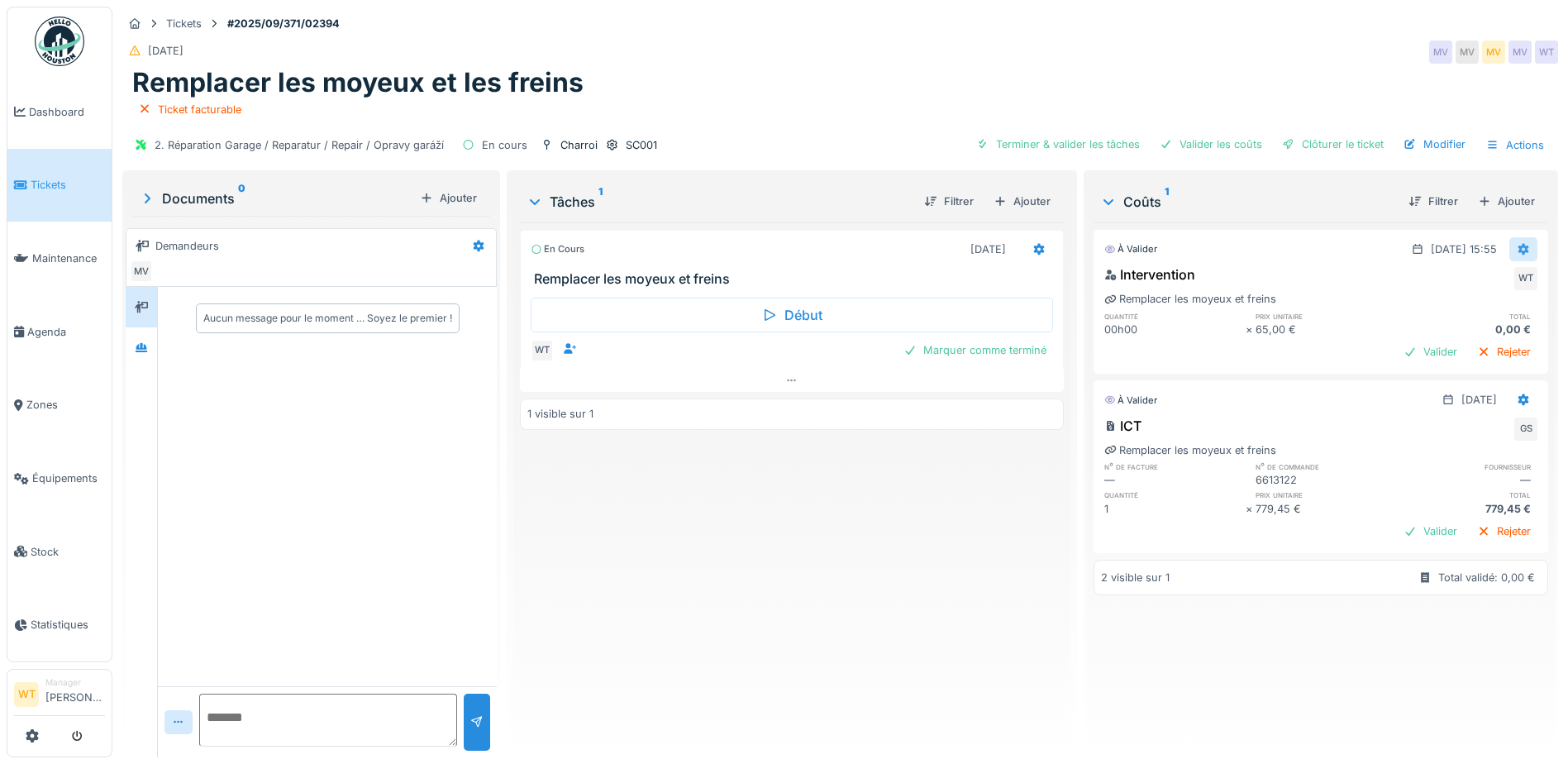
click at [1519, 246] on icon at bounding box center [1523, 249] width 10 height 11
click at [1455, 316] on div "Supprimer" at bounding box center [1442, 311] width 80 height 25
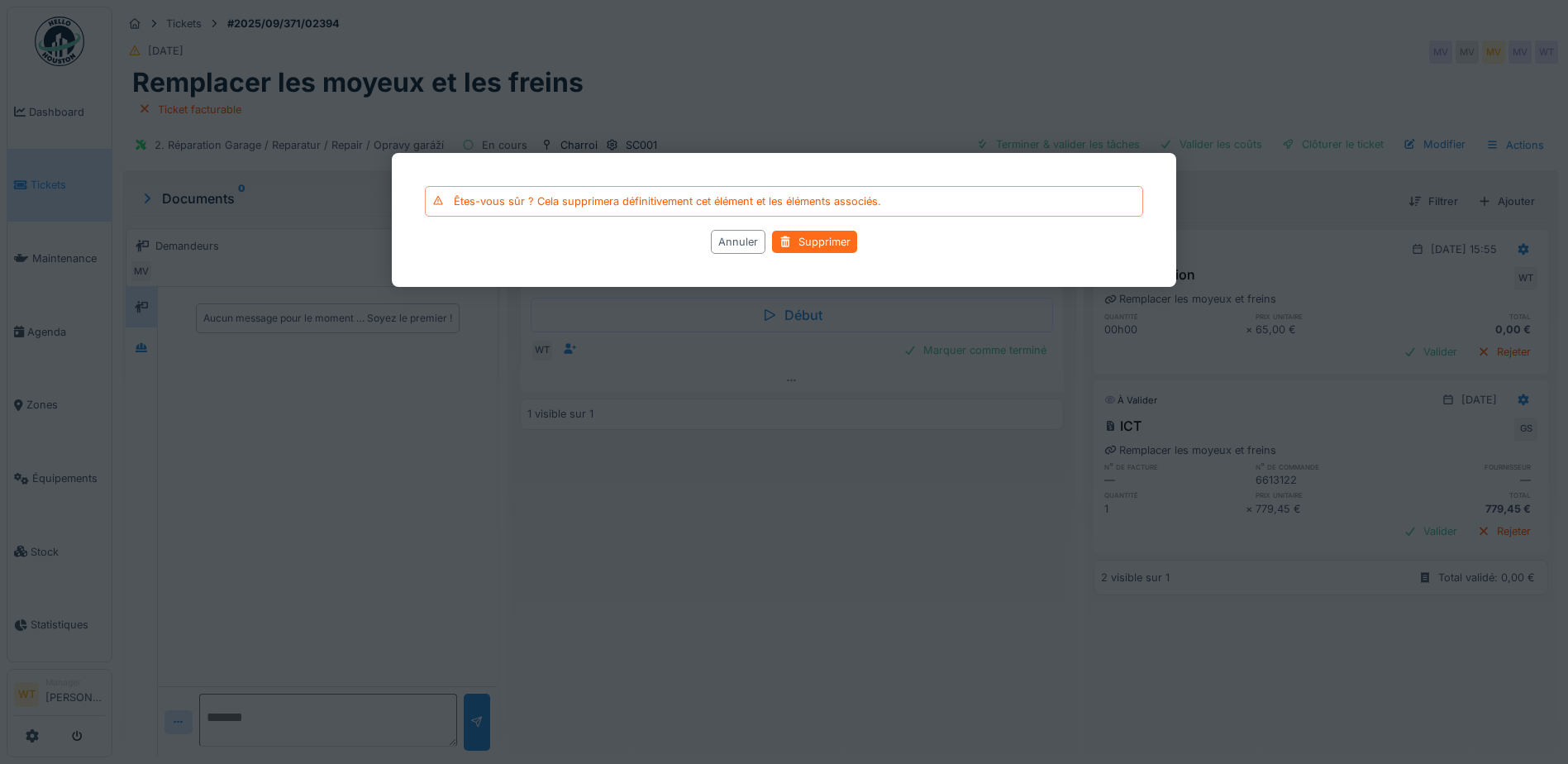
click at [822, 247] on div "Supprimer" at bounding box center [815, 241] width 86 height 22
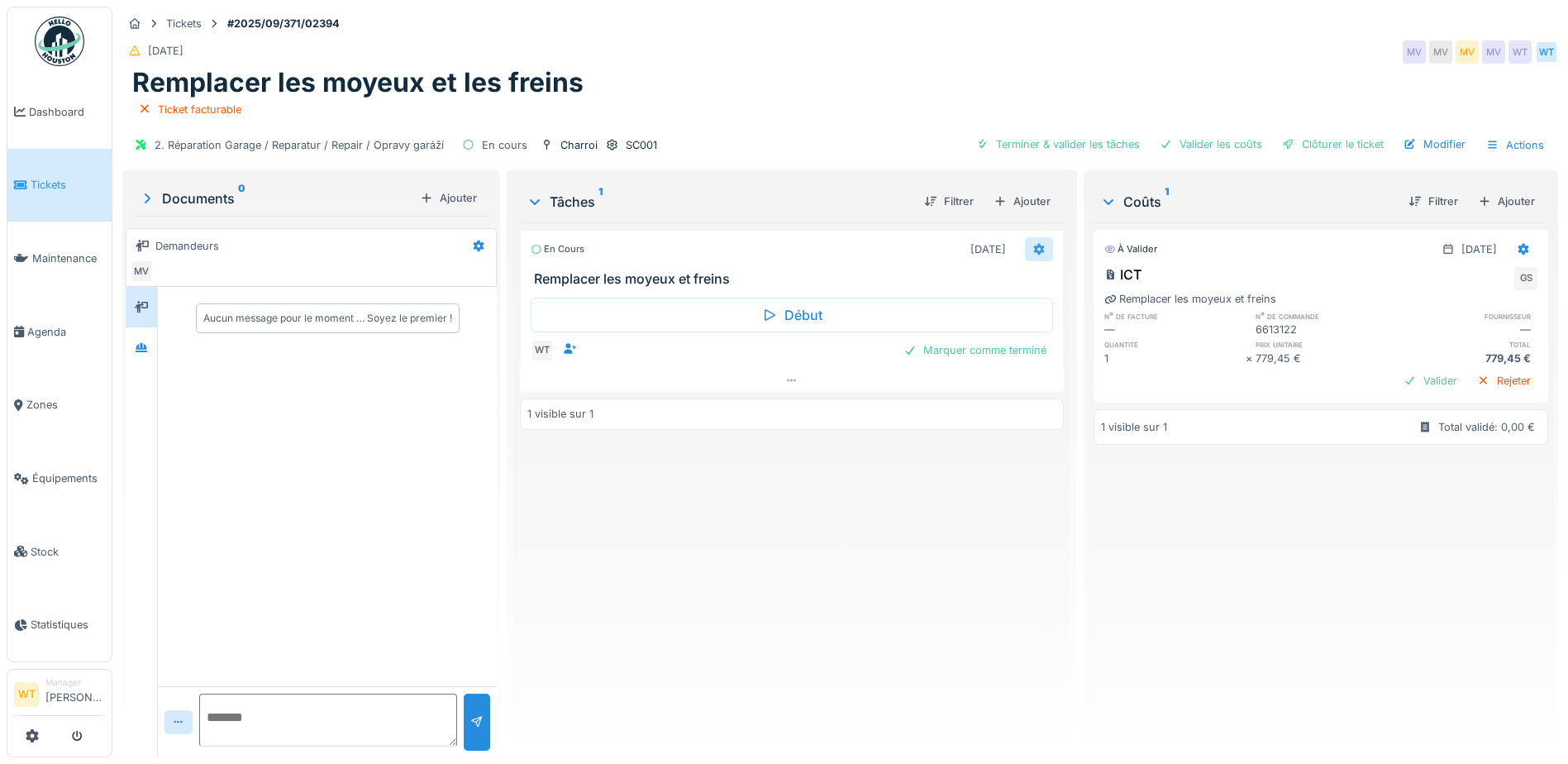
click at [1037, 245] on icon at bounding box center [1038, 248] width 13 height 10
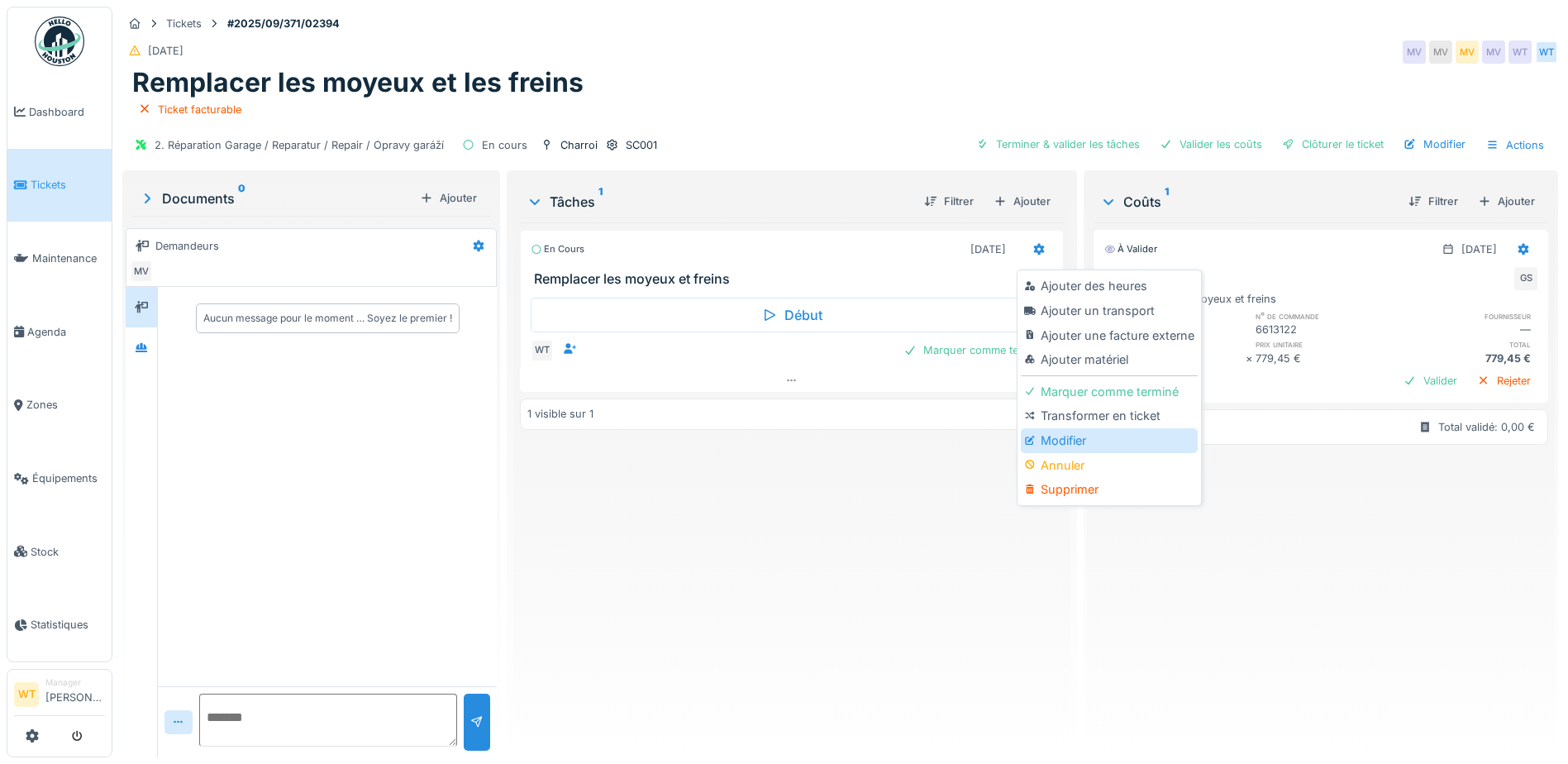
click at [1078, 432] on div "Modifier" at bounding box center [1108, 441] width 176 height 25
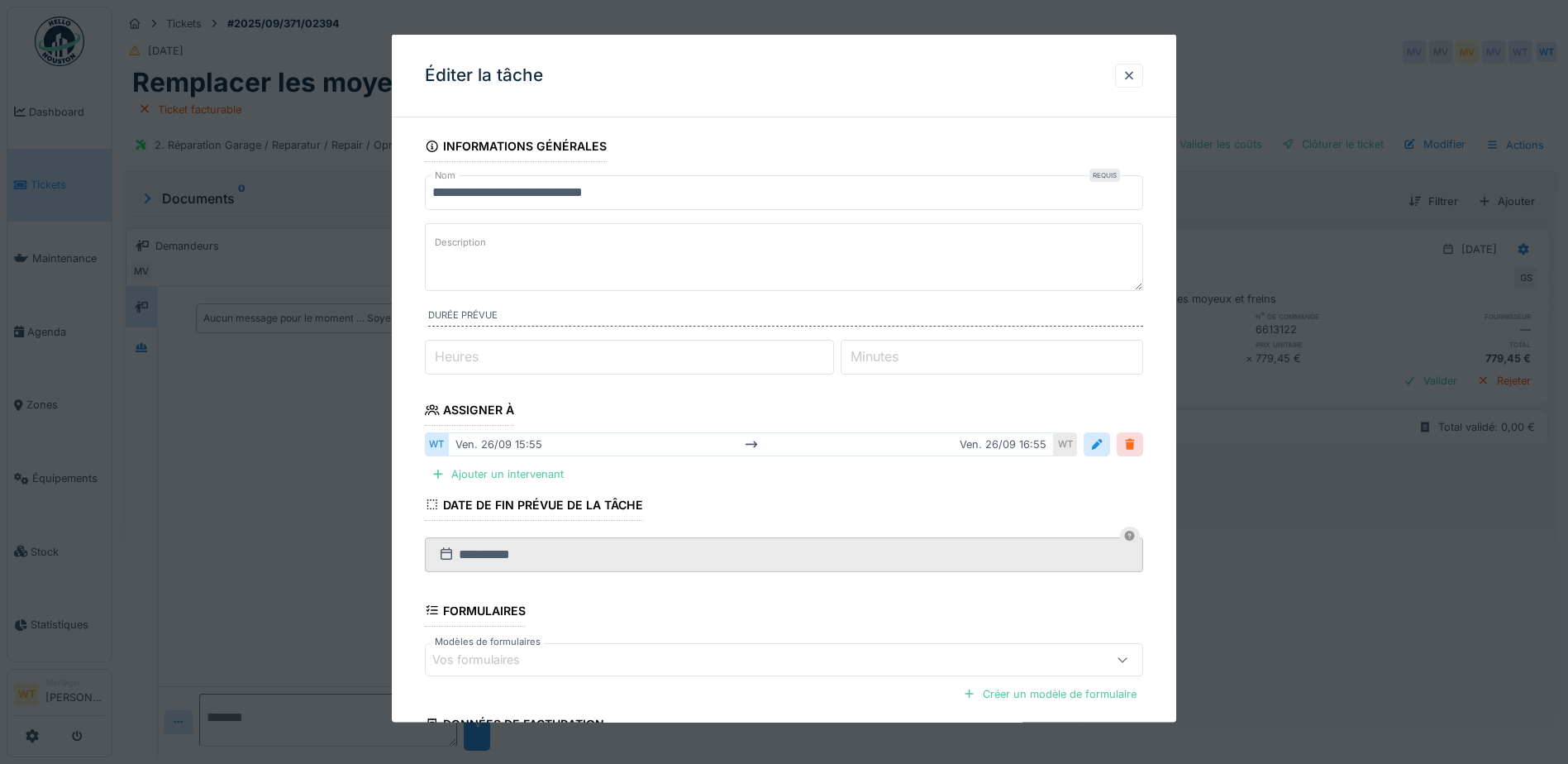
click at [1130, 448] on div at bounding box center [1130, 444] width 13 height 16
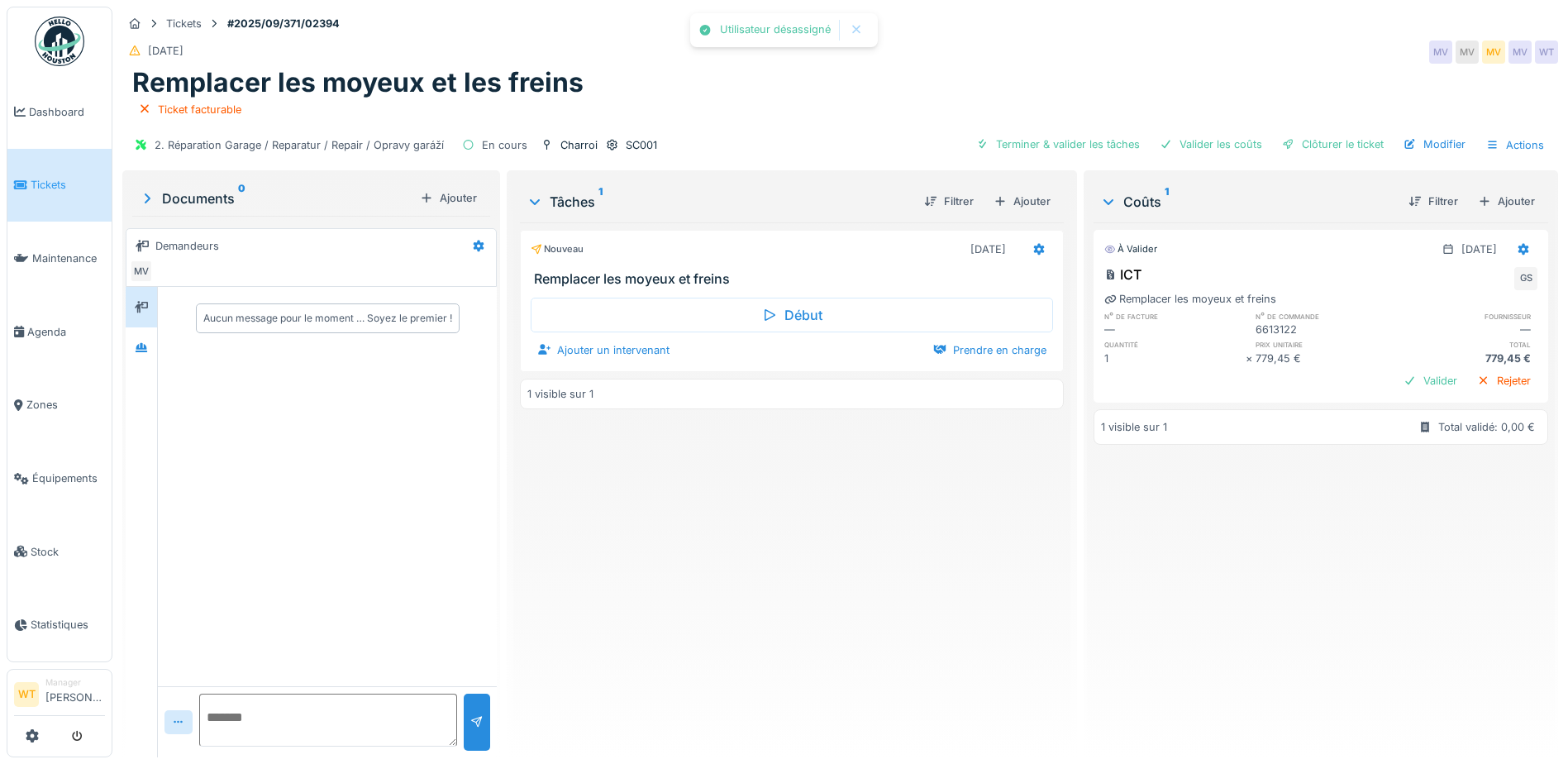
click at [605, 362] on div "Début Ajouter un intervenant Prendre en charge" at bounding box center [792, 327] width 544 height 80
click at [622, 351] on div "Ajouter un intervenant" at bounding box center [603, 349] width 145 height 22
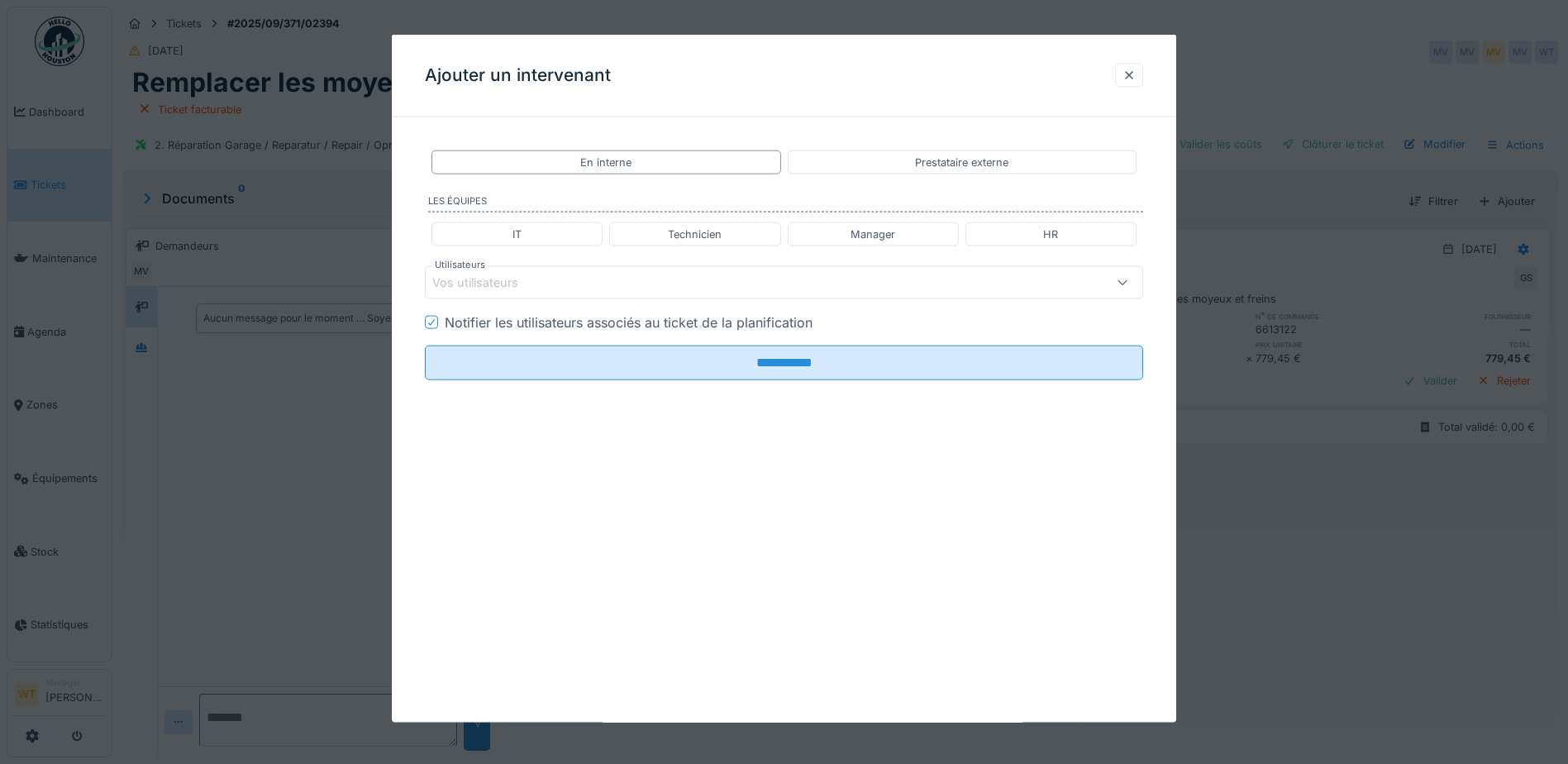
click at [590, 284] on div "Vos utilisateurs" at bounding box center [742, 283] width 619 height 18
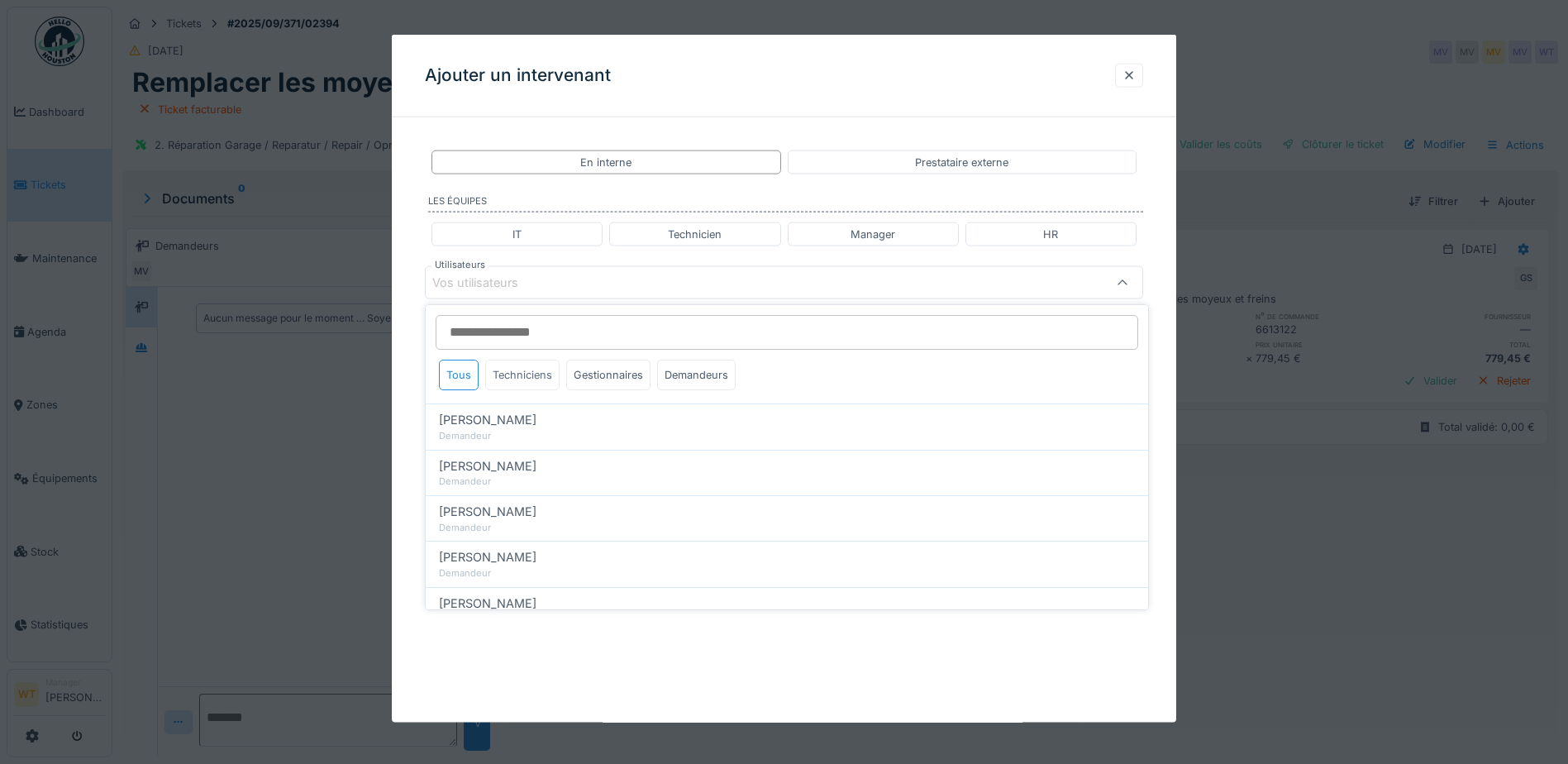
click at [540, 376] on div "Techniciens" at bounding box center [522, 375] width 74 height 30
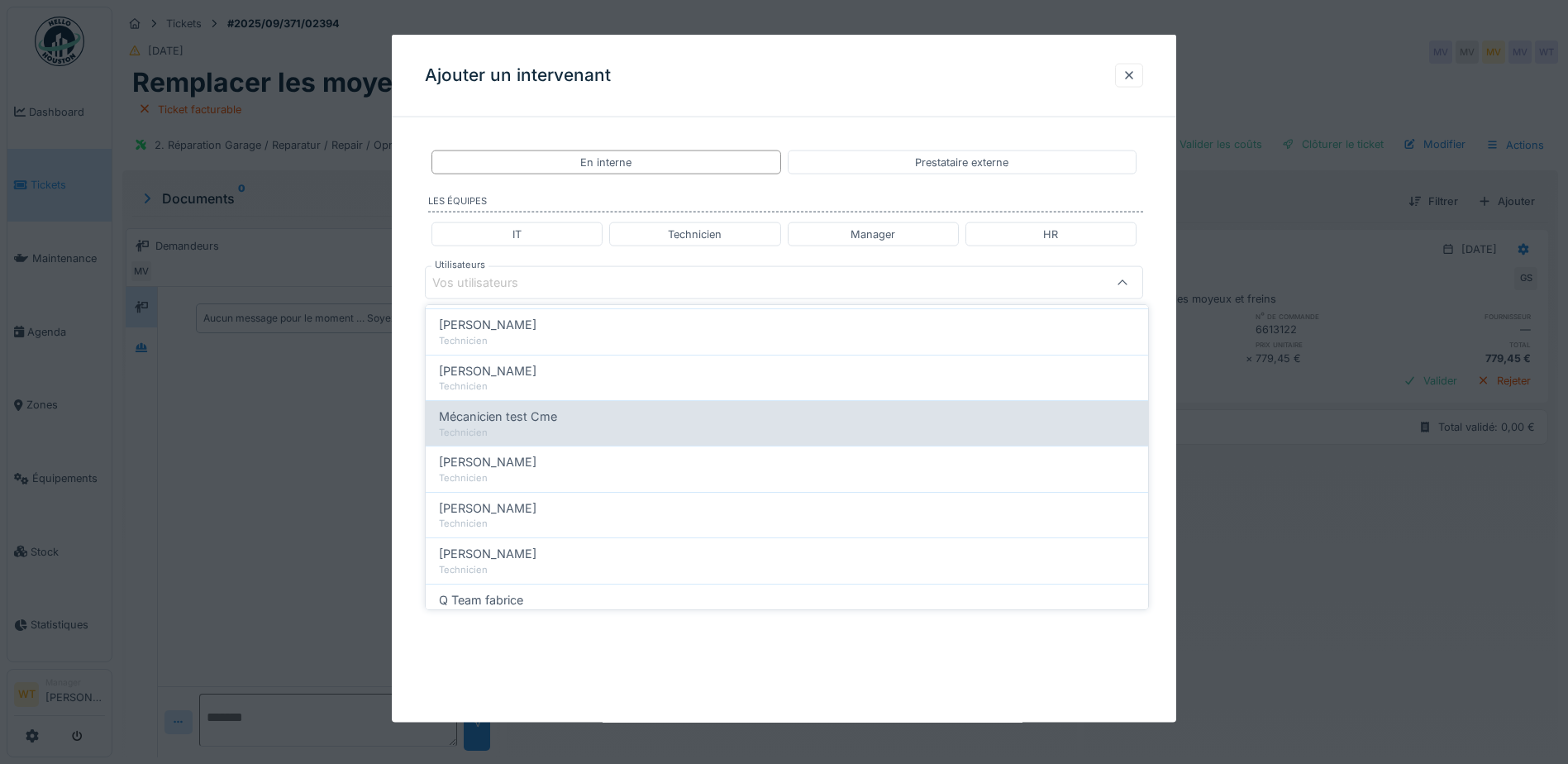
scroll to position [83, 0]
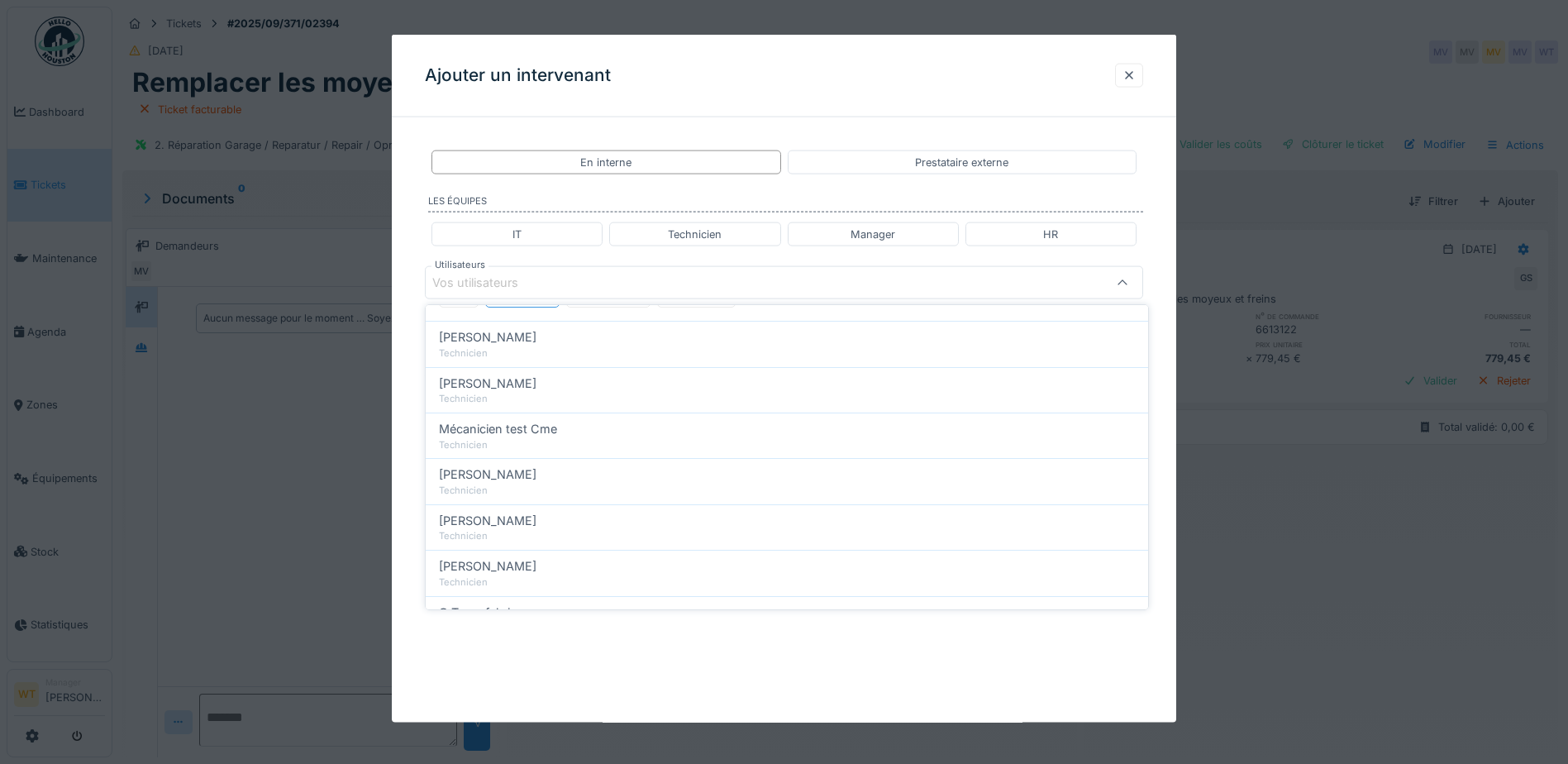
click at [520, 382] on div "Jan Maro" at bounding box center [786, 383] width 696 height 18
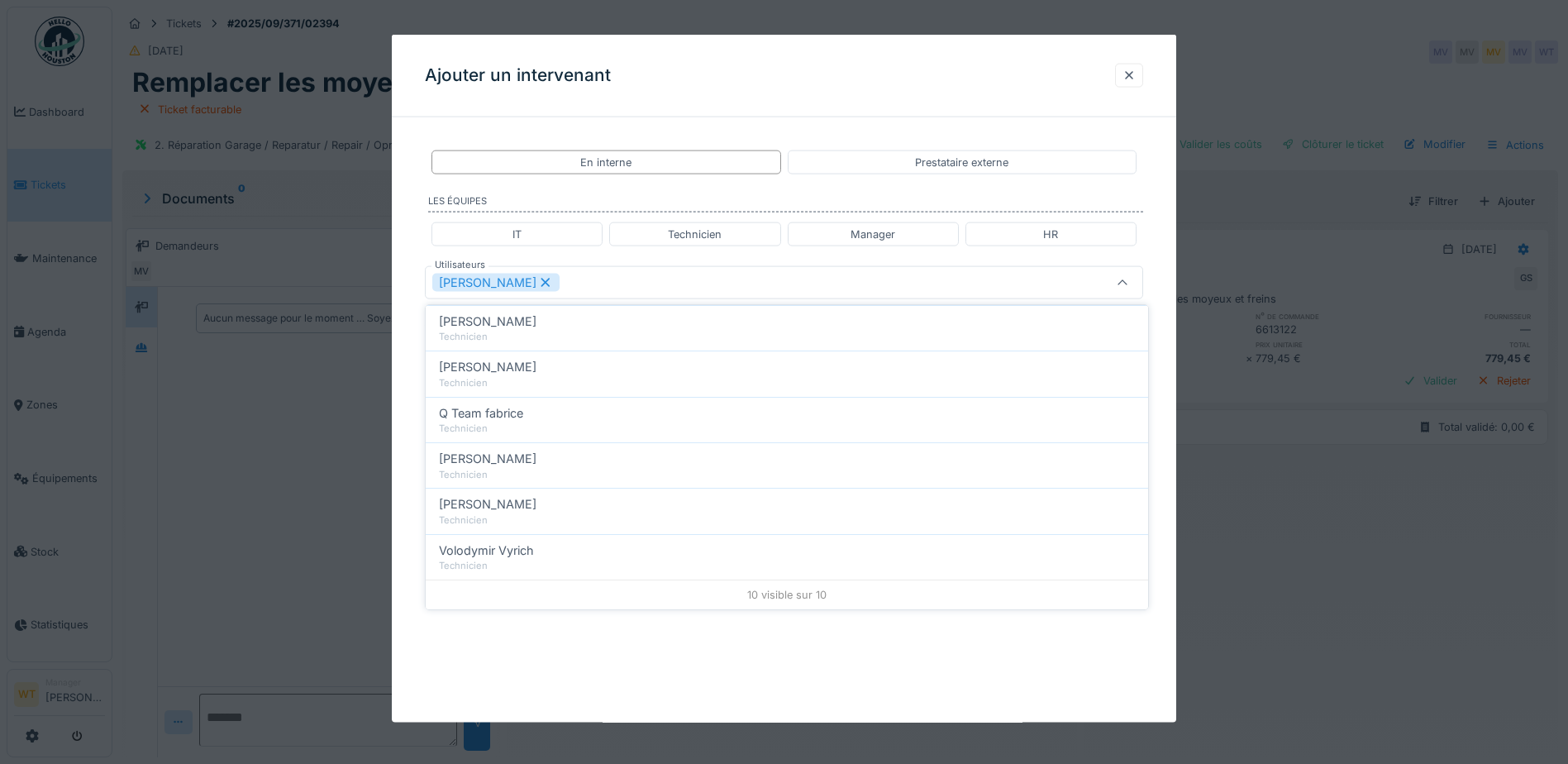
click at [546, 546] on div "Volodymir Vyrich" at bounding box center [786, 550] width 696 height 18
type input "**********"
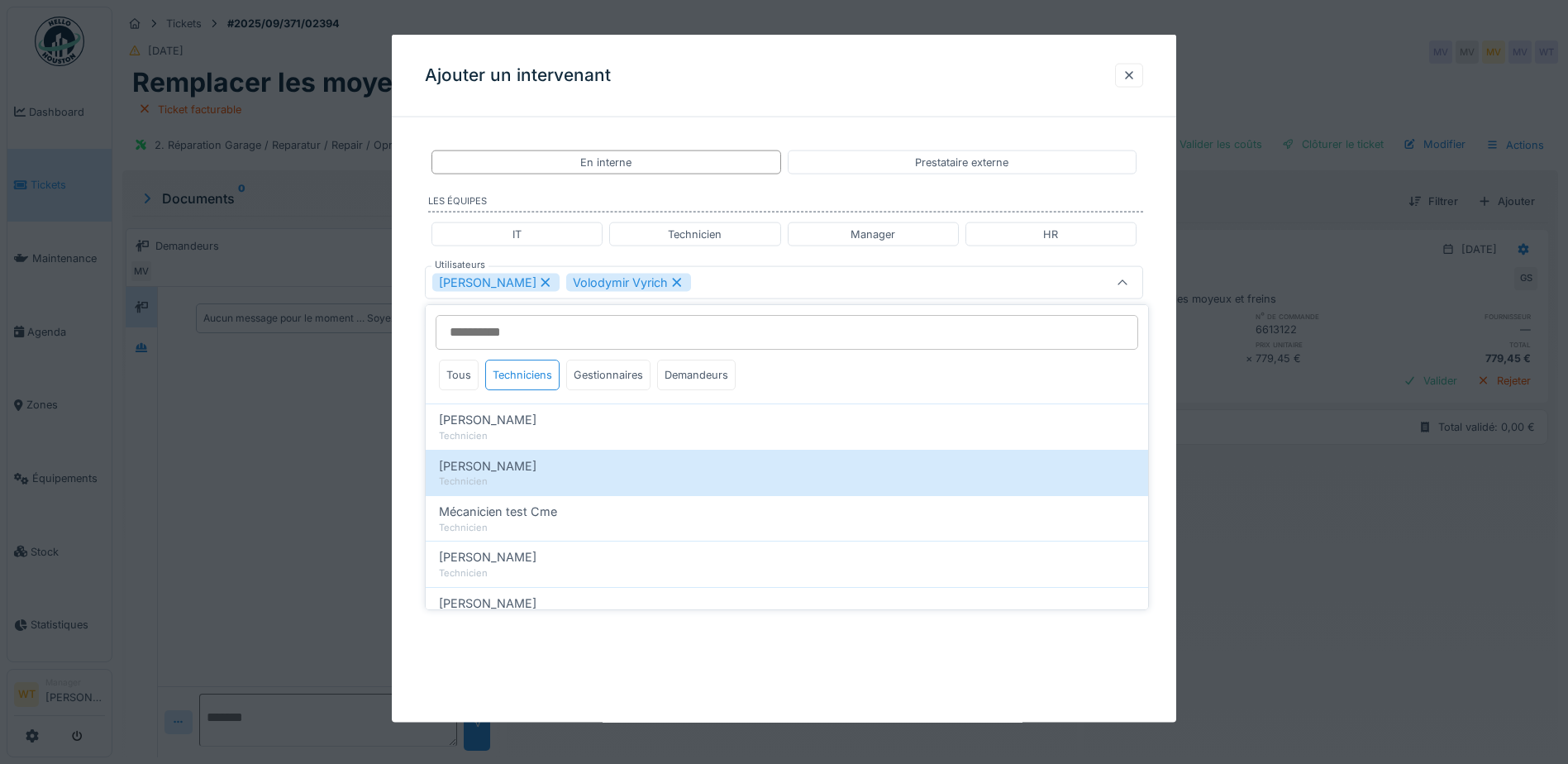
click at [674, 285] on div "Jan Maro Volodymir Vyrich" at bounding box center [742, 283] width 619 height 18
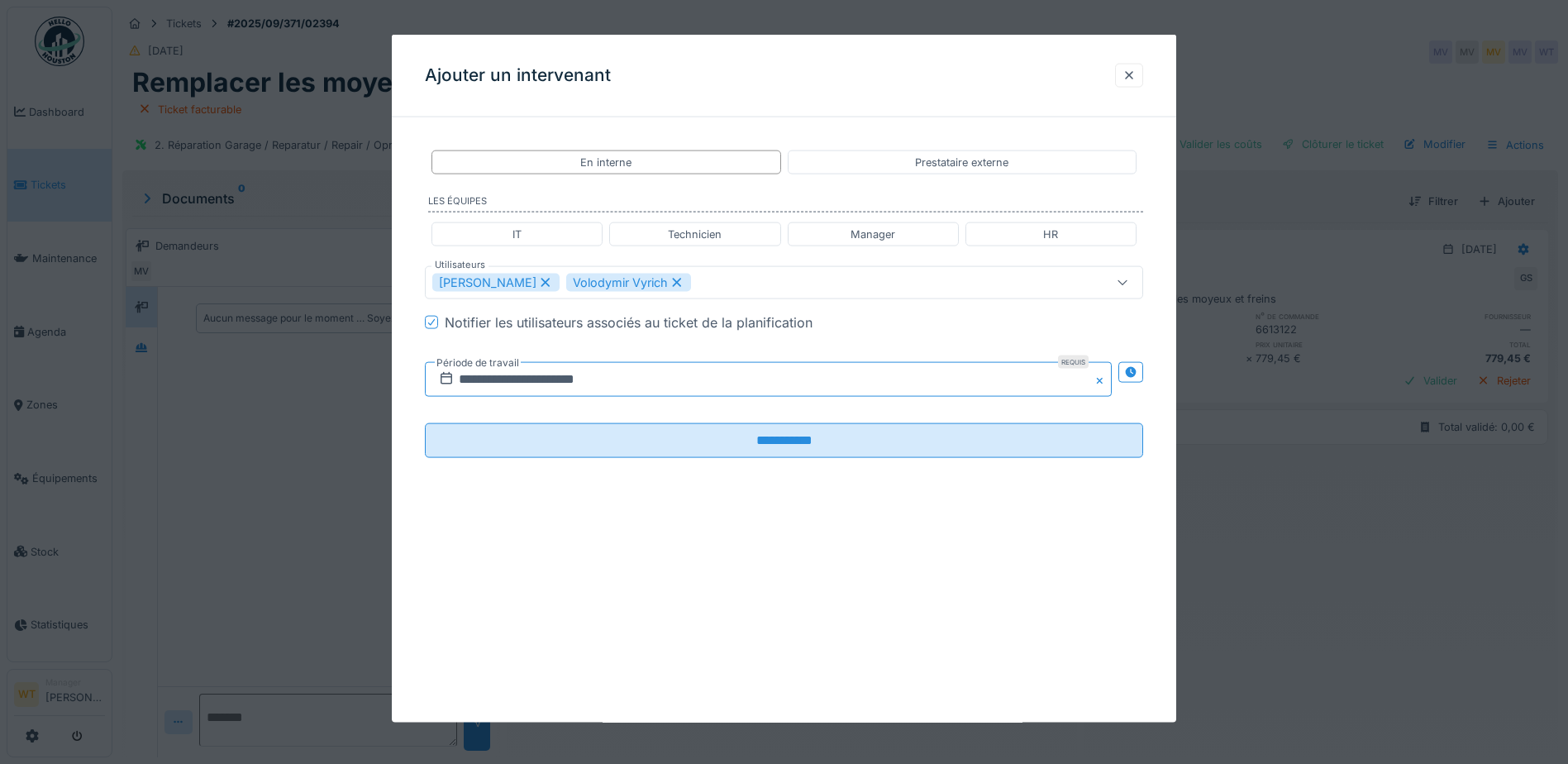
click at [557, 380] on input "**********" at bounding box center [768, 380] width 687 height 35
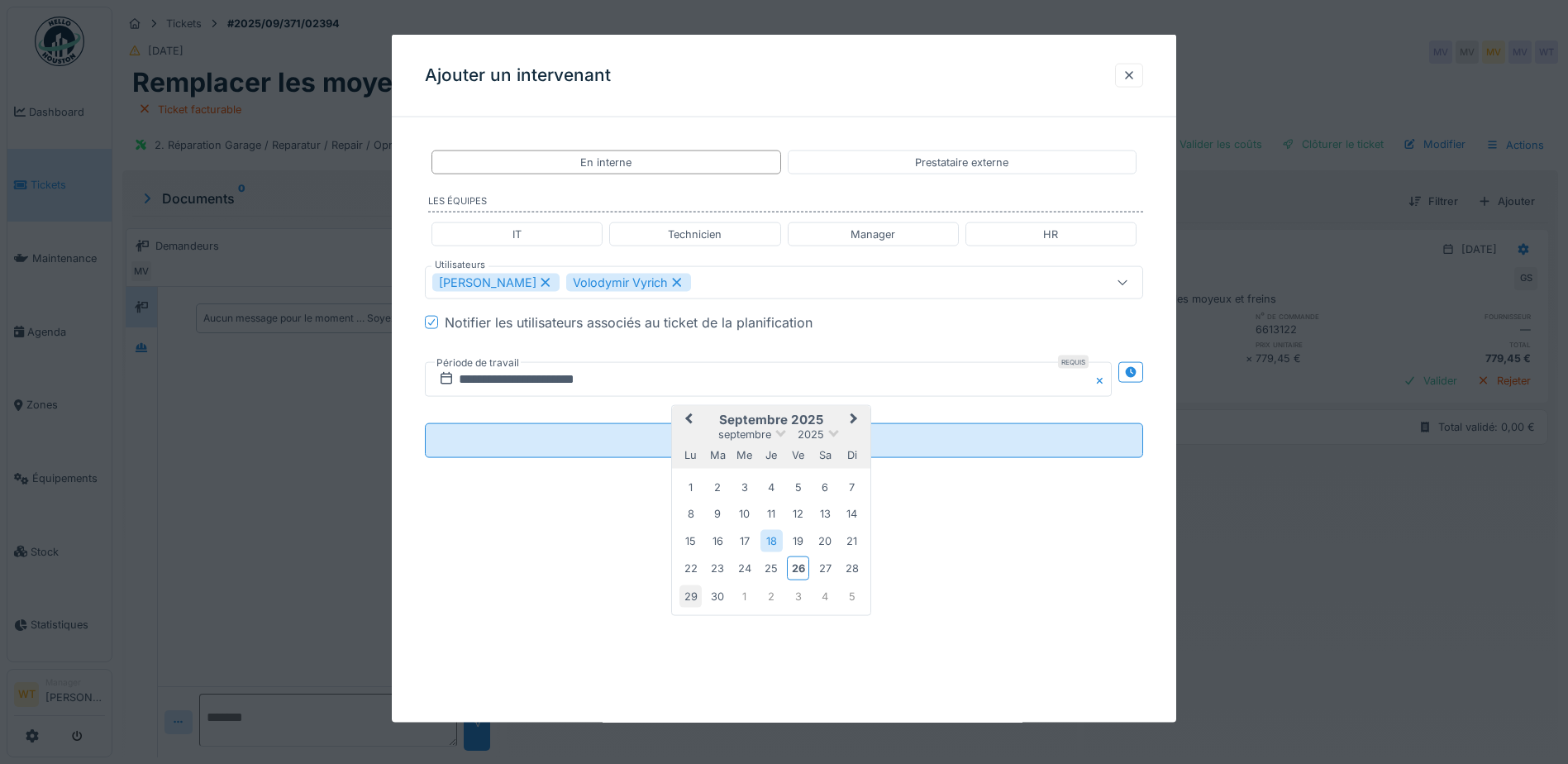
click at [694, 597] on div "29" at bounding box center [689, 595] width 22 height 22
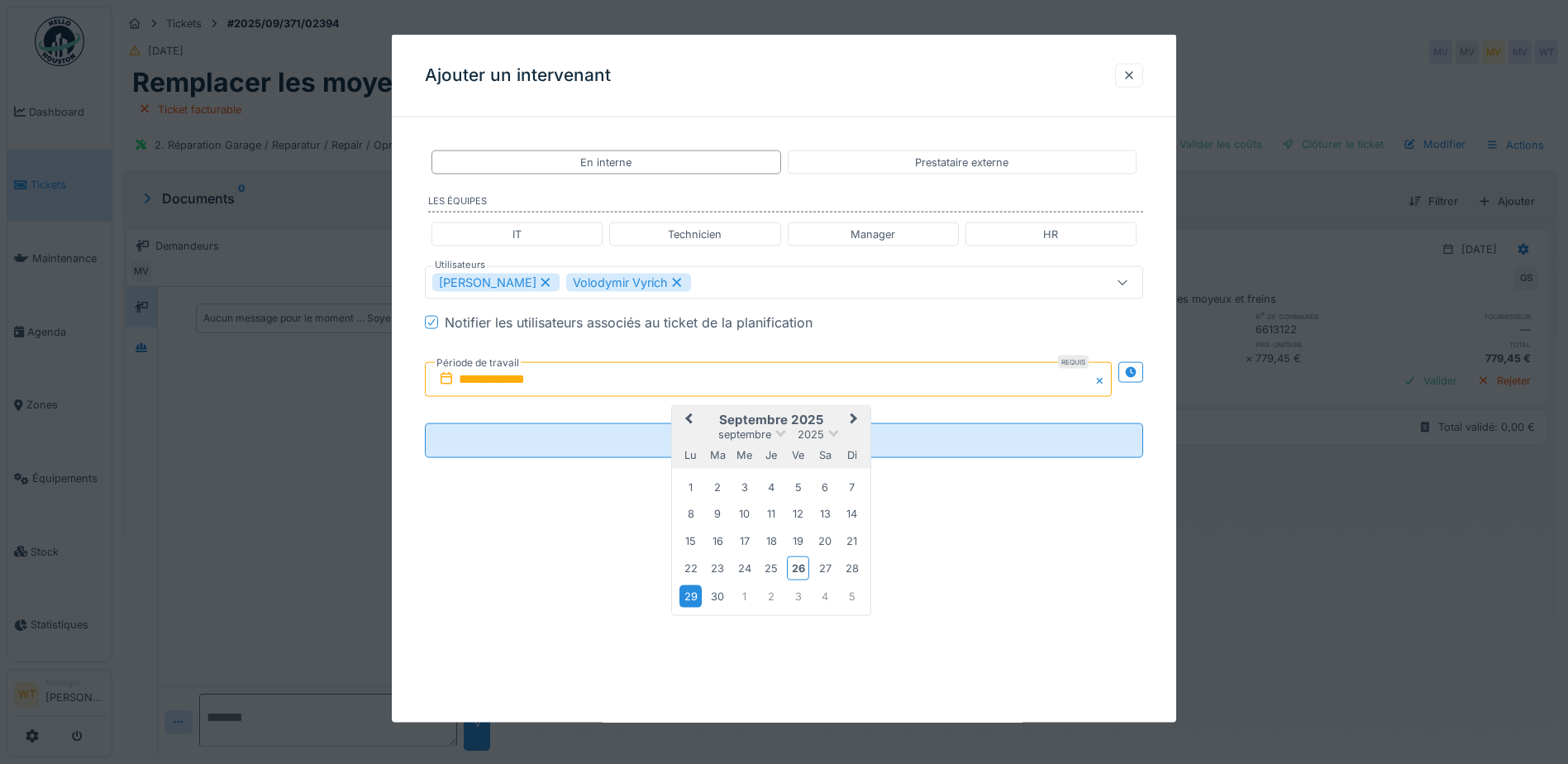
click at [694, 597] on div "29" at bounding box center [689, 595] width 22 height 22
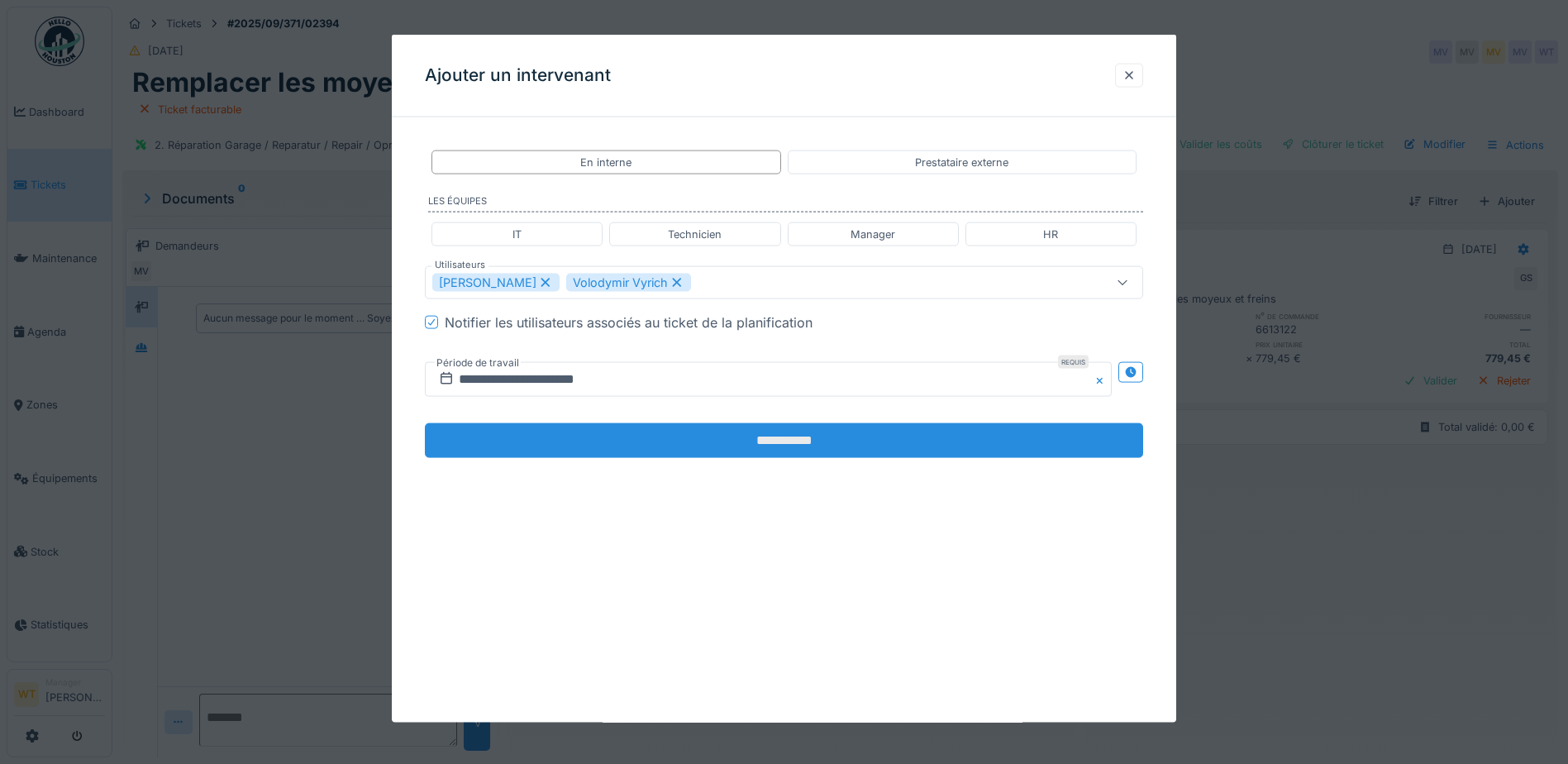
click at [622, 439] on input "**********" at bounding box center [784, 441] width 718 height 35
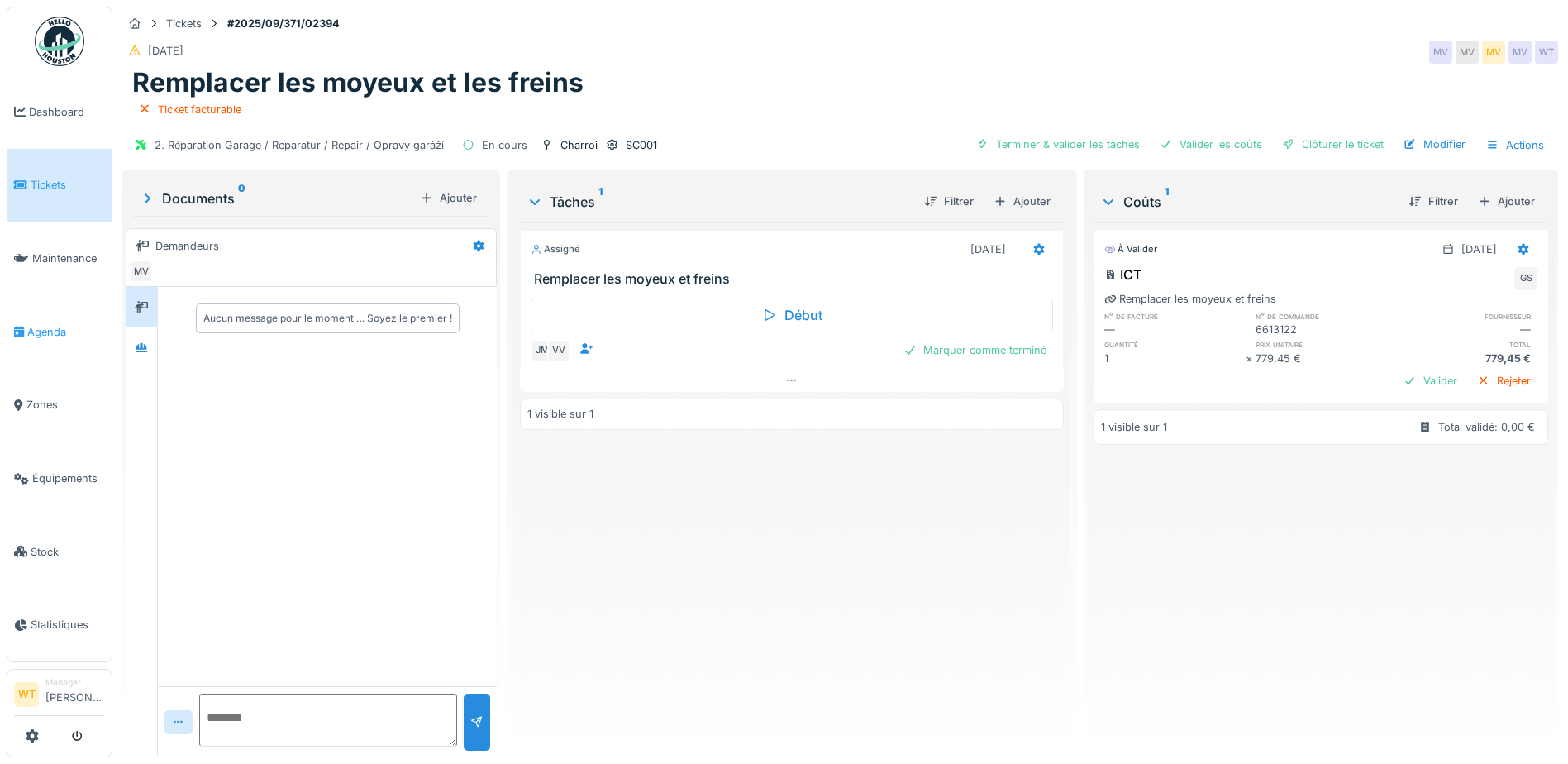
click at [55, 332] on span "Agenda" at bounding box center [67, 332] width 78 height 16
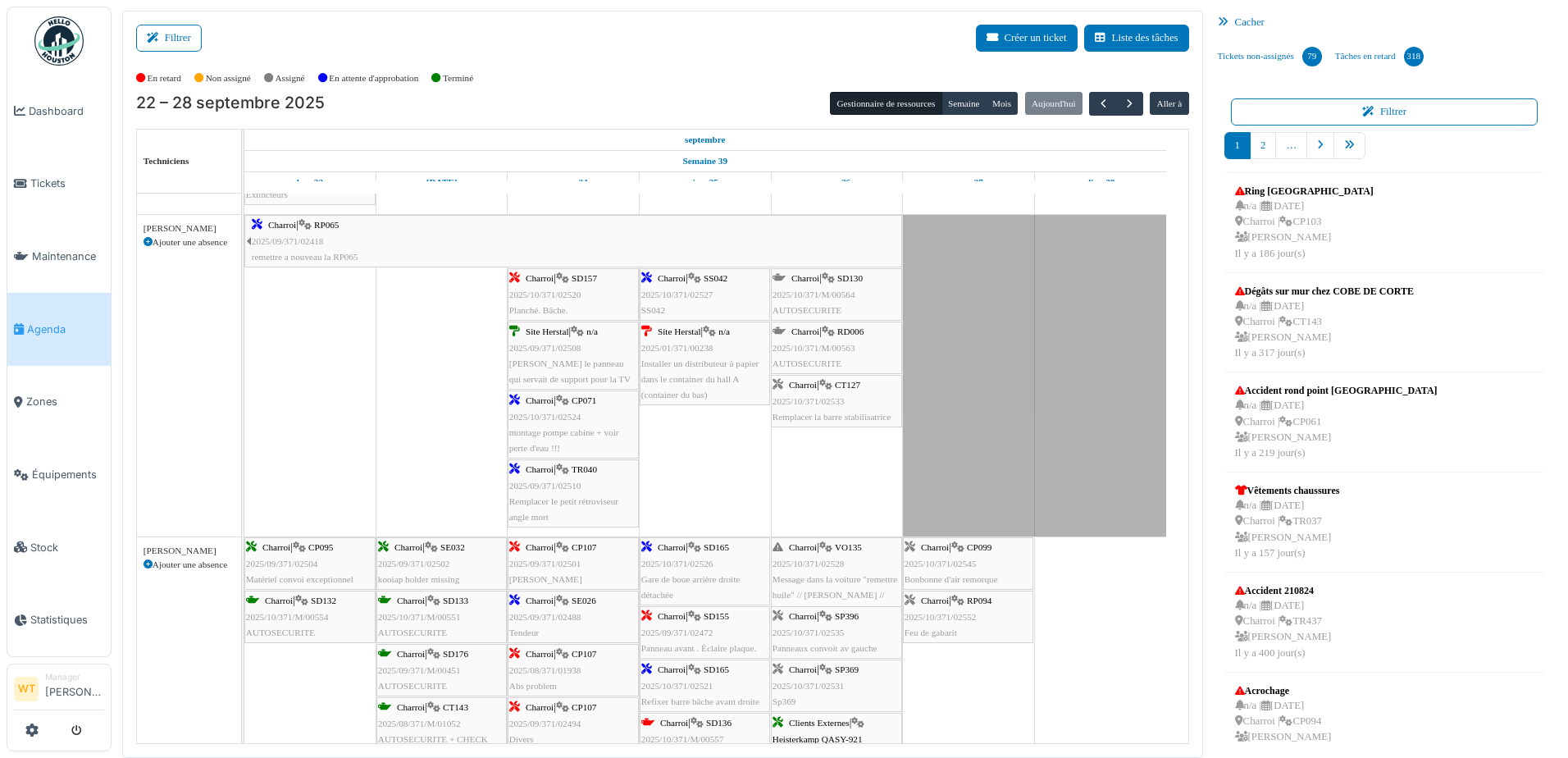
scroll to position [246, 0]
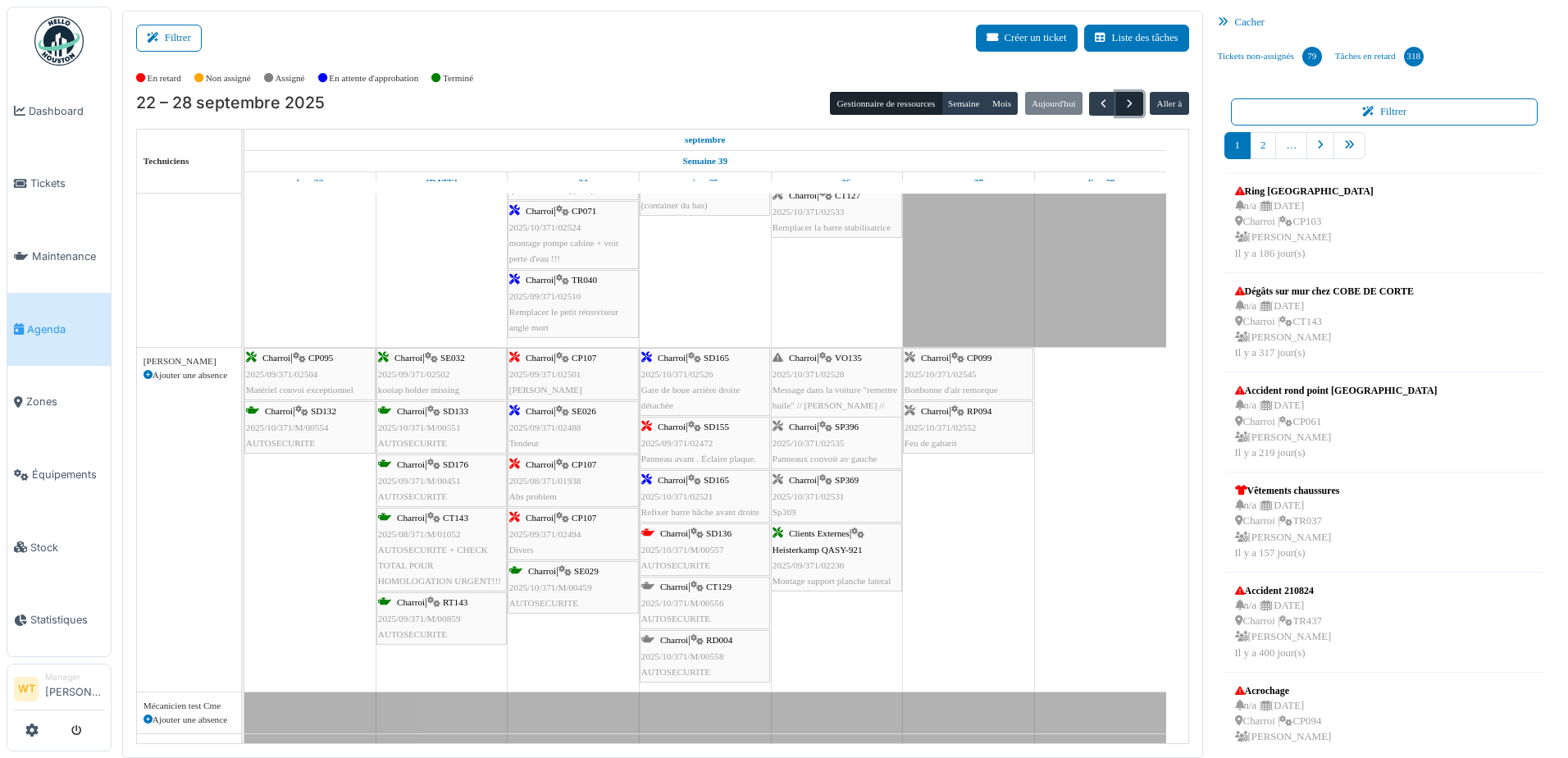
click at [1123, 112] on button "button" at bounding box center [1129, 103] width 27 height 24
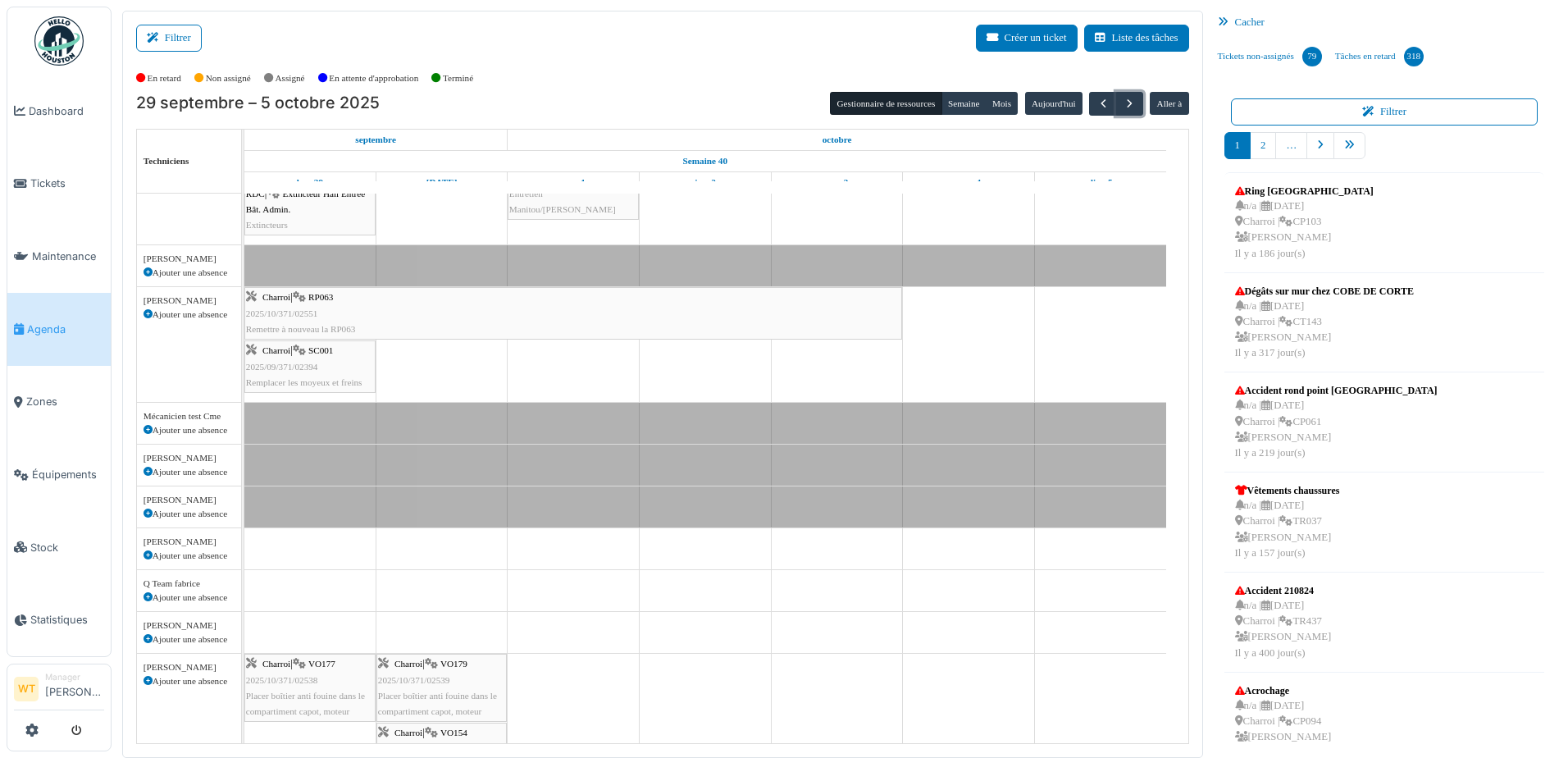
scroll to position [0, 0]
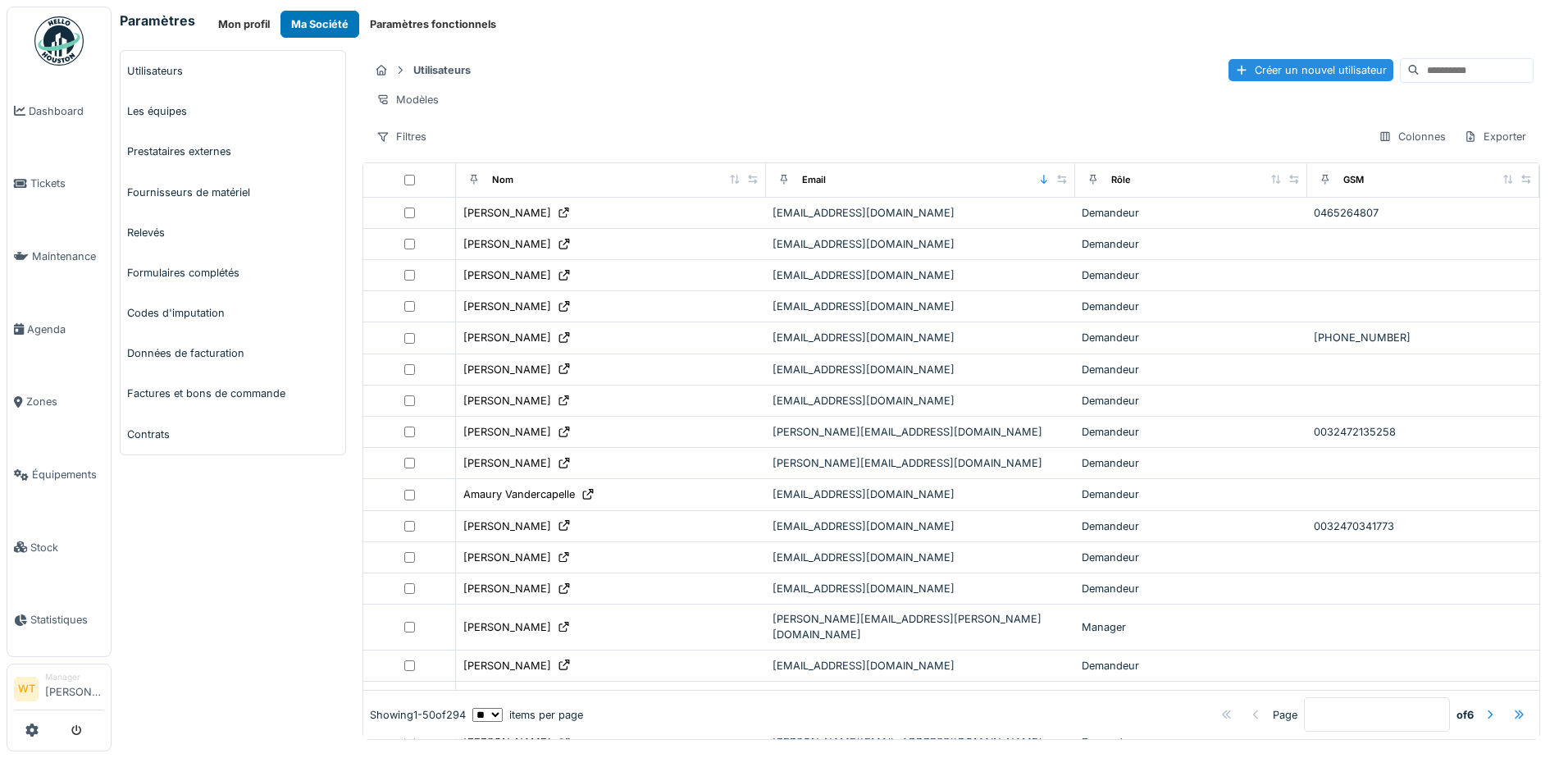
scroll to position [1085, 0]
